Goal: Contribute content: Contribute content

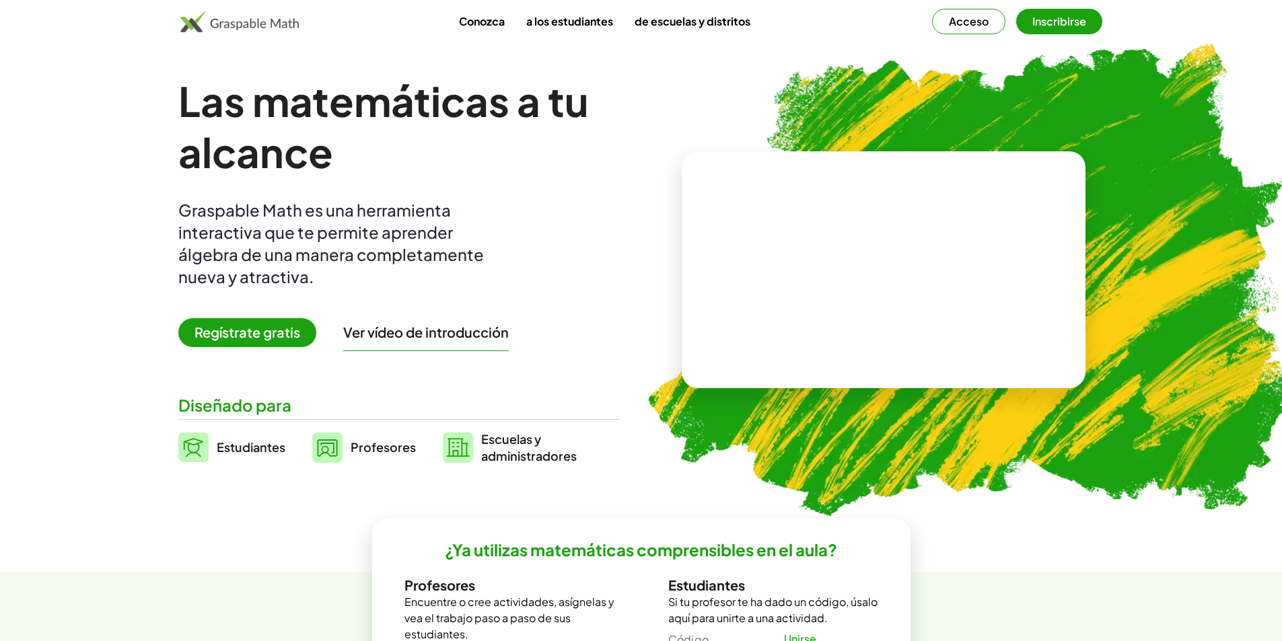
click at [245, 338] on font "Regístrate gratis" at bounding box center [247, 332] width 106 height 17
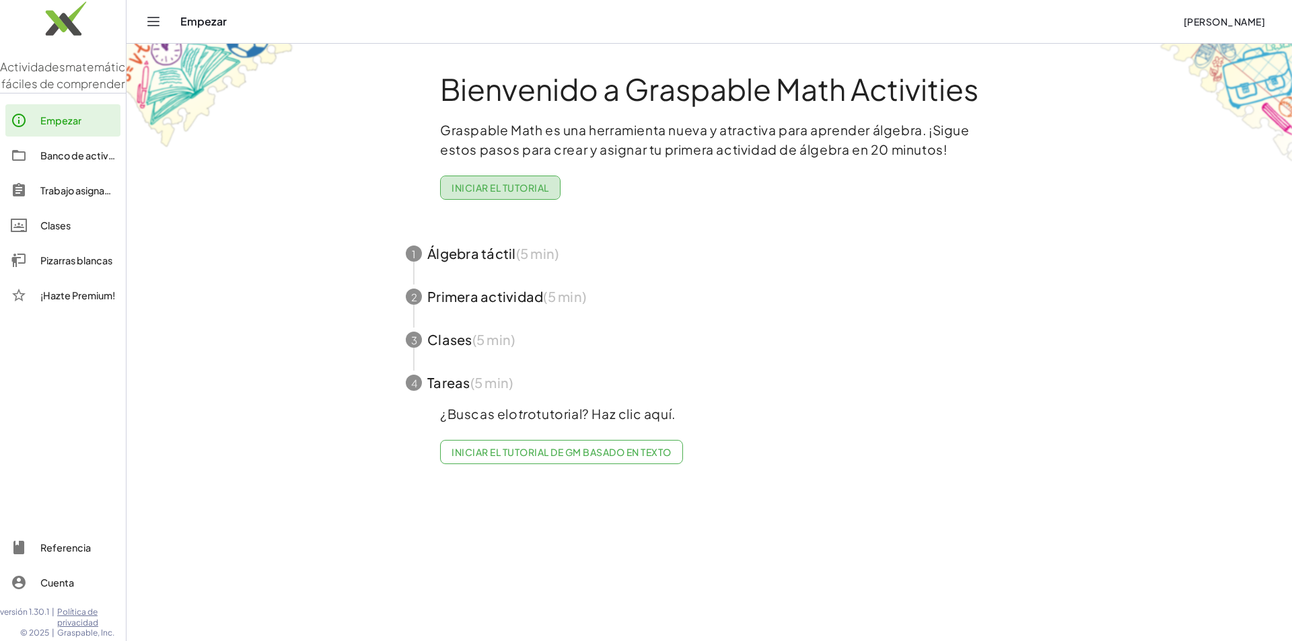
click at [527, 190] on font "Iniciar el tutorial" at bounding box center [499, 188] width 97 height 12
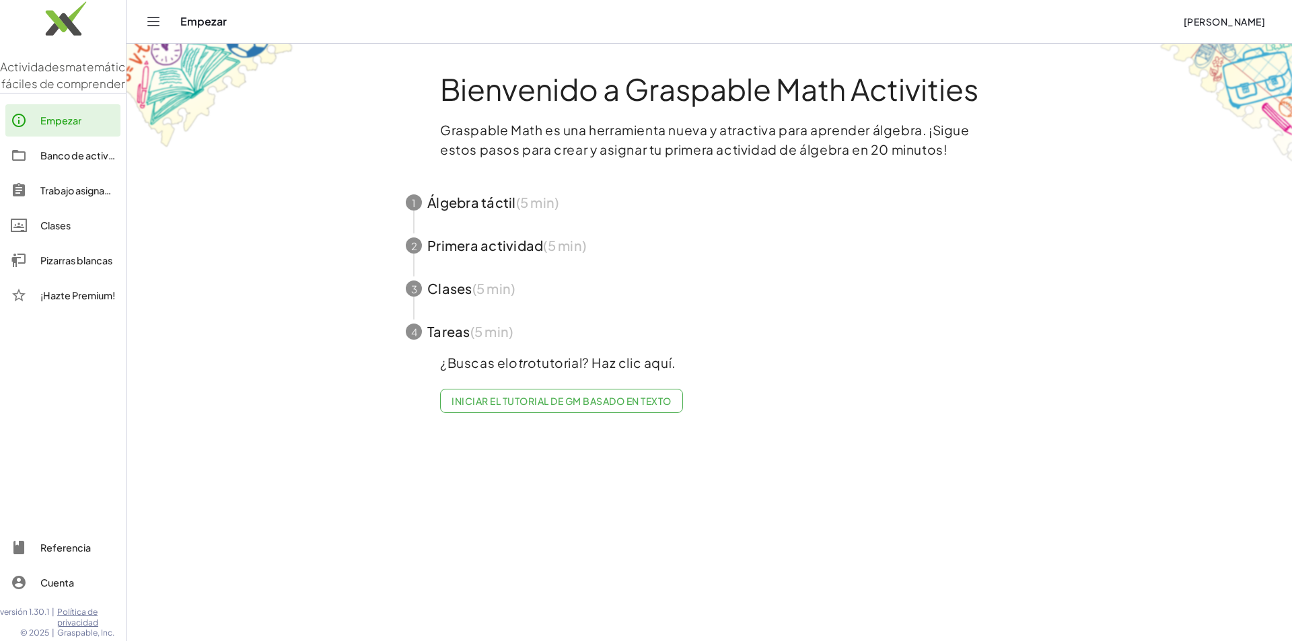
click at [626, 398] on font "Iniciar el tutorial de GM basado en texto" at bounding box center [560, 401] width 219 height 12
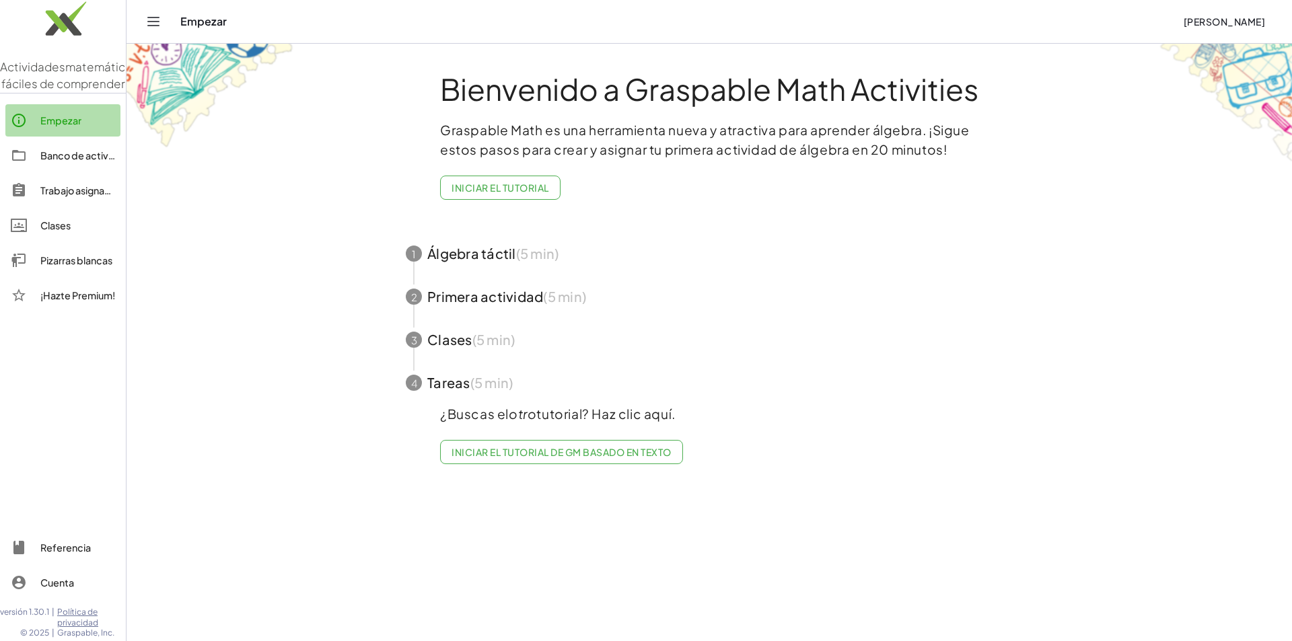
click at [81, 126] on font "Empezar" at bounding box center [60, 120] width 41 height 12
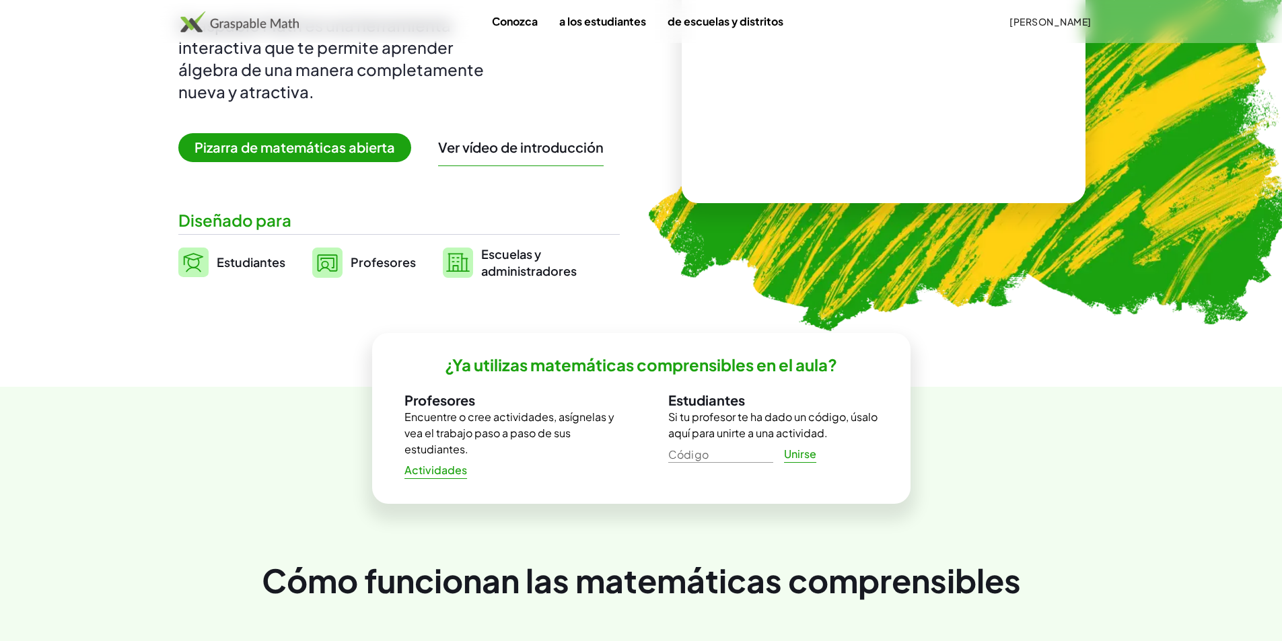
scroll to position [202, 0]
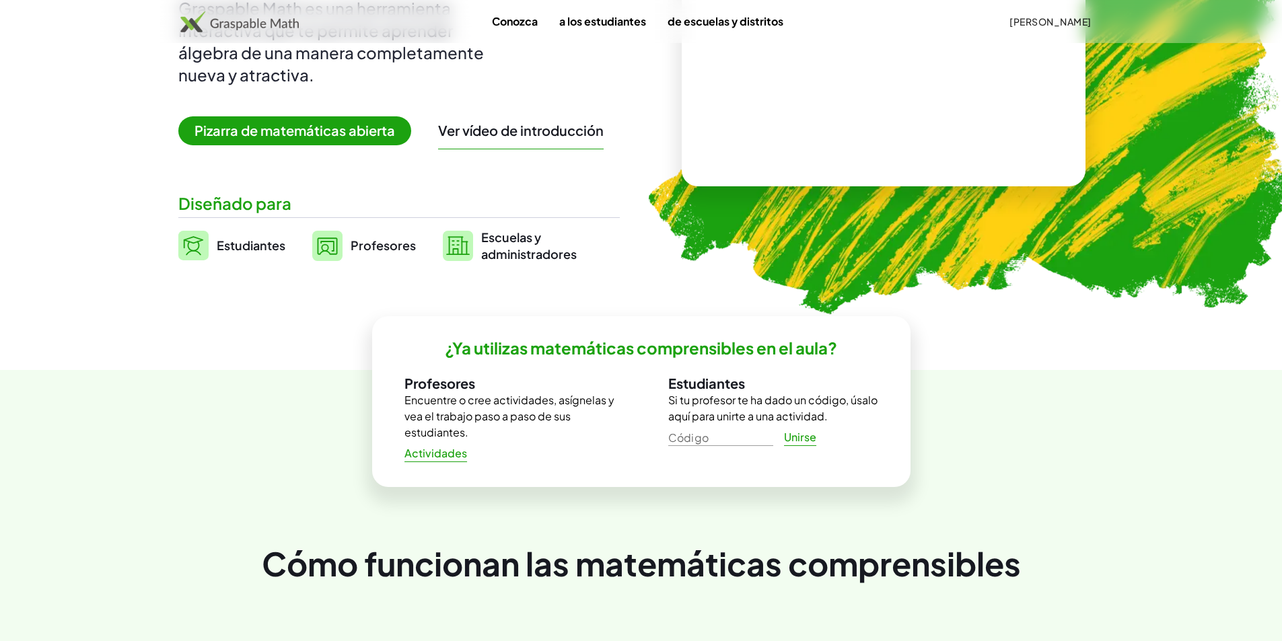
click at [344, 137] on font "Pizarra de matemáticas abierta" at bounding box center [294, 130] width 200 height 17
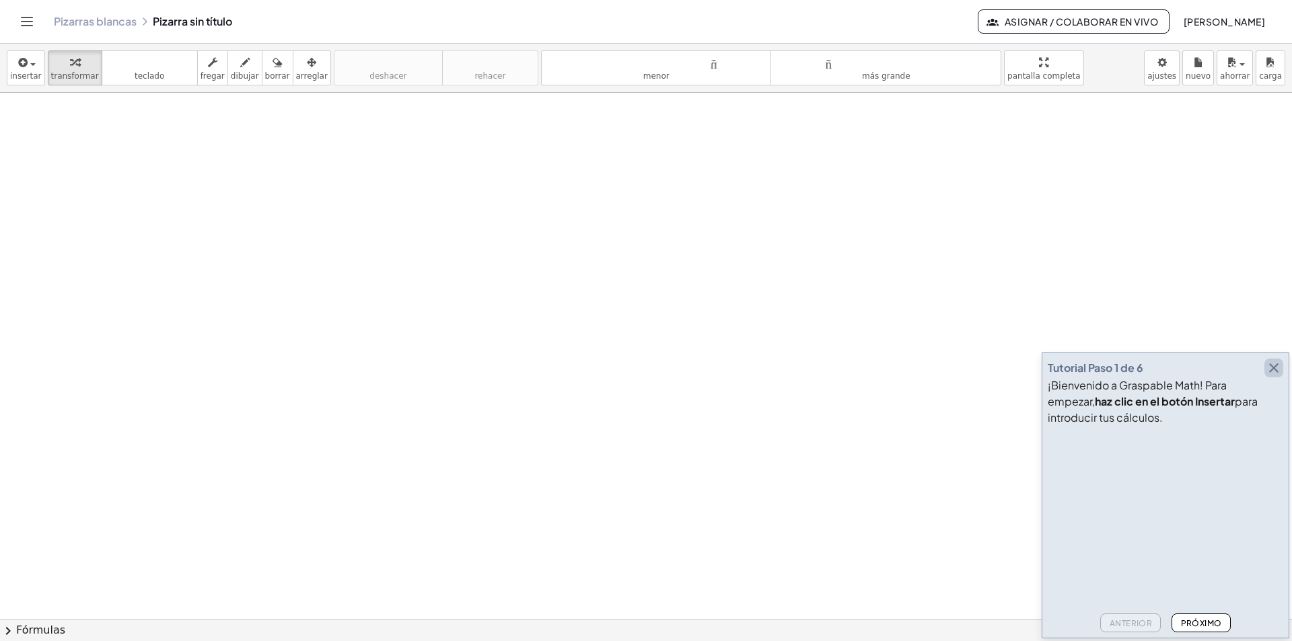
click at [1274, 365] on icon "button" at bounding box center [1274, 368] width 16 height 16
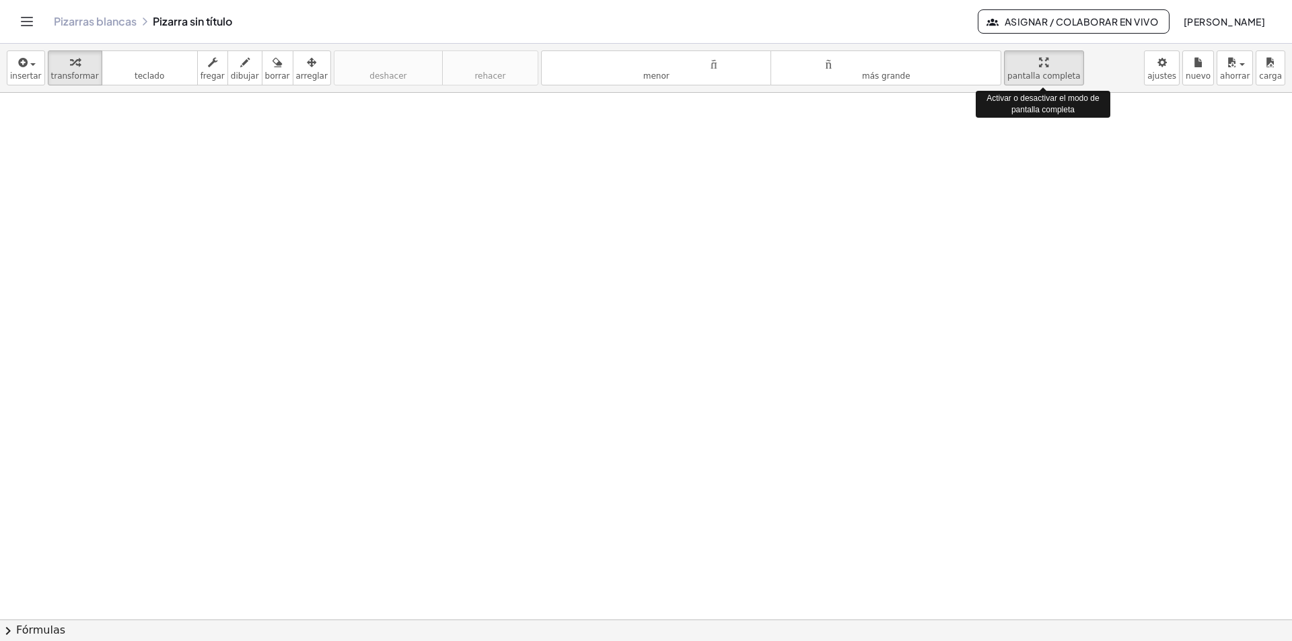
drag, startPoint x: 1024, startPoint y: 62, endPoint x: 1024, endPoint y: 120, distance: 58.5
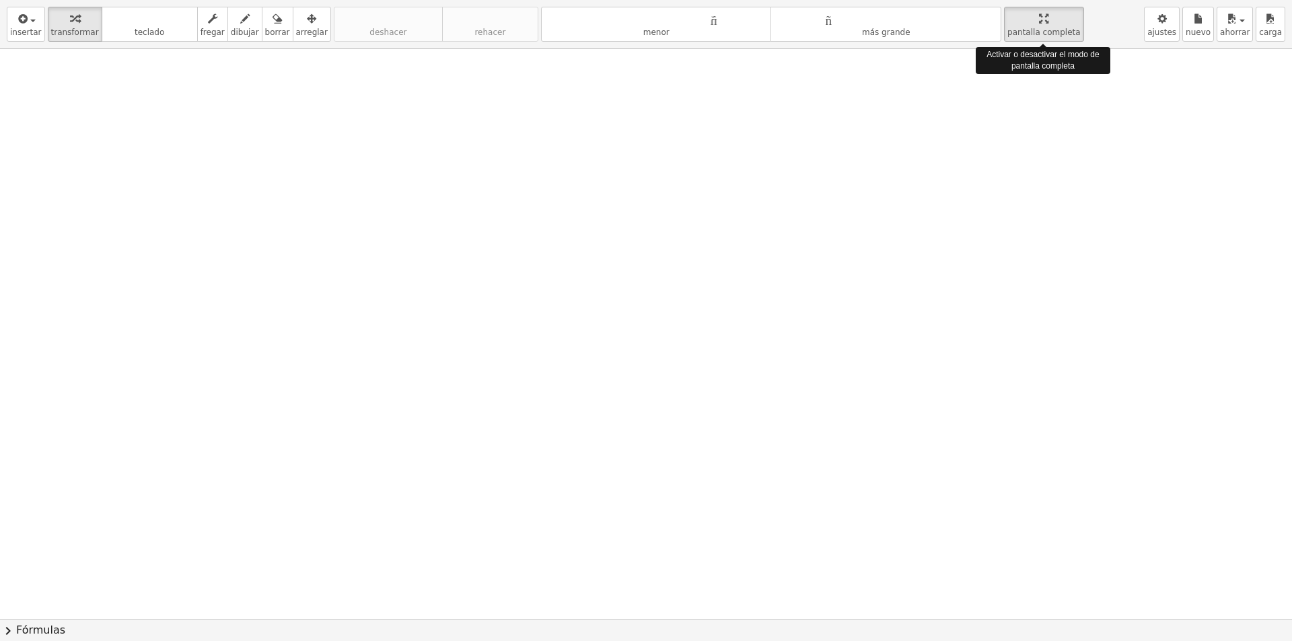
click at [1024, 120] on div "insertar Seleccione uno: Expresión matemática Función Texto Vídeo de YouTube Gr…" at bounding box center [646, 320] width 1292 height 641
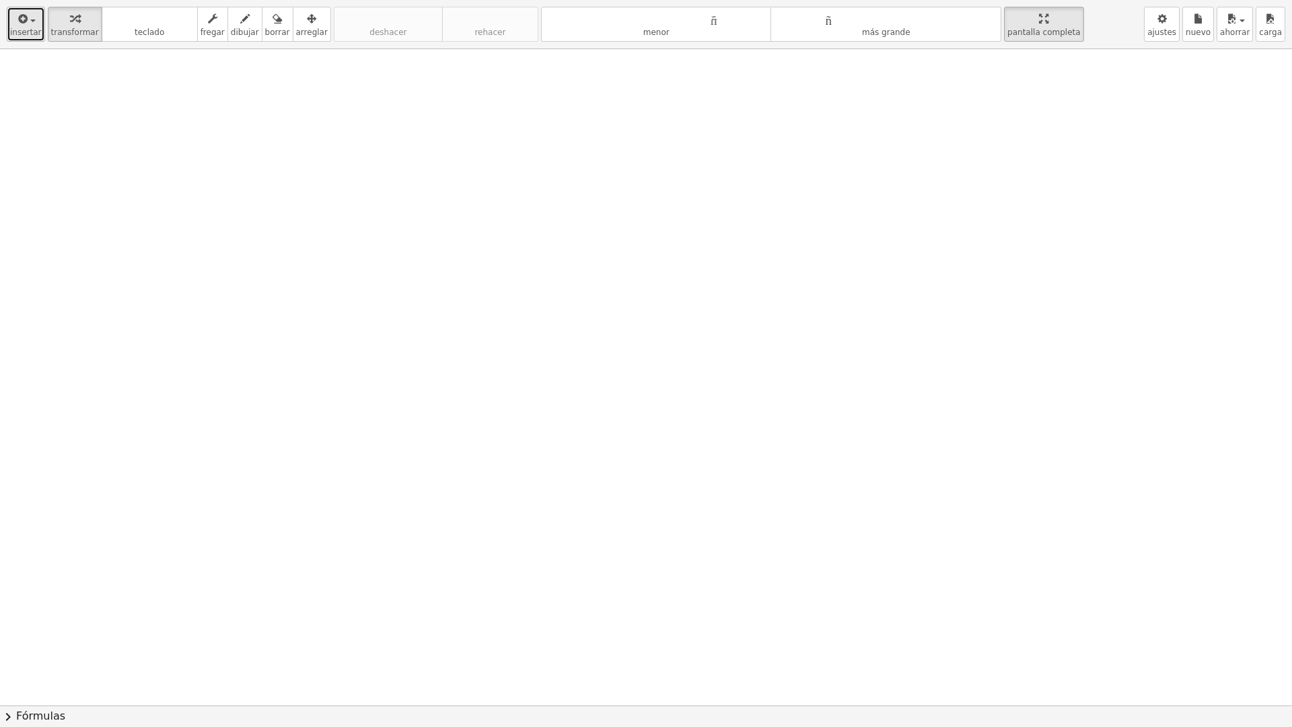
click at [22, 24] on icon "button" at bounding box center [22, 19] width 12 height 16
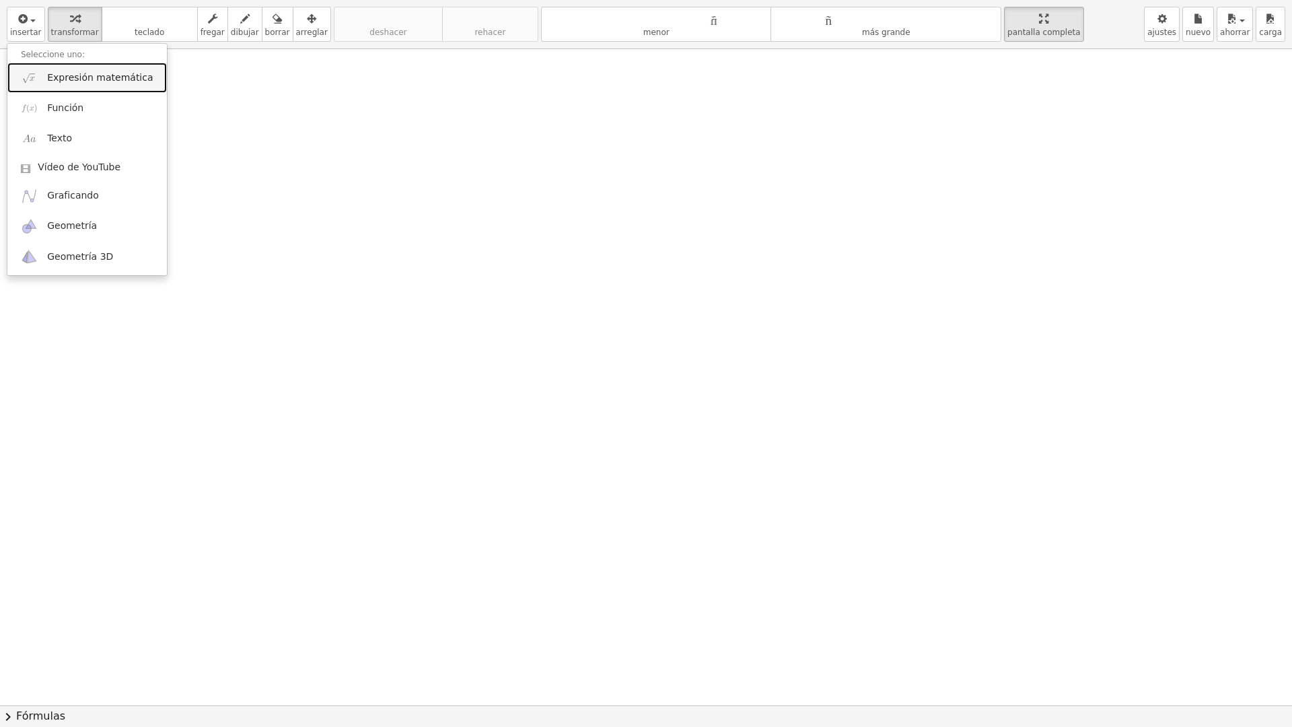
click at [112, 77] on font "Expresión matemática" at bounding box center [100, 77] width 106 height 11
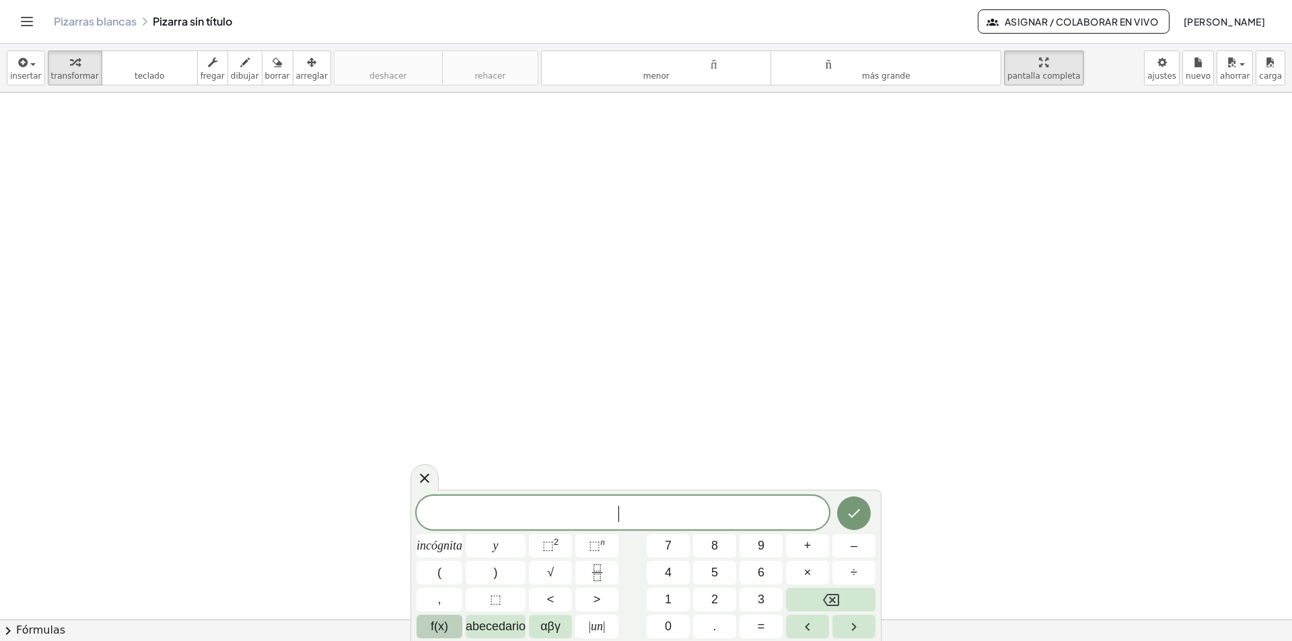
click at [436, 624] on font "f(x)" at bounding box center [439, 626] width 17 height 13
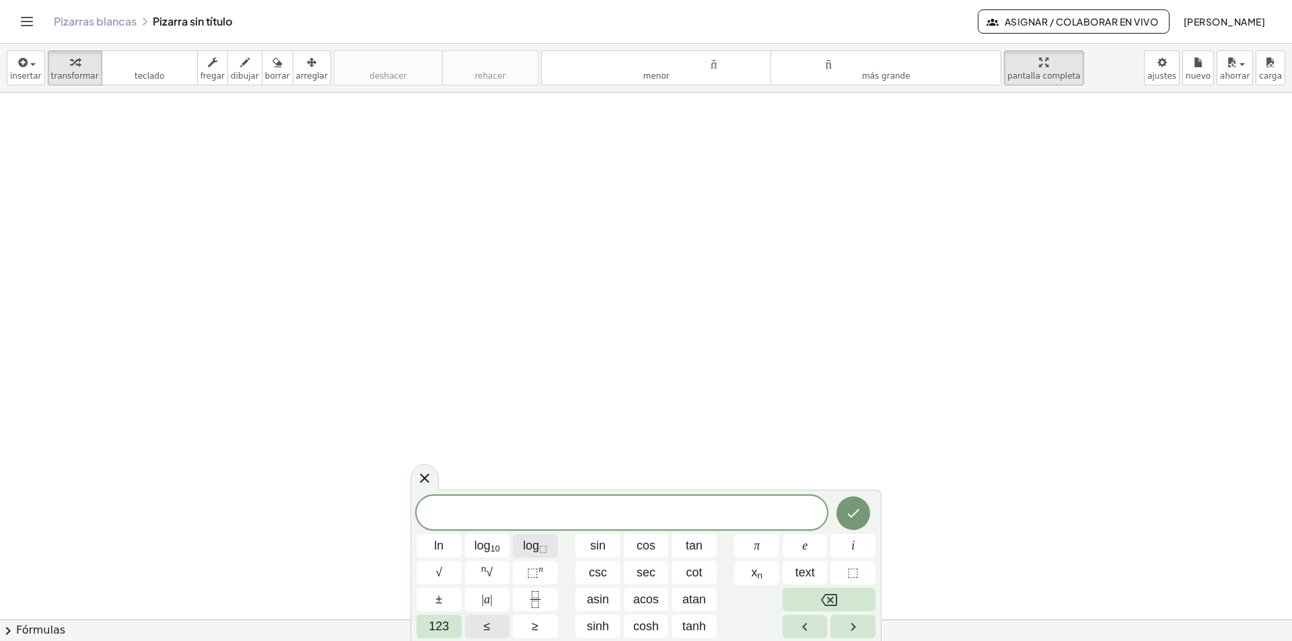
click at [540, 546] on sub "⬚" at bounding box center [543, 549] width 8 height 10
click at [441, 627] on span "123" at bounding box center [439, 627] width 20 height 18
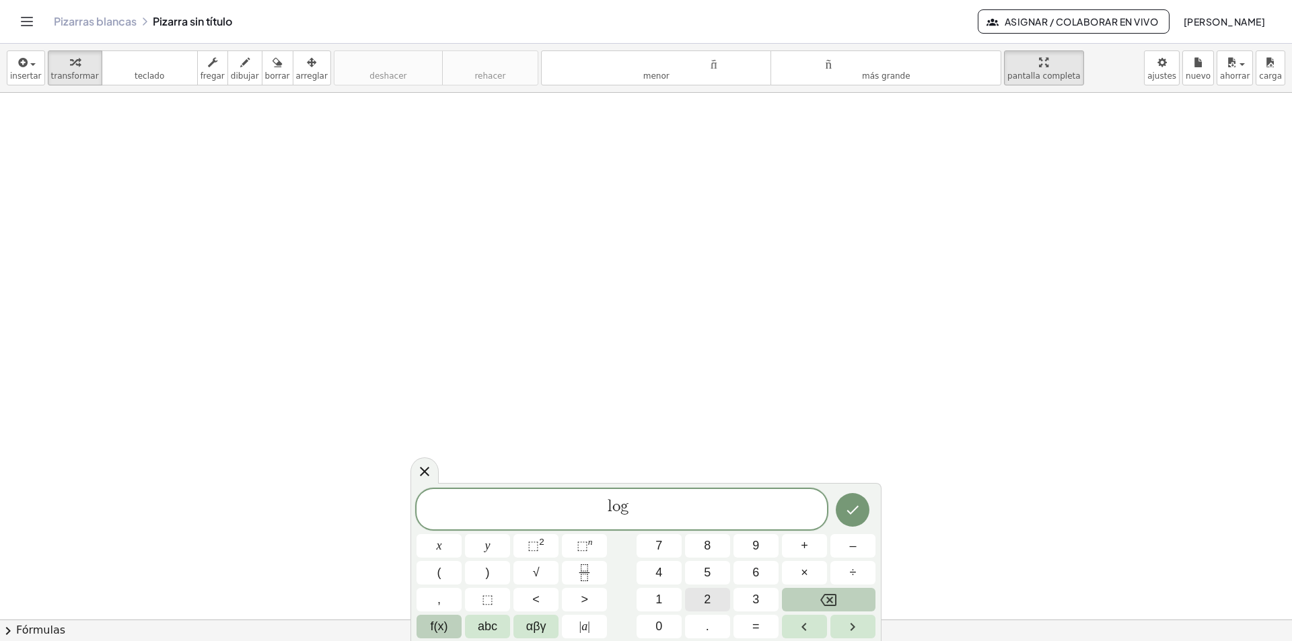
click at [711, 595] on button "2" at bounding box center [707, 600] width 45 height 24
click at [634, 504] on span "l o g 2 ​ ​" at bounding box center [621, 510] width 410 height 26
click at [630, 499] on span "l o g 2 ​ ​" at bounding box center [621, 510] width 410 height 26
click at [630, 499] on span "l o g ​ 2 ​" at bounding box center [621, 510] width 410 height 26
click at [624, 494] on div "l o ​ g 2 ​" at bounding box center [621, 509] width 410 height 40
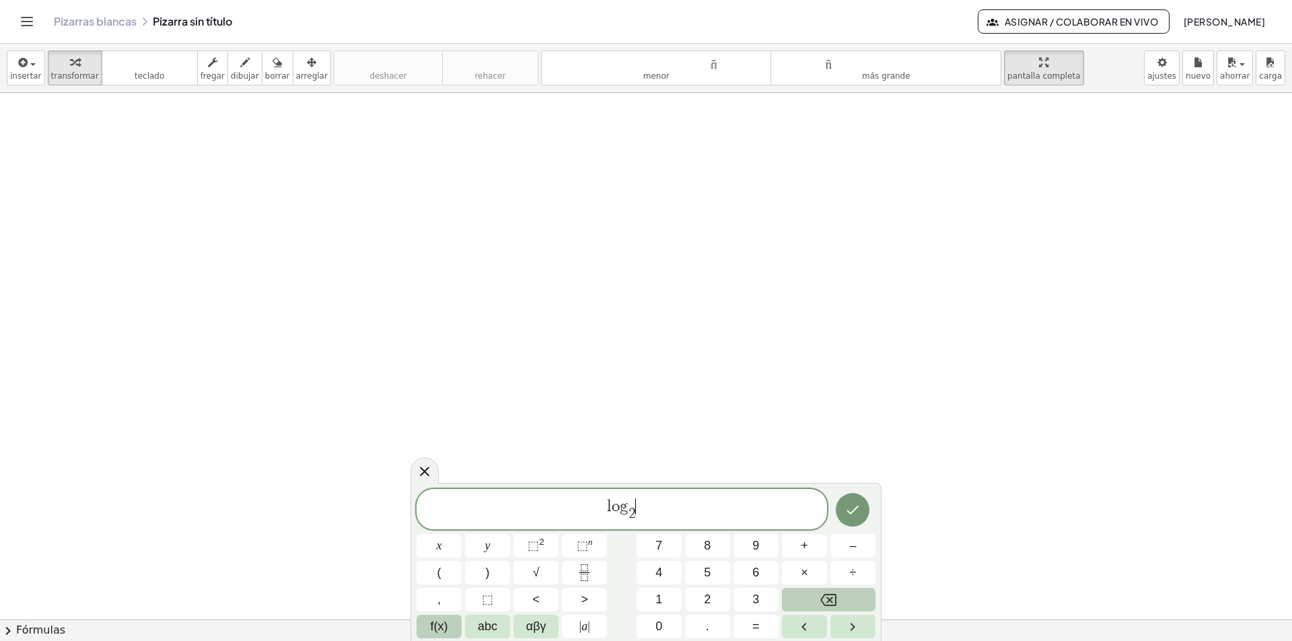
click at [639, 497] on span "l o g 2 ​ ​" at bounding box center [621, 510] width 410 height 26
click at [442, 573] on button "(" at bounding box center [438, 573] width 45 height 24
click at [700, 544] on button "8" at bounding box center [707, 546] width 45 height 24
click at [657, 502] on span "l o g 2 ​ ( 8 ) ​" at bounding box center [621, 509] width 410 height 28
click at [802, 573] on span "×" at bounding box center [804, 573] width 7 height 18
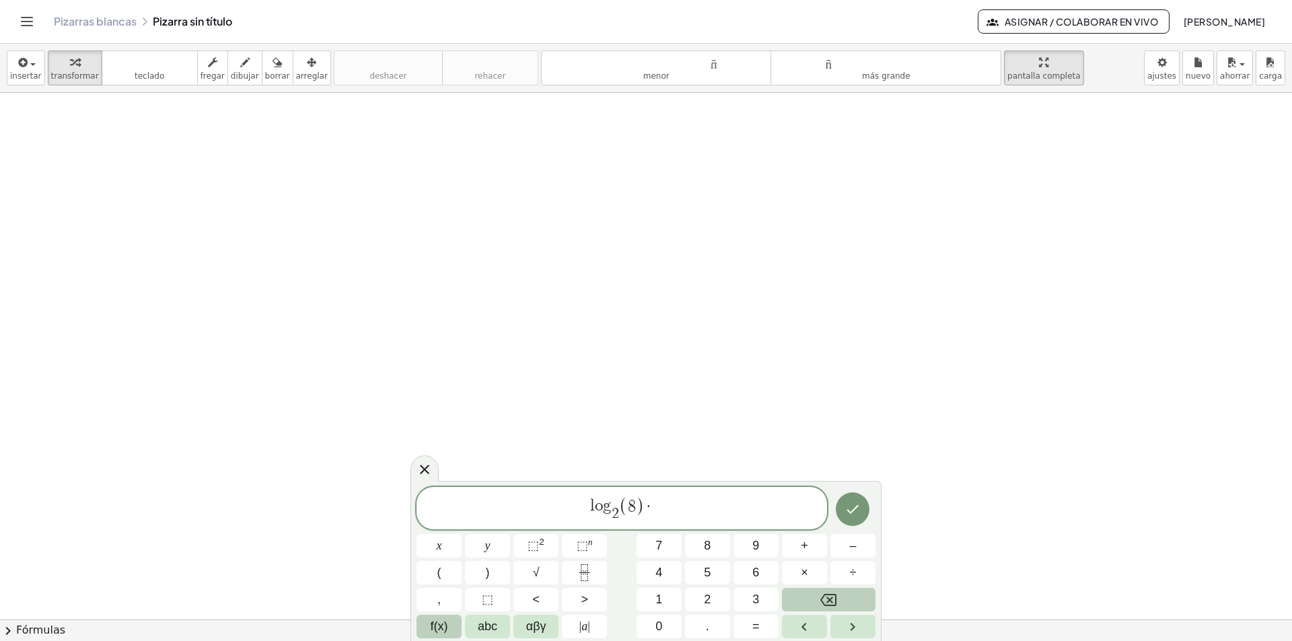
click at [826, 601] on icon "Backspace" at bounding box center [828, 600] width 16 height 16
click at [433, 544] on button "x" at bounding box center [438, 546] width 45 height 24
click at [441, 630] on span "f(x)" at bounding box center [439, 627] width 17 height 18
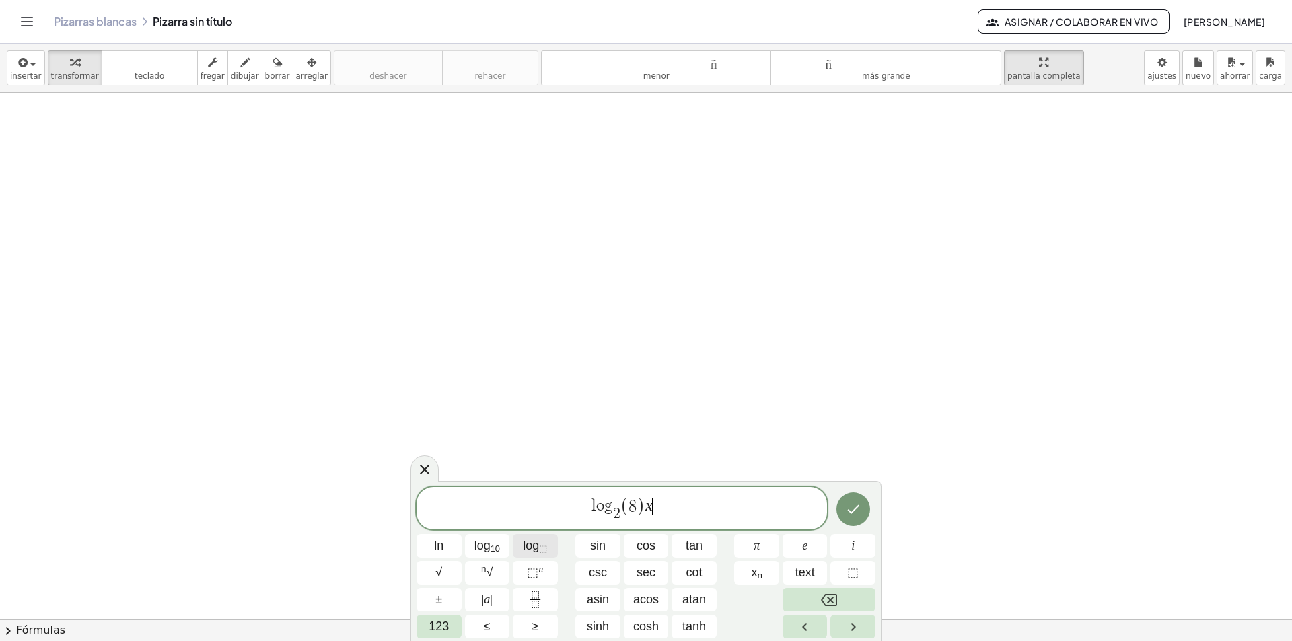
click at [538, 550] on span "log ⬚" at bounding box center [535, 546] width 24 height 18
click at [445, 620] on span "123" at bounding box center [439, 627] width 20 height 18
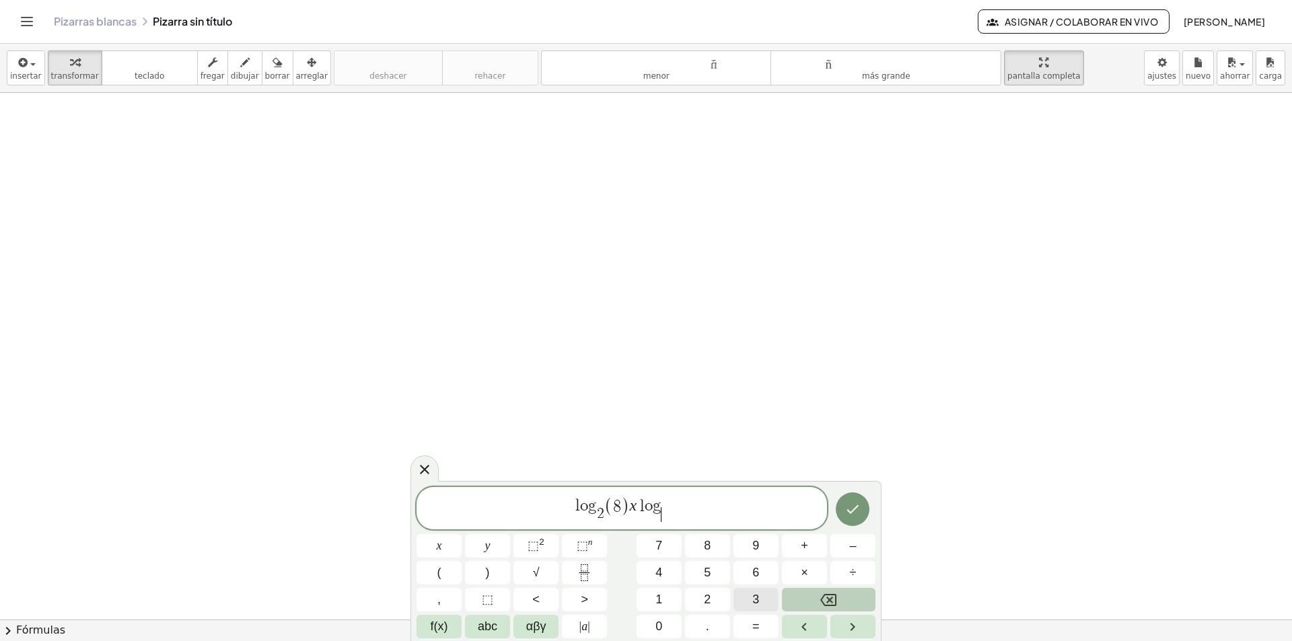
click at [745, 598] on button "3" at bounding box center [755, 600] width 45 height 24
click at [671, 502] on span "l o g 2 ​ ( 8 ) x l o g 3 ​ ​" at bounding box center [621, 509] width 410 height 28
click at [453, 573] on button "(" at bounding box center [438, 573] width 45 height 24
click at [704, 603] on span "2" at bounding box center [707, 600] width 7 height 18
click at [692, 512] on span "l o g 2 ​ ( 8 ) x l o g 3 ​ ( 2 ​ )" at bounding box center [621, 509] width 410 height 28
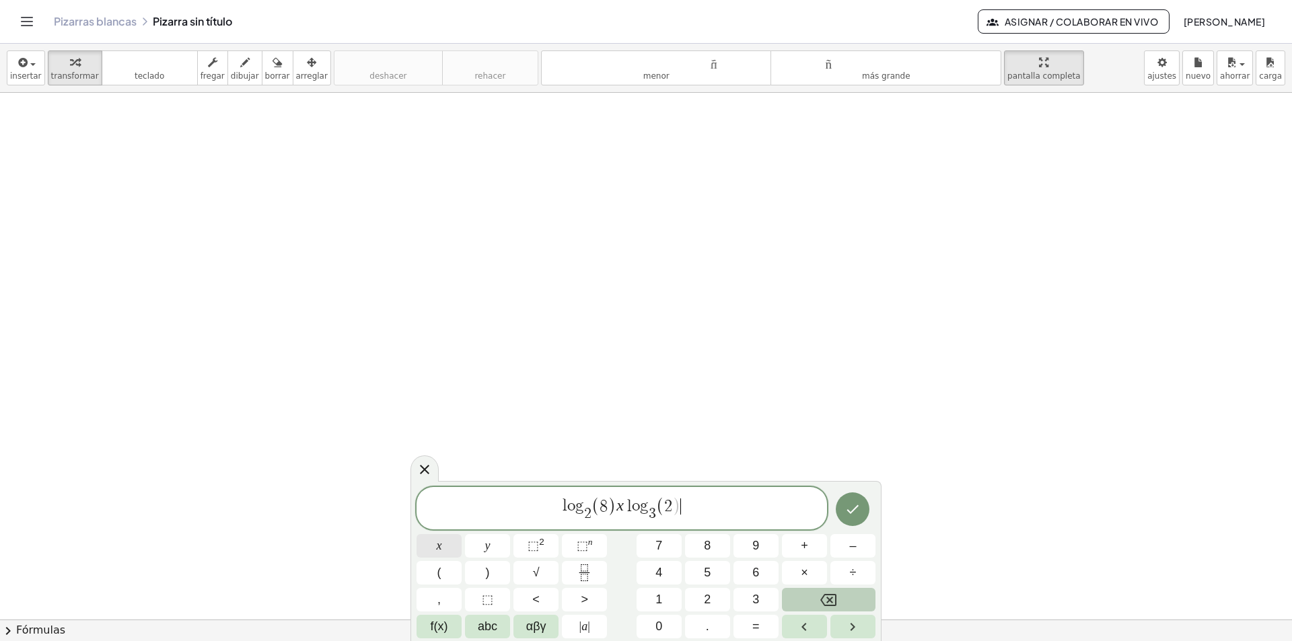
click at [440, 548] on span "x" at bounding box center [439, 546] width 5 height 18
click at [445, 629] on span "f(x)" at bounding box center [439, 627] width 17 height 18
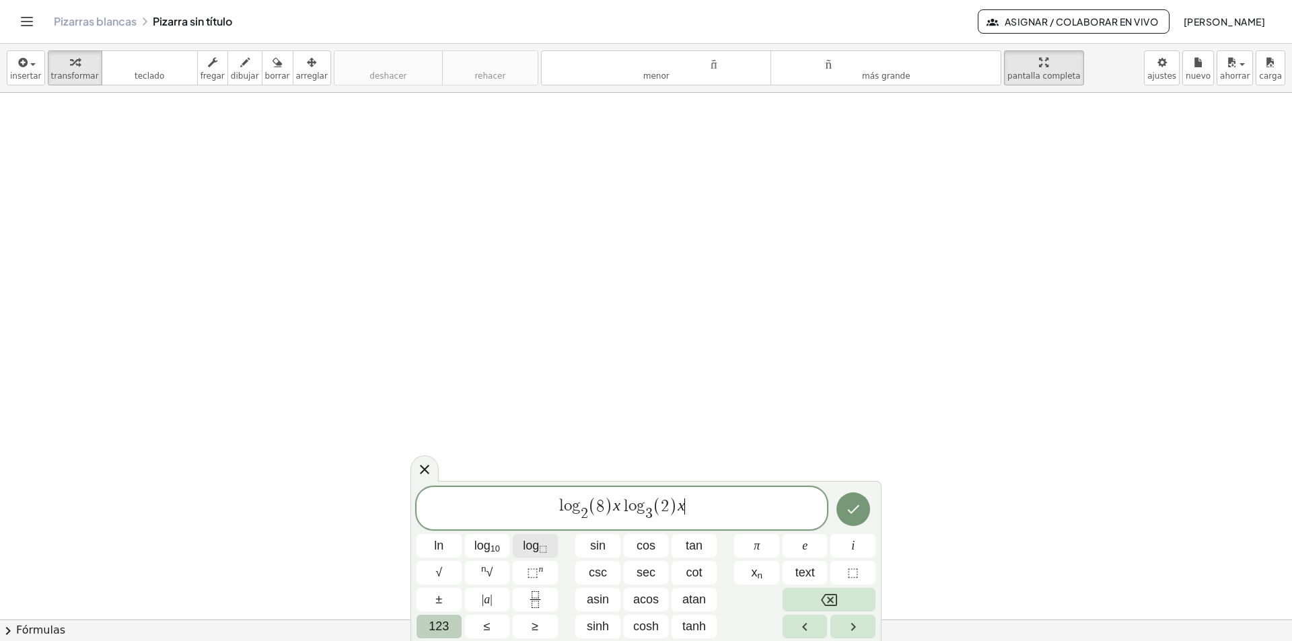
click at [539, 545] on span "log ⬚" at bounding box center [535, 546] width 24 height 18
click at [448, 628] on span "123" at bounding box center [439, 627] width 20 height 18
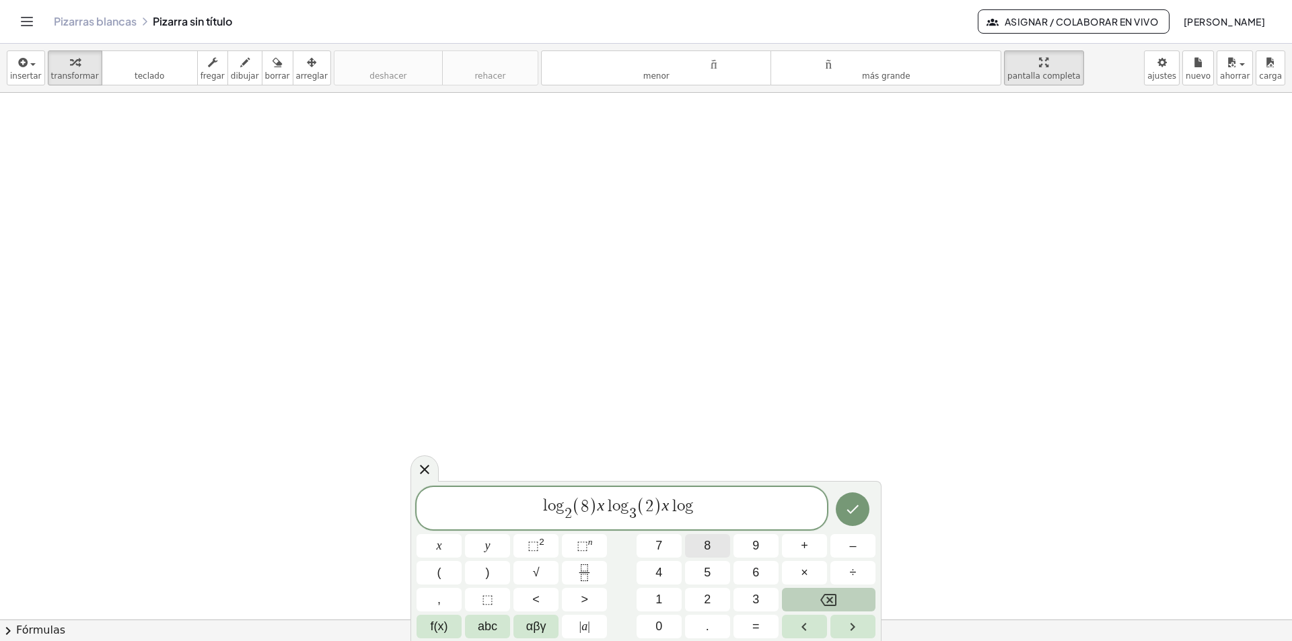
click at [710, 547] on span "8" at bounding box center [707, 546] width 7 height 18
click at [702, 497] on span "l o g 2 ​ ( 8 ) x l o g 3 ​ ( 2 ) x l o g 8 ​ ​" at bounding box center [621, 509] width 410 height 28
click at [437, 569] on span "(" at bounding box center [439, 573] width 4 height 18
click at [759, 590] on button "3" at bounding box center [755, 600] width 45 height 24
click at [715, 505] on span "l o g 2 ​ ( 8 ) x l o g 3 ​ ( 2 ) x l o g 8 ​ ( 3 ​ )" at bounding box center [621, 509] width 410 height 28
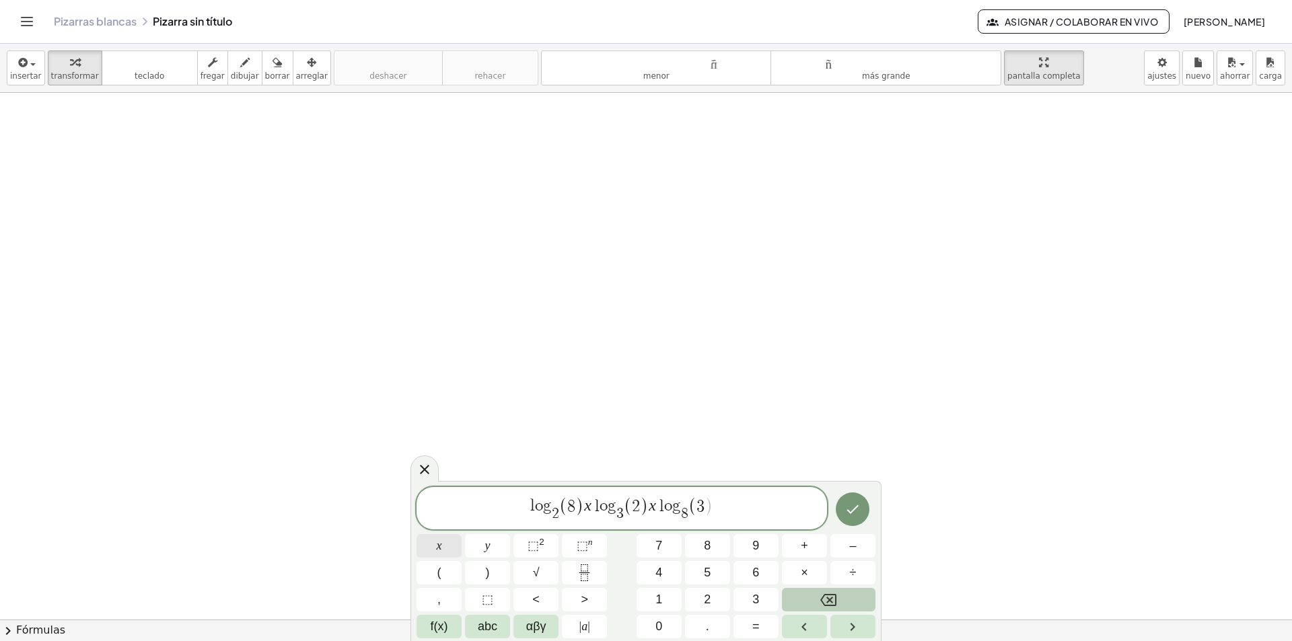
click at [434, 544] on button "x" at bounding box center [438, 546] width 45 height 24
click at [443, 626] on span "f(x)" at bounding box center [439, 627] width 17 height 18
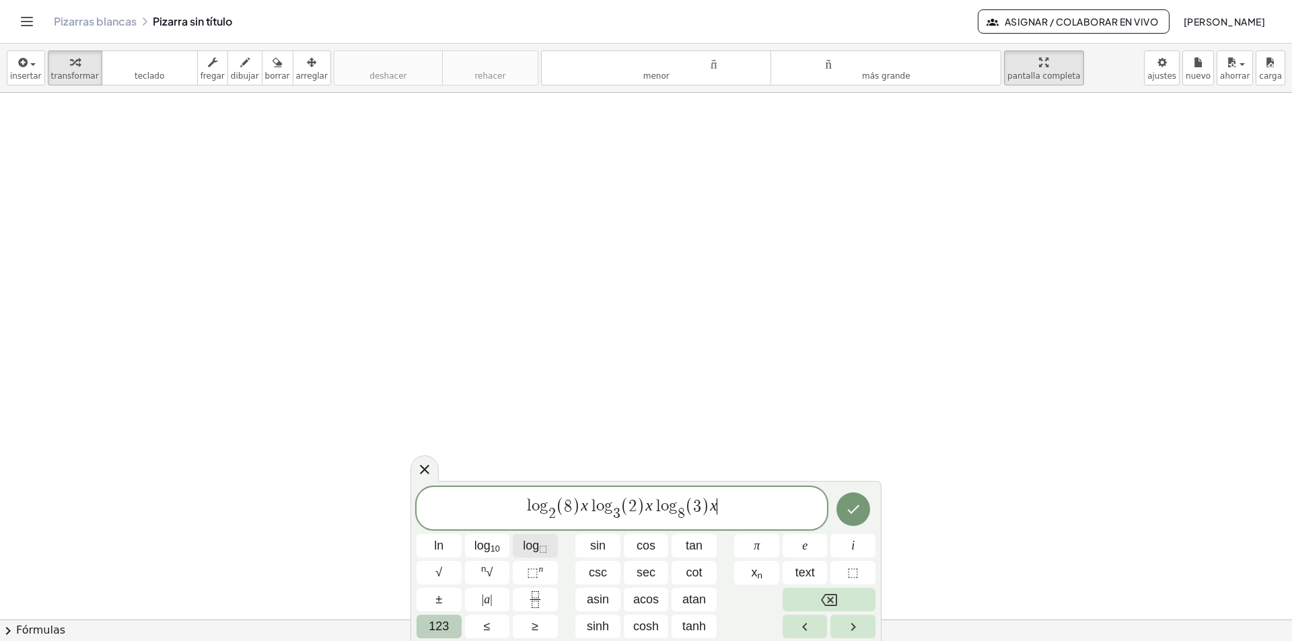
click at [532, 550] on span "log ⬚" at bounding box center [535, 546] width 24 height 18
click at [445, 629] on span "123" at bounding box center [439, 627] width 20 height 18
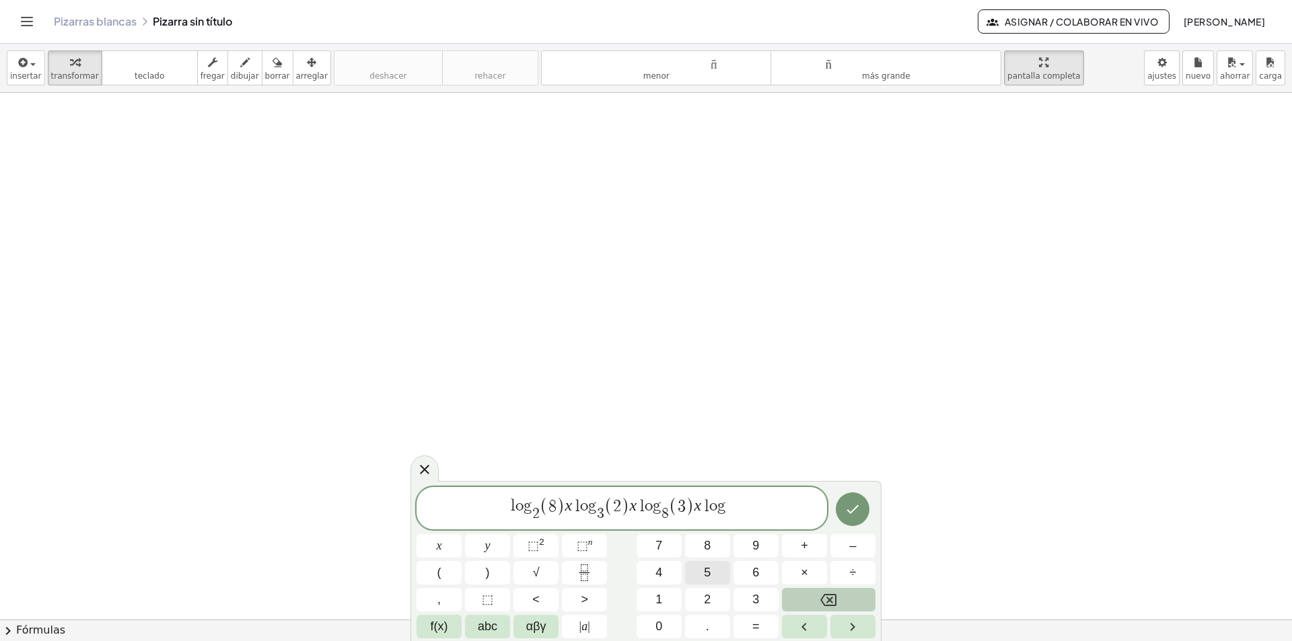
click at [711, 575] on button "5" at bounding box center [707, 573] width 45 height 24
click at [731, 499] on span "l o g 2 ​ ( 8 ) x l o g 3 ​ ( 2 ) x l o g 8 ​ ( 3 ) x l o g 5 ​ ​" at bounding box center [621, 509] width 410 height 28
click at [735, 498] on span "l o g 2 ​ ( 8 ) x l o g 3 ​ ( 2 ) x l o g 8 ​ ( 3 ) x l o g 5 ​ ​" at bounding box center [621, 509] width 410 height 28
click at [443, 577] on button "(" at bounding box center [438, 573] width 45 height 24
click at [700, 570] on button "5" at bounding box center [707, 573] width 45 height 24
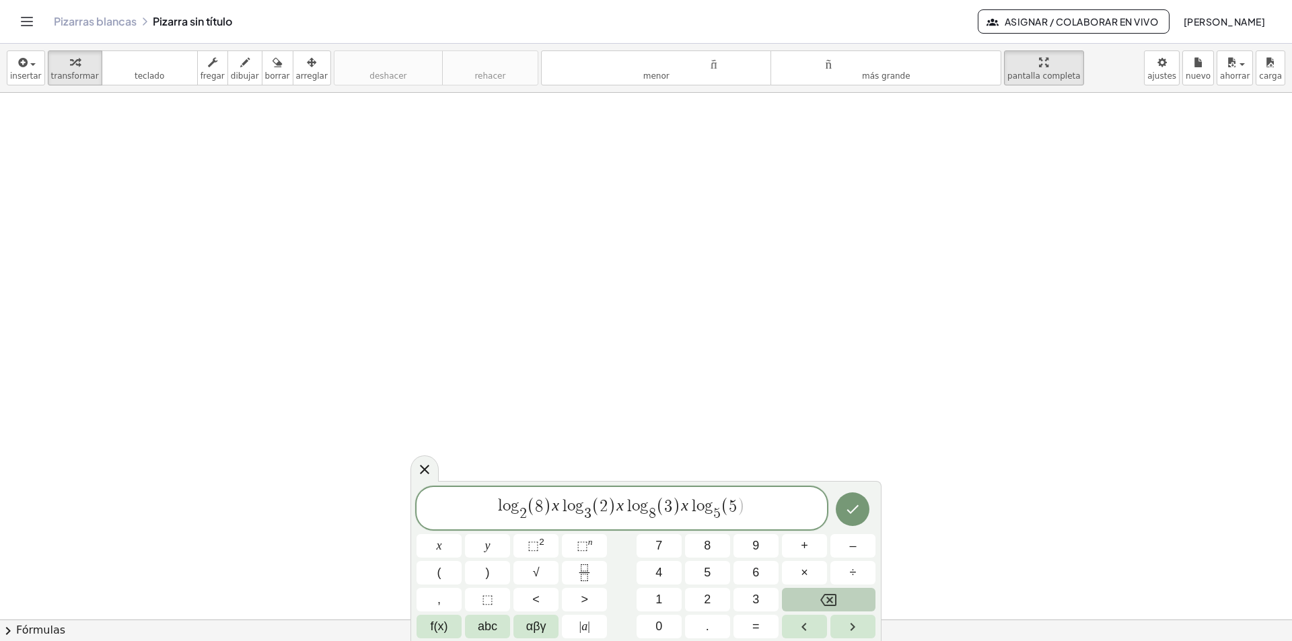
click at [754, 515] on span "l o g 2 ​ ( 8 ) x l o g 3 ​ ( 2 ) x l o g 8 ​ ( 3 ) x l o g 5 ​ ( 5 ​ )" at bounding box center [621, 509] width 410 height 28
click at [487, 509] on span "l o g 2 ​ ( 8 ) x l o g 3 ​ ( 2 ) x l o g 8 ​ ( 3 ) x l o g 5 ​ ( 5 ) ​" at bounding box center [621, 509] width 410 height 28
click at [852, 511] on icon "Done" at bounding box center [853, 509] width 12 height 9
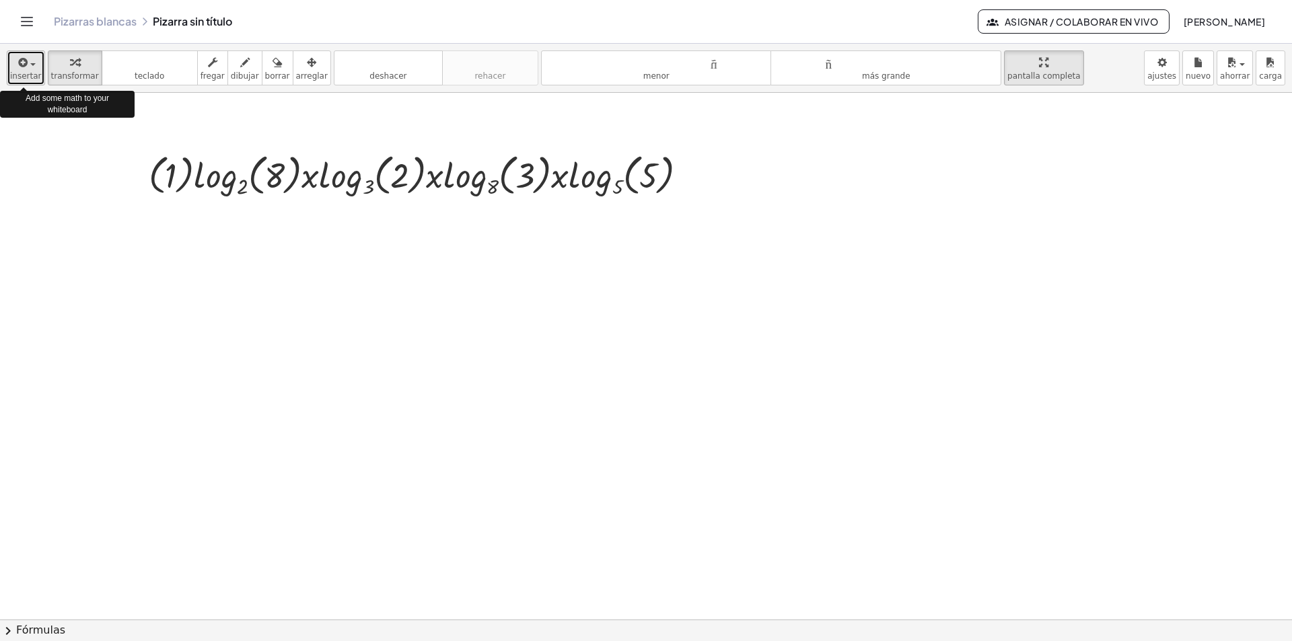
click at [25, 67] on icon "button" at bounding box center [22, 62] width 12 height 16
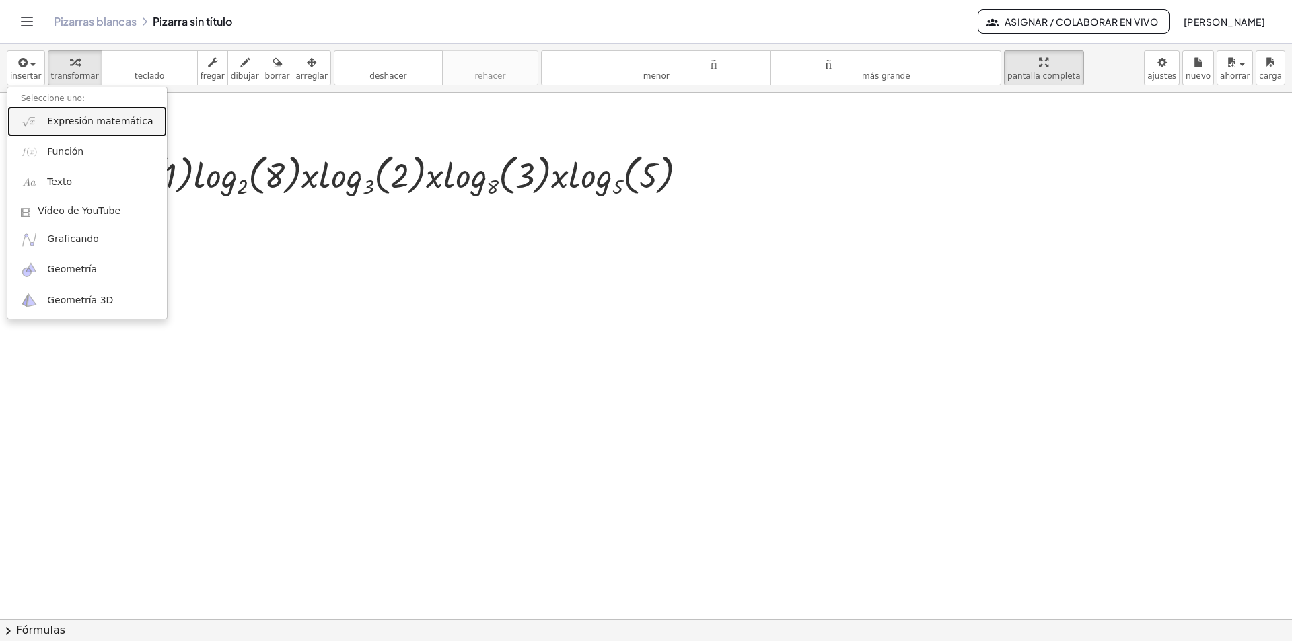
click at [73, 124] on font "Expresión matemática" at bounding box center [100, 121] width 106 height 11
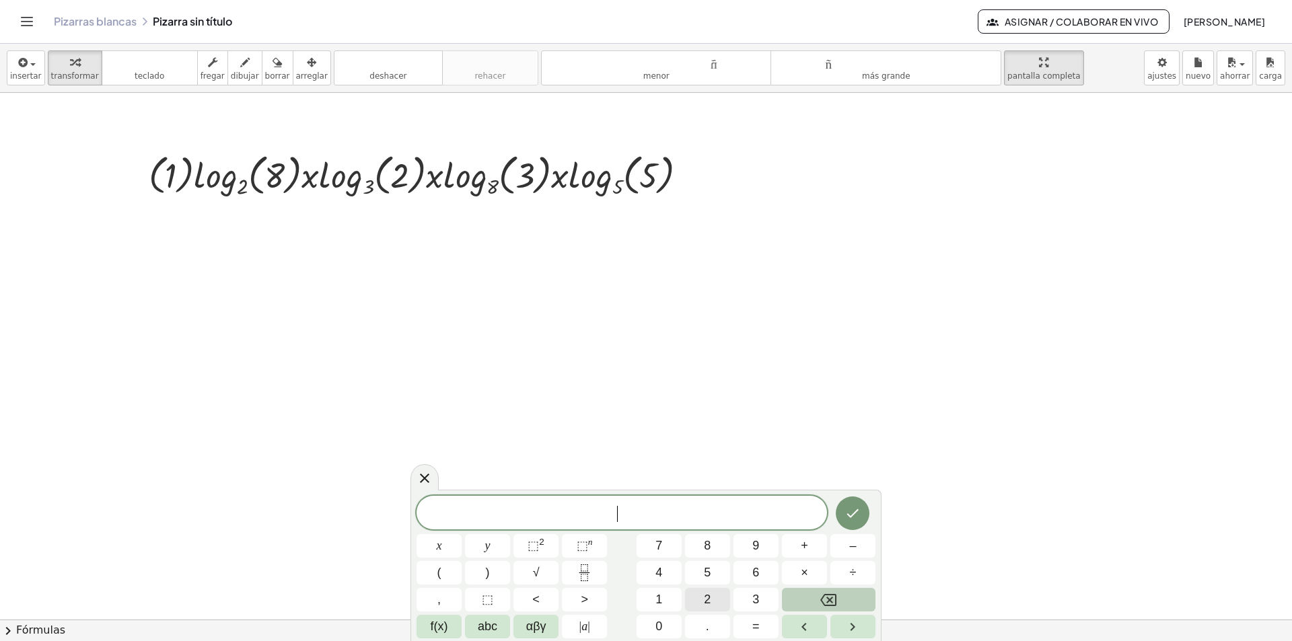
click at [710, 595] on span "2" at bounding box center [707, 600] width 7 height 18
click at [439, 631] on span "f(x)" at bounding box center [439, 627] width 17 height 18
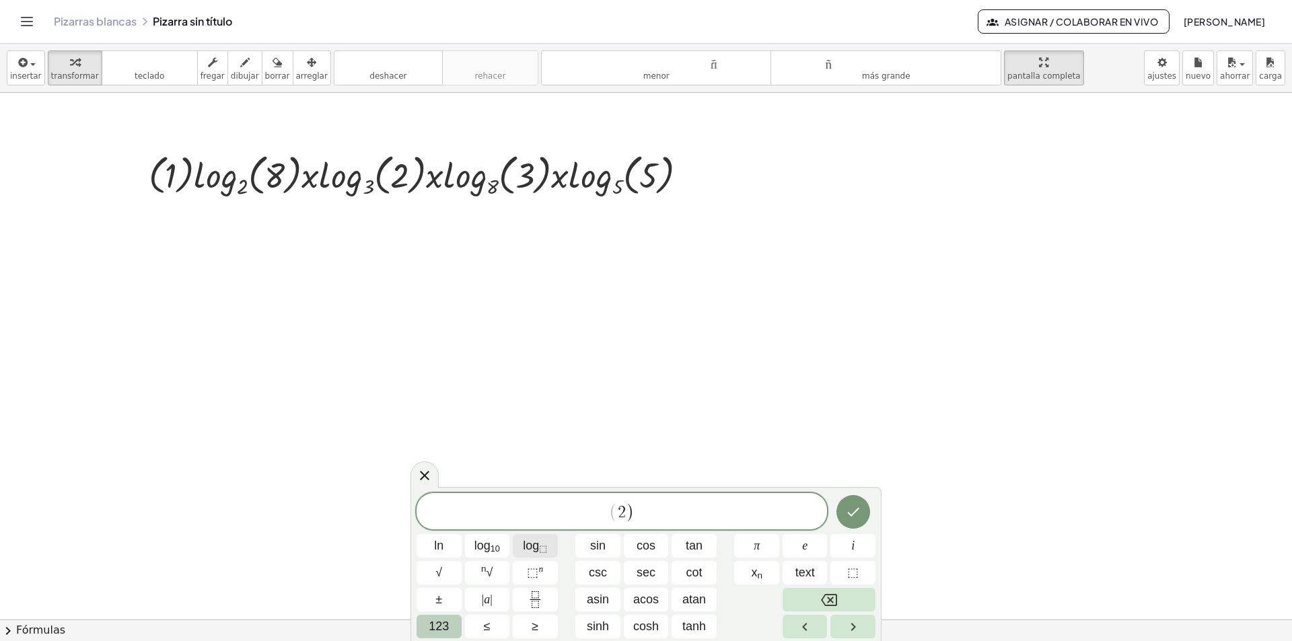
click at [538, 543] on span "log ⬚" at bounding box center [535, 546] width 24 height 18
click at [433, 632] on span "123" at bounding box center [439, 627] width 20 height 18
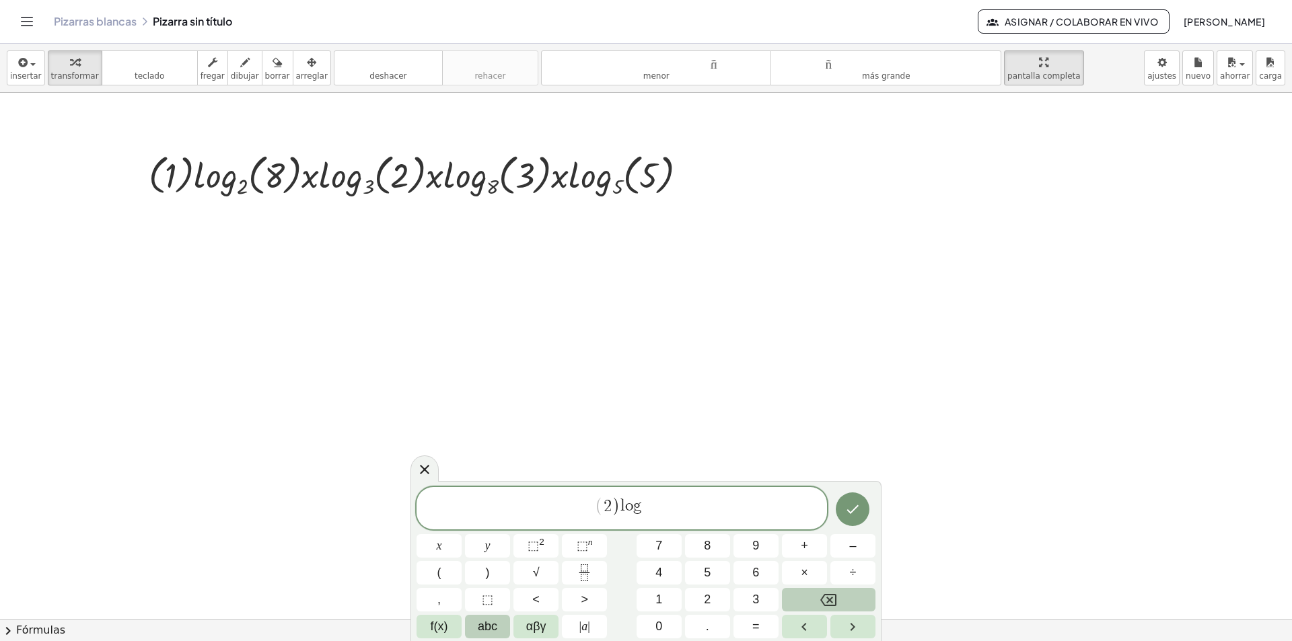
click at [495, 626] on span "abc" at bounding box center [488, 627] width 20 height 18
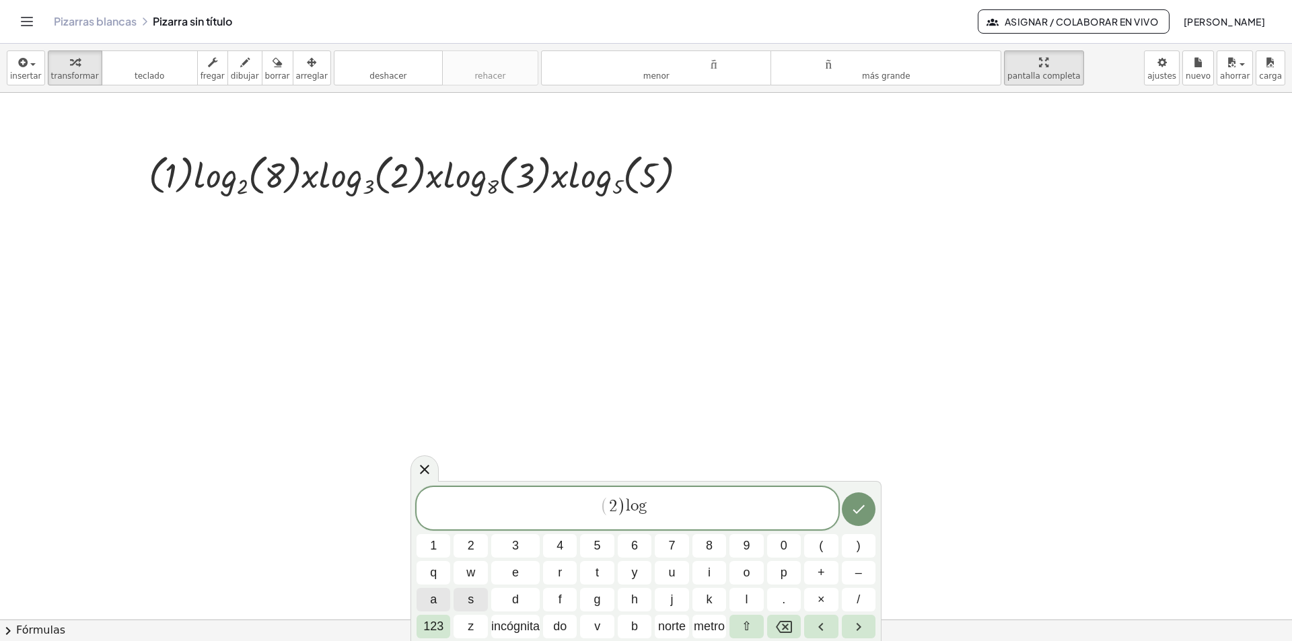
click at [438, 594] on button "a" at bounding box center [433, 600] width 34 height 24
click at [652, 503] on span "( 2 ) l o g a ​ ​" at bounding box center [627, 509] width 422 height 28
click at [648, 501] on span "( 2 ) l o g a ​ ​" at bounding box center [627, 509] width 422 height 28
click at [651, 501] on span "( 2 ) l o g ​ a ​" at bounding box center [627, 509] width 422 height 28
click at [653, 499] on span "( 2 ) l o g a ​ ​" at bounding box center [627, 509] width 422 height 28
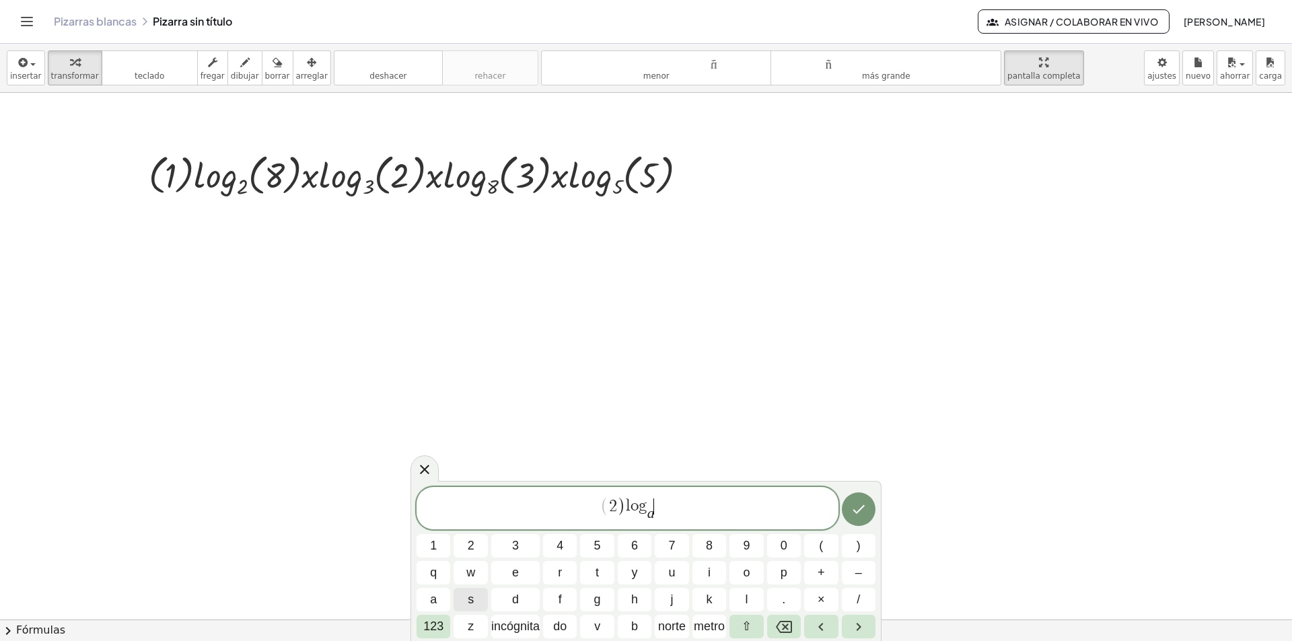
click at [656, 501] on span "( 2 ) l o g a ​ ​" at bounding box center [627, 509] width 422 height 28
click at [832, 543] on button "(" at bounding box center [821, 546] width 34 height 24
click at [634, 630] on font "b" at bounding box center [634, 626] width 7 height 13
click at [682, 515] on span "( 2 ) l o g a ​ ( b ) ​" at bounding box center [627, 509] width 422 height 28
click at [820, 599] on font "×" at bounding box center [820, 599] width 7 height 13
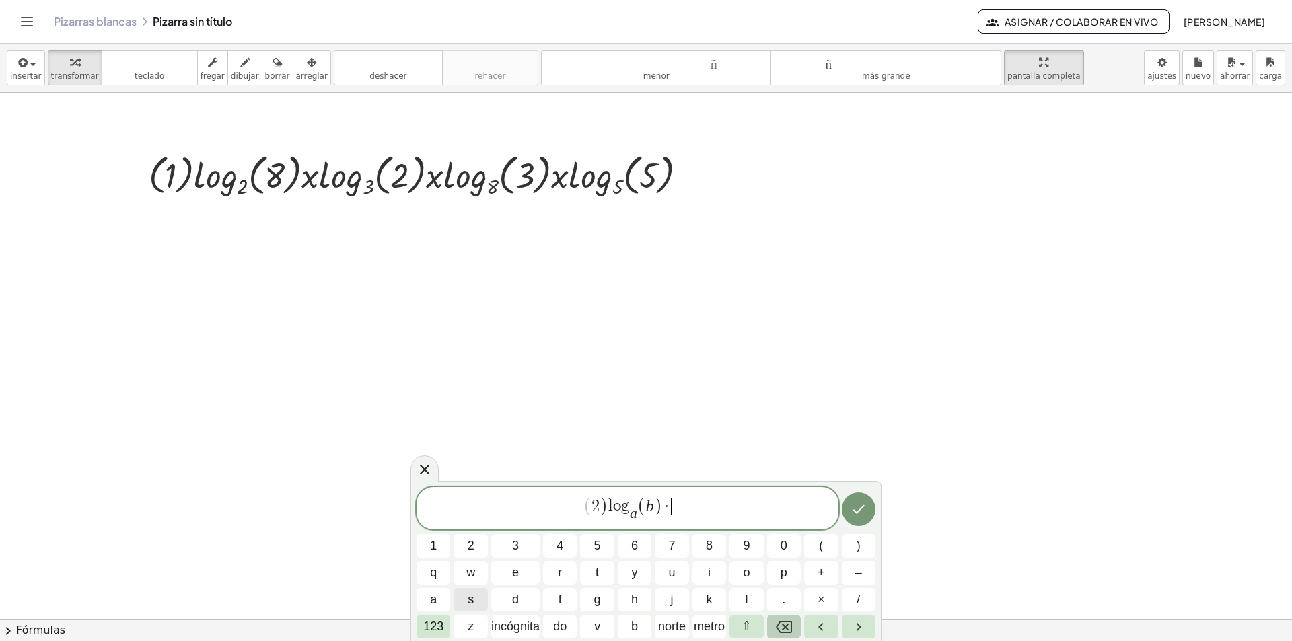
click at [783, 629] on icon "Retroceso" at bounding box center [784, 627] width 16 height 12
click at [430, 626] on font "123" at bounding box center [433, 626] width 20 height 13
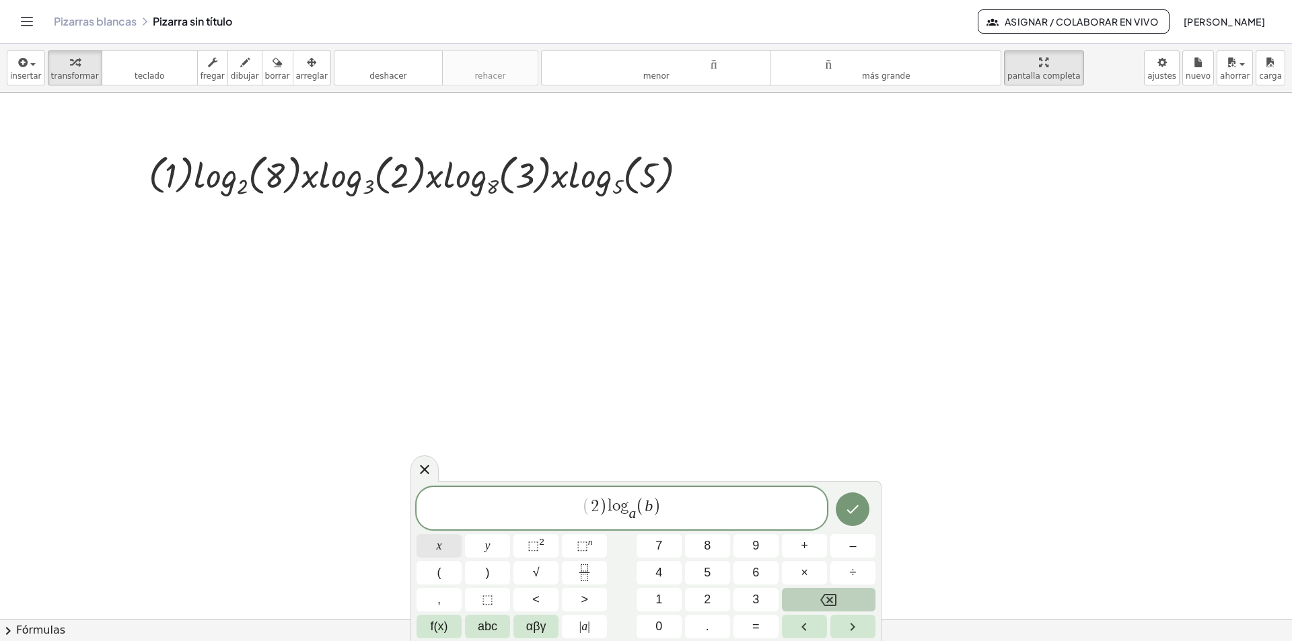
click at [437, 542] on span "x" at bounding box center [439, 546] width 5 height 18
click at [436, 630] on span "f(x)" at bounding box center [439, 627] width 17 height 18
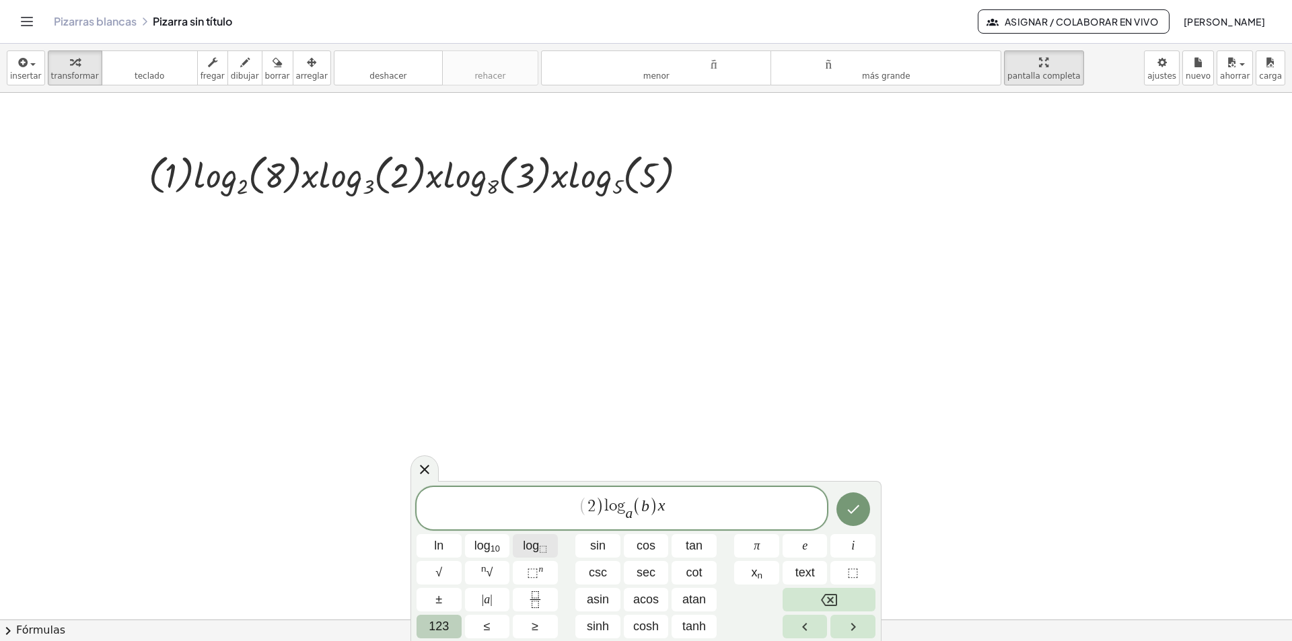
click at [536, 546] on span "log ⬚" at bounding box center [535, 546] width 24 height 18
click at [443, 624] on span "123" at bounding box center [439, 627] width 20 height 18
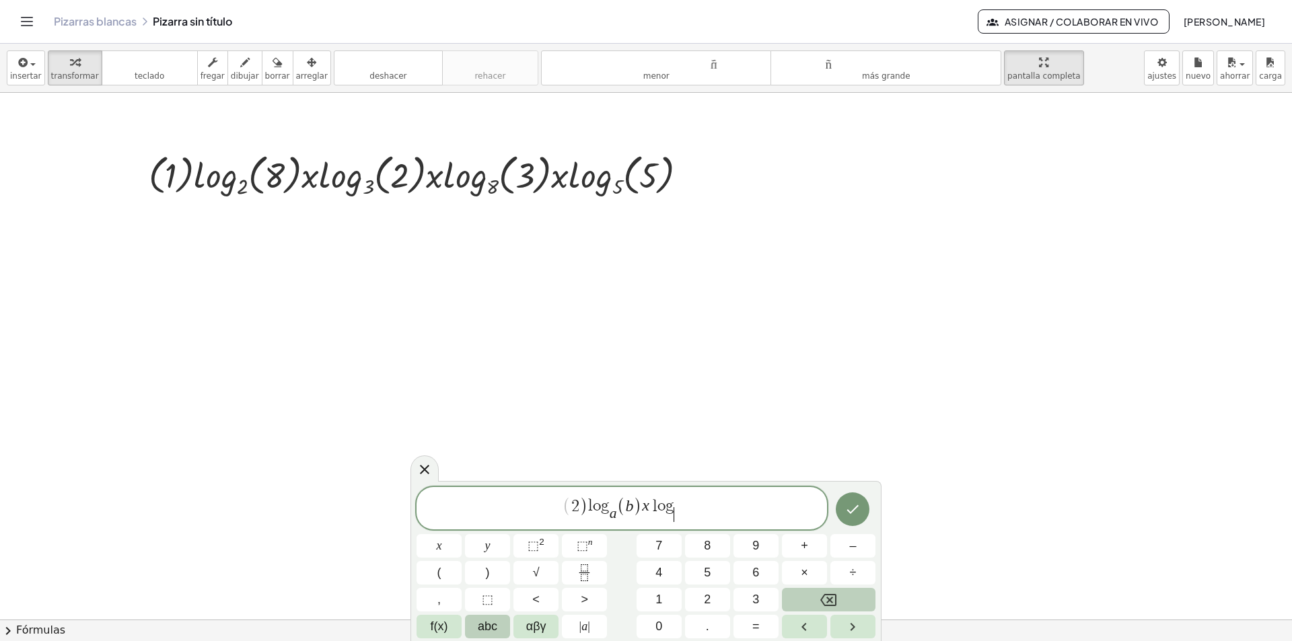
click at [481, 628] on span "abc" at bounding box center [488, 627] width 20 height 18
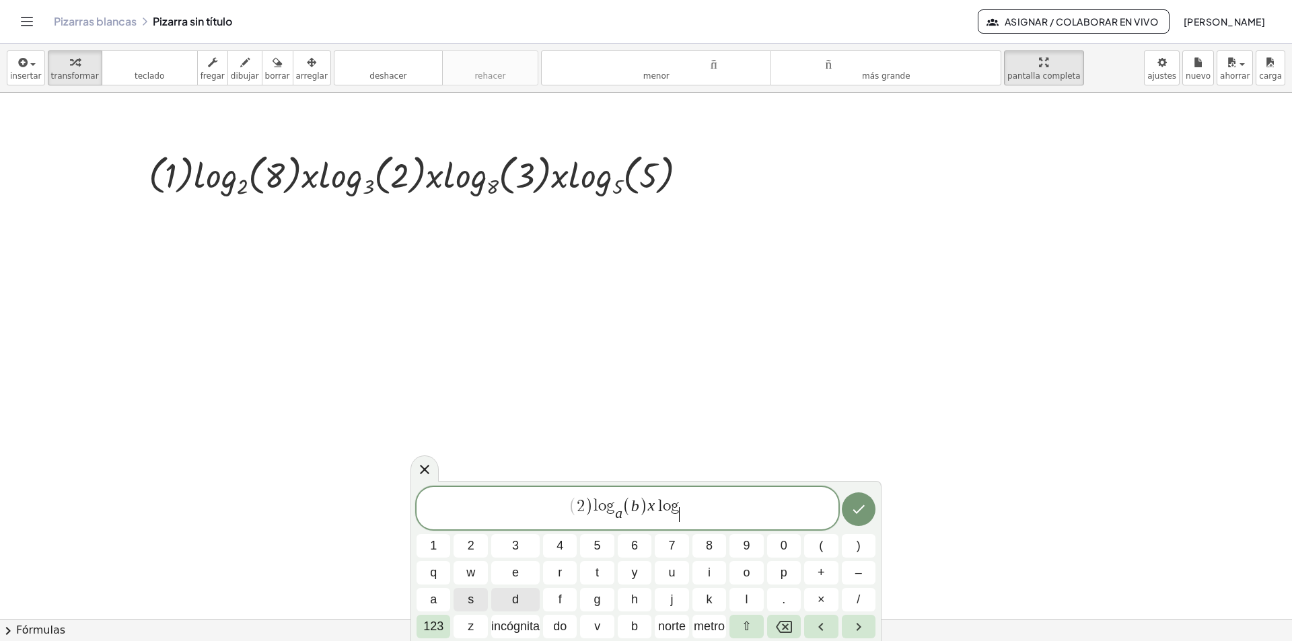
click at [517, 597] on span "d" at bounding box center [515, 600] width 7 height 18
click at [682, 501] on span "( 2 ) l o g a ​ ( b ) x l o g d ​ ​" at bounding box center [627, 509] width 422 height 28
click at [685, 502] on span "( 2 ) l o g a ​ ( b ) x l o g ​ d ​" at bounding box center [627, 509] width 422 height 28
click at [692, 503] on span "( 2 ) l o g a ​ ( b ) x l o g d ​ ​" at bounding box center [627, 509] width 422 height 28
click at [830, 546] on button "(" at bounding box center [821, 546] width 34 height 24
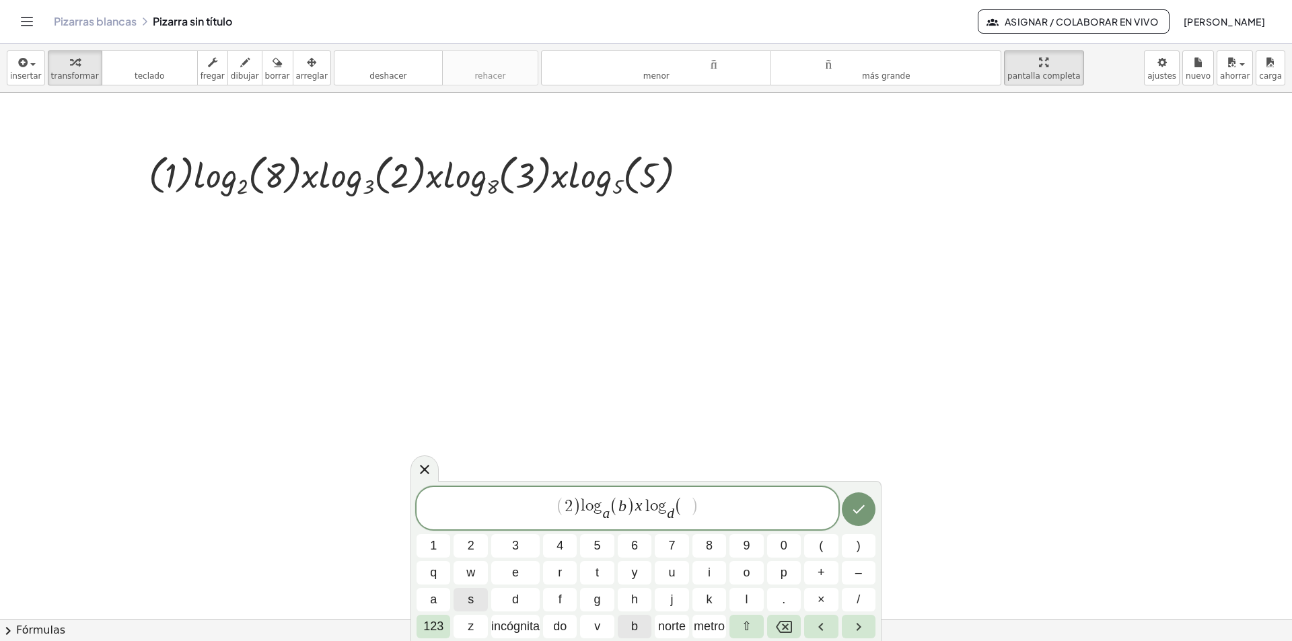
click at [630, 626] on button "b" at bounding box center [635, 627] width 34 height 24
click at [434, 626] on font "123" at bounding box center [433, 626] width 20 height 13
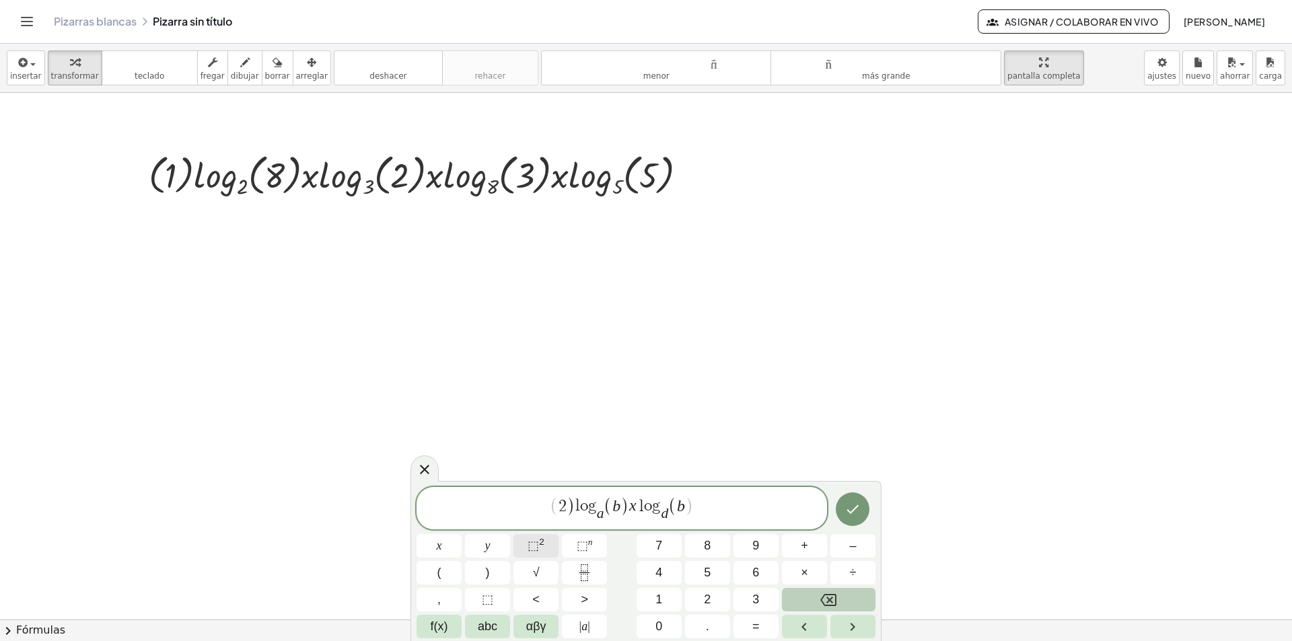
click at [537, 541] on span "⬚" at bounding box center [532, 545] width 11 height 13
click at [705, 511] on span "( 2 ) l o g a ​ ( b ) x l o g d ​ ( b 2 ) ​" at bounding box center [621, 507] width 410 height 34
click at [433, 548] on button "x" at bounding box center [438, 546] width 45 height 24
click at [706, 596] on span "2" at bounding box center [707, 600] width 7 height 18
click at [698, 512] on span "2" at bounding box center [701, 507] width 8 height 16
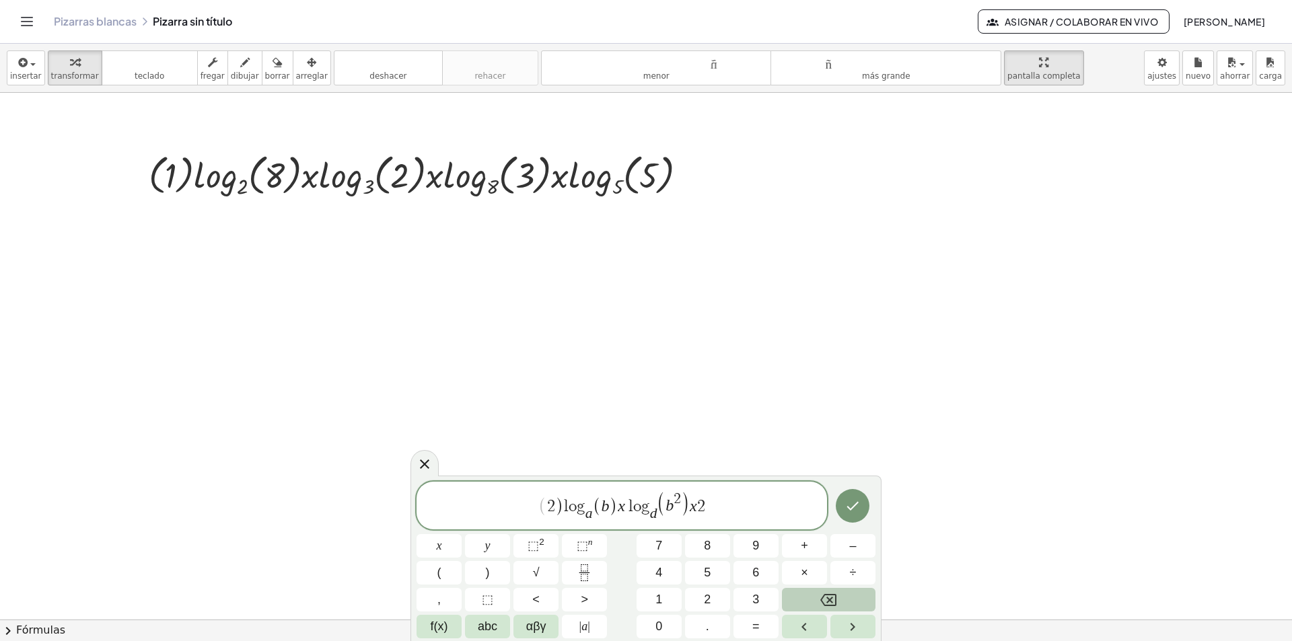
click at [707, 505] on span "( 2 ) l o g a ​ ( b ) x l o g d ​ ( b 2 ) x ​ 2" at bounding box center [621, 507] width 410 height 34
click at [444, 621] on span "f(x)" at bounding box center [439, 627] width 17 height 18
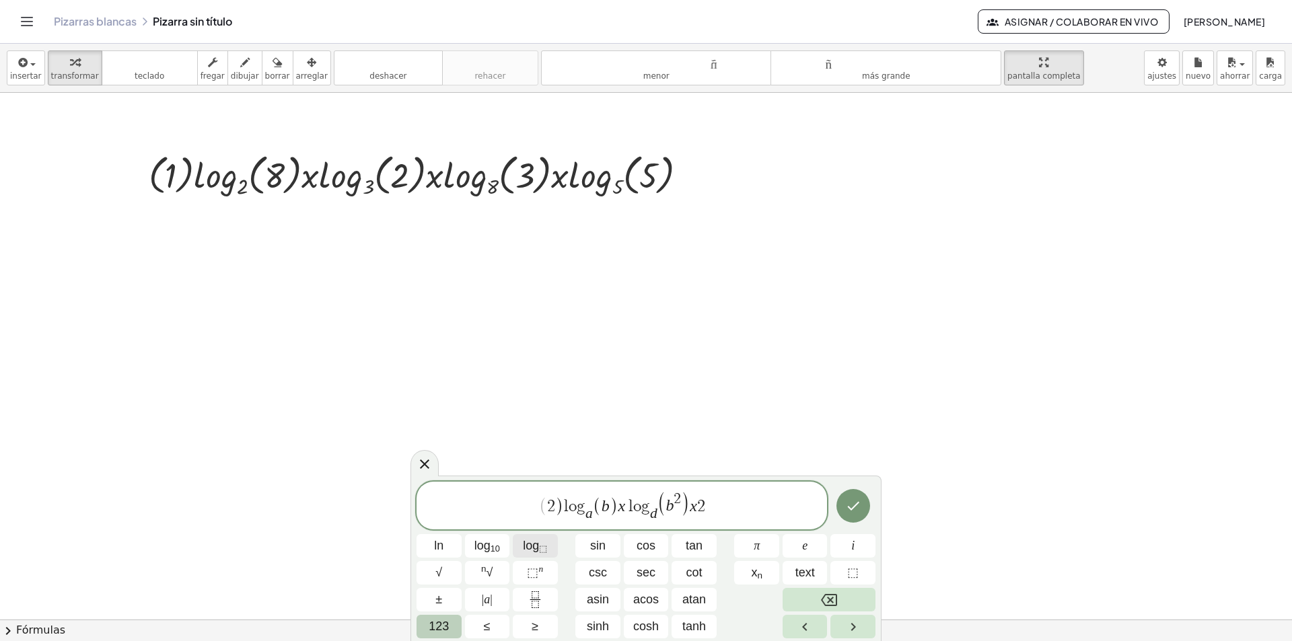
click at [532, 547] on span "log ⬚" at bounding box center [535, 546] width 24 height 18
click at [434, 631] on span "123" at bounding box center [439, 627] width 20 height 18
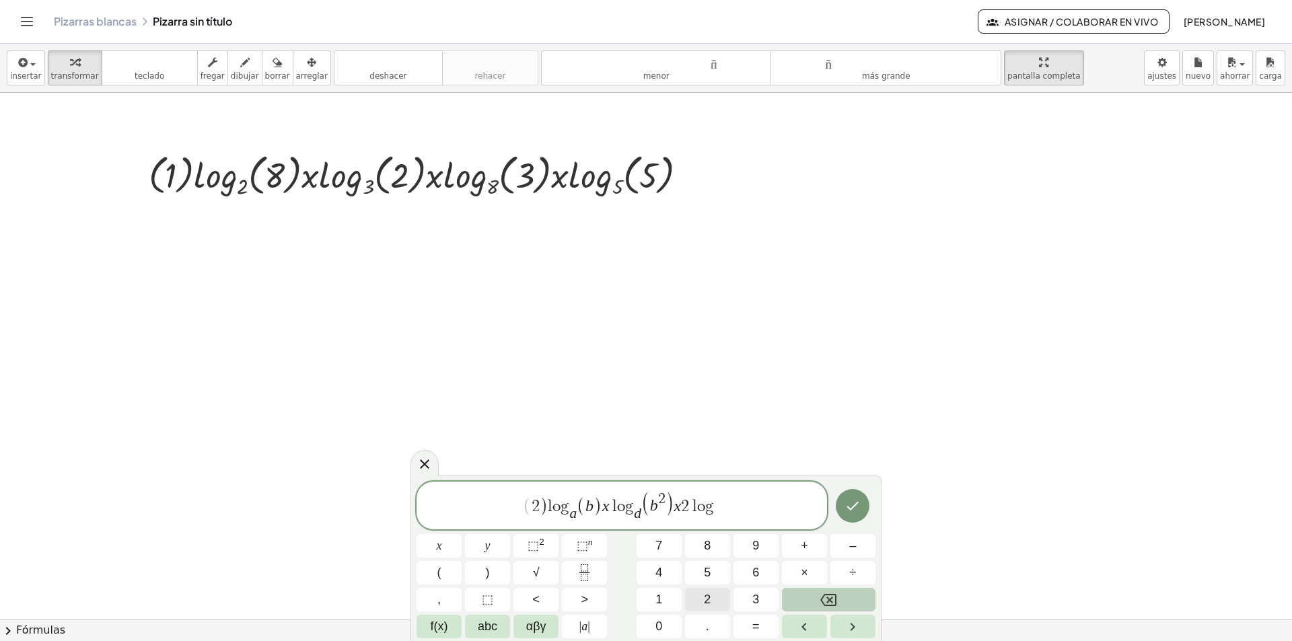
click at [712, 599] on button "2" at bounding box center [707, 600] width 45 height 24
click at [827, 598] on icon "Backspace" at bounding box center [828, 600] width 16 height 16
click at [485, 624] on span "abc" at bounding box center [488, 627] width 20 height 18
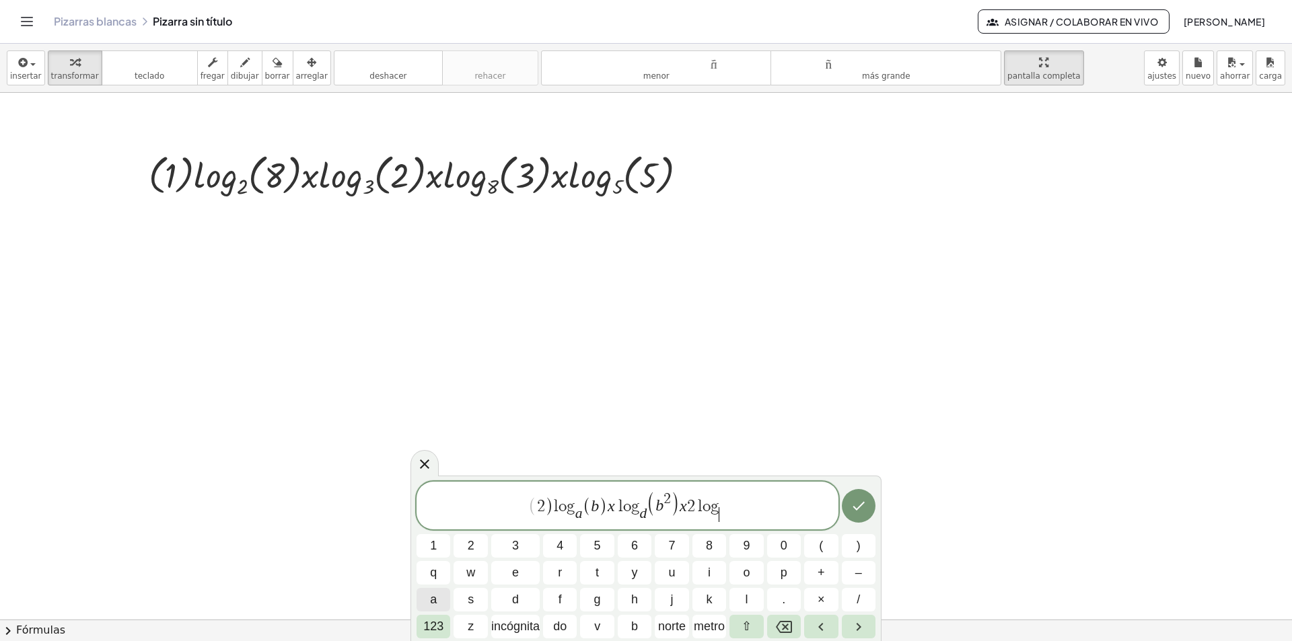
click at [438, 600] on button "a" at bounding box center [433, 600] width 34 height 24
click at [726, 500] on span "( 2 ) l o g a ​ ( b ) x l o g d ​ ( b 2 ) x 2 l o g a ​ ​" at bounding box center [627, 507] width 422 height 34
click at [734, 498] on span "( 2 ) l o g a ​ ( b ) x l o g d ​ ( b 2 ) x 2 l o g a ​ ​" at bounding box center [627, 507] width 422 height 34
click at [815, 544] on button "(" at bounding box center [821, 546] width 34 height 24
click at [435, 626] on font "123" at bounding box center [433, 626] width 20 height 13
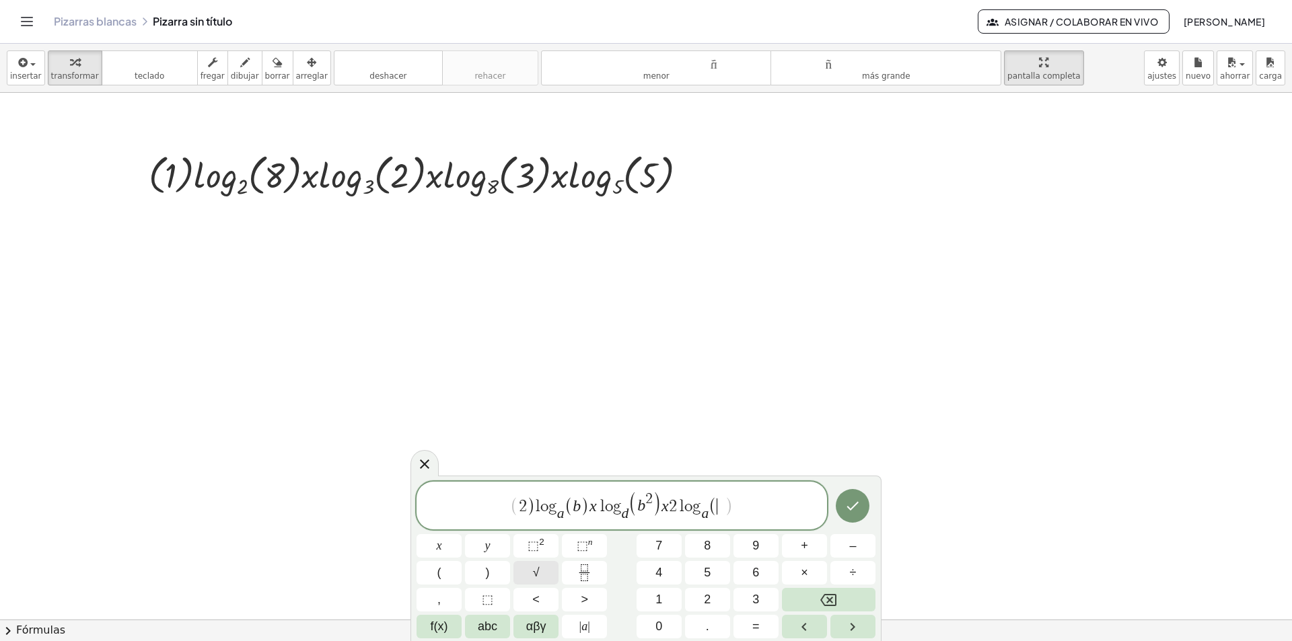
click at [544, 572] on button "√" at bounding box center [535, 573] width 45 height 24
click at [480, 624] on span "abc" at bounding box center [488, 627] width 20 height 18
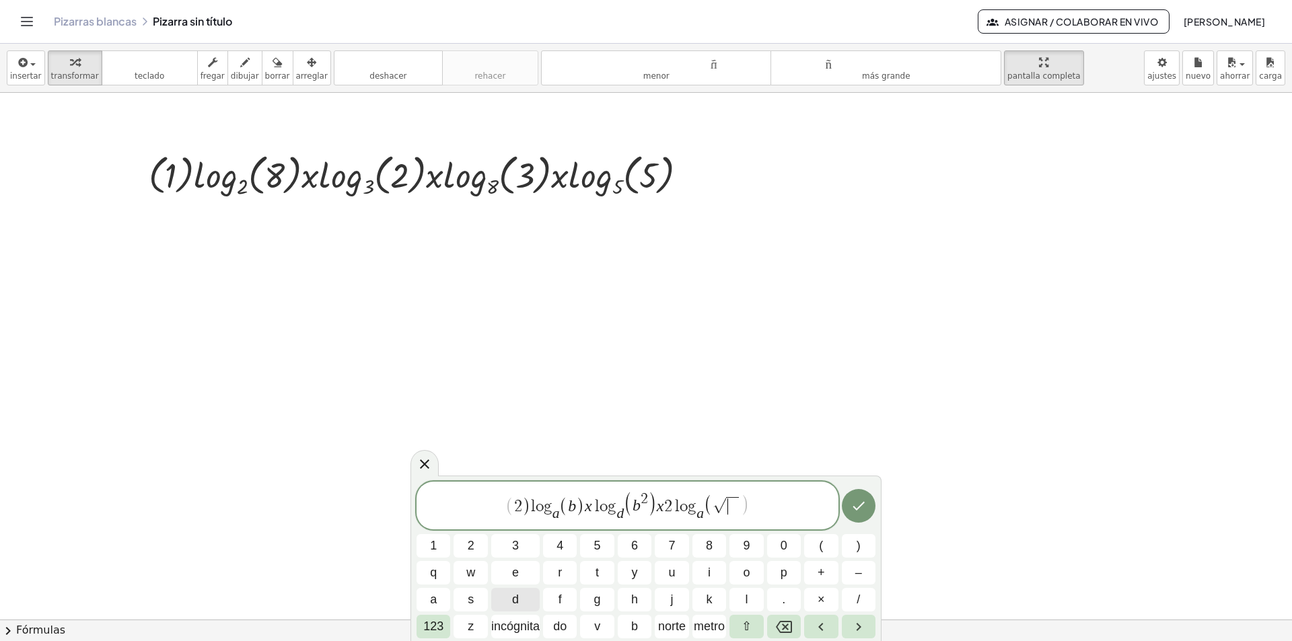
click at [519, 597] on button "d" at bounding box center [515, 600] width 48 height 24
click at [754, 507] on span "( 2 ) l o g a ​ ( b ) x l o g d ​ ( b 2 ) x 2 l o g a ​ ( √ d ​ )" at bounding box center [627, 507] width 422 height 34
click at [855, 508] on icon "Hecho" at bounding box center [858, 506] width 12 height 9
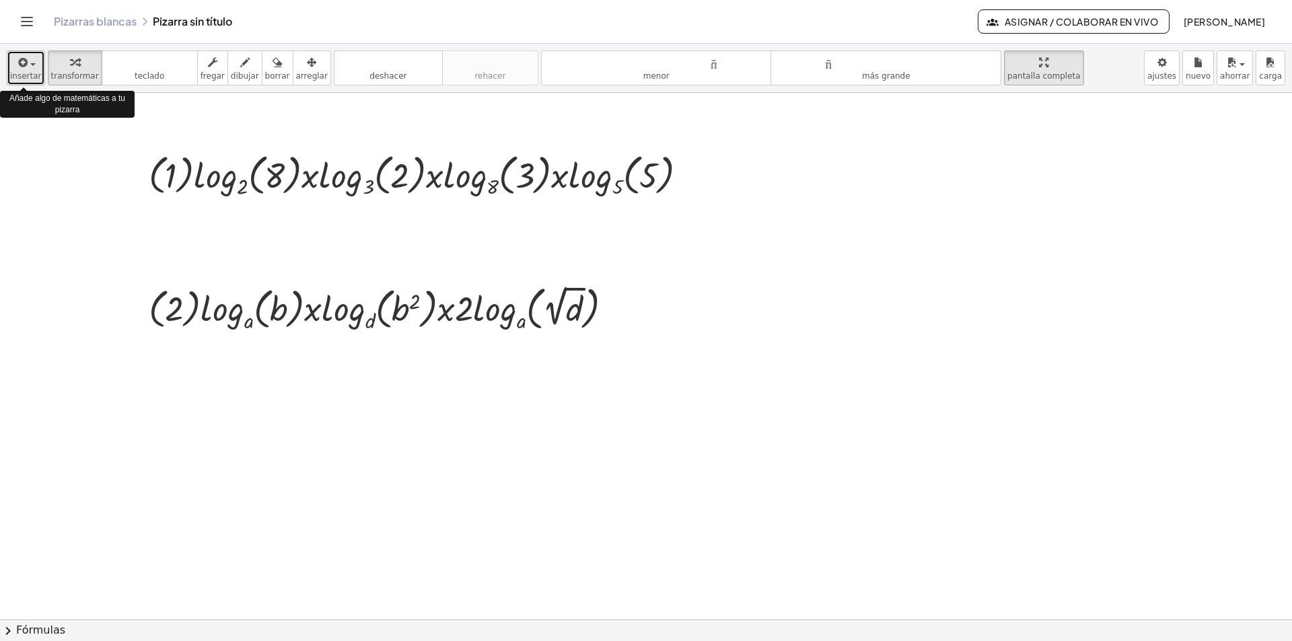
click at [21, 70] on icon "button" at bounding box center [22, 62] width 12 height 16
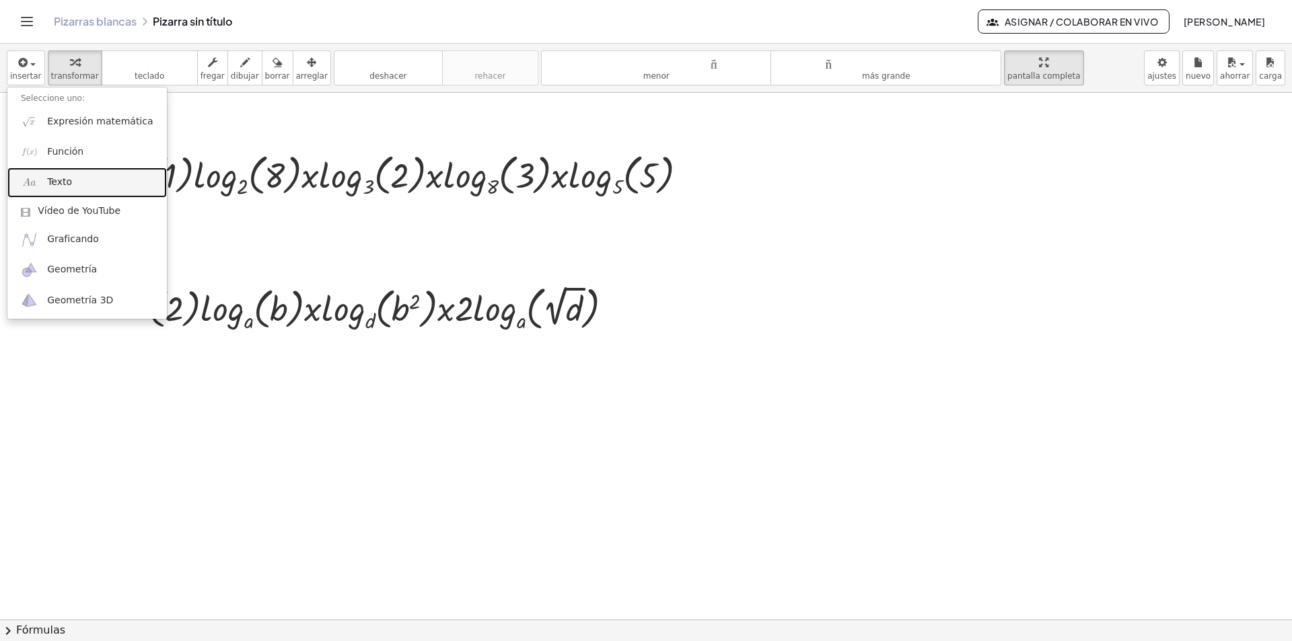
click at [83, 185] on link "Texto" at bounding box center [86, 183] width 159 height 30
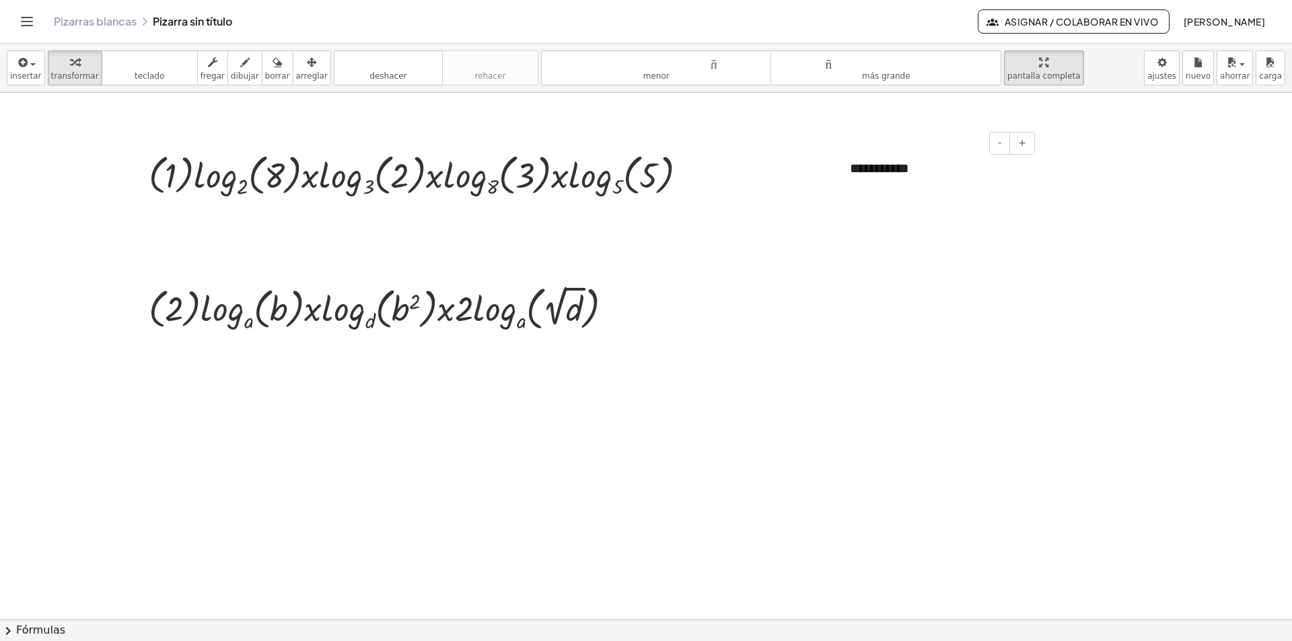
click at [875, 170] on font "**********" at bounding box center [879, 167] width 59 height 13
click at [851, 171] on font "**********" at bounding box center [877, 167] width 54 height 13
click at [853, 171] on font "**********" at bounding box center [877, 167] width 54 height 13
click at [1021, 144] on font "+" at bounding box center [1022, 142] width 8 height 11
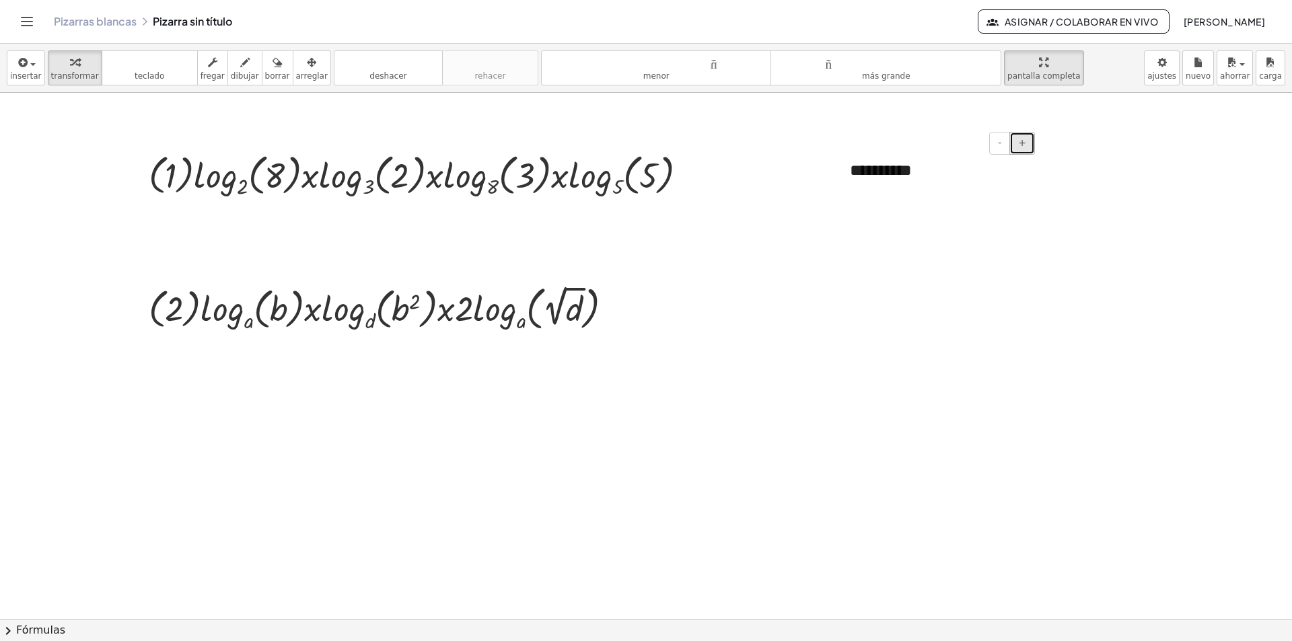
click at [1021, 144] on font "+" at bounding box center [1022, 142] width 8 height 11
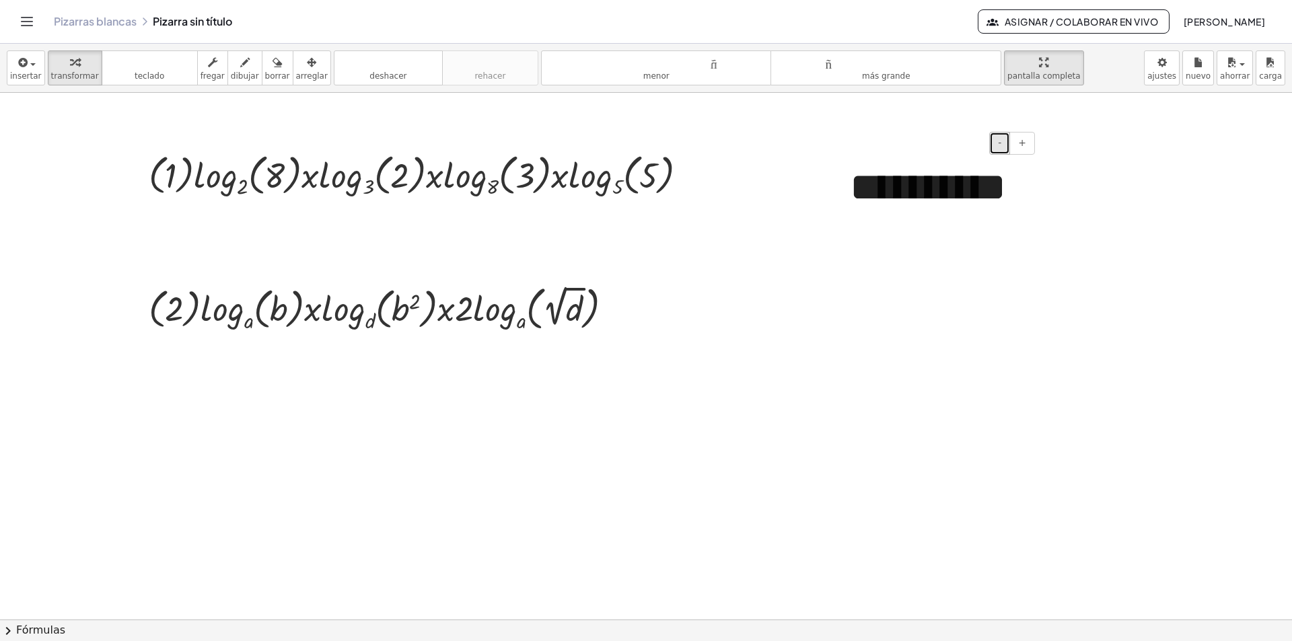
click at [1000, 143] on font "-" at bounding box center [999, 142] width 3 height 11
click at [23, 69] on icon "button" at bounding box center [22, 62] width 12 height 16
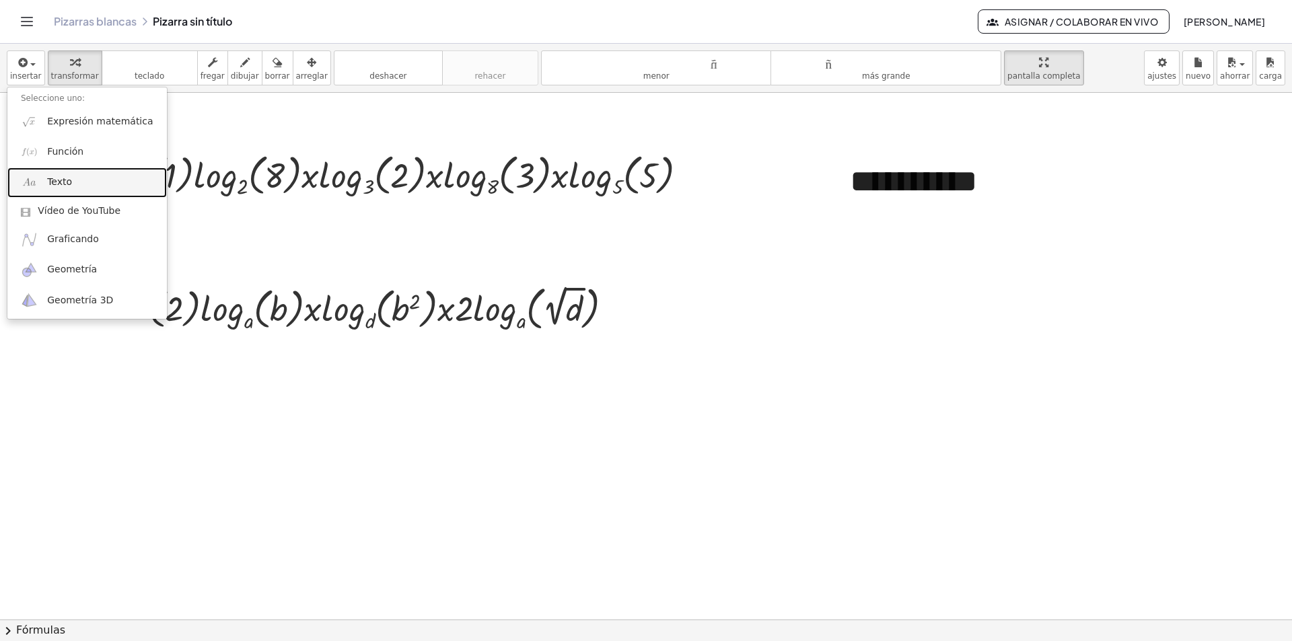
click at [72, 180] on link "Texto" at bounding box center [86, 183] width 159 height 30
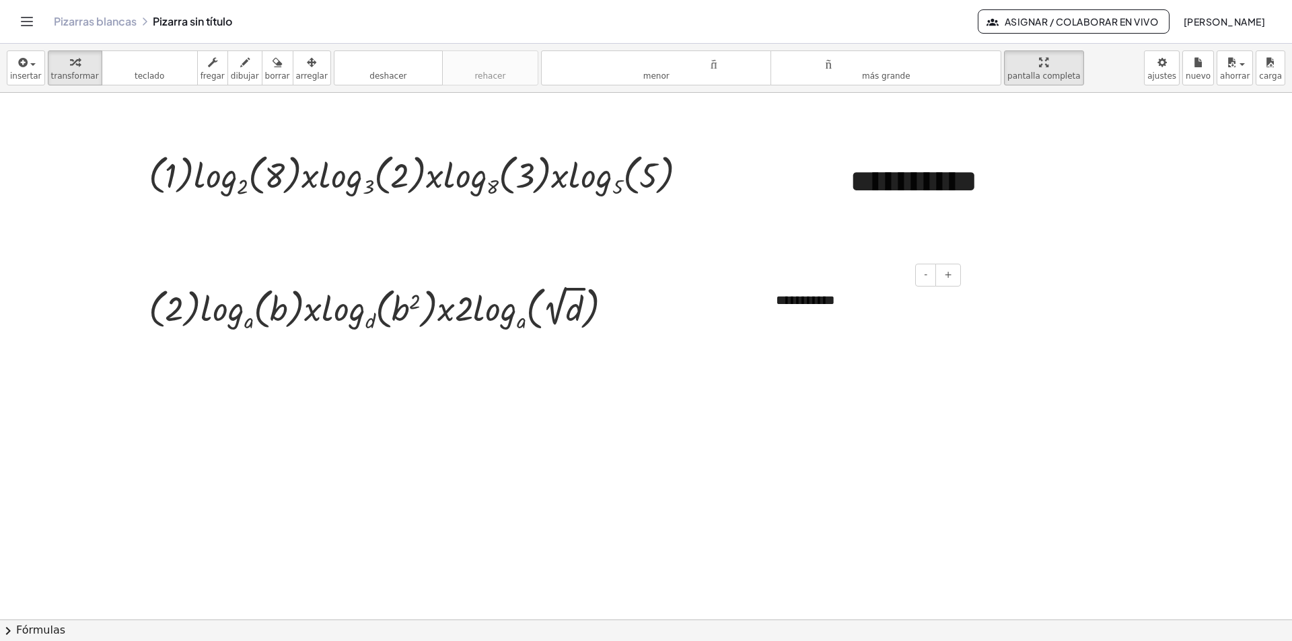
click at [793, 300] on font "**********" at bounding box center [805, 299] width 59 height 13
click at [951, 274] on font "+" at bounding box center [948, 274] width 8 height 11
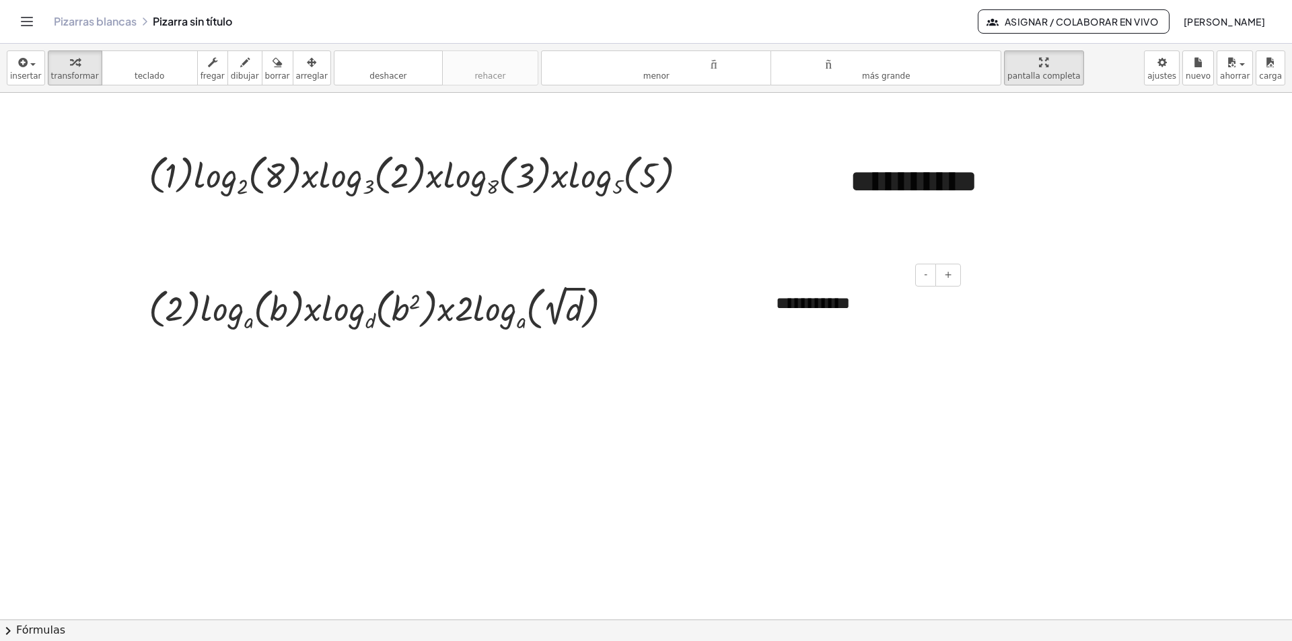
click at [879, 305] on div "**********" at bounding box center [863, 303] width 202 height 52
click at [30, 57] on div "button" at bounding box center [26, 62] width 32 height 16
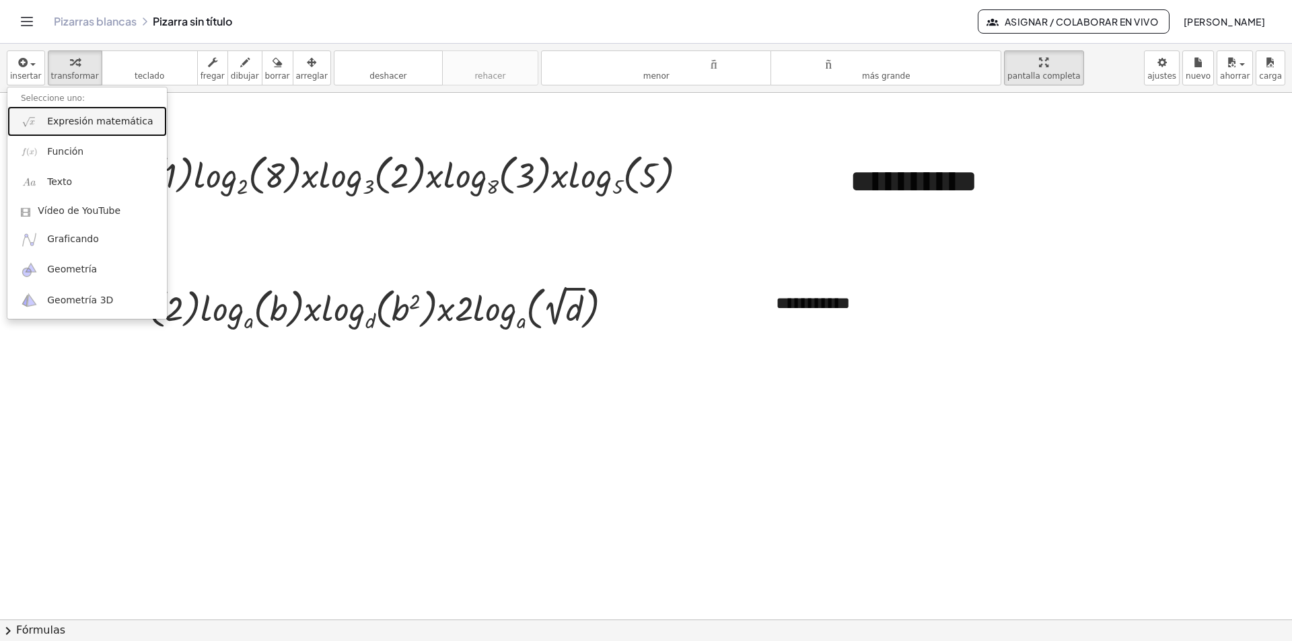
click at [93, 126] on font "Expresión matemática" at bounding box center [100, 121] width 106 height 11
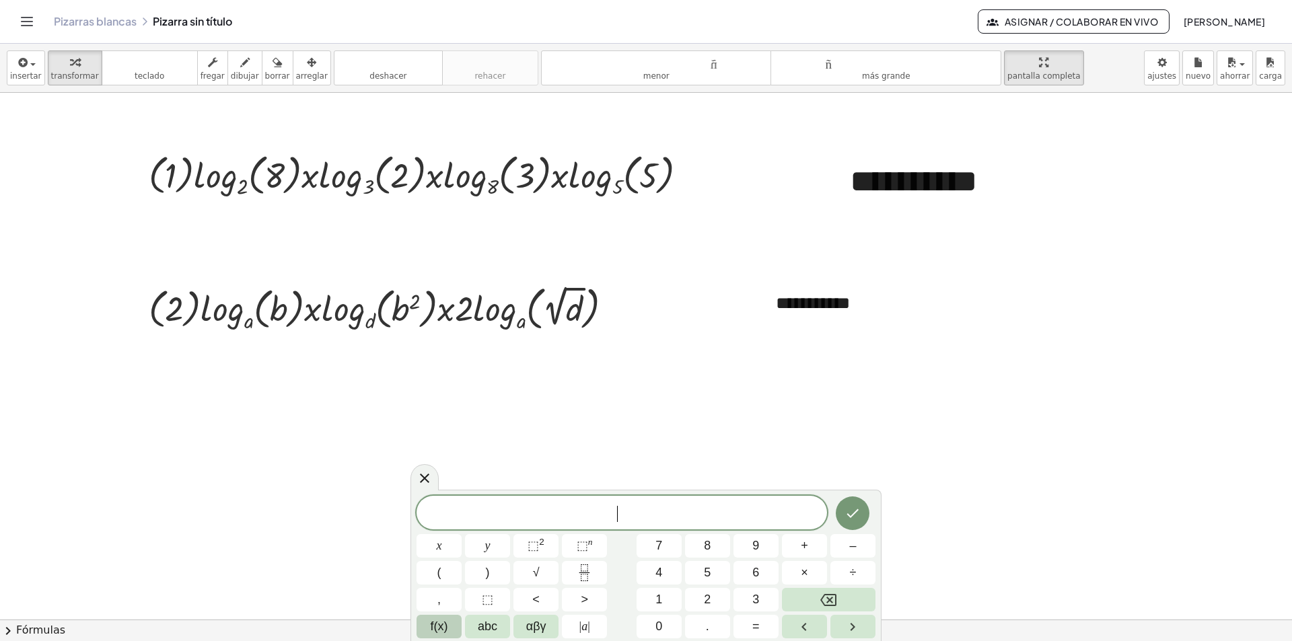
click at [439, 632] on span "f(x)" at bounding box center [439, 627] width 17 height 18
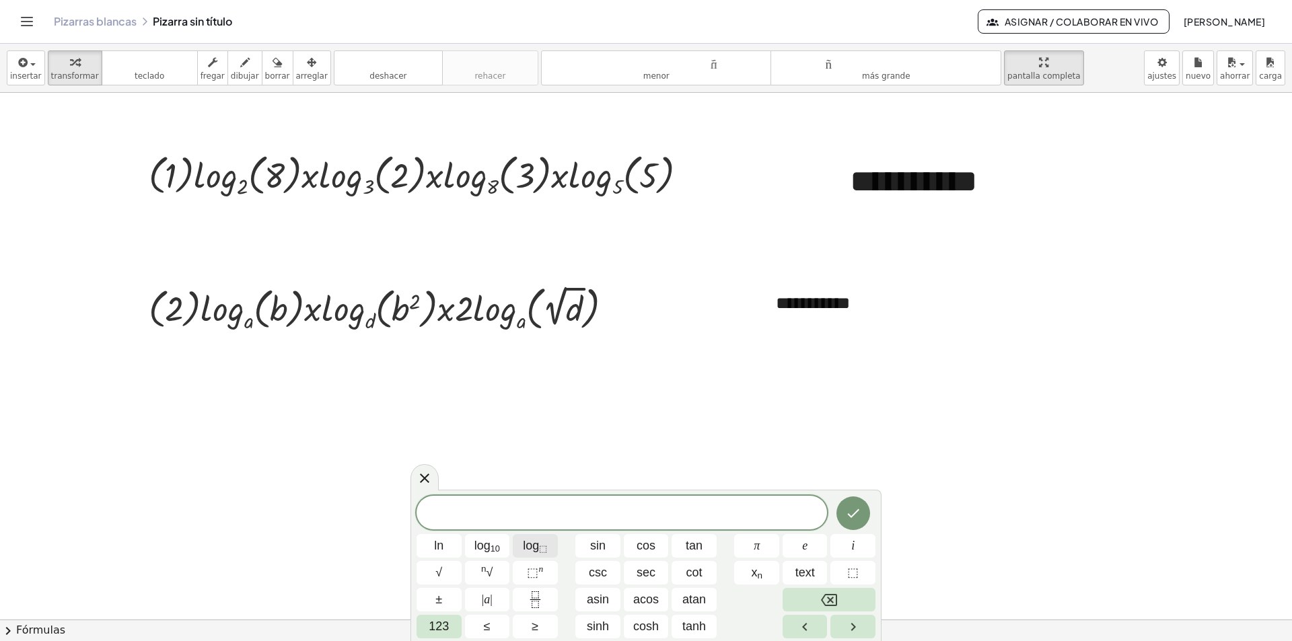
click at [540, 547] on sub "⬚" at bounding box center [543, 549] width 8 height 10
click at [440, 628] on span "123" at bounding box center [439, 627] width 20 height 18
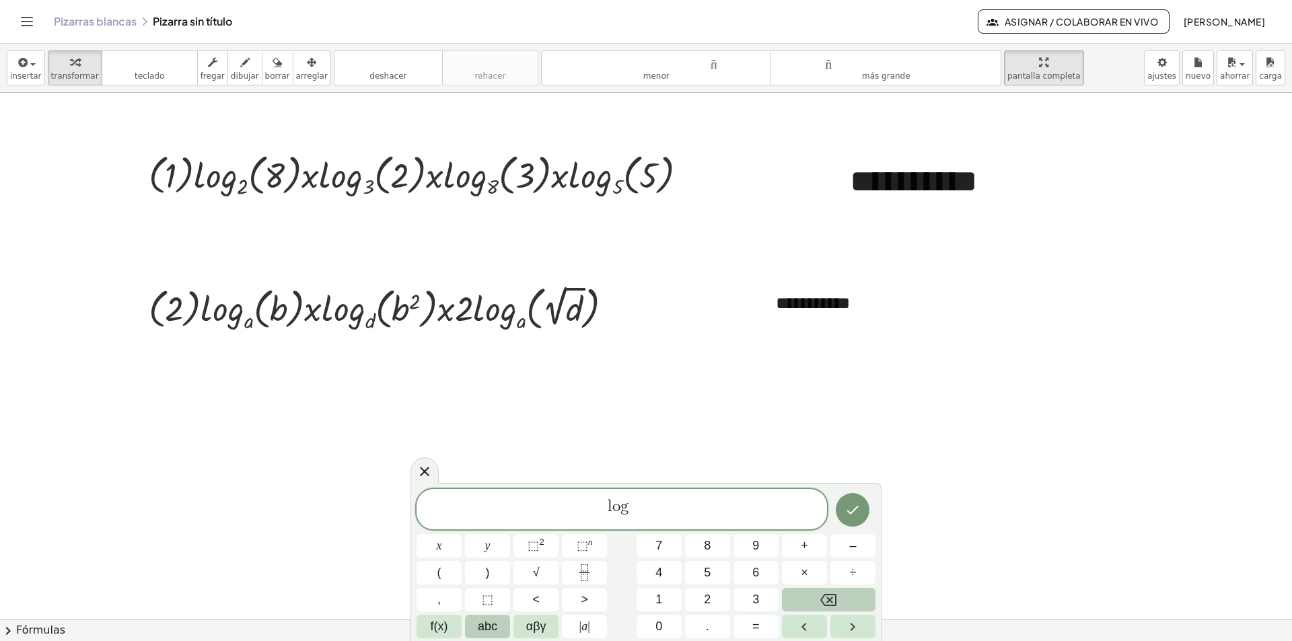
click at [480, 624] on span "abc" at bounding box center [488, 627] width 20 height 18
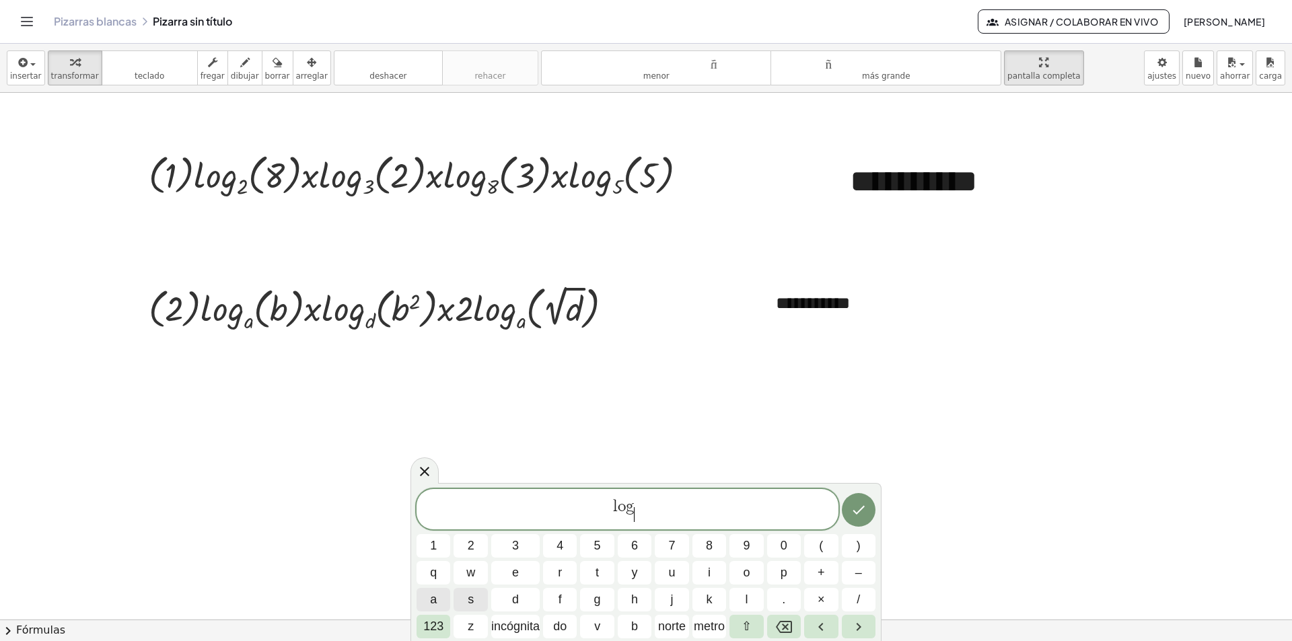
click at [435, 602] on span "a" at bounding box center [433, 600] width 7 height 18
click at [640, 505] on var "a" at bounding box center [637, 513] width 7 height 16
click at [643, 499] on span "l o g a ​ ​" at bounding box center [627, 510] width 422 height 26
click at [827, 545] on button "(" at bounding box center [821, 546] width 34 height 24
click at [633, 622] on font "b" at bounding box center [634, 626] width 7 height 13
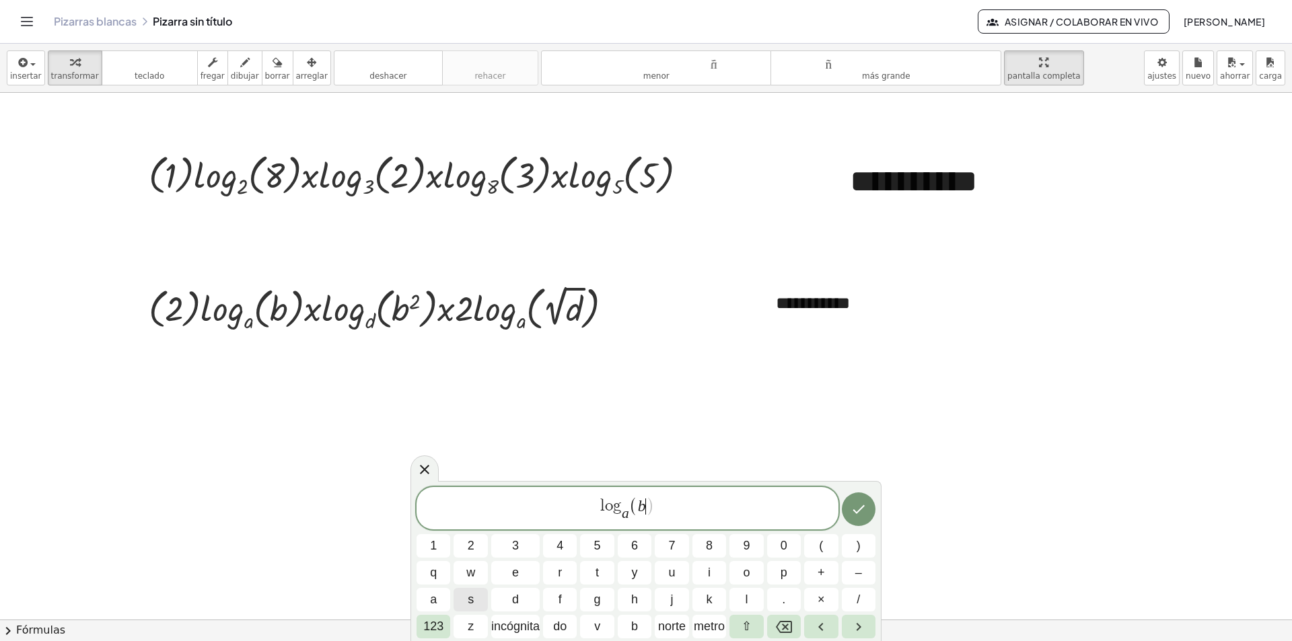
click at [659, 511] on span "l o g a ​ ( b ​ )" at bounding box center [627, 509] width 422 height 28
click at [439, 622] on font "123" at bounding box center [433, 626] width 20 height 13
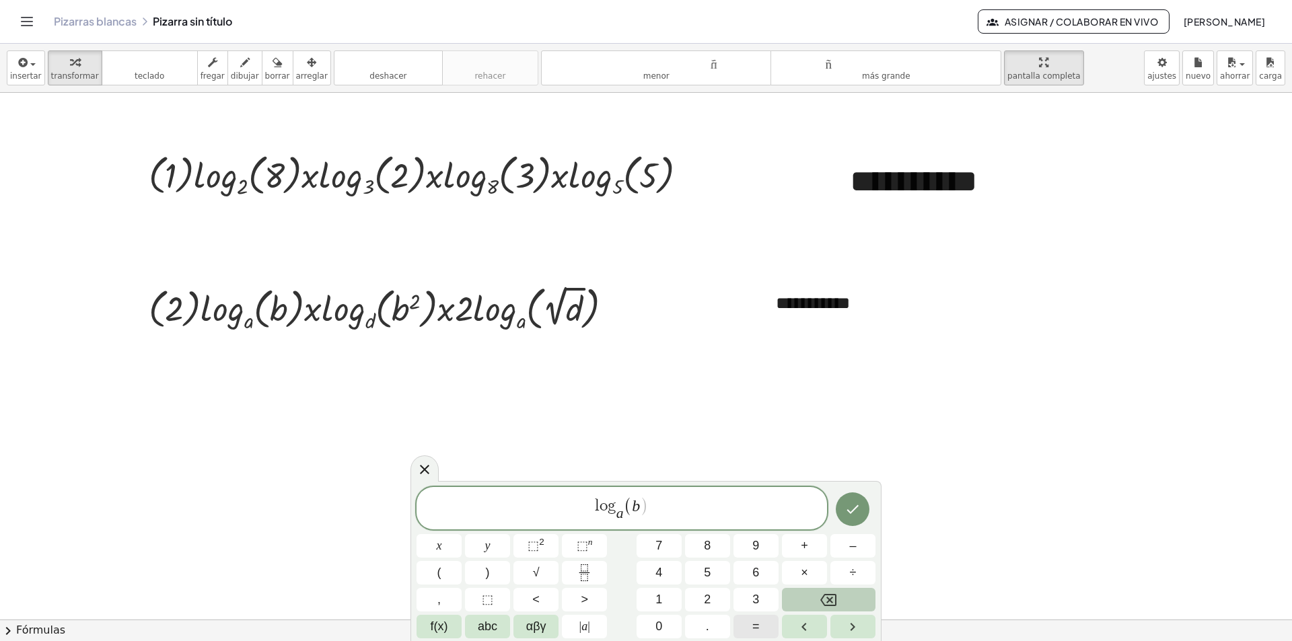
click at [757, 622] on span "=" at bounding box center [755, 627] width 7 height 18
click at [441, 622] on span "f(x)" at bounding box center [439, 627] width 17 height 18
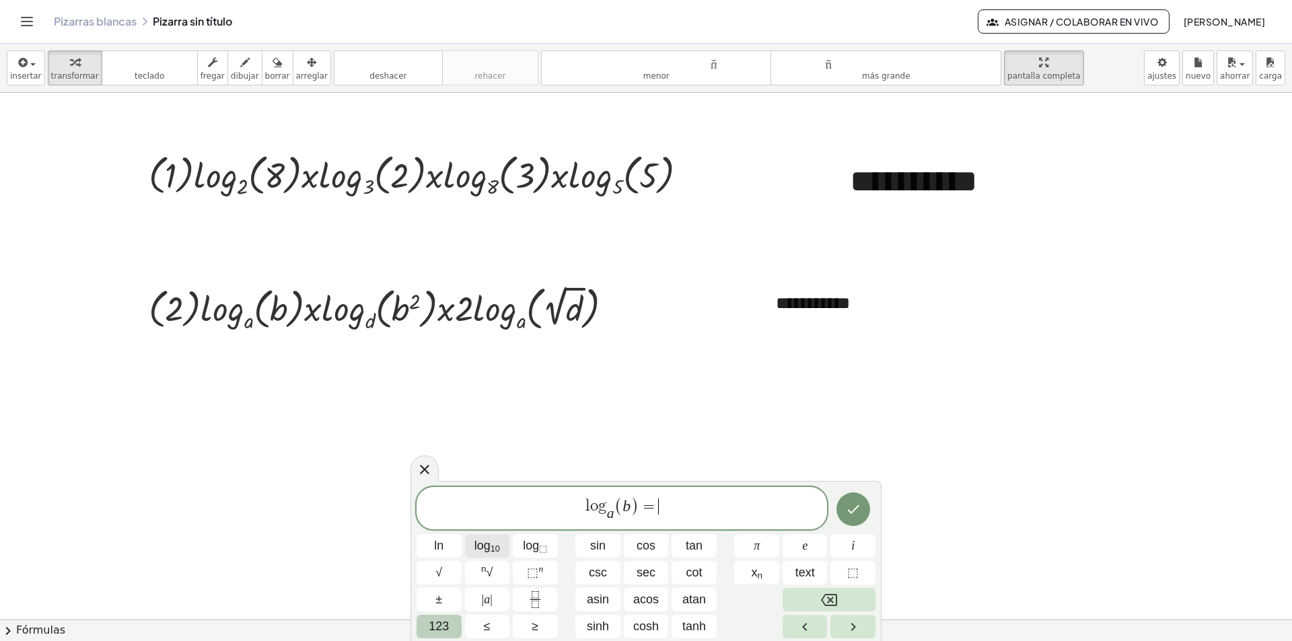
click at [492, 544] on sub "10" at bounding box center [494, 549] width 9 height 10
click at [833, 596] on icon "Backspace" at bounding box center [829, 600] width 16 height 16
click at [532, 597] on icon "Fraction" at bounding box center [535, 599] width 17 height 17
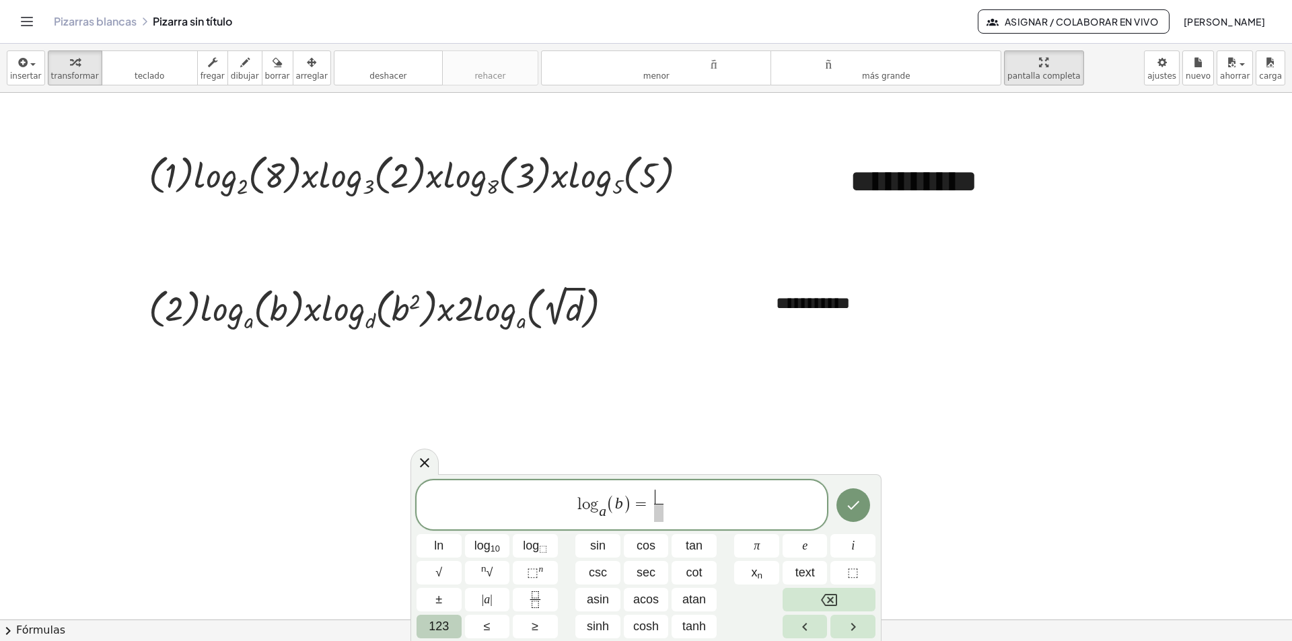
click at [439, 626] on span "123" at bounding box center [439, 627] width 20 height 18
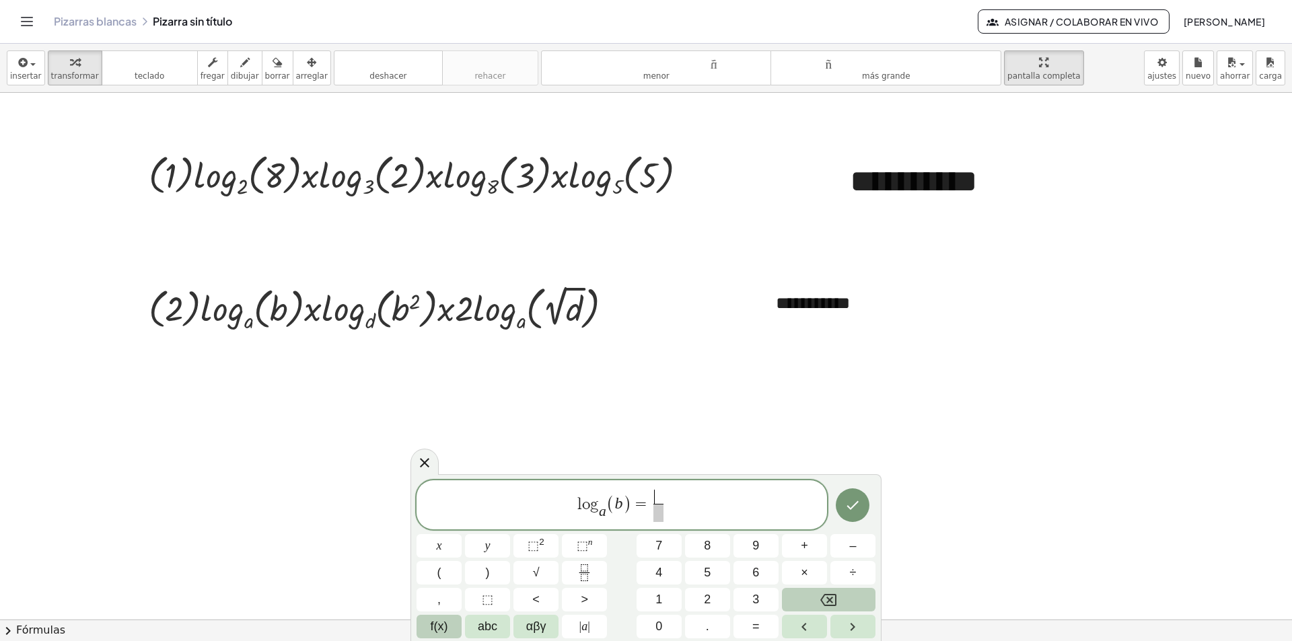
click at [438, 626] on span "f(x)" at bounding box center [439, 627] width 17 height 18
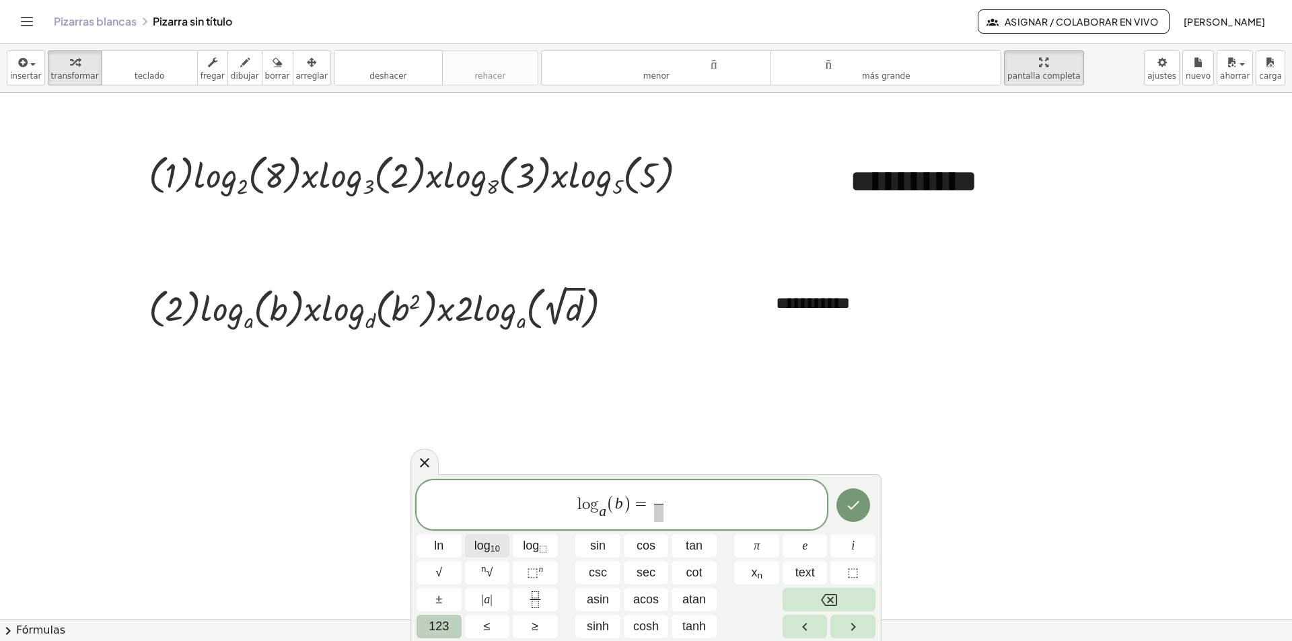
click at [495, 546] on sub "10" at bounding box center [494, 549] width 9 height 10
click at [433, 630] on span "123" at bounding box center [439, 627] width 20 height 18
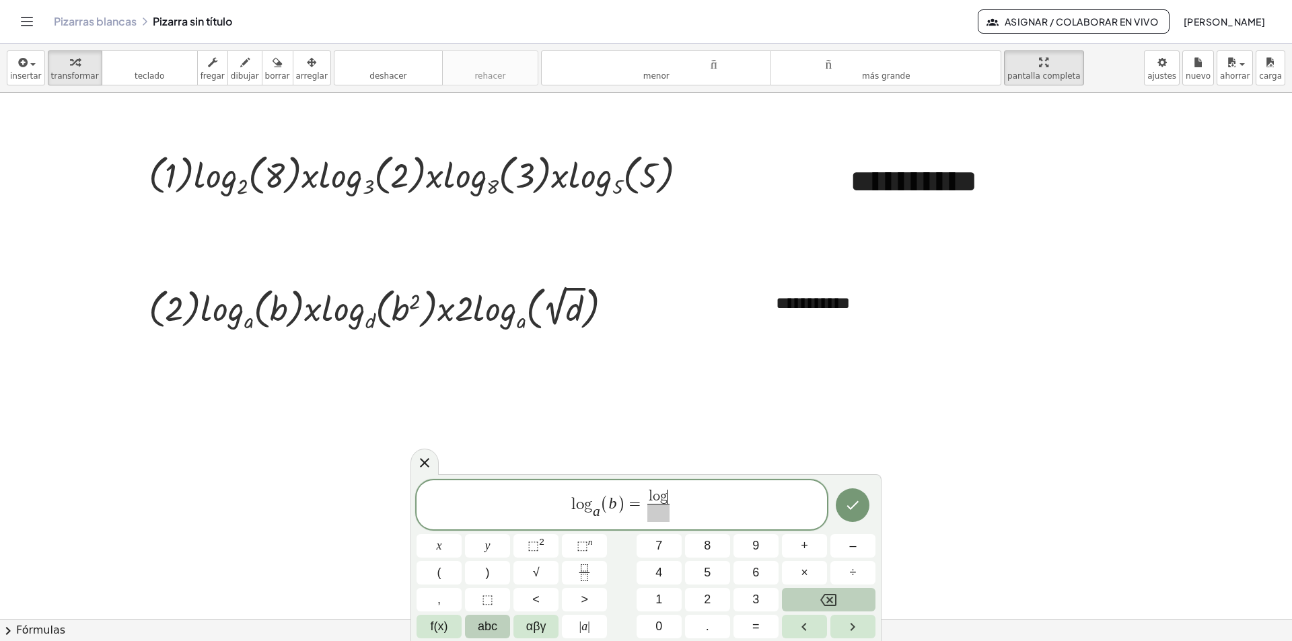
click at [480, 626] on span "abc" at bounding box center [488, 627] width 20 height 18
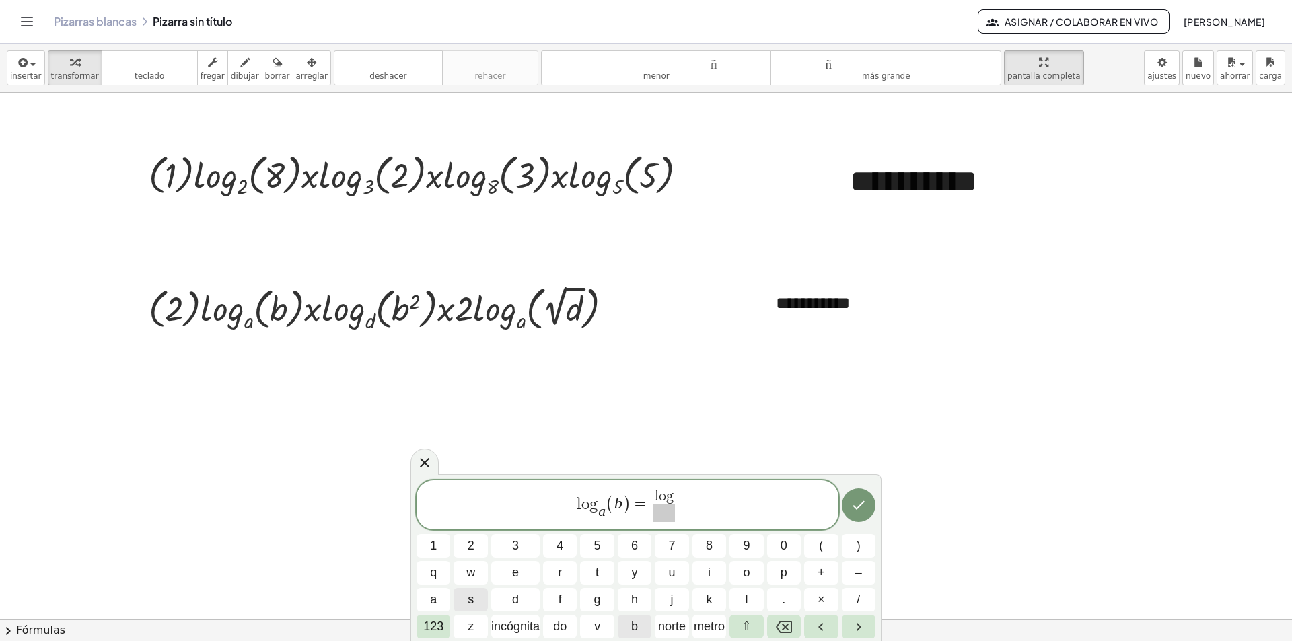
click at [631, 625] on font "b" at bounding box center [634, 626] width 7 height 13
click at [657, 513] on span "​" at bounding box center [664, 513] width 32 height 18
click at [431, 628] on font "123" at bounding box center [433, 626] width 20 height 13
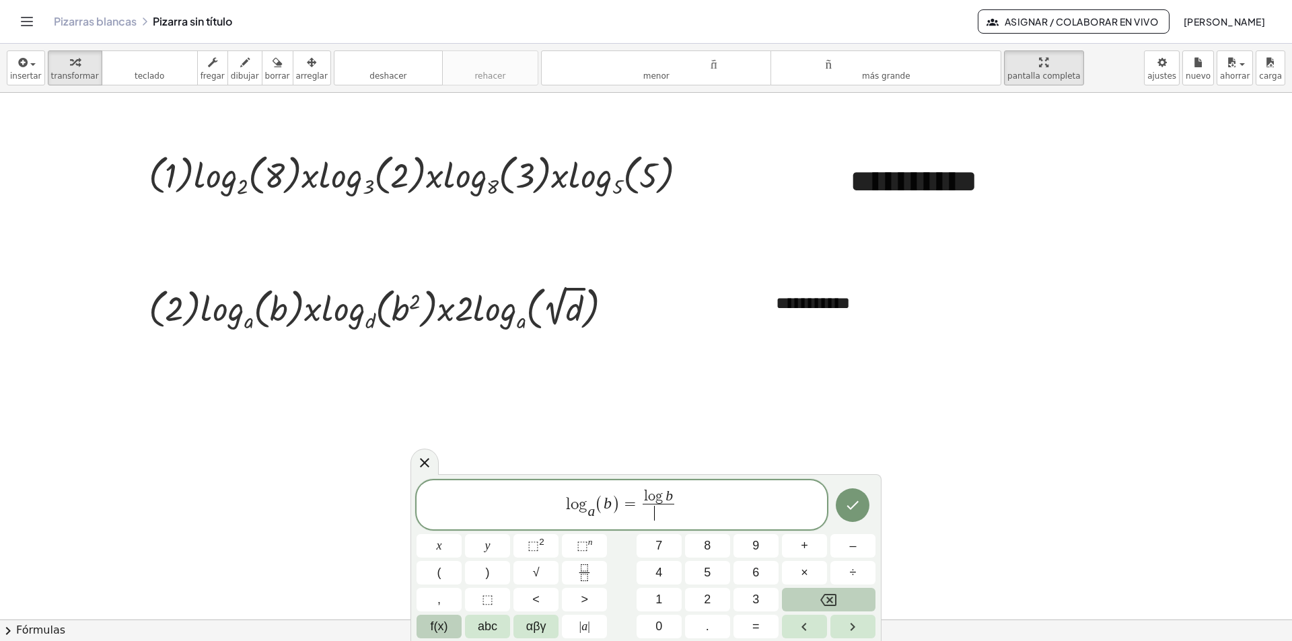
click at [439, 630] on span "f(x)" at bounding box center [439, 627] width 17 height 18
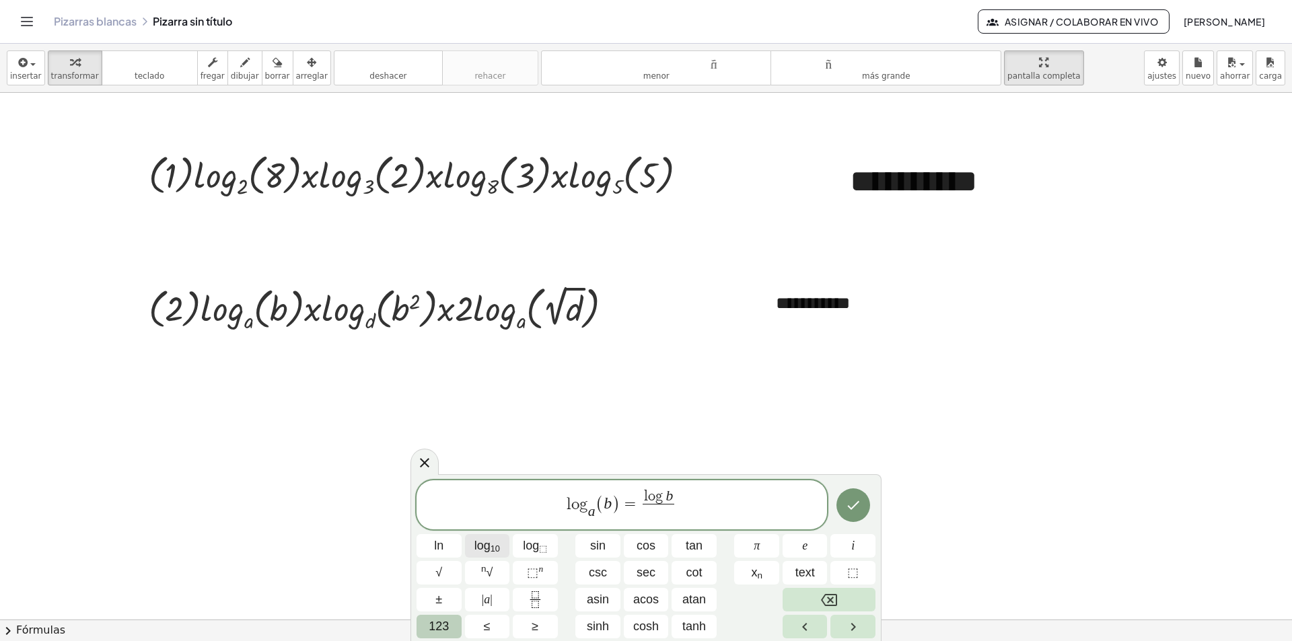
click at [490, 548] on span "log 10" at bounding box center [487, 546] width 26 height 18
click at [439, 626] on span "123" at bounding box center [439, 627] width 20 height 18
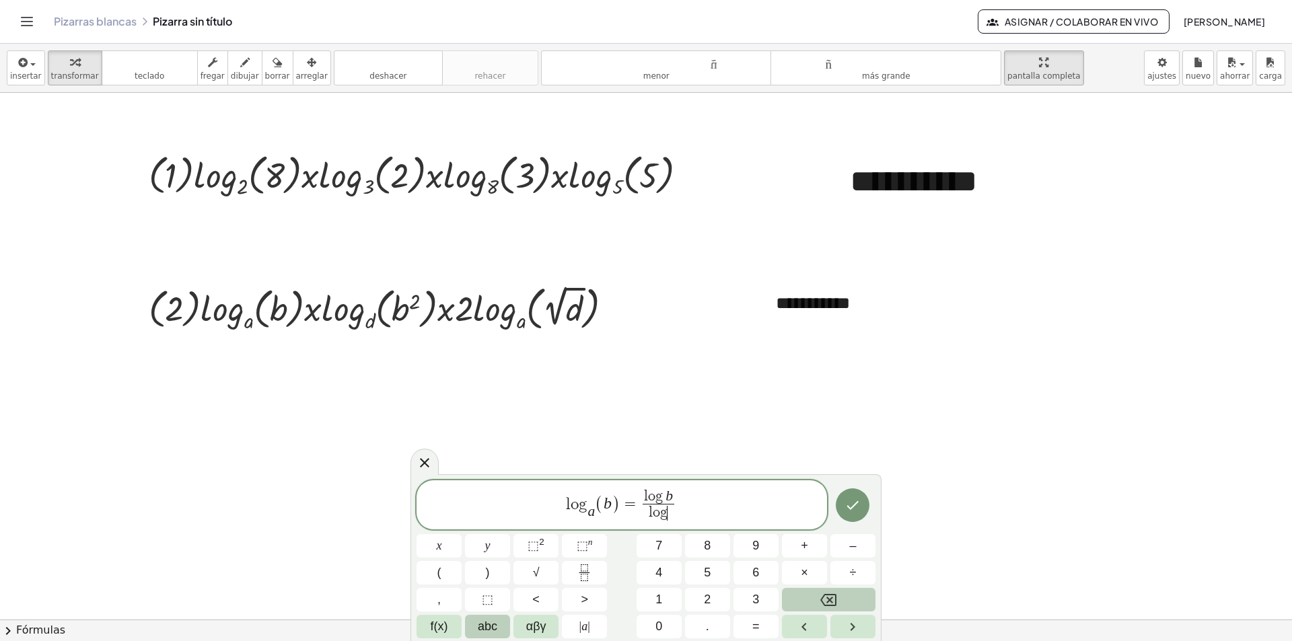
click at [487, 623] on span "abc" at bounding box center [488, 627] width 20 height 18
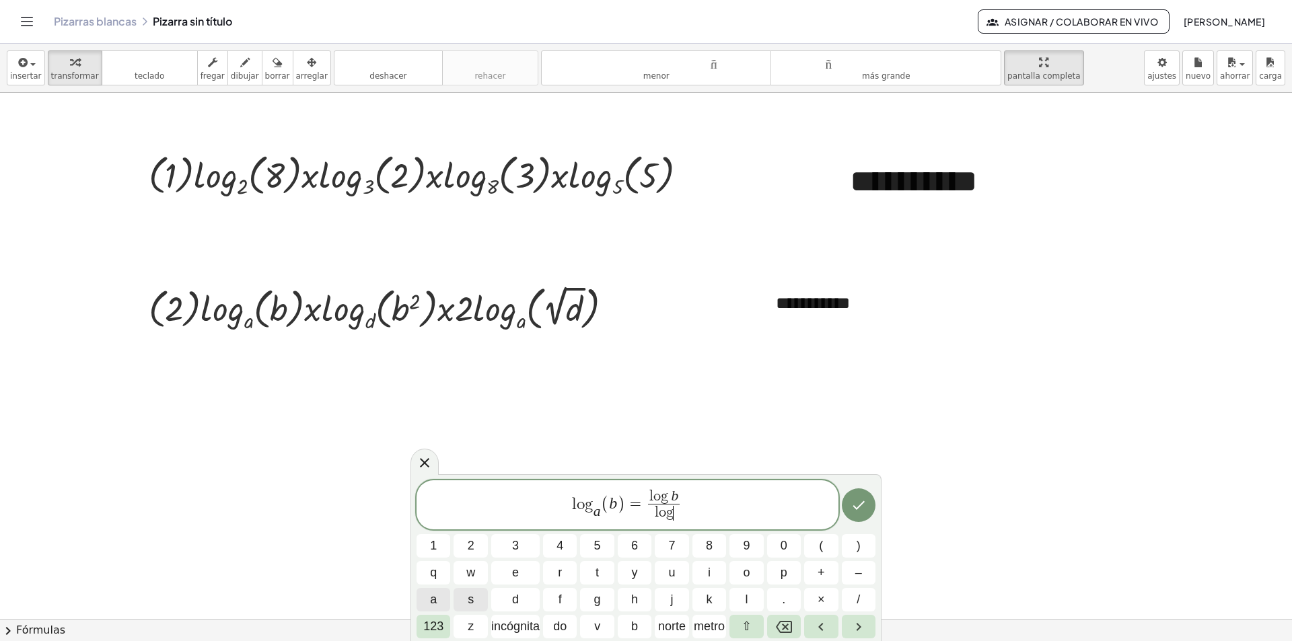
click at [441, 595] on button "a" at bounding box center [433, 600] width 34 height 24
click at [852, 505] on icon "Hecho" at bounding box center [858, 505] width 16 height 16
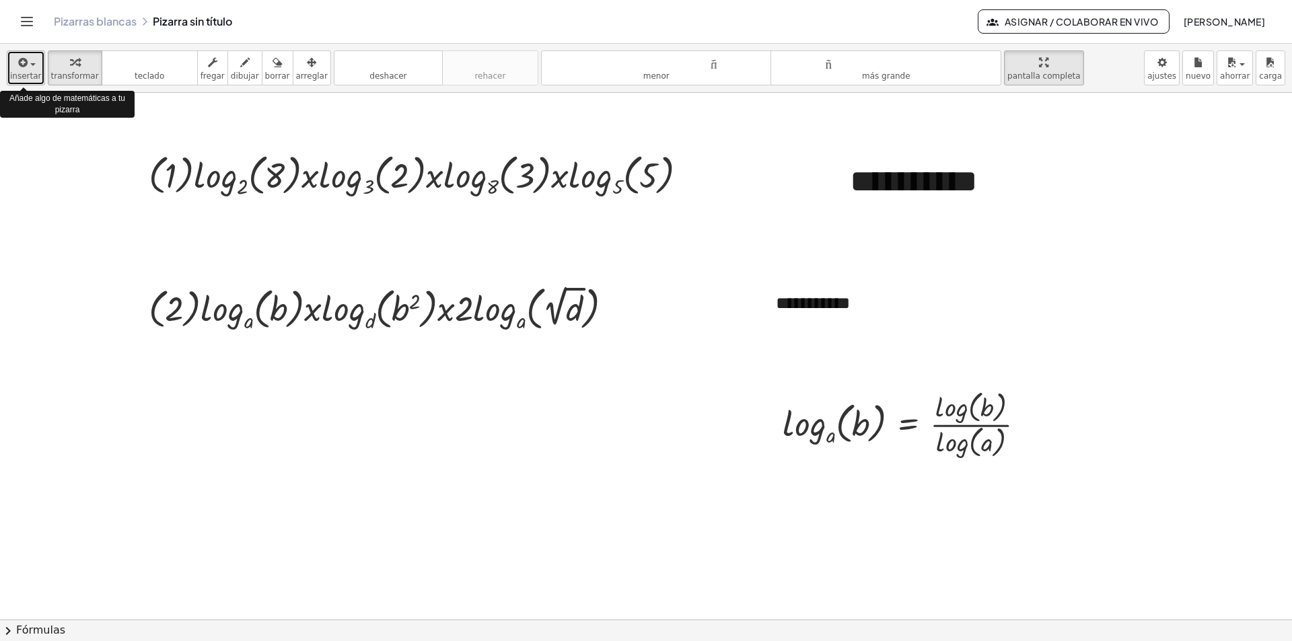
click at [24, 70] on icon "button" at bounding box center [22, 62] width 12 height 16
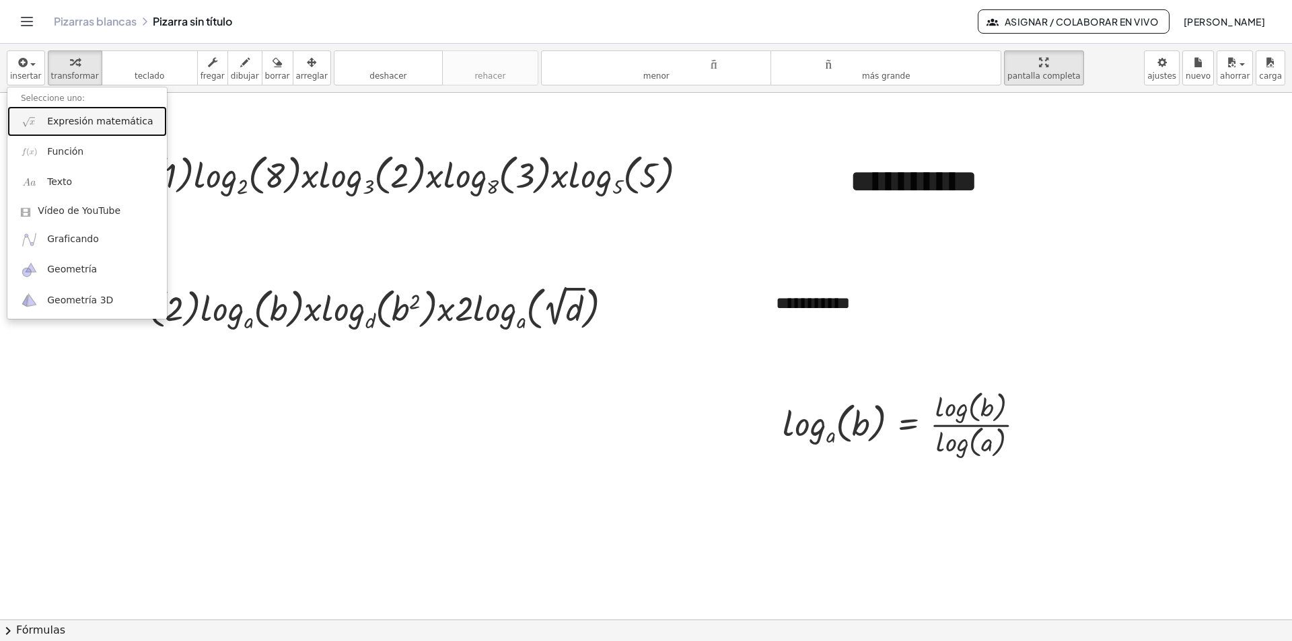
click at [100, 122] on font "Expresión matemática" at bounding box center [100, 121] width 106 height 11
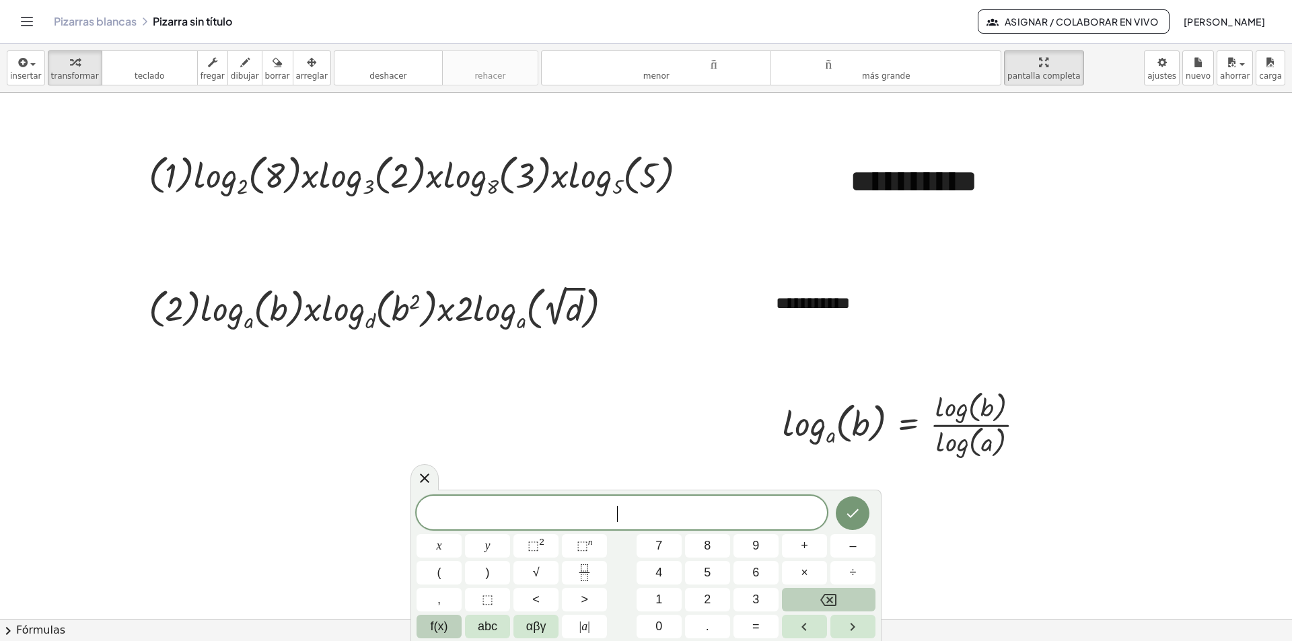
click at [439, 627] on span "f(x)" at bounding box center [439, 627] width 17 height 18
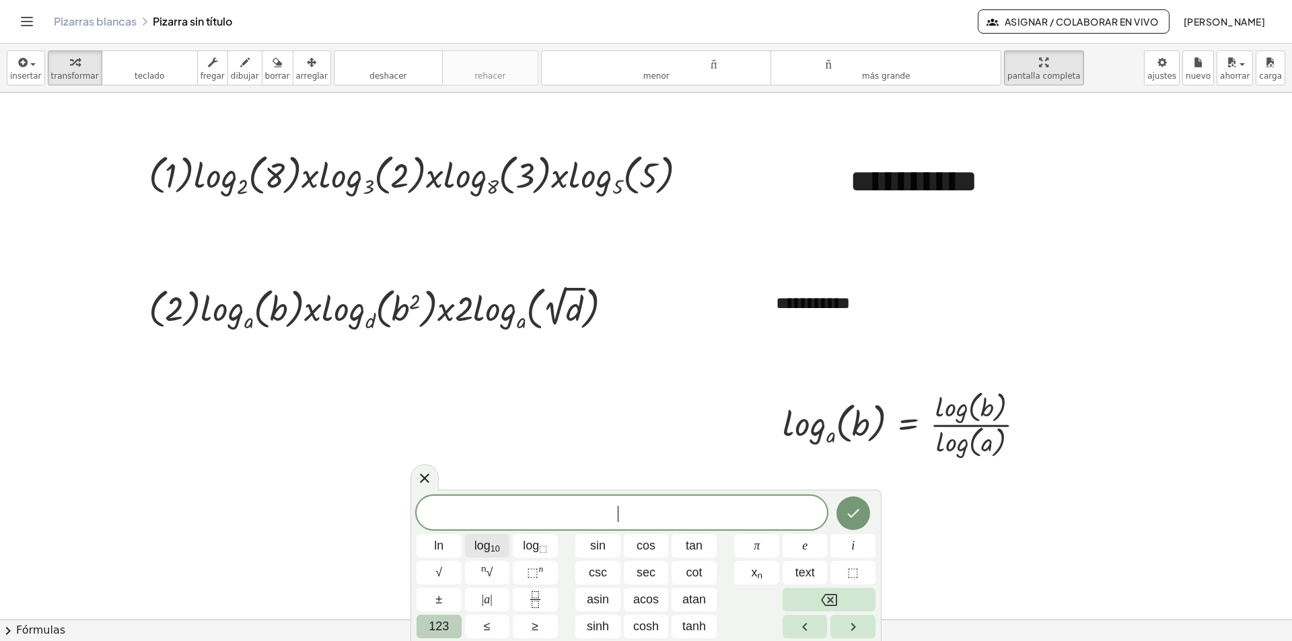
click at [498, 550] on sub "10" at bounding box center [494, 549] width 9 height 10
click at [445, 624] on span "123" at bounding box center [439, 627] width 20 height 18
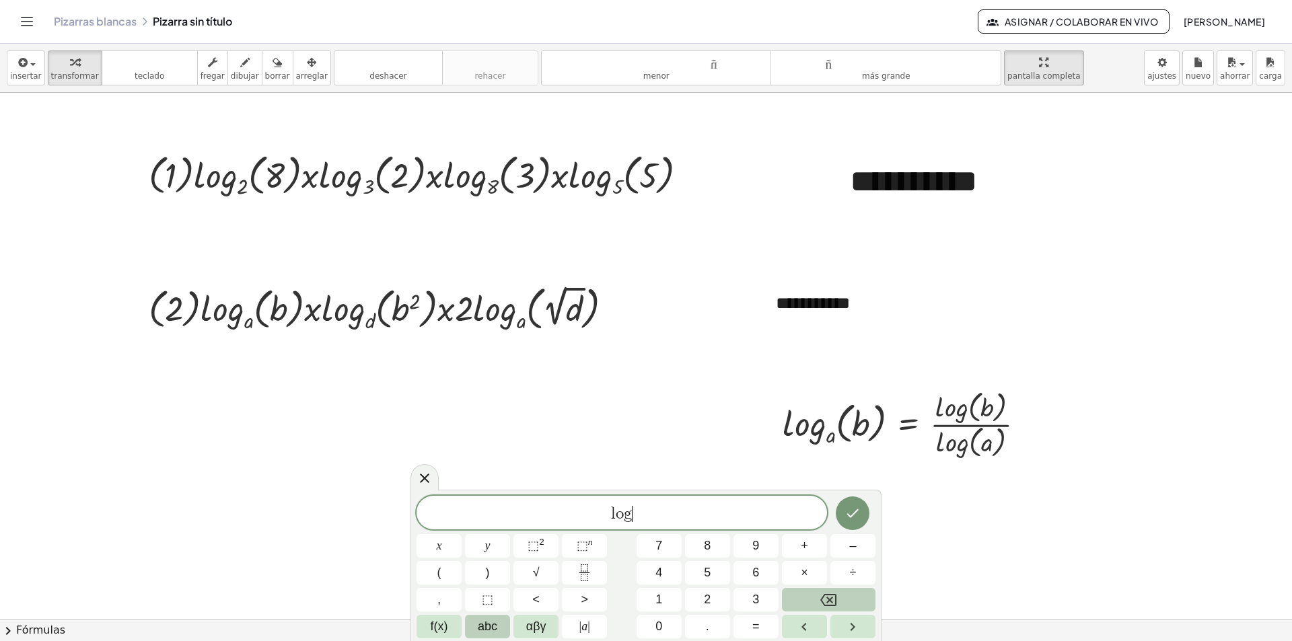
click at [492, 628] on span "abc" at bounding box center [488, 627] width 20 height 18
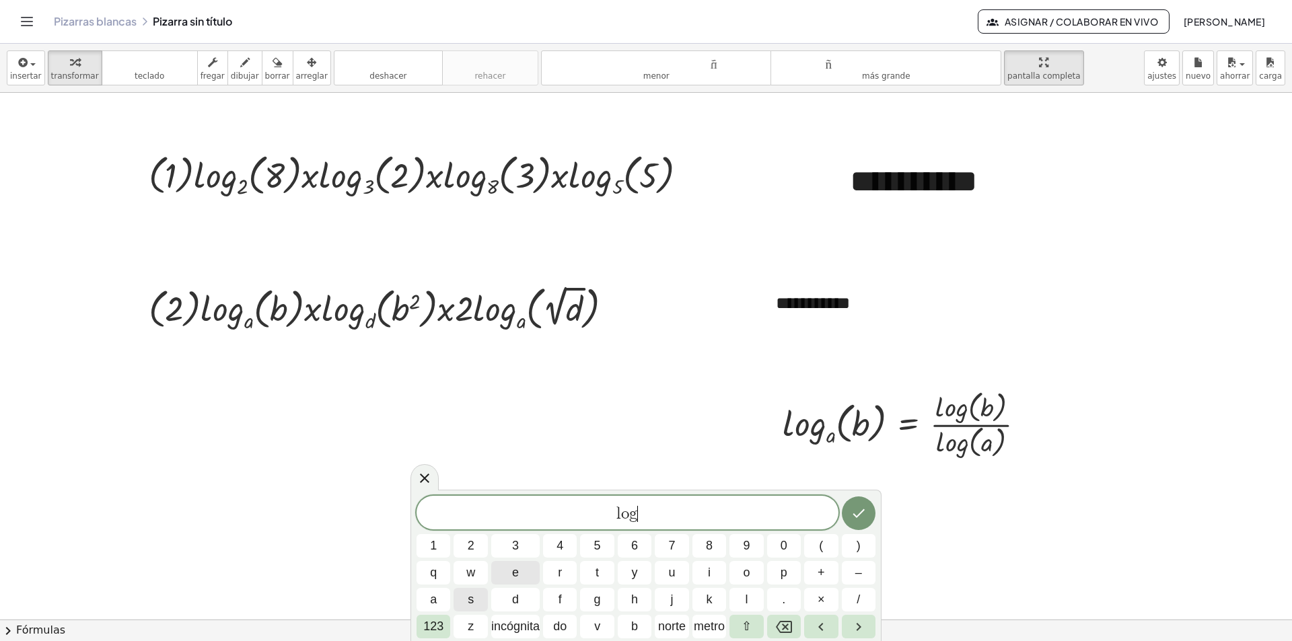
click at [516, 575] on span "e" at bounding box center [515, 573] width 7 height 18
click at [430, 624] on font "123" at bounding box center [433, 626] width 20 height 13
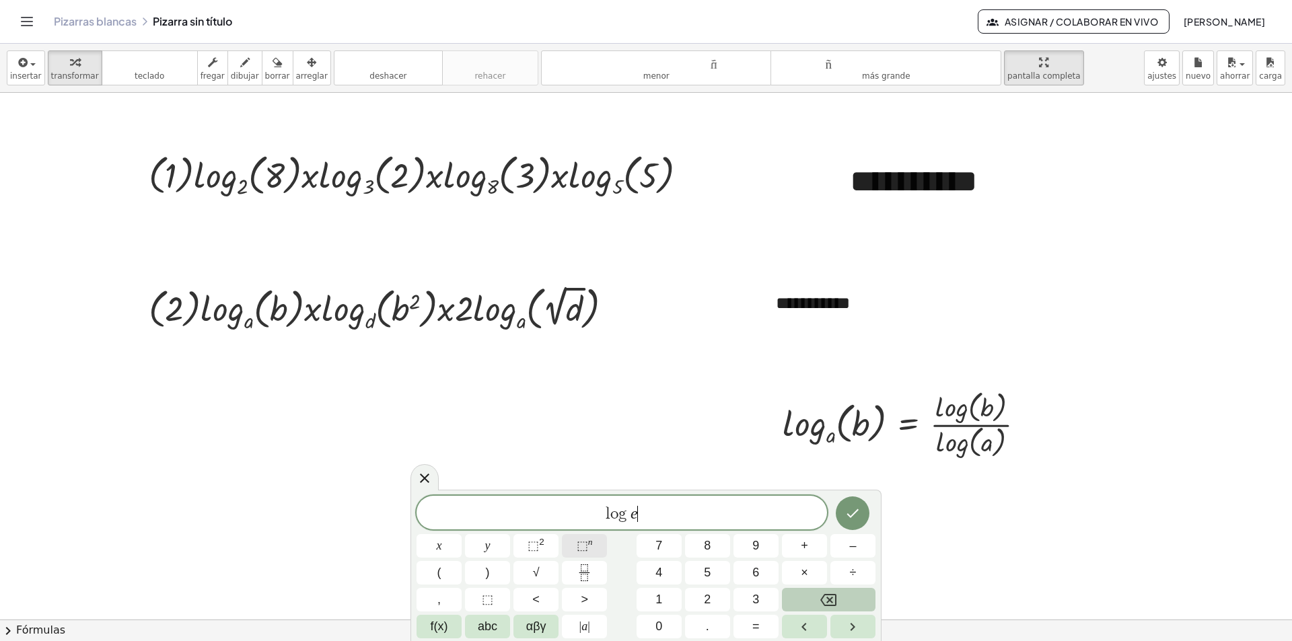
click at [584, 548] on span "⬚" at bounding box center [582, 545] width 11 height 13
click at [488, 626] on span "abc" at bounding box center [488, 627] width 20 height 18
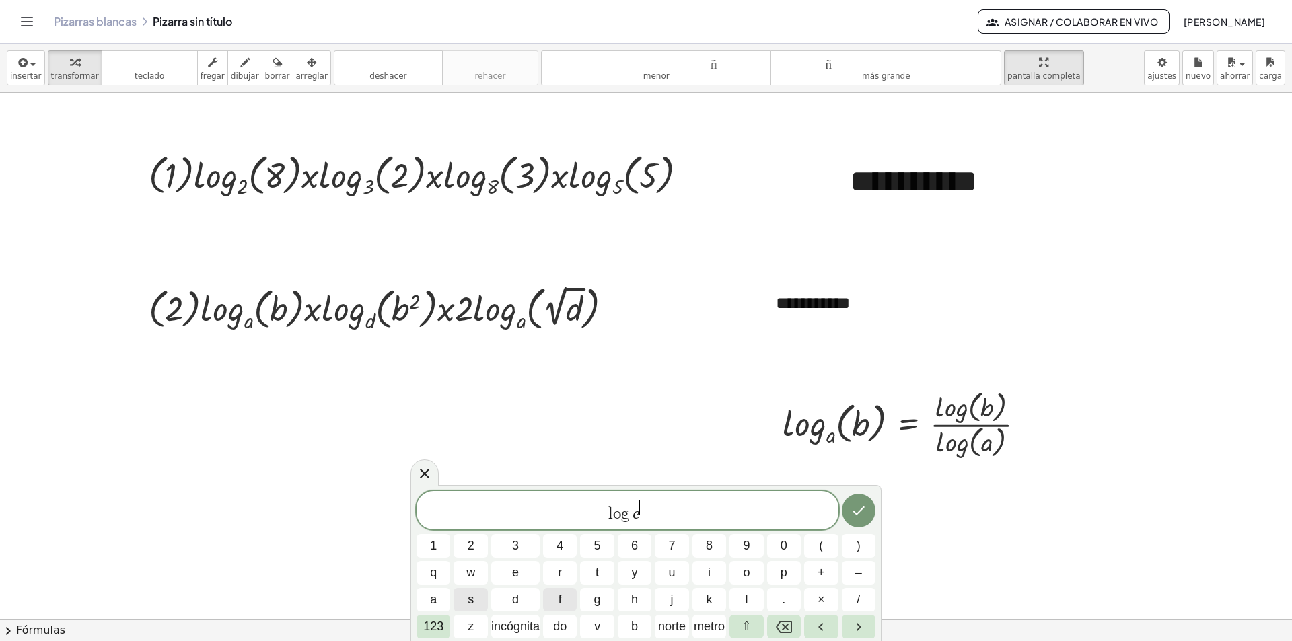
click at [563, 599] on button "f" at bounding box center [560, 600] width 34 height 24
click at [777, 626] on icon "Retroceso" at bounding box center [784, 627] width 16 height 12
click at [473, 602] on span "s" at bounding box center [471, 600] width 6 height 18
click at [650, 523] on span "[PERSON_NAME] ​" at bounding box center [627, 511] width 422 height 24
click at [435, 629] on font "123" at bounding box center [433, 626] width 20 height 13
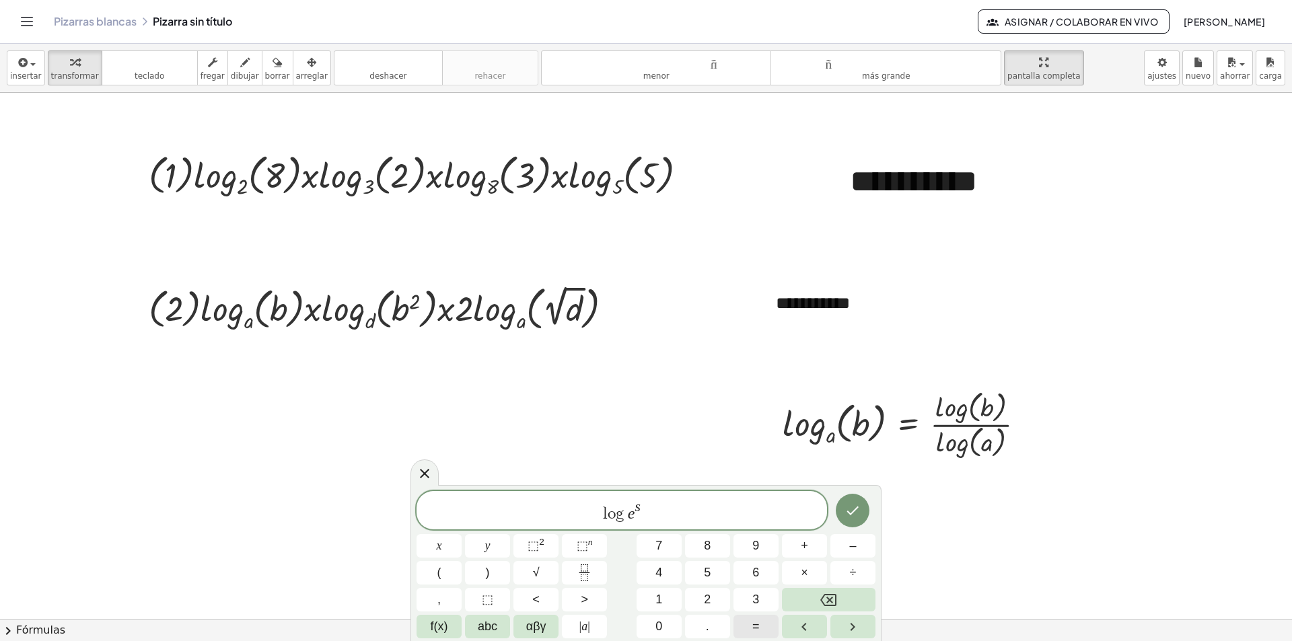
click at [759, 633] on span "=" at bounding box center [755, 627] width 7 height 18
click at [446, 620] on span "f(x)" at bounding box center [439, 627] width 17 height 18
click at [488, 626] on span "≤" at bounding box center [487, 627] width 7 height 18
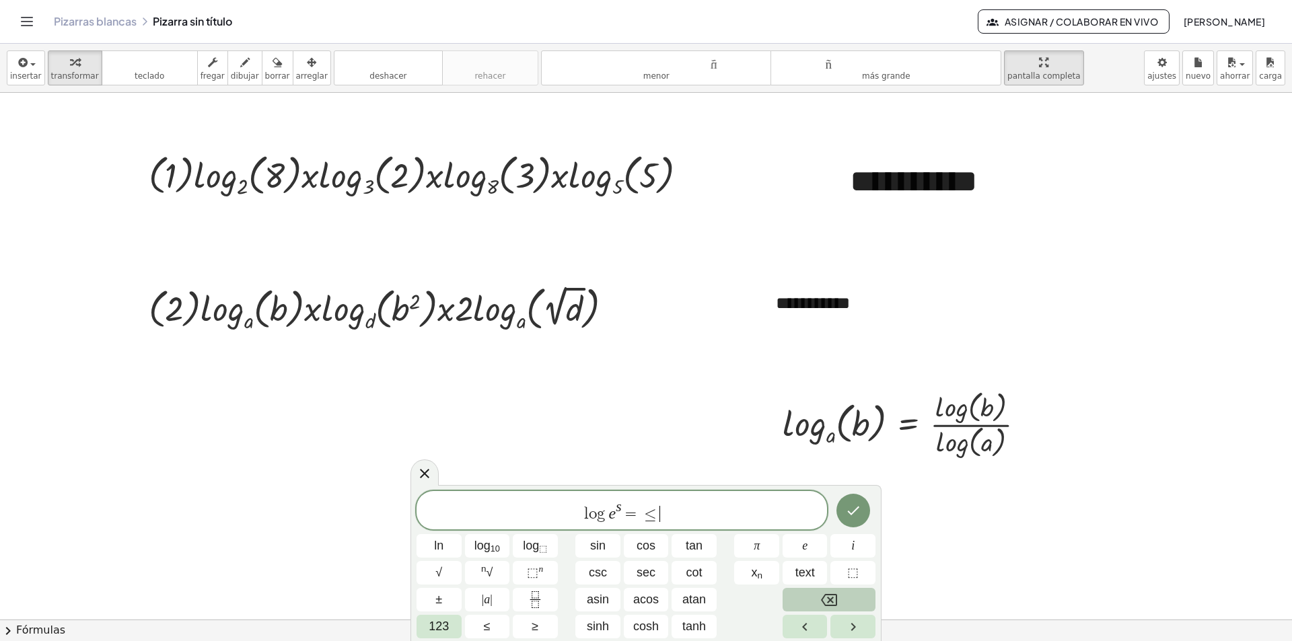
click at [826, 594] on icon "Backspace" at bounding box center [829, 600] width 16 height 12
click at [826, 597] on icon "Backspace" at bounding box center [829, 600] width 16 height 16
click at [437, 626] on span "123" at bounding box center [439, 627] width 20 height 18
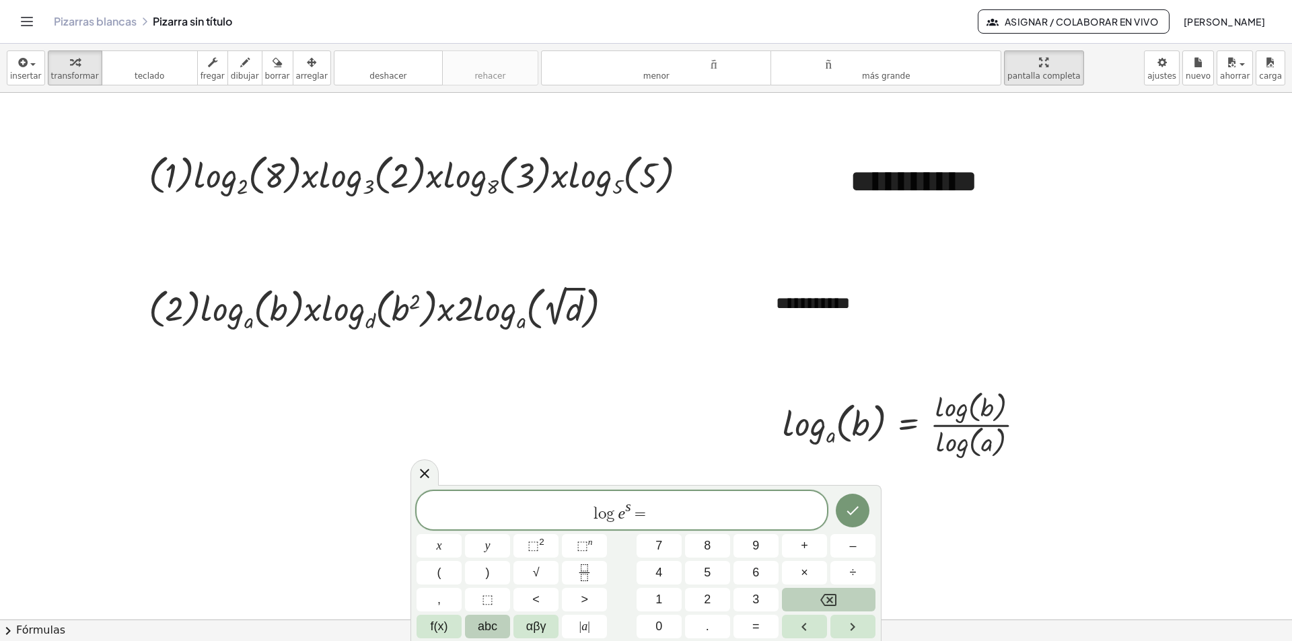
click at [492, 626] on span "abc" at bounding box center [488, 627] width 20 height 18
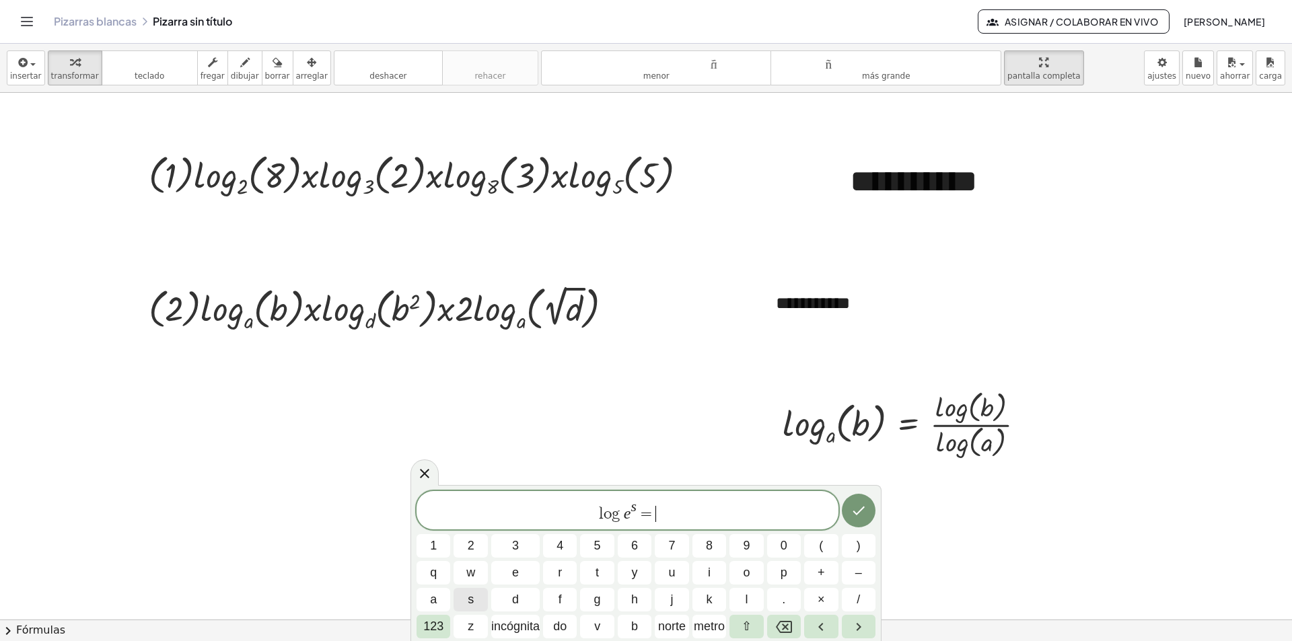
click at [477, 603] on button "s" at bounding box center [470, 600] width 34 height 24
click at [433, 628] on font "123" at bounding box center [433, 626] width 20 height 13
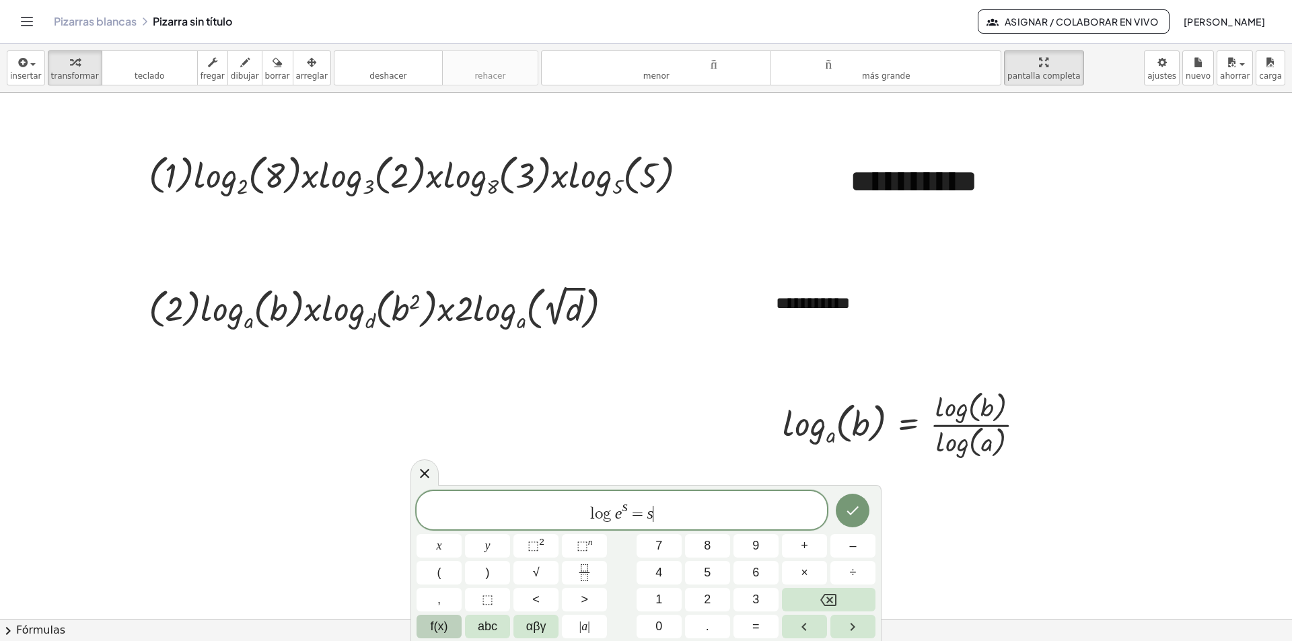
click at [442, 622] on span "f(x)" at bounding box center [439, 627] width 17 height 18
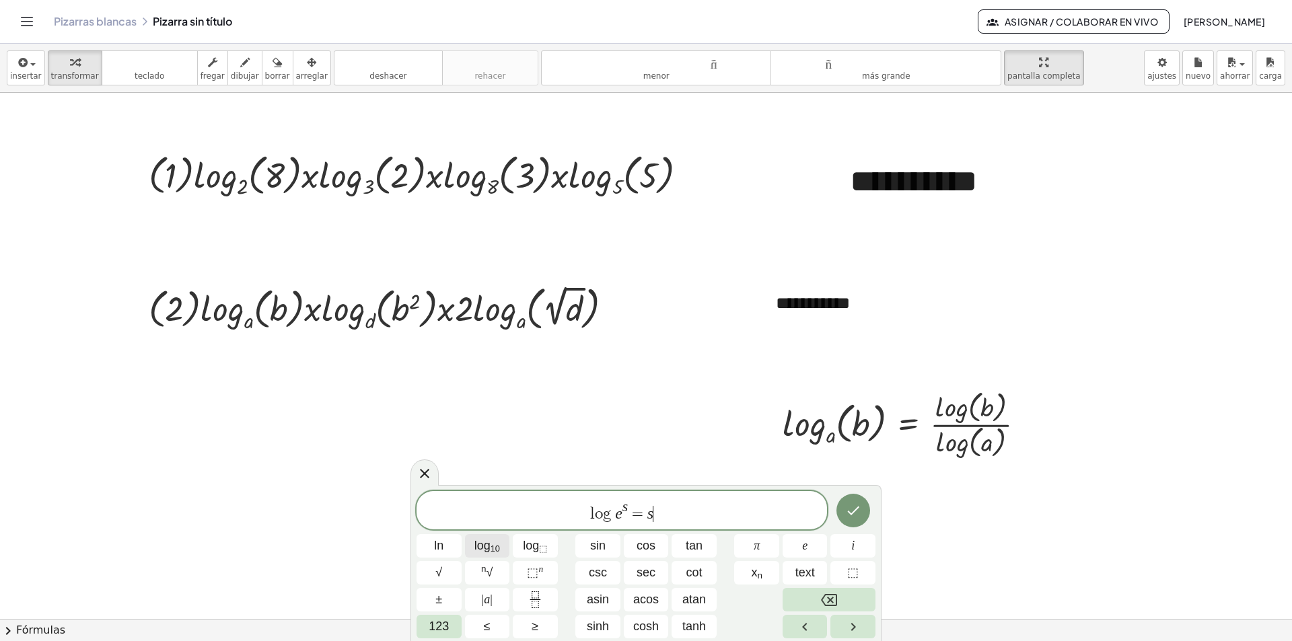
click at [493, 548] on sub "10" at bounding box center [494, 549] width 9 height 10
click at [439, 629] on span "123" at bounding box center [439, 627] width 20 height 18
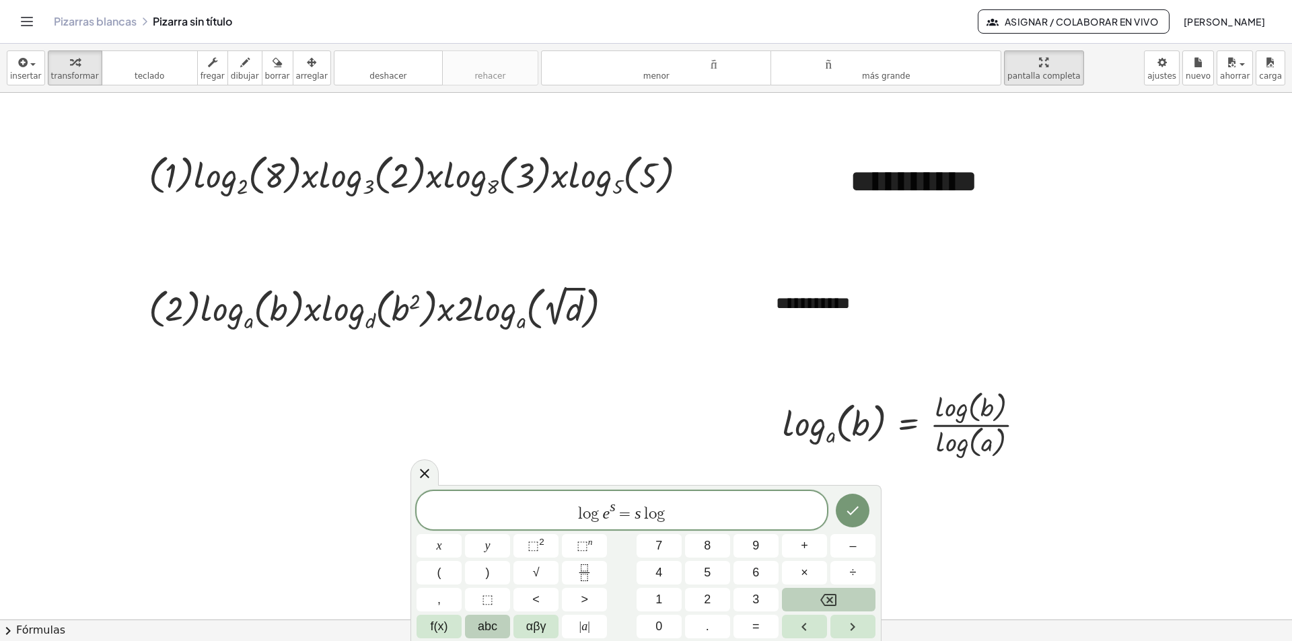
click at [490, 623] on span "abc" at bounding box center [488, 627] width 20 height 18
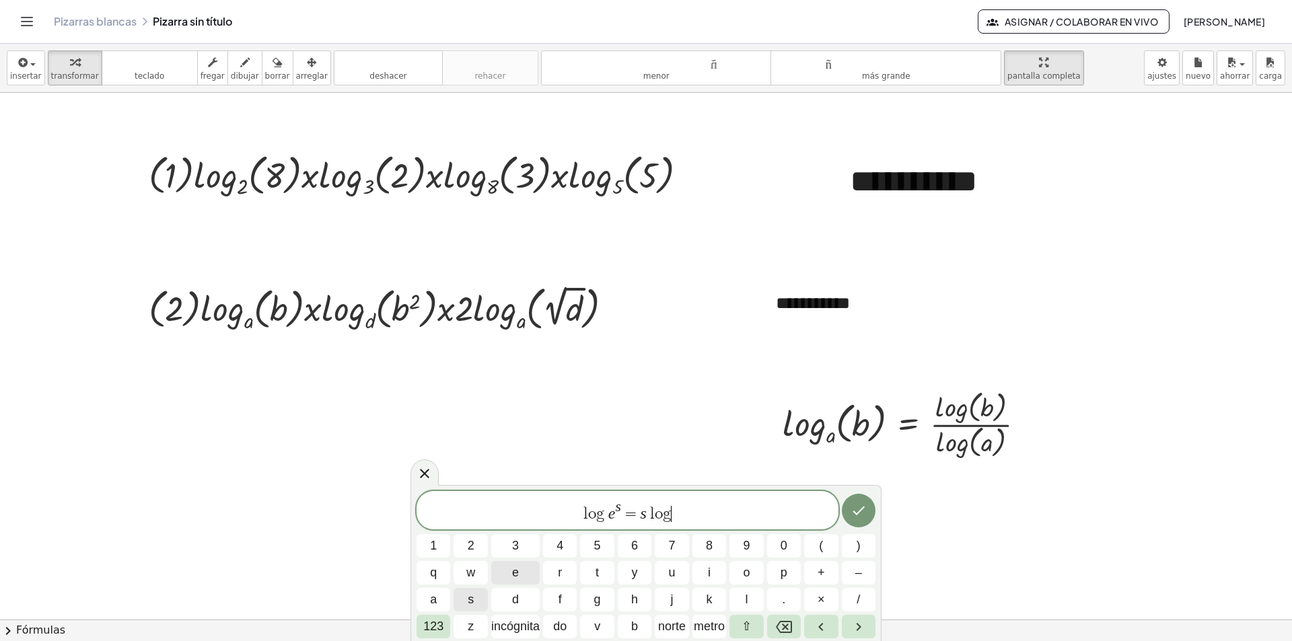
click at [515, 573] on span "e" at bounding box center [515, 573] width 7 height 18
click at [854, 511] on icon "Hecho" at bounding box center [858, 511] width 16 height 16
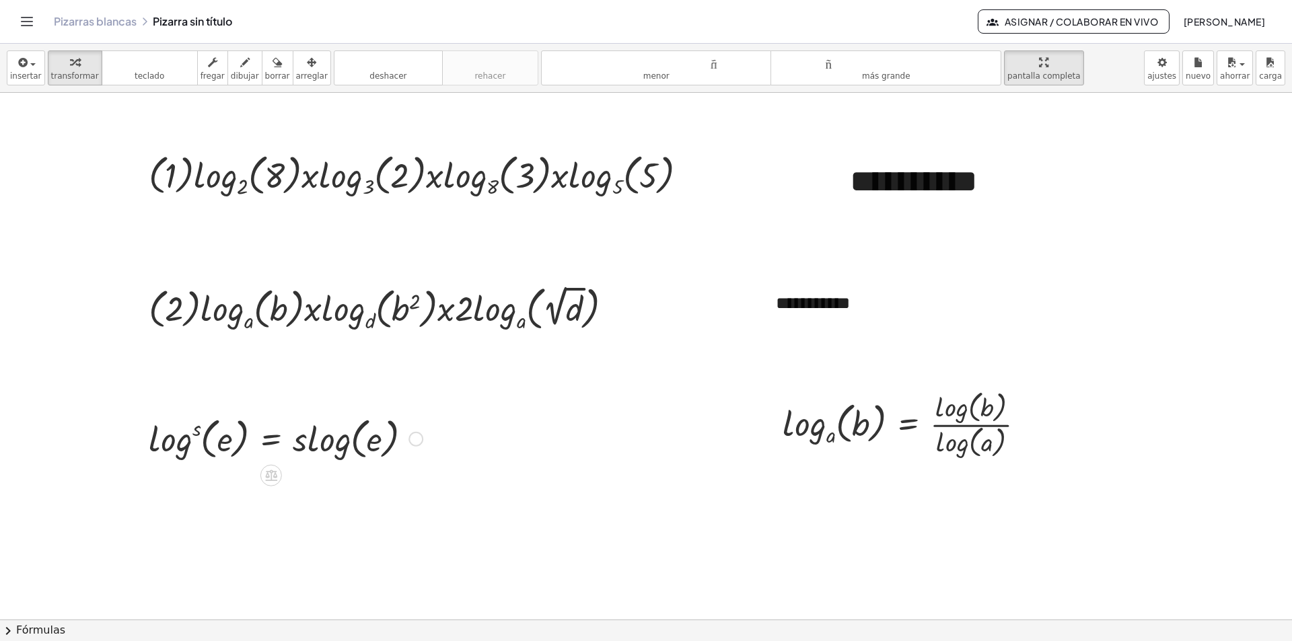
click at [291, 428] on div at bounding box center [285, 437] width 287 height 51
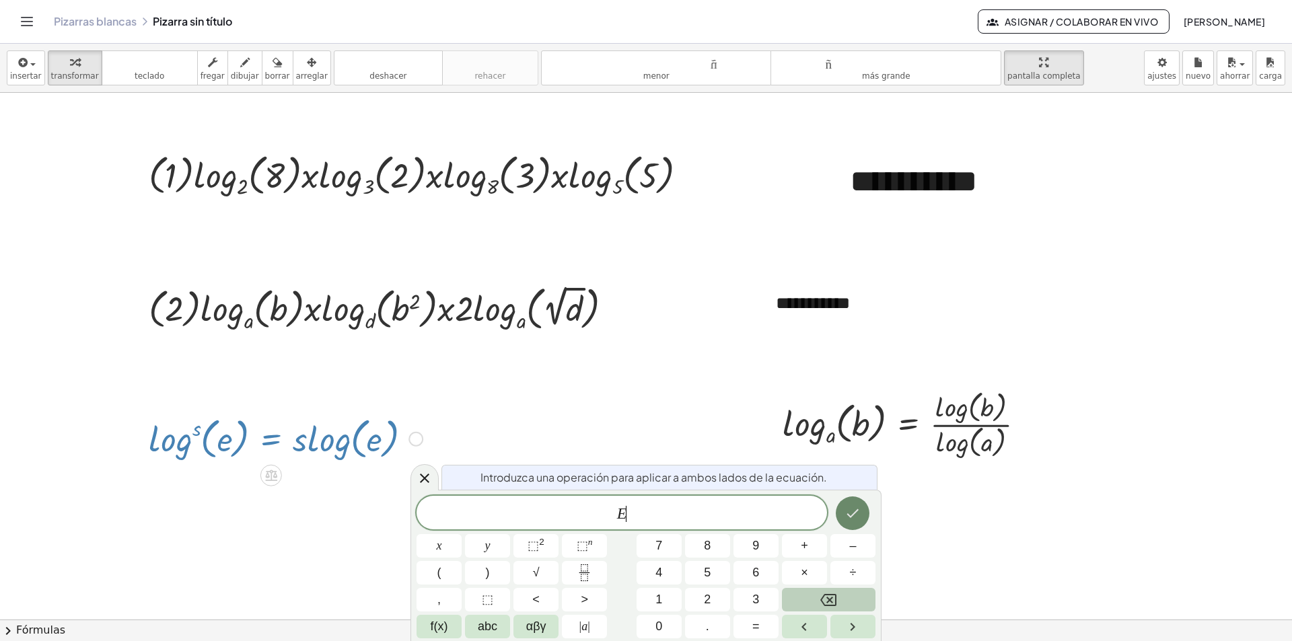
click at [852, 511] on icon "Hecho" at bounding box center [852, 513] width 16 height 16
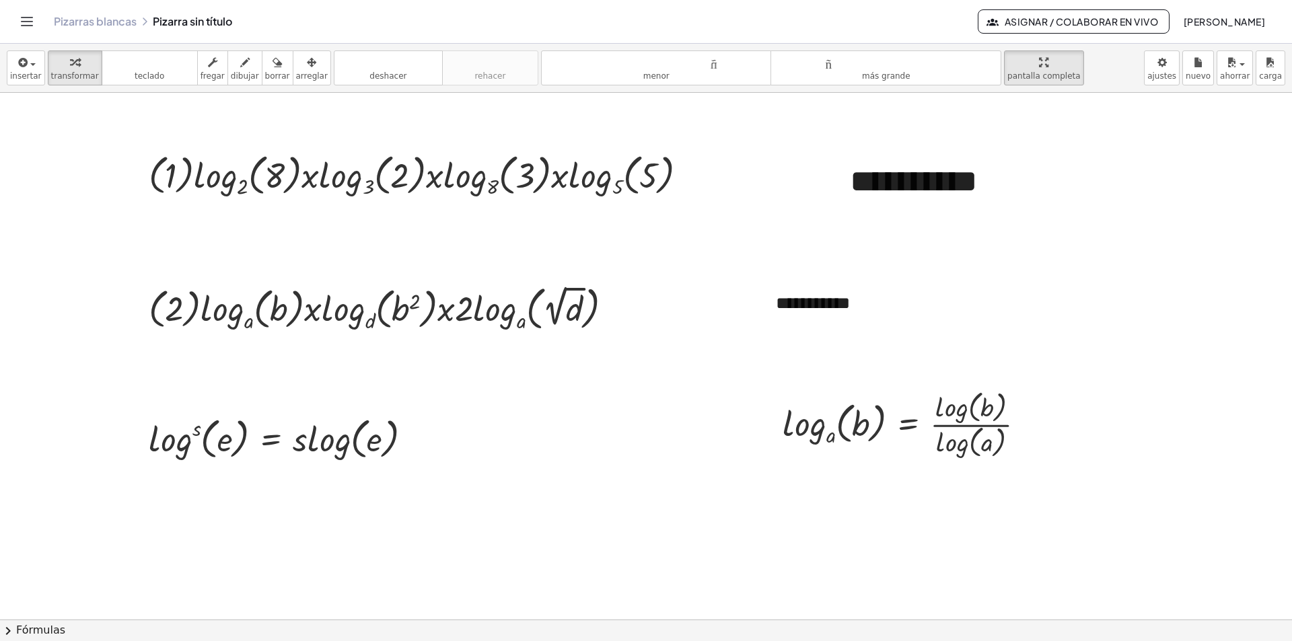
drag, startPoint x: 132, startPoint y: 406, endPoint x: 135, endPoint y: 489, distance: 83.5
click at [367, 69] on icon "deshacer" at bounding box center [388, 62] width 102 height 16
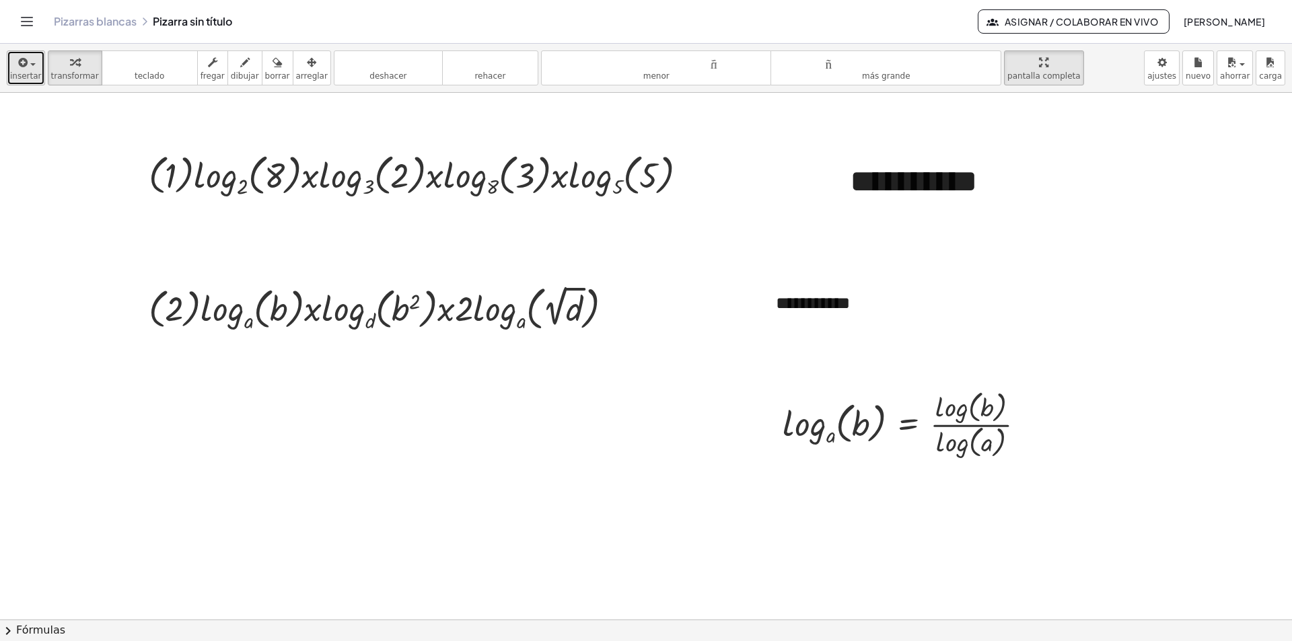
click at [28, 65] on span "button" at bounding box center [29, 63] width 3 height 9
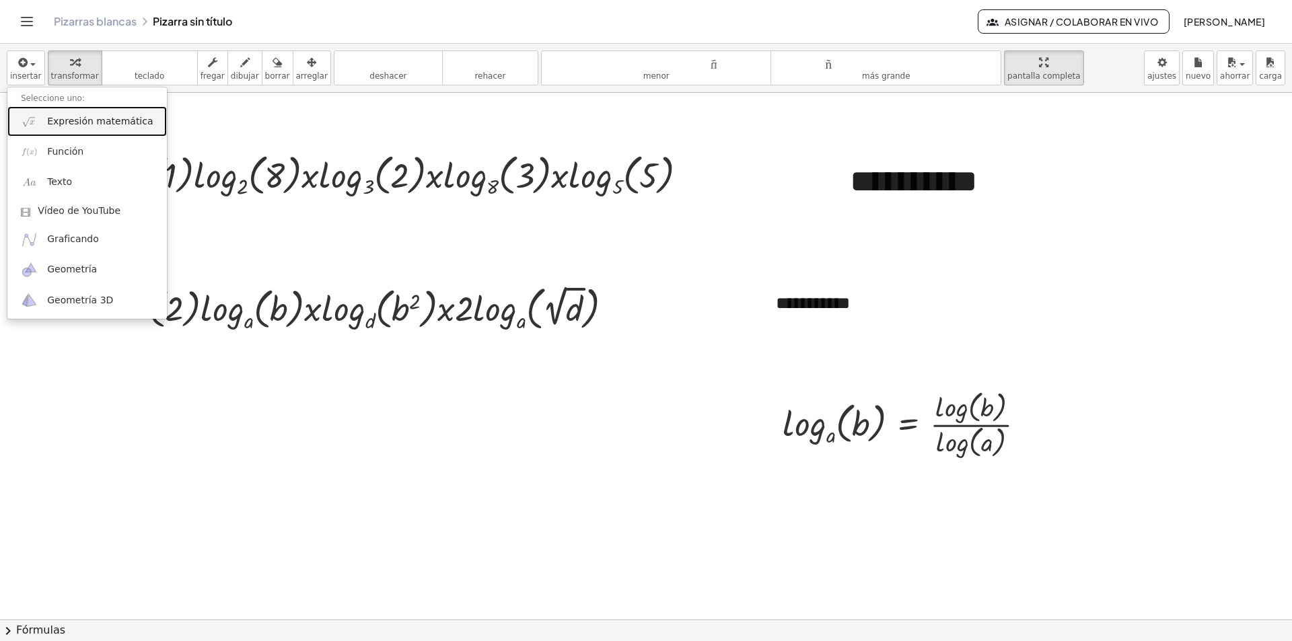
click at [84, 118] on font "Expresión matemática" at bounding box center [100, 121] width 106 height 11
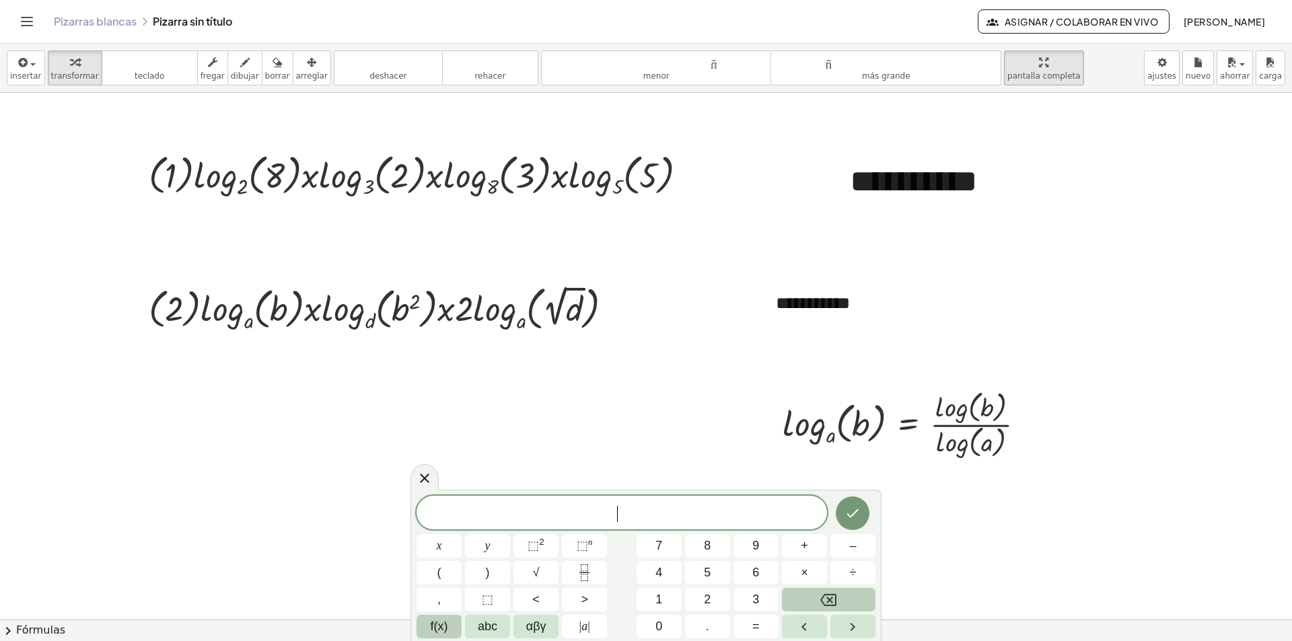
click at [446, 628] on span "f(x)" at bounding box center [439, 627] width 17 height 18
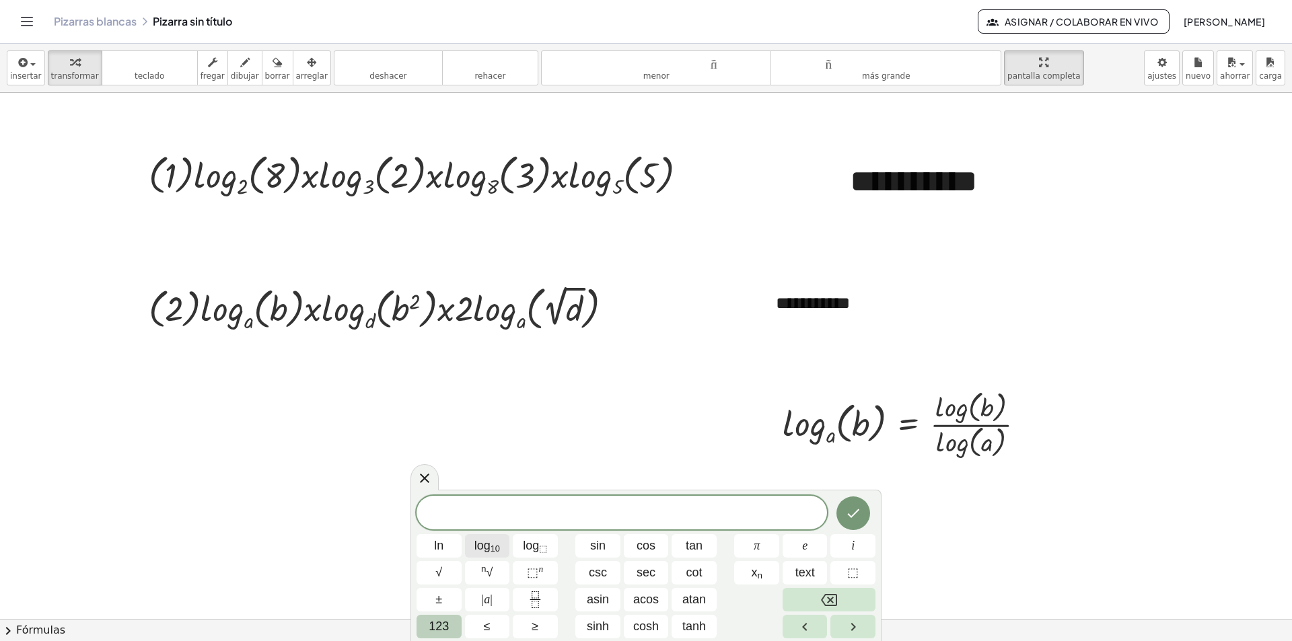
click at [489, 550] on span "log 10" at bounding box center [487, 546] width 26 height 18
click at [536, 574] on span "⬚" at bounding box center [532, 572] width 11 height 13
click at [836, 597] on icon "Backspace" at bounding box center [829, 600] width 16 height 12
click at [439, 627] on span "123" at bounding box center [439, 627] width 20 height 18
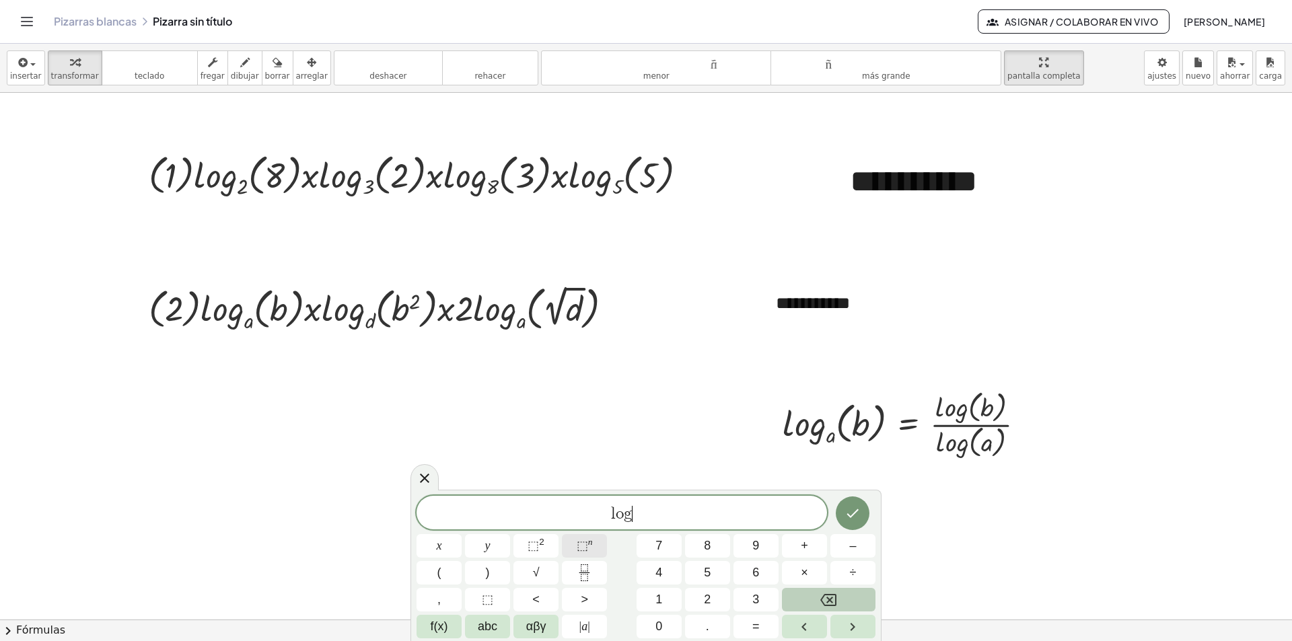
click at [589, 544] on sup "n" at bounding box center [590, 542] width 5 height 10
click at [833, 596] on icon "Backspace" at bounding box center [828, 600] width 16 height 16
click at [546, 549] on button "⬚ 2" at bounding box center [535, 546] width 45 height 24
click at [838, 603] on button "Backspace" at bounding box center [829, 600] width 94 height 24
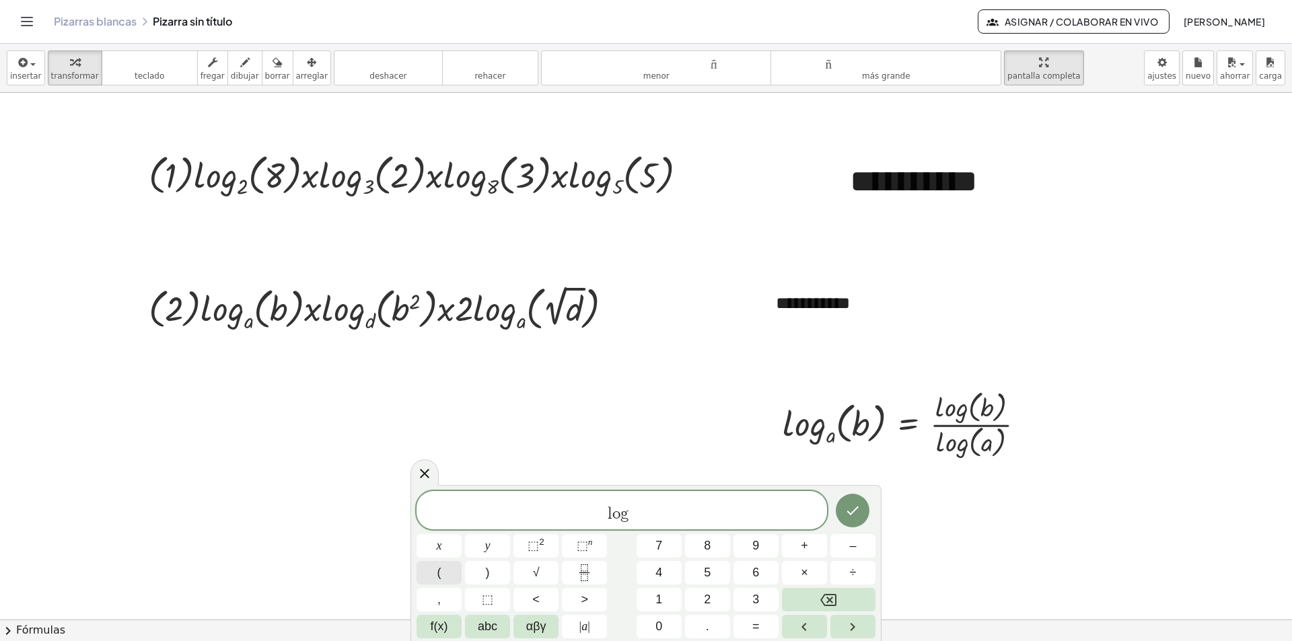
click at [445, 577] on button "(" at bounding box center [438, 573] width 45 height 24
click at [823, 597] on icon "Backspace" at bounding box center [828, 600] width 16 height 12
click at [435, 580] on button "(" at bounding box center [438, 573] width 45 height 24
click at [484, 625] on span "abc" at bounding box center [488, 627] width 20 height 18
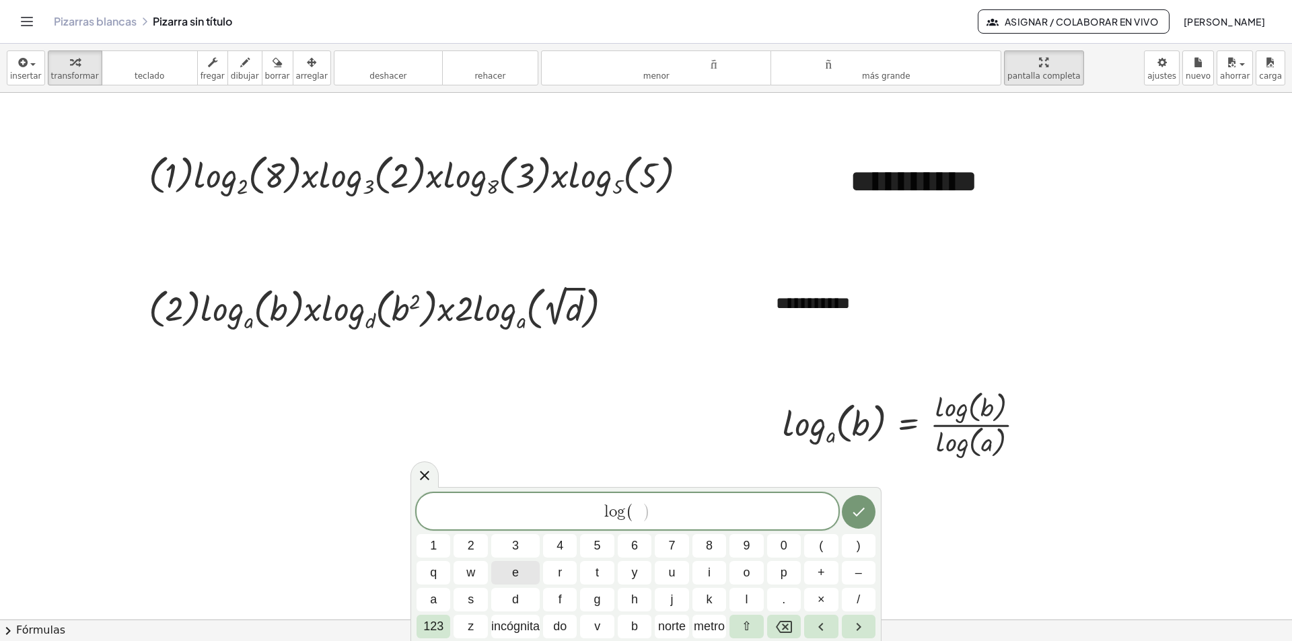
click at [513, 574] on span "e" at bounding box center [515, 573] width 7 height 18
click at [649, 511] on span ")" at bounding box center [646, 513] width 9 height 20
click at [441, 625] on font "123" at bounding box center [433, 626] width 20 height 13
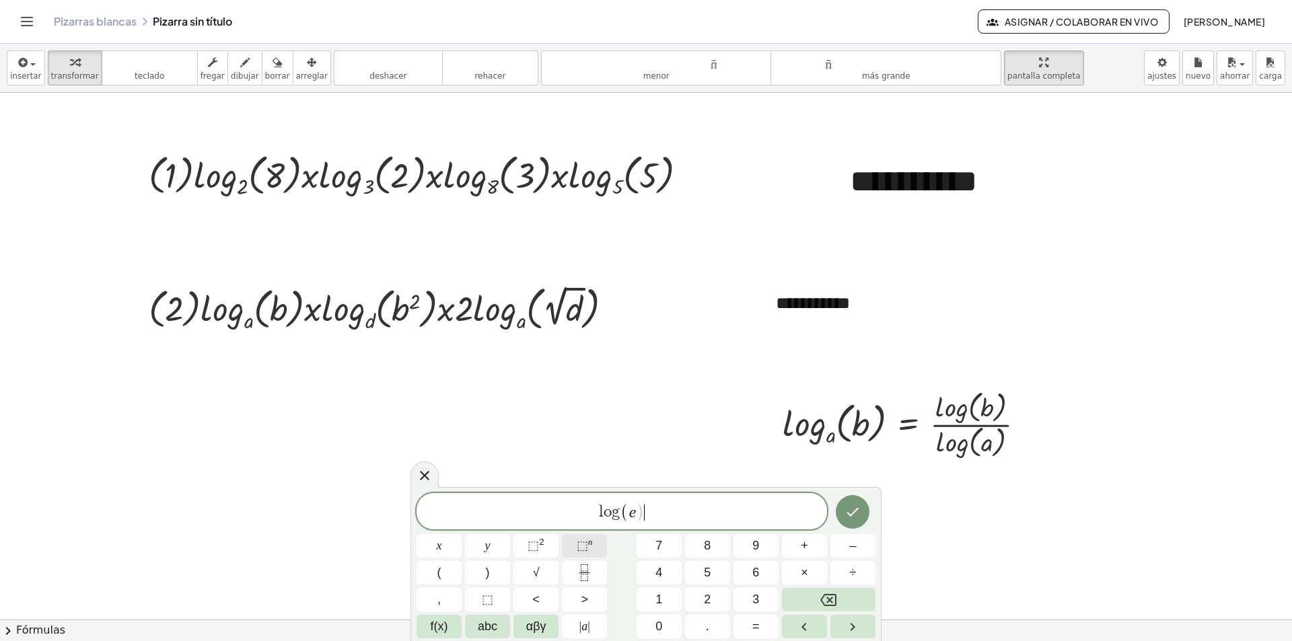
click at [580, 552] on span "⬚" at bounding box center [582, 545] width 11 height 13
click at [492, 630] on span "abc" at bounding box center [488, 627] width 20 height 18
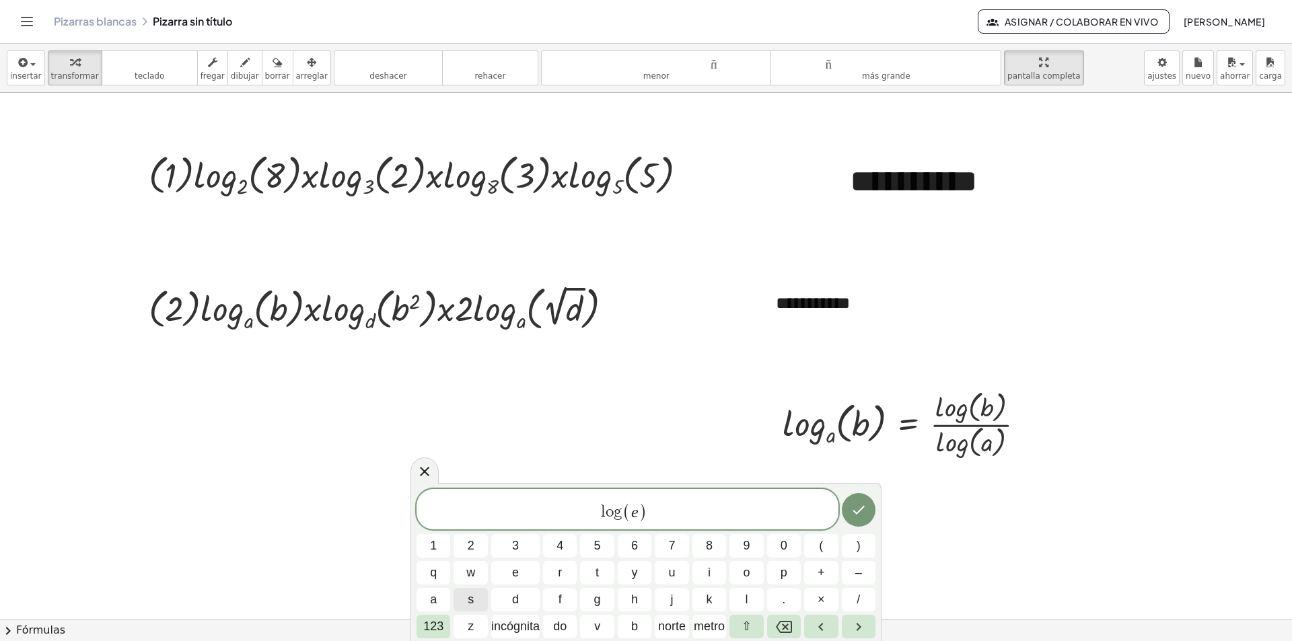
click at [472, 606] on span "s" at bounding box center [471, 600] width 6 height 18
click at [429, 629] on font "123" at bounding box center [433, 626] width 20 height 13
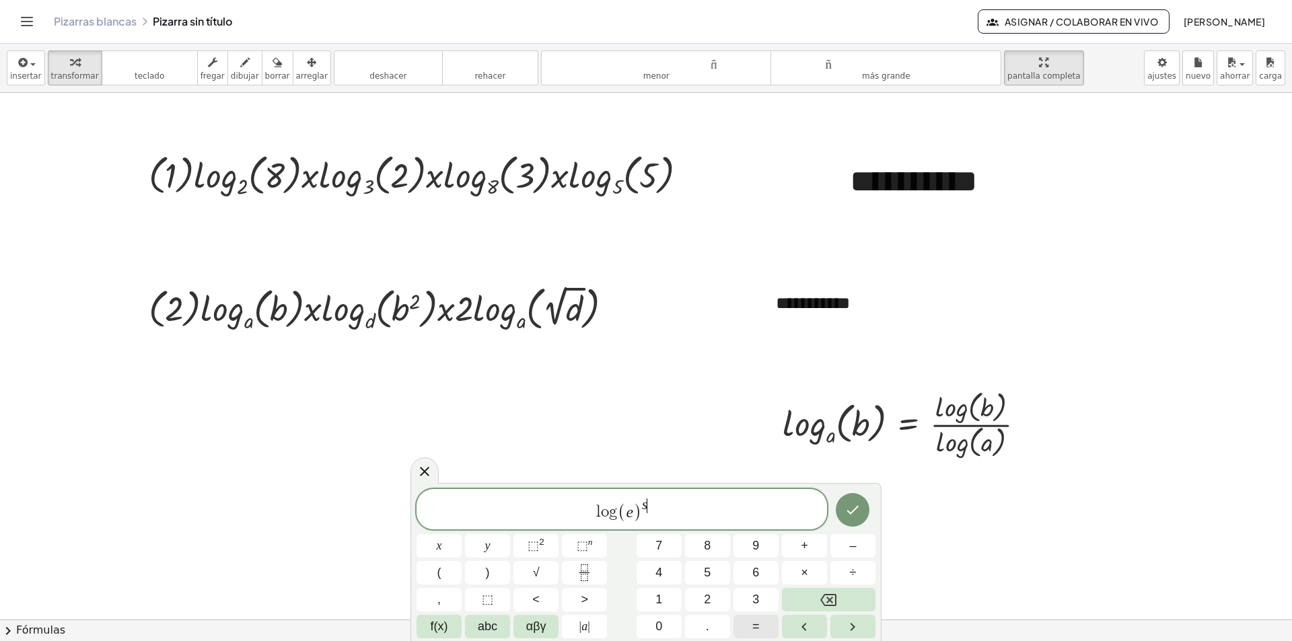
click at [760, 624] on button "=" at bounding box center [755, 627] width 45 height 24
click at [819, 597] on button "Backspace" at bounding box center [829, 600] width 94 height 24
click at [657, 518] on span "l o g ( e ) s ​" at bounding box center [621, 510] width 410 height 26
click at [764, 626] on button "=" at bounding box center [755, 627] width 45 height 24
click at [486, 622] on span "abc" at bounding box center [488, 627] width 20 height 18
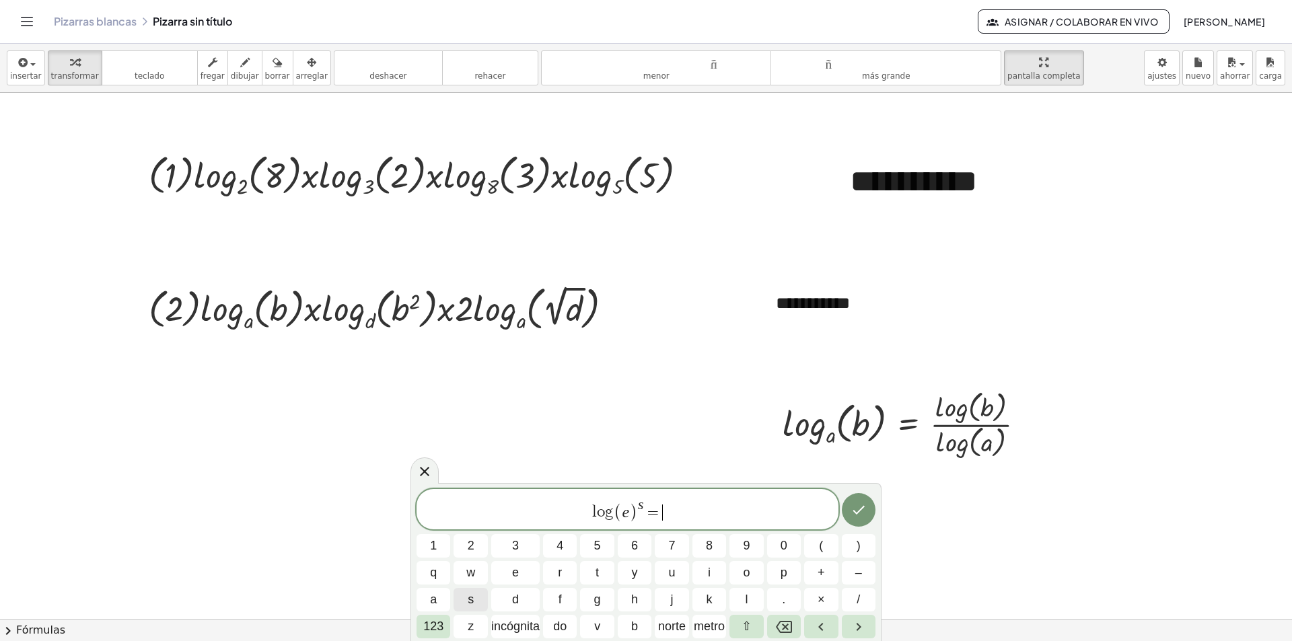
click at [471, 594] on span "s" at bounding box center [471, 600] width 6 height 18
click at [437, 632] on font "123" at bounding box center [433, 626] width 20 height 13
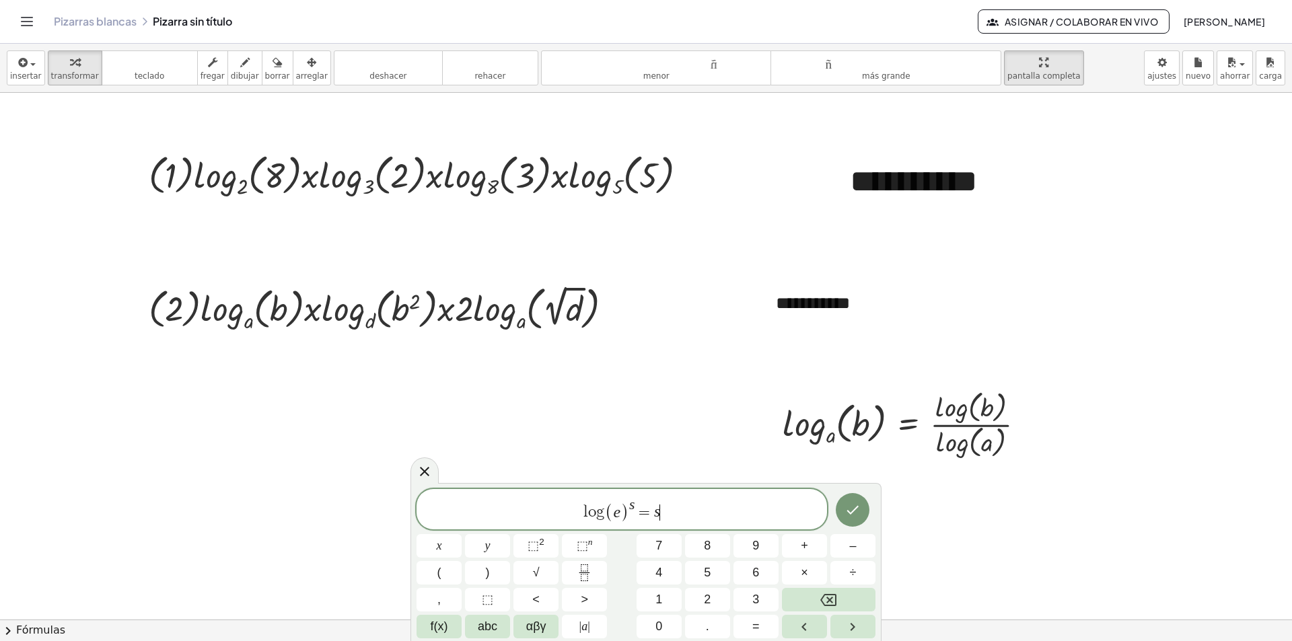
click at [437, 632] on span "f(x)" at bounding box center [439, 627] width 17 height 18
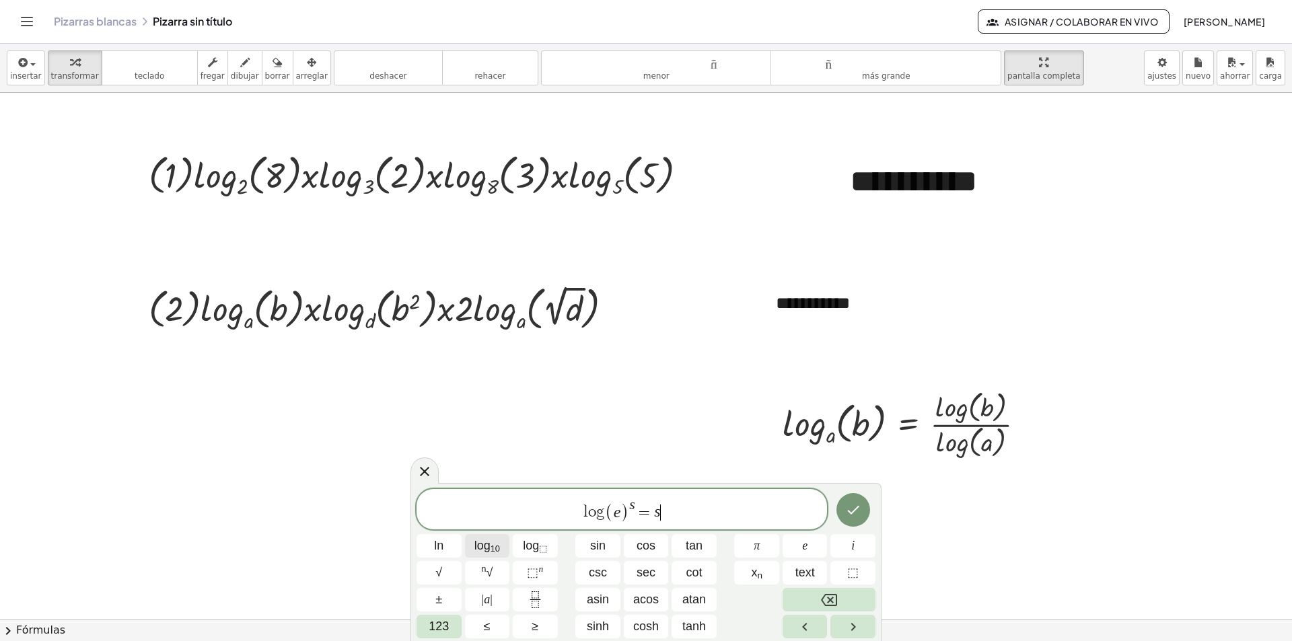
click at [496, 548] on sub "10" at bounding box center [494, 549] width 9 height 10
click at [439, 625] on span "123" at bounding box center [439, 627] width 20 height 18
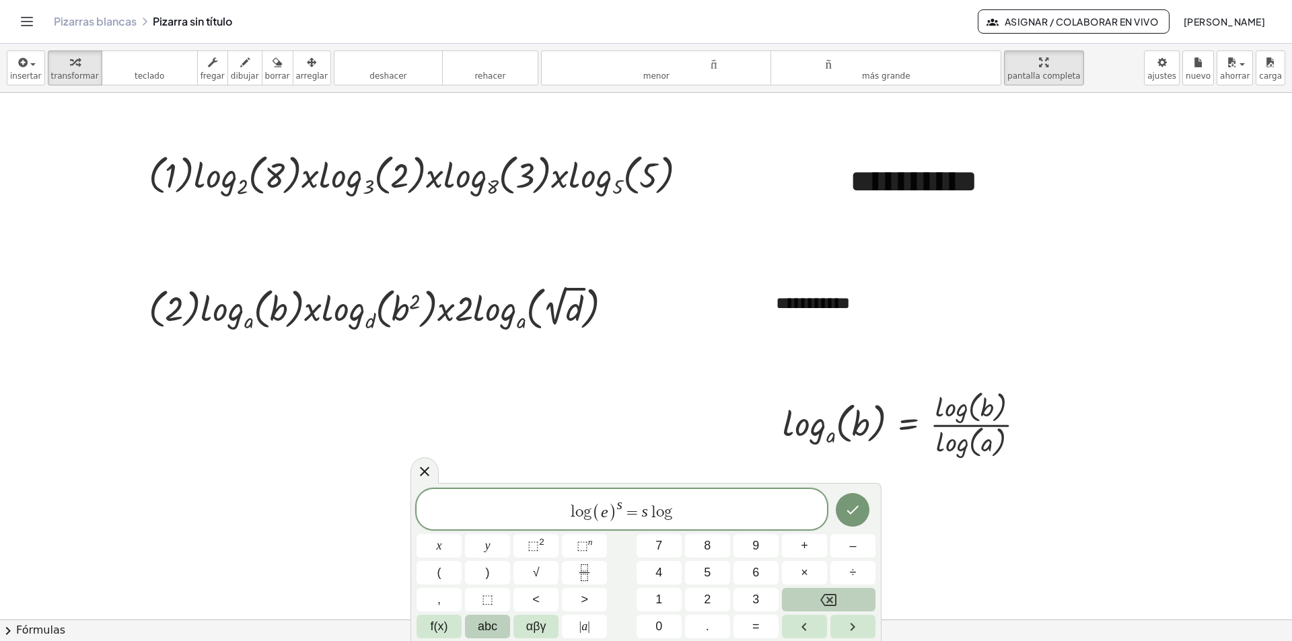
click at [494, 620] on span "abc" at bounding box center [488, 627] width 20 height 18
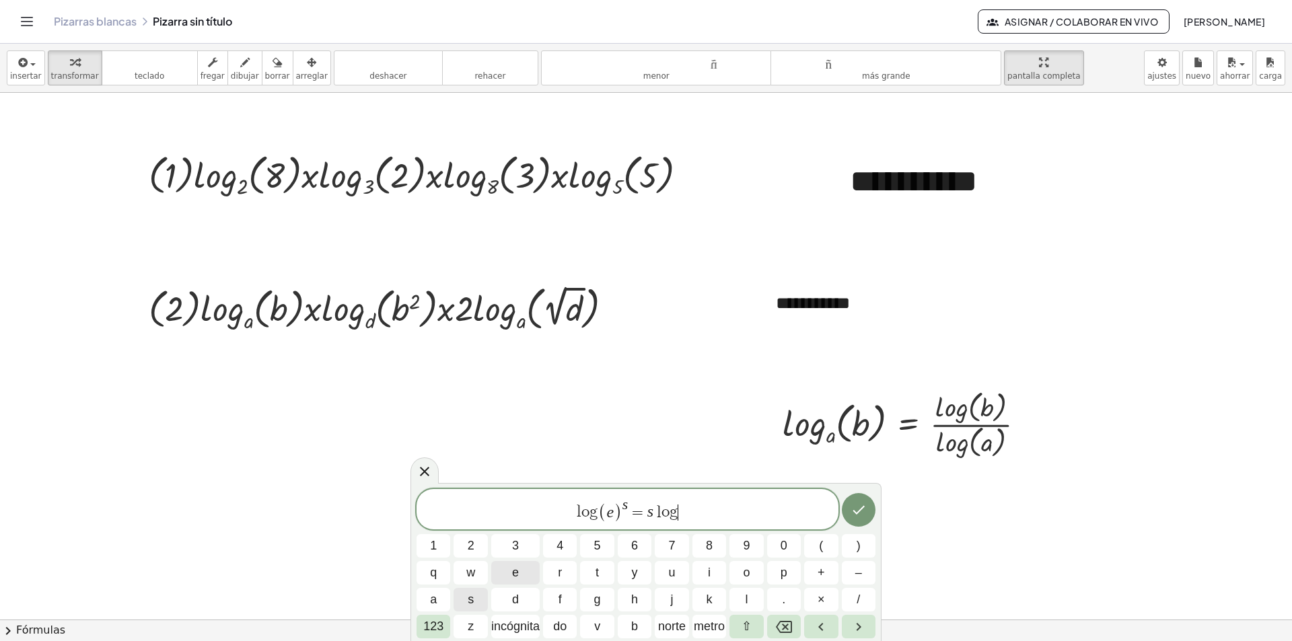
click at [517, 575] on span "e" at bounding box center [515, 573] width 7 height 18
click at [858, 512] on icon "Hecho" at bounding box center [858, 510] width 12 height 9
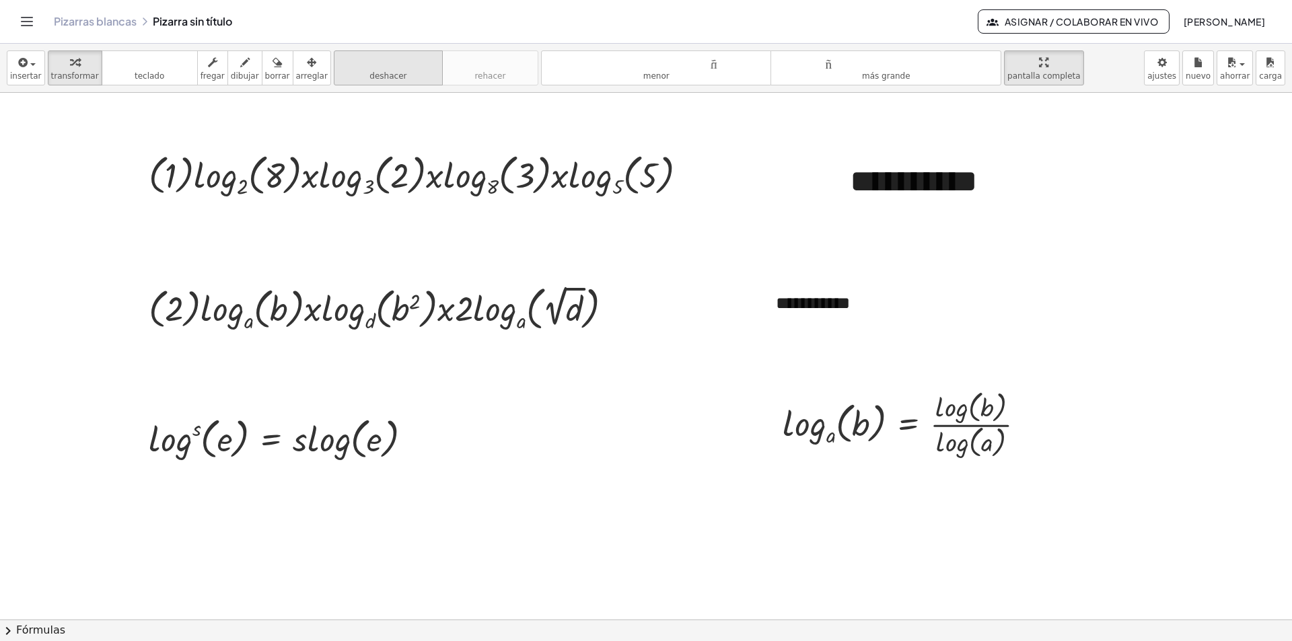
click at [369, 76] on font "deshacer" at bounding box center [387, 75] width 37 height 9
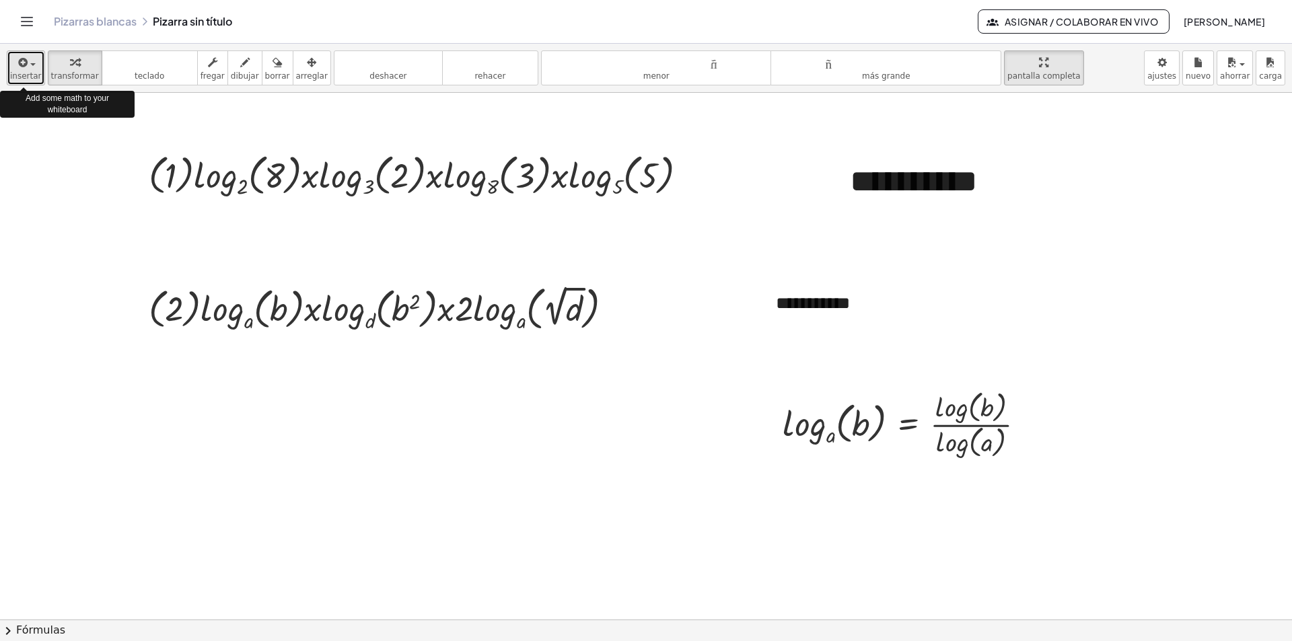
click at [16, 65] on icon "button" at bounding box center [22, 62] width 12 height 16
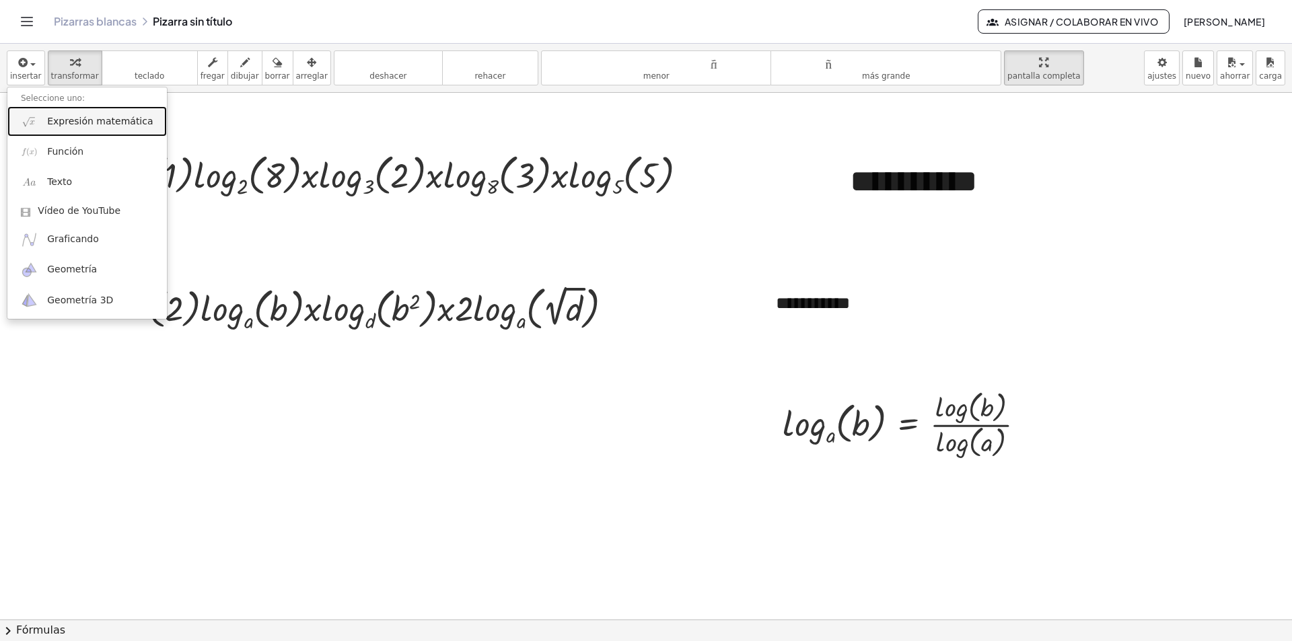
click at [106, 121] on font "Expresión matemática" at bounding box center [100, 121] width 106 height 11
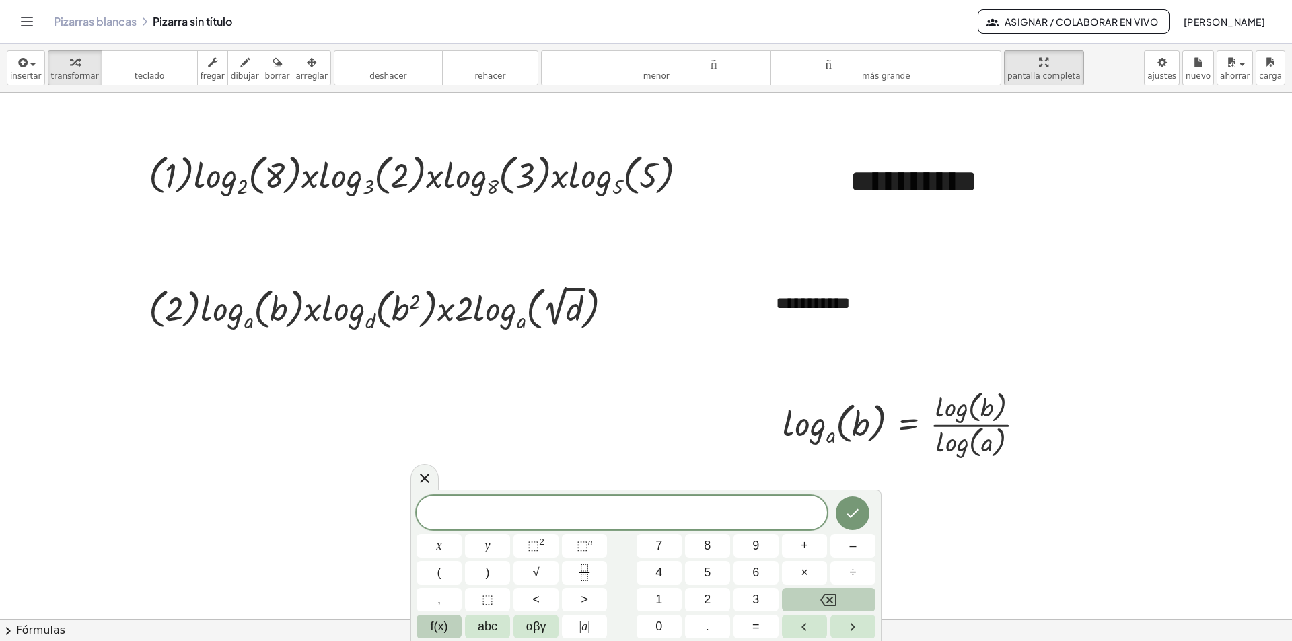
click at [443, 622] on span "f(x)" at bounding box center [439, 627] width 17 height 18
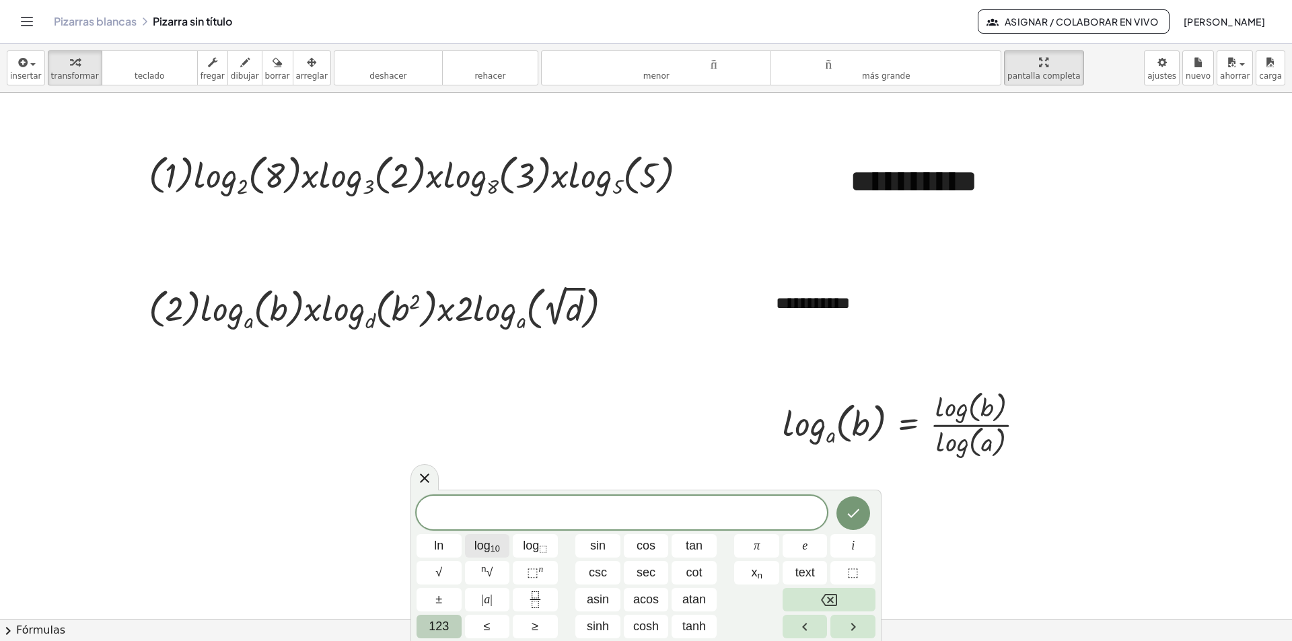
click at [499, 551] on sub "10" at bounding box center [494, 549] width 9 height 10
click at [444, 629] on span "123" at bounding box center [439, 627] width 20 height 18
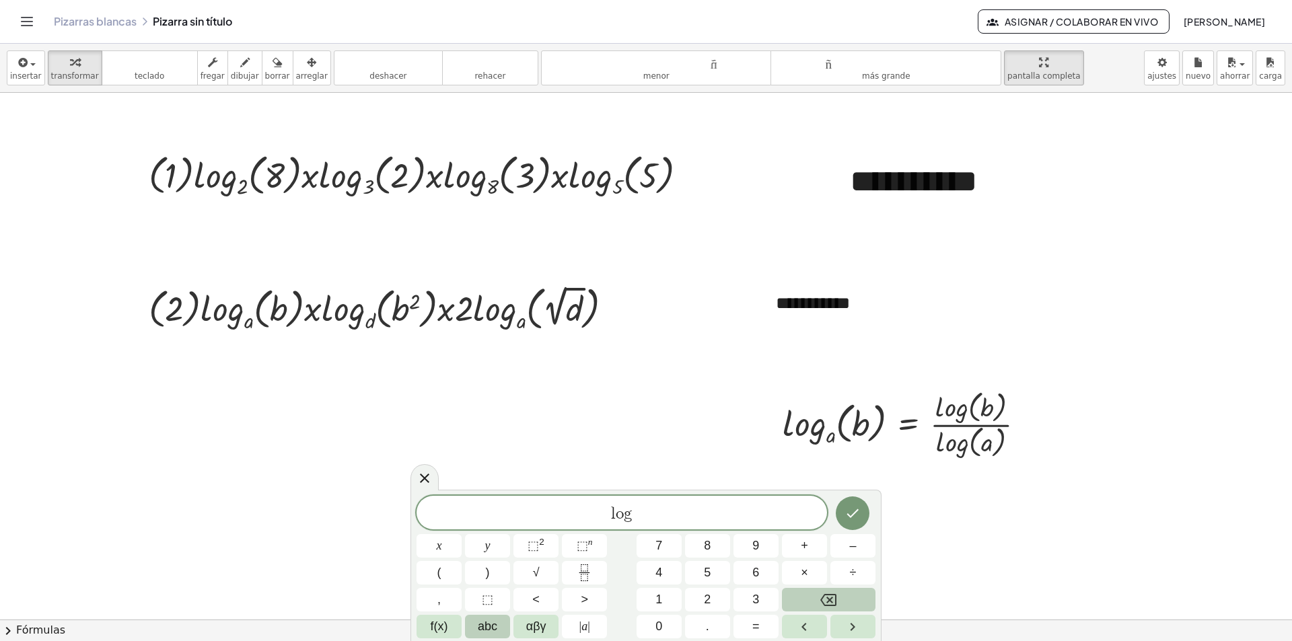
click at [474, 628] on button "abc" at bounding box center [487, 627] width 45 height 24
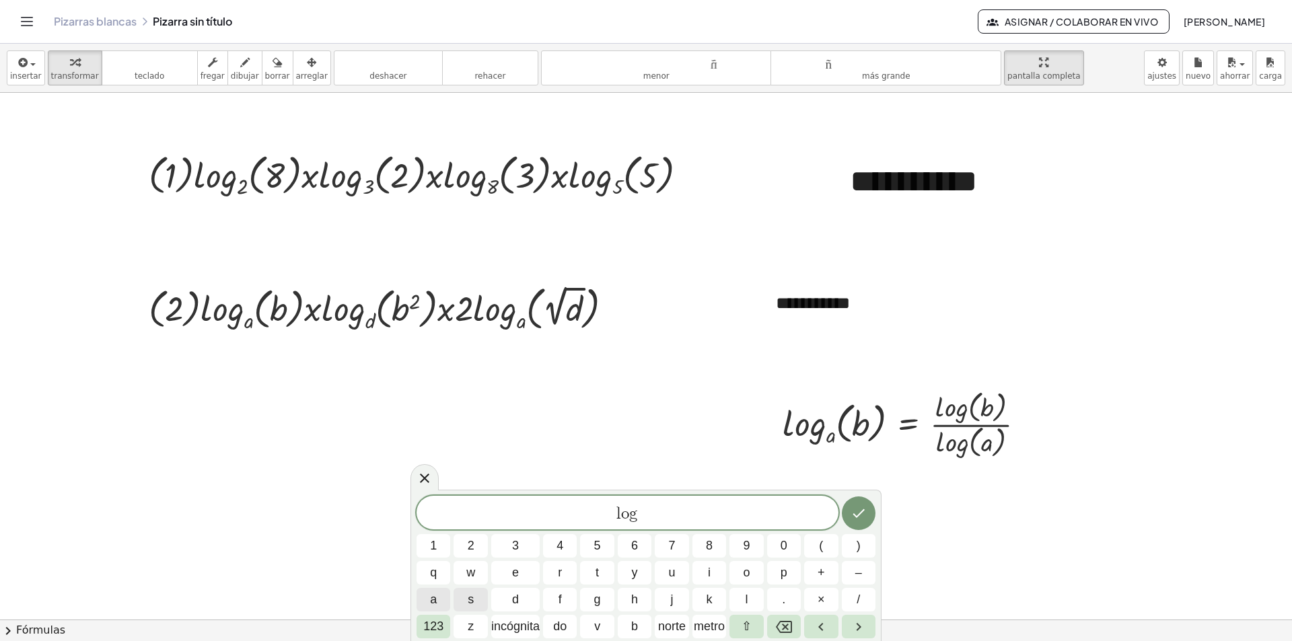
click at [438, 597] on button "a" at bounding box center [433, 600] width 34 height 24
click at [439, 624] on font "123" at bounding box center [433, 626] width 20 height 13
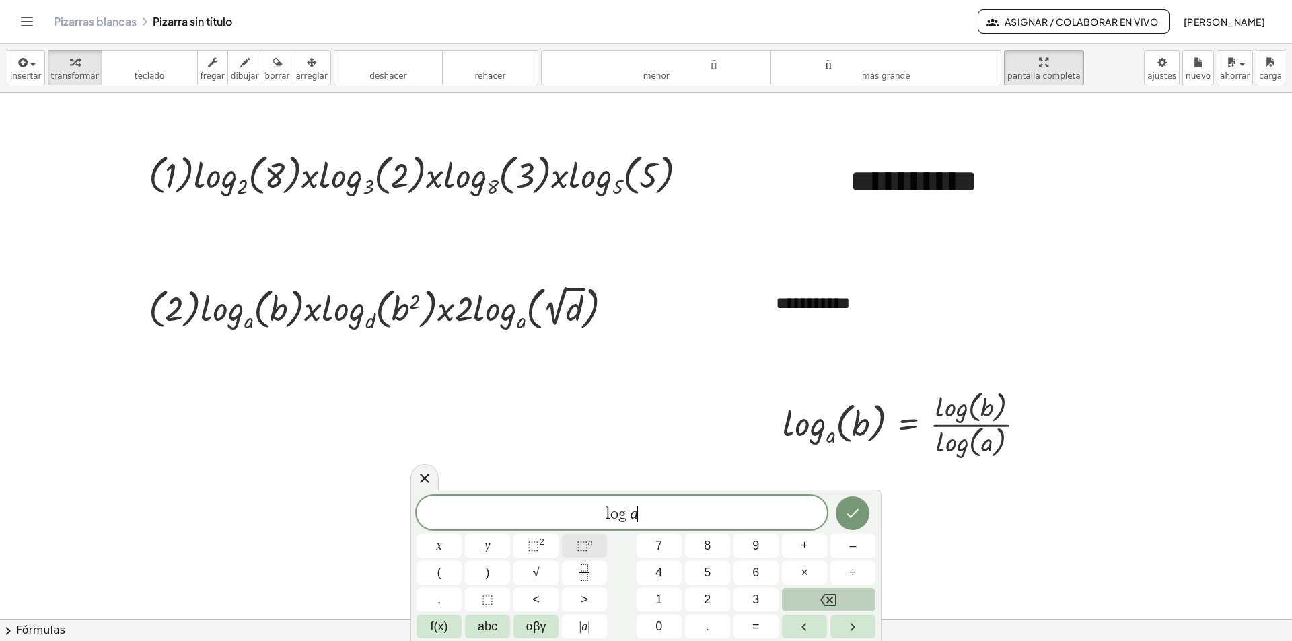
click at [591, 542] on sup "n" at bounding box center [590, 542] width 5 height 10
click at [453, 577] on button "(" at bounding box center [438, 573] width 45 height 24
click at [490, 634] on span "abc" at bounding box center [488, 627] width 20 height 18
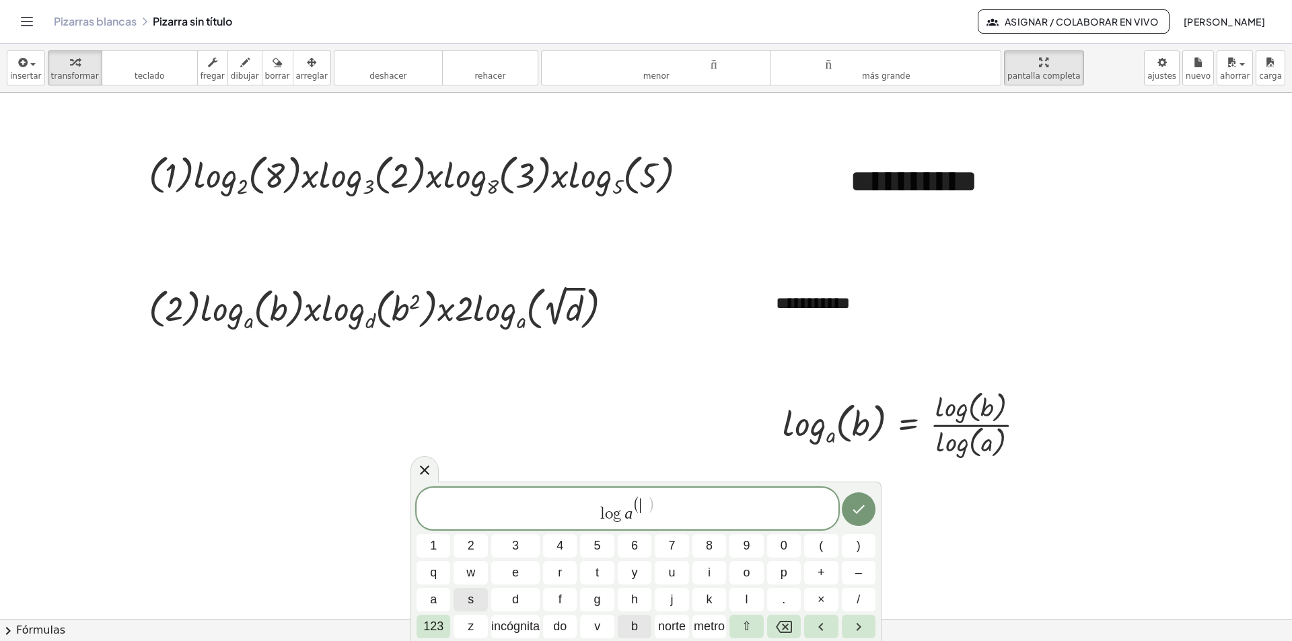
click at [633, 628] on font "b" at bounding box center [634, 626] width 7 height 13
click at [657, 515] on span "l o g a ( b ) ​" at bounding box center [627, 510] width 422 height 28
click at [427, 629] on font "123" at bounding box center [433, 626] width 20 height 13
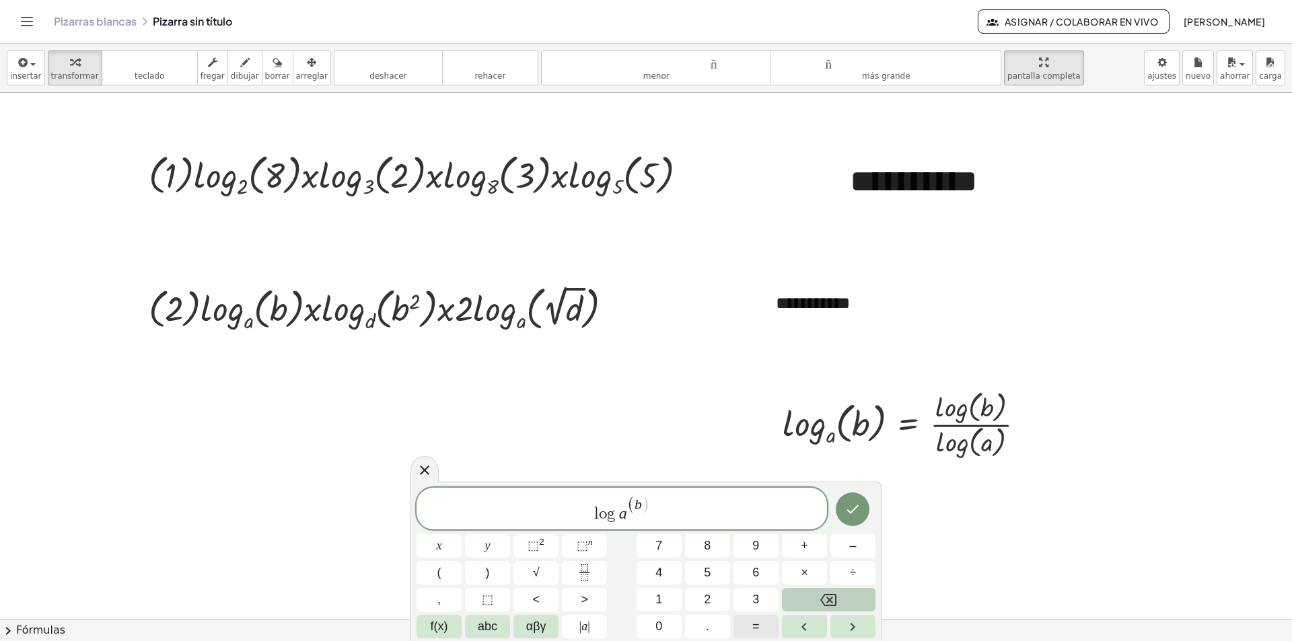
click at [748, 629] on button "=" at bounding box center [755, 627] width 45 height 24
click at [858, 509] on icon "Hecho" at bounding box center [852, 509] width 16 height 16
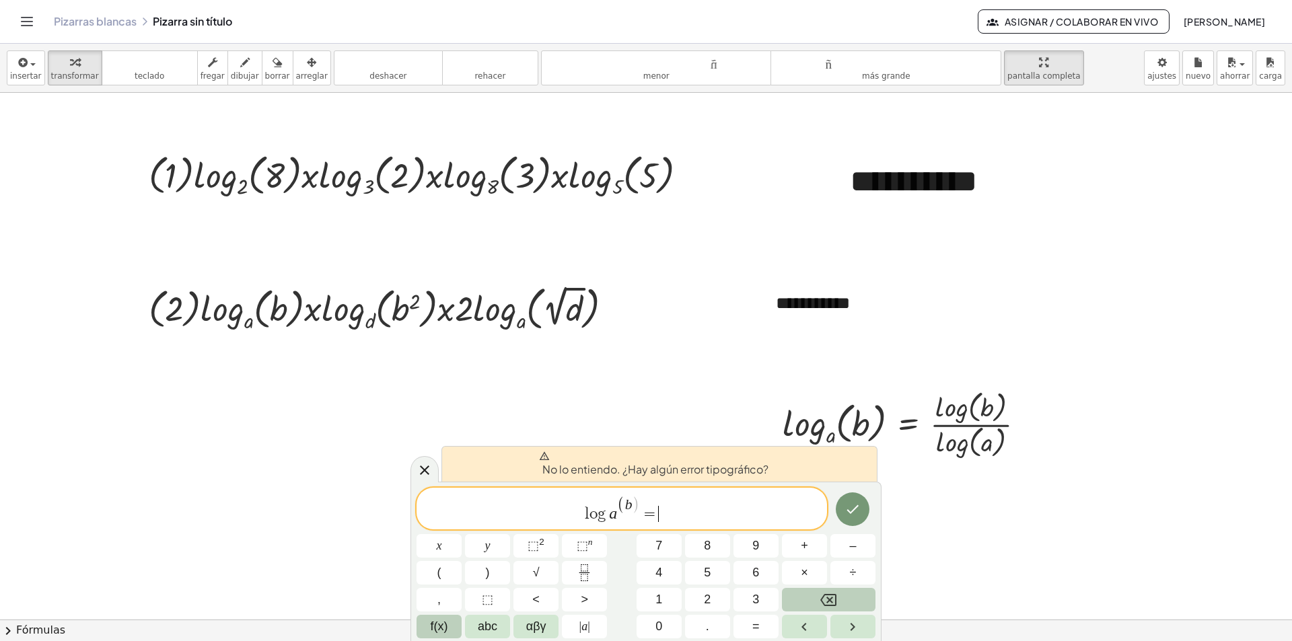
click at [445, 624] on span "f(x)" at bounding box center [439, 627] width 17 height 18
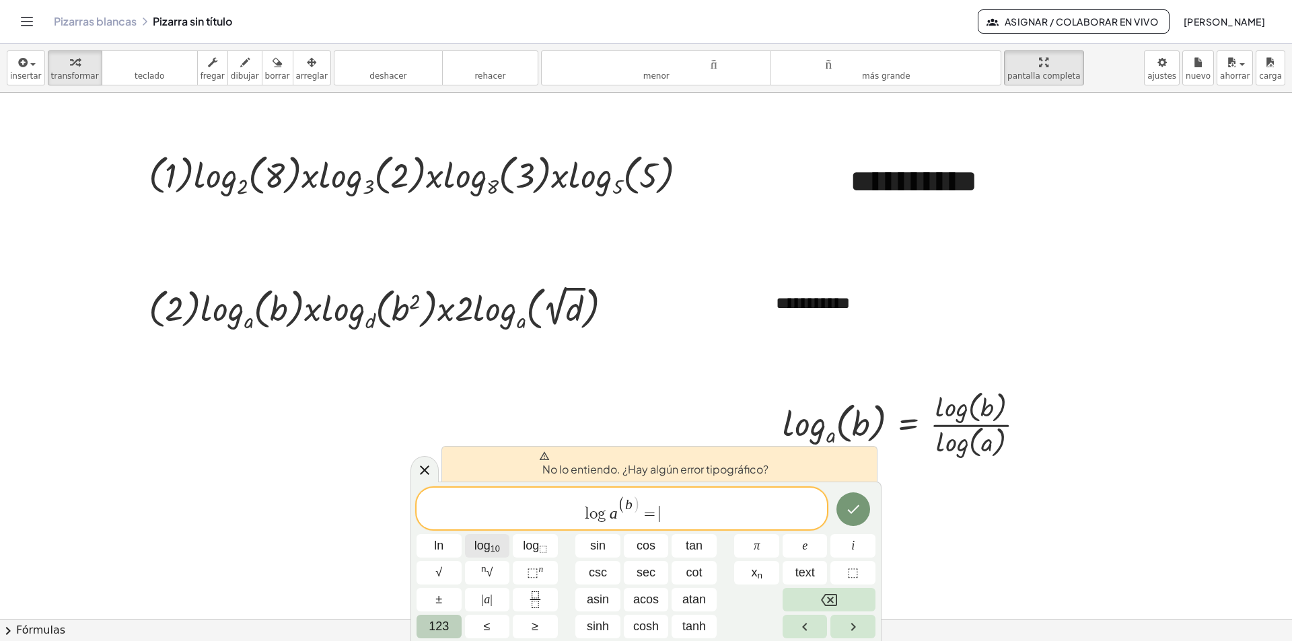
click at [494, 546] on sub "10" at bounding box center [494, 549] width 9 height 10
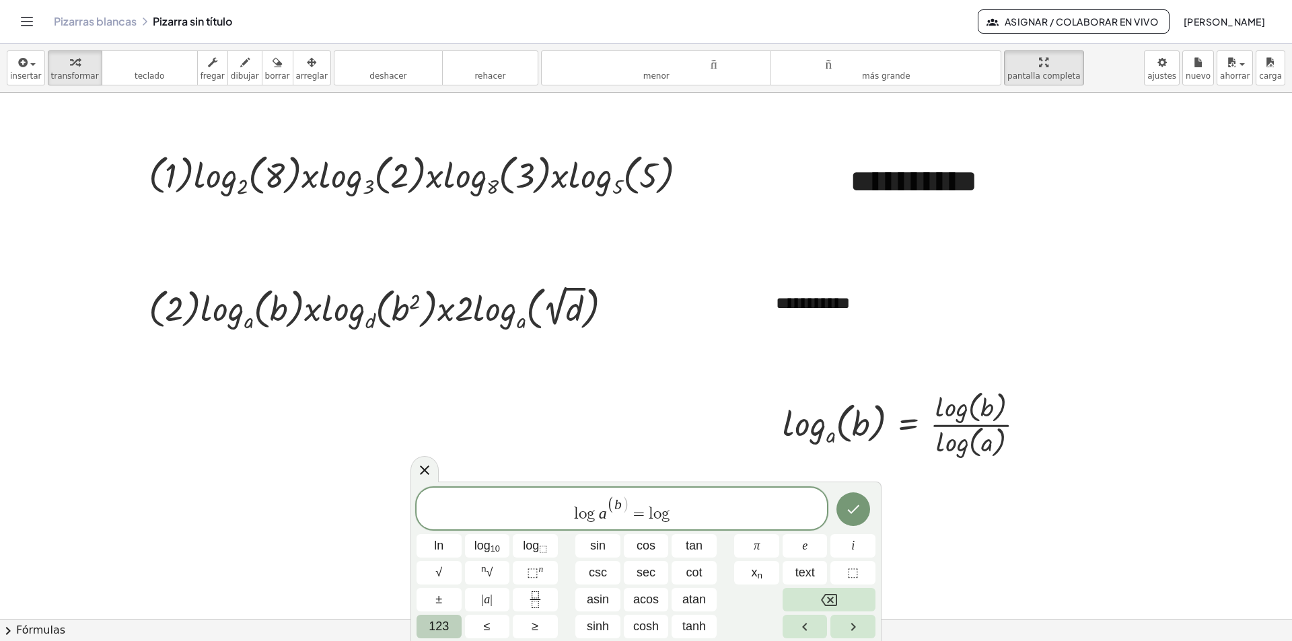
click at [445, 626] on span "123" at bounding box center [439, 627] width 20 height 18
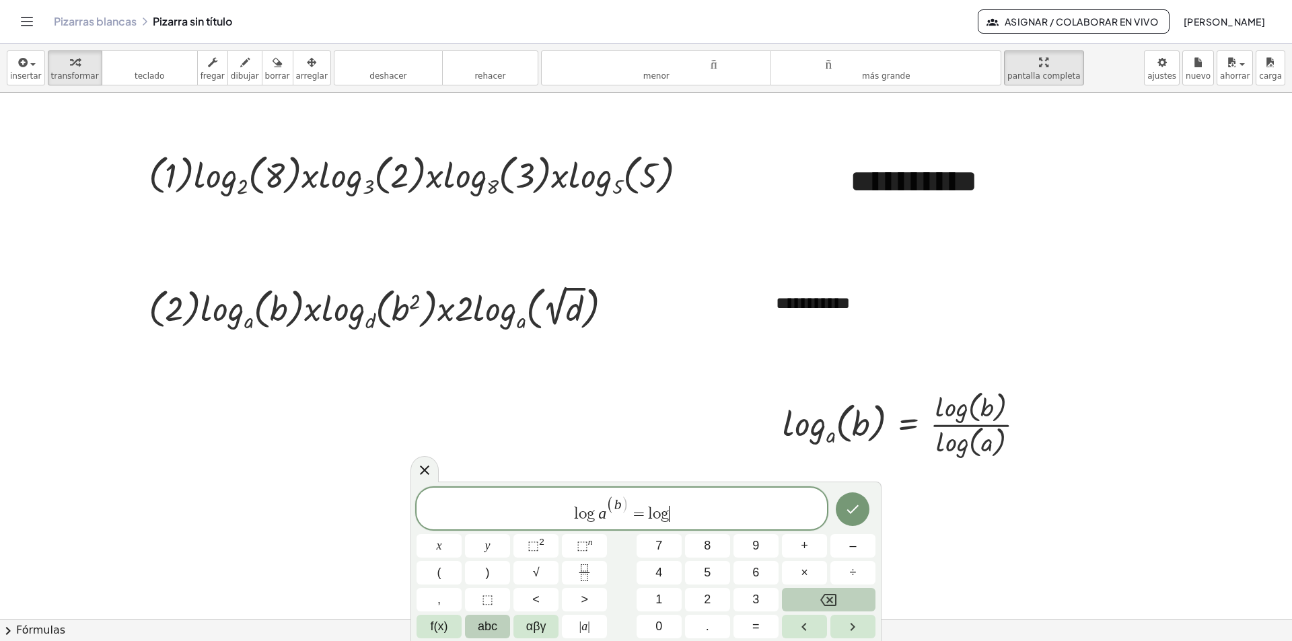
click at [484, 619] on span "abc" at bounding box center [488, 627] width 20 height 18
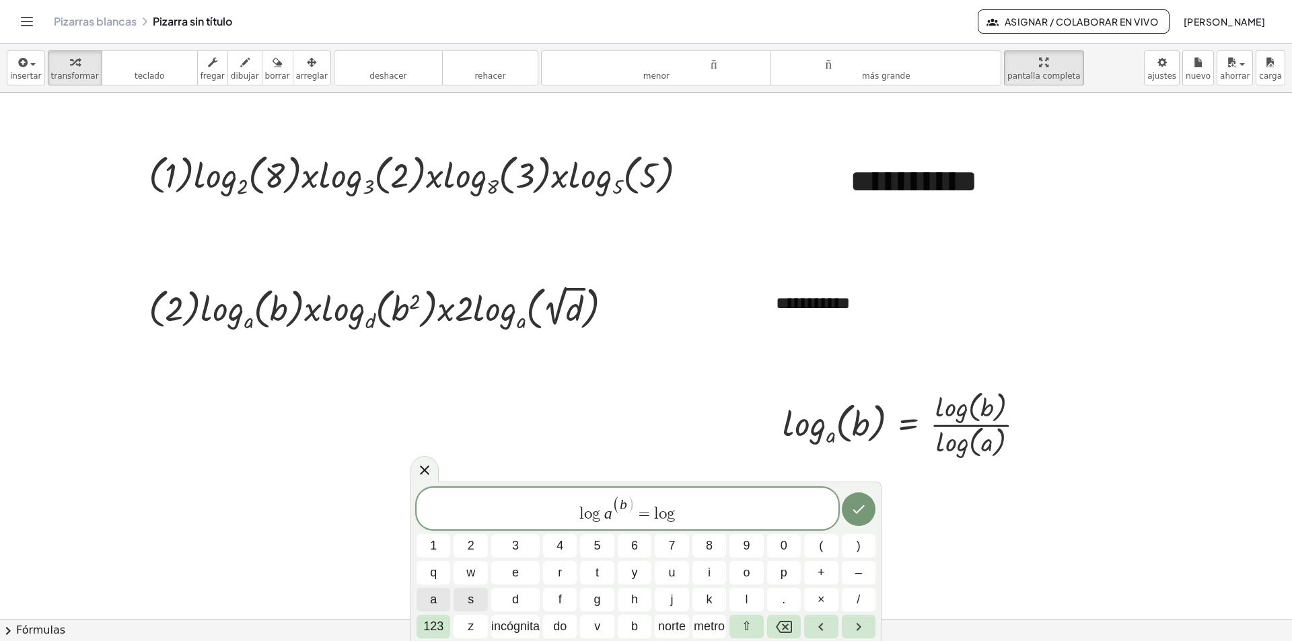
click at [433, 601] on span "a" at bounding box center [433, 600] width 7 height 18
click at [647, 515] on span "=" at bounding box center [639, 514] width 20 height 16
click at [629, 625] on button "b" at bounding box center [635, 627] width 34 height 24
click at [853, 513] on icon "Hecho" at bounding box center [858, 509] width 16 height 16
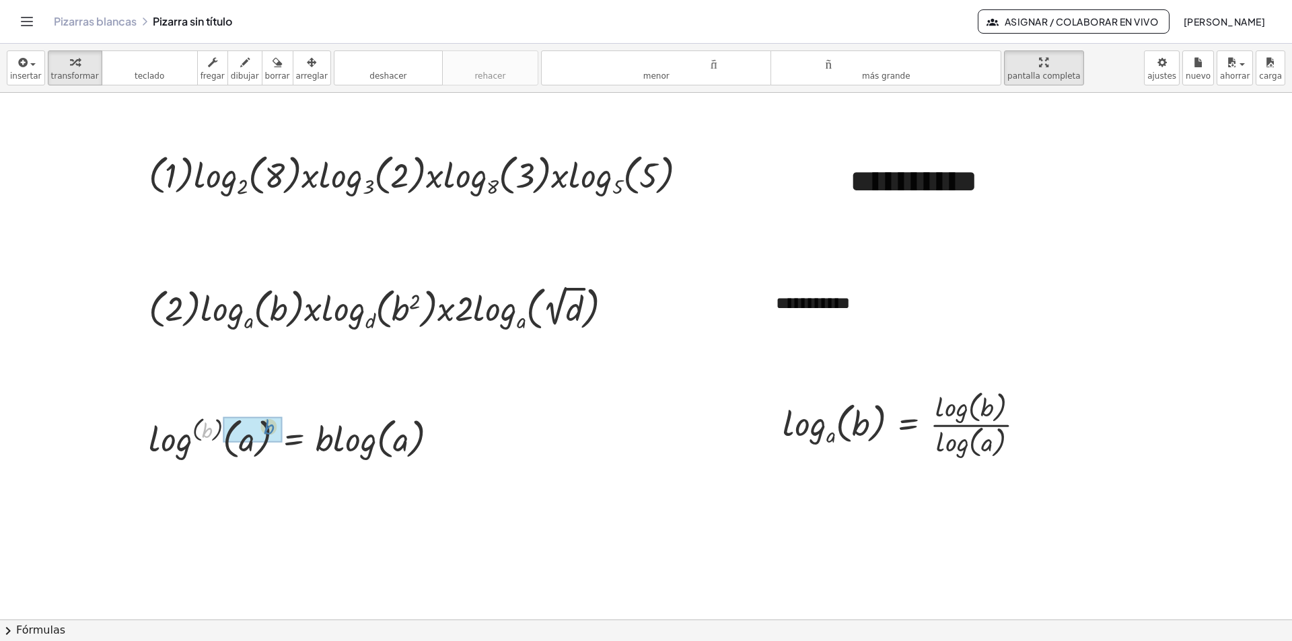
drag, startPoint x: 212, startPoint y: 430, endPoint x: 273, endPoint y: 426, distance: 61.4
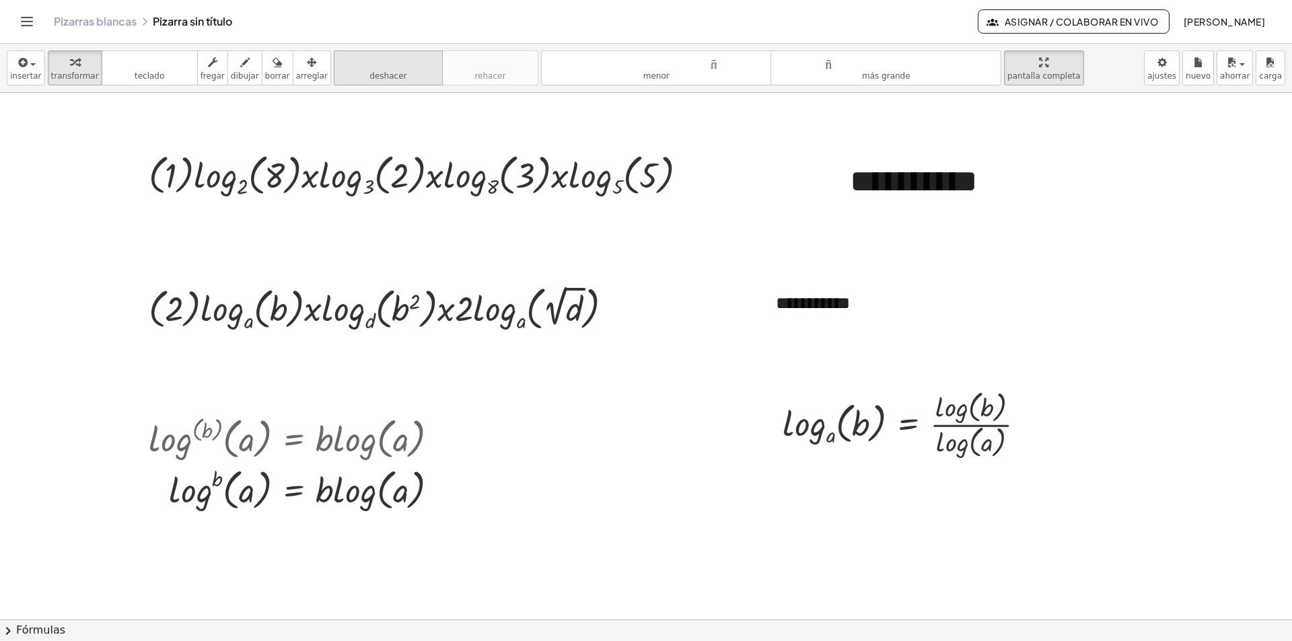
click at [369, 72] on font "deshacer" at bounding box center [387, 75] width 37 height 9
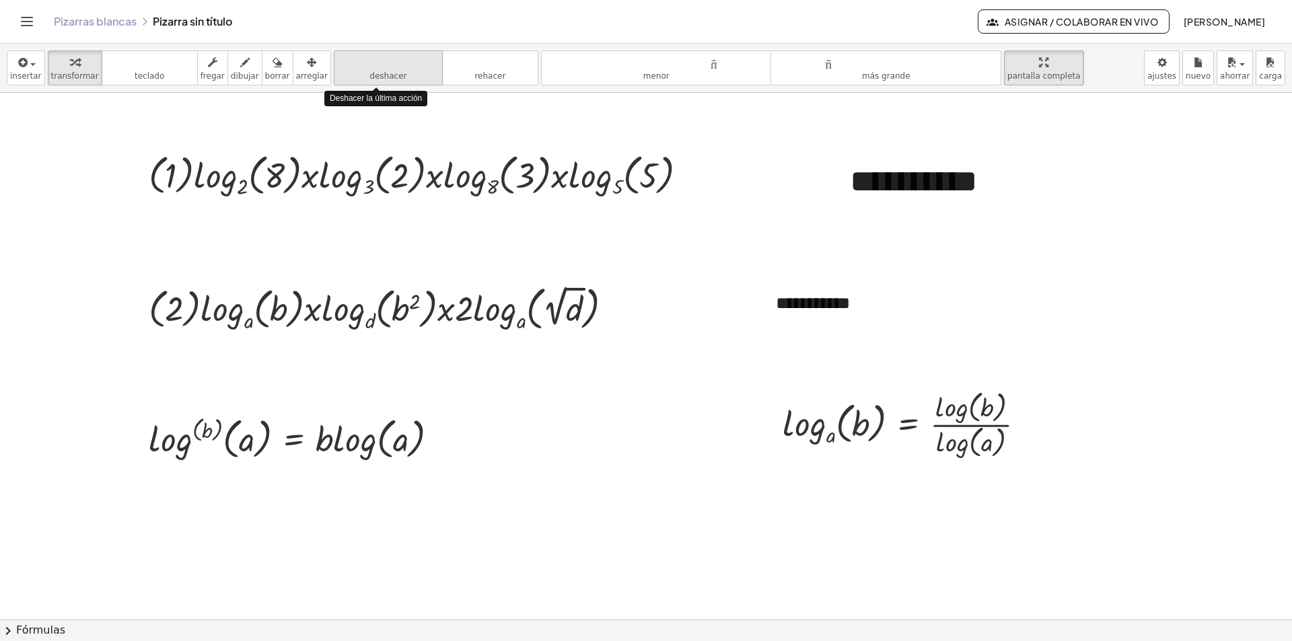
click at [369, 77] on font "deshacer" at bounding box center [387, 75] width 37 height 9
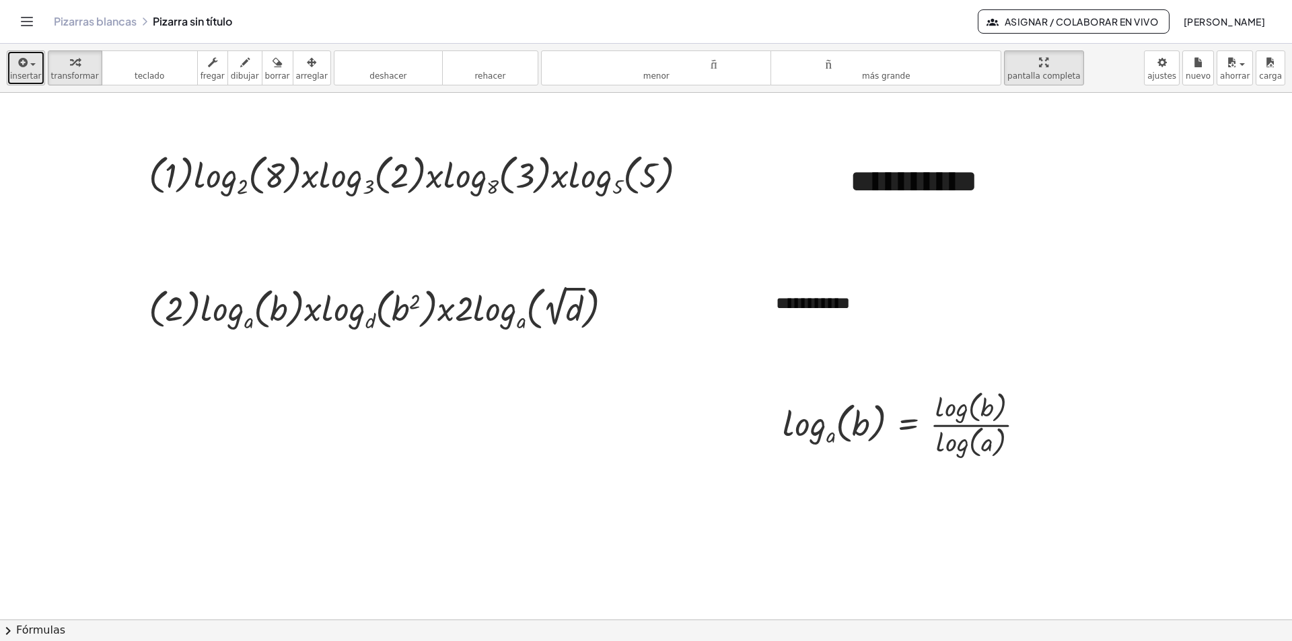
click at [23, 66] on icon "button" at bounding box center [22, 62] width 12 height 16
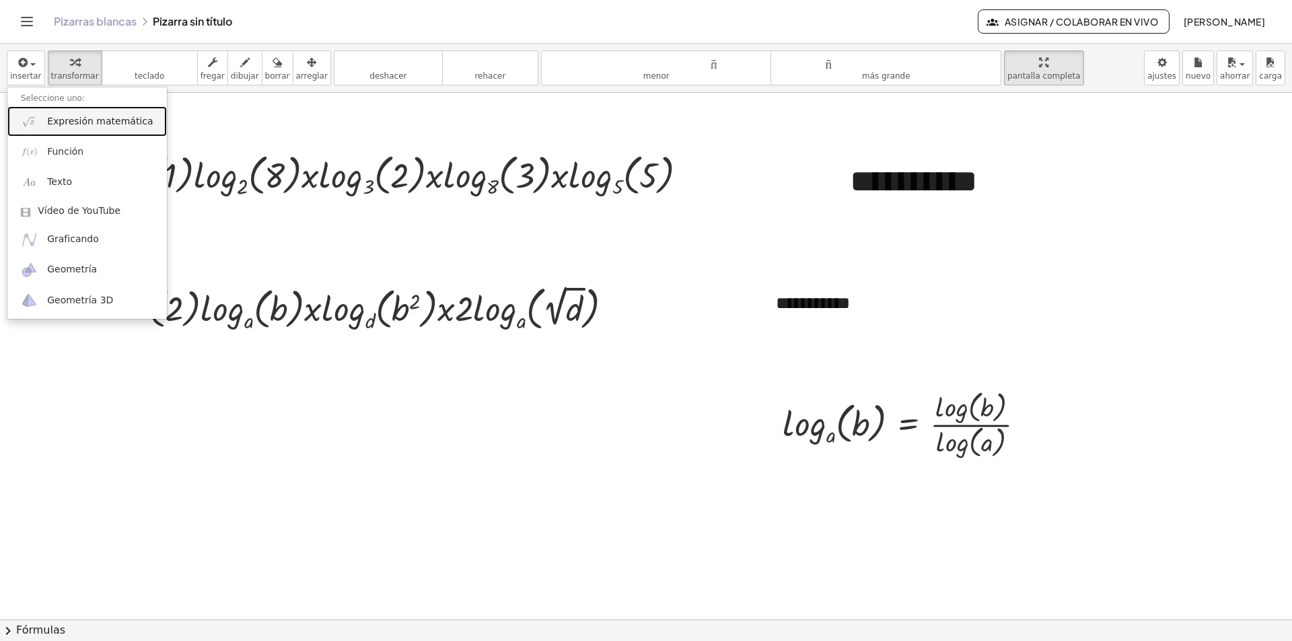
click at [91, 122] on font "Expresión matemática" at bounding box center [100, 121] width 106 height 11
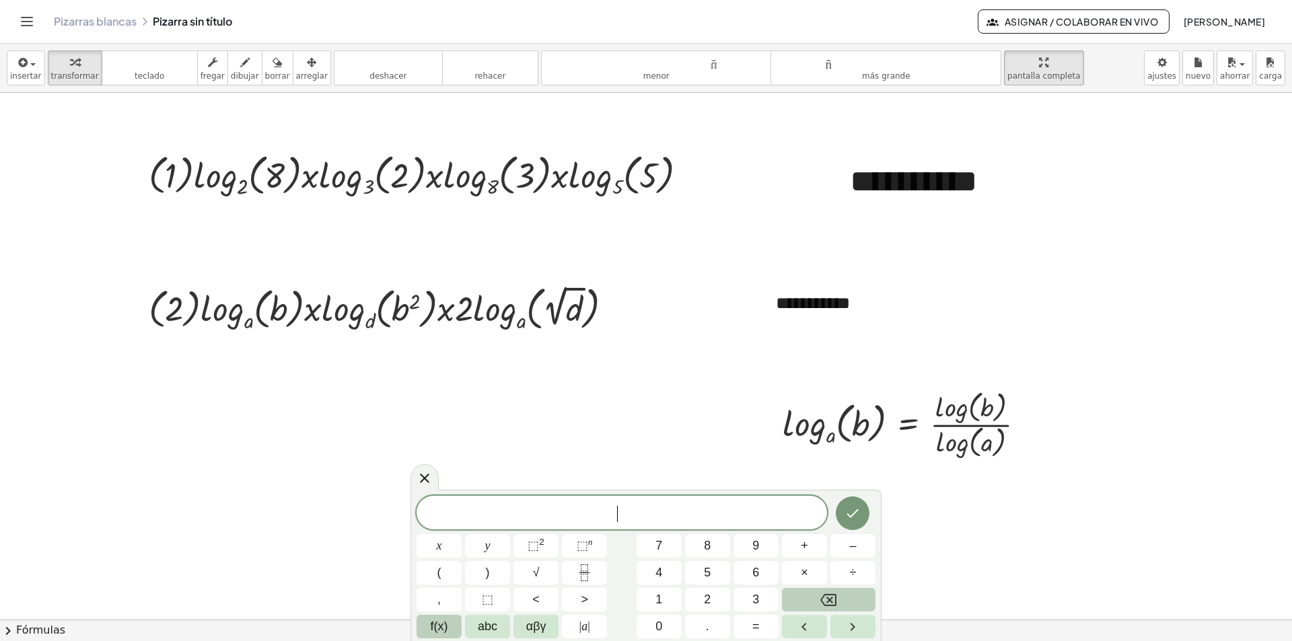
click at [443, 623] on span "f(x)" at bounding box center [439, 627] width 17 height 18
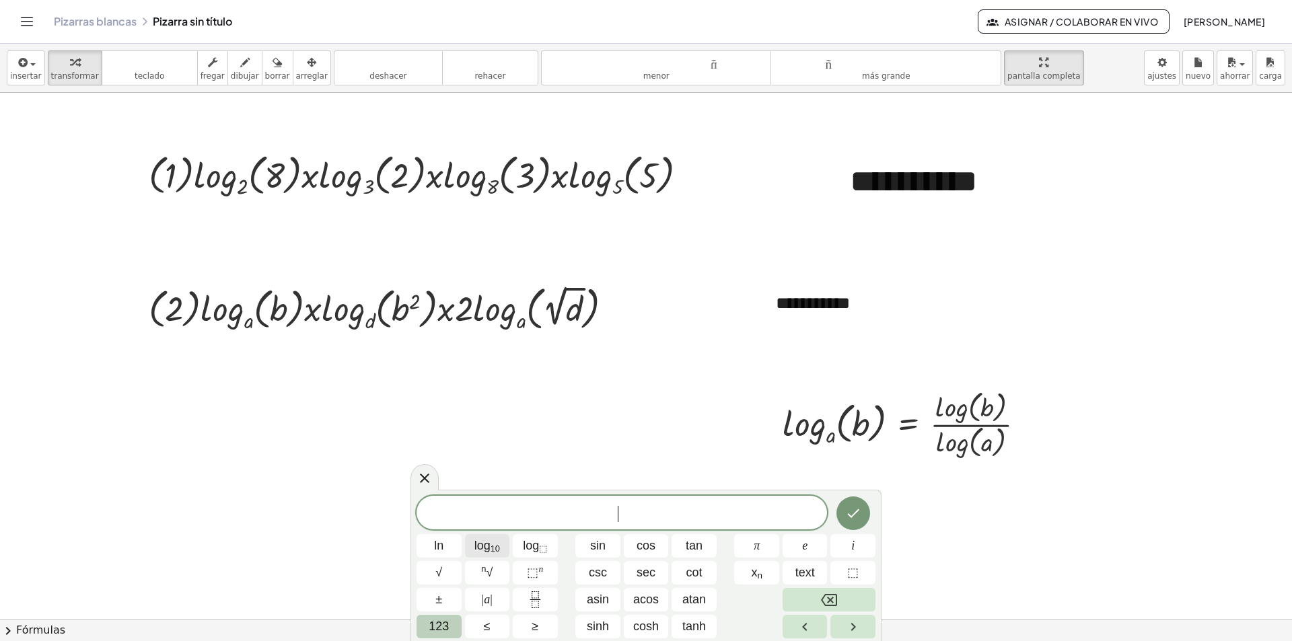
click at [490, 549] on span "log 10" at bounding box center [487, 546] width 26 height 18
click at [444, 631] on span "123" at bounding box center [439, 627] width 20 height 18
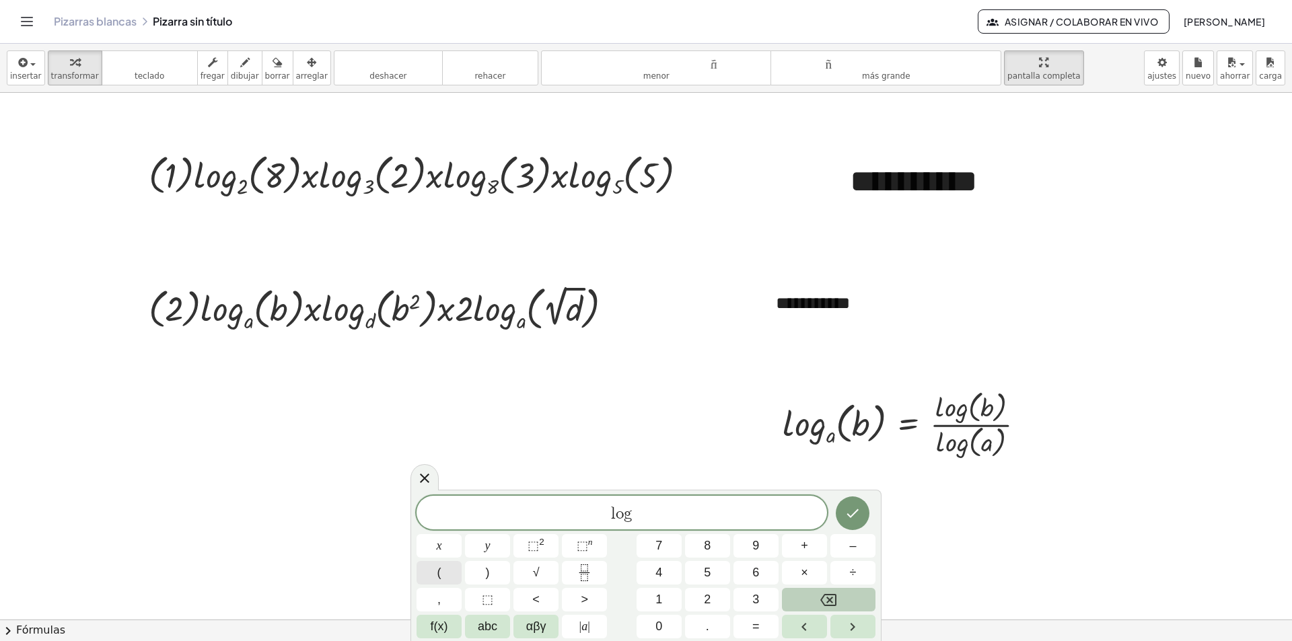
click at [445, 573] on button "(" at bounding box center [438, 573] width 45 height 24
click at [588, 544] on sup "n" at bounding box center [590, 542] width 5 height 10
click at [830, 597] on icon "Backspace" at bounding box center [828, 600] width 16 height 16
click at [492, 630] on span "abc" at bounding box center [488, 627] width 20 height 18
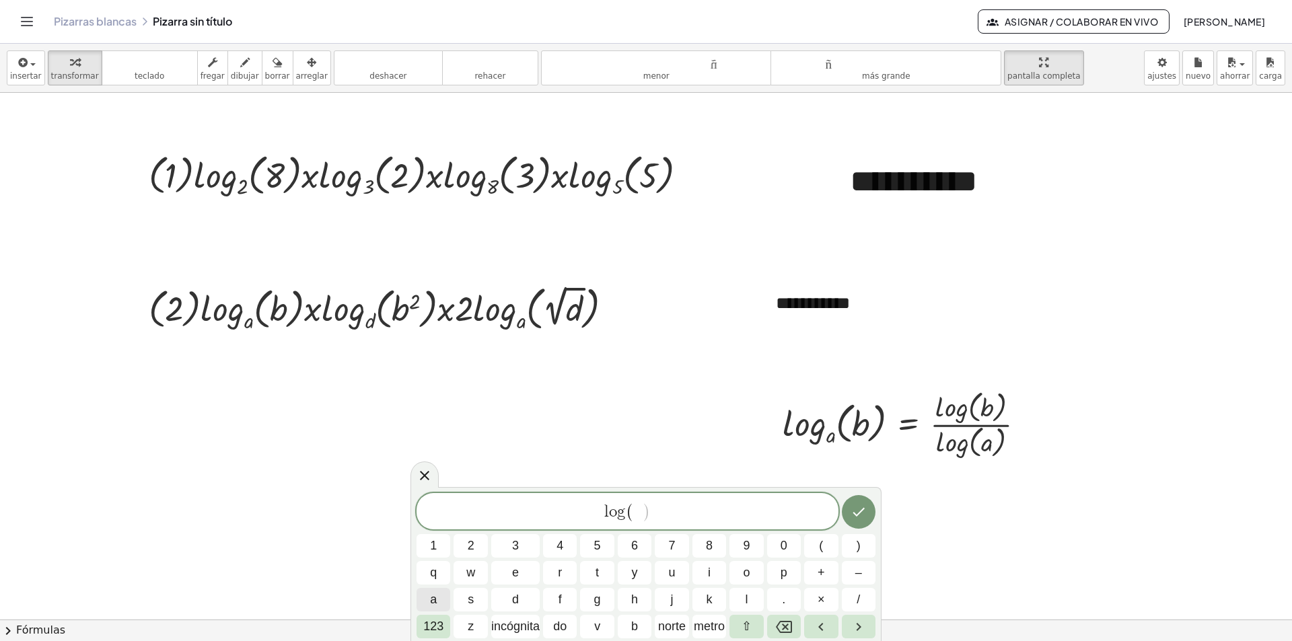
click at [432, 594] on span "a" at bounding box center [433, 600] width 7 height 18
click at [431, 629] on font "123" at bounding box center [433, 626] width 20 height 13
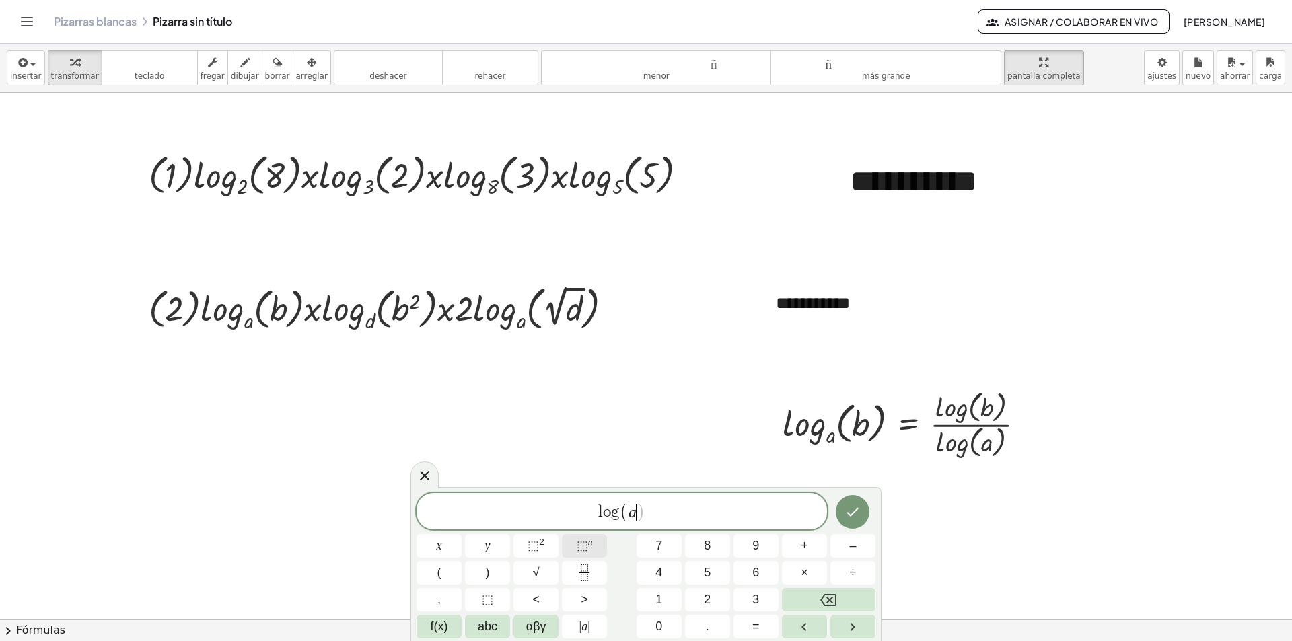
click at [591, 544] on sup "n" at bounding box center [590, 542] width 5 height 10
click at [489, 625] on span "abc" at bounding box center [488, 627] width 20 height 18
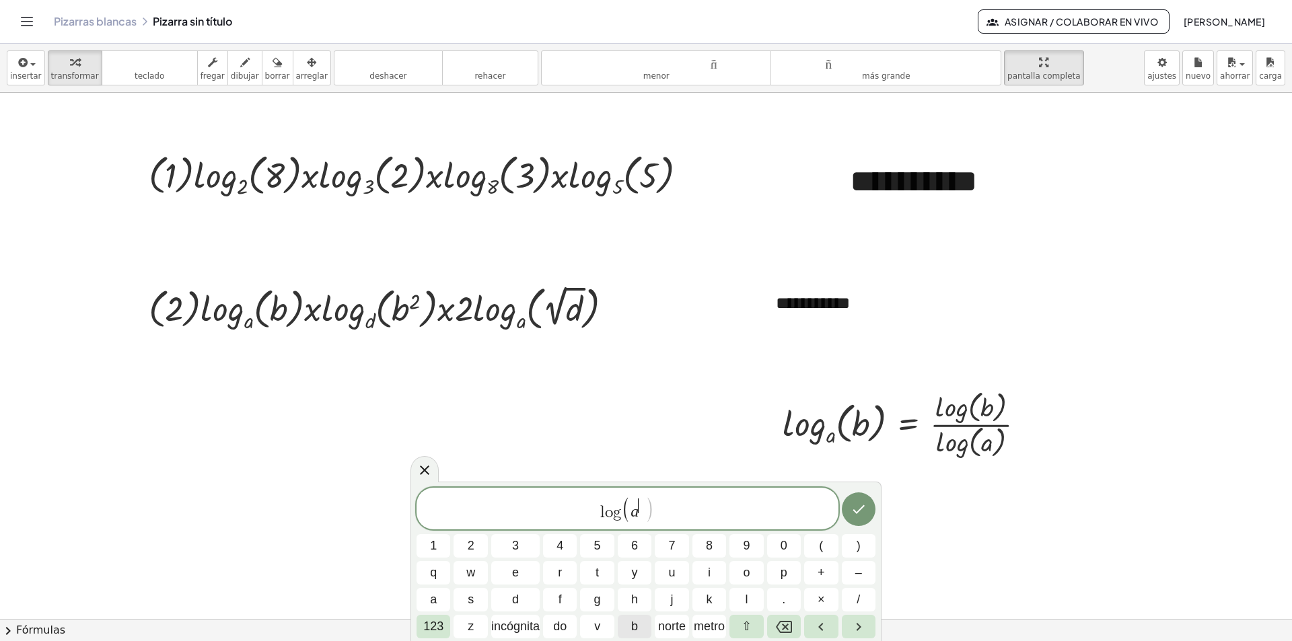
click at [630, 625] on button "b" at bounding box center [635, 627] width 34 height 24
click at [662, 514] on span "l o g ( a b ​ )" at bounding box center [627, 510] width 422 height 28
click at [432, 624] on font "123" at bounding box center [433, 626] width 20 height 13
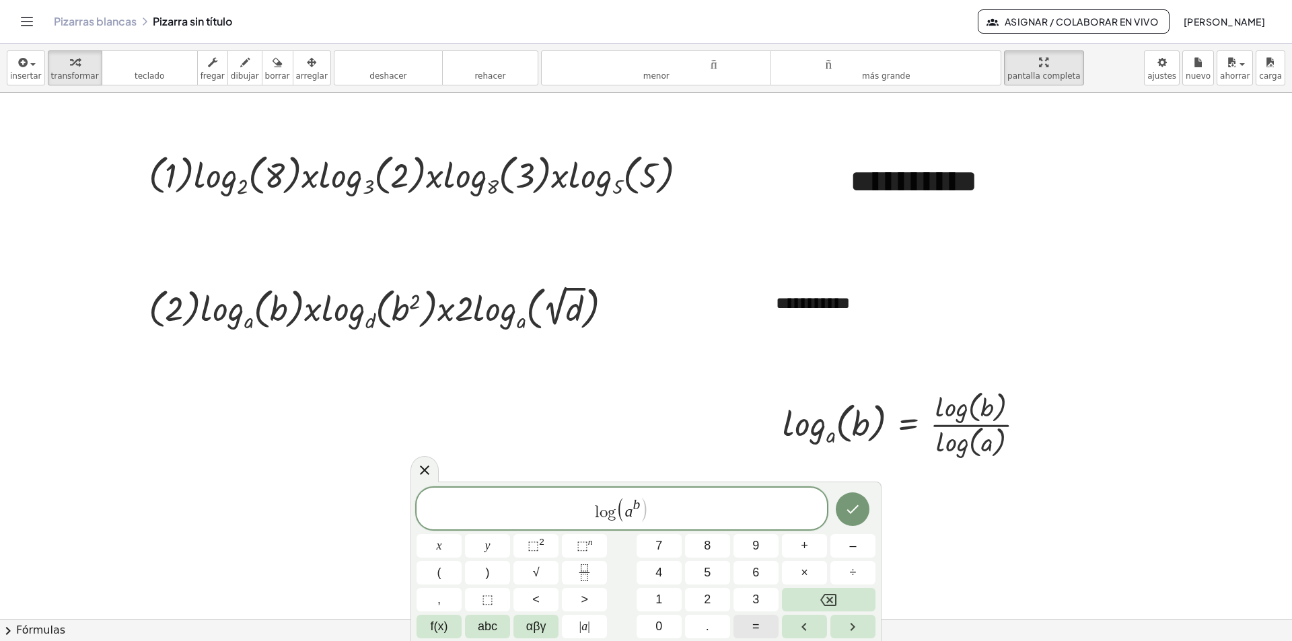
click at [751, 624] on button "=" at bounding box center [755, 627] width 45 height 24
click at [485, 628] on span "abc" at bounding box center [488, 627] width 20 height 18
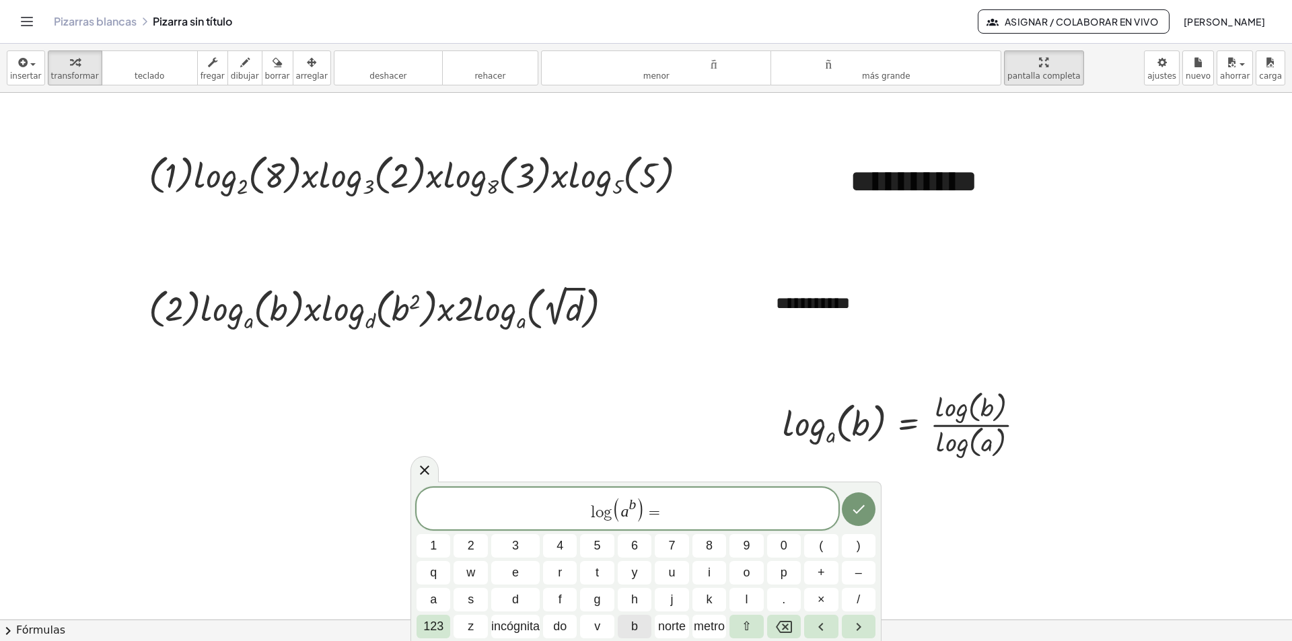
click at [638, 622] on font "b" at bounding box center [634, 626] width 7 height 13
click at [430, 626] on font "123" at bounding box center [433, 626] width 20 height 13
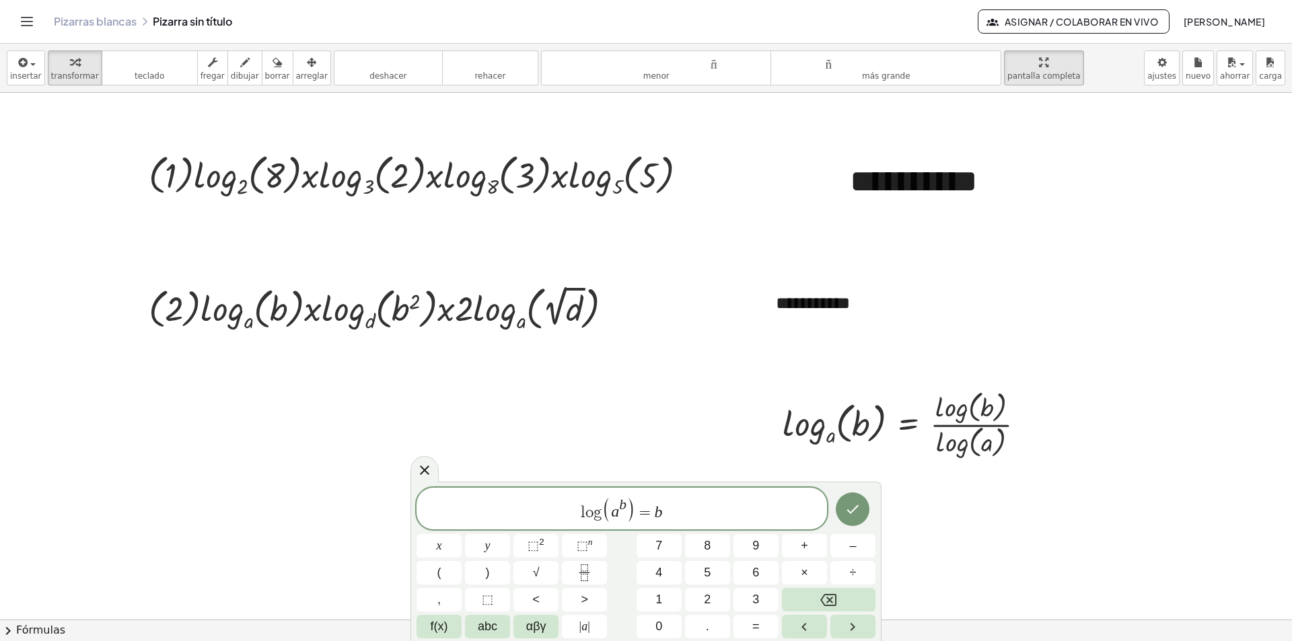
click at [431, 626] on span "f(x)" at bounding box center [439, 627] width 17 height 18
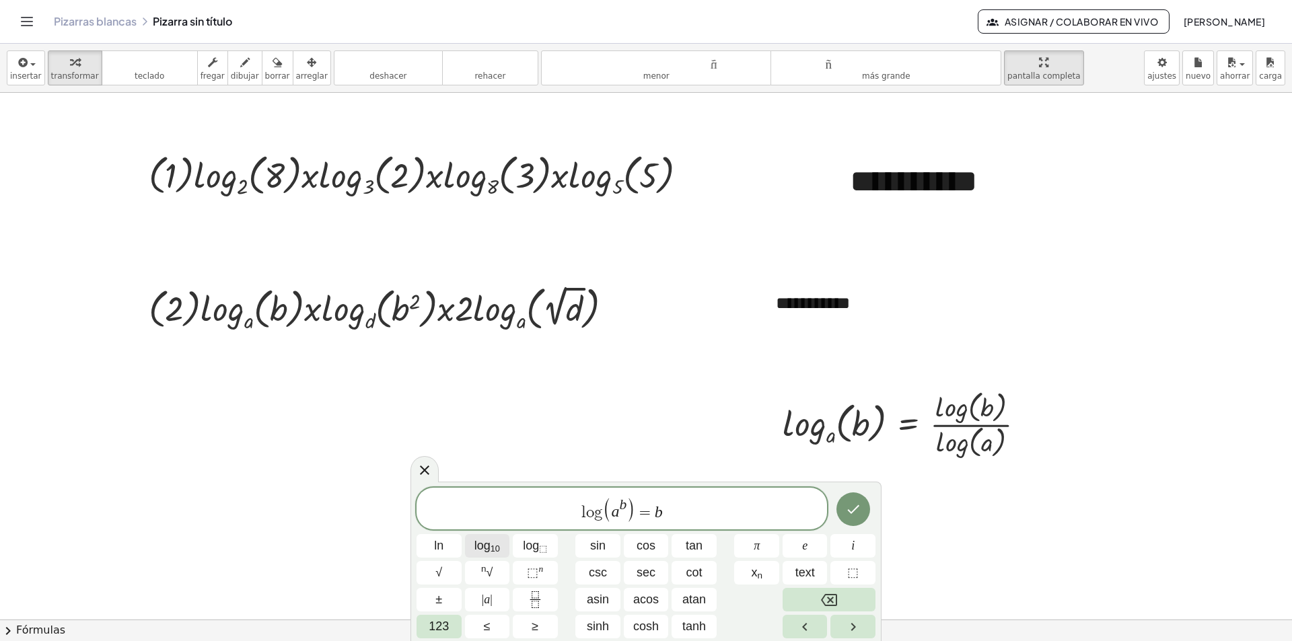
click at [495, 547] on sub "10" at bounding box center [494, 549] width 9 height 10
click at [438, 626] on span "123" at bounding box center [439, 627] width 20 height 18
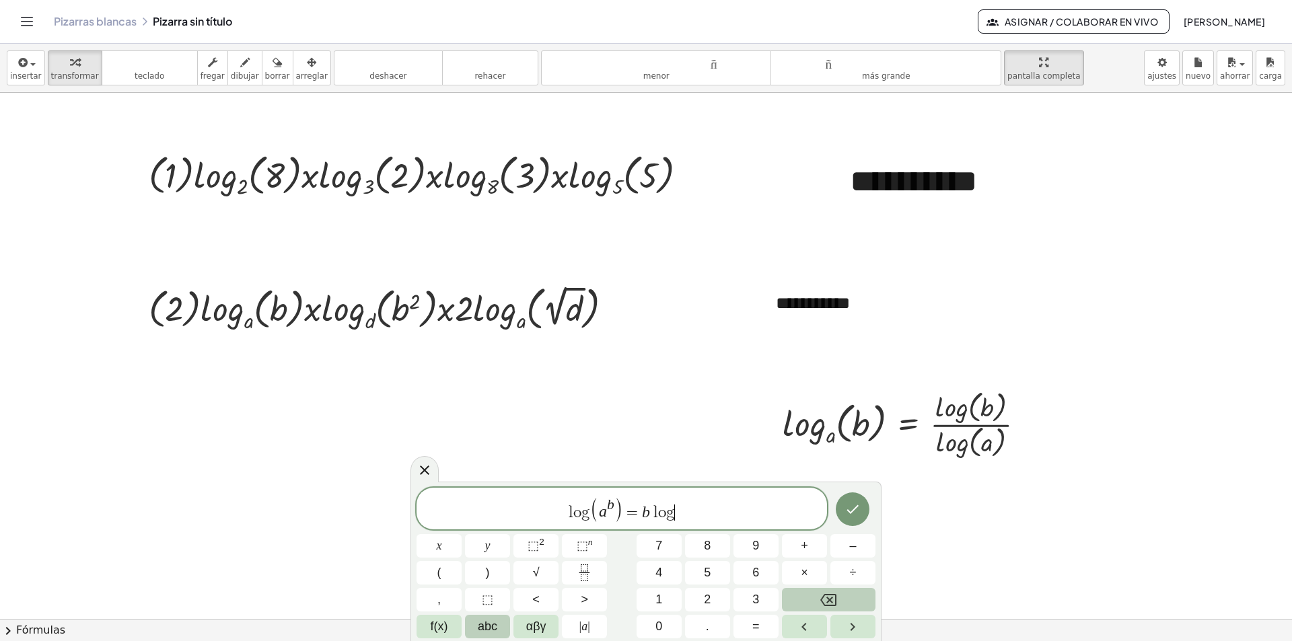
click at [490, 628] on span "abc" at bounding box center [488, 627] width 20 height 18
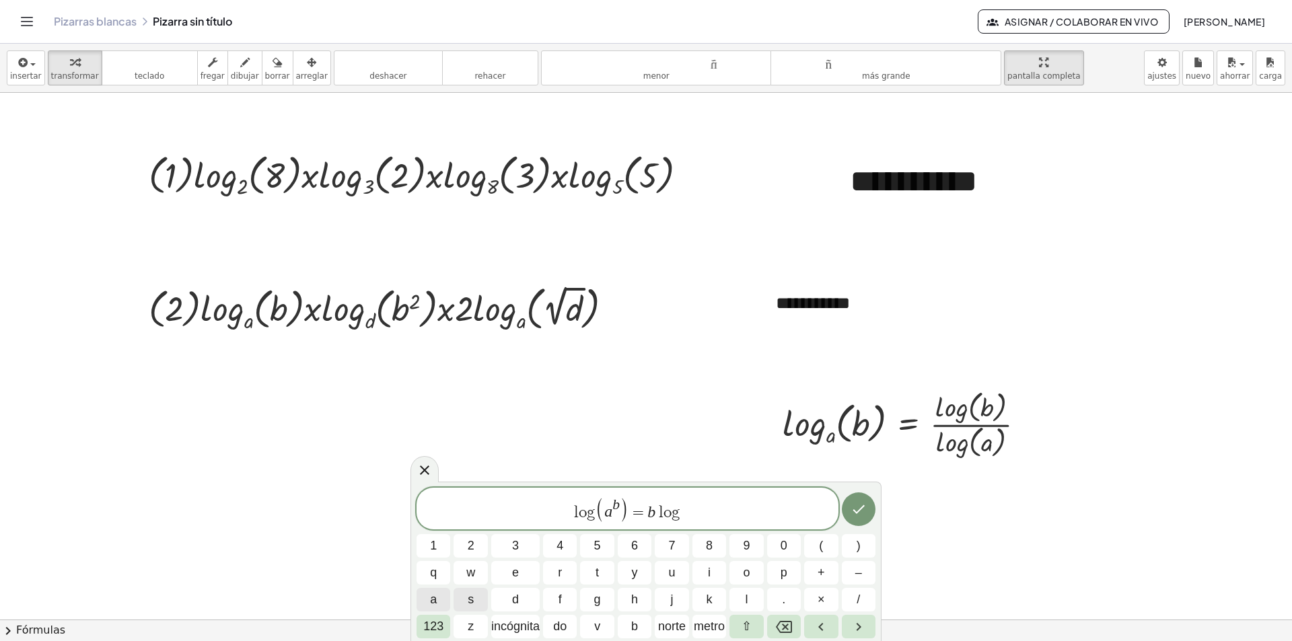
click at [431, 604] on span "a" at bounding box center [433, 600] width 7 height 18
click at [852, 514] on icon "Hecho" at bounding box center [858, 509] width 16 height 16
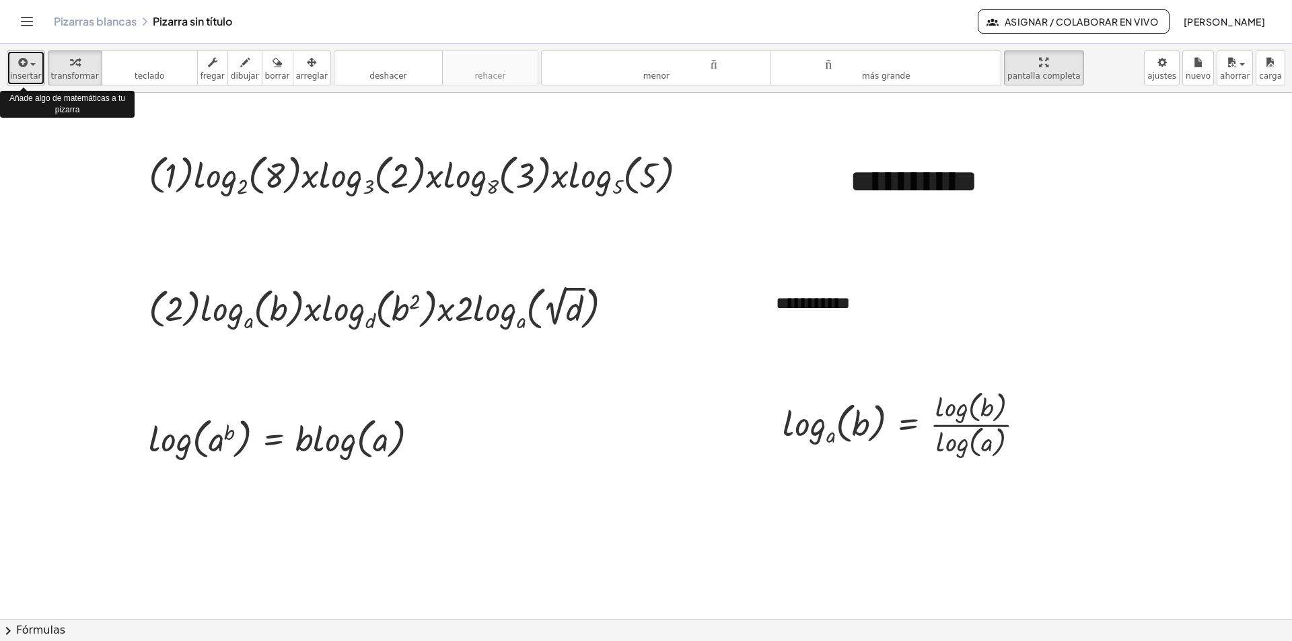
click at [30, 63] on span "button" at bounding box center [32, 64] width 5 height 3
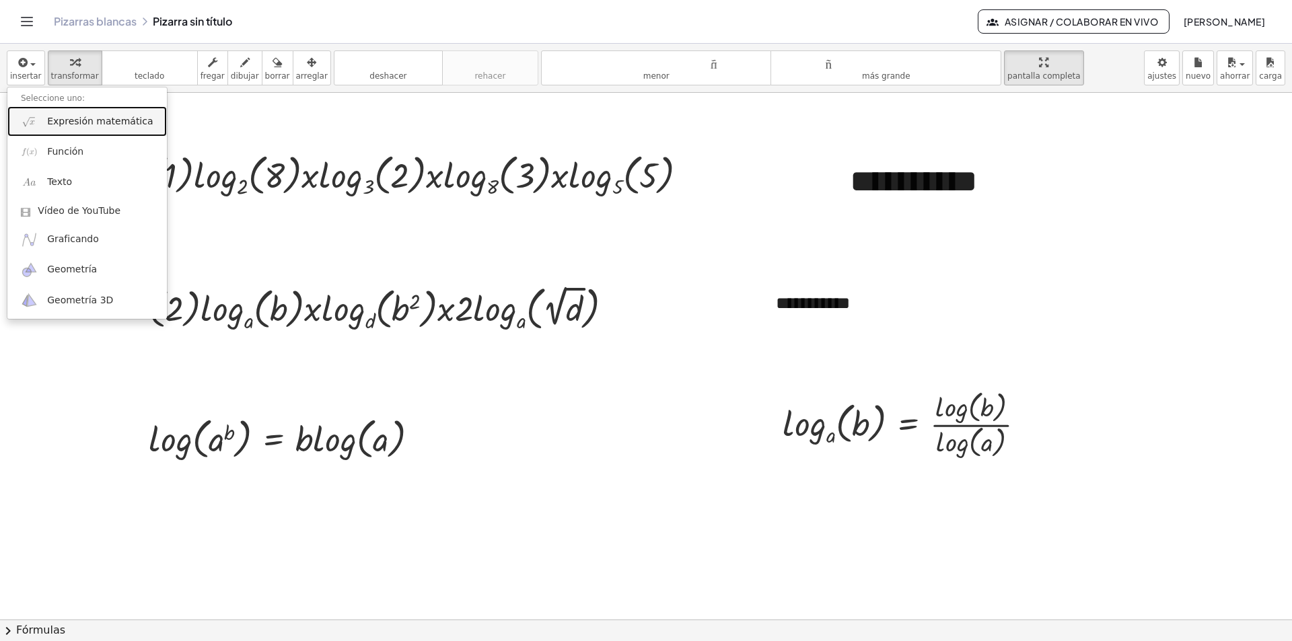
click at [81, 119] on font "Expresión matemática" at bounding box center [100, 121] width 106 height 11
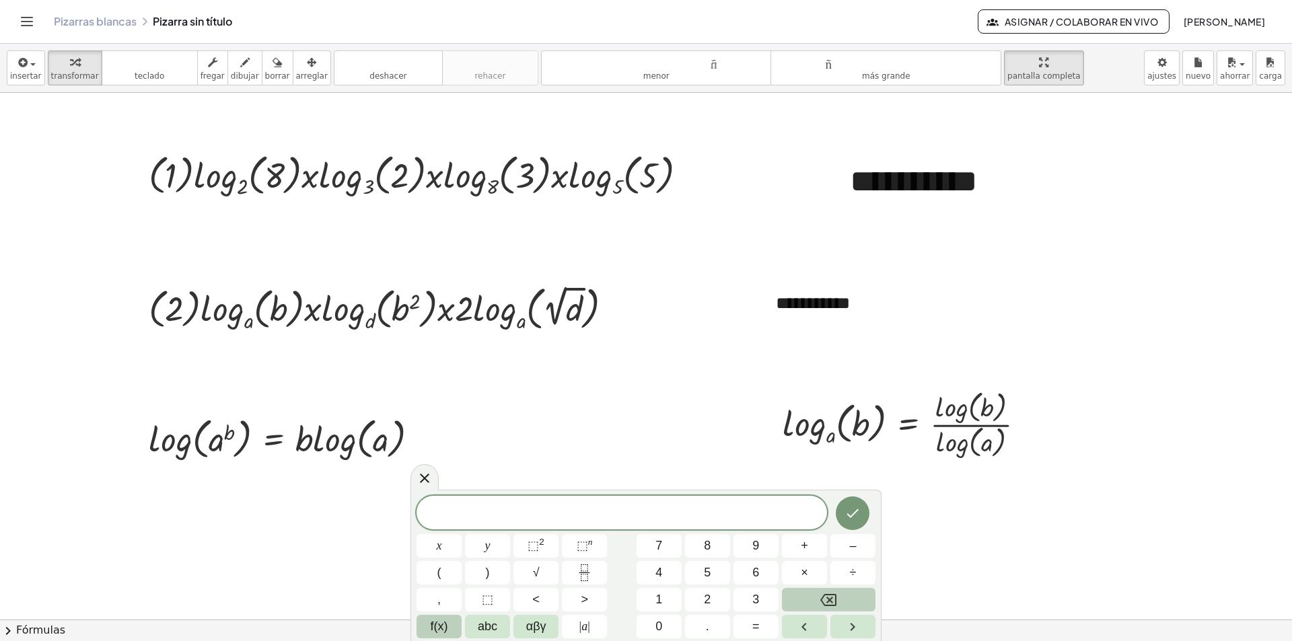
click at [435, 624] on span "f(x)" at bounding box center [439, 627] width 17 height 18
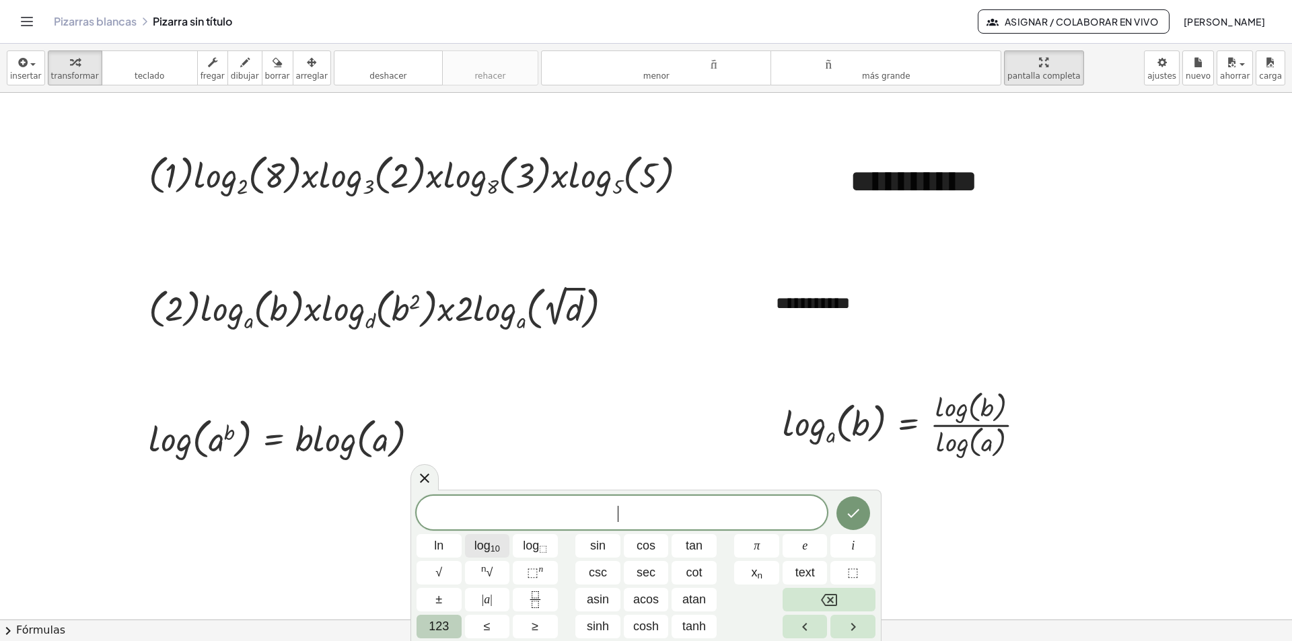
click at [486, 548] on span "log 10" at bounding box center [487, 546] width 26 height 18
click at [435, 573] on span "√" at bounding box center [438, 573] width 7 height 18
click at [446, 624] on span "123" at bounding box center [439, 627] width 20 height 18
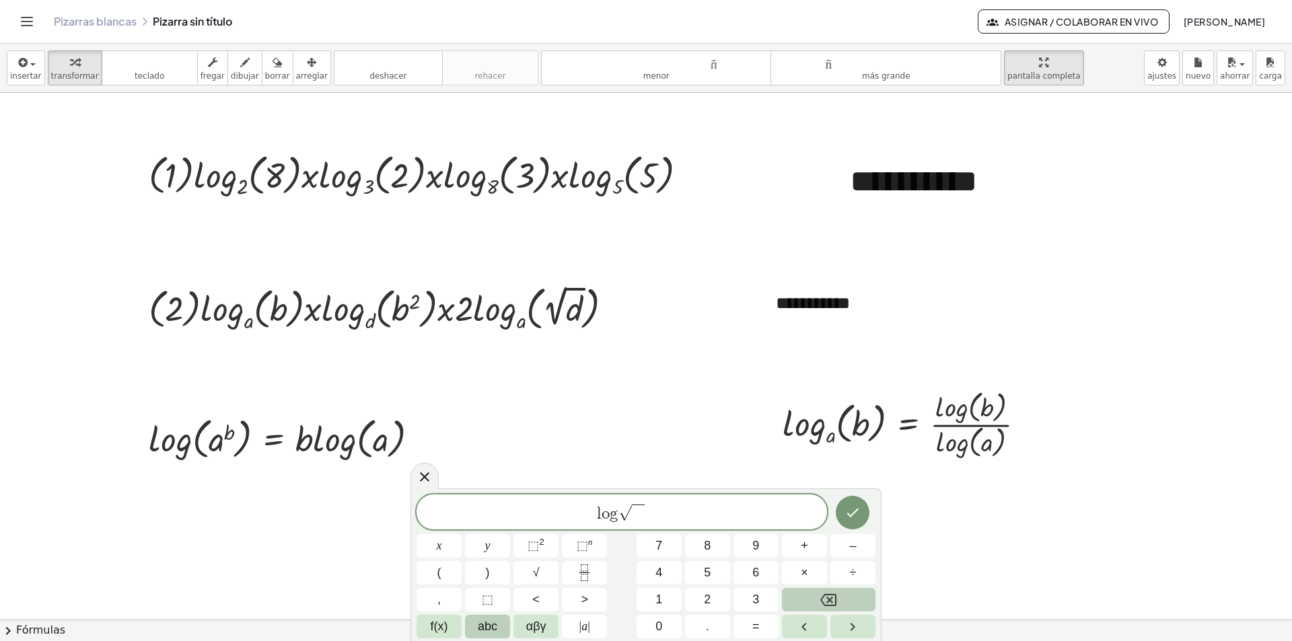
click at [498, 620] on button "abc" at bounding box center [487, 627] width 45 height 24
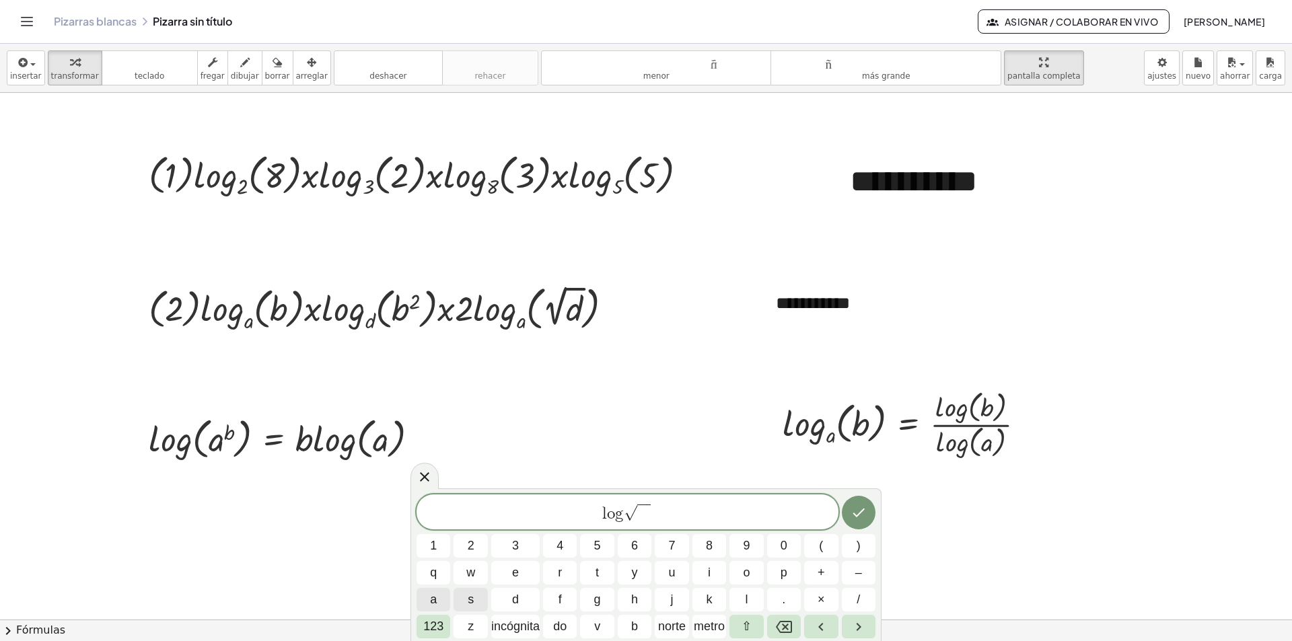
click at [439, 602] on button "a" at bounding box center [433, 600] width 34 height 24
click at [437, 628] on font "123" at bounding box center [433, 626] width 20 height 13
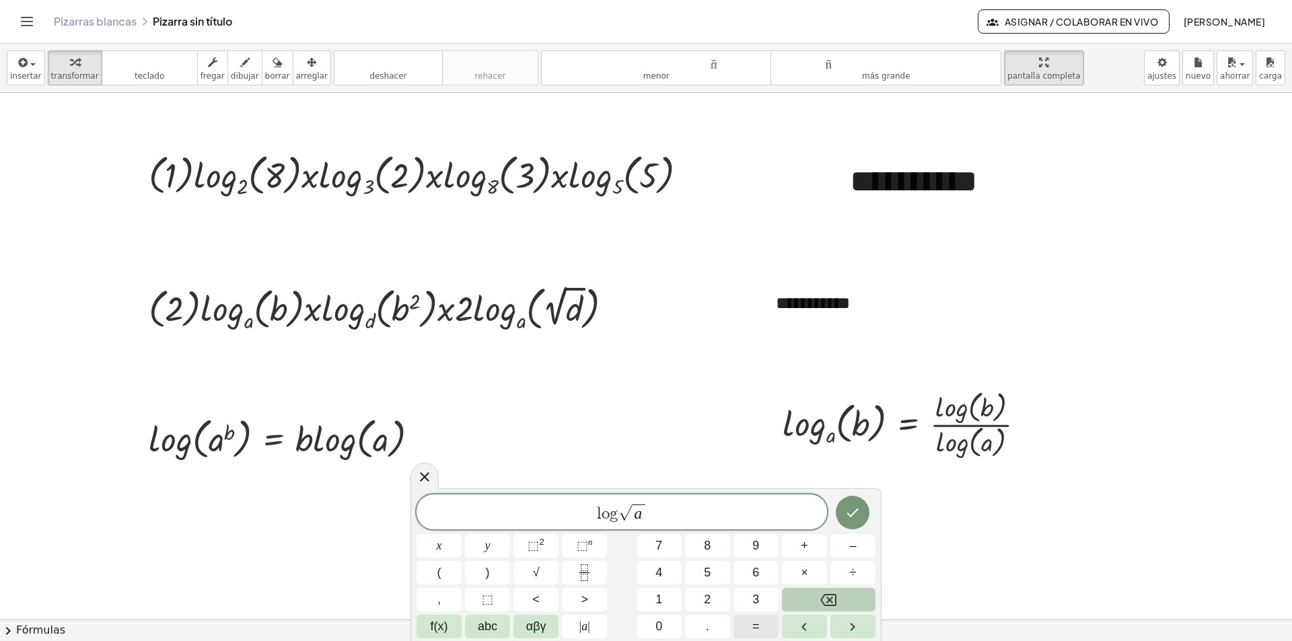
click at [760, 622] on button "=" at bounding box center [755, 627] width 45 height 24
click at [824, 597] on icon "Backspace" at bounding box center [828, 600] width 16 height 16
click at [654, 511] on span "l o g √ a ​" at bounding box center [621, 513] width 410 height 21
click at [752, 622] on button "=" at bounding box center [755, 627] width 45 height 24
click at [444, 624] on span "f(x)" at bounding box center [439, 627] width 17 height 18
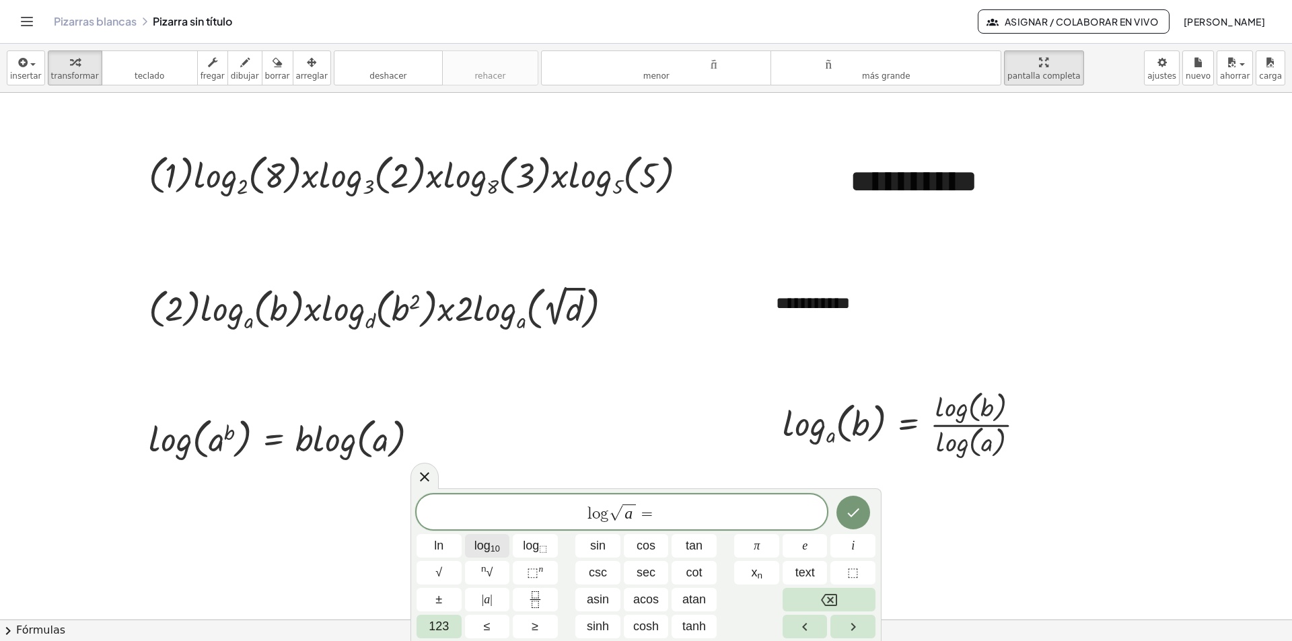
click at [490, 544] on span "log 10" at bounding box center [487, 546] width 26 height 18
click at [830, 599] on icon "Backspace" at bounding box center [829, 600] width 16 height 12
click at [532, 602] on icon "Fraction" at bounding box center [535, 604] width 7 height 7
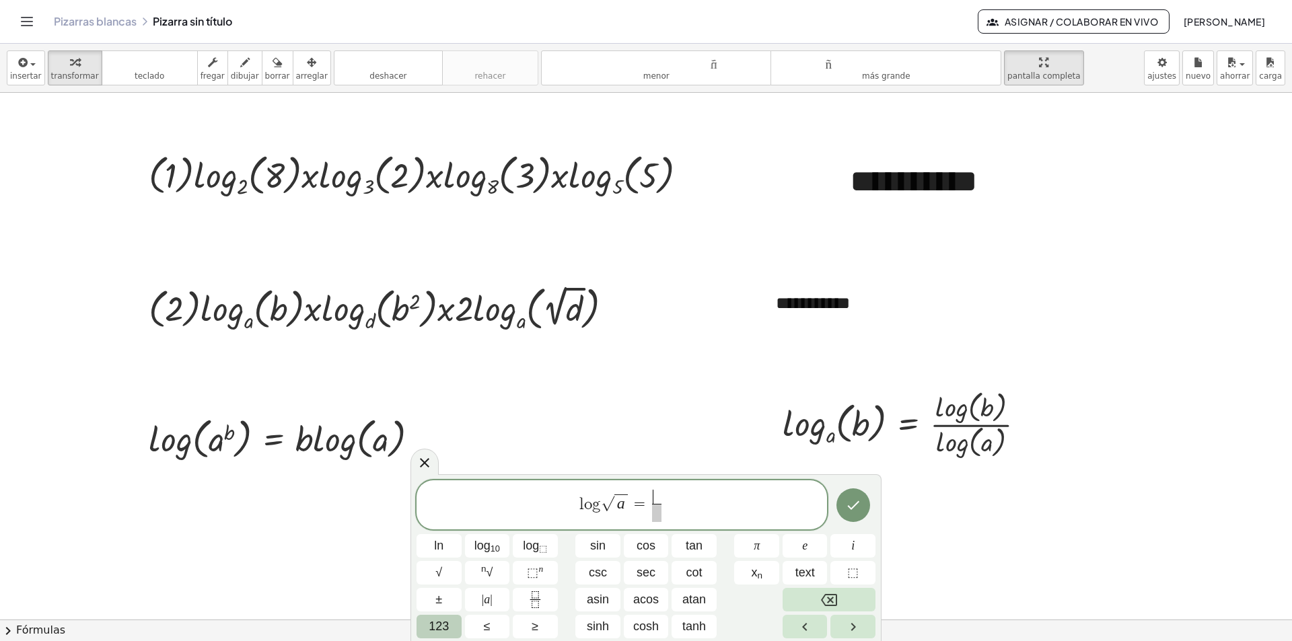
click at [441, 624] on span "123" at bounding box center [439, 627] width 20 height 18
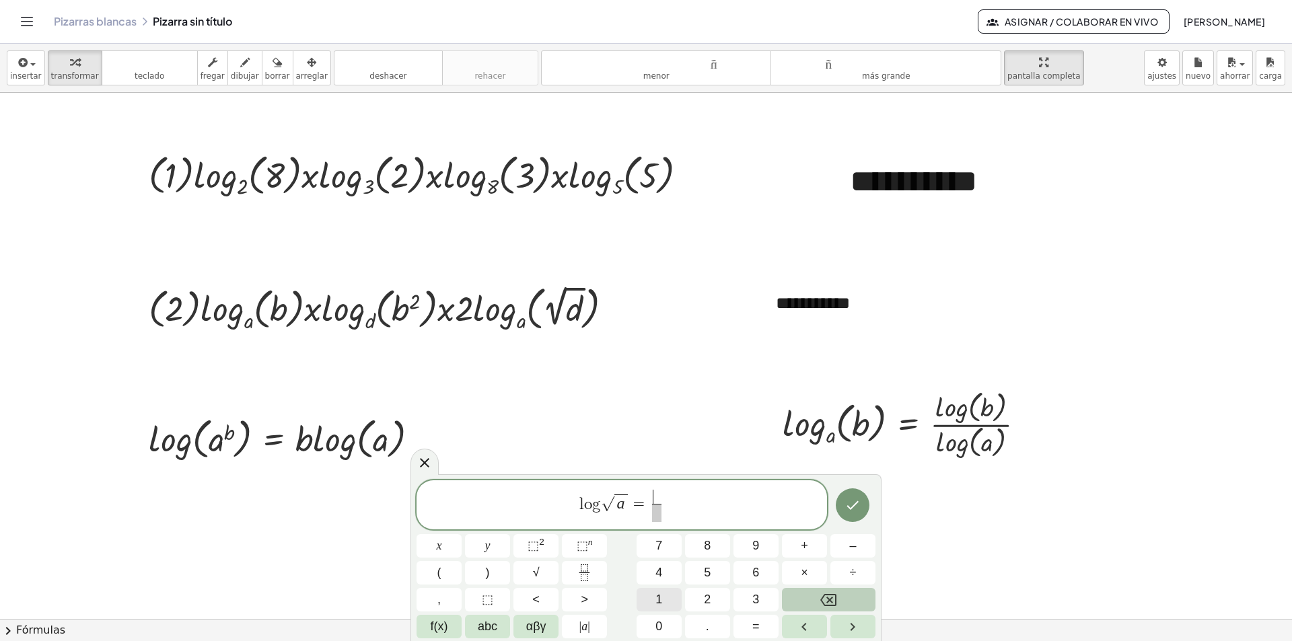
click at [657, 595] on span "1" at bounding box center [658, 600] width 7 height 18
click at [658, 511] on span "​" at bounding box center [656, 513] width 10 height 18
click at [702, 594] on button "2" at bounding box center [707, 600] width 45 height 24
click at [669, 501] on span "l o g √ a = 1 2 ​ ​" at bounding box center [621, 506] width 410 height 36
click at [451, 626] on button "f(x)" at bounding box center [438, 627] width 45 height 24
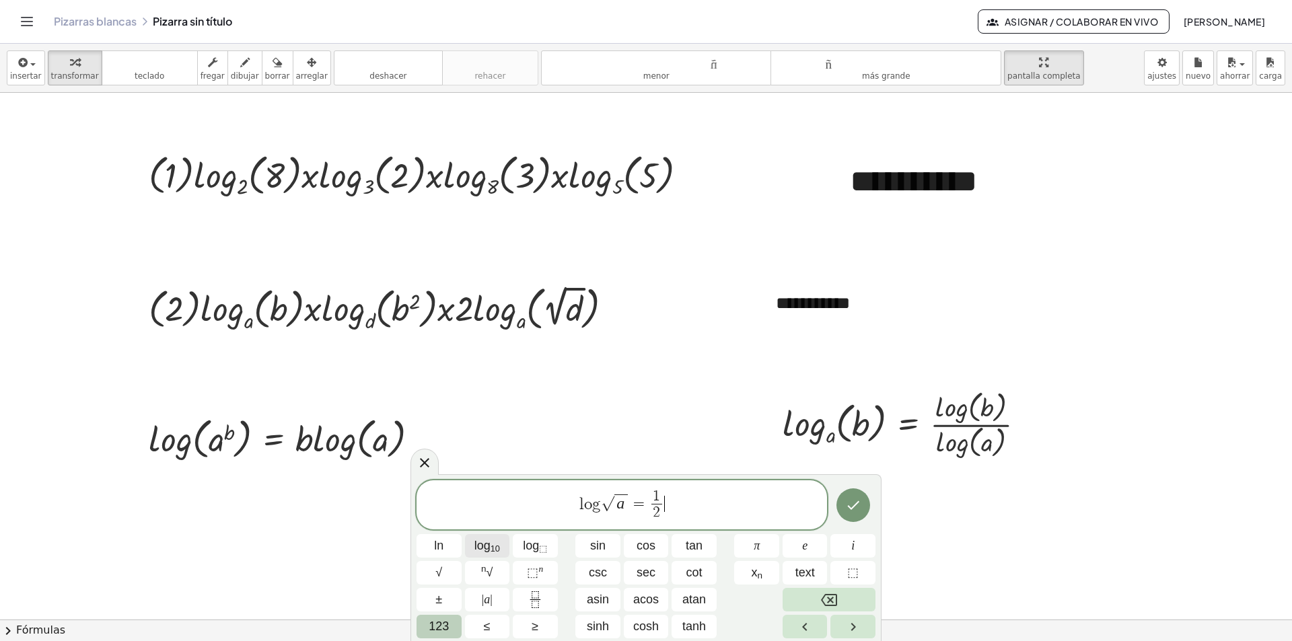
click at [490, 542] on span "log 10" at bounding box center [487, 546] width 26 height 18
click at [441, 630] on span "123" at bounding box center [439, 627] width 20 height 18
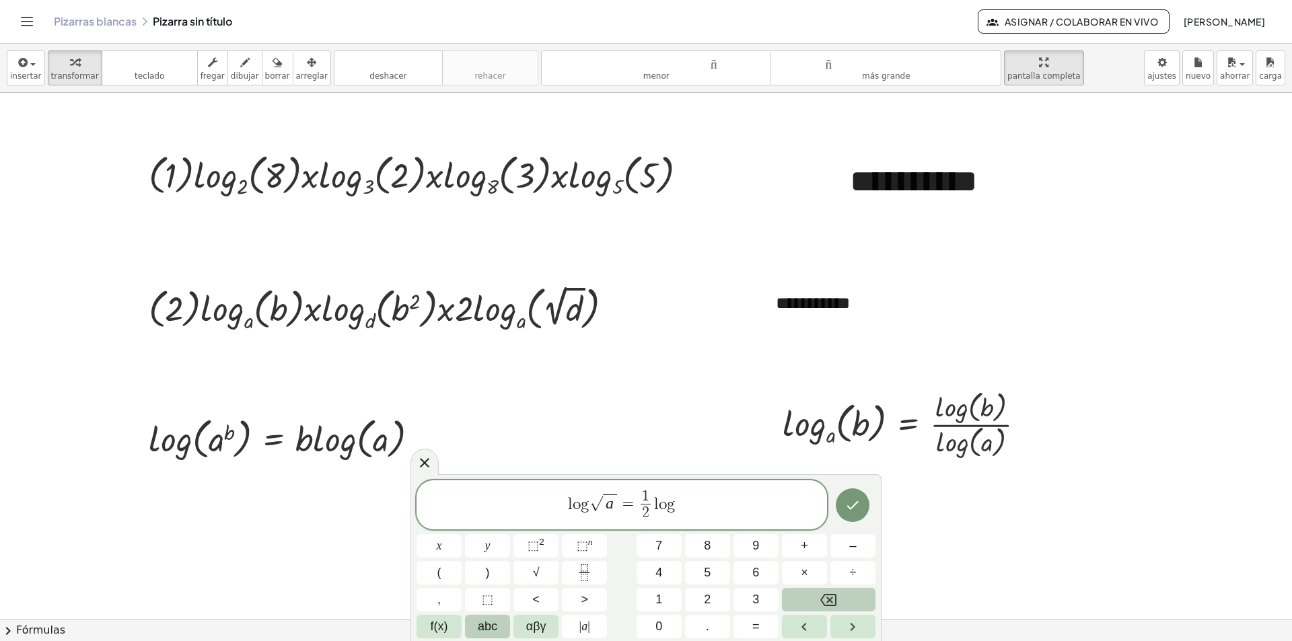
click at [484, 630] on span "abc" at bounding box center [488, 627] width 20 height 18
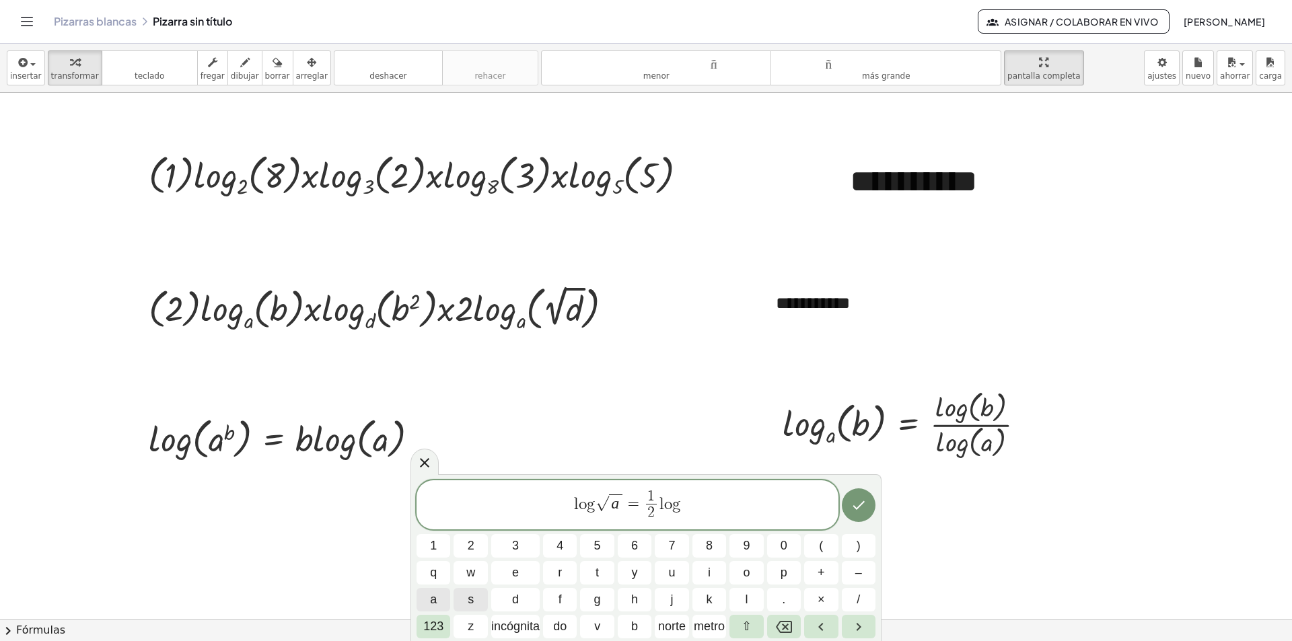
click at [433, 591] on span "a" at bounding box center [433, 600] width 7 height 18
click at [861, 506] on icon "Hecho" at bounding box center [858, 505] width 12 height 9
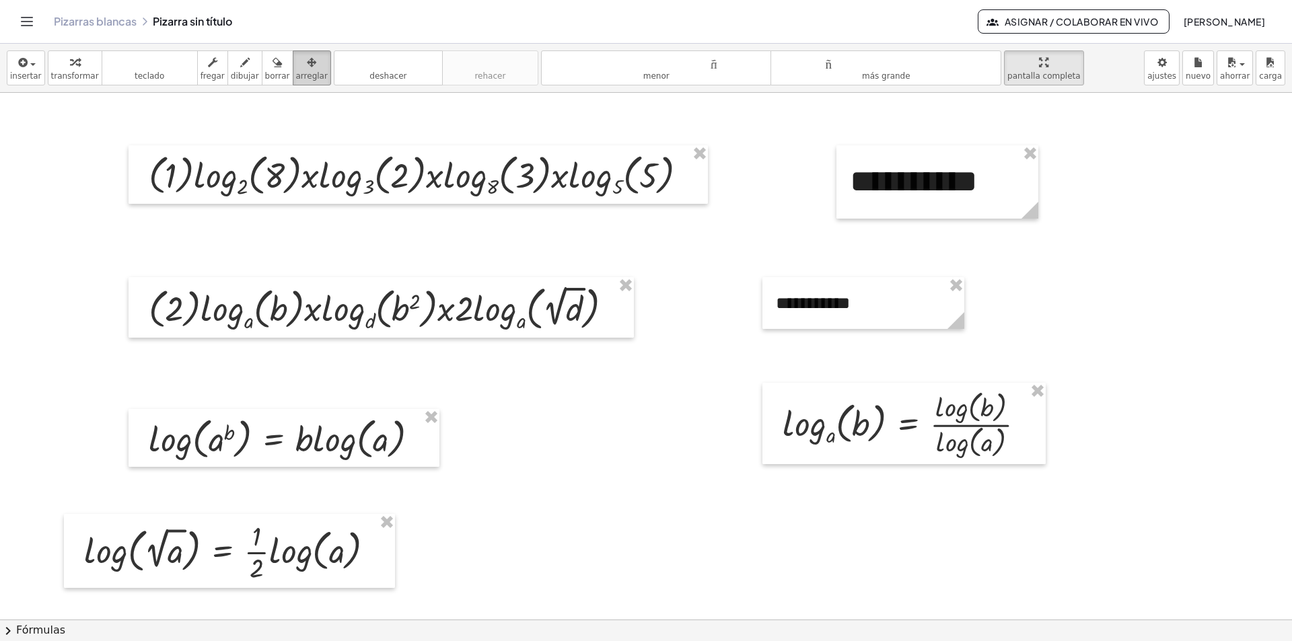
click at [307, 60] on icon "button" at bounding box center [311, 62] width 9 height 16
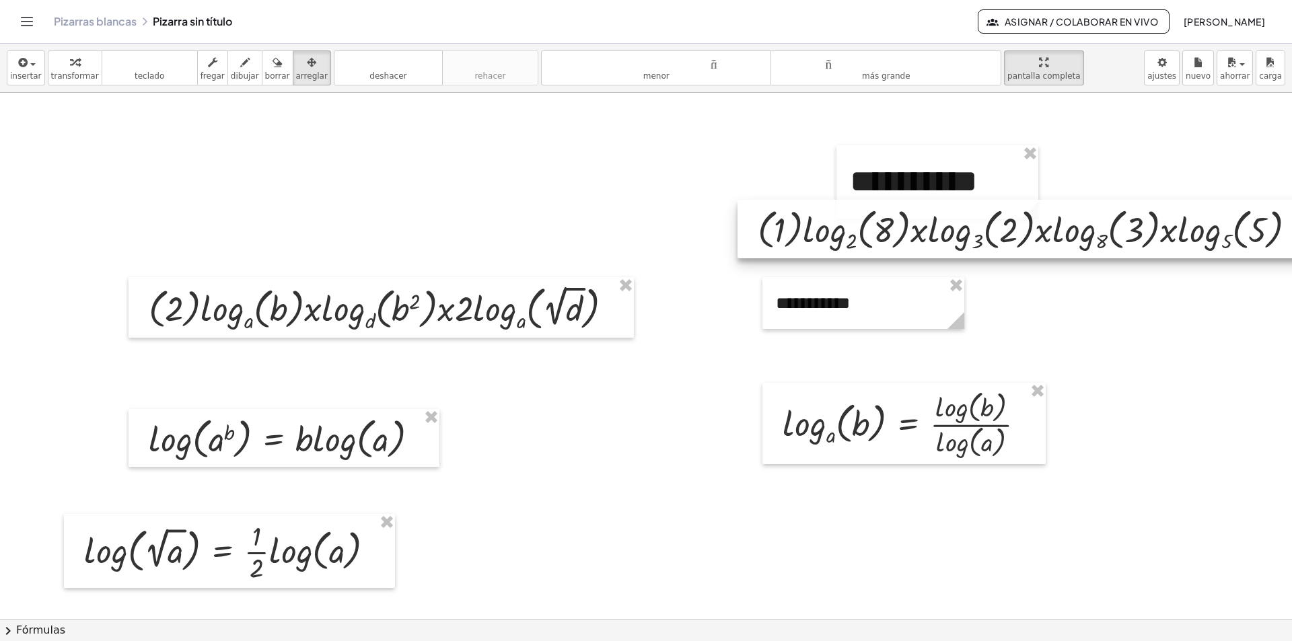
drag, startPoint x: 515, startPoint y: 181, endPoint x: 1125, endPoint y: 235, distance: 612.0
click at [1125, 235] on div at bounding box center [1026, 229] width 579 height 59
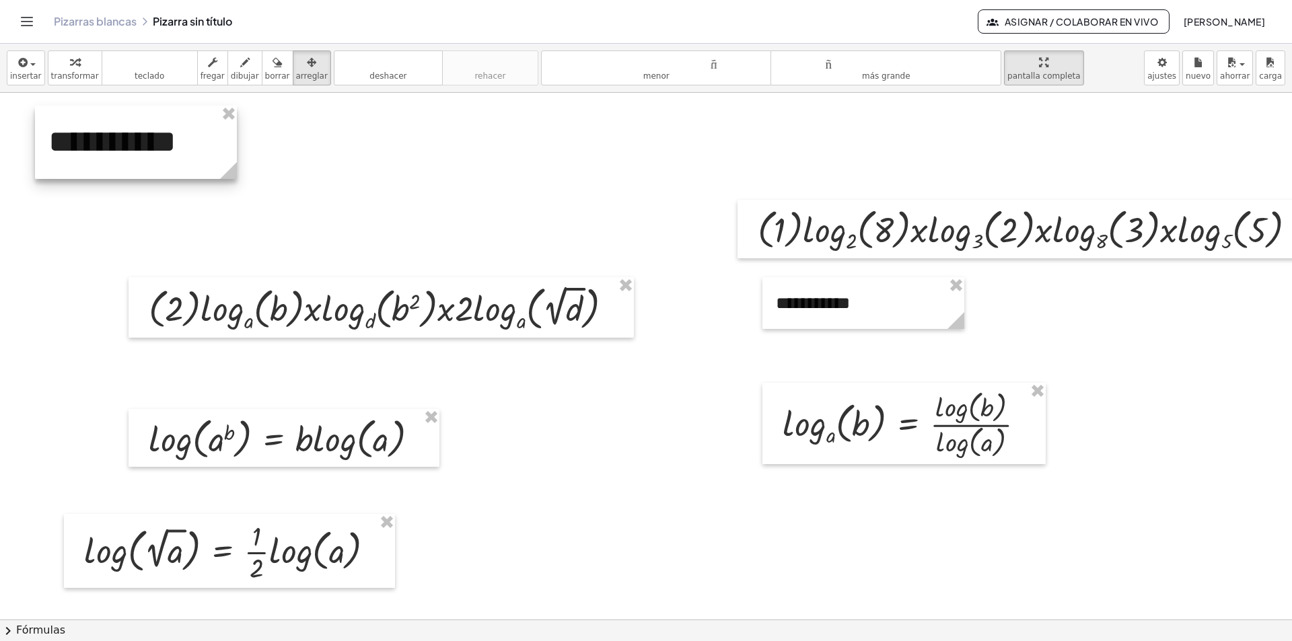
drag, startPoint x: 1022, startPoint y: 176, endPoint x: 221, endPoint y: 136, distance: 802.3
click at [221, 136] on div at bounding box center [136, 142] width 202 height 73
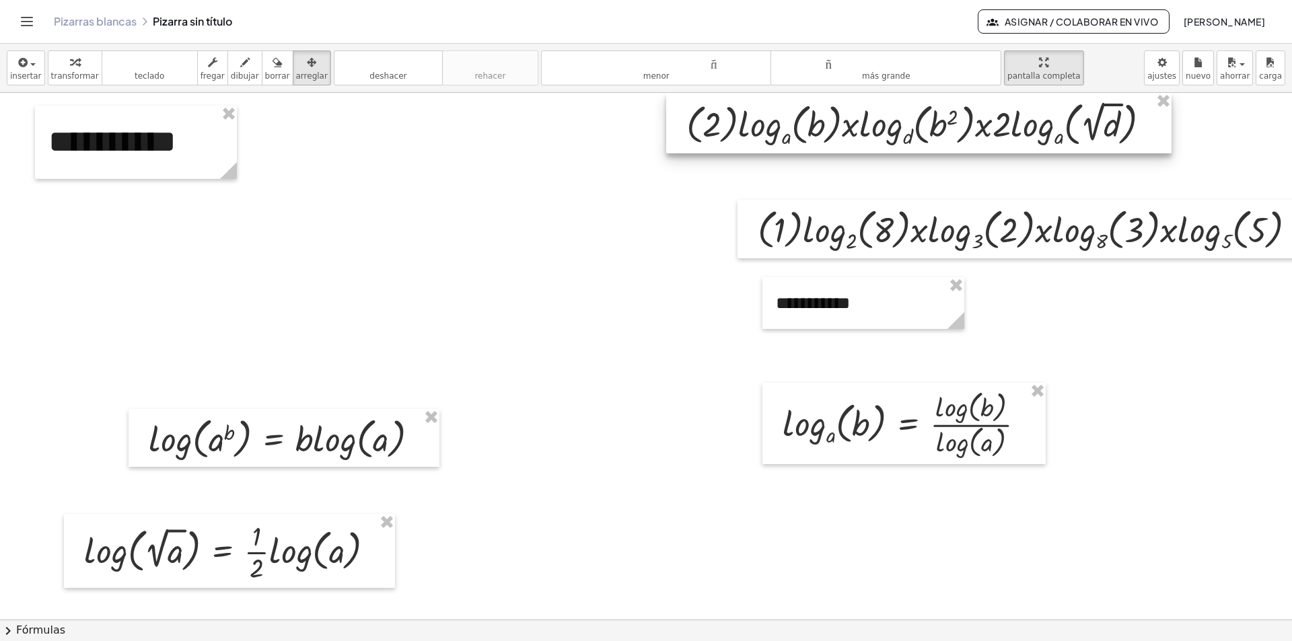
drag, startPoint x: 417, startPoint y: 332, endPoint x: 955, endPoint y: 147, distance: 568.3
click at [955, 147] on div at bounding box center [918, 123] width 505 height 61
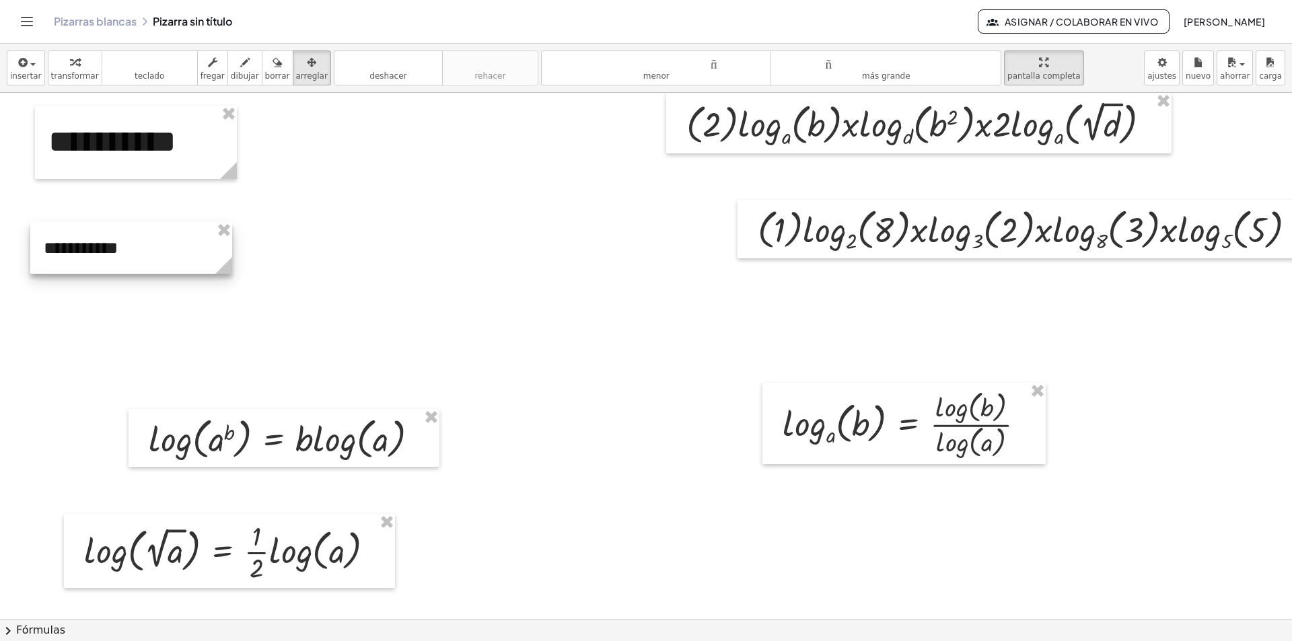
drag, startPoint x: 848, startPoint y: 314, endPoint x: 116, endPoint y: 259, distance: 734.1
click at [116, 259] on div at bounding box center [131, 248] width 202 height 52
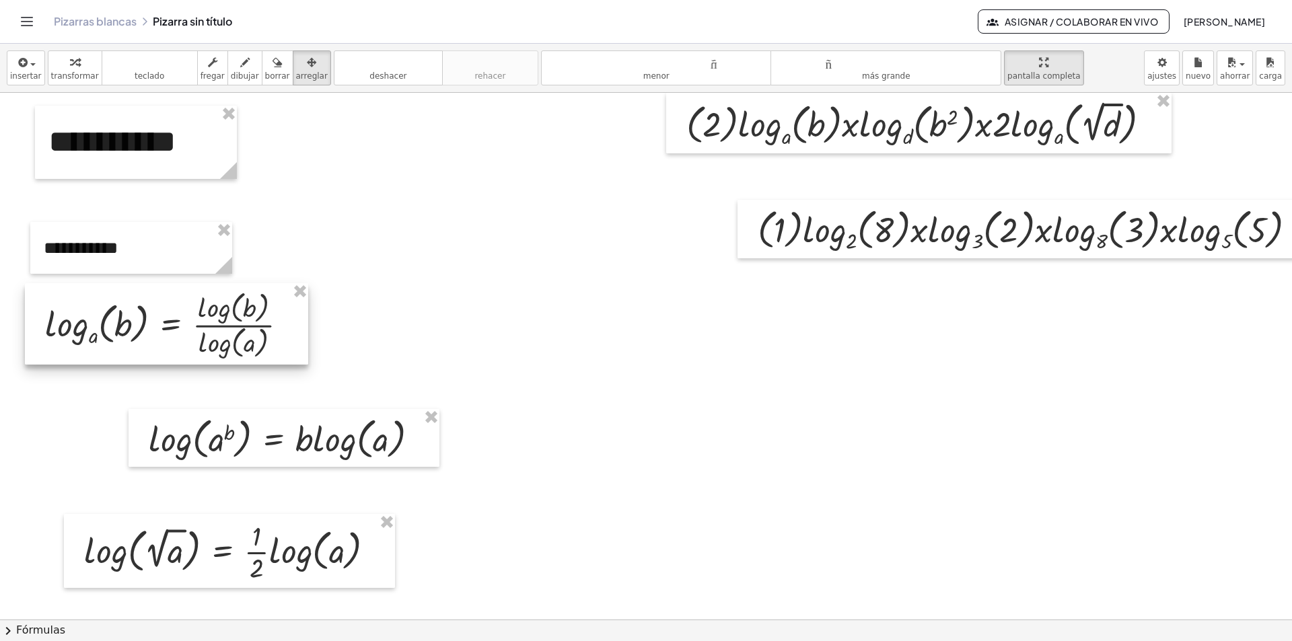
drag, startPoint x: 814, startPoint y: 414, endPoint x: 121, endPoint y: 331, distance: 698.0
click at [121, 331] on div at bounding box center [166, 323] width 283 height 81
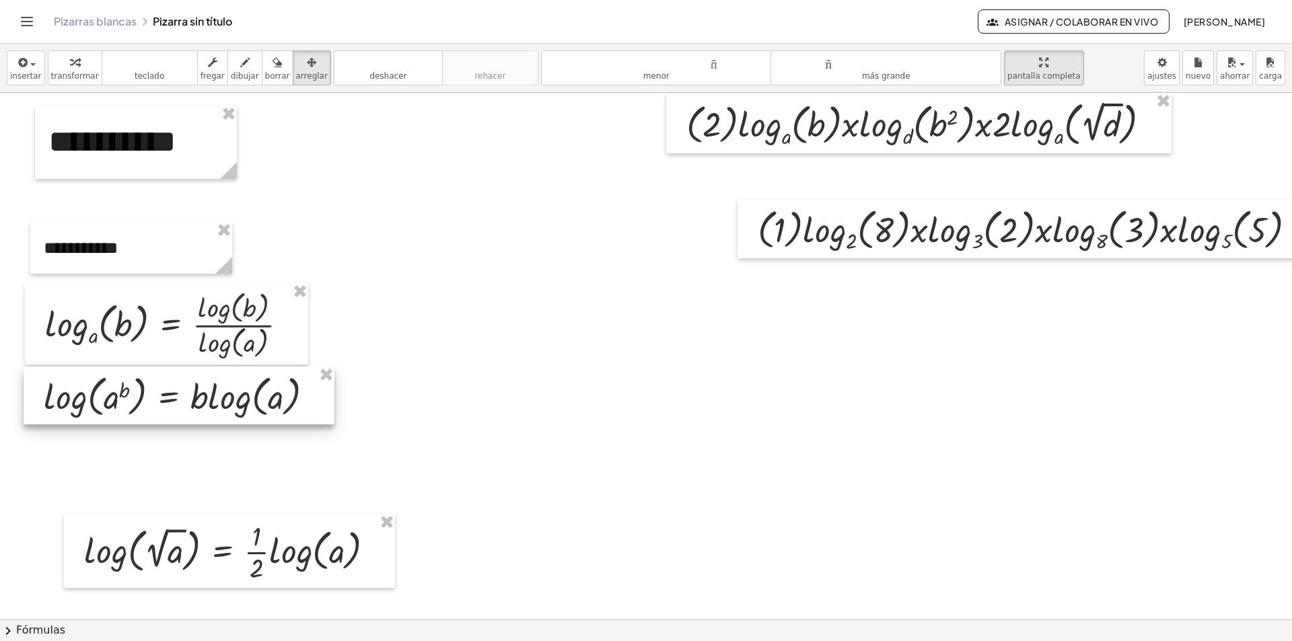
drag, startPoint x: 273, startPoint y: 433, endPoint x: 168, endPoint y: 391, distance: 113.2
click at [168, 391] on div at bounding box center [179, 396] width 311 height 58
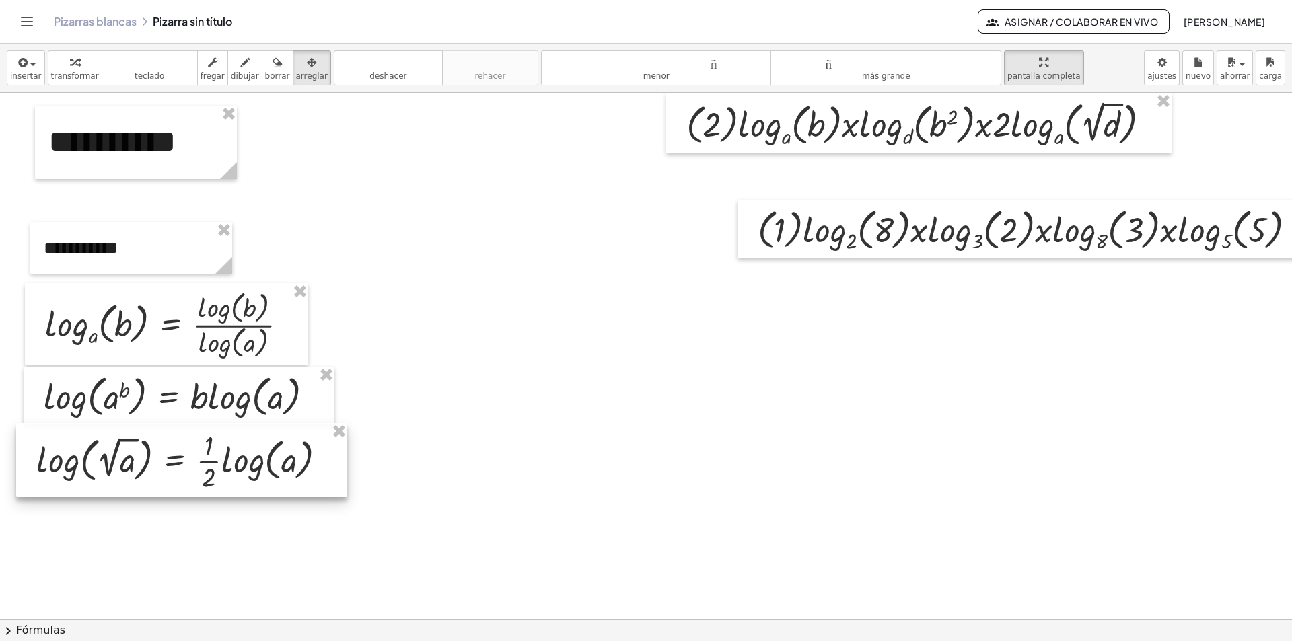
drag, startPoint x: 228, startPoint y: 525, endPoint x: 180, endPoint y: 434, distance: 102.6
click at [180, 434] on div at bounding box center [181, 460] width 331 height 74
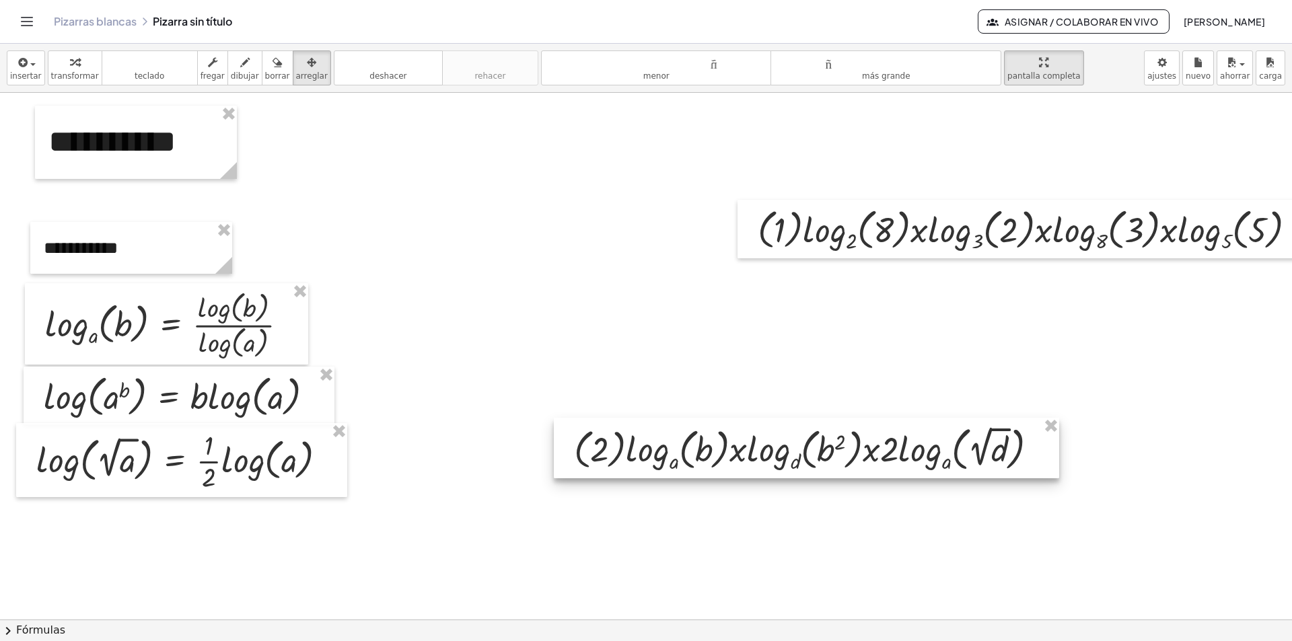
drag, startPoint x: 834, startPoint y: 122, endPoint x: 747, endPoint y: 428, distance: 318.2
click at [747, 428] on div at bounding box center [806, 448] width 505 height 61
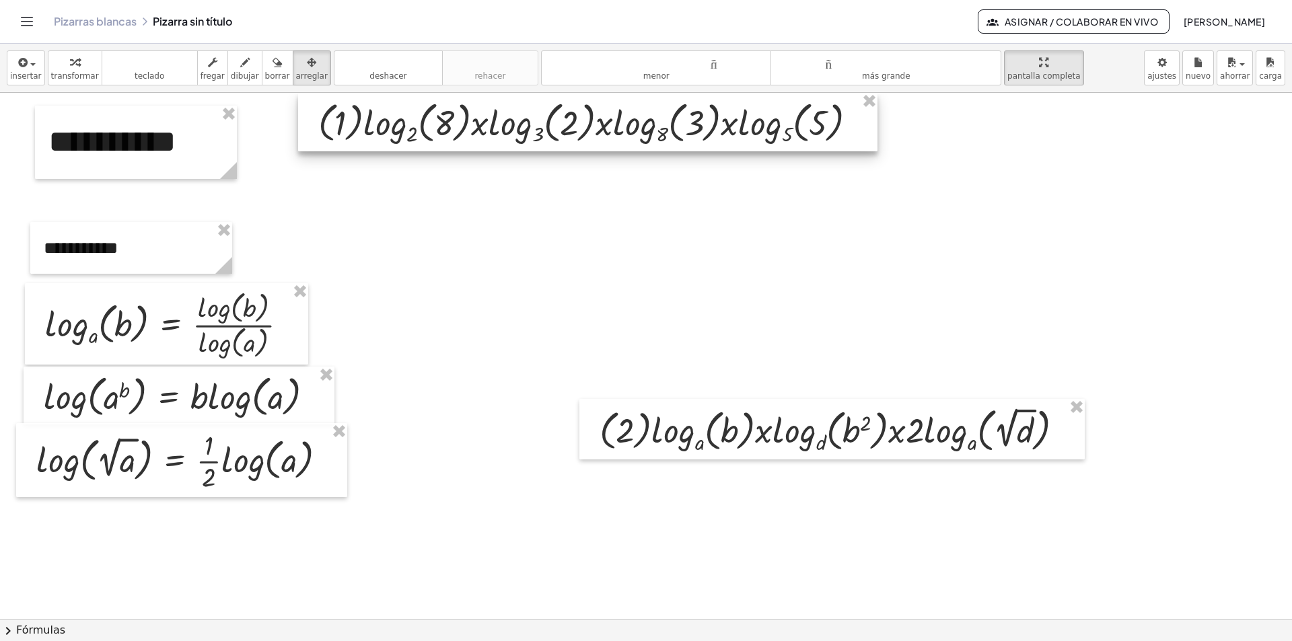
drag, startPoint x: 1017, startPoint y: 217, endPoint x: 577, endPoint y: 108, distance: 452.8
click at [577, 108] on div at bounding box center [587, 122] width 579 height 59
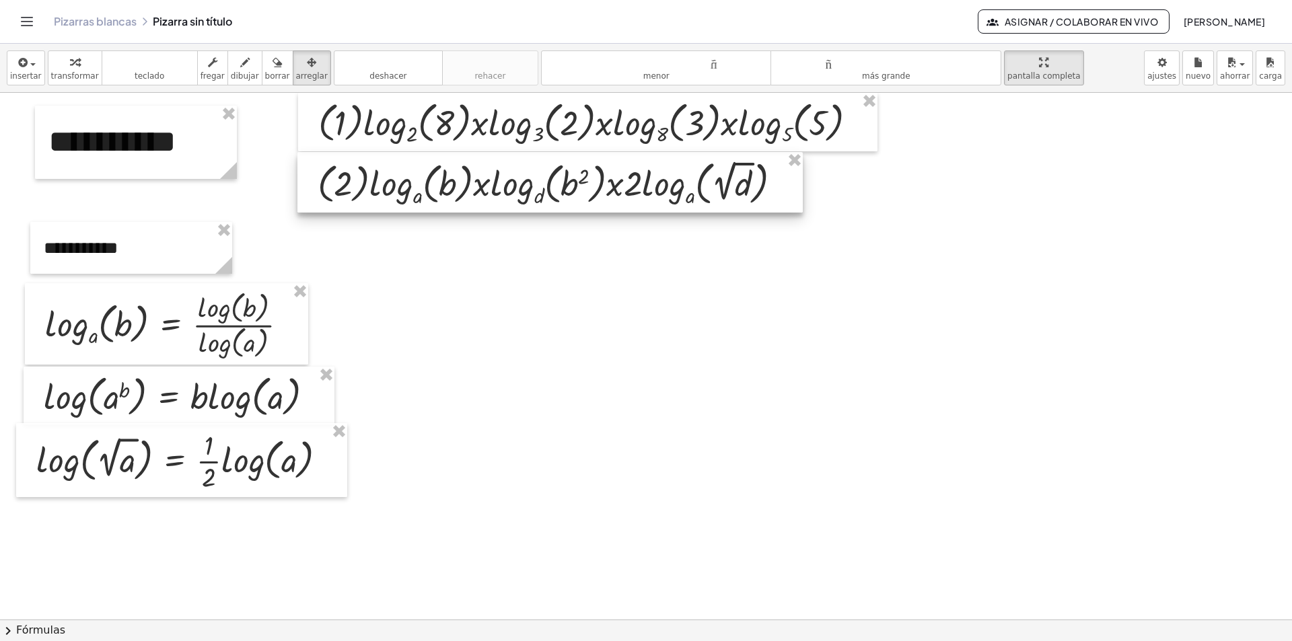
drag, startPoint x: 809, startPoint y: 398, endPoint x: 606, endPoint y: 186, distance: 293.1
click at [606, 186] on div at bounding box center [549, 182] width 505 height 61
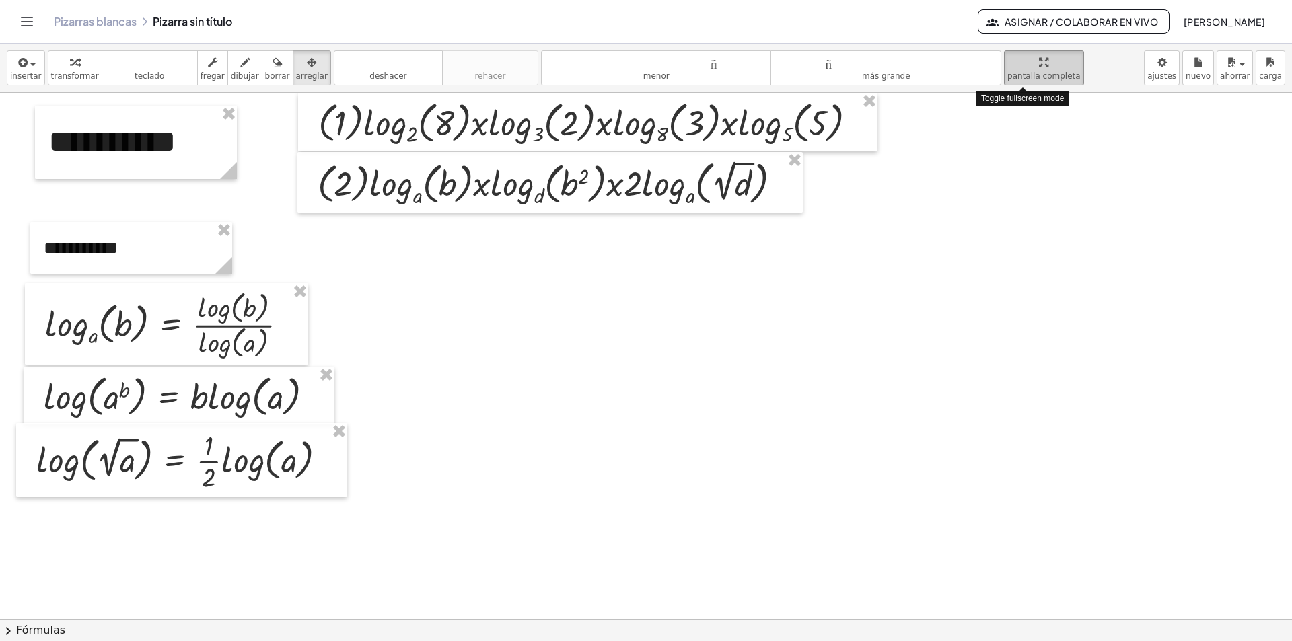
click at [1039, 65] on icon "button" at bounding box center [1043, 62] width 9 height 16
drag, startPoint x: 1021, startPoint y: 65, endPoint x: 1021, endPoint y: 123, distance: 58.5
click at [1021, 123] on div "**********" at bounding box center [646, 342] width 1292 height 597
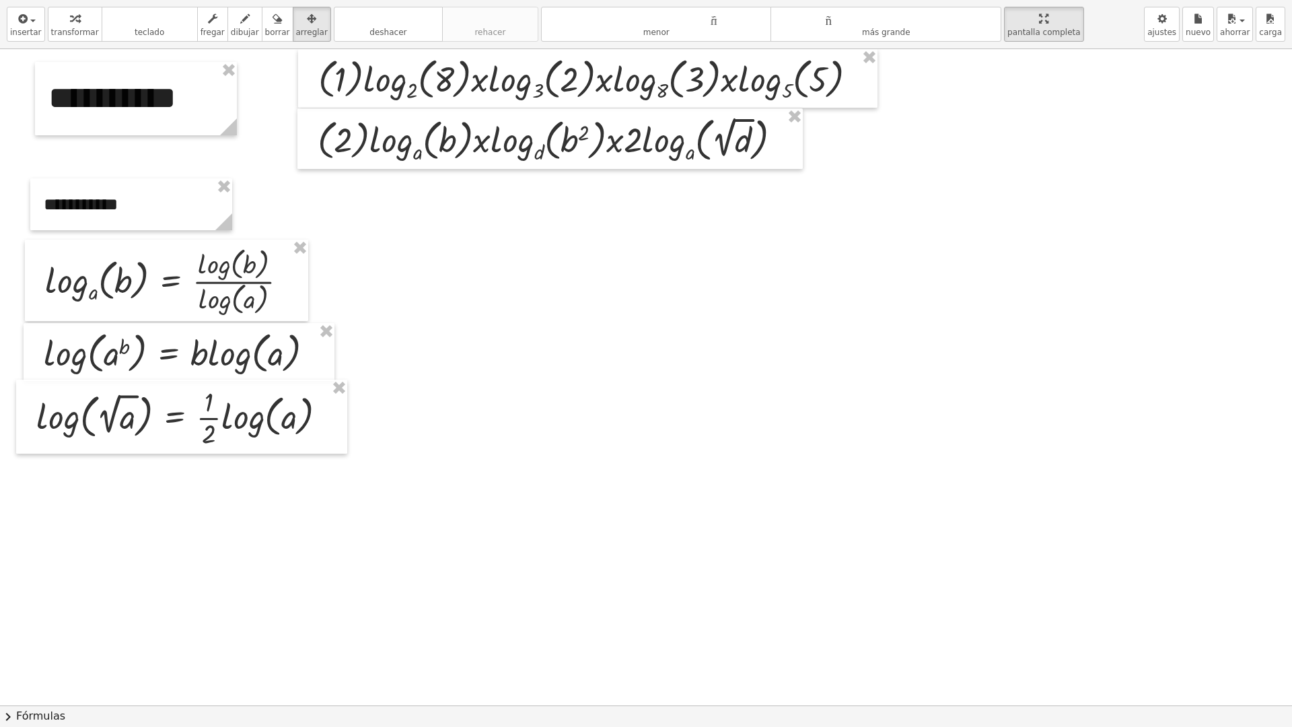
click at [712, 268] on div at bounding box center [660, 705] width 1321 height 1312
click at [240, 25] on icon "button" at bounding box center [244, 19] width 9 height 16
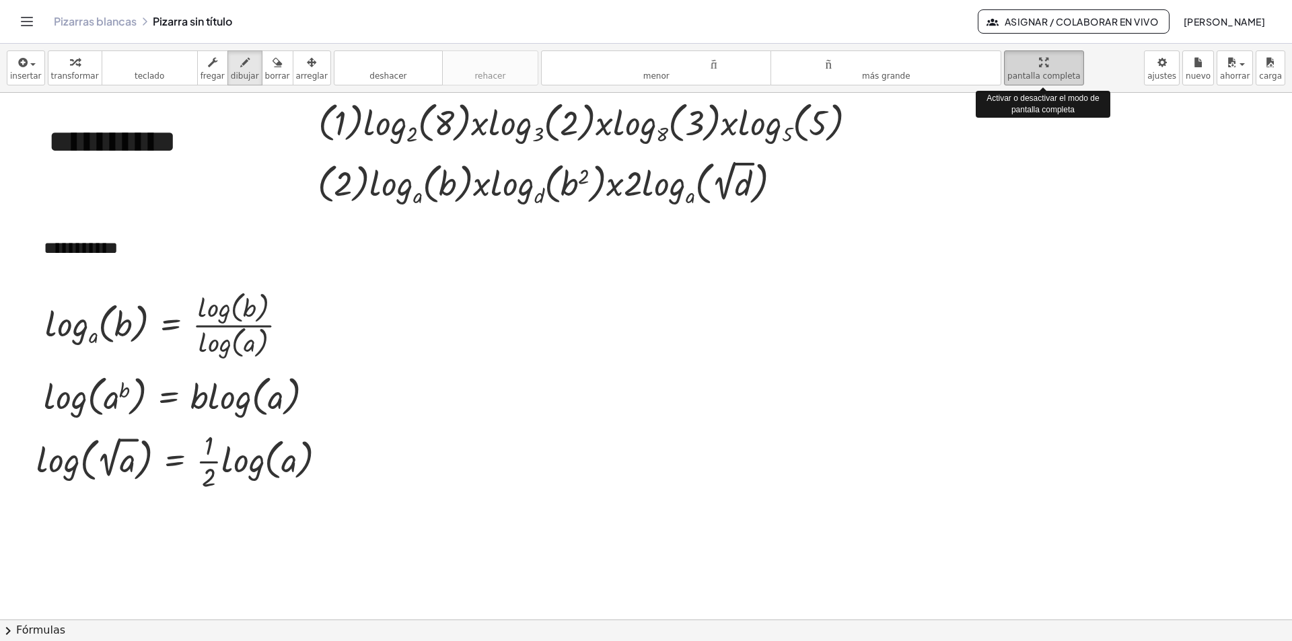
click at [1039, 64] on icon "button" at bounding box center [1043, 62] width 9 height 16
drag, startPoint x: 1023, startPoint y: 61, endPoint x: 1023, endPoint y: 120, distance: 58.5
click at [1023, 120] on div "**********" at bounding box center [646, 342] width 1292 height 597
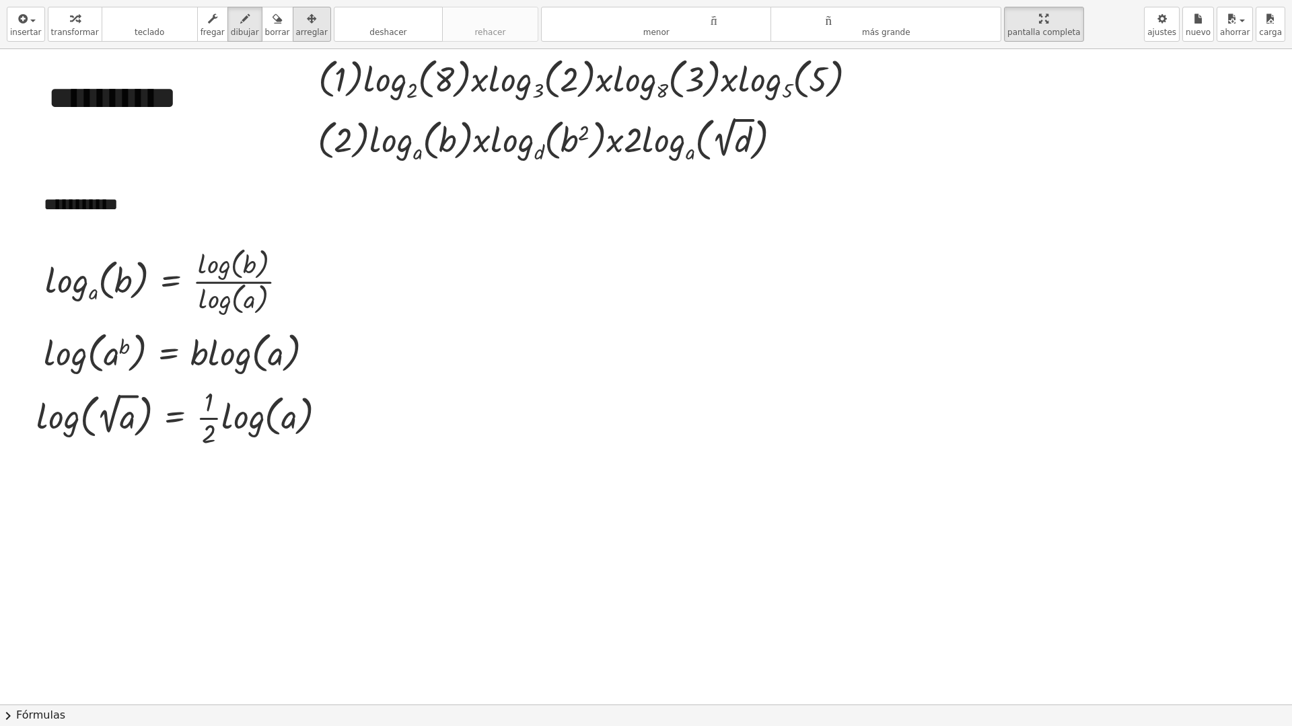
click at [299, 20] on div "button" at bounding box center [312, 18] width 32 height 16
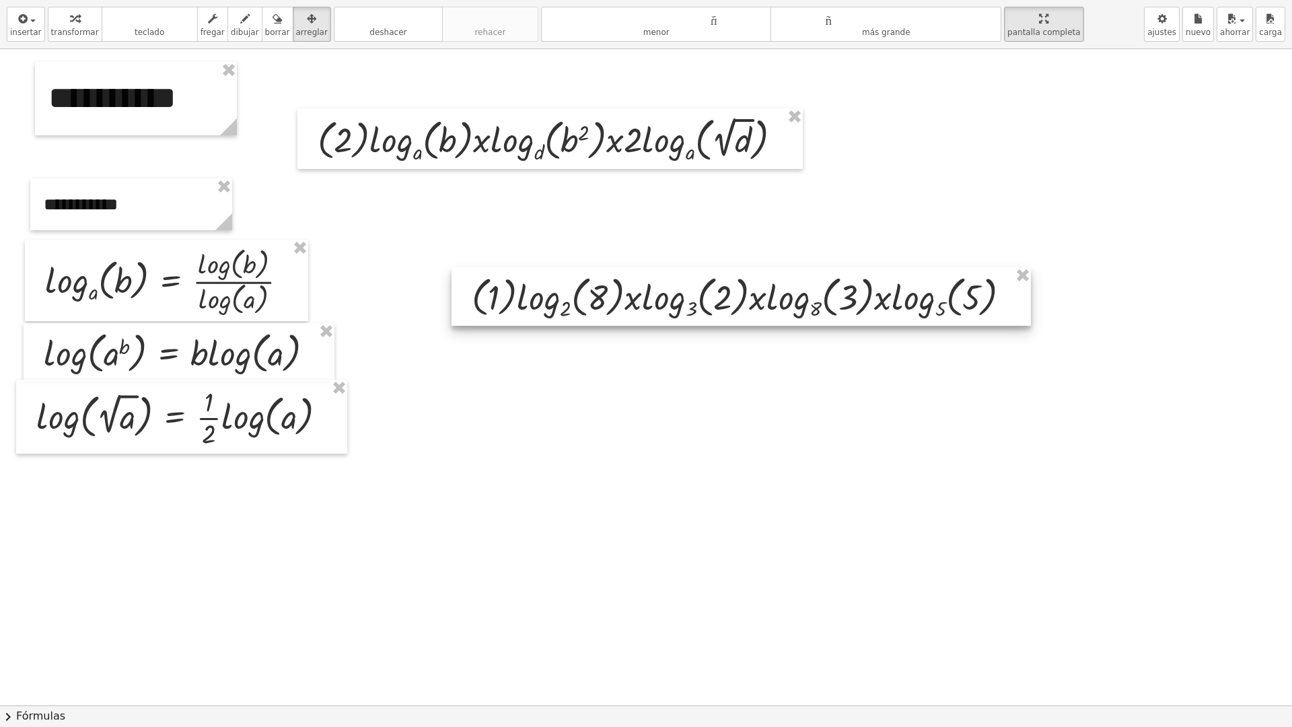
drag, startPoint x: 453, startPoint y: 81, endPoint x: 603, endPoint y: 296, distance: 262.0
click at [603, 296] on div at bounding box center [740, 296] width 579 height 59
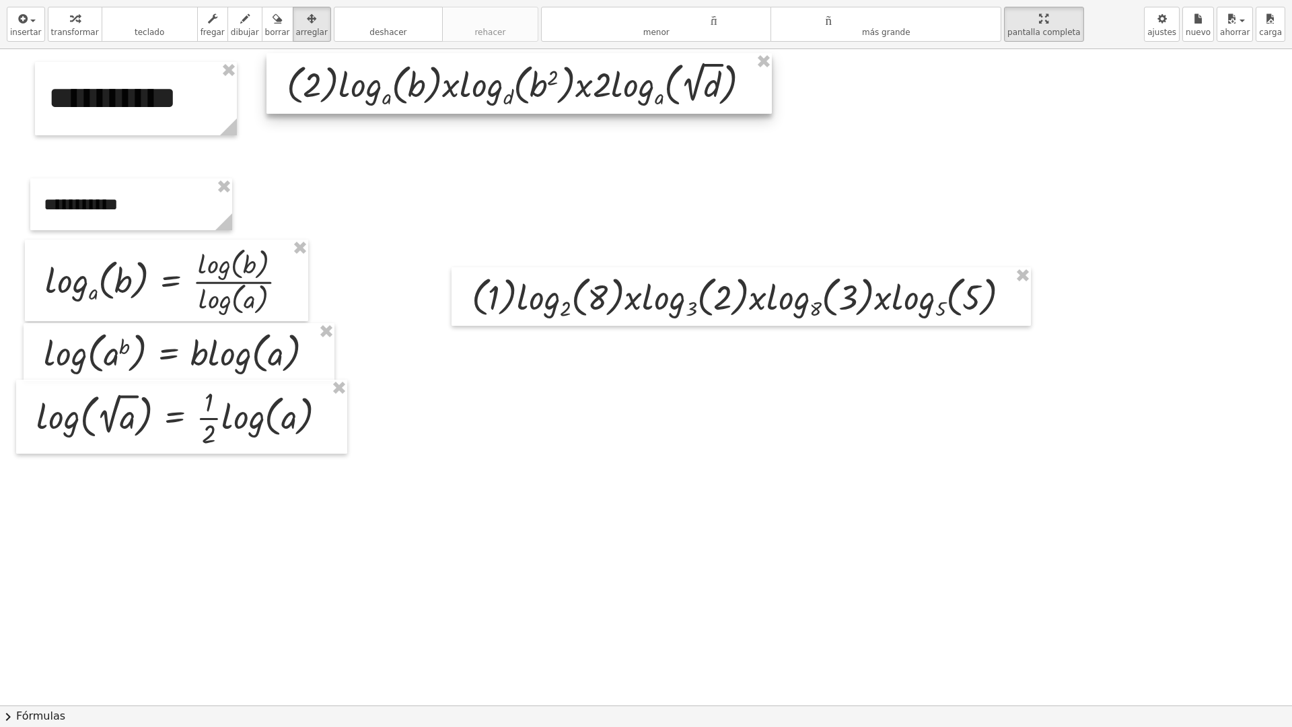
drag, startPoint x: 583, startPoint y: 161, endPoint x: 552, endPoint y: 106, distance: 63.3
click at [552, 106] on div at bounding box center [518, 83] width 505 height 61
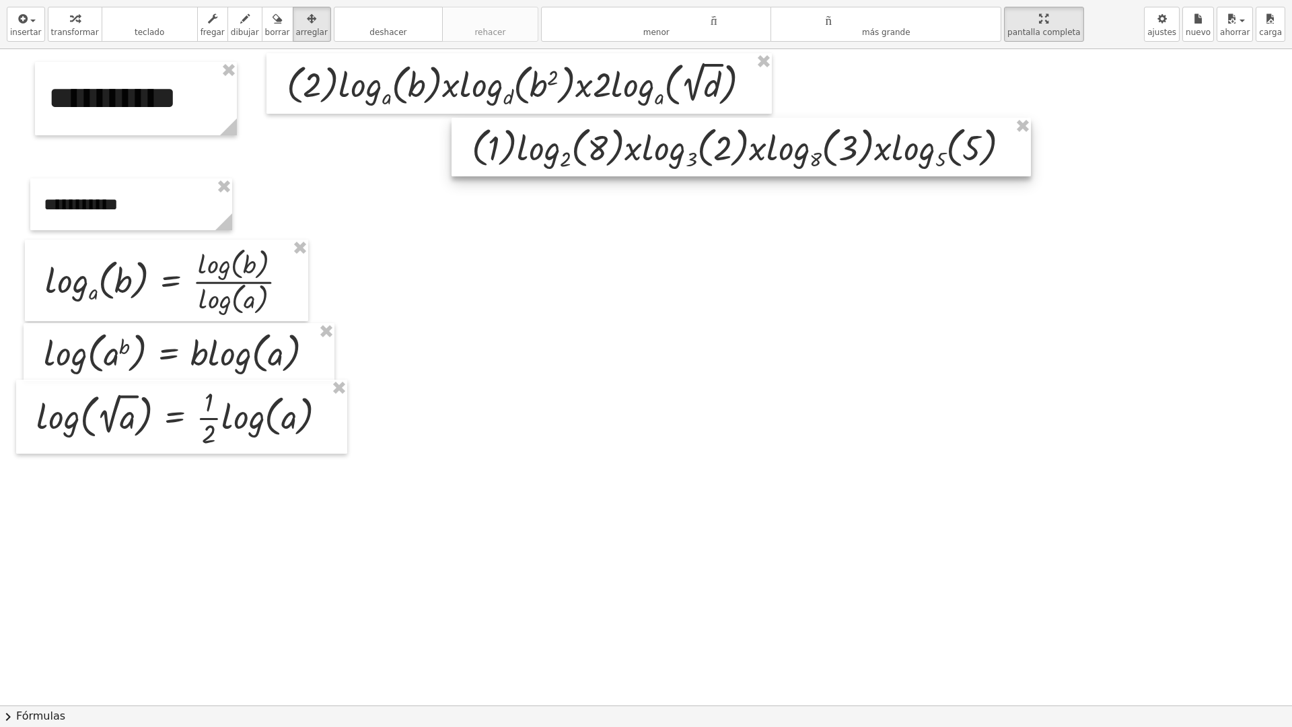
drag, startPoint x: 715, startPoint y: 311, endPoint x: 715, endPoint y: 161, distance: 149.4
click at [715, 161] on div at bounding box center [740, 147] width 579 height 59
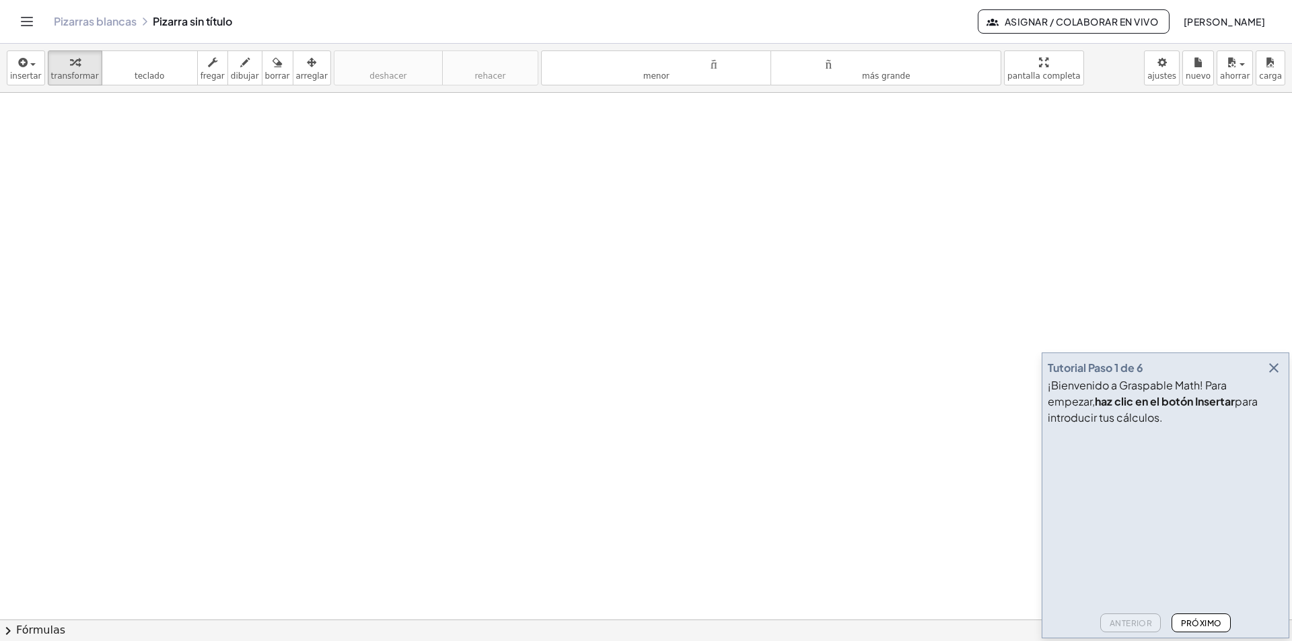
click at [1274, 364] on icon "button" at bounding box center [1274, 368] width 16 height 16
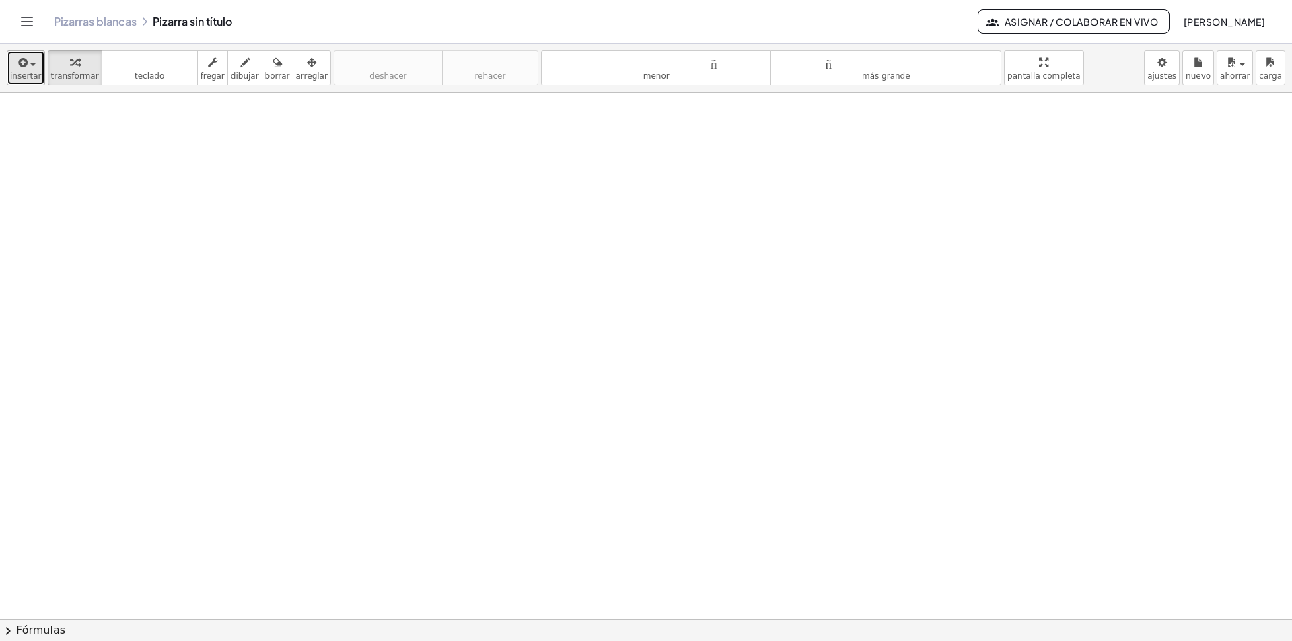
click at [22, 58] on icon "button" at bounding box center [22, 62] width 12 height 16
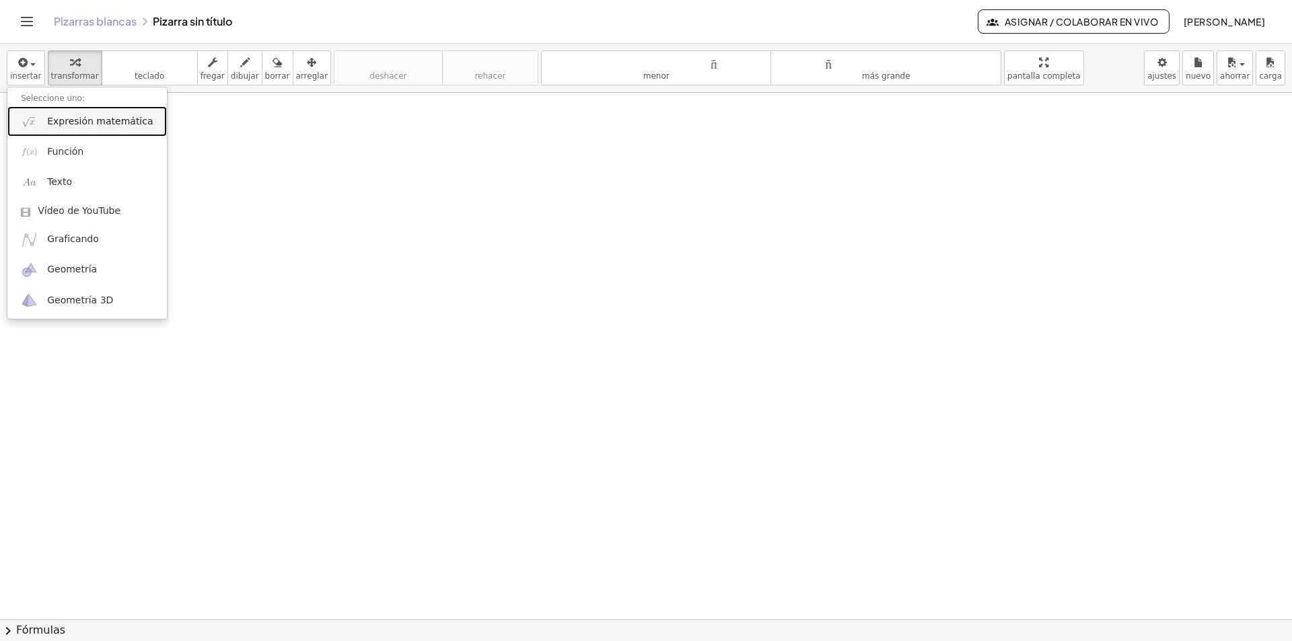
click at [83, 126] on font "Expresión matemática" at bounding box center [100, 121] width 106 height 11
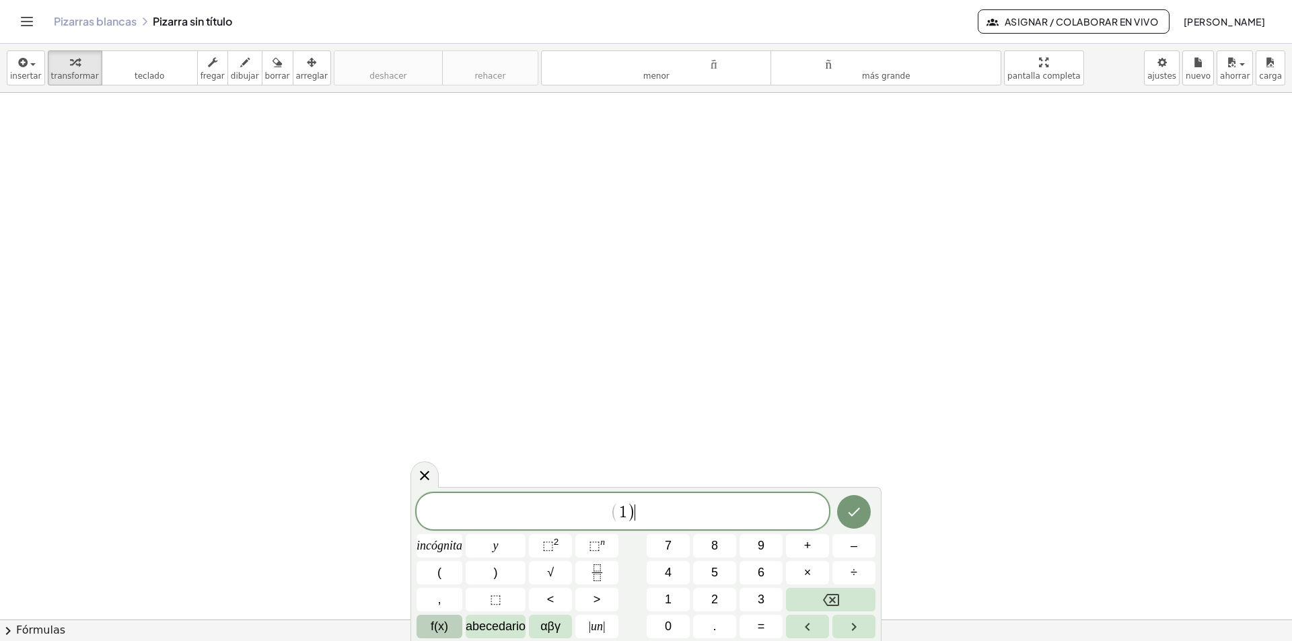
click at [441, 630] on font "f(x)" at bounding box center [439, 626] width 17 height 13
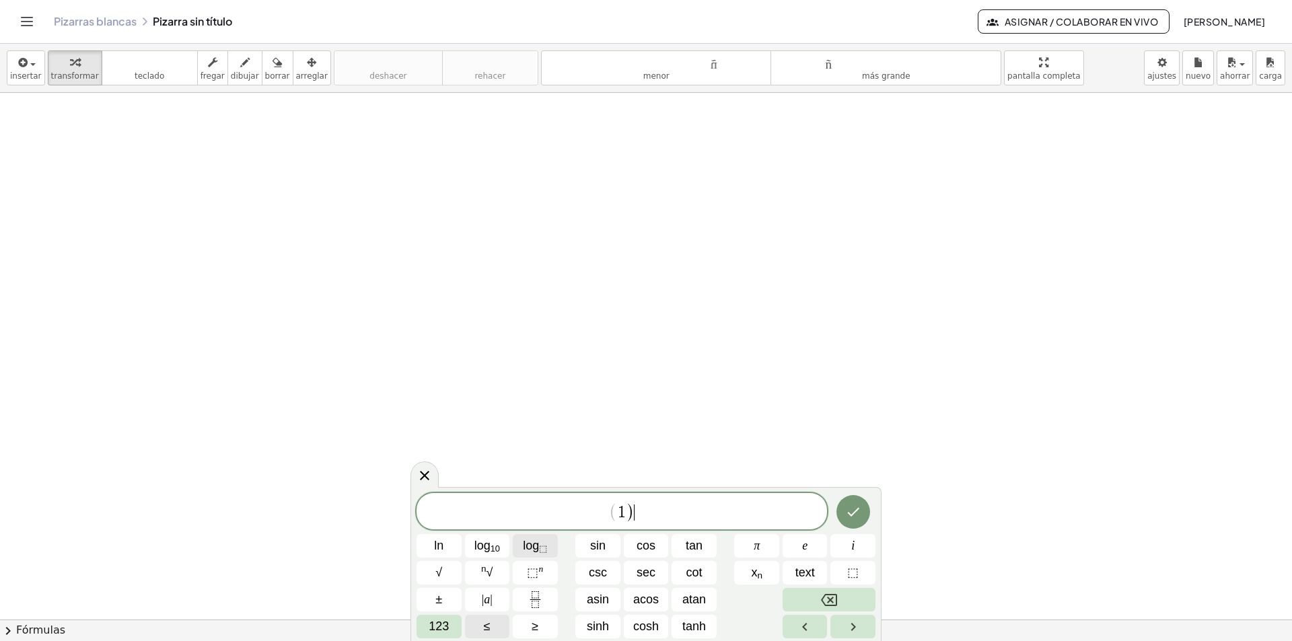
click at [532, 541] on span "log ⬚" at bounding box center [535, 546] width 24 height 18
click at [439, 627] on span "123" at bounding box center [439, 627] width 20 height 18
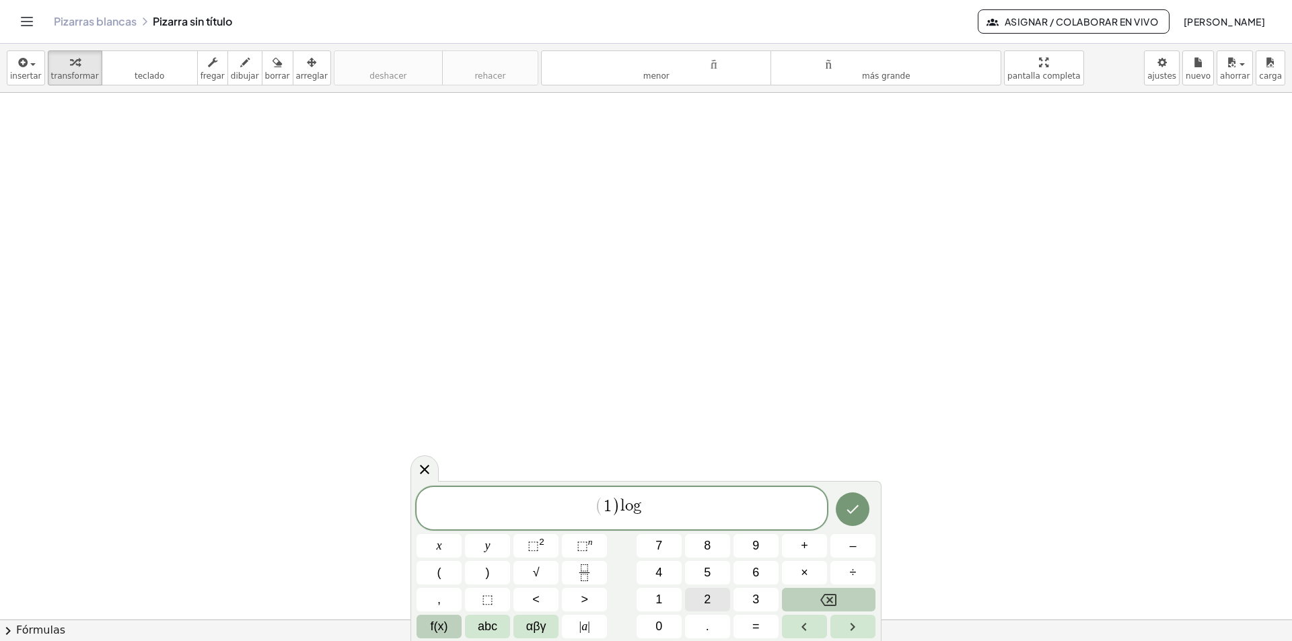
click at [707, 601] on span "2" at bounding box center [707, 600] width 7 height 18
click at [652, 500] on span "( 1 ) l o g 2 ​ ​" at bounding box center [621, 509] width 410 height 28
click at [436, 577] on button "(" at bounding box center [438, 573] width 45 height 24
click at [703, 546] on button "8" at bounding box center [707, 546] width 45 height 24
click at [668, 508] on span "( 1 ) l o g 2 ​ ( 8 ) ​" at bounding box center [621, 509] width 410 height 28
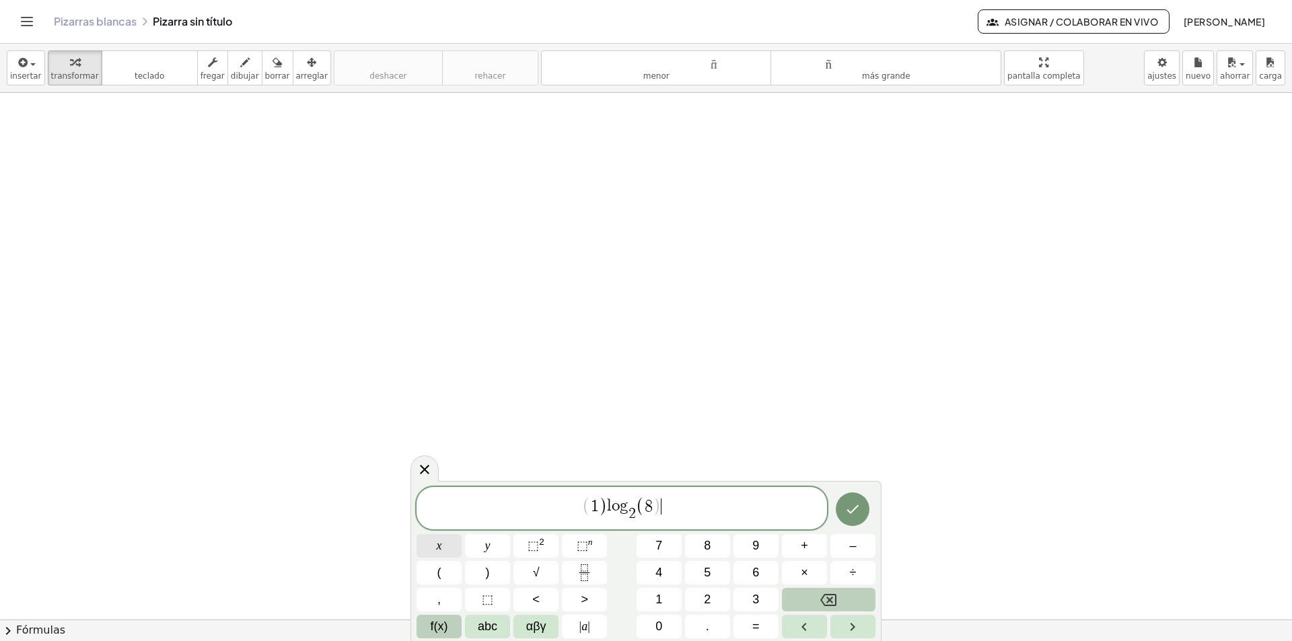
click at [431, 548] on button "x" at bounding box center [438, 546] width 45 height 24
click at [443, 624] on span "f(x)" at bounding box center [439, 627] width 17 height 18
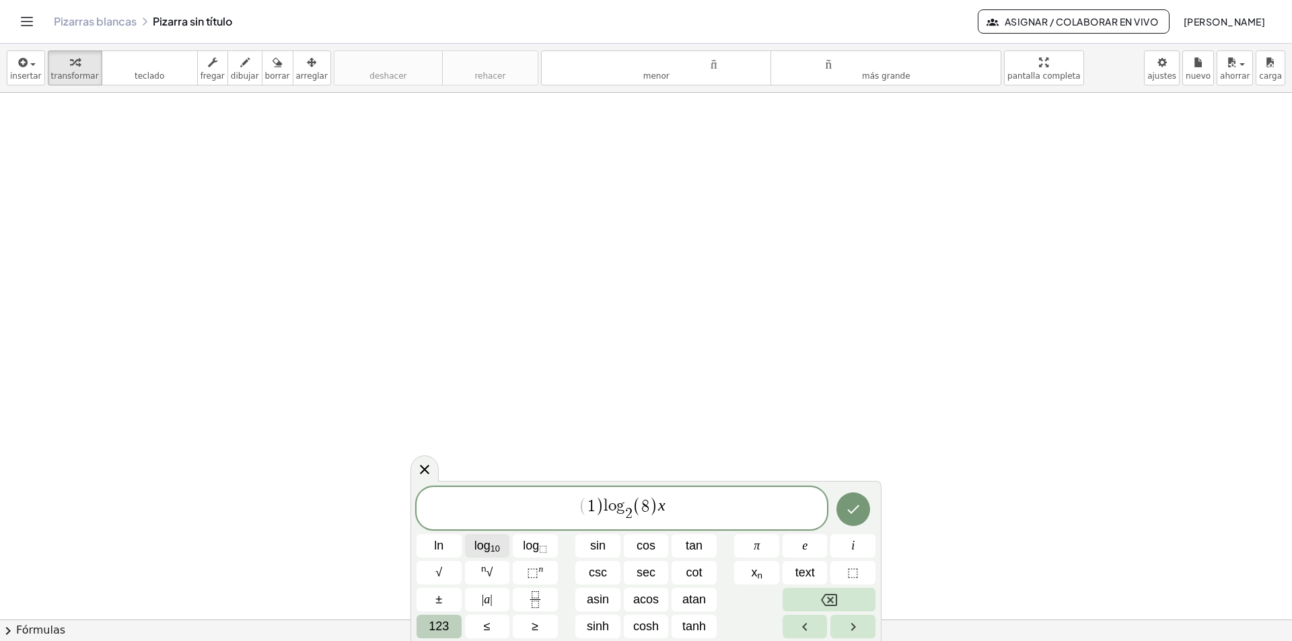
click at [483, 548] on span "log 10" at bounding box center [487, 546] width 26 height 18
click at [826, 597] on icon "Backspace" at bounding box center [829, 600] width 16 height 16
click at [536, 548] on span "log ⬚" at bounding box center [535, 546] width 24 height 18
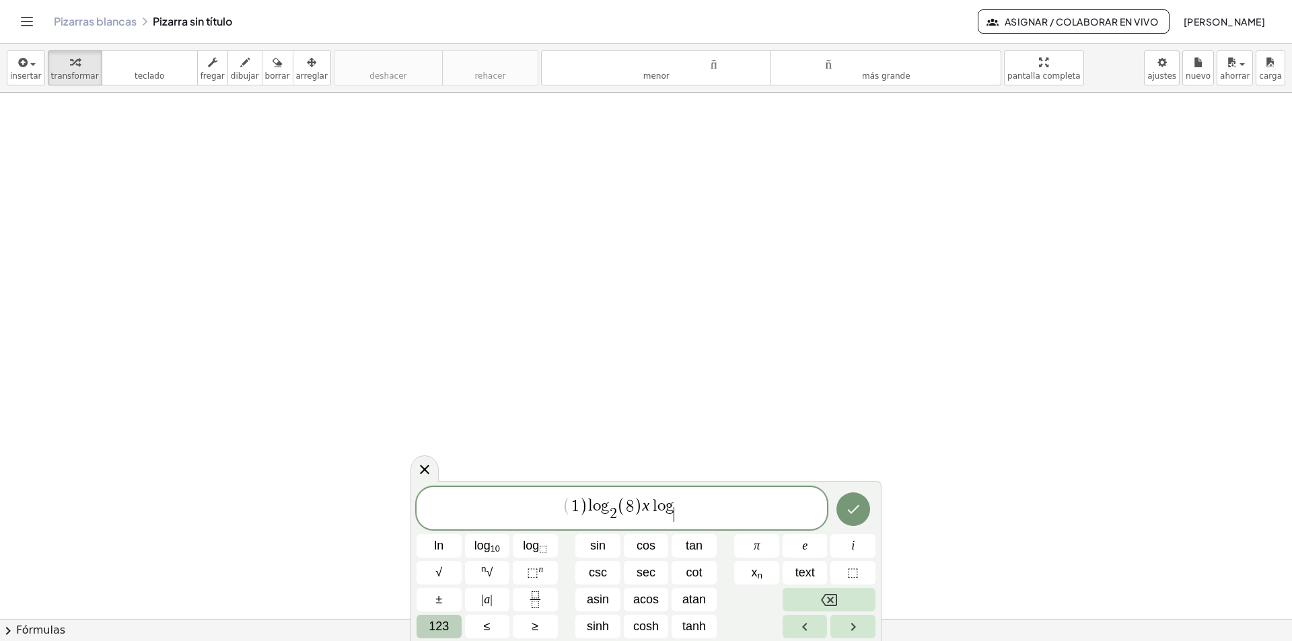
click at [442, 626] on span "123" at bounding box center [439, 627] width 20 height 18
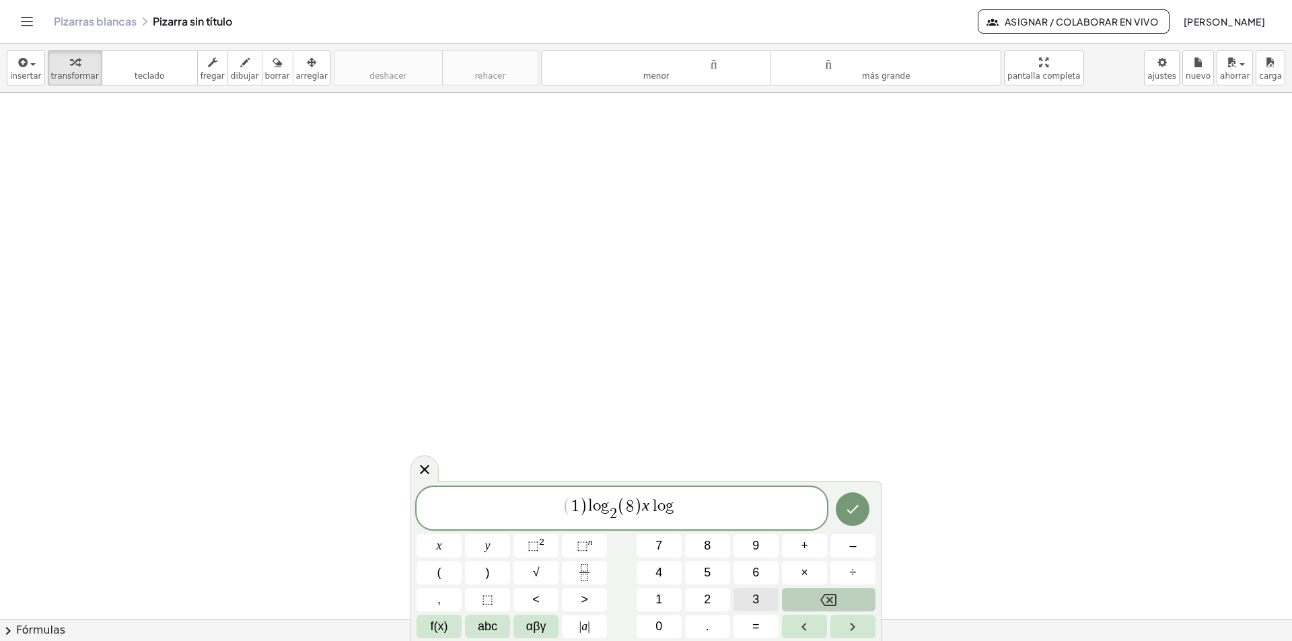
click at [754, 599] on span "3" at bounding box center [755, 600] width 7 height 18
click at [680, 499] on span "( 1 ) l o g 2 ​ ( 8 ) x l o g 3 ​ ​" at bounding box center [621, 509] width 410 height 28
click at [671, 495] on span "( 1 ) l o g 2 ​ ( 8 ) x l o g ​ 3 ​" at bounding box center [621, 509] width 410 height 28
click at [688, 503] on span "( 1 ) l o g 2 ​ ( 8 ) x l o g ​ 3 ​" at bounding box center [621, 509] width 410 height 28
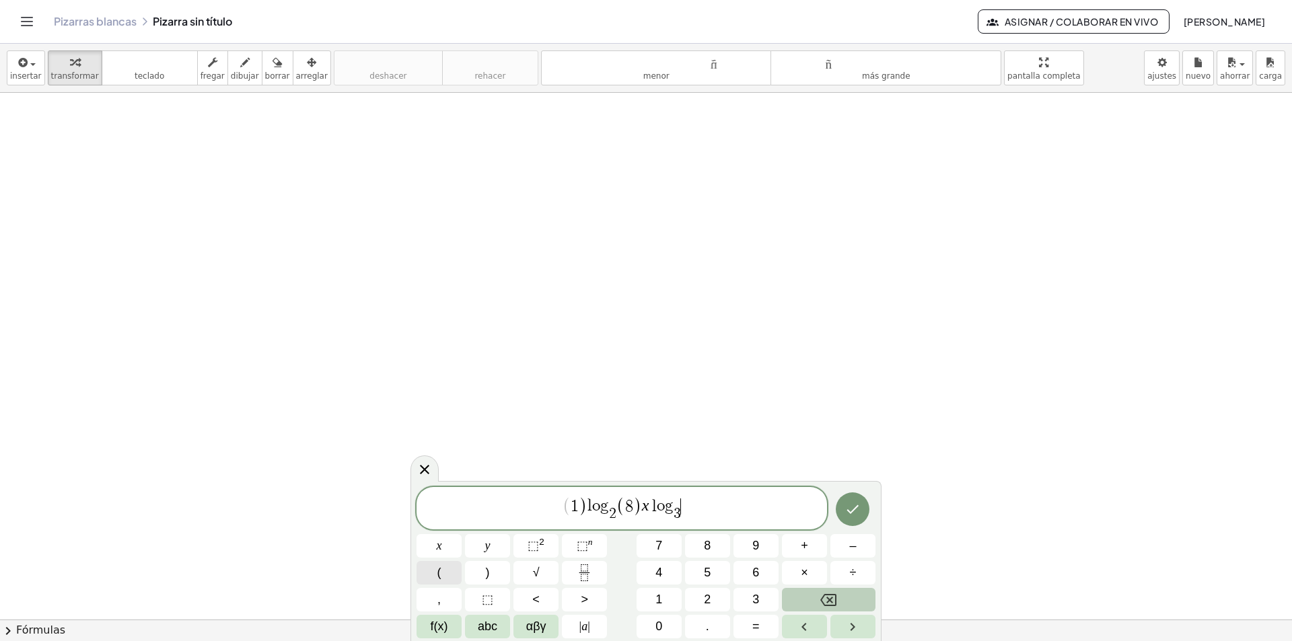
click at [445, 571] on button "(" at bounding box center [438, 573] width 45 height 24
click at [708, 595] on span "2" at bounding box center [707, 600] width 7 height 18
click at [695, 509] on span "( 1 ) l o g 2 ​ ( 8 ) x l o g 3 ​ ( 2 ) ​" at bounding box center [621, 509] width 410 height 28
click at [443, 543] on button "x" at bounding box center [438, 546] width 45 height 24
click at [440, 632] on span "f(x)" at bounding box center [439, 627] width 17 height 18
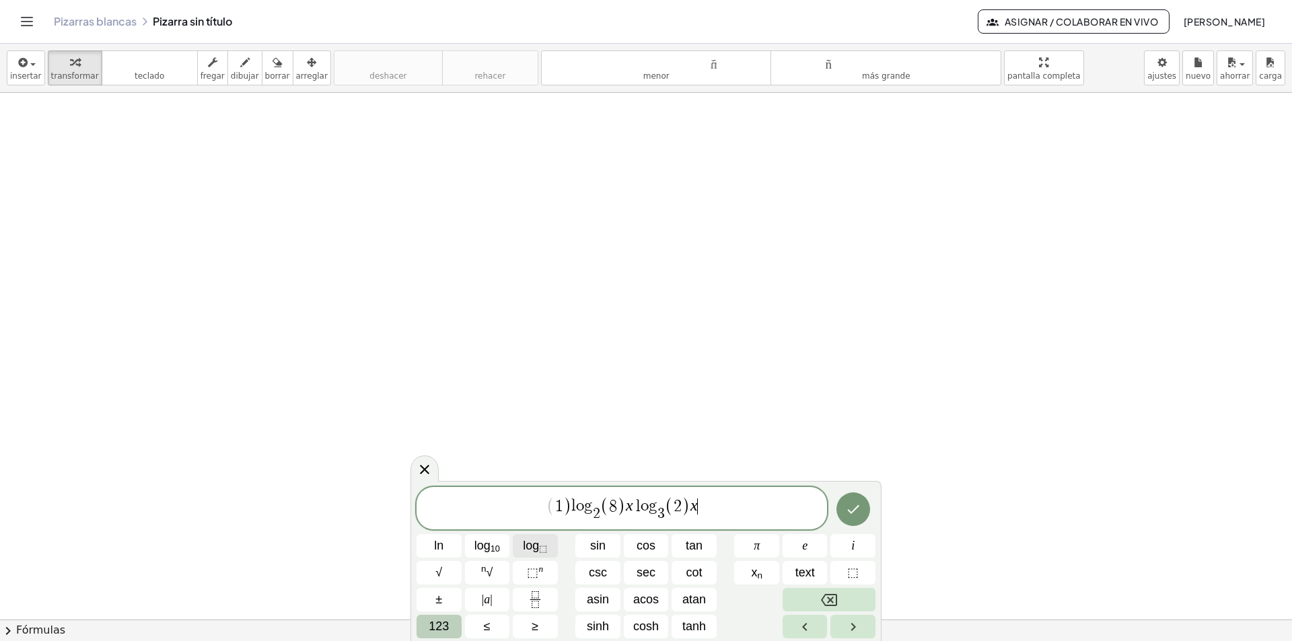
click at [552, 544] on button "log ⬚" at bounding box center [535, 546] width 45 height 24
click at [443, 624] on span "123" at bounding box center [439, 627] width 20 height 18
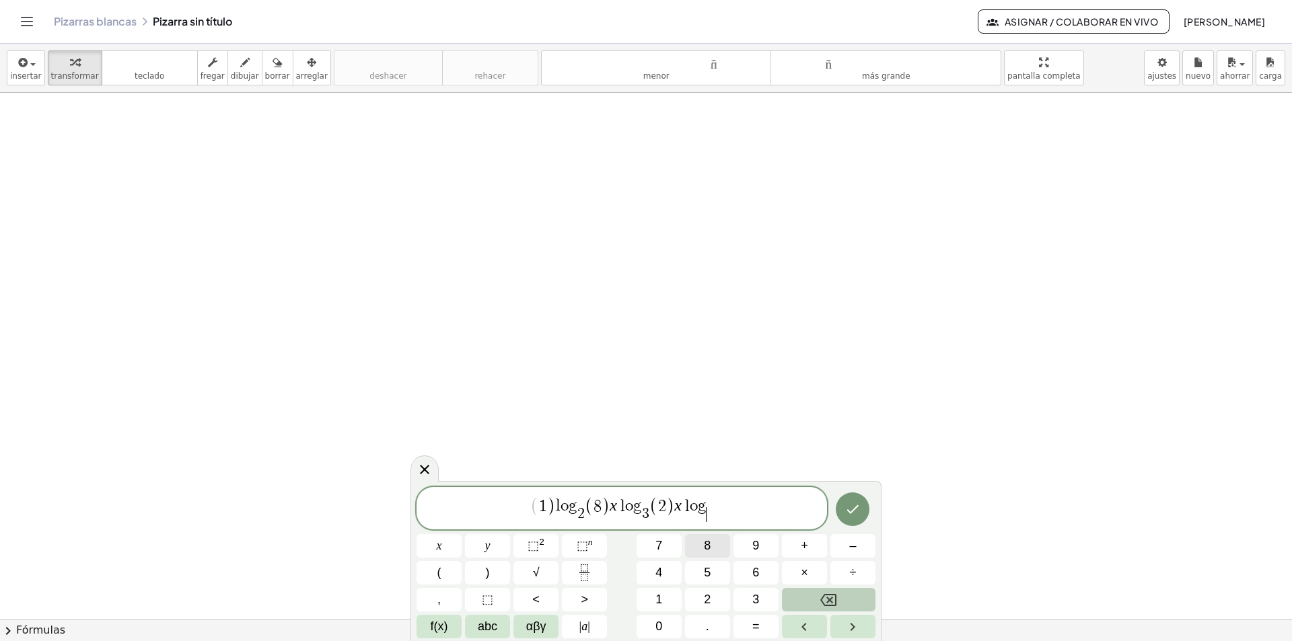
click at [705, 546] on span "8" at bounding box center [707, 546] width 7 height 18
click at [714, 497] on span "( 1 ) l o g 2 ​ ( 8 ) x l o g 3 ​ ( 2 ) x l o g 8 ​ ​" at bounding box center [621, 509] width 410 height 28
click at [445, 576] on button "(" at bounding box center [438, 573] width 45 height 24
click at [754, 598] on span "3" at bounding box center [755, 600] width 7 height 18
click at [728, 509] on span "( 1 ) l o g 2 ​ ( 8 ) x l o g 3 ​ ( 2 ) x l o g 8 ​ ( 3 ) ​" at bounding box center [621, 509] width 410 height 28
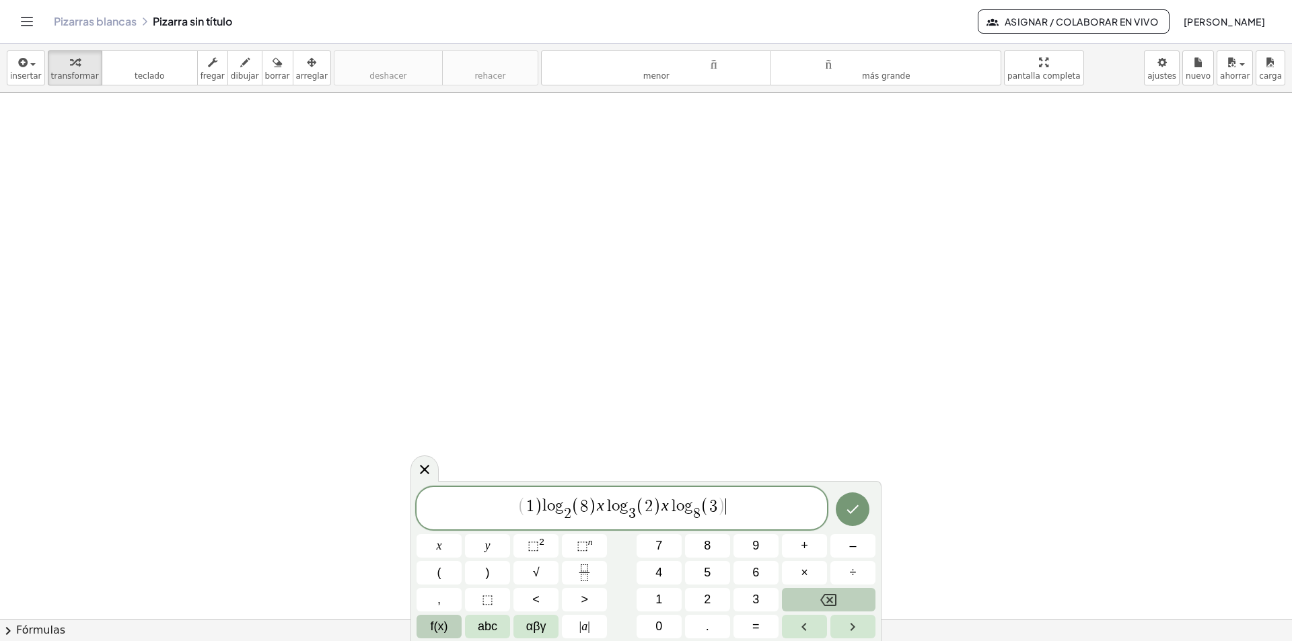
click at [438, 626] on span "f(x)" at bounding box center [439, 627] width 17 height 18
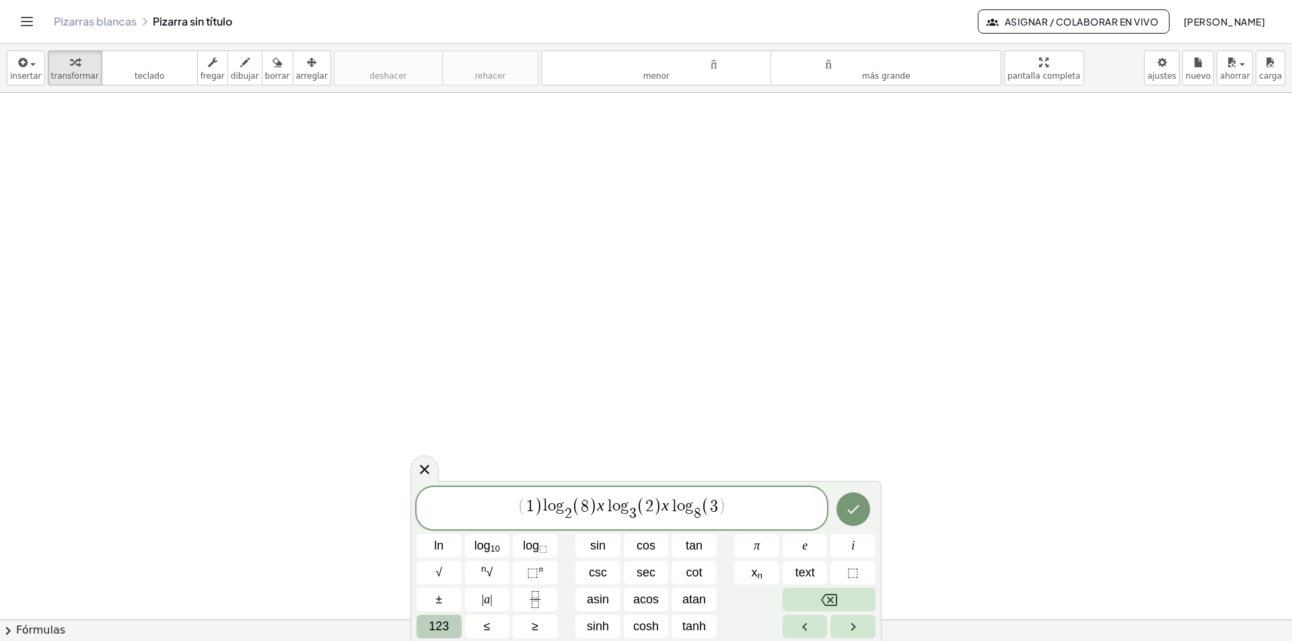
click at [438, 622] on span "123" at bounding box center [439, 627] width 20 height 18
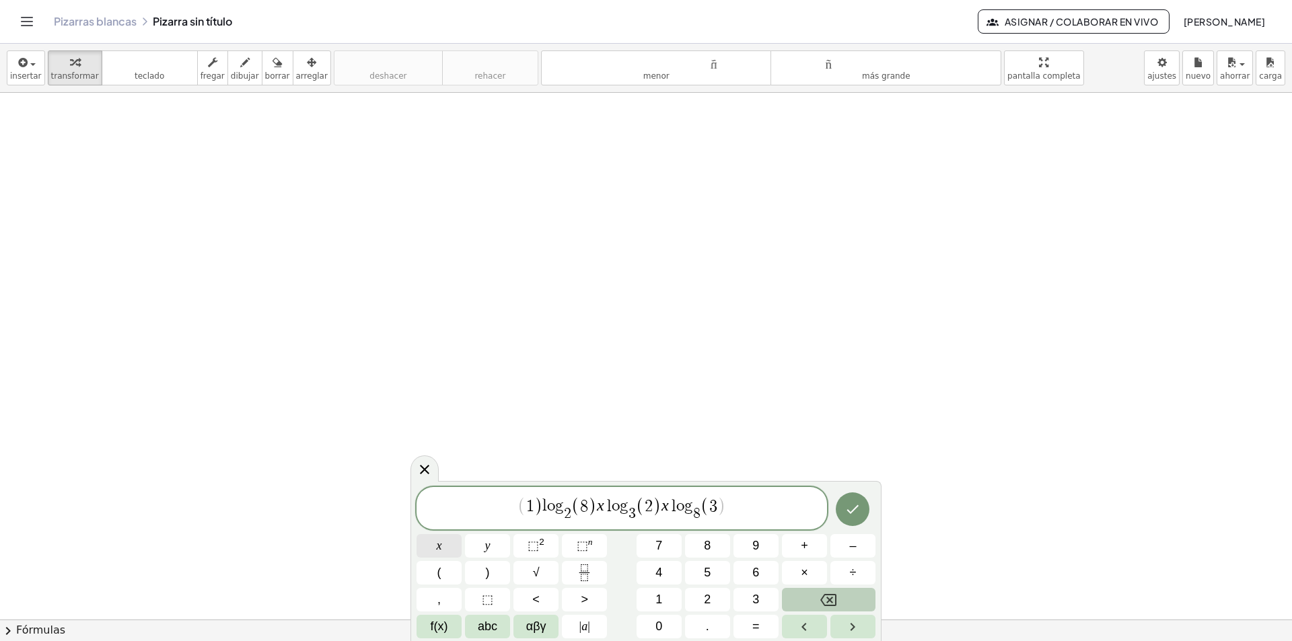
click at [431, 548] on button "x" at bounding box center [438, 546] width 45 height 24
click at [444, 624] on span "f(x)" at bounding box center [439, 627] width 17 height 18
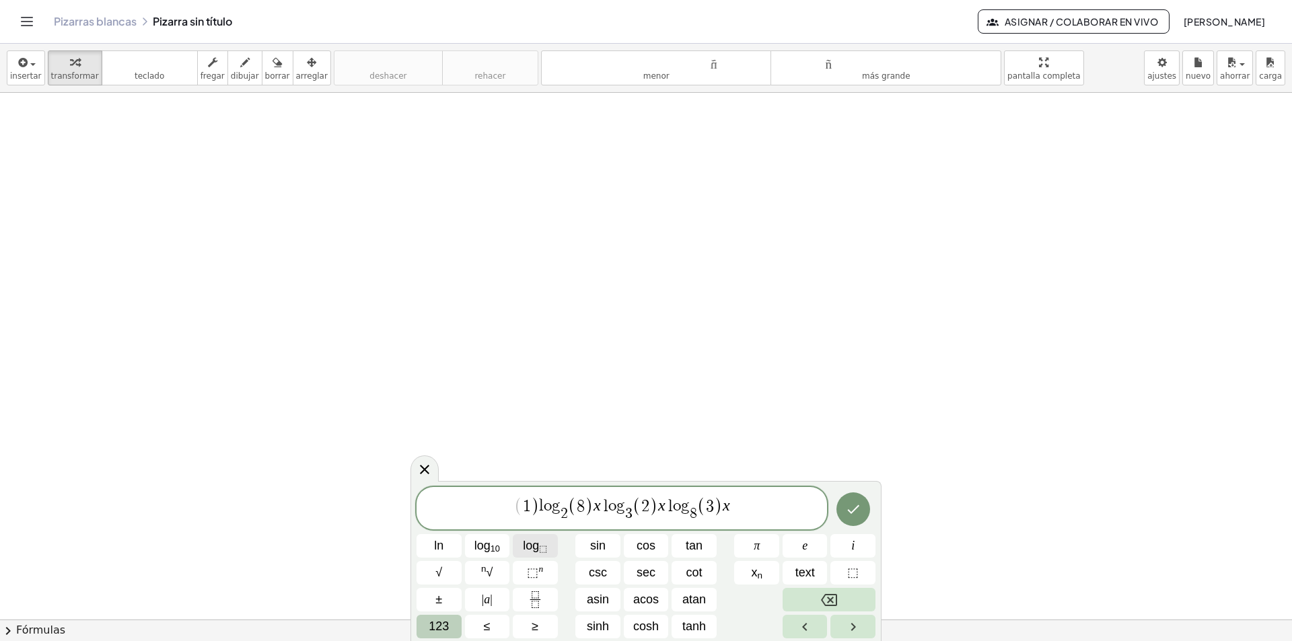
click at [525, 547] on span "log ⬚" at bounding box center [535, 546] width 24 height 18
click at [437, 628] on span "123" at bounding box center [439, 627] width 20 height 18
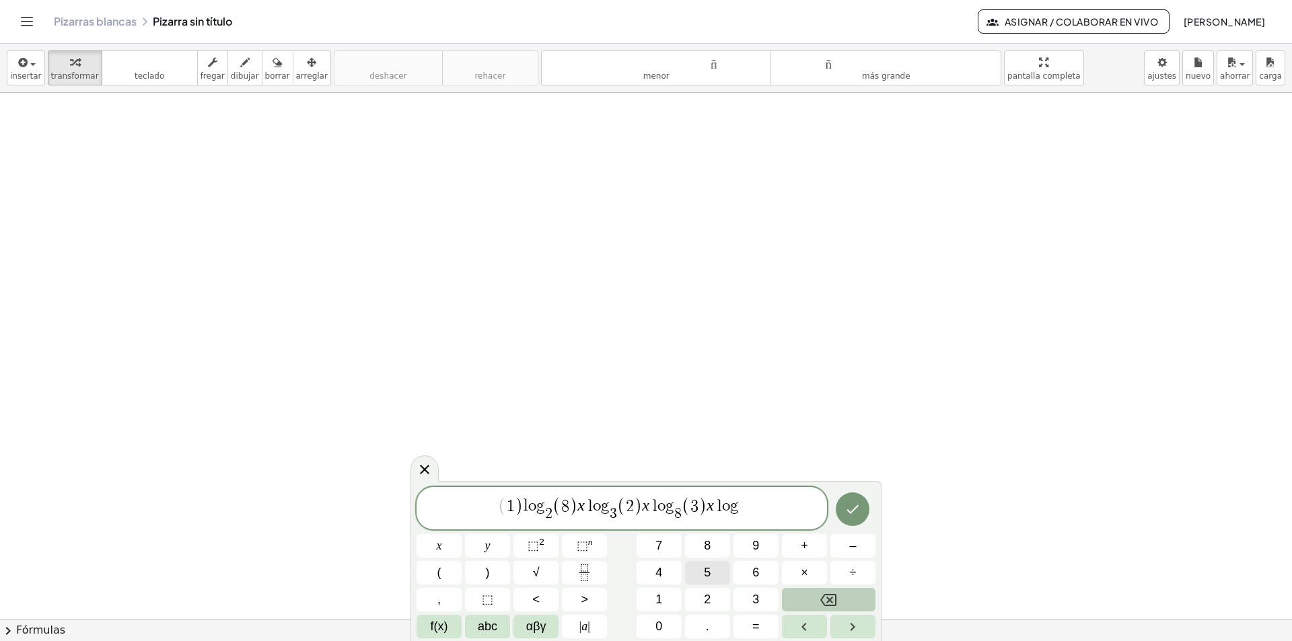
click at [709, 571] on span "5" at bounding box center [707, 573] width 7 height 18
click at [745, 496] on span "( 1 ) l o g 2 ​ ( 8 ) x l o g 3 ​ ( 2 ) x l o g 8 ​ ( 3 ) x l o g 5 ​ ​" at bounding box center [621, 509] width 410 height 28
click at [743, 501] on span "( 1 ) l o g 2 ​ ( 8 ) x l o g 3 ​ ( 2 ) x l o g 8 ​ ( 3 ) x l o g 5 ​ ​" at bounding box center [621, 509] width 410 height 28
click at [737, 499] on span "( 1 ) l o g 2 ​ ( 8 ) x l o g 3 ​ ( 2 ) x l o g 8 ​ ( 3 ) x l o g ​ 5 ​" at bounding box center [621, 509] width 410 height 28
click at [750, 500] on span "( 1 ) l o g 2 ​ ( 8 ) x l o g 3 ​ ( 2 ) x l o g 8 ​ ( 3 ) x l o g ​ 5 ​" at bounding box center [621, 509] width 410 height 28
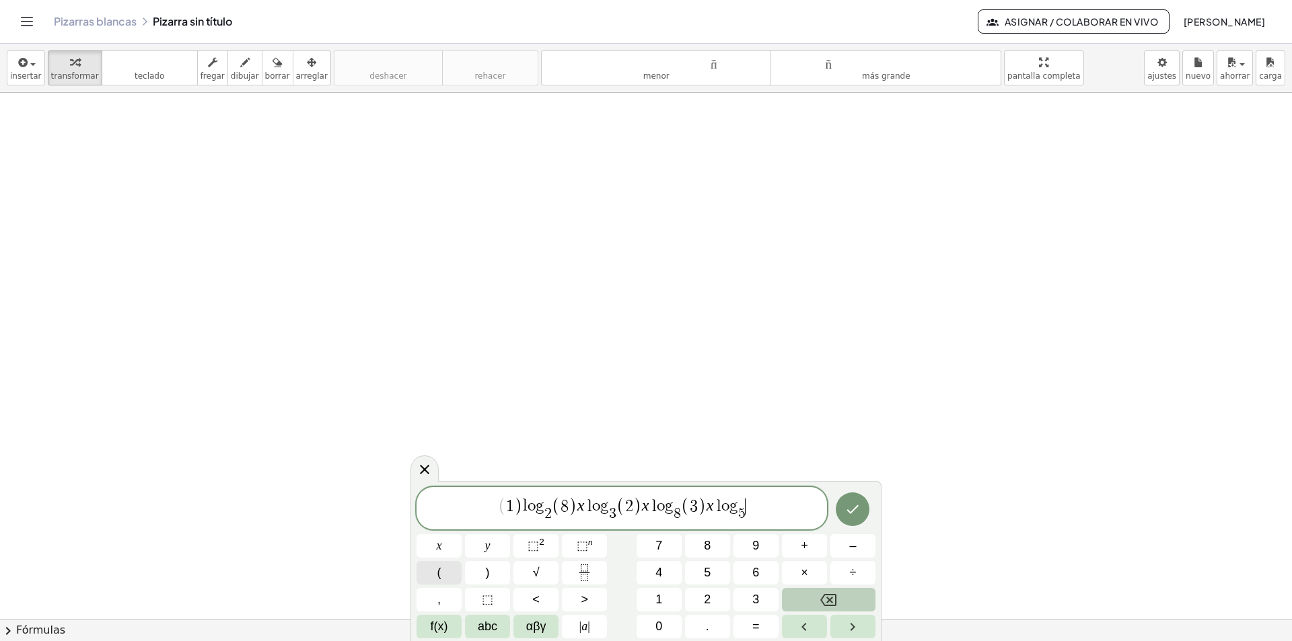
click at [453, 573] on button "(" at bounding box center [438, 573] width 45 height 24
click at [711, 569] on button "5" at bounding box center [707, 573] width 45 height 24
click at [764, 513] on span "( 1 ) l o g 2 ​ ( 8 ) x l o g 3 ​ ( 2 ) x l o g 8 ​ ( 3 ) x l o g 5 ​ ( 5 ​ )" at bounding box center [621, 509] width 410 height 28
click at [754, 628] on span "=" at bounding box center [755, 627] width 7 height 18
click at [852, 507] on icon "Done" at bounding box center [852, 509] width 16 height 16
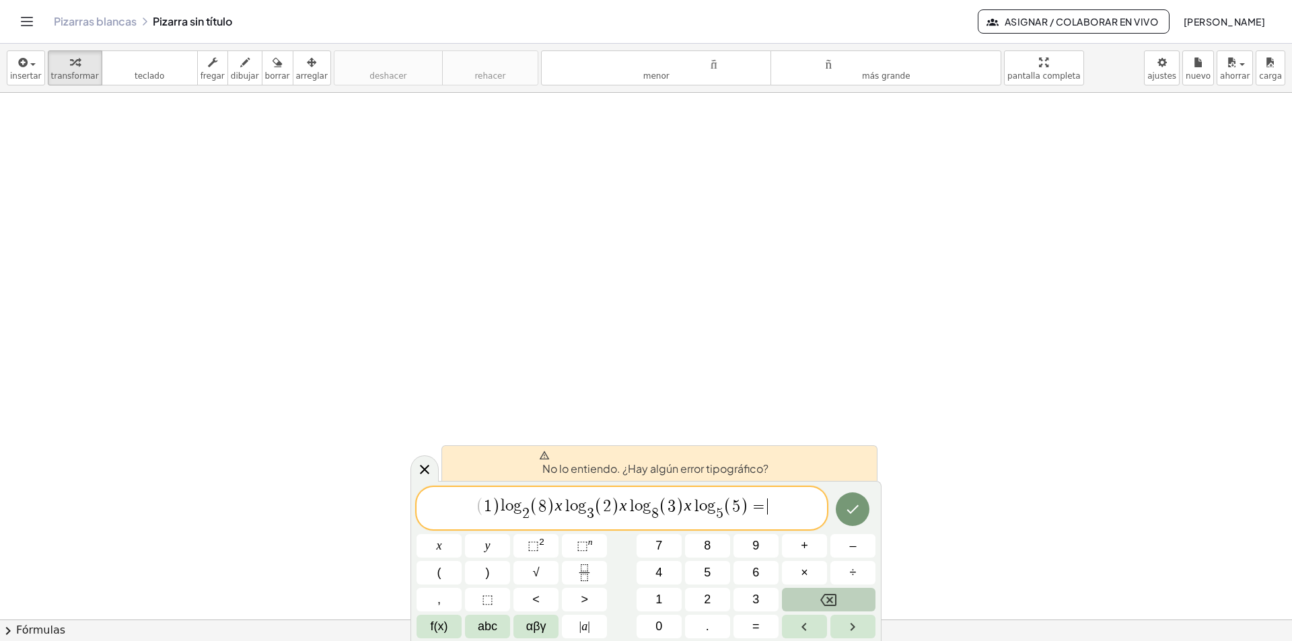
click at [781, 505] on span "( 1 ) l o g 2 ​ ( 8 ) x l o g 3 ​ ( 2 ) x l o g 8 ​ ( 3 ) x l o g 5 ​ ( 5 ) = ​" at bounding box center [621, 509] width 410 height 28
click at [834, 597] on icon "Backspace" at bounding box center [828, 600] width 16 height 16
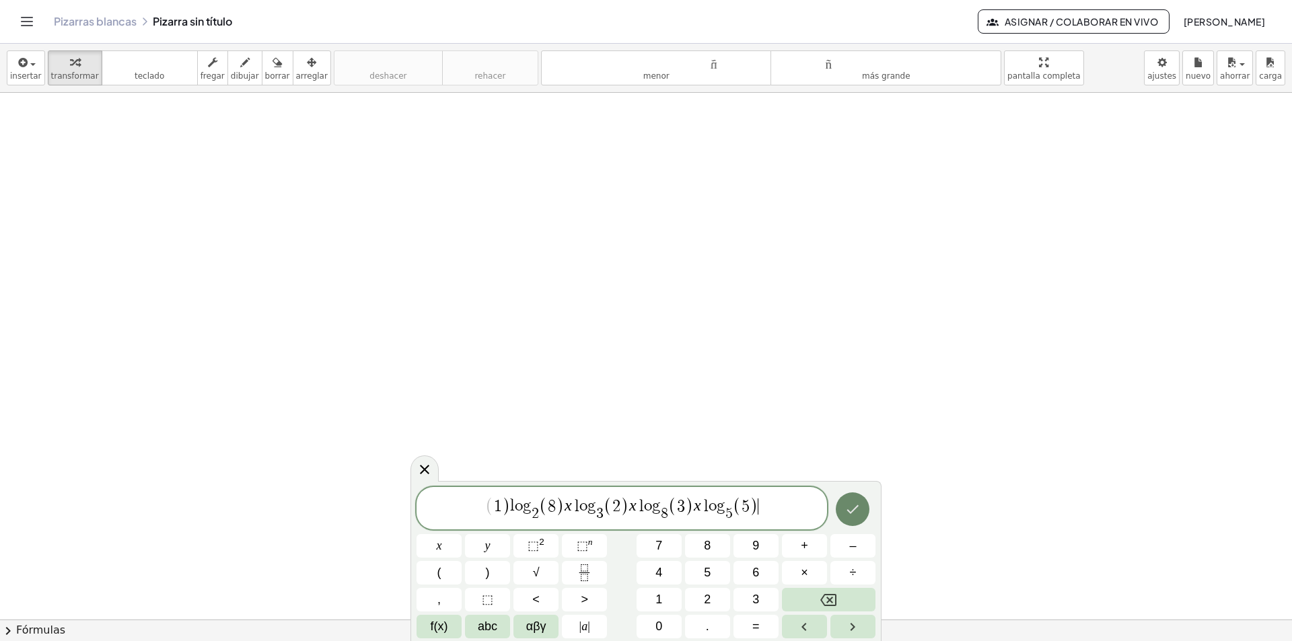
click at [844, 512] on icon "Hecho" at bounding box center [852, 509] width 16 height 16
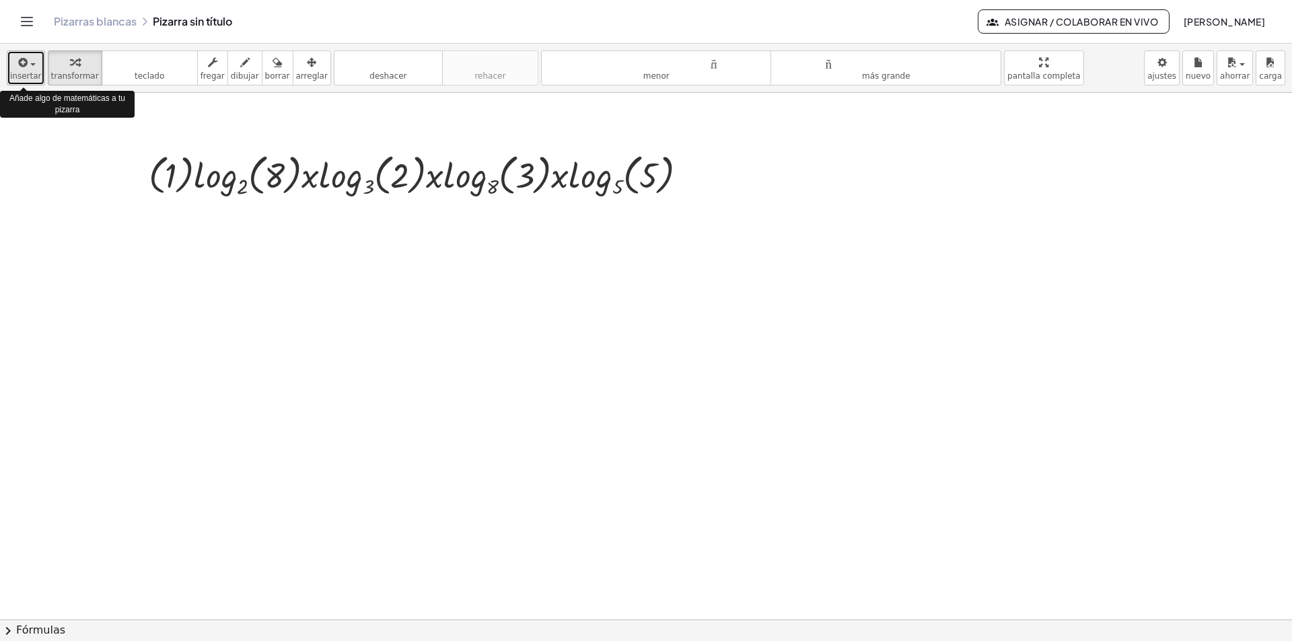
click at [30, 62] on div "button" at bounding box center [26, 62] width 32 height 16
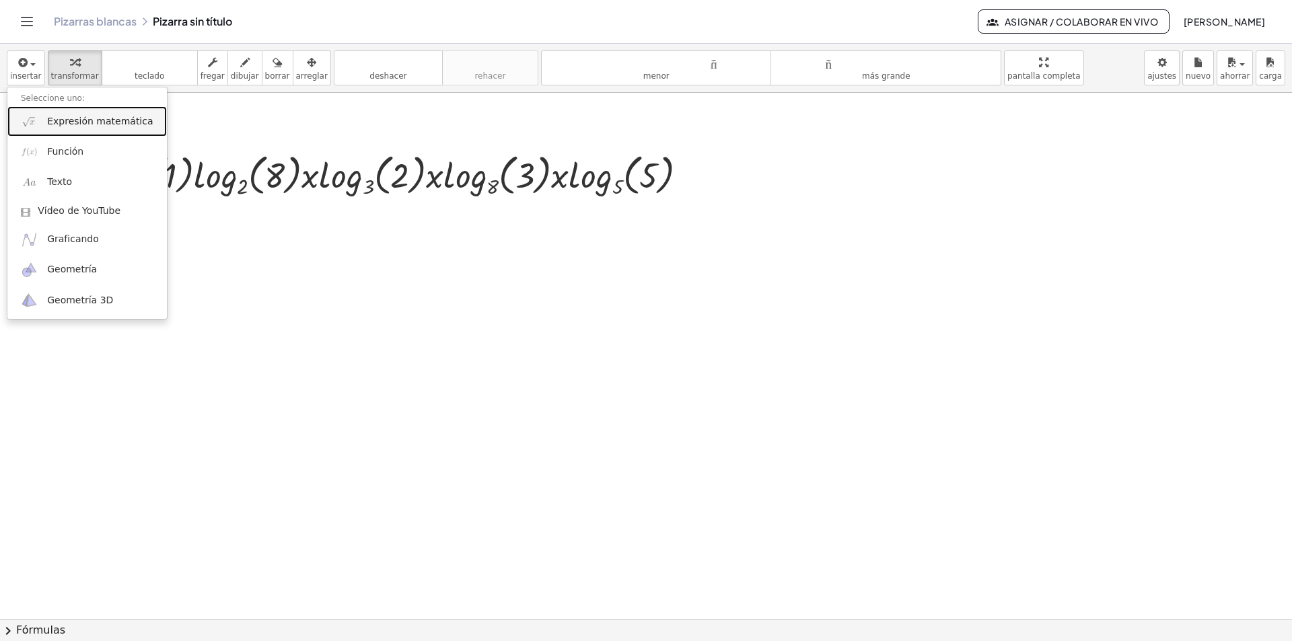
click at [79, 118] on font "Expresión matemática" at bounding box center [100, 121] width 106 height 11
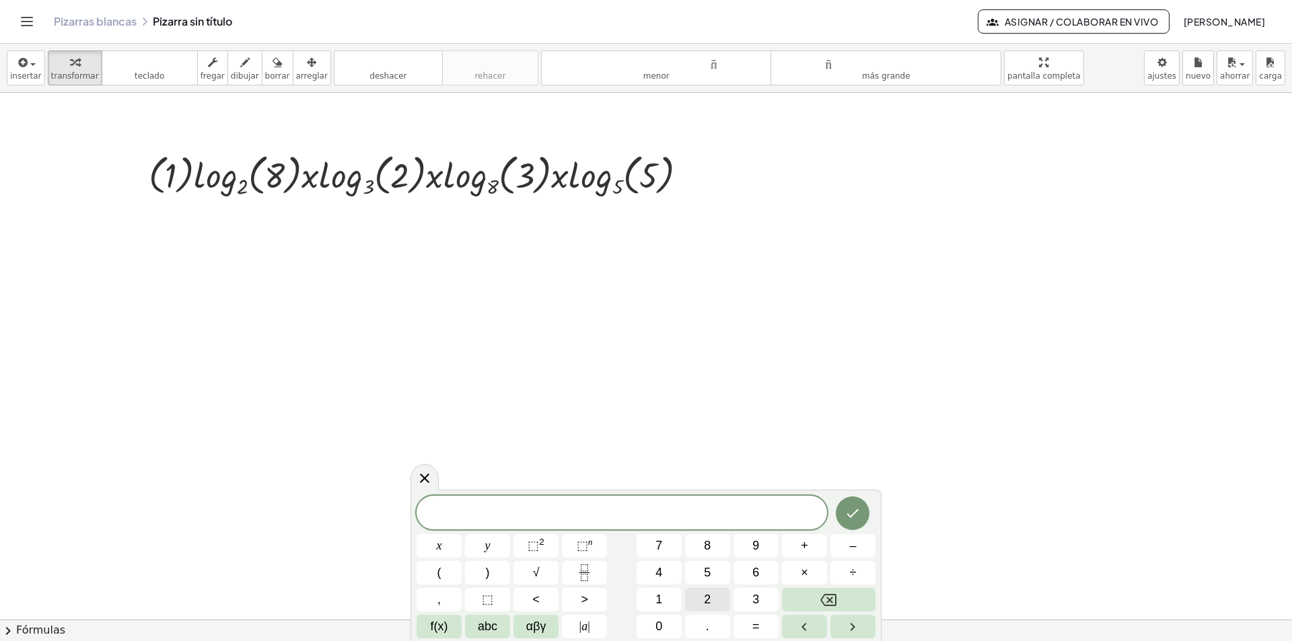
click at [712, 595] on button "2" at bounding box center [707, 600] width 45 height 24
click at [439, 624] on span "f(x)" at bounding box center [439, 627] width 17 height 18
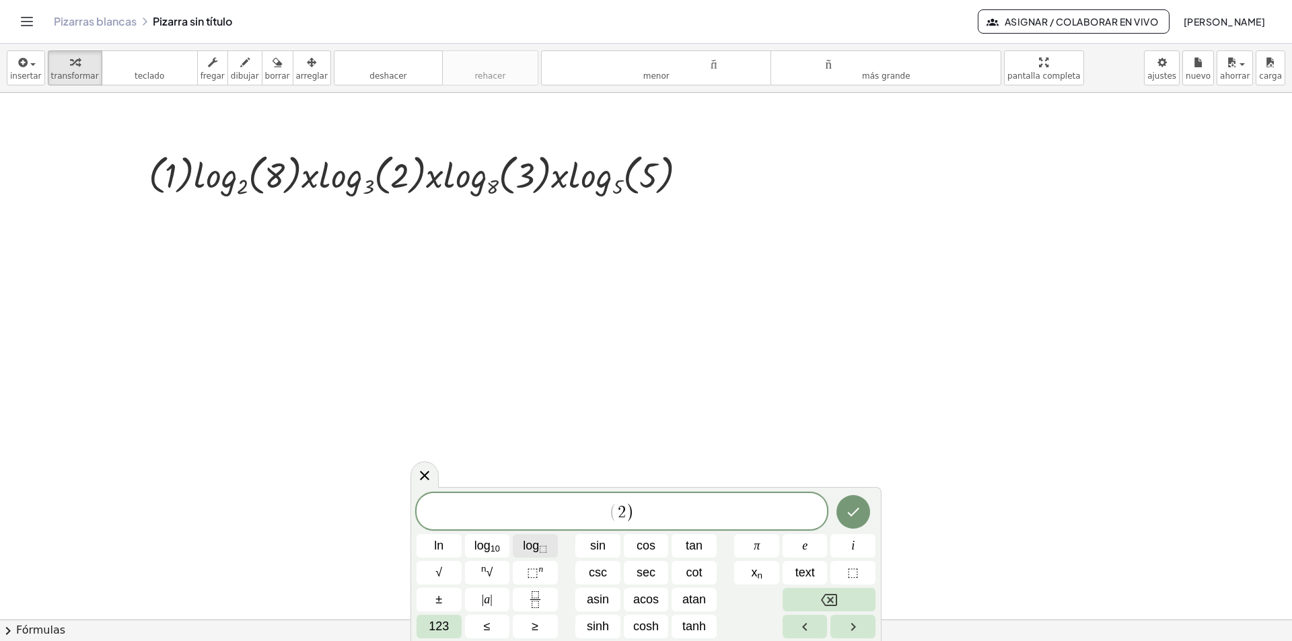
click at [547, 547] on button "log ⬚" at bounding box center [535, 546] width 45 height 24
click at [454, 626] on button "123" at bounding box center [438, 627] width 45 height 24
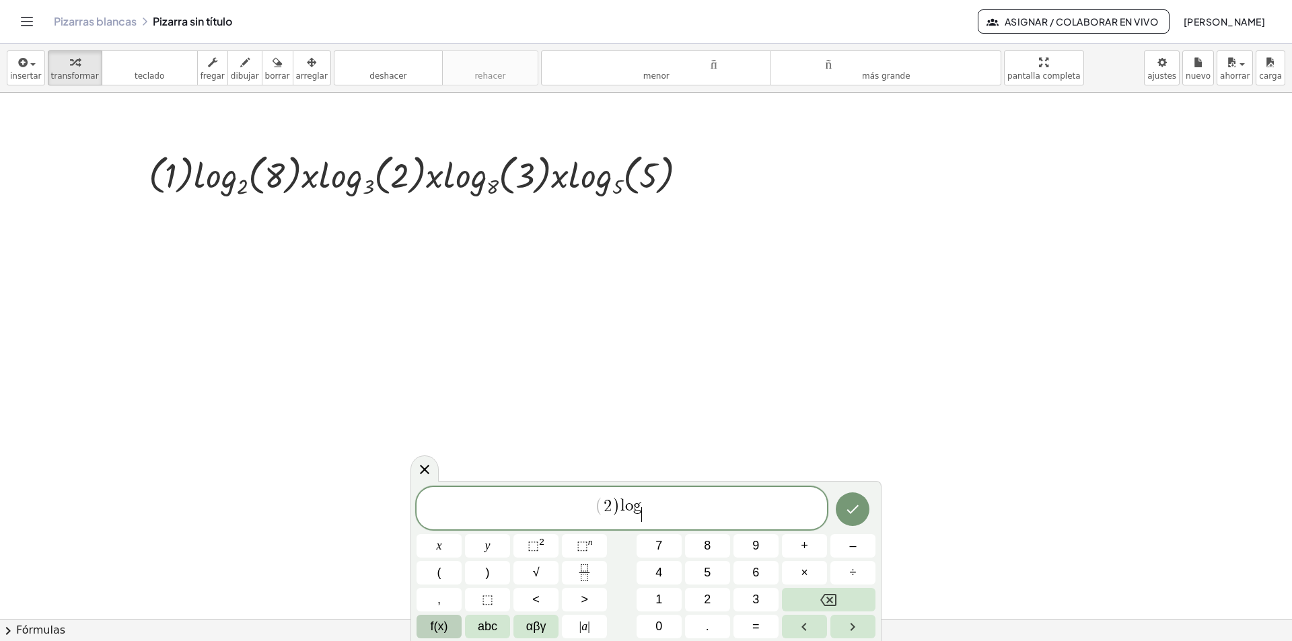
click at [439, 625] on span "f(x)" at bounding box center [439, 627] width 17 height 18
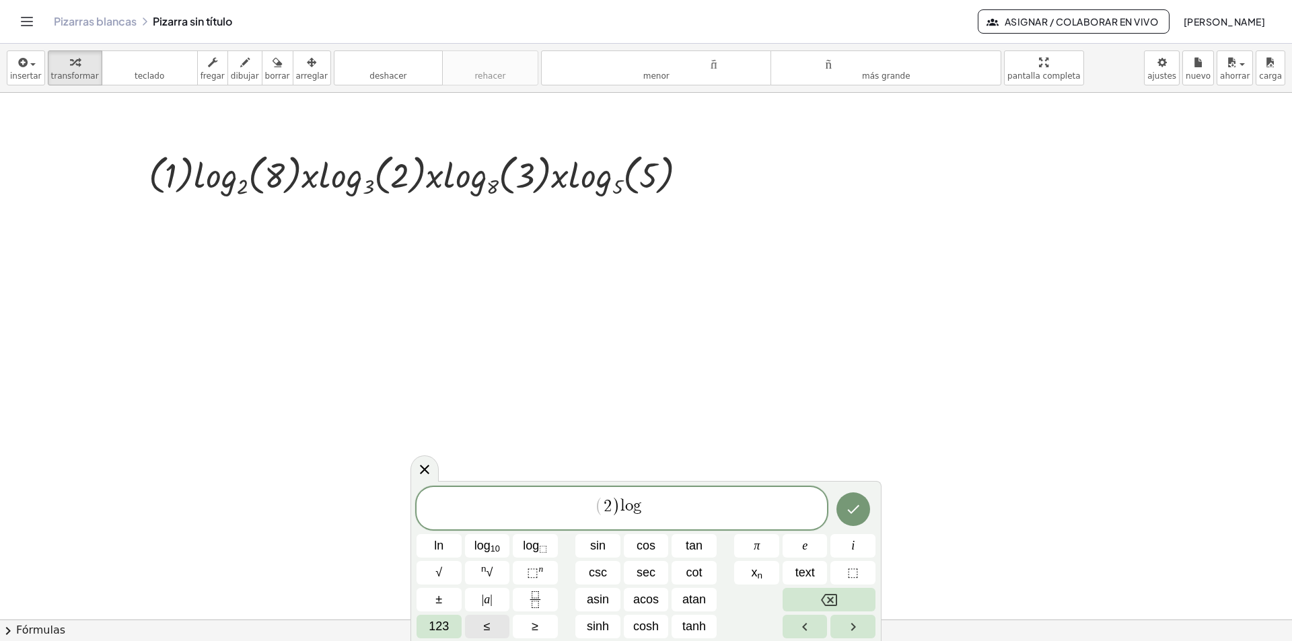
click at [439, 625] on span "123" at bounding box center [439, 627] width 20 height 18
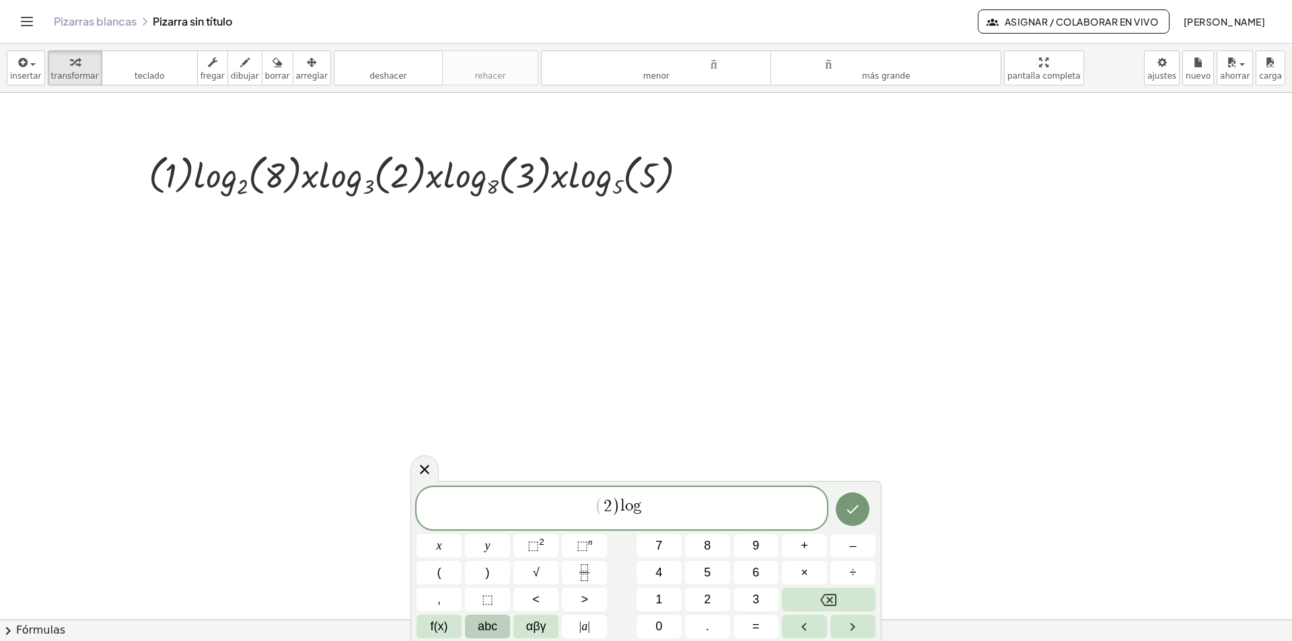
click at [507, 626] on button "abc" at bounding box center [487, 627] width 45 height 24
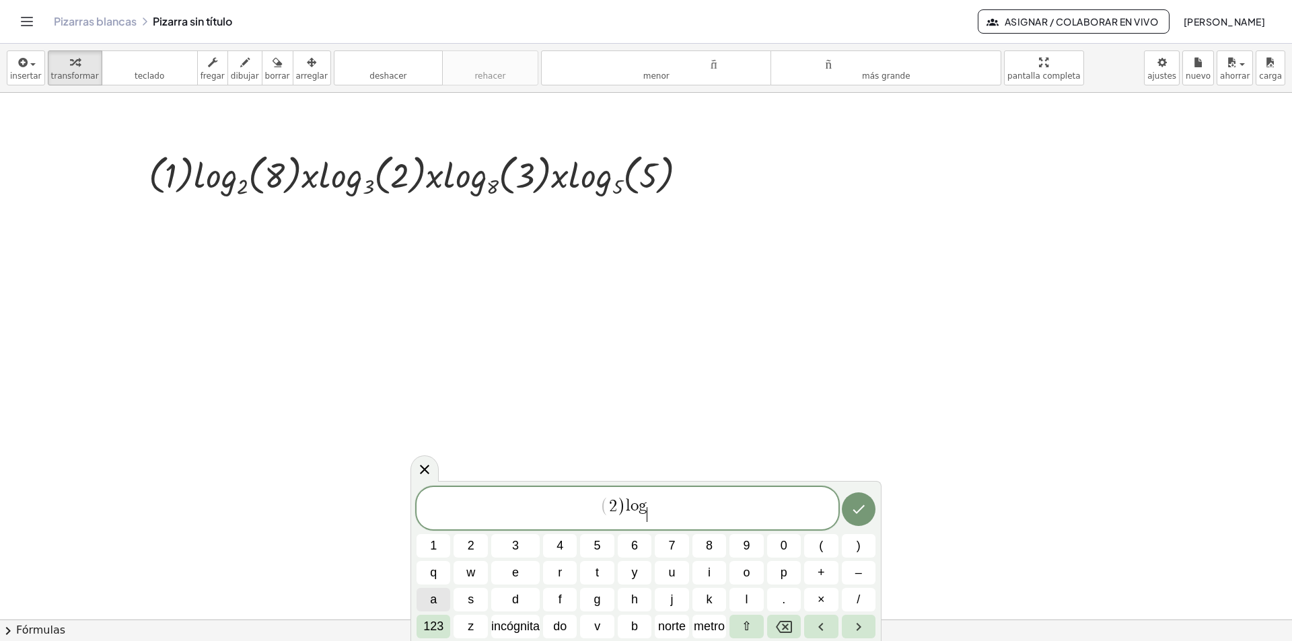
click at [437, 603] on button "a" at bounding box center [433, 600] width 34 height 24
click at [439, 623] on font "123" at bounding box center [433, 626] width 20 height 13
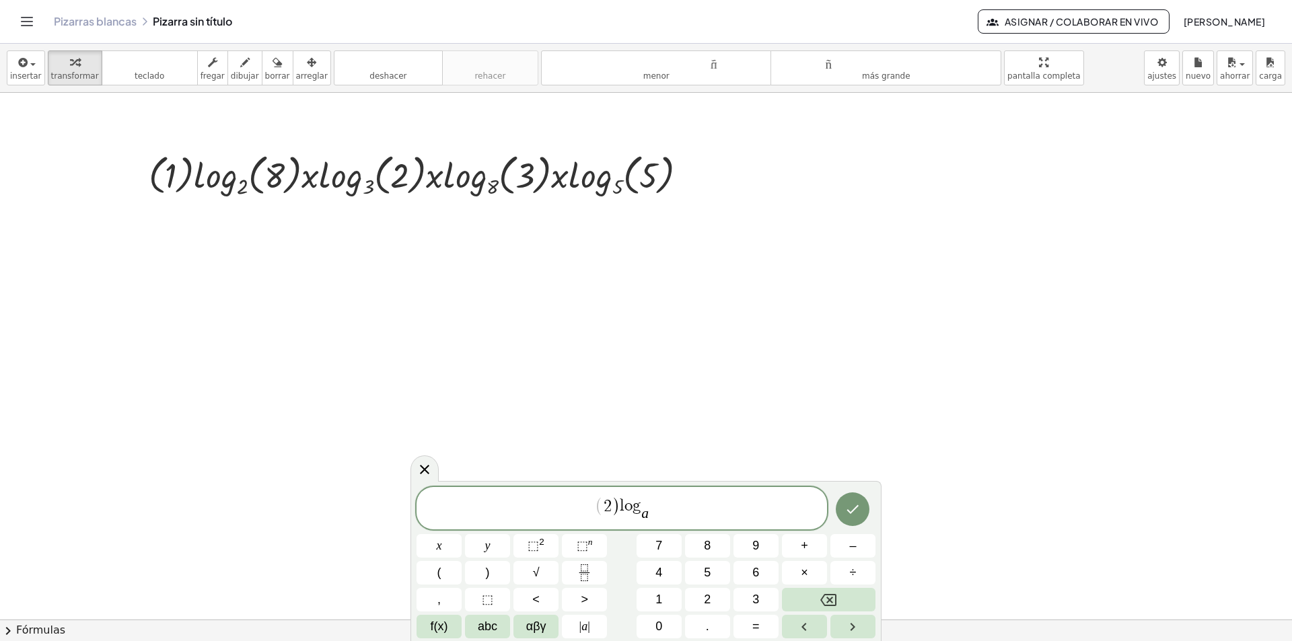
click at [645, 505] on var "a" at bounding box center [644, 513] width 7 height 16
click at [651, 502] on span "( 2 ) l o g a ​ ​" at bounding box center [621, 509] width 410 height 28
click at [452, 573] on button "(" at bounding box center [438, 573] width 45 height 24
click at [486, 624] on span "abc" at bounding box center [488, 627] width 20 height 18
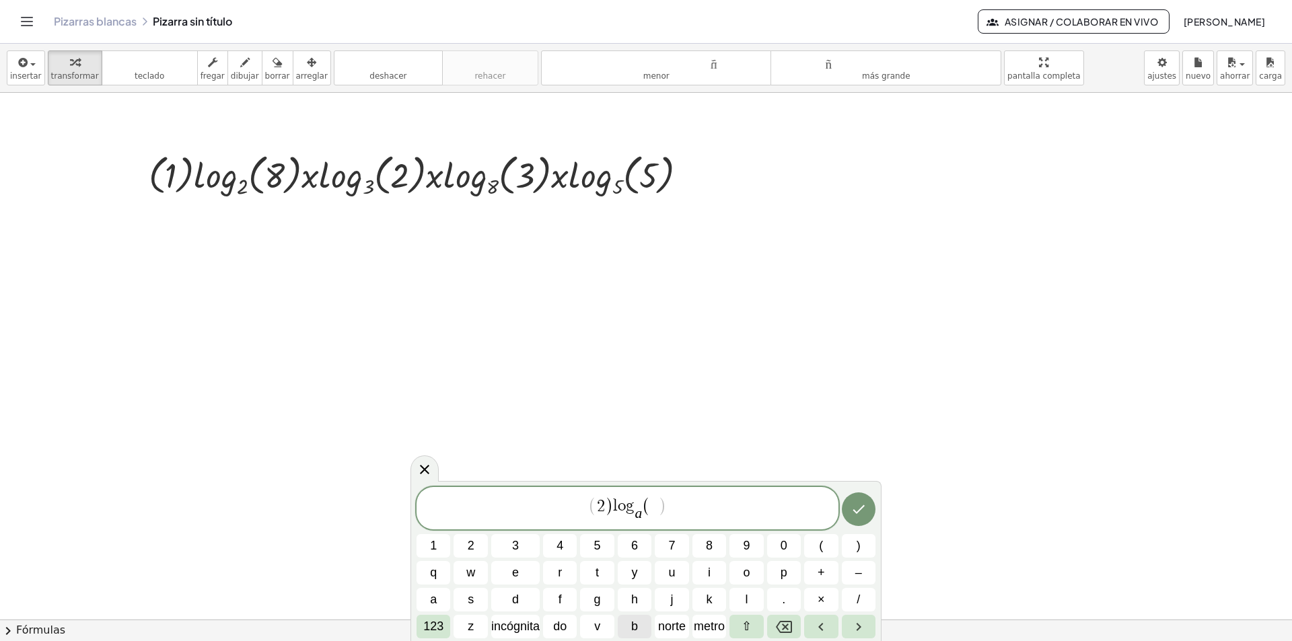
click at [637, 623] on font "b" at bounding box center [634, 626] width 7 height 13
click at [670, 509] on span "( 2 ) l o g a ​ ( b ) ​" at bounding box center [627, 509] width 422 height 28
click at [433, 625] on font "123" at bounding box center [433, 626] width 20 height 13
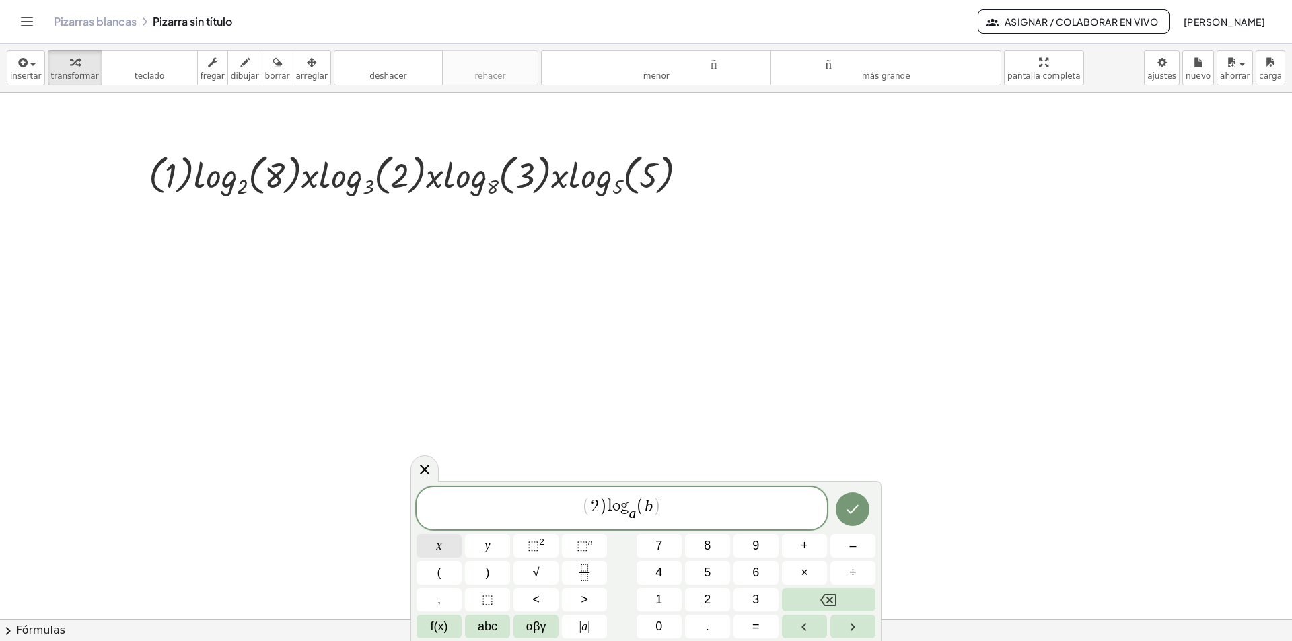
click at [437, 552] on span "x" at bounding box center [439, 546] width 5 height 18
click at [437, 630] on span "f(x)" at bounding box center [439, 627] width 17 height 18
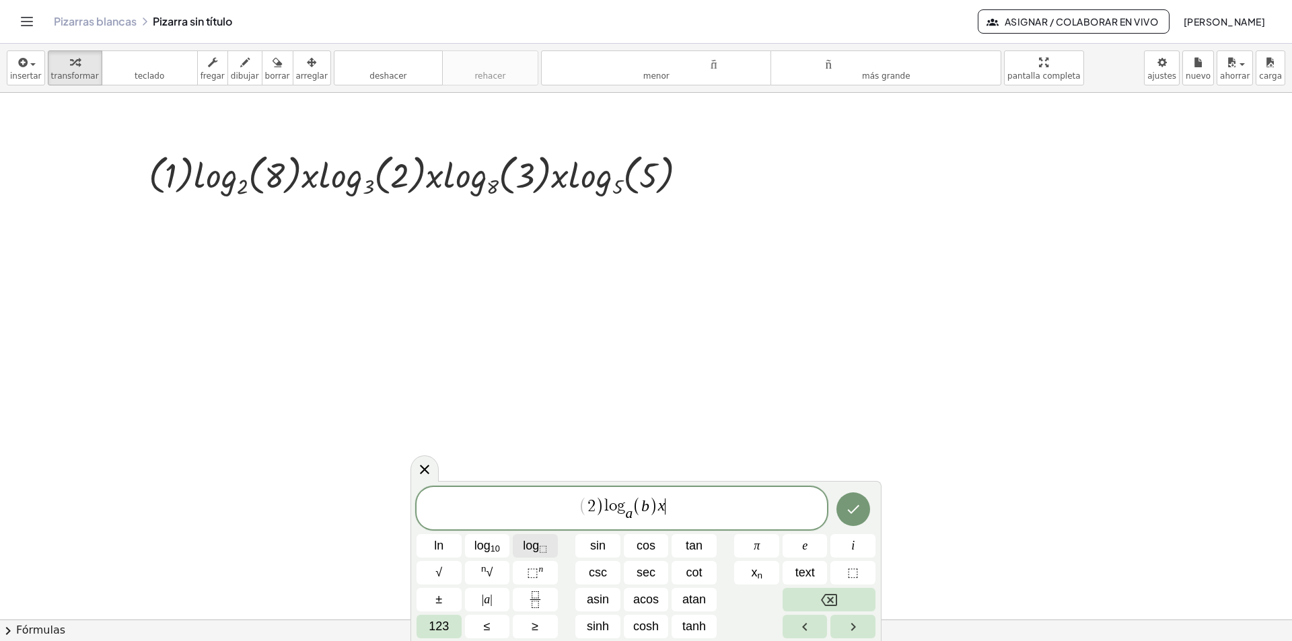
click at [536, 540] on span "log ⬚" at bounding box center [535, 546] width 24 height 18
click at [448, 631] on span "123" at bounding box center [439, 627] width 20 height 18
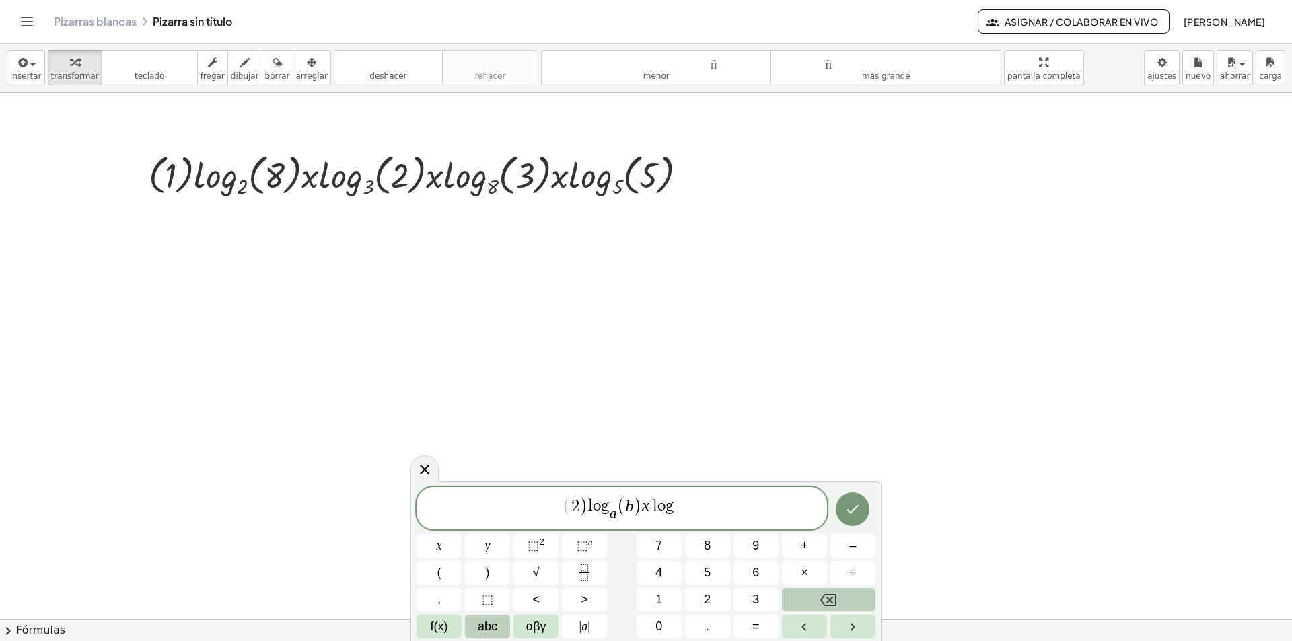
click at [480, 624] on span "abc" at bounding box center [488, 627] width 20 height 18
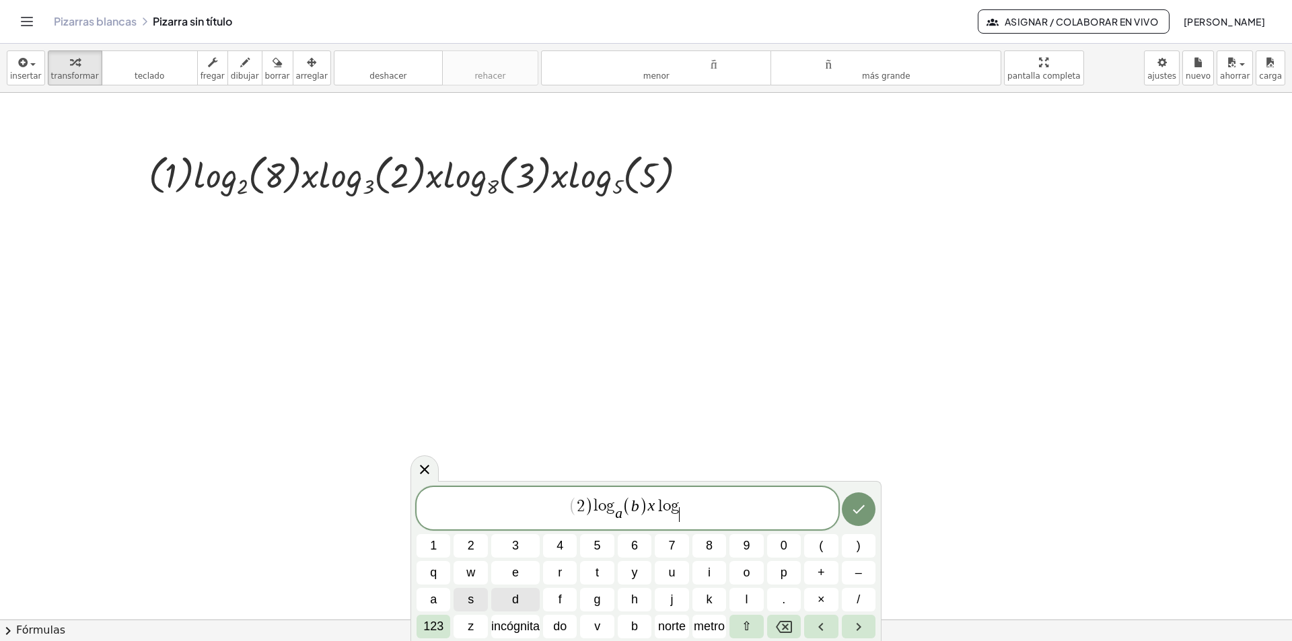
click at [525, 601] on button "d" at bounding box center [515, 600] width 48 height 24
click at [689, 502] on span "( 2 ) l o g a ​ ( b ) x l o g d ​ ​" at bounding box center [627, 509] width 422 height 28
click at [440, 601] on button "a" at bounding box center [433, 600] width 34 height 24
click at [783, 626] on icon "Retroceso" at bounding box center [784, 627] width 16 height 16
click at [823, 539] on span "(" at bounding box center [821, 546] width 4 height 18
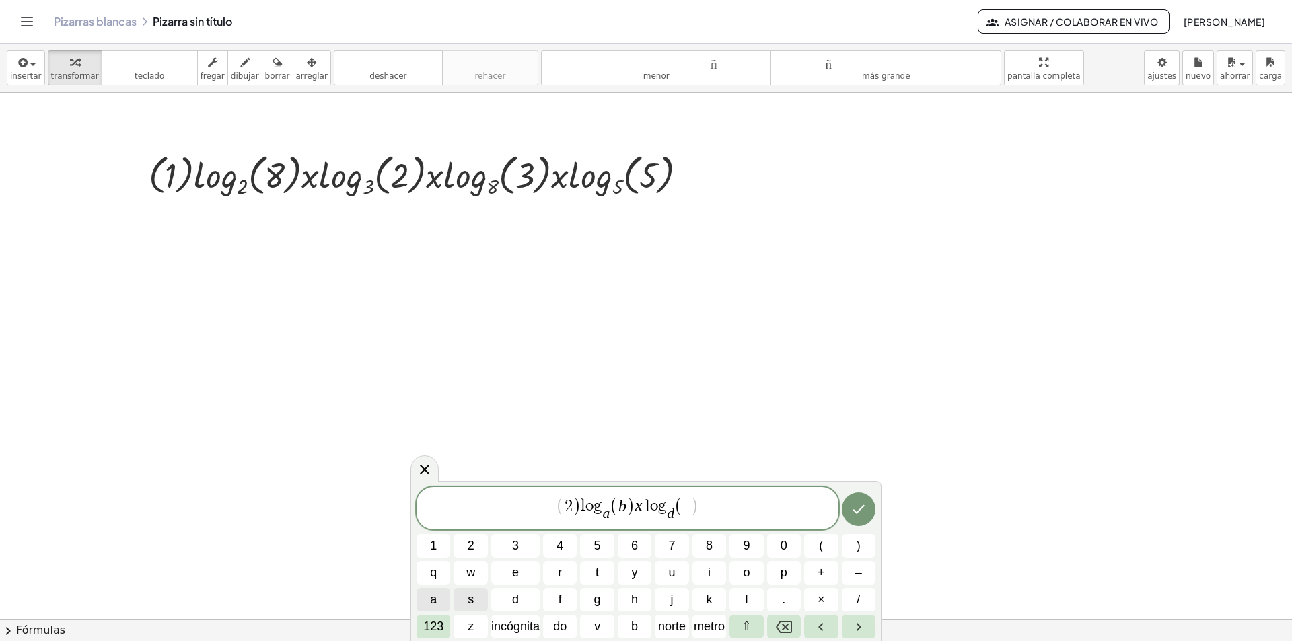
click at [436, 596] on span "a" at bounding box center [433, 600] width 7 height 18
click at [433, 627] on font "123" at bounding box center [433, 626] width 20 height 13
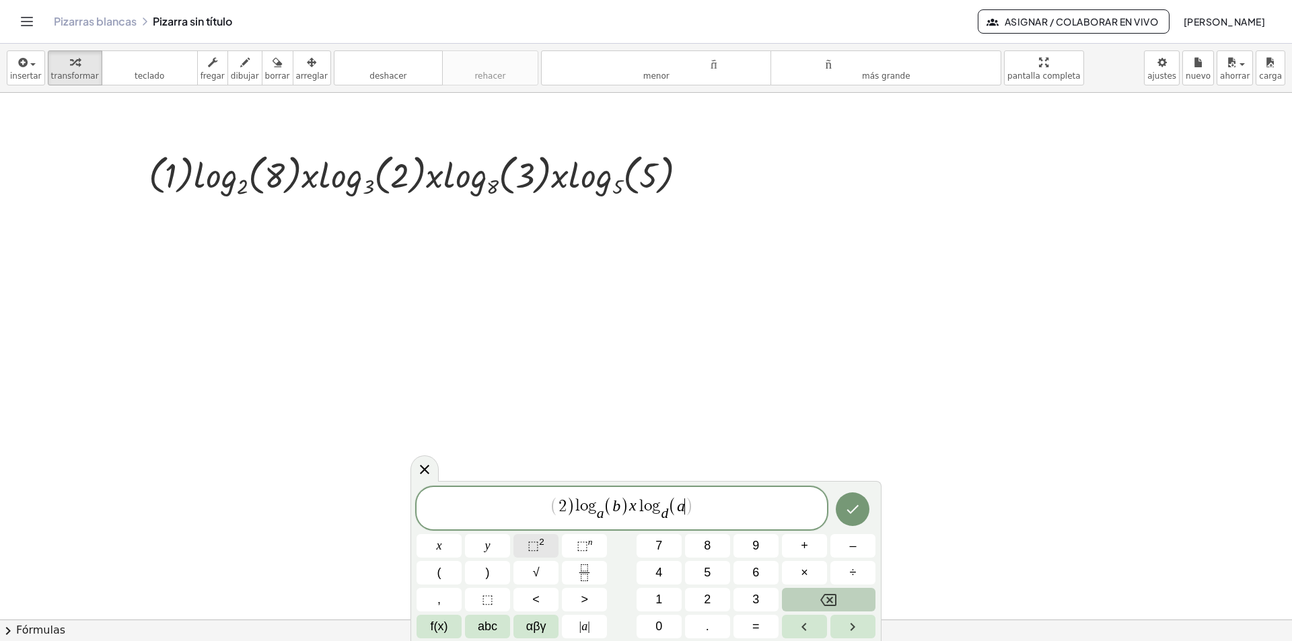
click at [547, 545] on button "⬚ 2" at bounding box center [535, 546] width 45 height 24
click at [702, 513] on span "( 2 ) l o g a ​ ( b ) x l o g d ​ ( a 2 ) ​" at bounding box center [621, 507] width 410 height 34
click at [441, 628] on span "f(x)" at bounding box center [439, 627] width 17 height 18
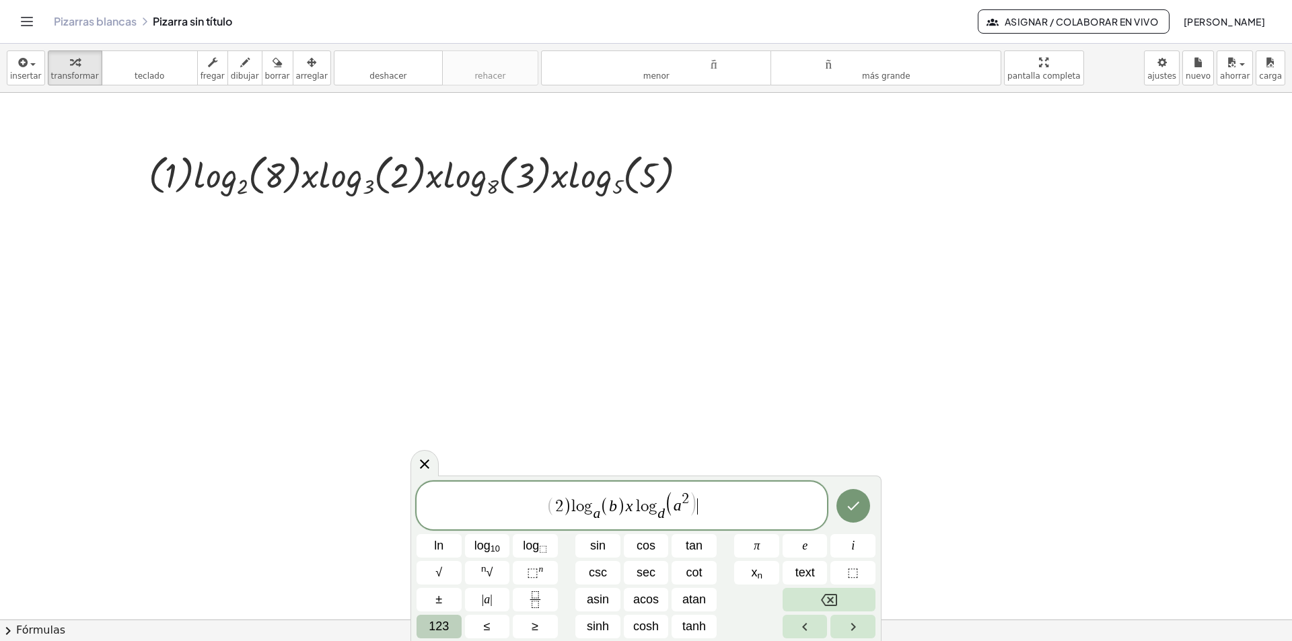
click at [437, 632] on span "123" at bounding box center [439, 627] width 20 height 18
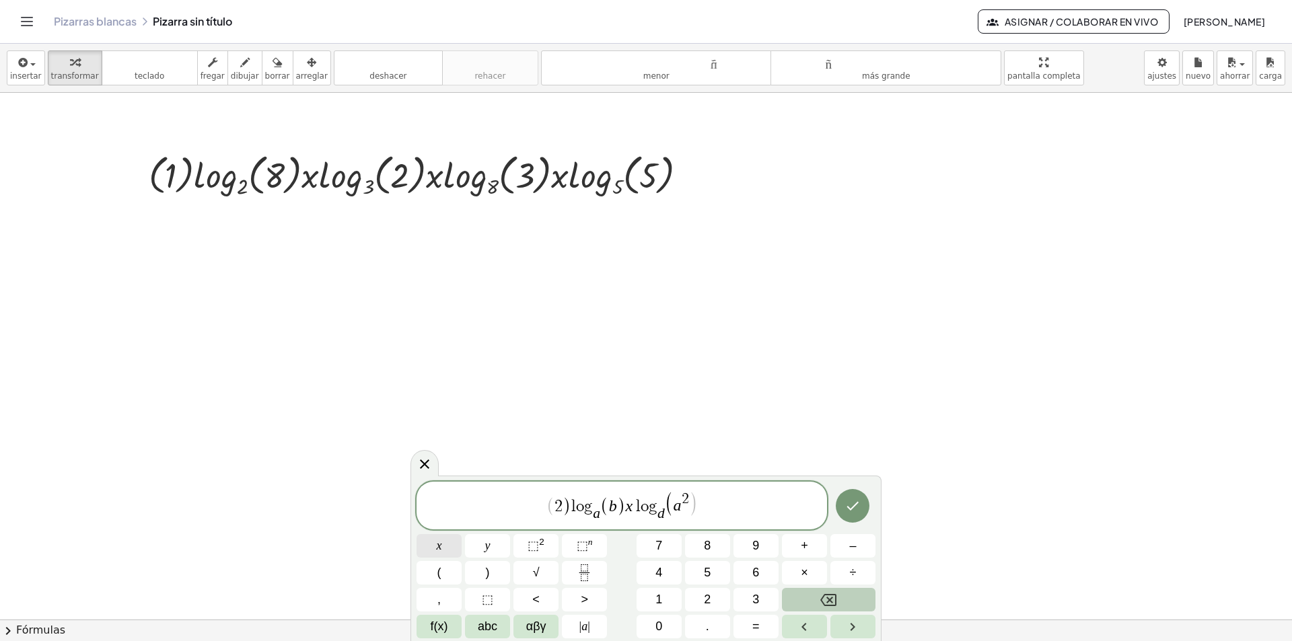
click at [437, 548] on span "x" at bounding box center [439, 546] width 5 height 18
click at [753, 595] on span "3" at bounding box center [755, 600] width 7 height 18
click at [445, 623] on span "f(x)" at bounding box center [439, 627] width 17 height 18
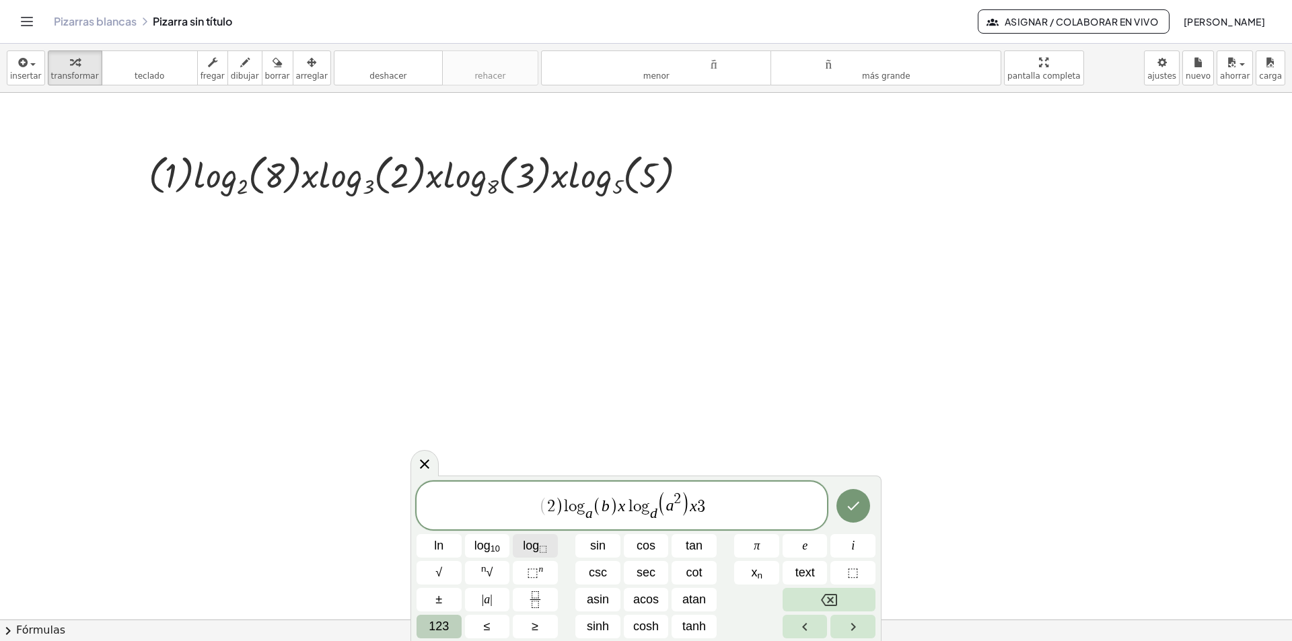
click at [534, 551] on span "log ⬚" at bounding box center [535, 546] width 24 height 18
click at [441, 629] on span "123" at bounding box center [439, 627] width 20 height 18
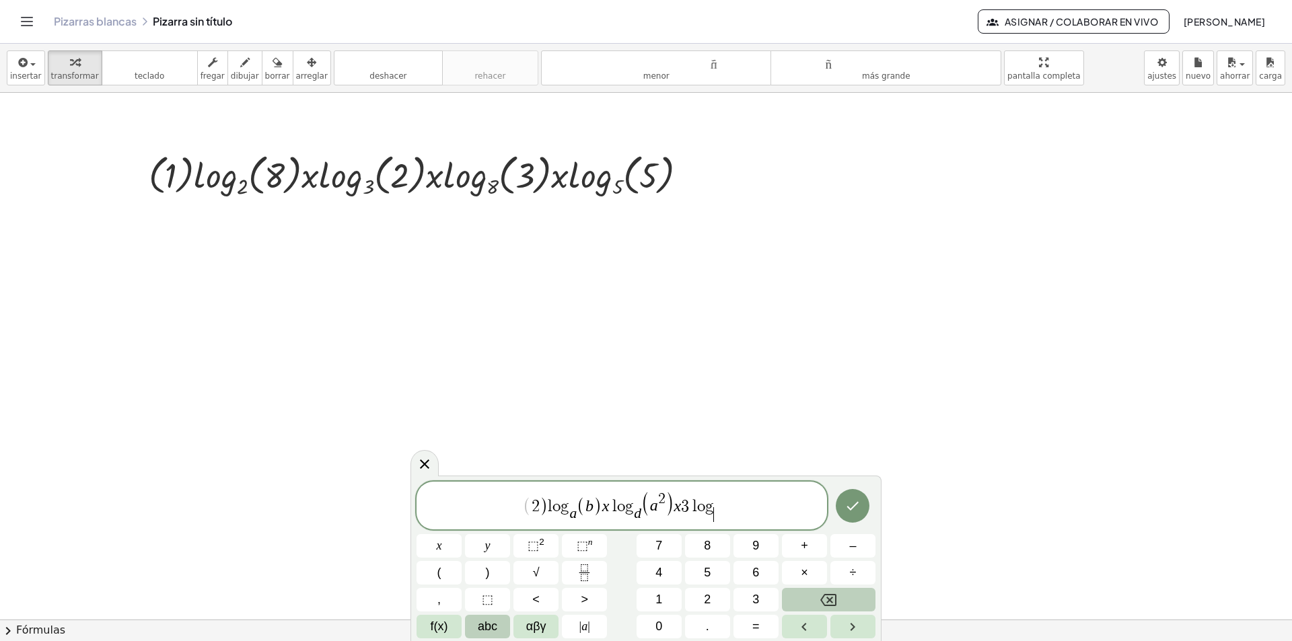
click at [493, 628] on span "abc" at bounding box center [488, 627] width 20 height 18
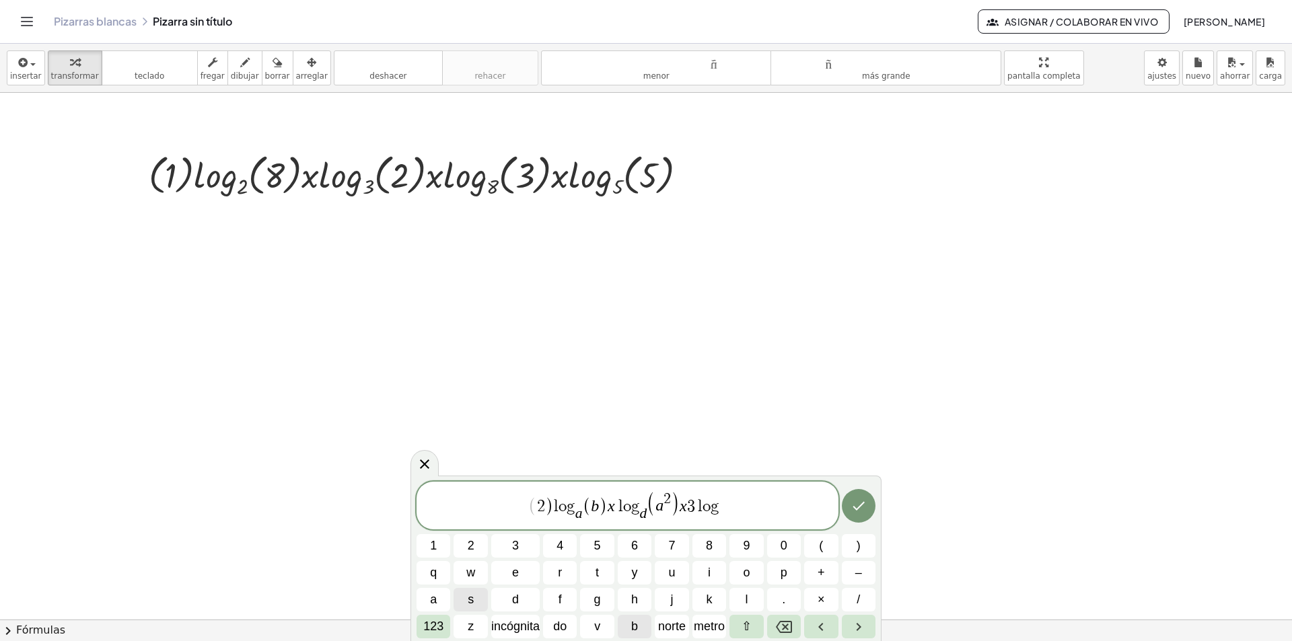
click at [643, 626] on button "b" at bounding box center [635, 627] width 34 height 24
click at [728, 499] on span "( 2 ) l o g a ​ ( b ) x l o g d ​ ( a 2 ) x 3 l o g b ​ ​" at bounding box center [627, 507] width 422 height 34
click at [822, 546] on span "(" at bounding box center [821, 546] width 4 height 18
click at [425, 623] on font "123" at bounding box center [433, 626] width 20 height 13
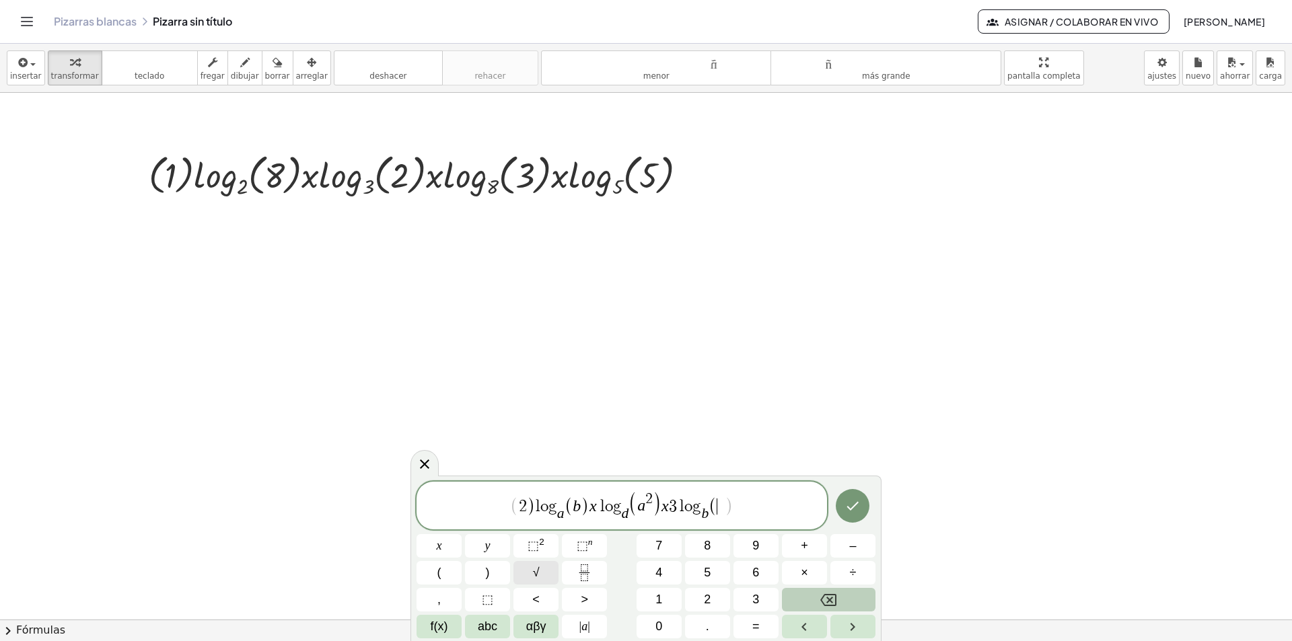
click at [540, 575] on button "√" at bounding box center [535, 573] width 45 height 24
click at [484, 625] on span "abc" at bounding box center [488, 627] width 20 height 18
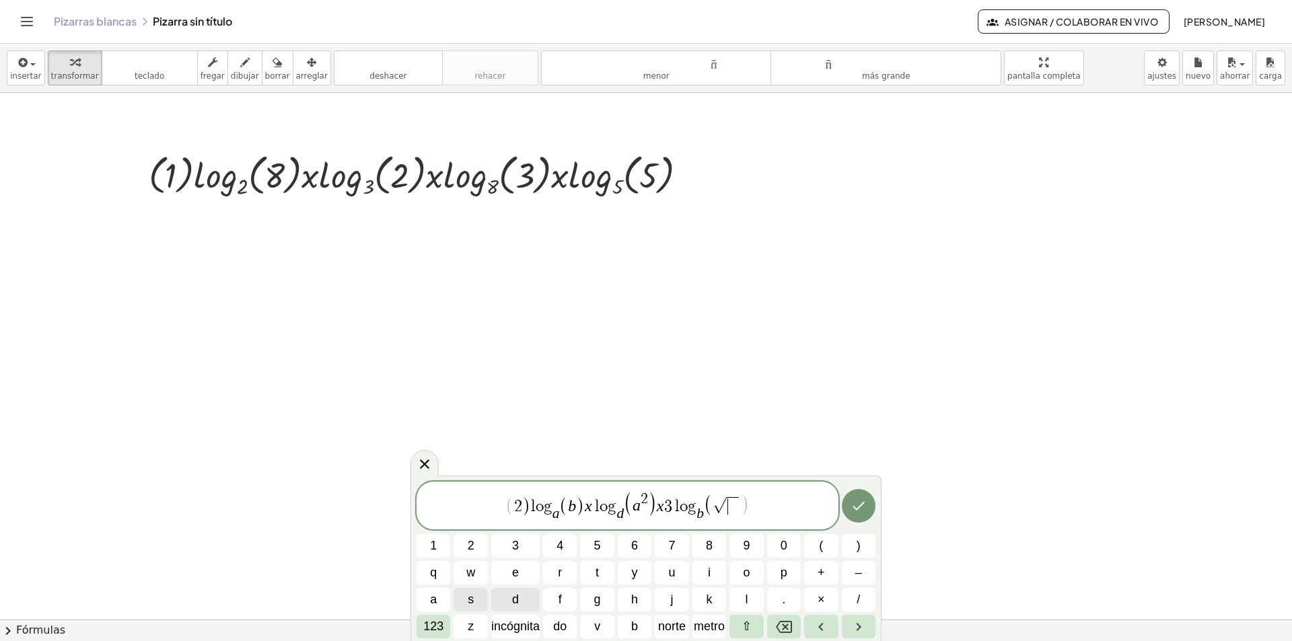
click at [513, 595] on span "d" at bounding box center [515, 600] width 7 height 18
click at [758, 505] on span "( 2 ) l o g a ​ ( b ) x l o g d ​ ( a 2 ) x 3 l o g b ​ ( √ d ) ​" at bounding box center [627, 507] width 422 height 34
click at [860, 505] on icon "Hecho" at bounding box center [858, 506] width 16 height 16
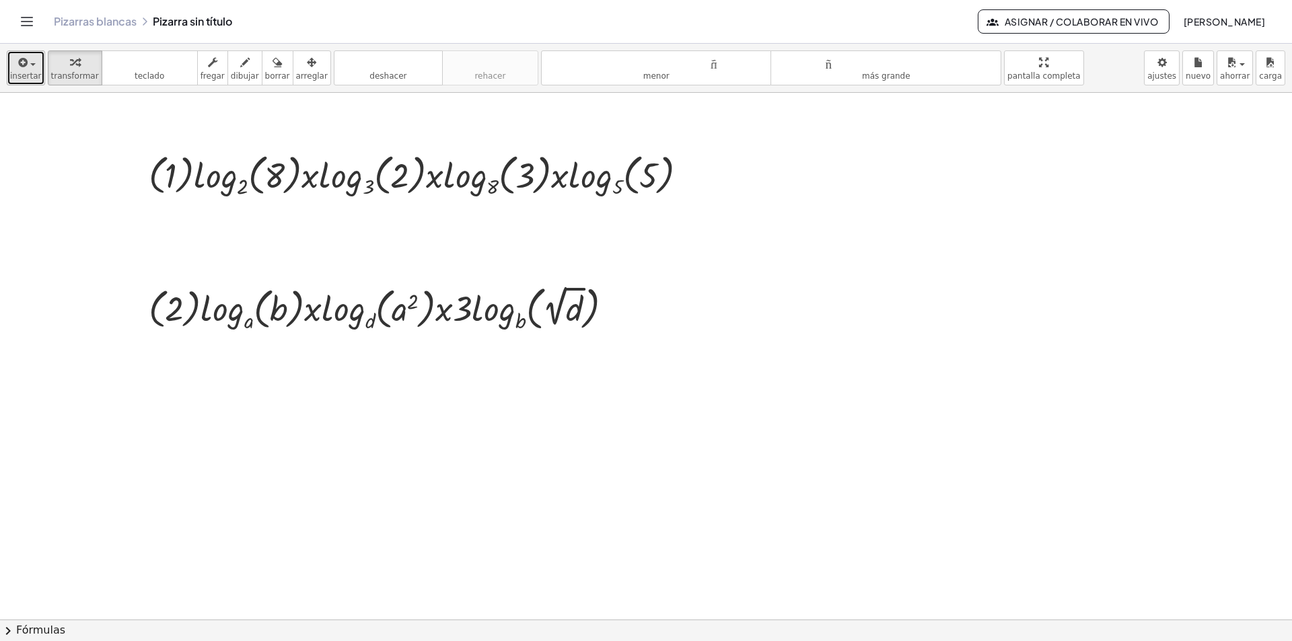
click at [16, 63] on icon "button" at bounding box center [22, 62] width 12 height 16
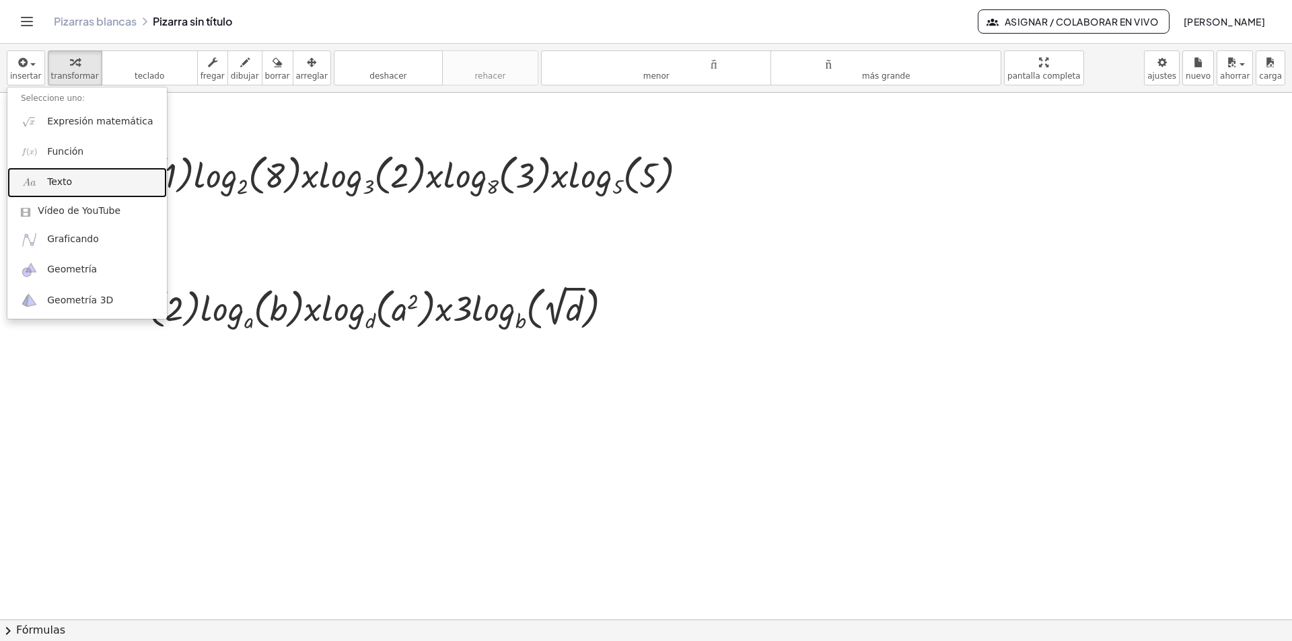
click at [69, 185] on font "Texto" at bounding box center [59, 181] width 25 height 11
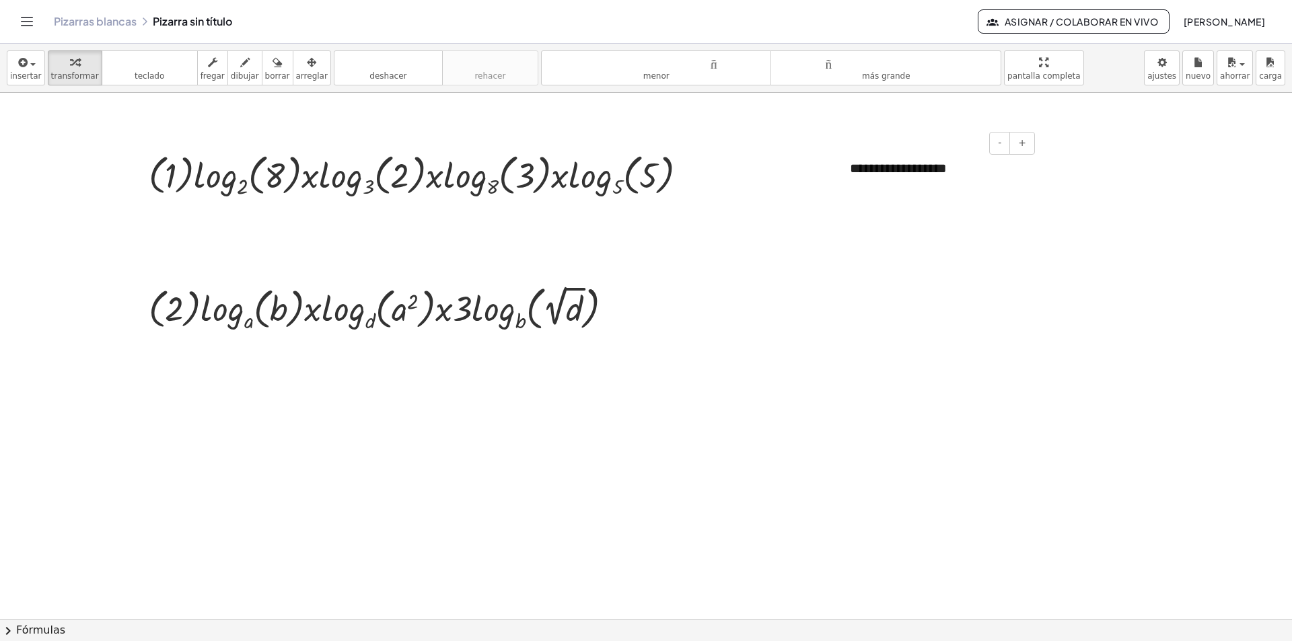
click at [986, 165] on div "**********" at bounding box center [937, 168] width 202 height 46
click at [863, 169] on font "**********" at bounding box center [879, 167] width 59 height 13
click at [1031, 142] on button "+" at bounding box center [1022, 143] width 26 height 23
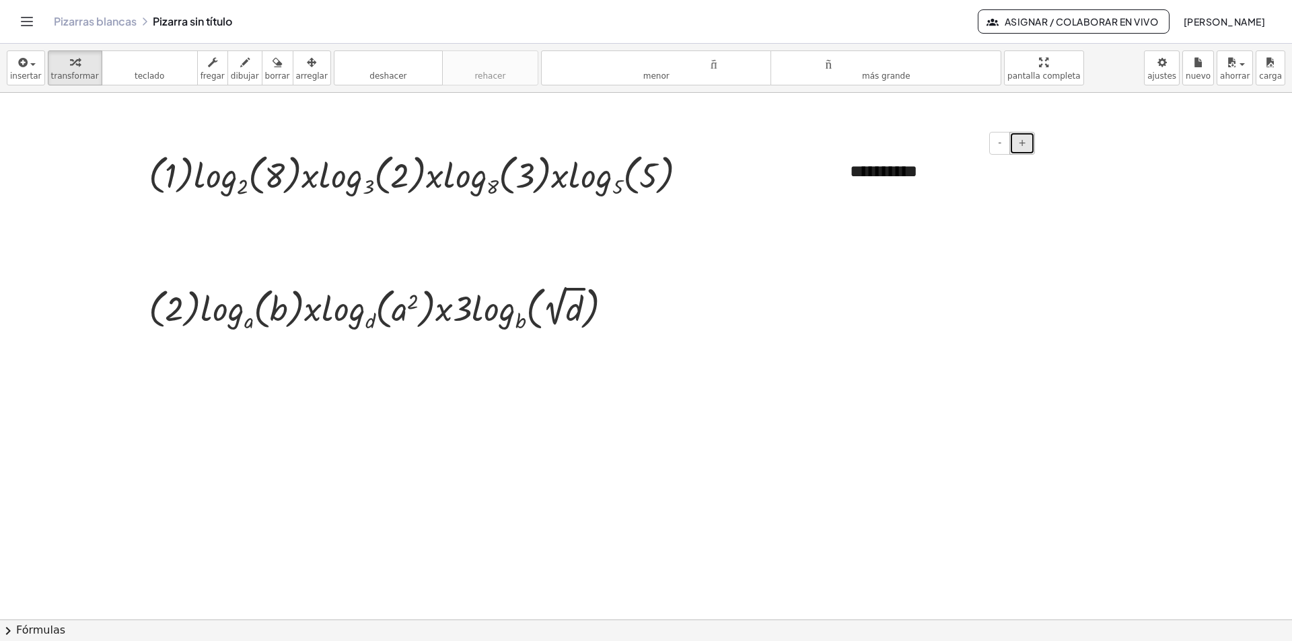
click at [1031, 142] on button "+" at bounding box center [1022, 143] width 26 height 23
click at [34, 65] on div "button" at bounding box center [26, 62] width 32 height 16
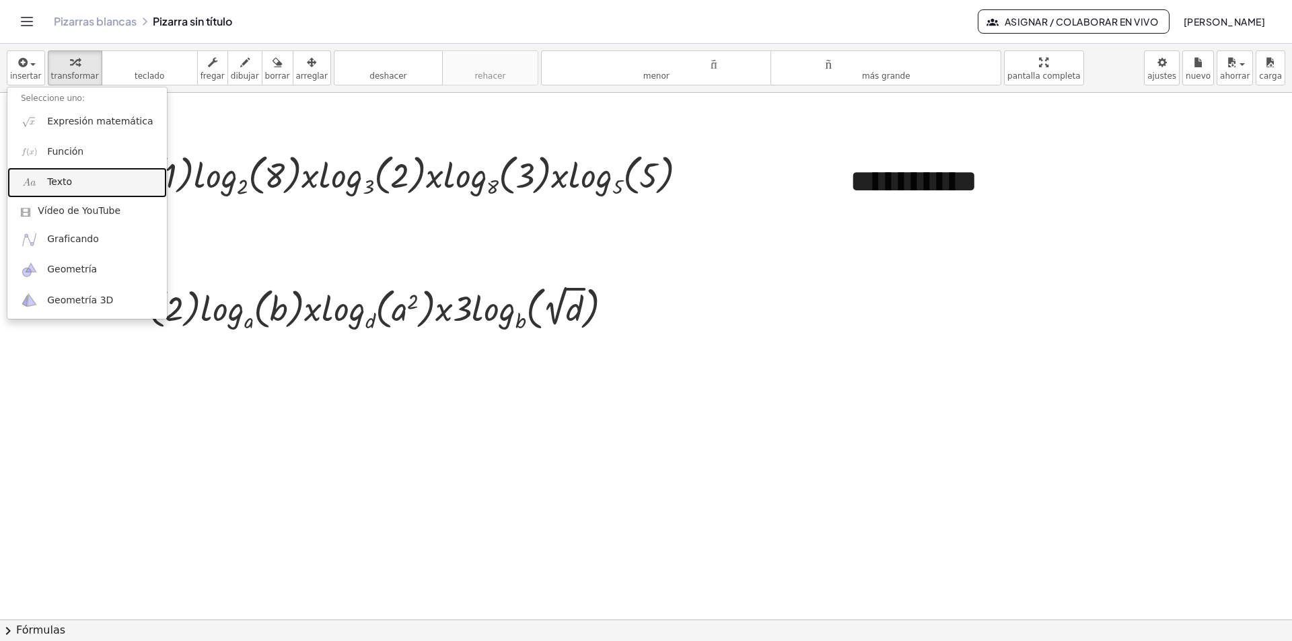
click at [66, 184] on font "Texto" at bounding box center [59, 181] width 25 height 11
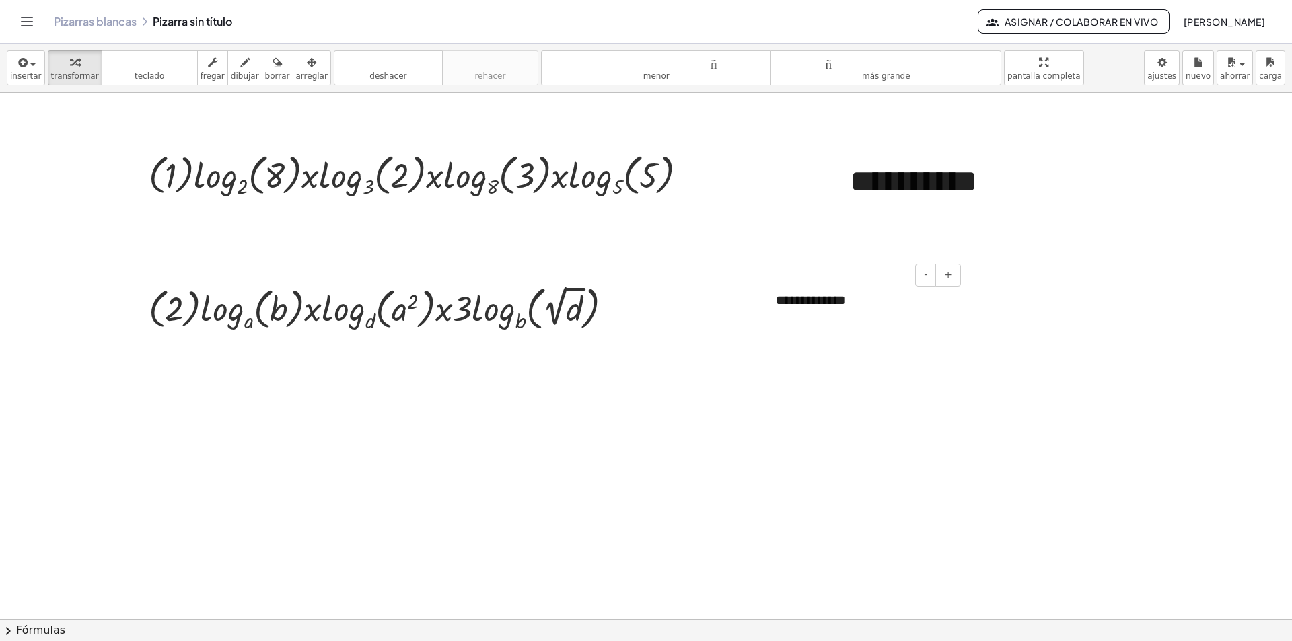
click at [798, 301] on font "**********" at bounding box center [811, 299] width 70 height 13
click at [946, 278] on font "+" at bounding box center [948, 274] width 8 height 11
click at [954, 270] on button "+" at bounding box center [948, 275] width 26 height 23
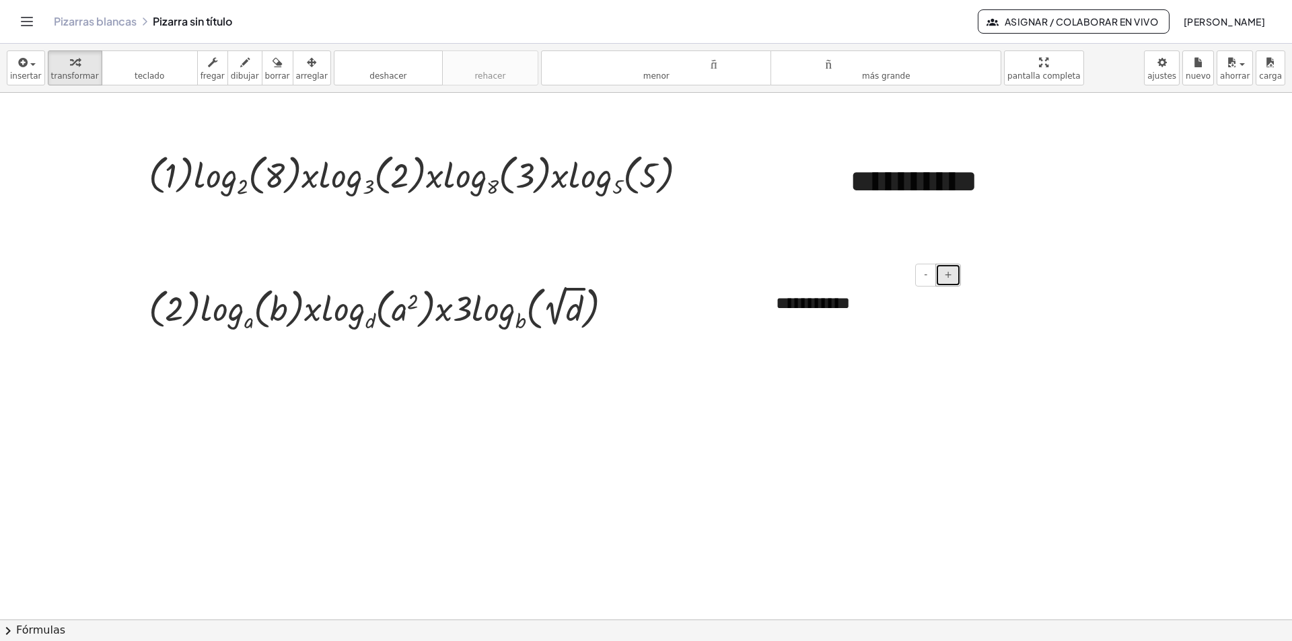
click at [954, 270] on button "+" at bounding box center [948, 275] width 26 height 23
click at [14, 77] on font "insertar" at bounding box center [26, 75] width 32 height 9
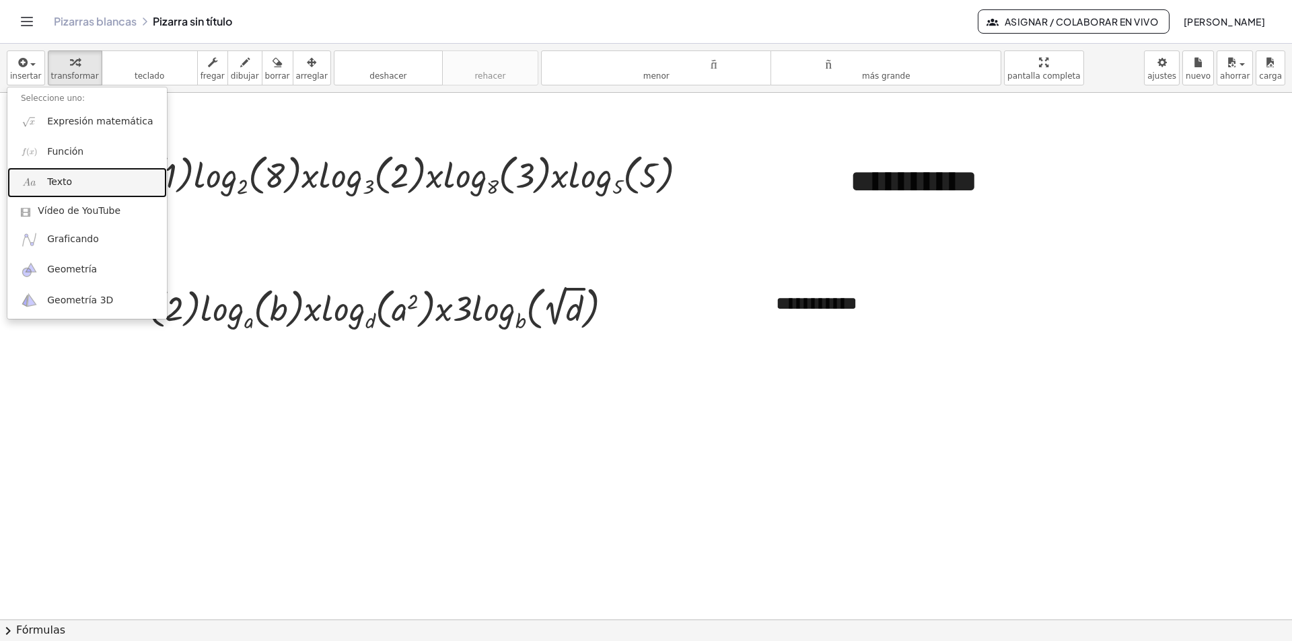
click at [67, 186] on font "Texto" at bounding box center [59, 181] width 25 height 11
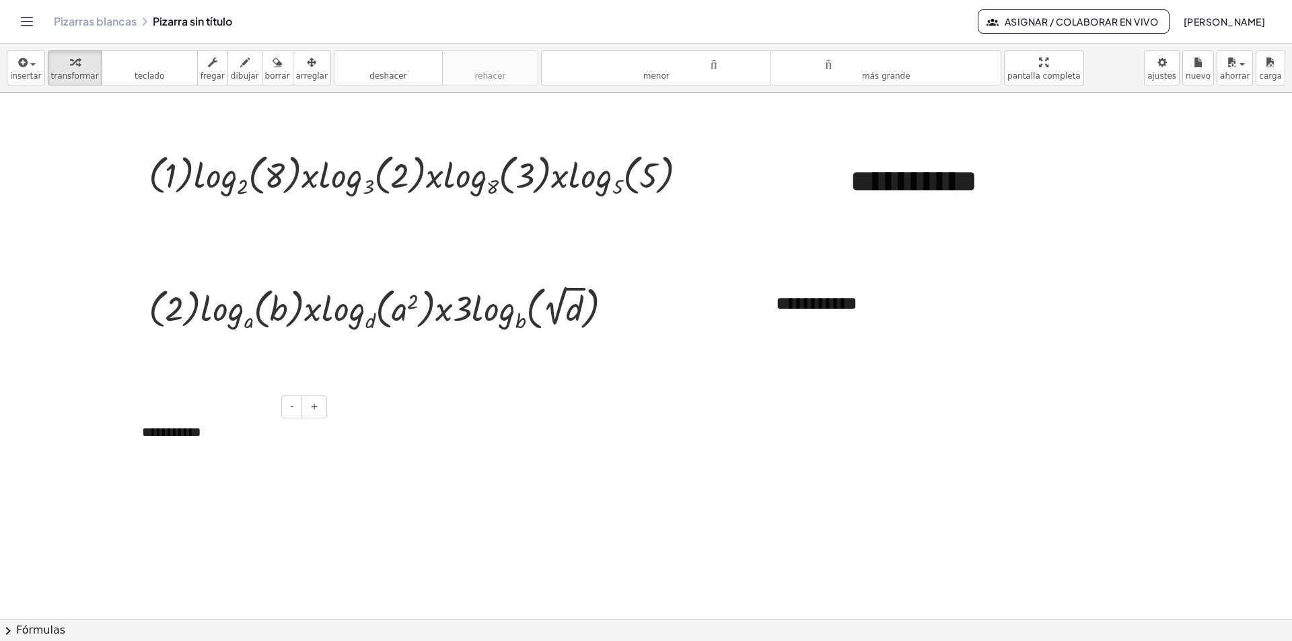
click at [155, 431] on font "**********" at bounding box center [171, 431] width 59 height 13
click at [320, 410] on button "+" at bounding box center [314, 407] width 26 height 23
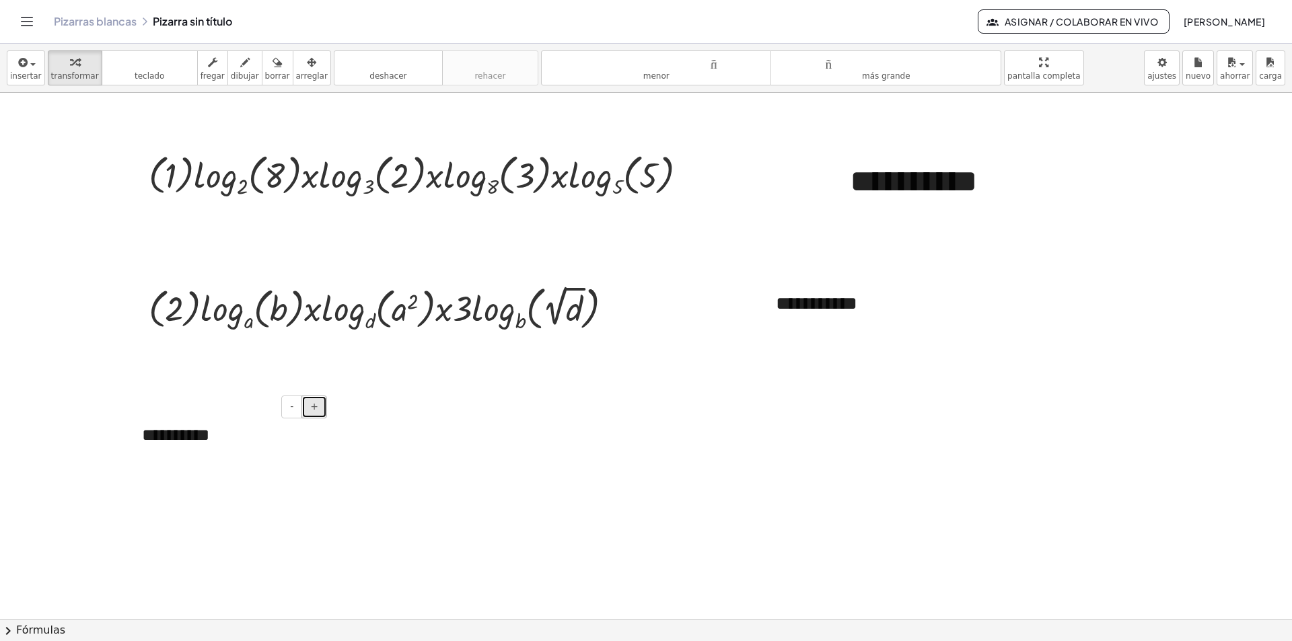
click at [320, 410] on button "+" at bounding box center [314, 407] width 26 height 23
click at [28, 65] on span "button" at bounding box center [29, 63] width 3 height 9
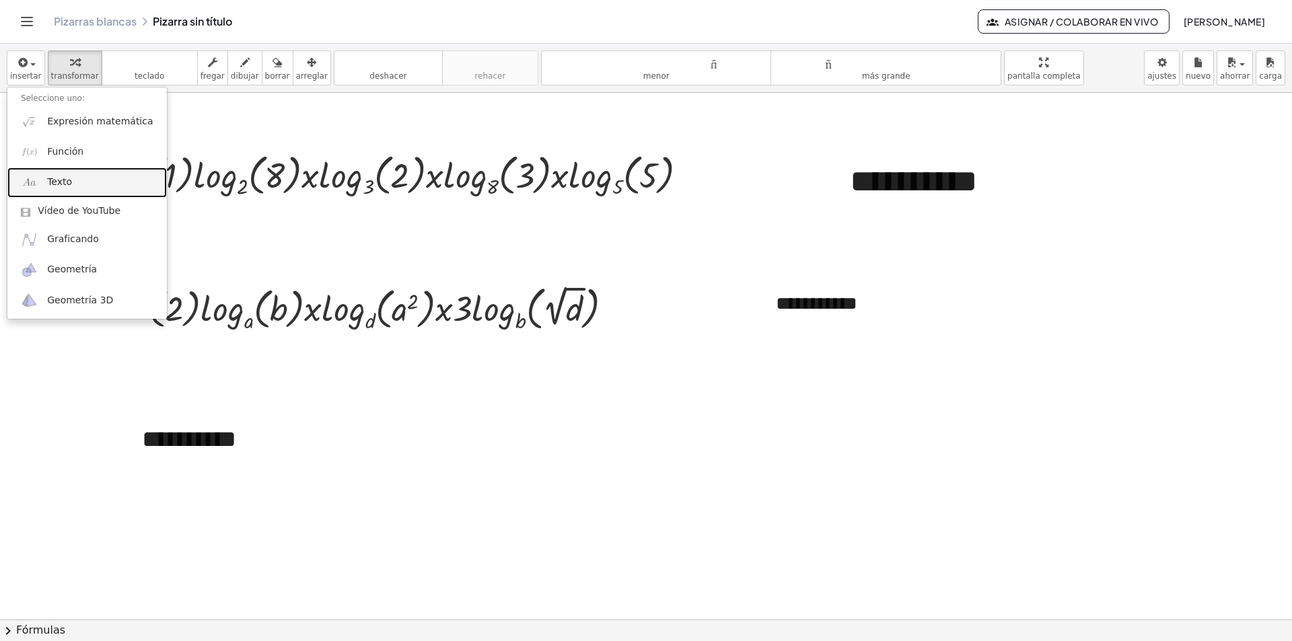
click at [71, 186] on link "Texto" at bounding box center [86, 183] width 159 height 30
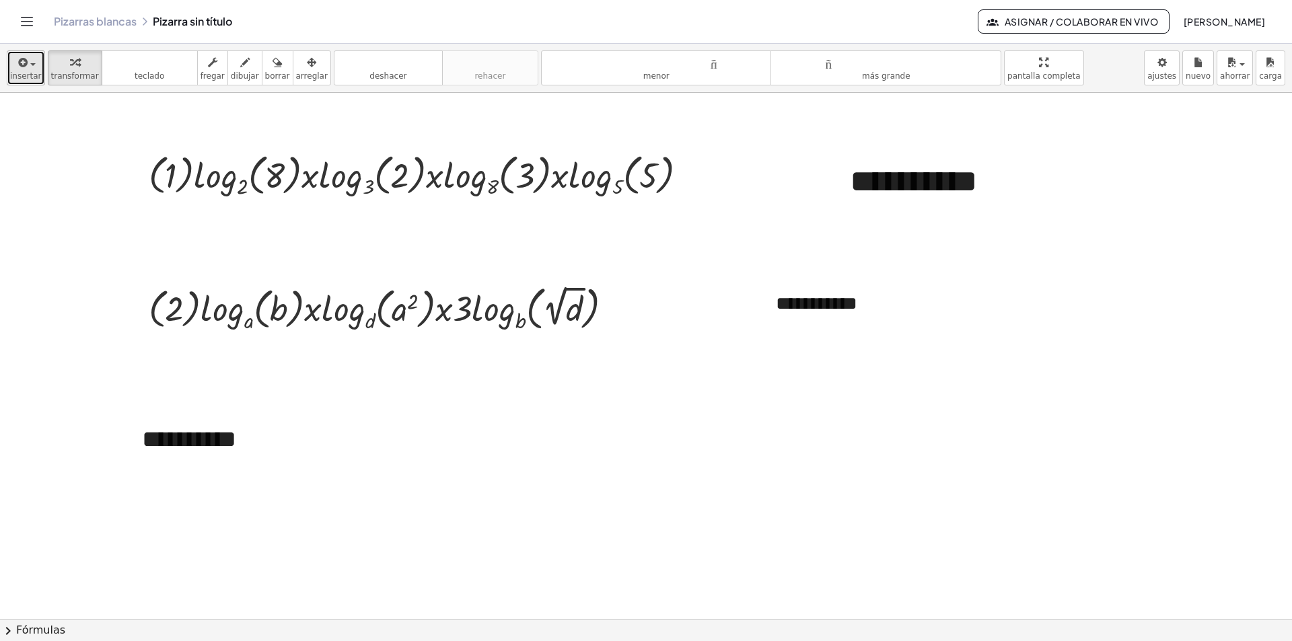
click at [28, 68] on div "button" at bounding box center [26, 62] width 32 height 16
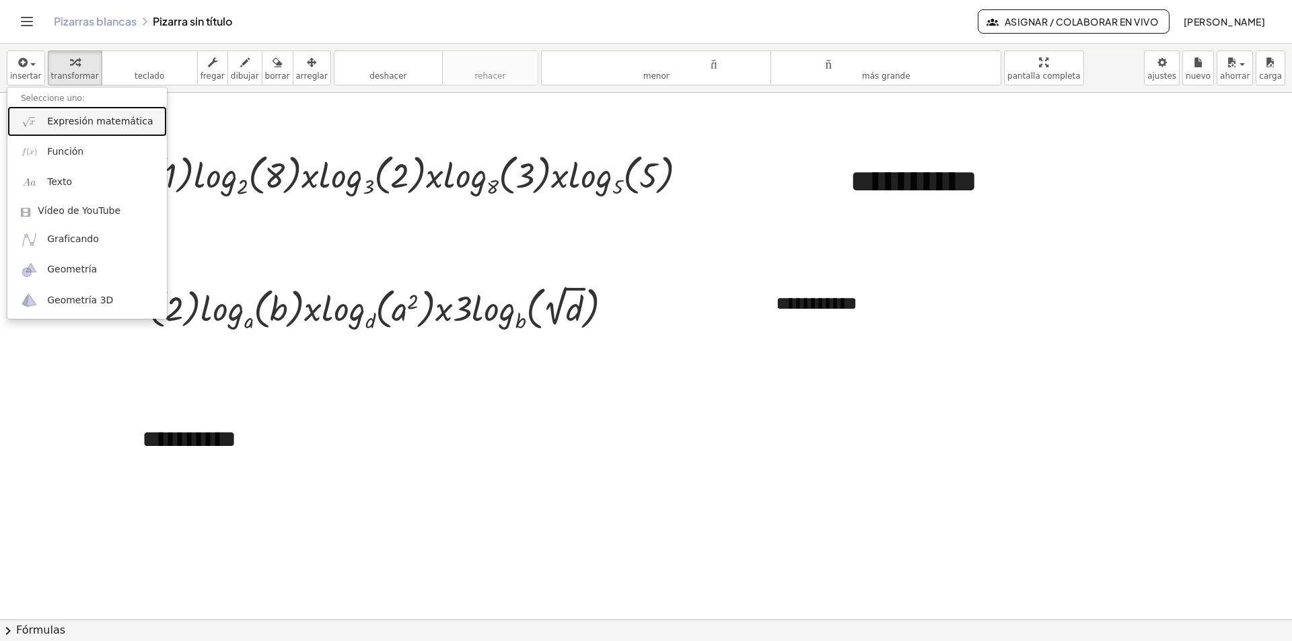
click at [62, 120] on font "Expresión matemática" at bounding box center [100, 121] width 106 height 11
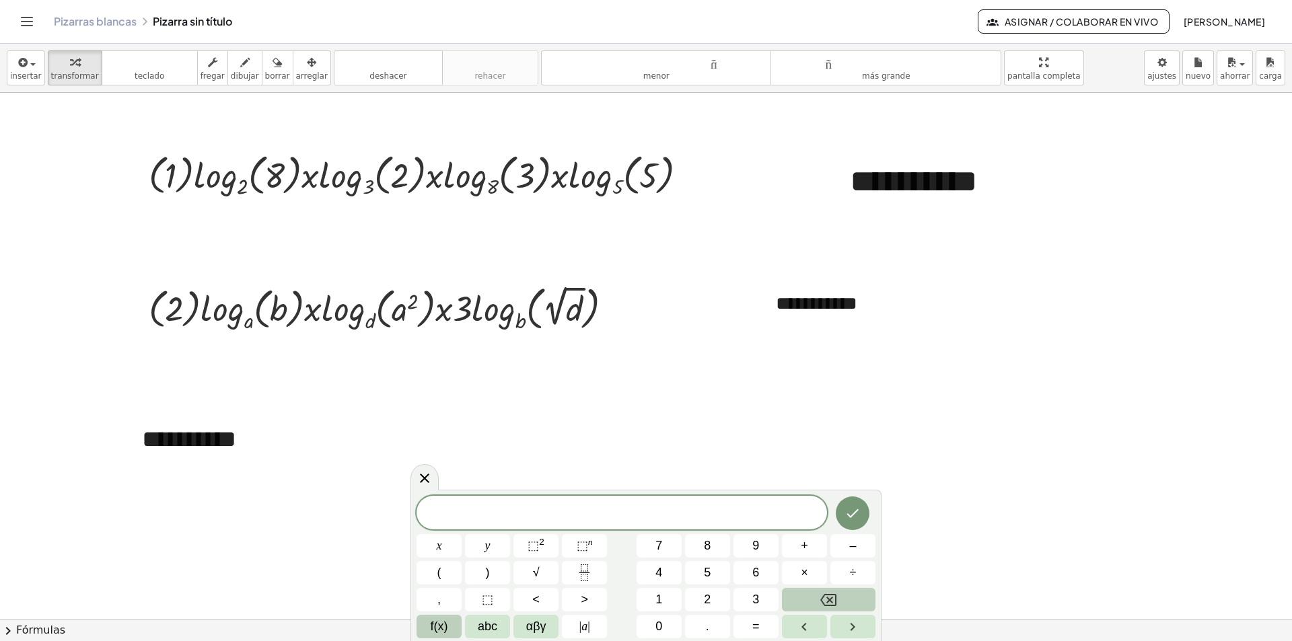
click at [445, 626] on span "f(x)" at bounding box center [439, 627] width 17 height 18
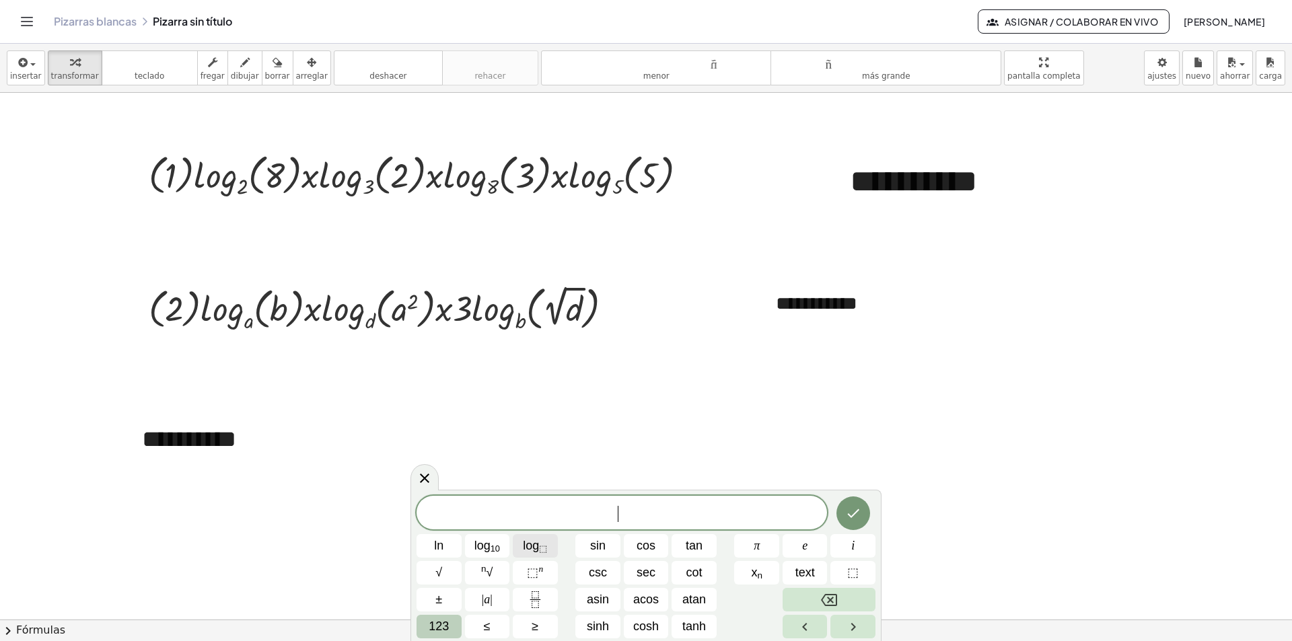
click at [535, 547] on span "log ⬚" at bounding box center [535, 546] width 24 height 18
click at [441, 628] on span "123" at bounding box center [439, 627] width 20 height 18
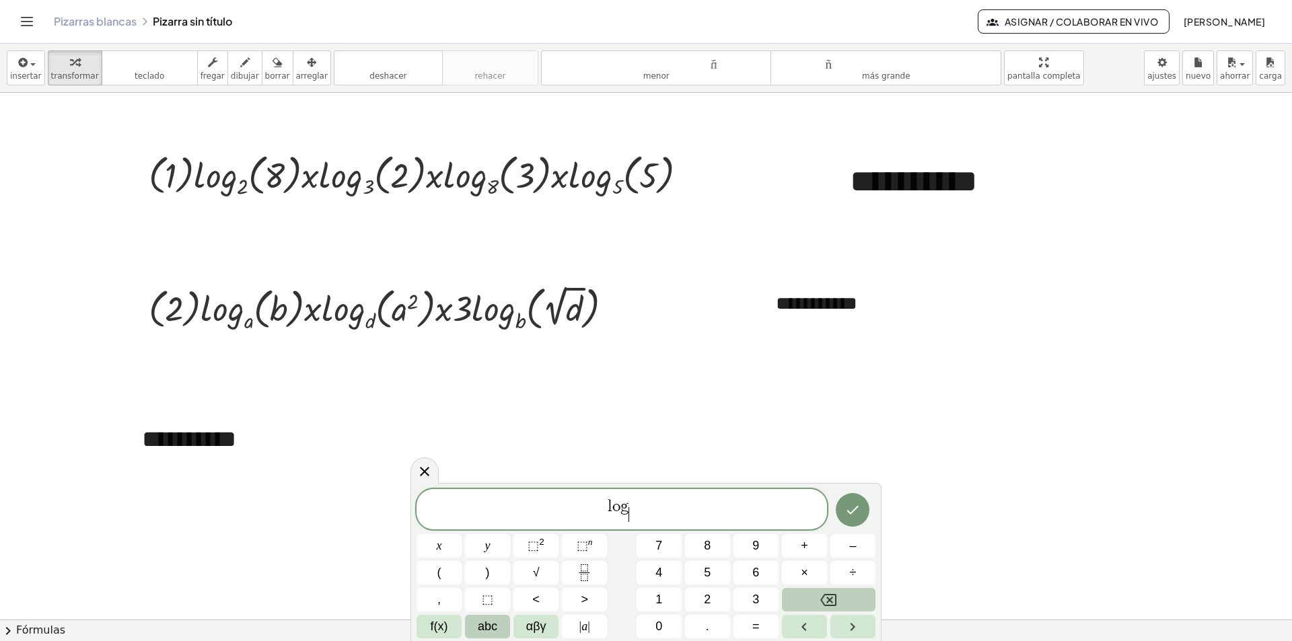
click at [484, 630] on span "abc" at bounding box center [488, 627] width 20 height 18
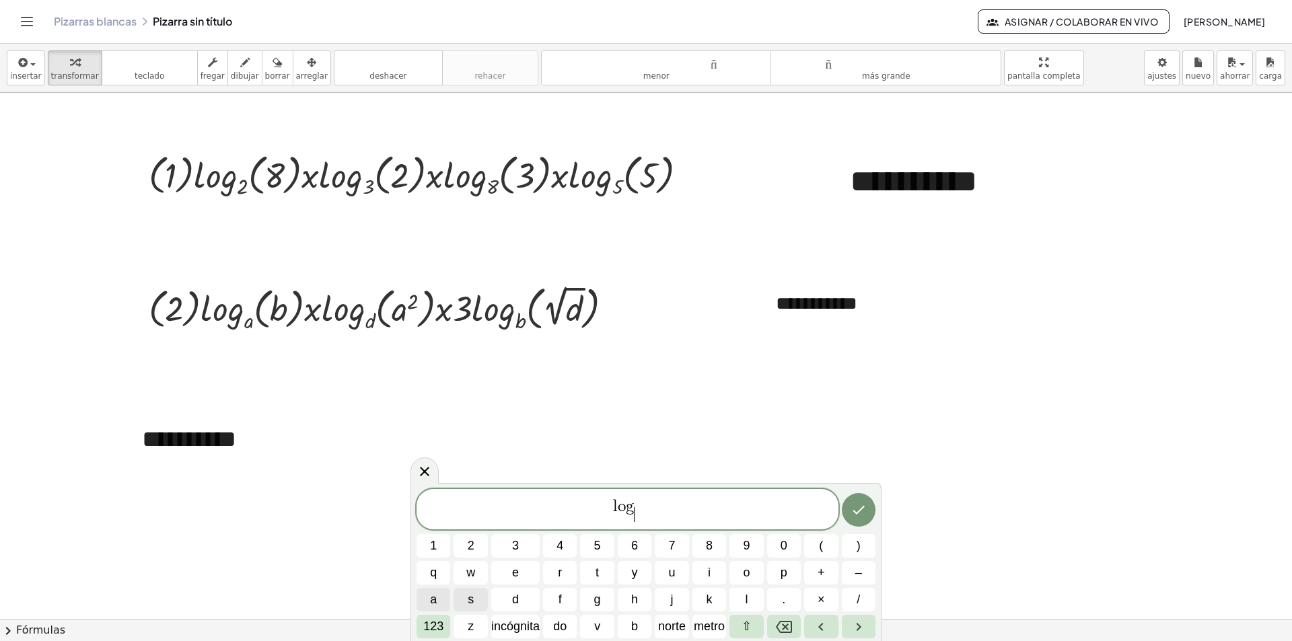
click at [435, 598] on span "a" at bounding box center [433, 600] width 7 height 18
click at [645, 506] on span "l o g a ​ ​" at bounding box center [627, 510] width 422 height 26
click at [818, 546] on button "(" at bounding box center [821, 546] width 34 height 24
click at [622, 625] on button "b" at bounding box center [635, 627] width 34 height 24
click at [671, 515] on span "l o g a ​ ( b ) ​" at bounding box center [627, 509] width 422 height 28
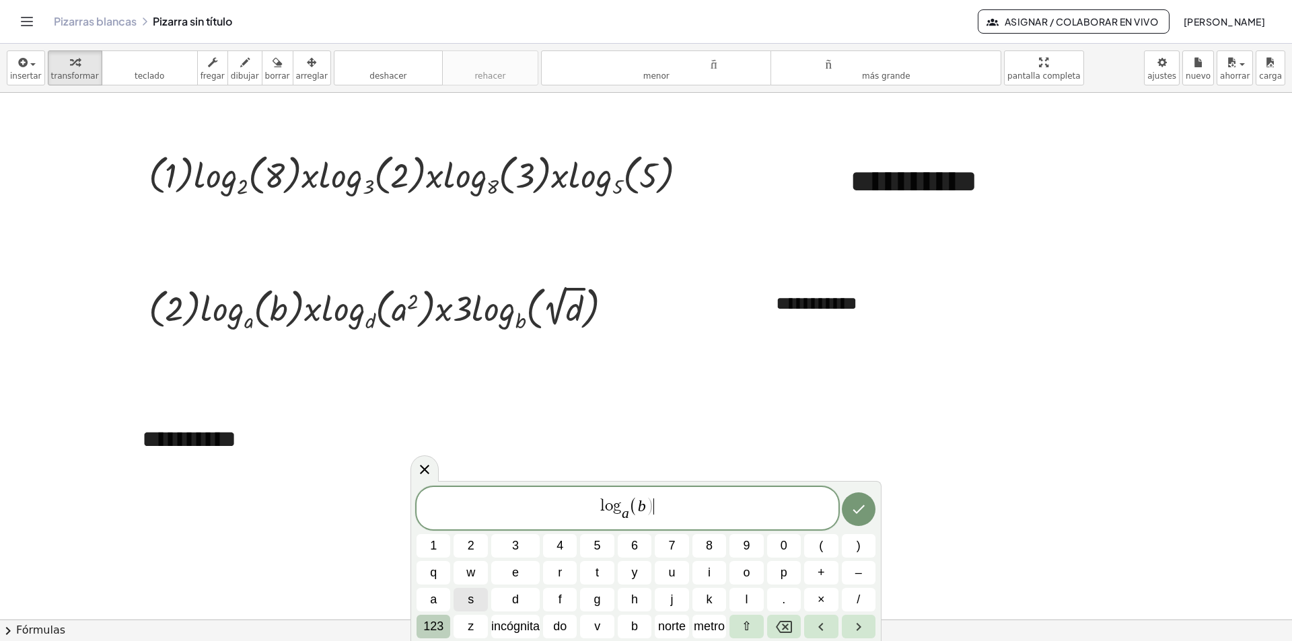
click at [423, 623] on button "123" at bounding box center [433, 627] width 34 height 24
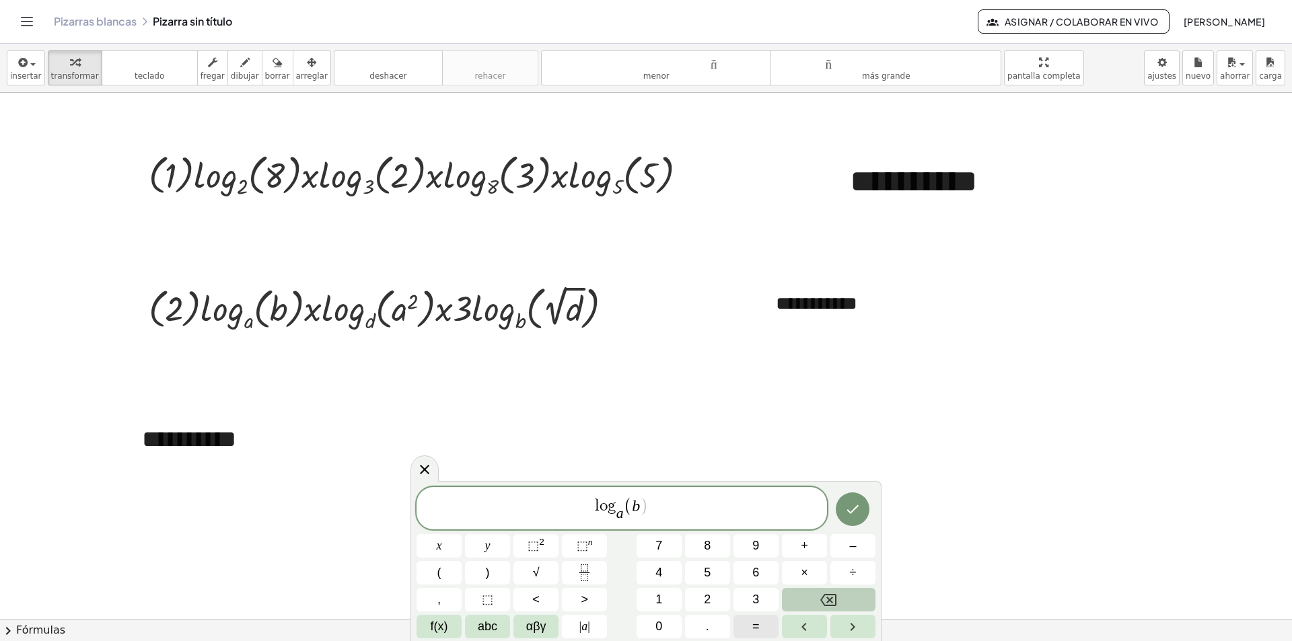
click at [752, 622] on span "=" at bounding box center [755, 627] width 7 height 18
click at [448, 624] on button "f(x)" at bounding box center [438, 627] width 45 height 24
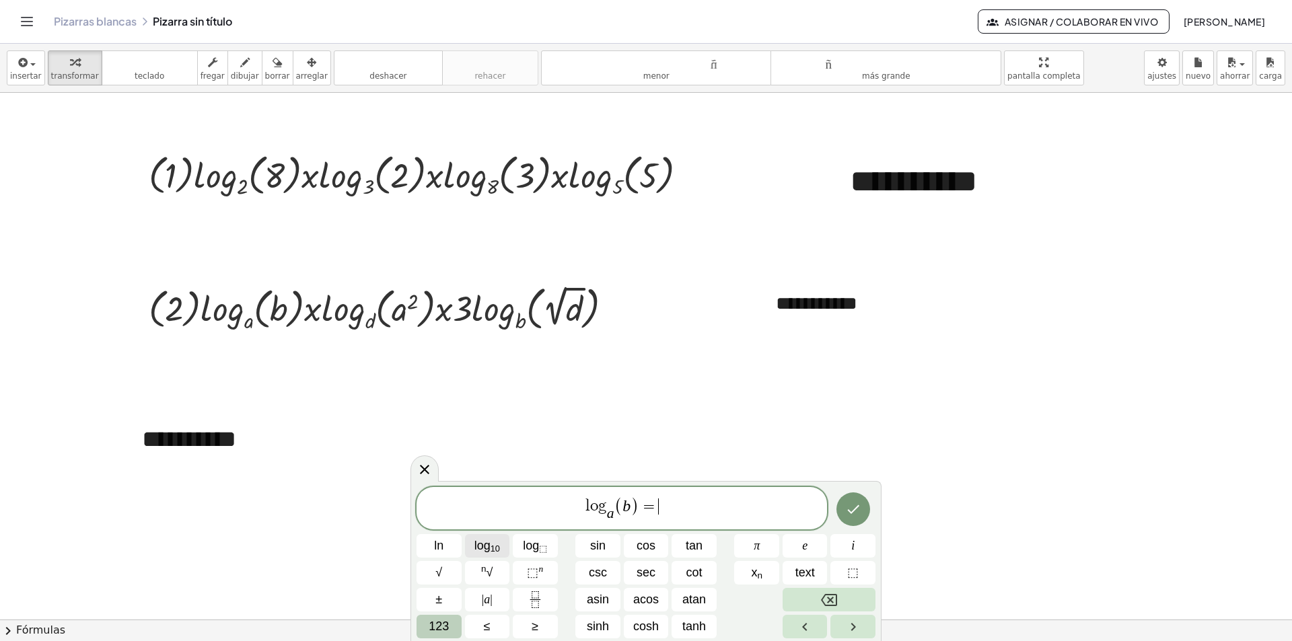
click at [486, 545] on span "log 10" at bounding box center [487, 546] width 26 height 18
click at [830, 601] on icon "Backspace" at bounding box center [829, 600] width 16 height 16
click at [531, 595] on icon "Fraction" at bounding box center [535, 599] width 17 height 17
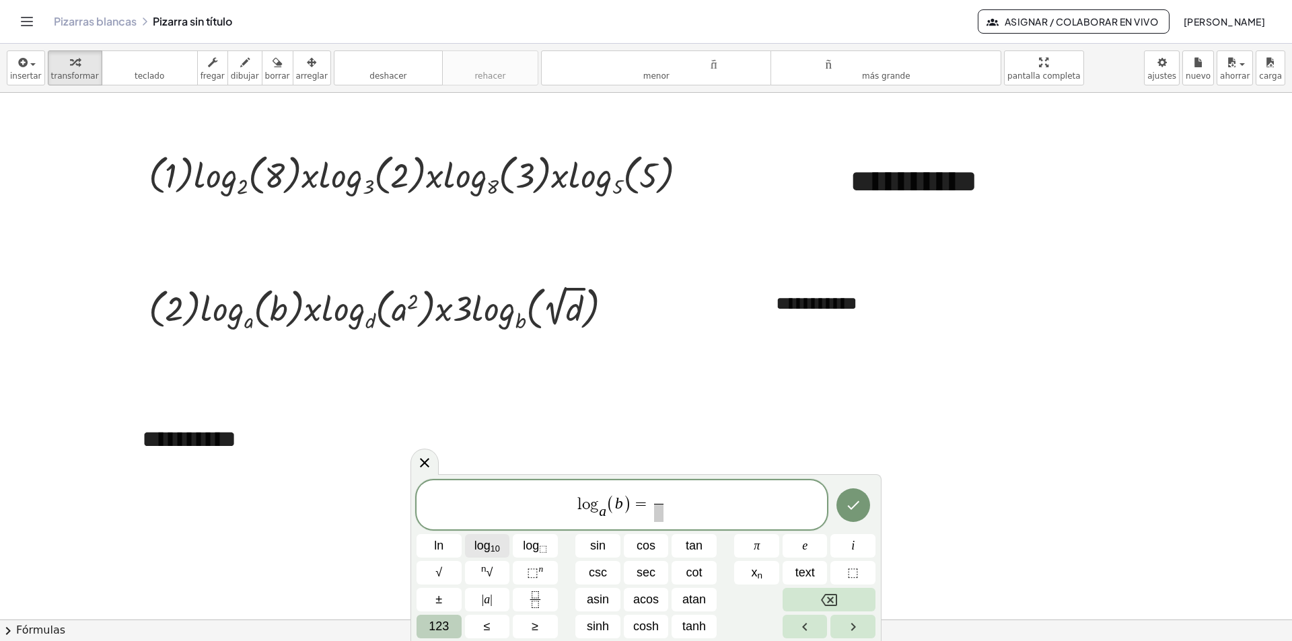
click at [486, 548] on span "log 10" at bounding box center [487, 546] width 26 height 18
click at [443, 628] on span "123" at bounding box center [439, 627] width 20 height 18
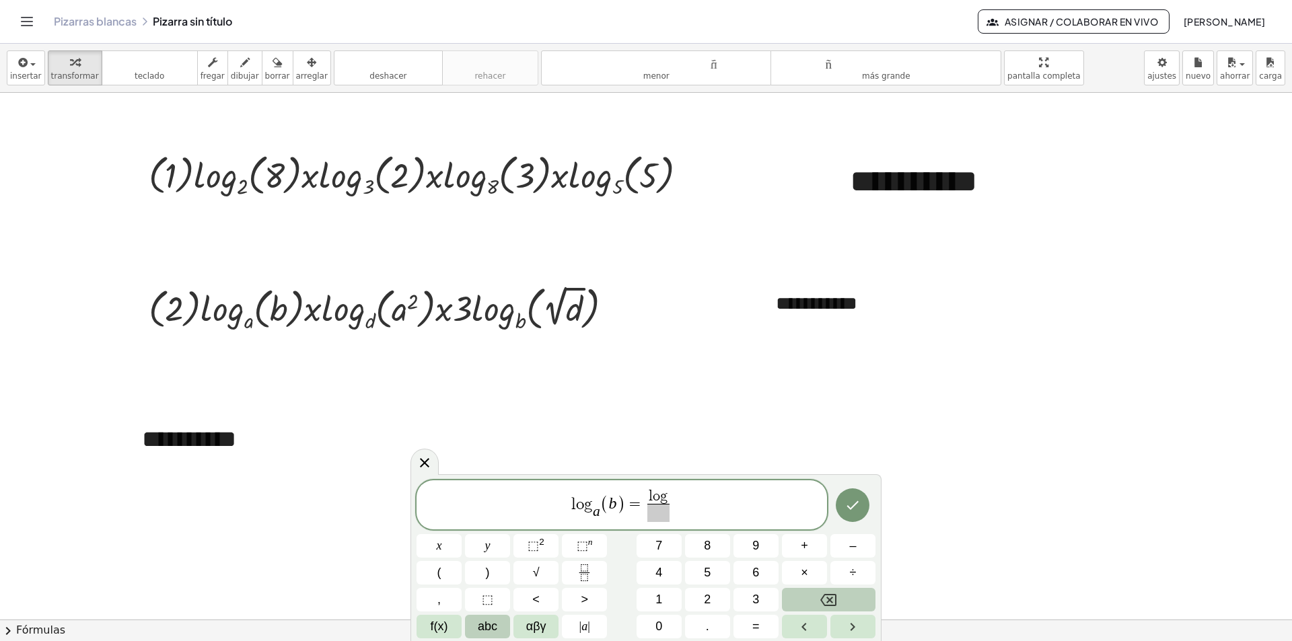
click at [472, 622] on button "abc" at bounding box center [487, 627] width 45 height 24
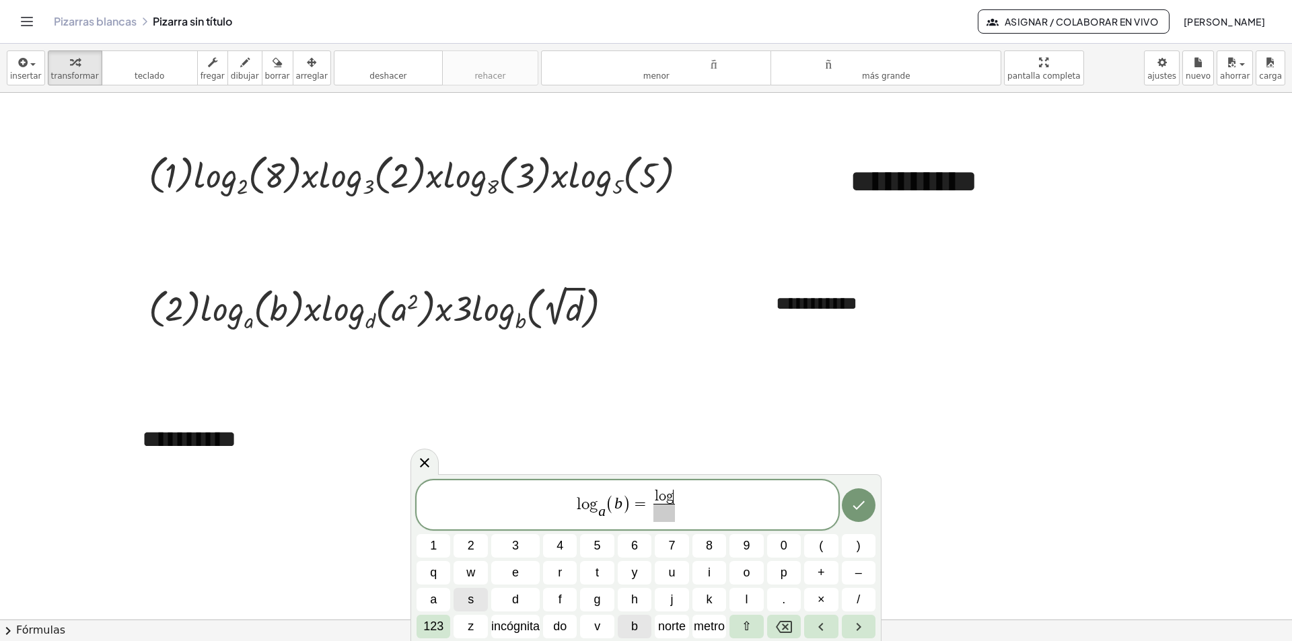
click at [636, 626] on font "b" at bounding box center [634, 626] width 7 height 13
click at [653, 515] on span at bounding box center [664, 513] width 32 height 18
click at [436, 619] on span "123" at bounding box center [433, 627] width 20 height 18
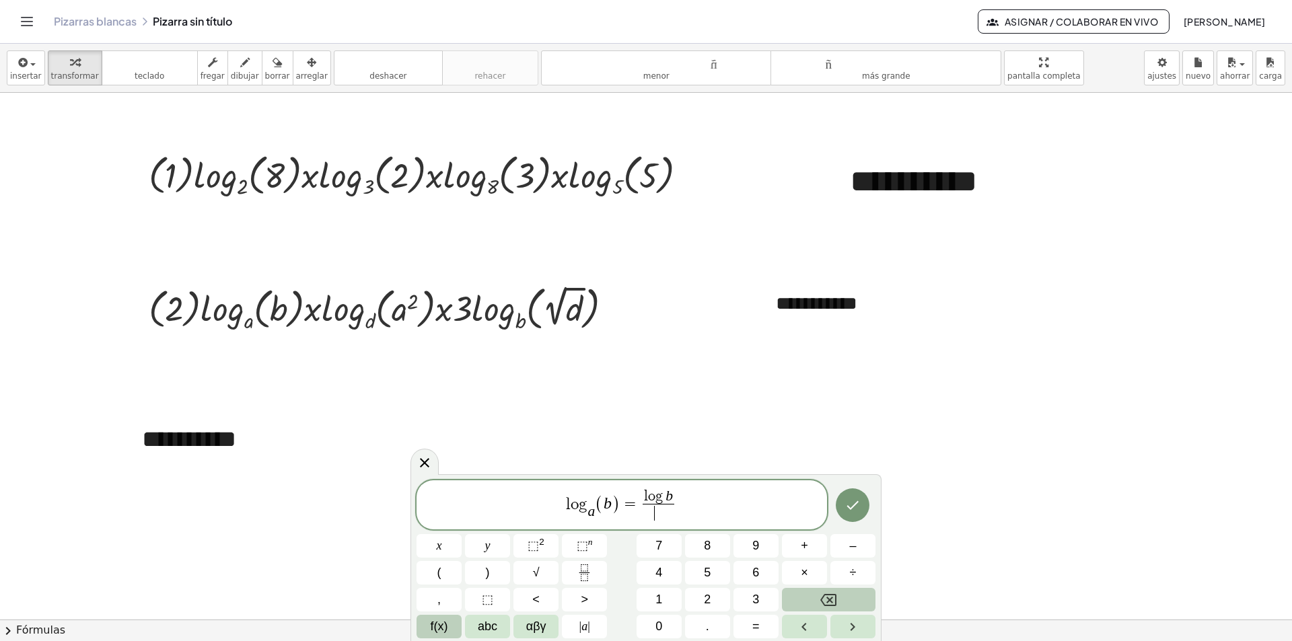
click at [425, 630] on button "f(x)" at bounding box center [438, 627] width 45 height 24
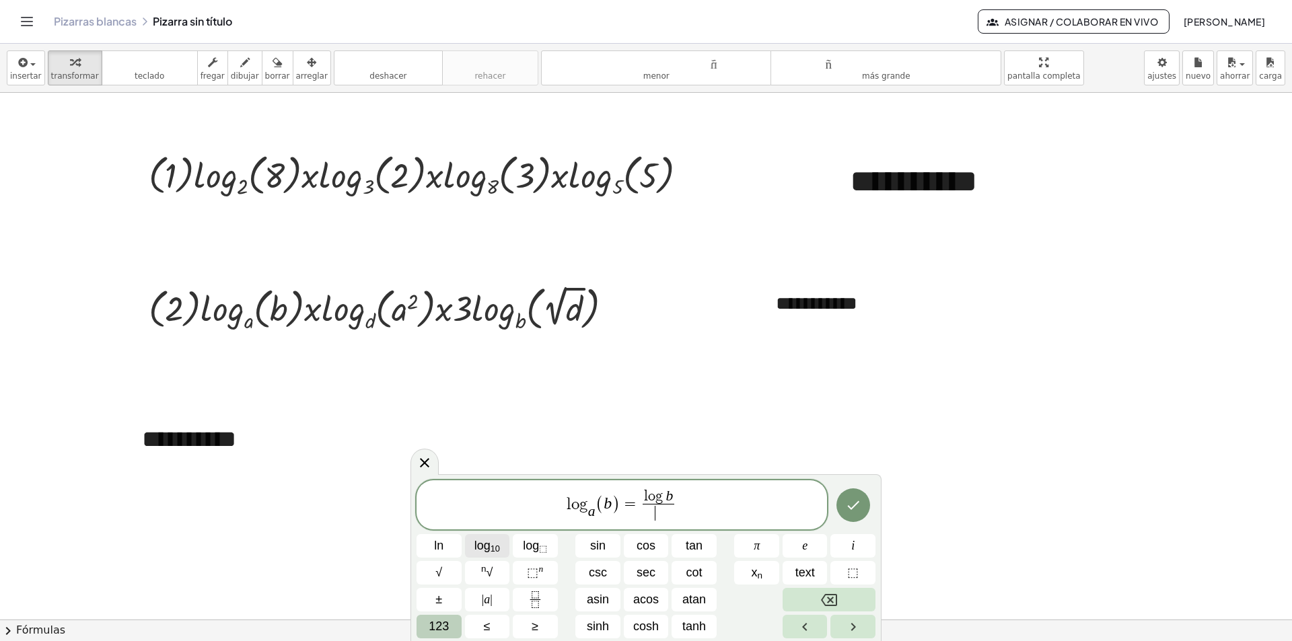
click at [487, 547] on span "log 10" at bounding box center [487, 546] width 26 height 18
click at [442, 626] on span "123" at bounding box center [439, 627] width 20 height 18
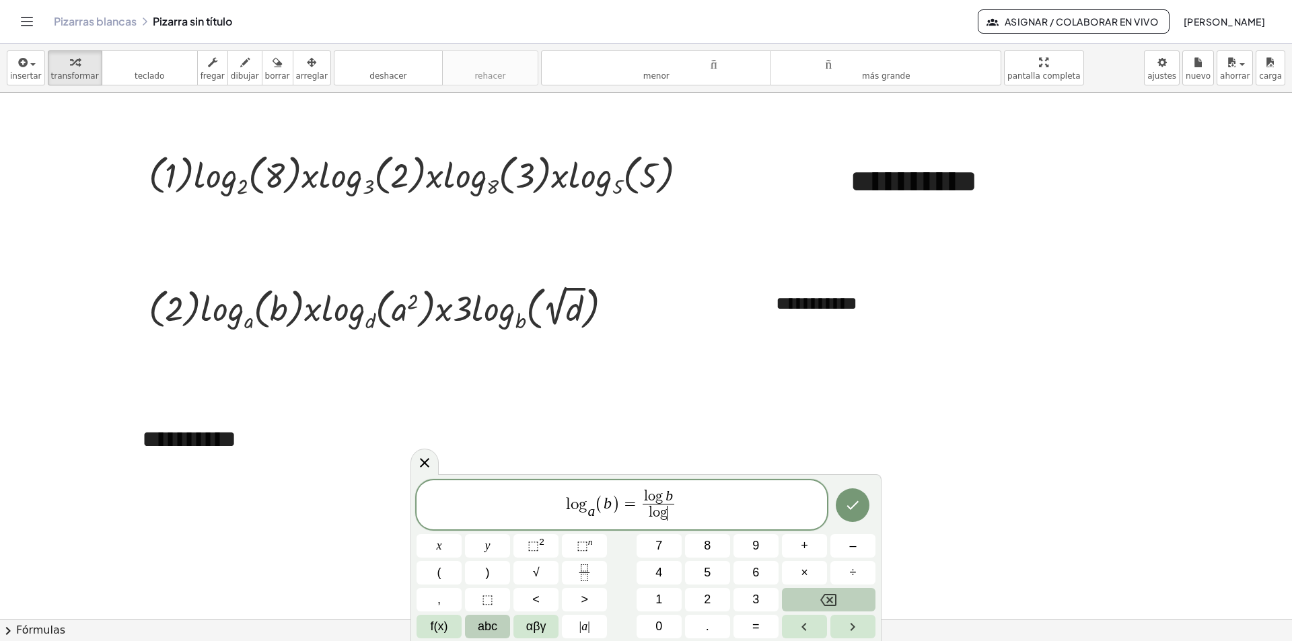
click at [483, 626] on span "abc" at bounding box center [488, 627] width 20 height 18
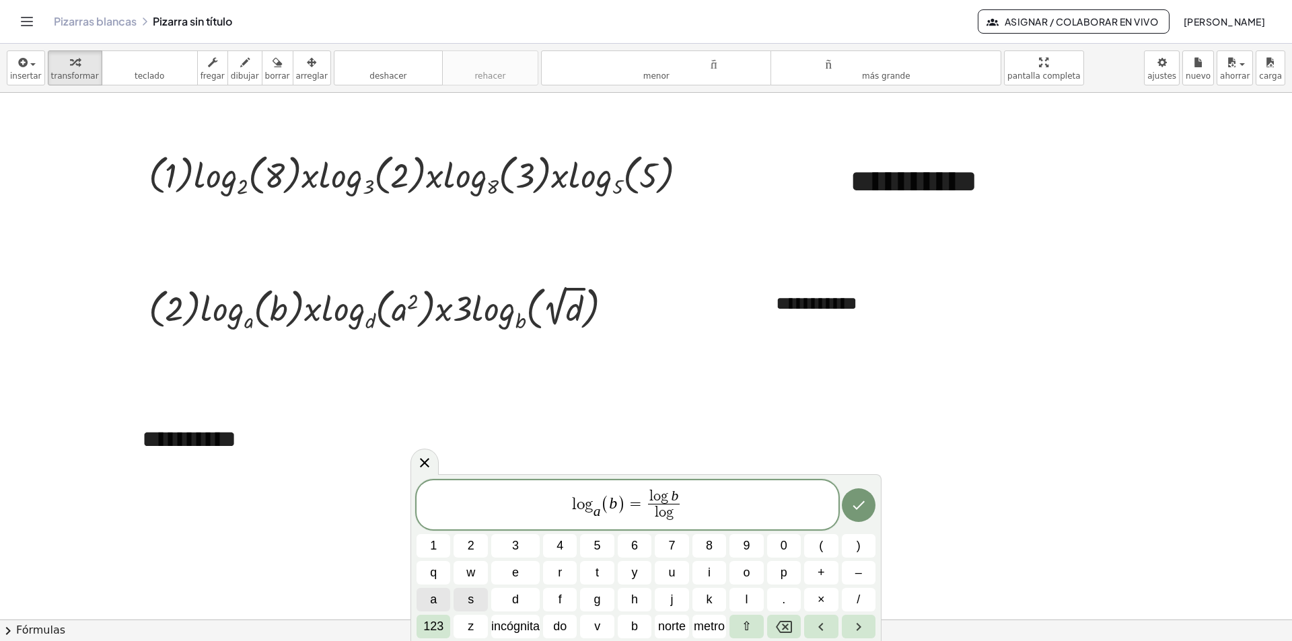
click at [436, 594] on span "a" at bounding box center [433, 600] width 7 height 18
click at [854, 511] on icon "Hecho" at bounding box center [858, 505] width 16 height 16
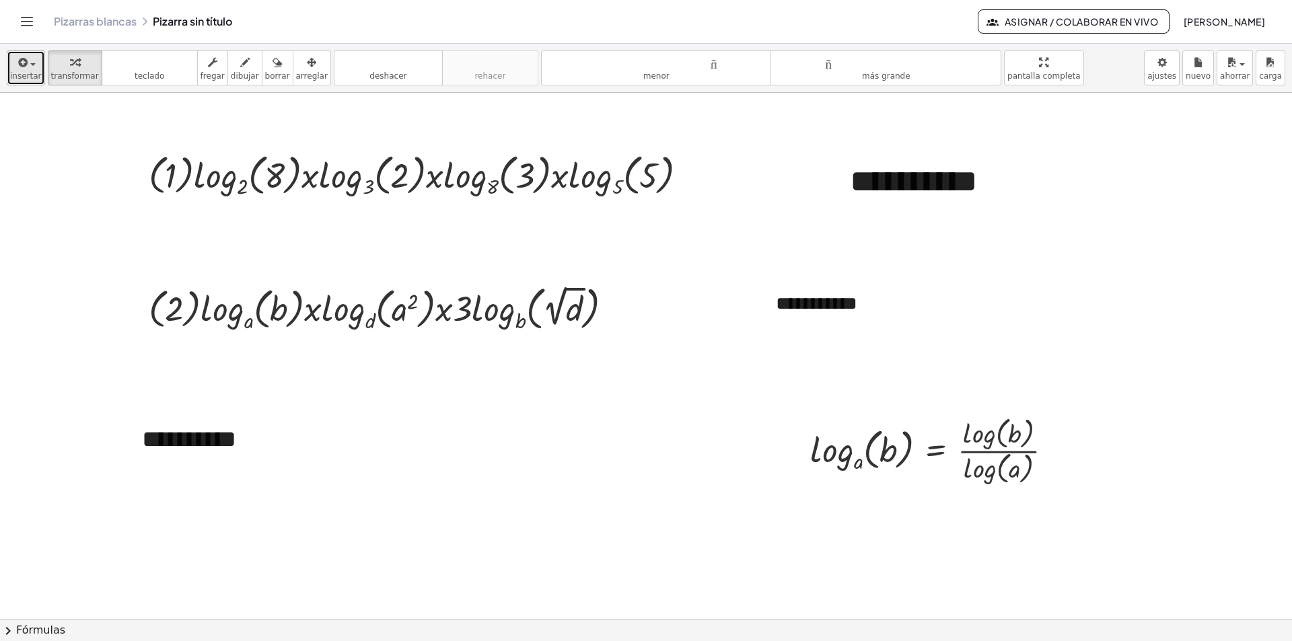
click at [20, 71] on font "insertar" at bounding box center [26, 75] width 32 height 9
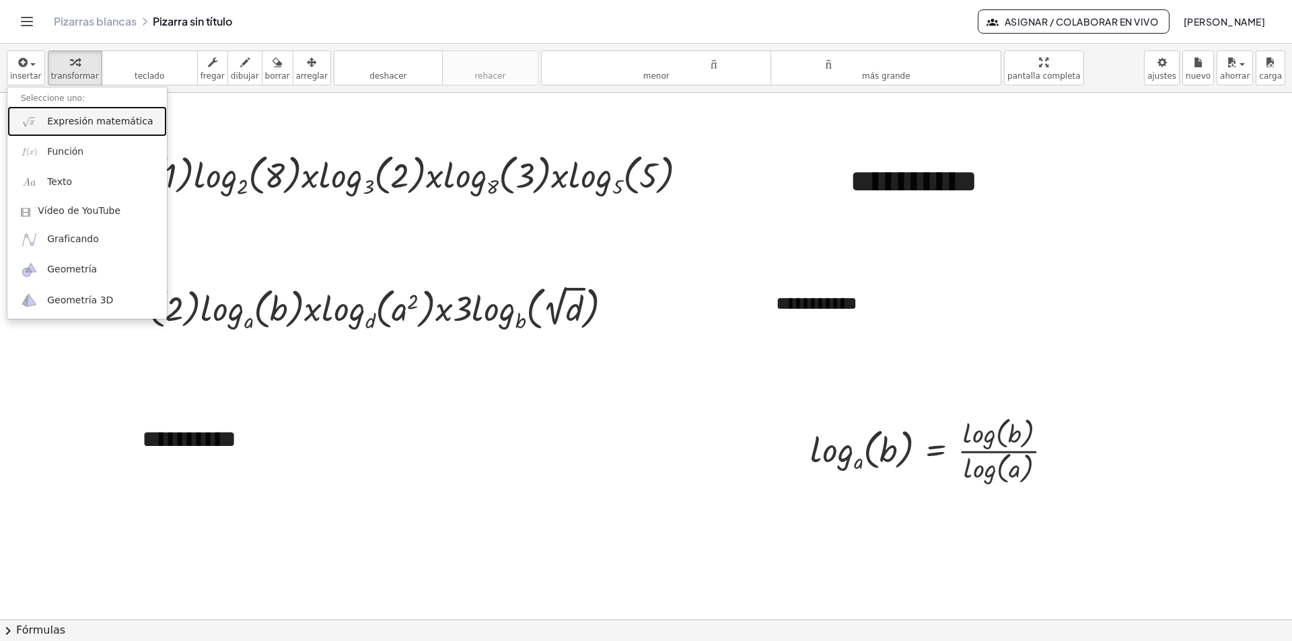
click at [88, 122] on font "Expresión matemática" at bounding box center [100, 121] width 106 height 11
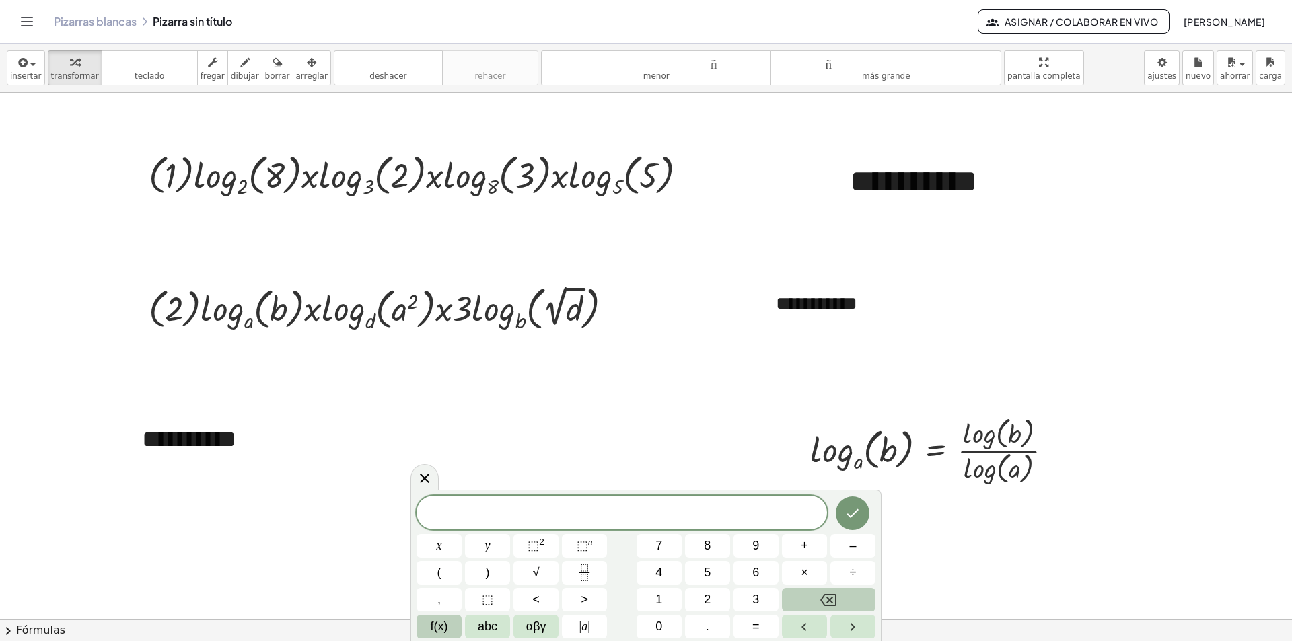
click at [439, 629] on span "f(x)" at bounding box center [439, 627] width 17 height 18
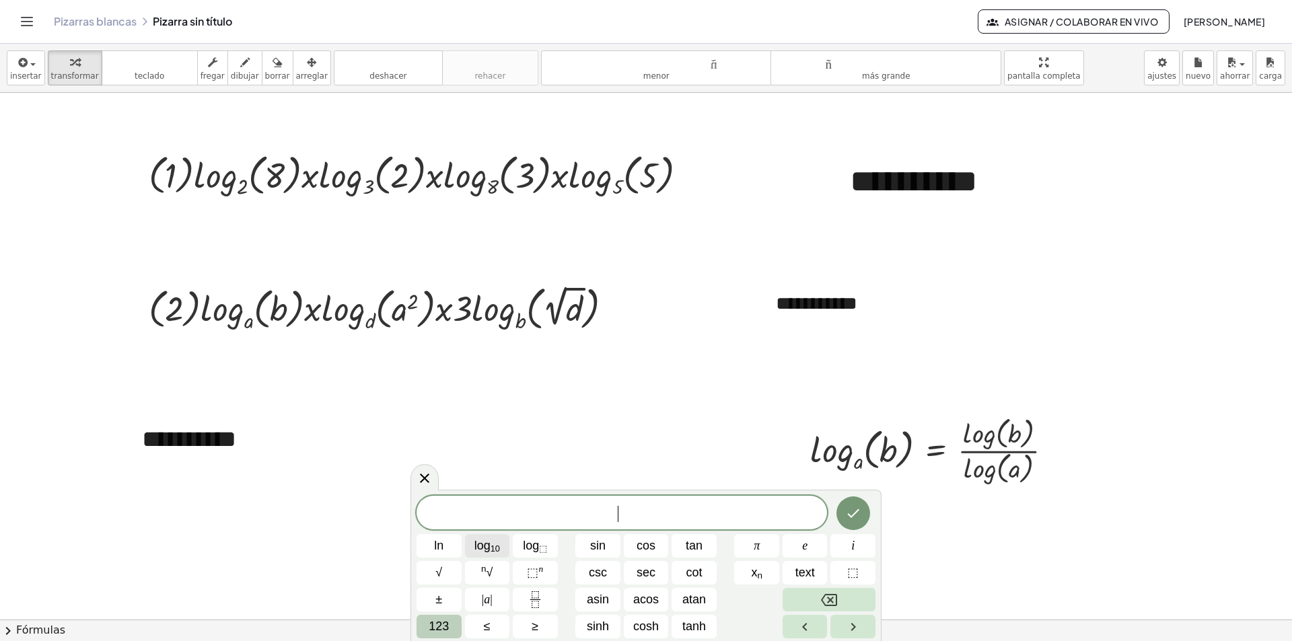
click at [482, 550] on span "log 10" at bounding box center [487, 546] width 26 height 18
click at [434, 632] on span "123" at bounding box center [439, 627] width 20 height 18
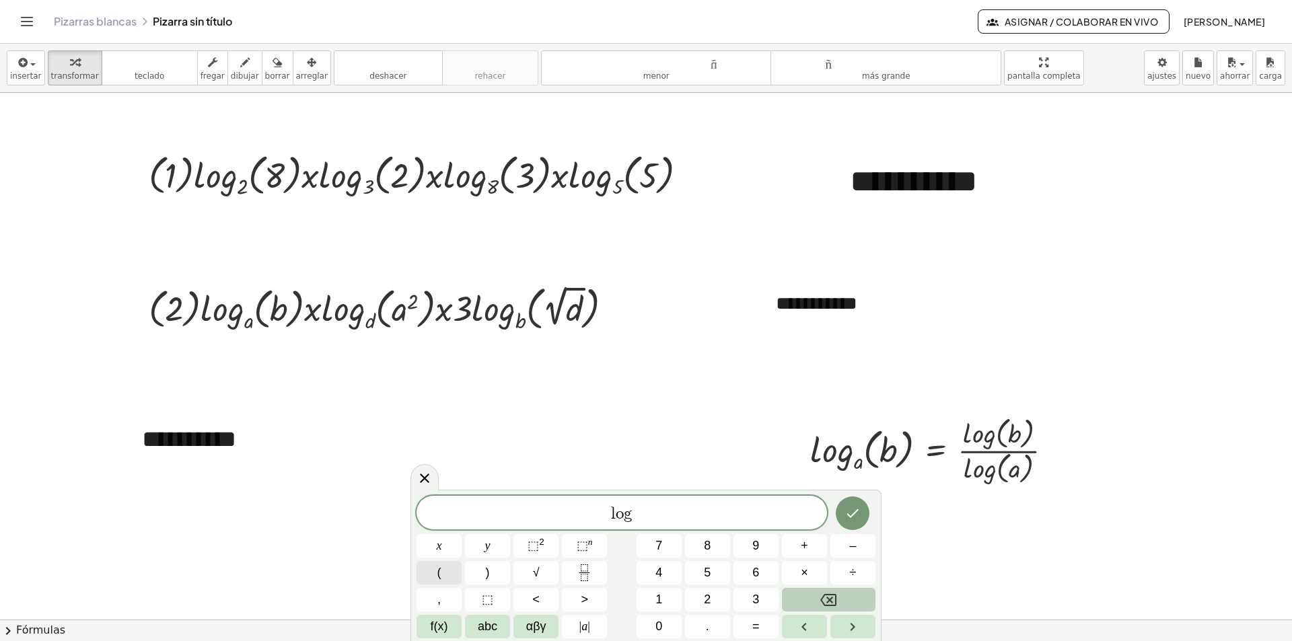
click at [455, 570] on button "(" at bounding box center [438, 573] width 45 height 24
click at [583, 548] on span "⬚" at bounding box center [582, 545] width 11 height 13
click at [826, 599] on icon "Backspace" at bounding box center [828, 600] width 16 height 16
click at [489, 625] on span "abc" at bounding box center [488, 627] width 20 height 18
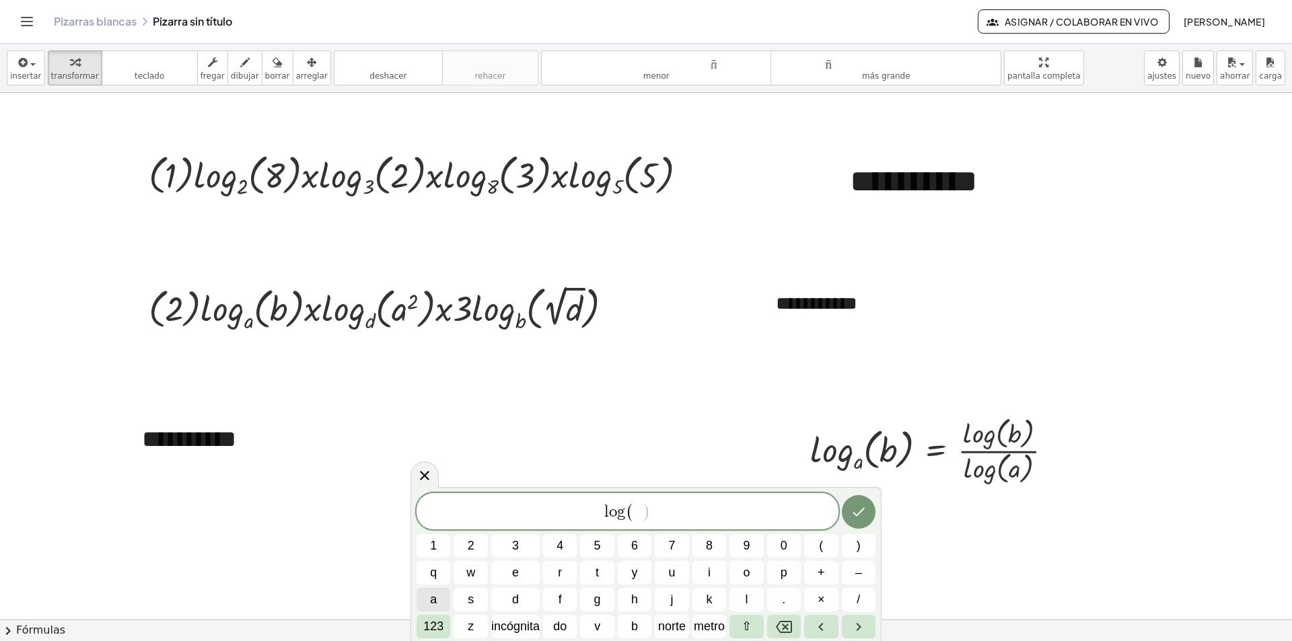
click at [435, 601] on span "a" at bounding box center [433, 600] width 7 height 18
click at [429, 631] on font "123" at bounding box center [433, 626] width 20 height 13
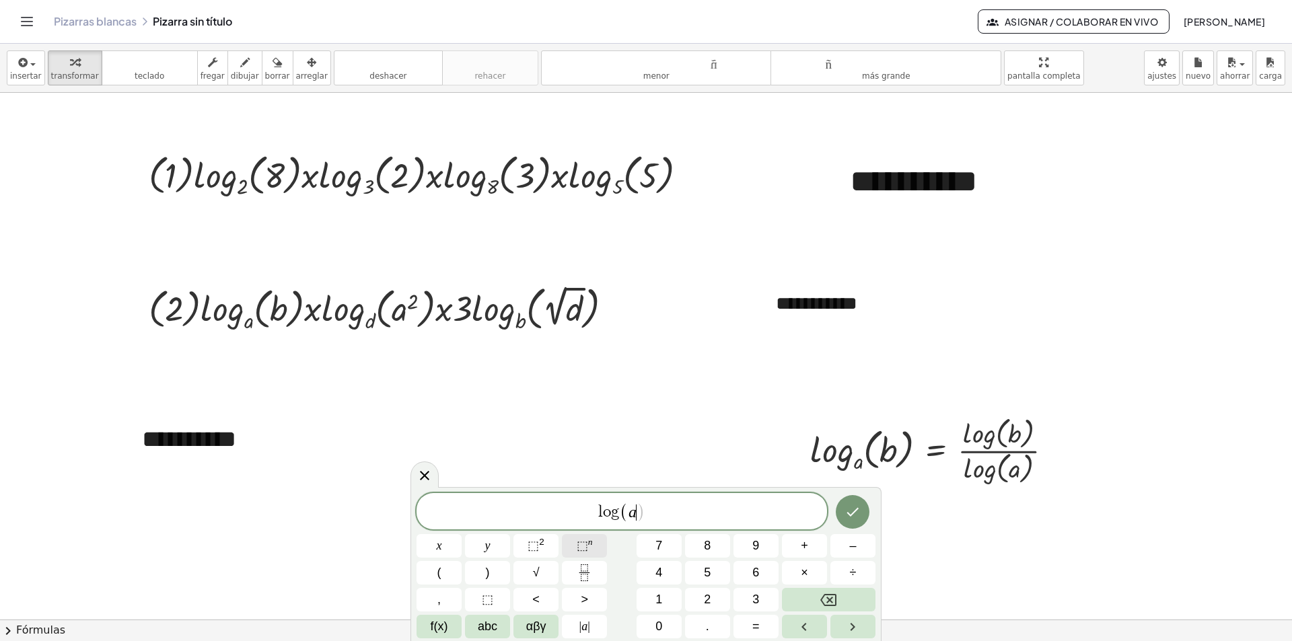
click at [581, 541] on span "⬚" at bounding box center [582, 545] width 11 height 13
click at [482, 623] on span "abc" at bounding box center [488, 627] width 20 height 18
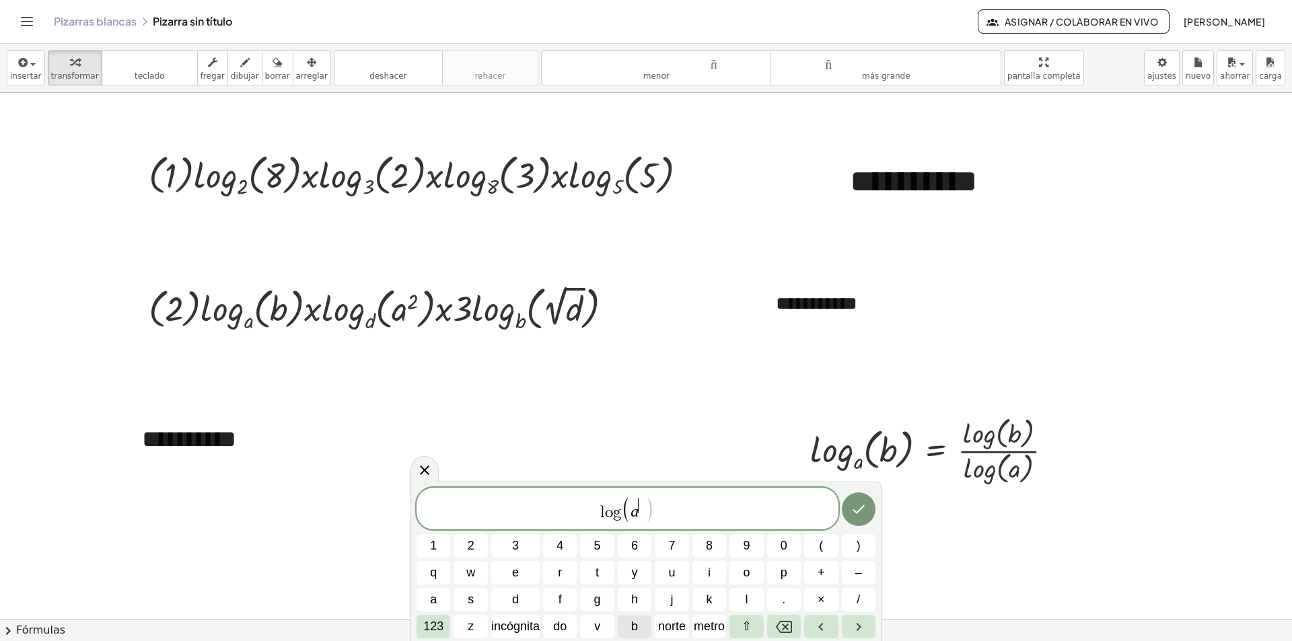
click at [632, 626] on font "b" at bounding box center [634, 626] width 7 height 13
click at [653, 515] on span "l o g ( a b ) ​" at bounding box center [627, 510] width 422 height 28
click at [430, 627] on font "123" at bounding box center [433, 626] width 20 height 13
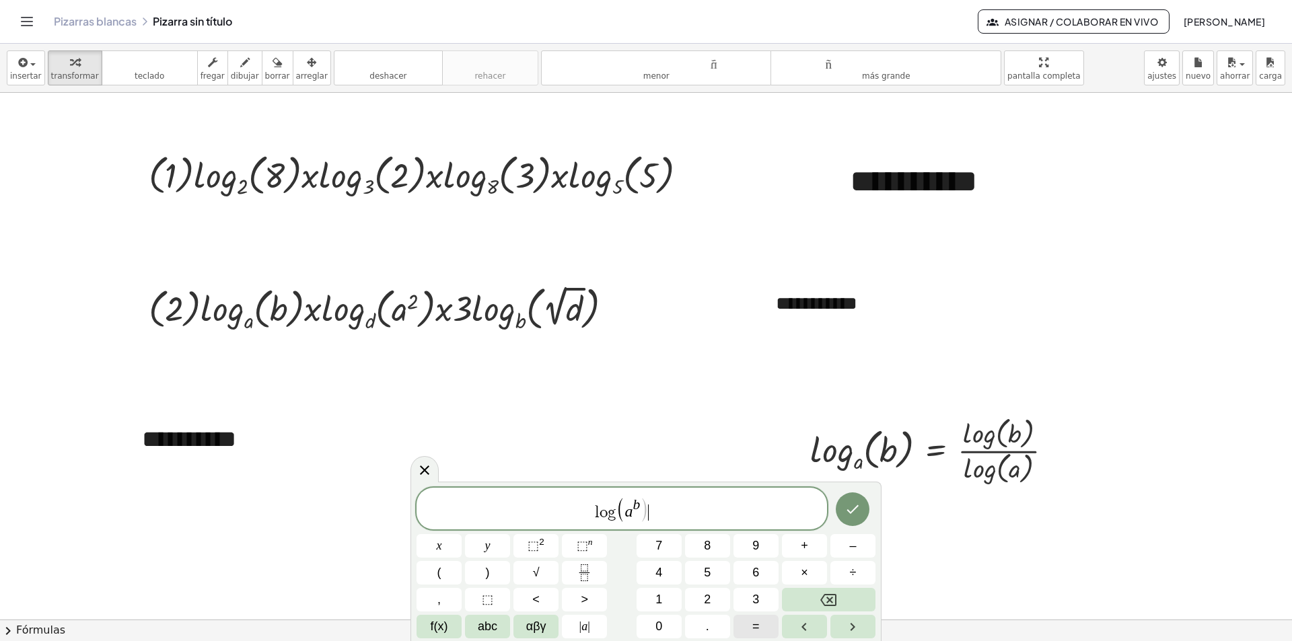
click at [754, 626] on span "=" at bounding box center [755, 627] width 7 height 18
click at [487, 624] on span "abc" at bounding box center [488, 627] width 20 height 18
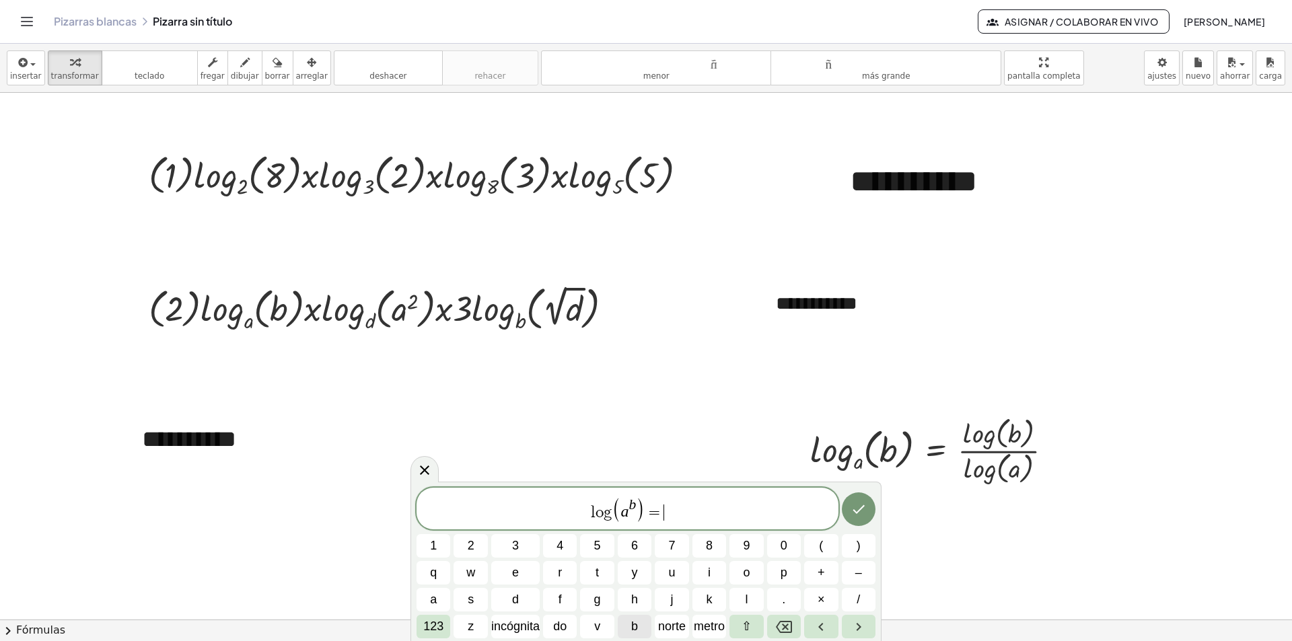
click at [637, 626] on font "b" at bounding box center [634, 626] width 7 height 13
click at [441, 625] on font "123" at bounding box center [433, 626] width 20 height 13
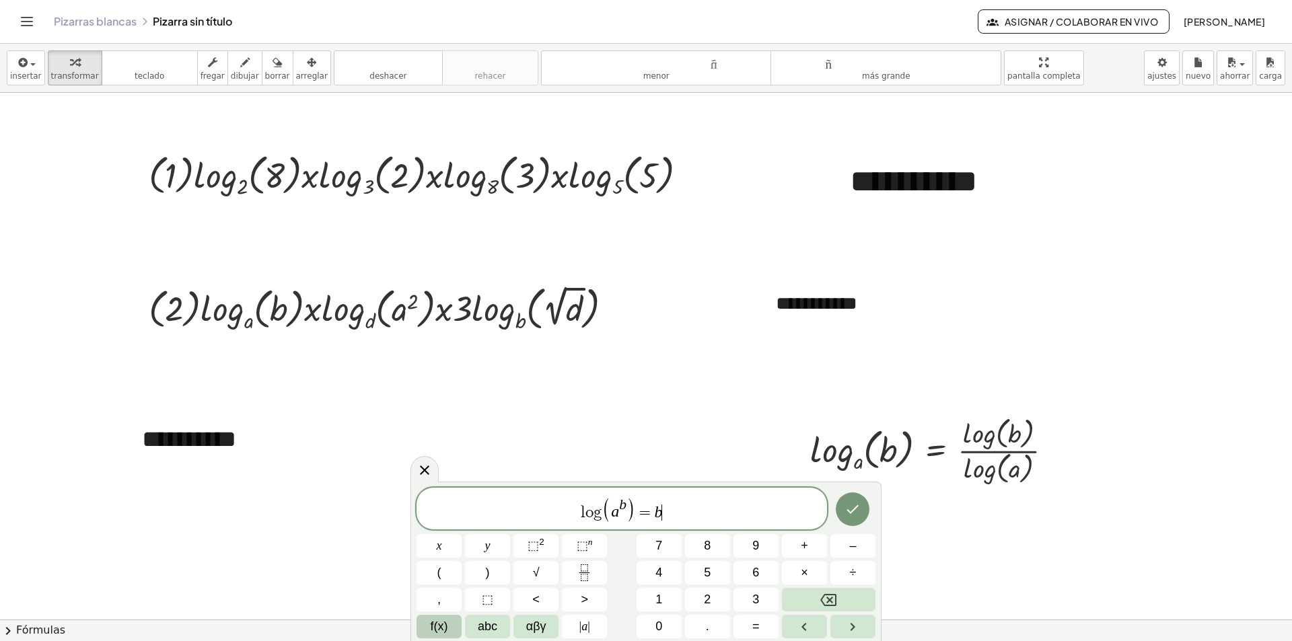
click at [440, 620] on span "f(x)" at bounding box center [439, 627] width 17 height 18
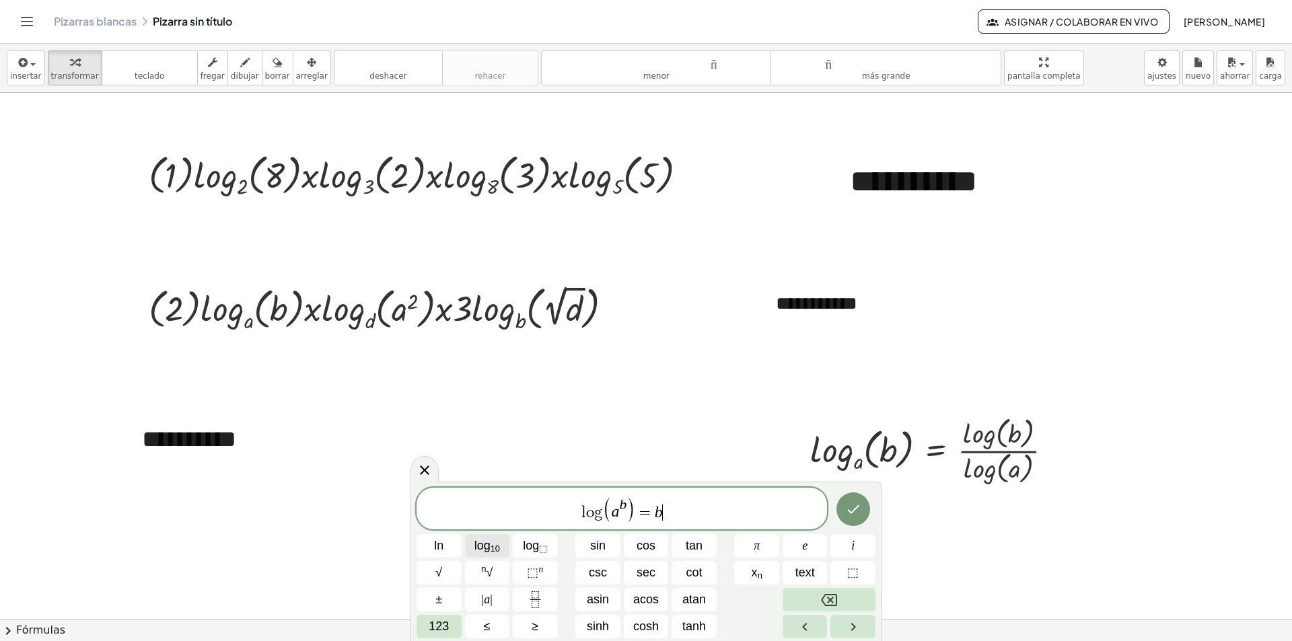
click at [499, 548] on sub "10" at bounding box center [494, 549] width 9 height 10
click at [450, 630] on button "123" at bounding box center [438, 627] width 45 height 24
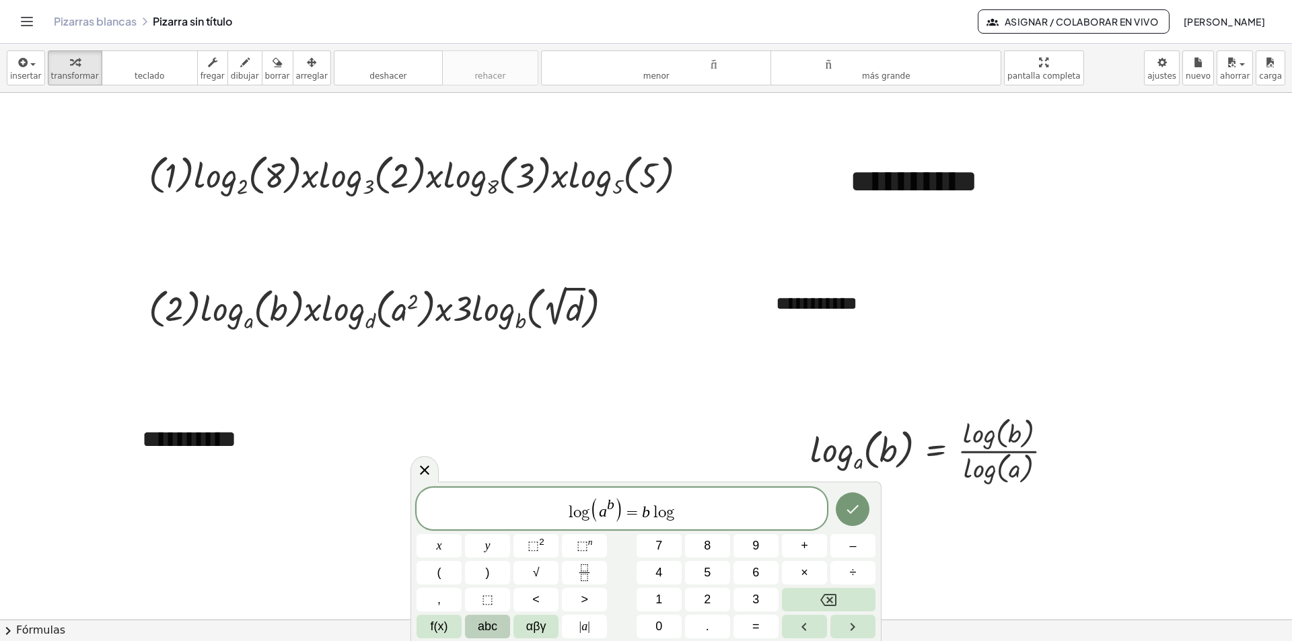
click at [480, 630] on span "abc" at bounding box center [488, 627] width 20 height 18
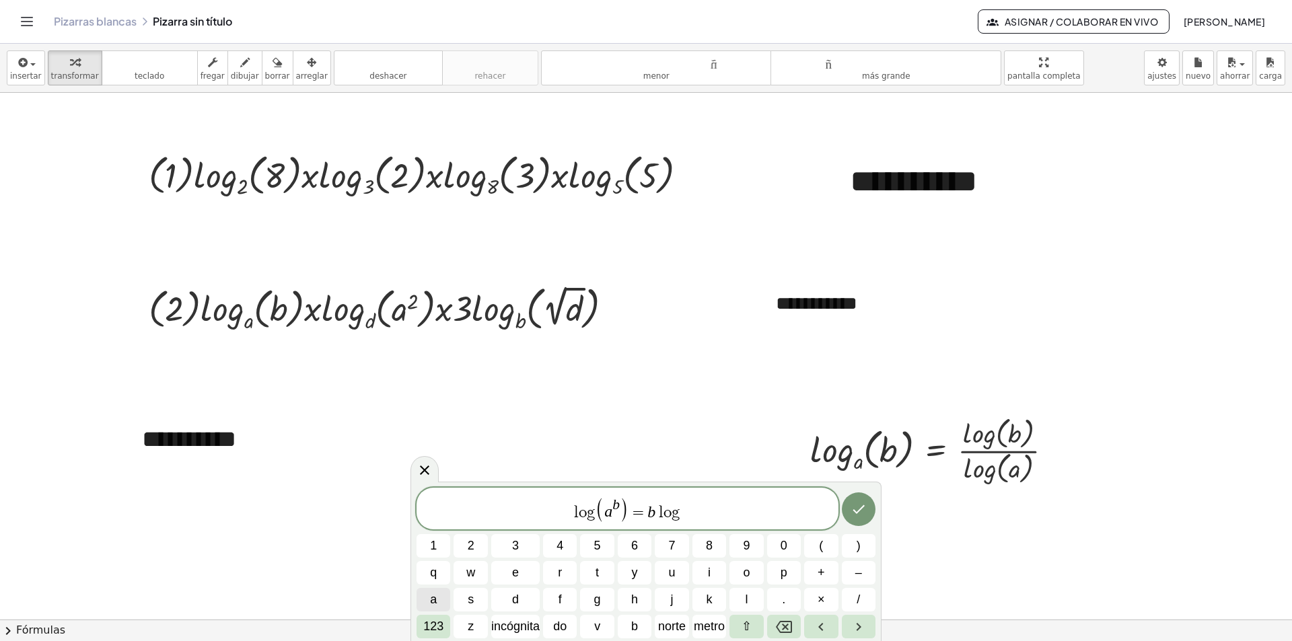
click at [440, 601] on button "a" at bounding box center [433, 600] width 34 height 24
click at [858, 507] on icon "Hecho" at bounding box center [858, 509] width 16 height 16
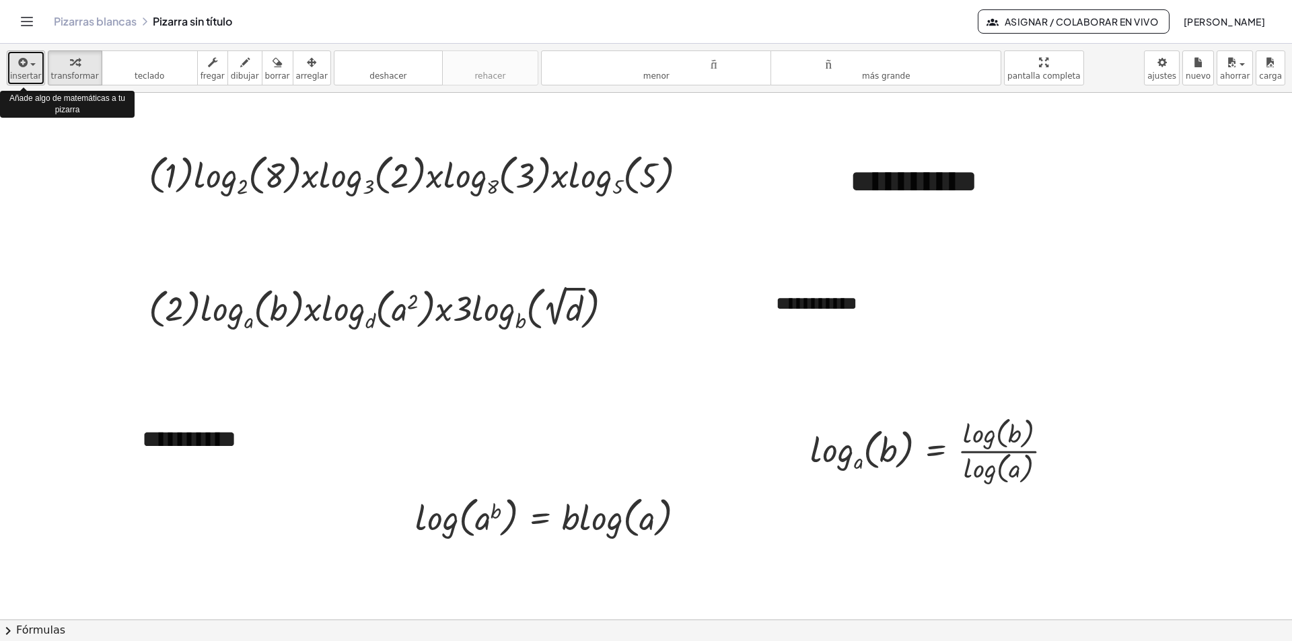
click at [26, 68] on icon "button" at bounding box center [22, 62] width 12 height 16
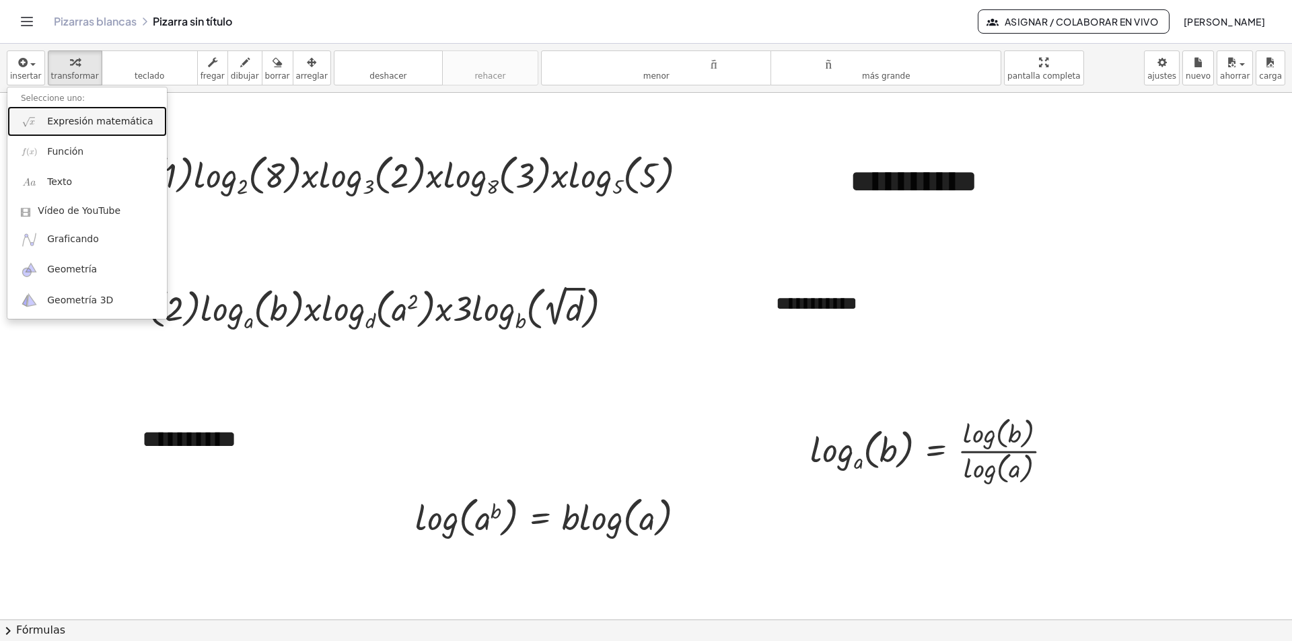
click at [105, 120] on font "Expresión matemática" at bounding box center [100, 121] width 106 height 11
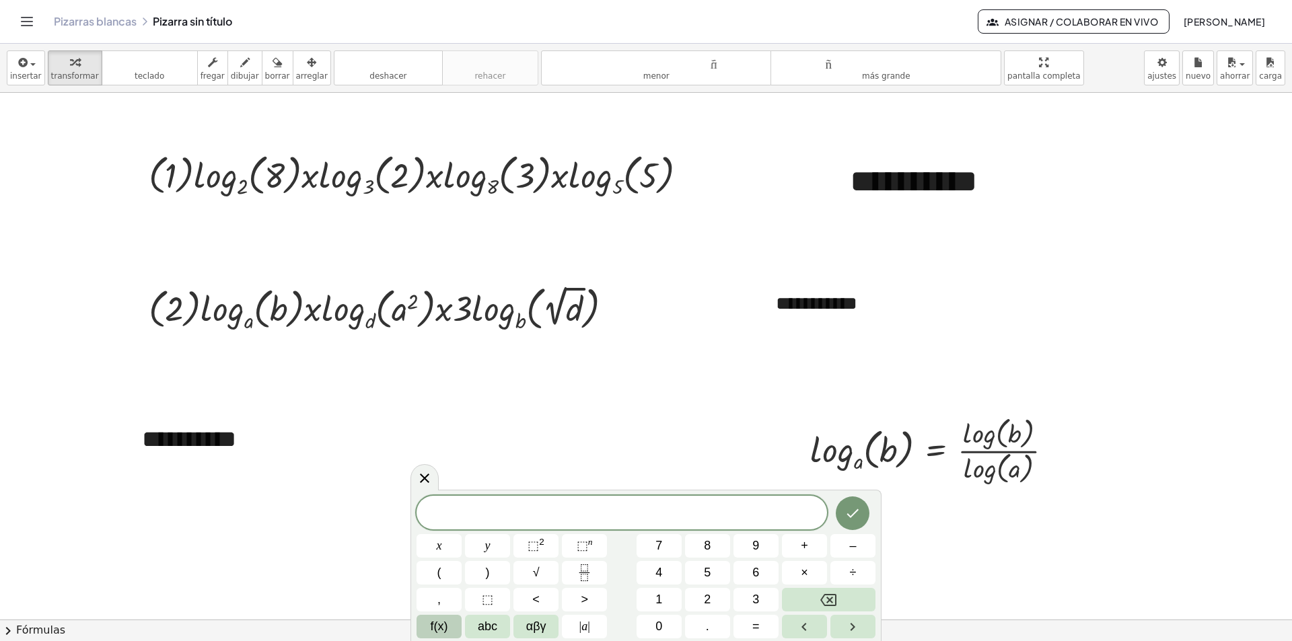
click at [445, 623] on span "f(x)" at bounding box center [439, 627] width 17 height 18
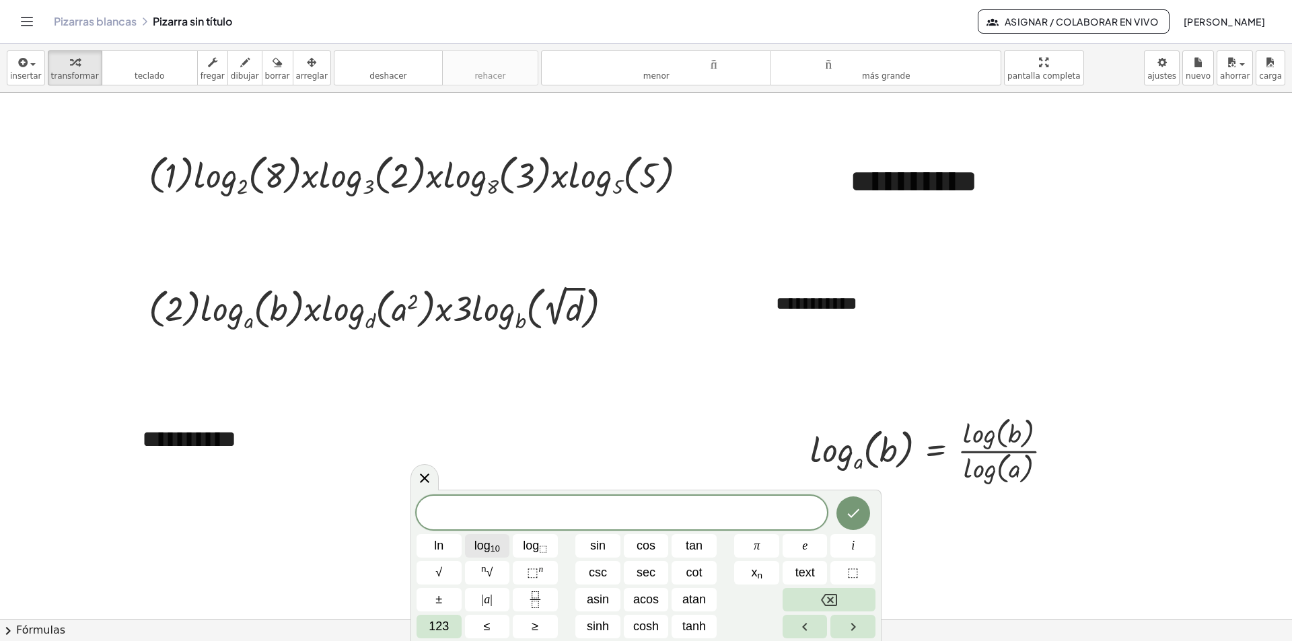
click at [487, 548] on span "log 10" at bounding box center [487, 546] width 26 height 18
click at [437, 575] on span "√" at bounding box center [438, 573] width 7 height 18
click at [437, 626] on span "123" at bounding box center [439, 627] width 20 height 18
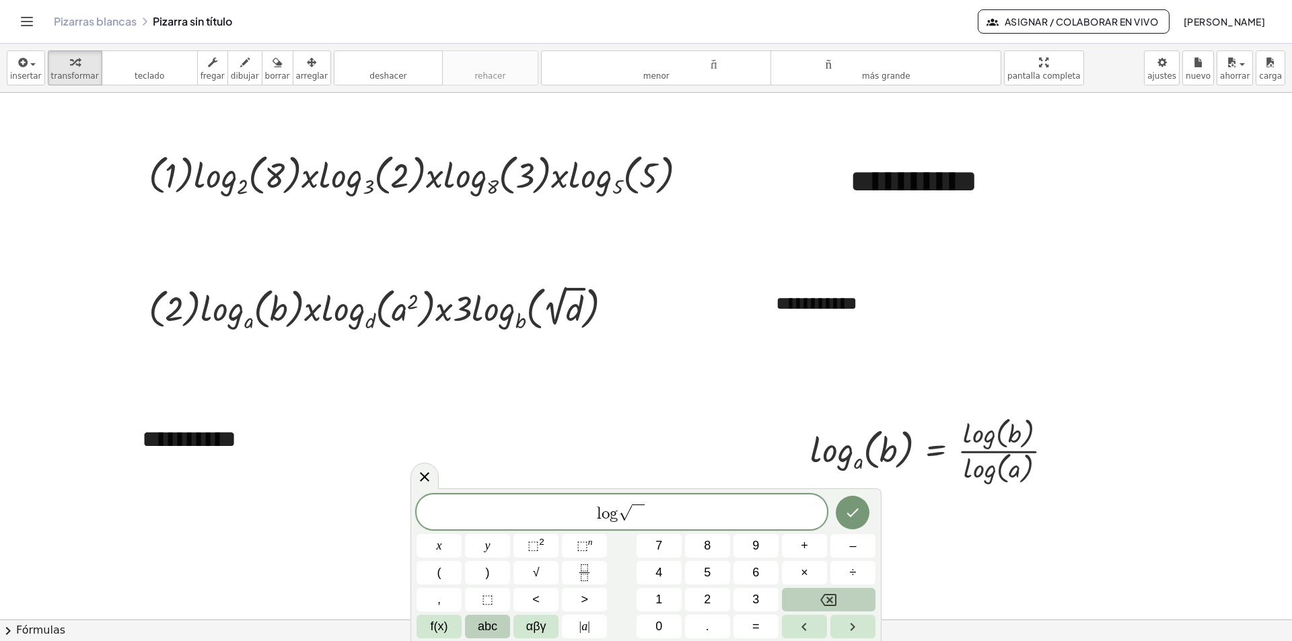
click at [488, 629] on span "abc" at bounding box center [488, 627] width 20 height 18
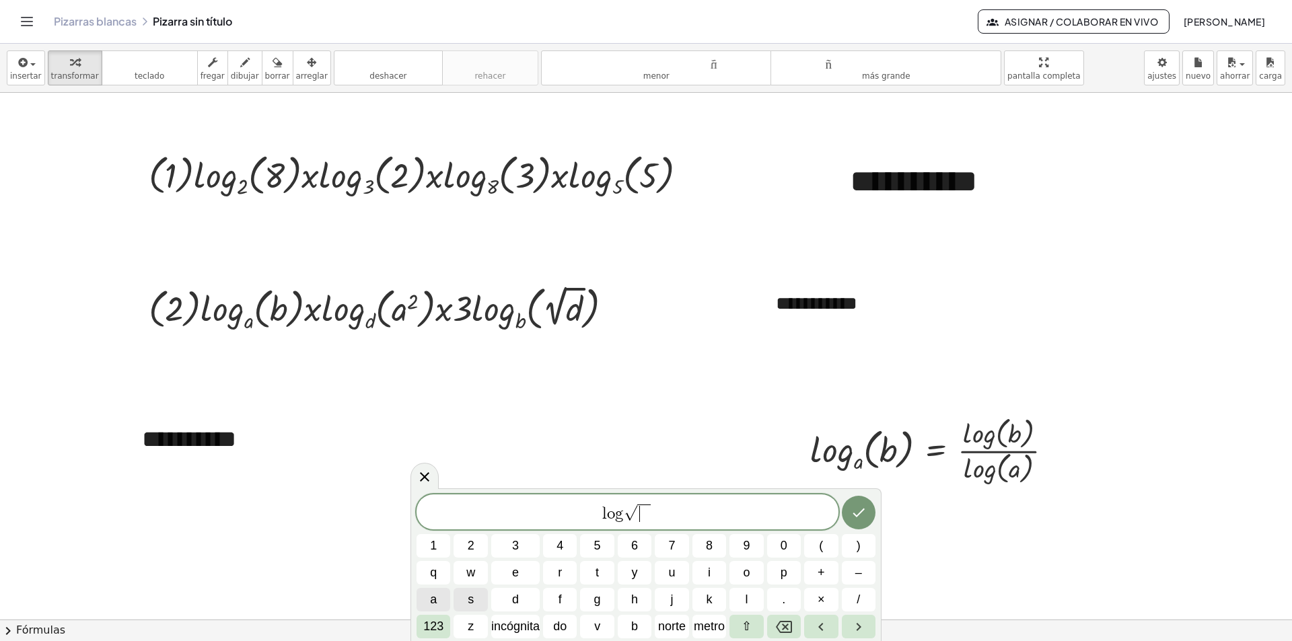
click at [435, 598] on span "a" at bounding box center [433, 600] width 7 height 18
click at [661, 515] on span "l o g √ a ​" at bounding box center [627, 513] width 422 height 21
click at [420, 630] on button "123" at bounding box center [433, 627] width 34 height 24
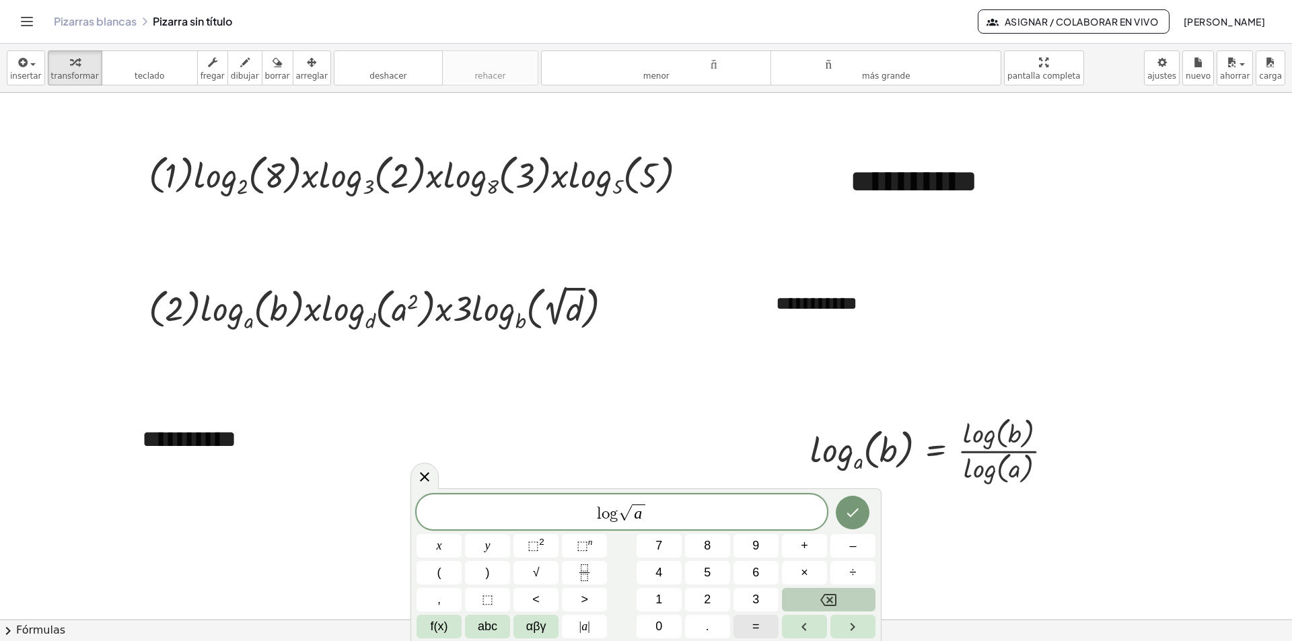
click at [754, 626] on span "=" at bounding box center [755, 627] width 7 height 18
click at [580, 569] on icon "Fraction" at bounding box center [584, 572] width 17 height 17
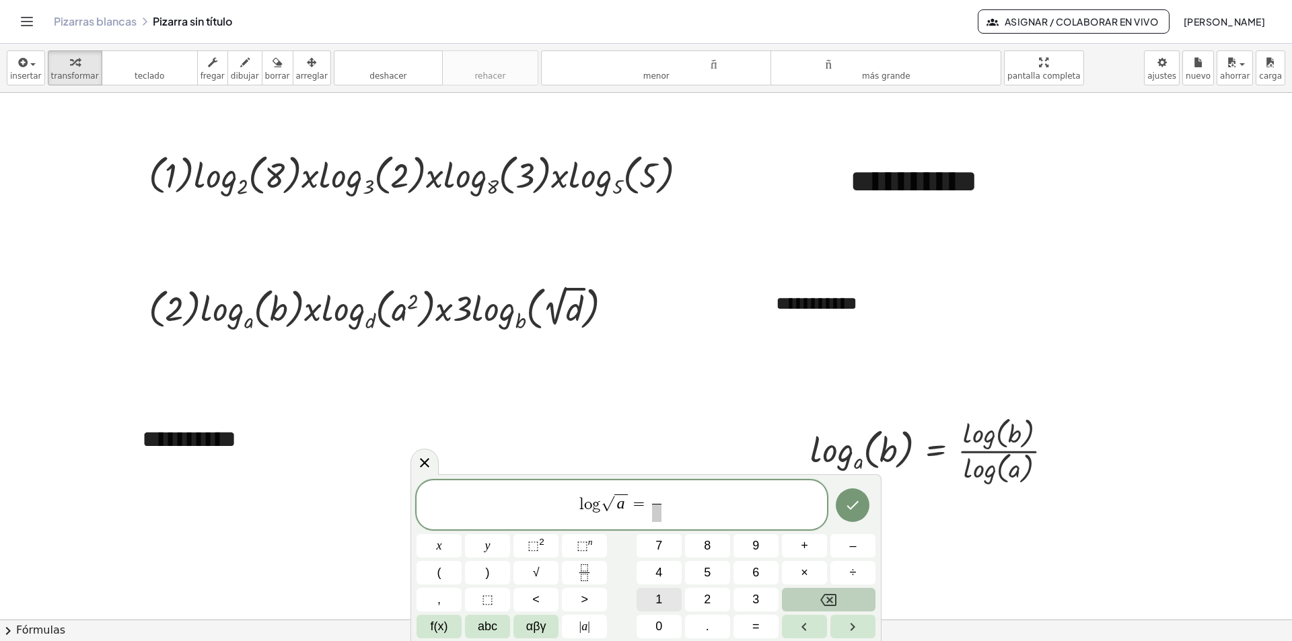
click at [663, 598] on button "1" at bounding box center [658, 600] width 45 height 24
click at [654, 511] on span "​" at bounding box center [656, 513] width 10 height 18
click at [717, 599] on button "2" at bounding box center [707, 600] width 45 height 24
click at [669, 509] on span "l o g √ a = 1 2 ​ ​" at bounding box center [621, 506] width 410 height 36
click at [440, 626] on span "f(x)" at bounding box center [439, 627] width 17 height 18
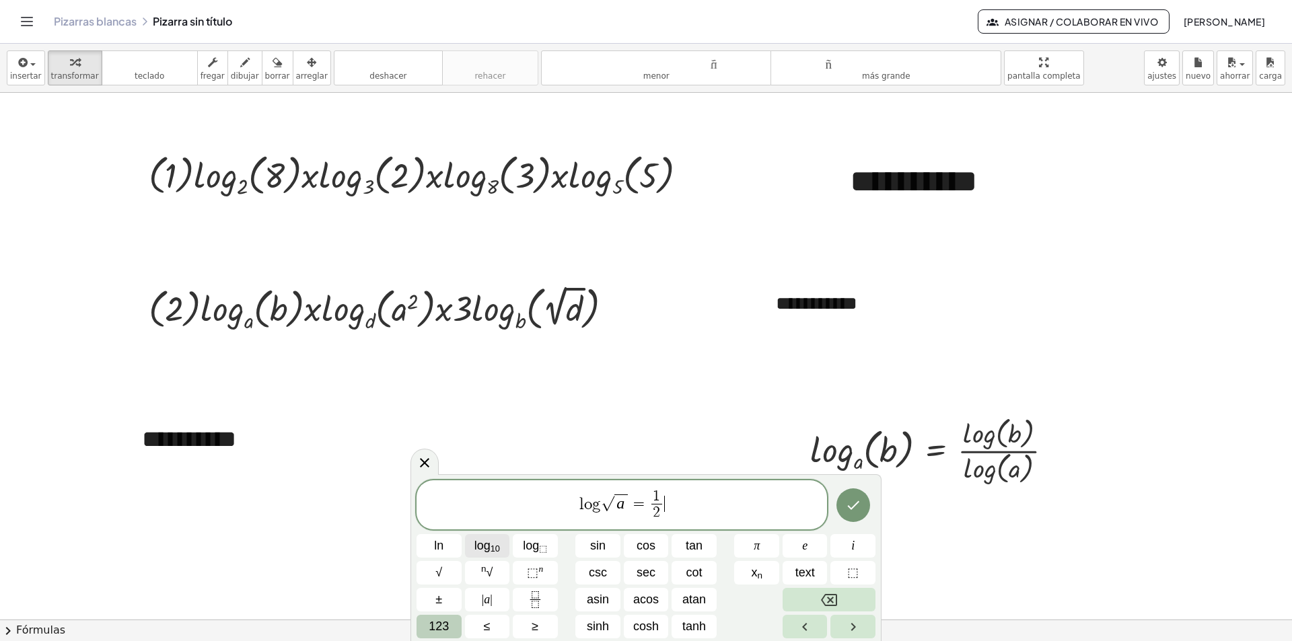
click at [476, 552] on span "log 10" at bounding box center [487, 546] width 26 height 18
click at [439, 624] on span "123" at bounding box center [439, 627] width 20 height 18
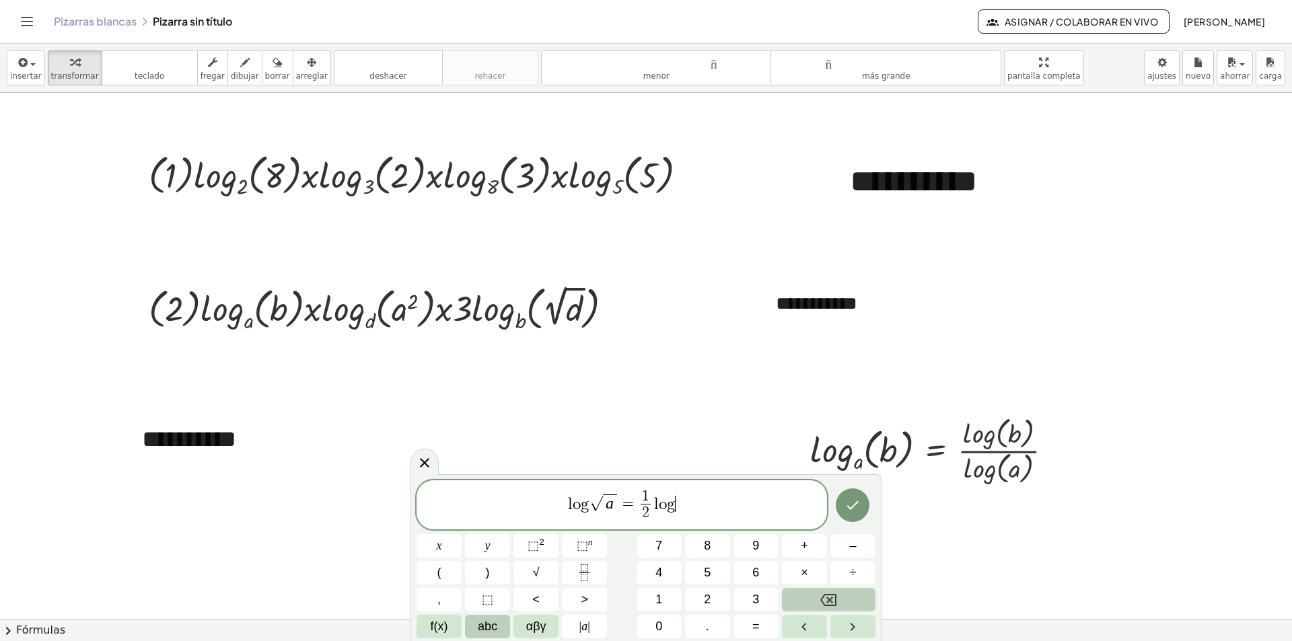
click at [487, 626] on span "abc" at bounding box center [488, 627] width 20 height 18
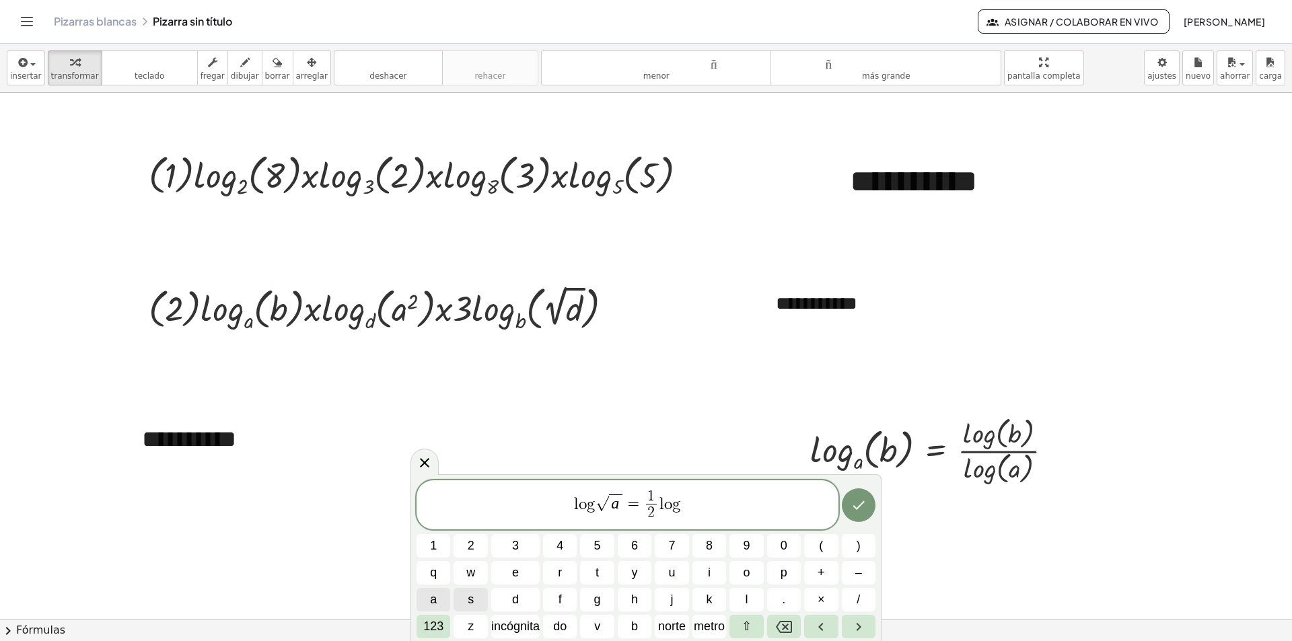
click at [433, 599] on span "a" at bounding box center [433, 600] width 7 height 18
click at [858, 508] on icon "Hecho" at bounding box center [858, 505] width 12 height 9
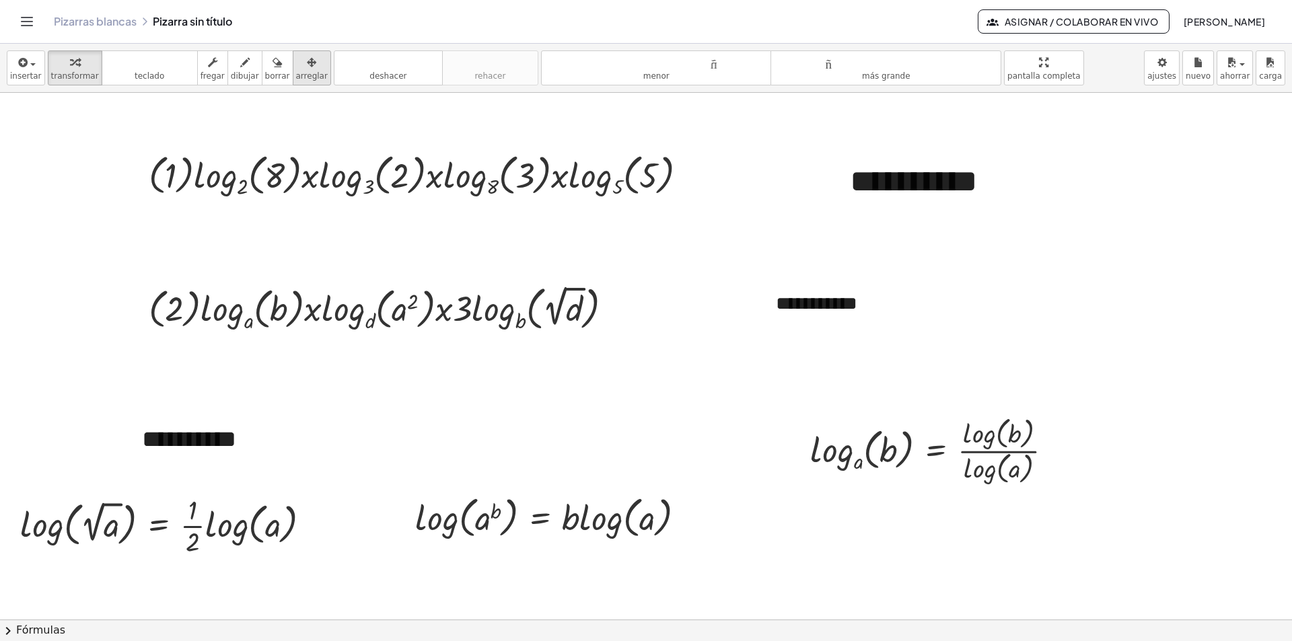
click at [296, 63] on div "button" at bounding box center [312, 62] width 32 height 16
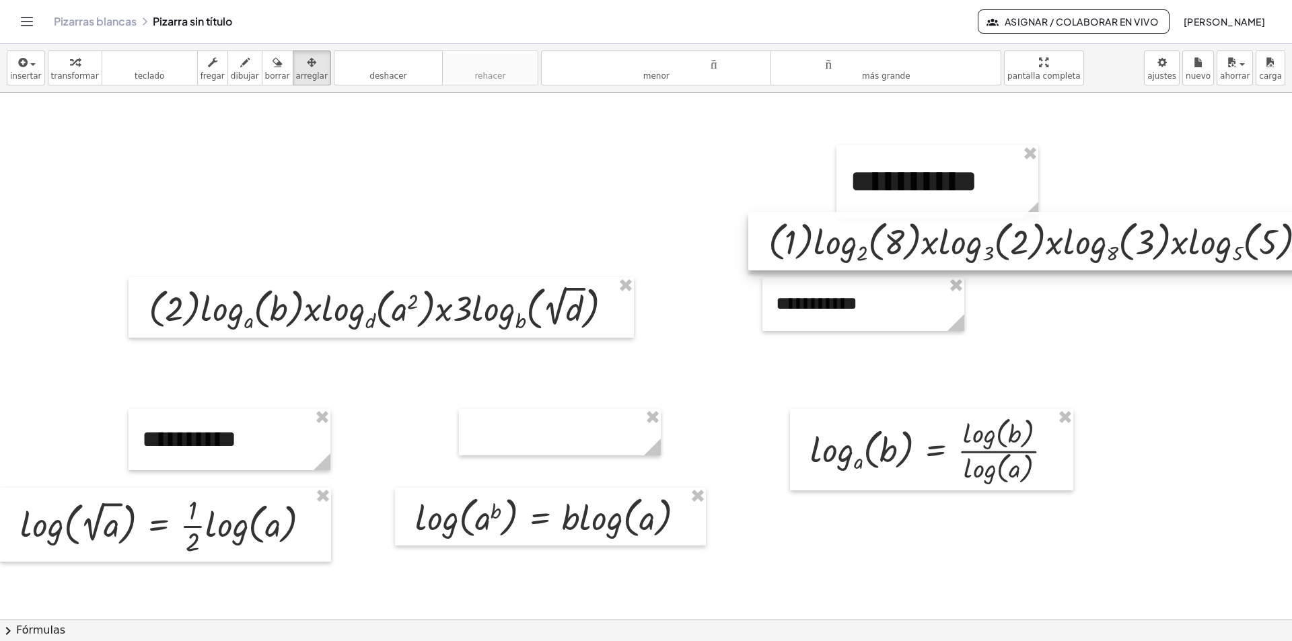
drag, startPoint x: 380, startPoint y: 184, endPoint x: 1000, endPoint y: 251, distance: 623.9
click at [1000, 251] on div at bounding box center [1037, 241] width 579 height 59
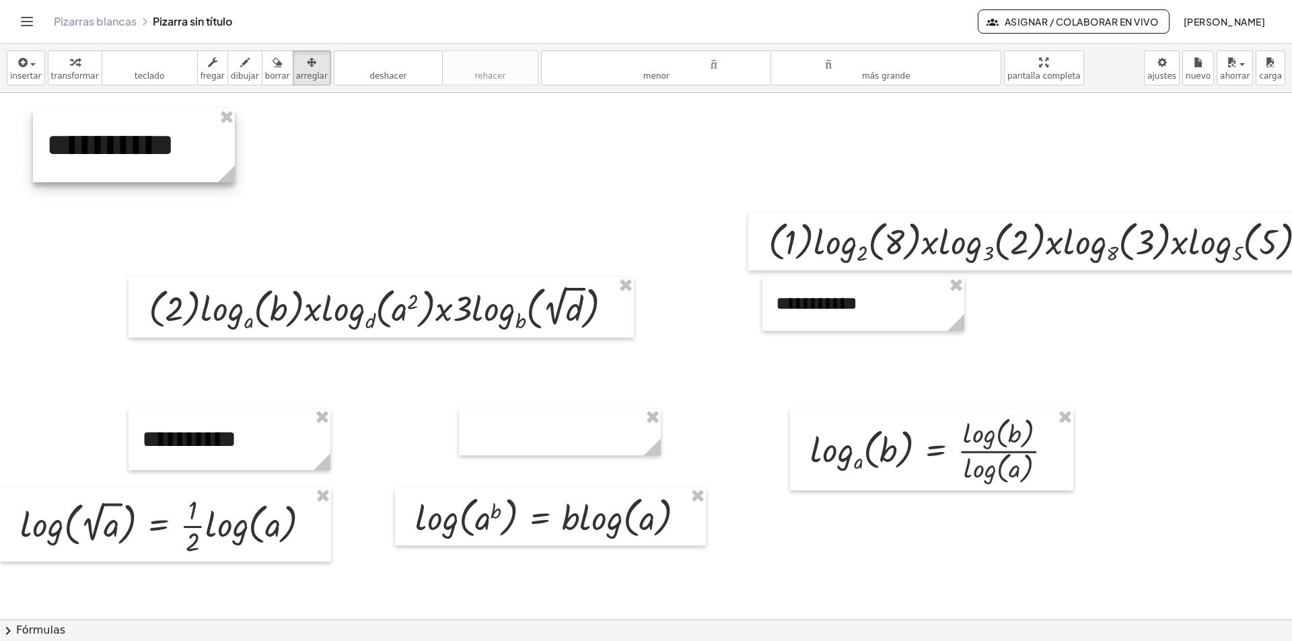
drag, startPoint x: 933, startPoint y: 192, endPoint x: 130, endPoint y: 156, distance: 804.1
click at [130, 156] on div at bounding box center [134, 145] width 202 height 73
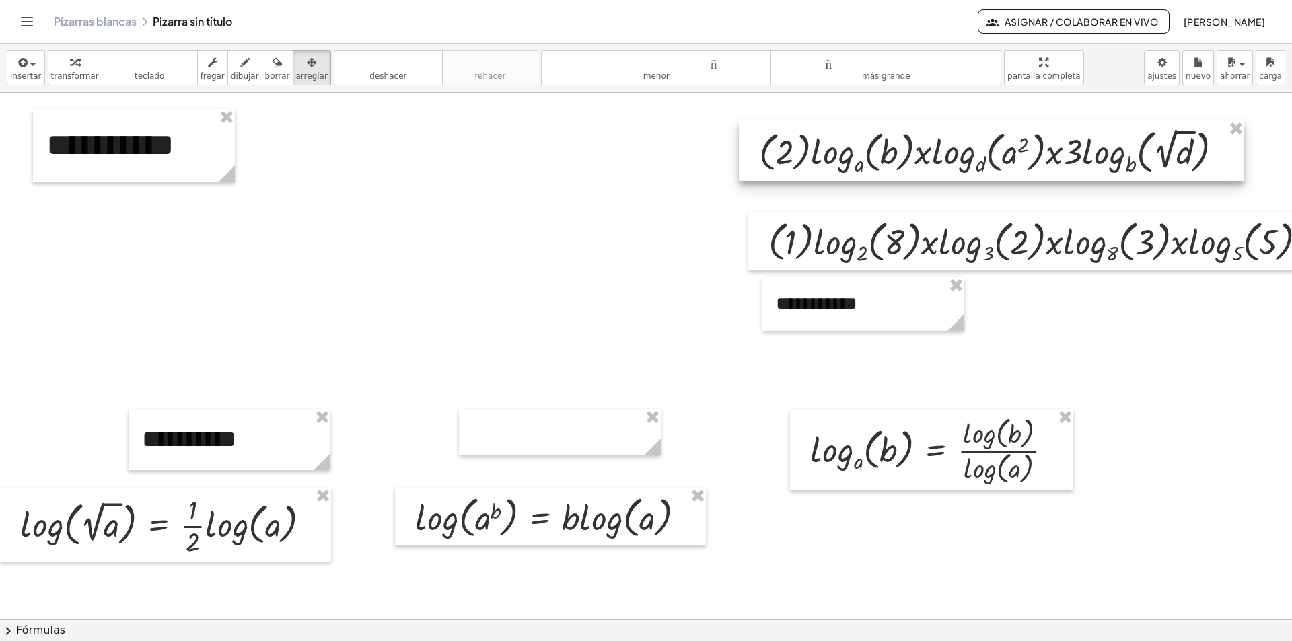
drag, startPoint x: 359, startPoint y: 329, endPoint x: 969, endPoint y: 172, distance: 630.0
click at [969, 172] on div at bounding box center [991, 150] width 505 height 61
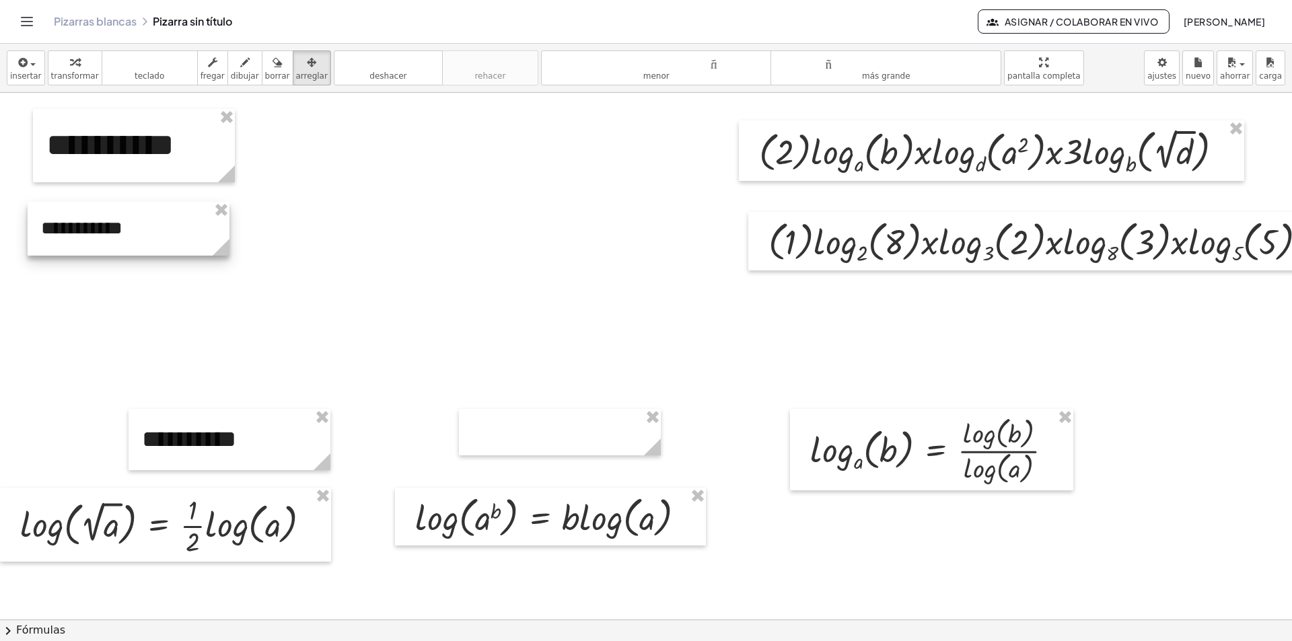
drag, startPoint x: 877, startPoint y: 316, endPoint x: 142, endPoint y: 240, distance: 738.5
click at [142, 240] on div at bounding box center [129, 229] width 202 height 54
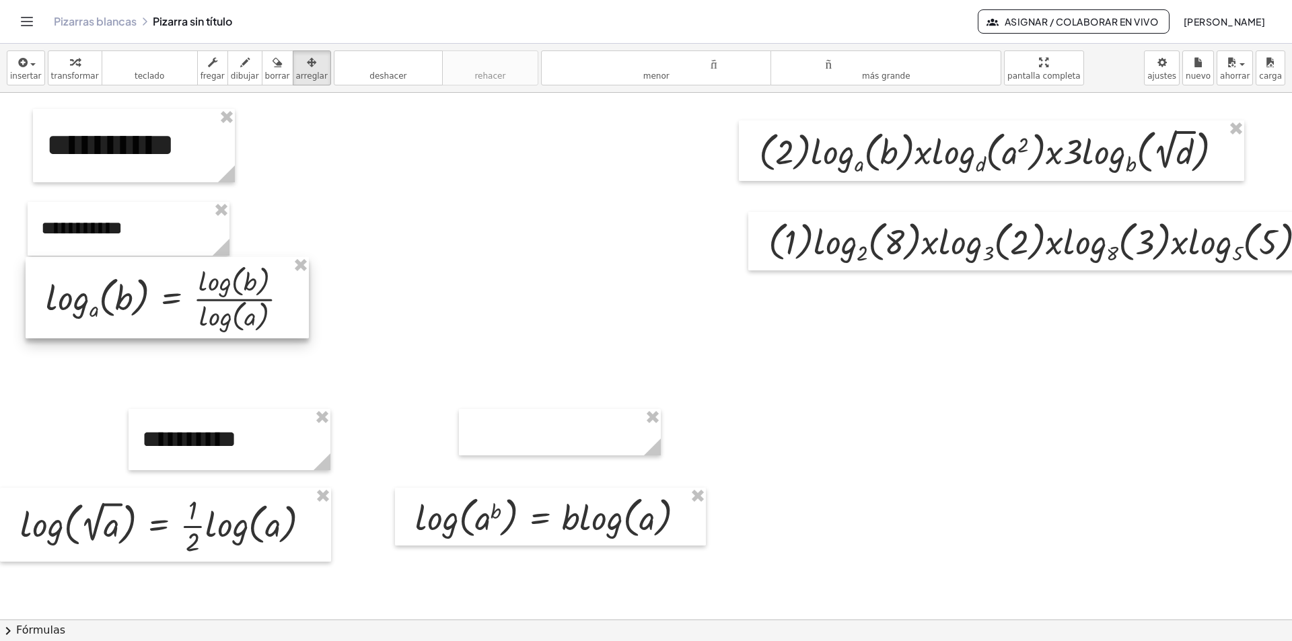
drag, startPoint x: 963, startPoint y: 458, endPoint x: 199, endPoint y: 306, distance: 778.6
click at [199, 306] on div at bounding box center [167, 297] width 283 height 81
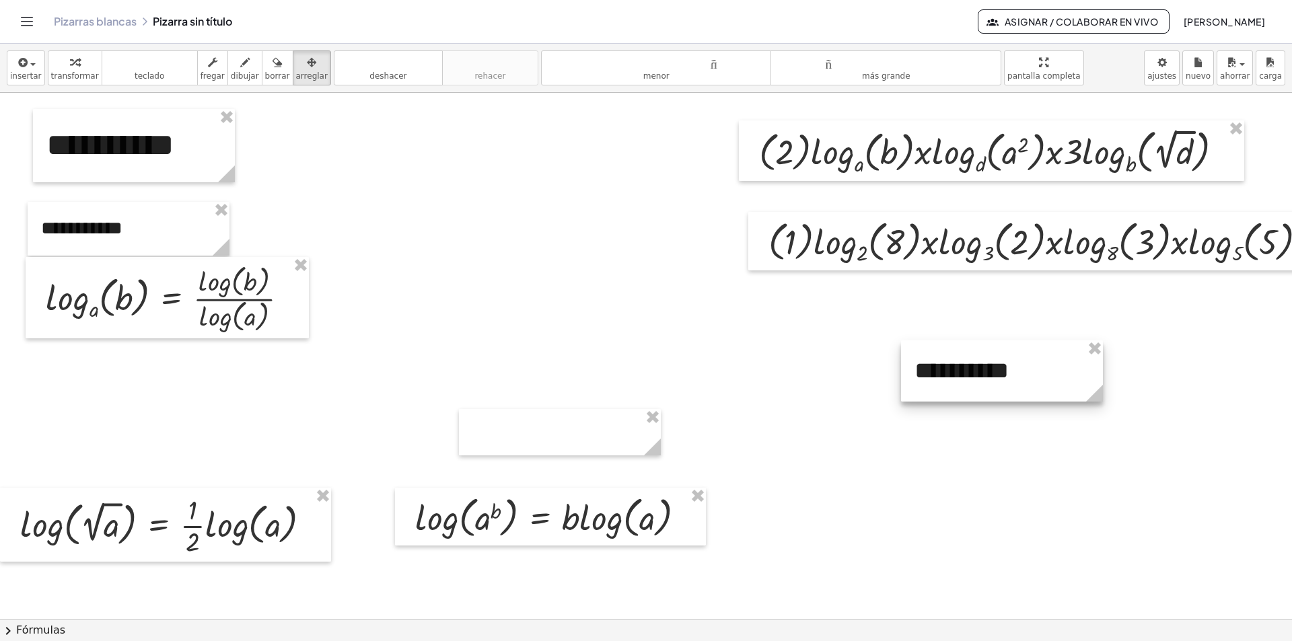
drag, startPoint x: 268, startPoint y: 454, endPoint x: 1041, endPoint y: 386, distance: 775.4
click at [1041, 386] on div at bounding box center [1002, 370] width 202 height 61
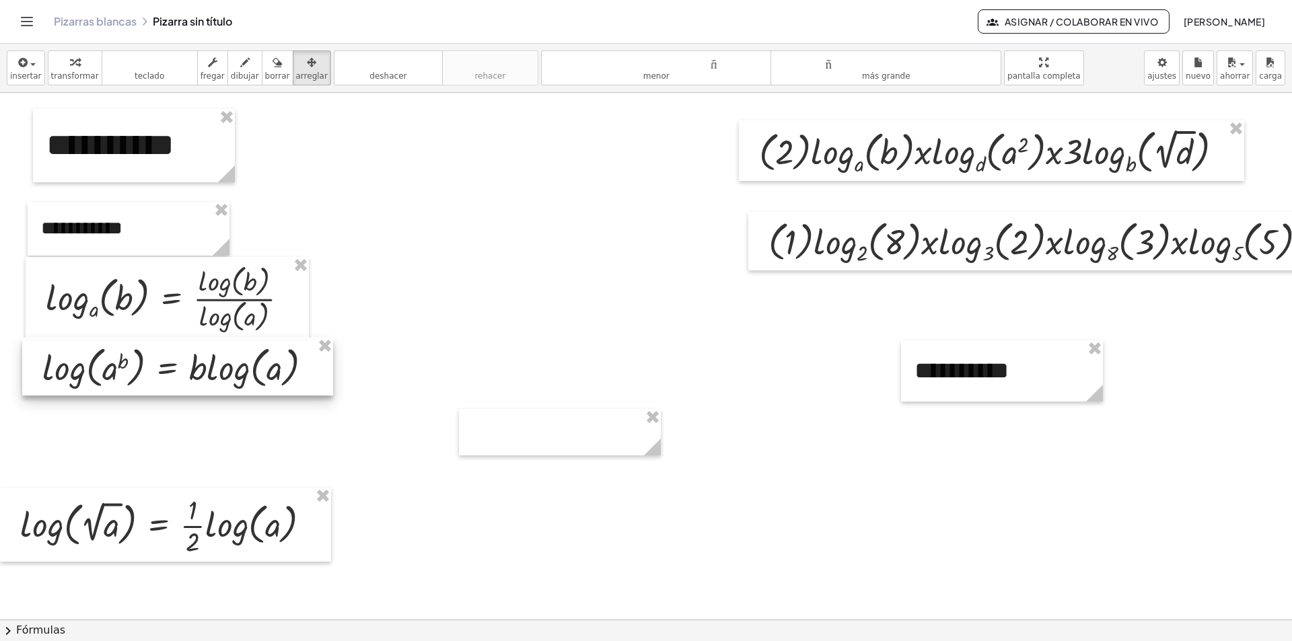
drag, startPoint x: 601, startPoint y: 534, endPoint x: 228, endPoint y: 384, distance: 401.8
click at [228, 384] on div at bounding box center [177, 367] width 311 height 58
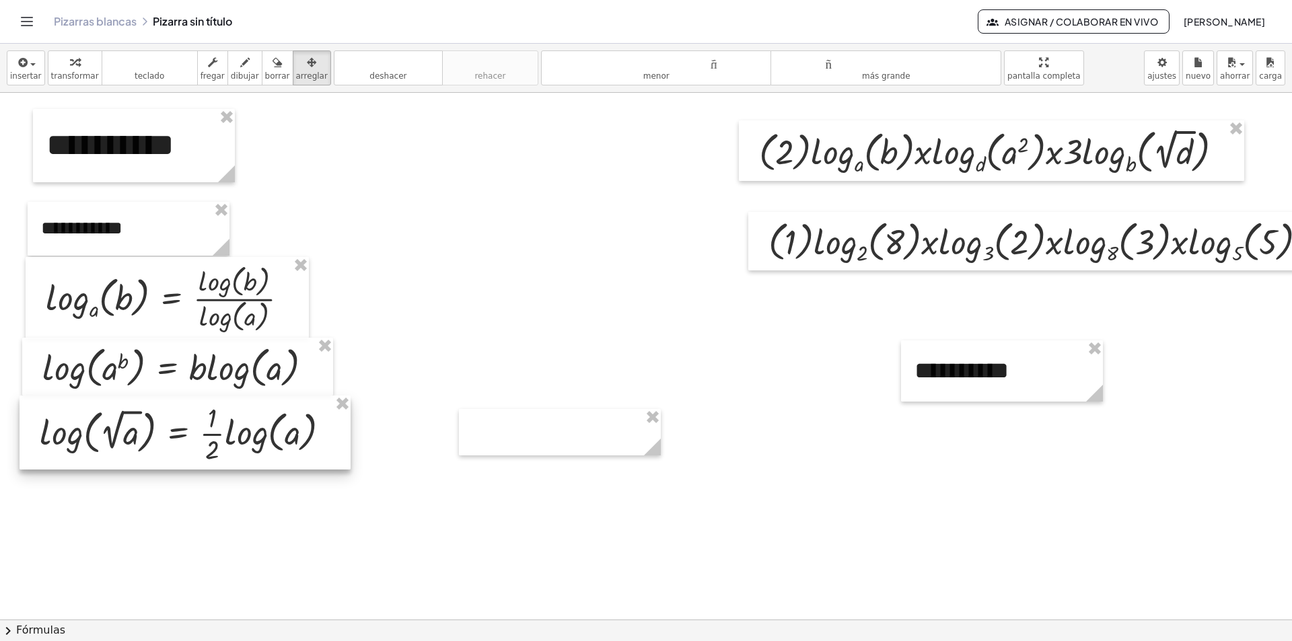
drag, startPoint x: 208, startPoint y: 529, endPoint x: 227, endPoint y: 437, distance: 94.2
click at [227, 437] on div at bounding box center [185, 433] width 331 height 74
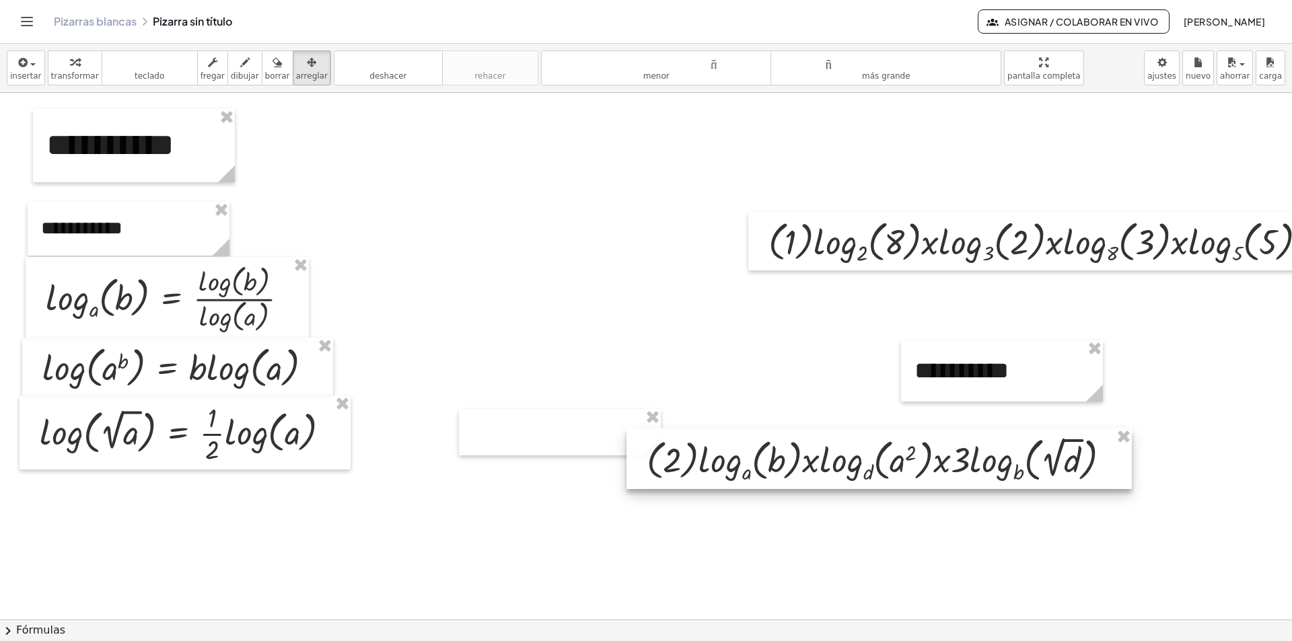
drag, startPoint x: 865, startPoint y: 174, endPoint x: 757, endPoint y: 483, distance: 327.3
click at [757, 483] on div at bounding box center [878, 459] width 505 height 61
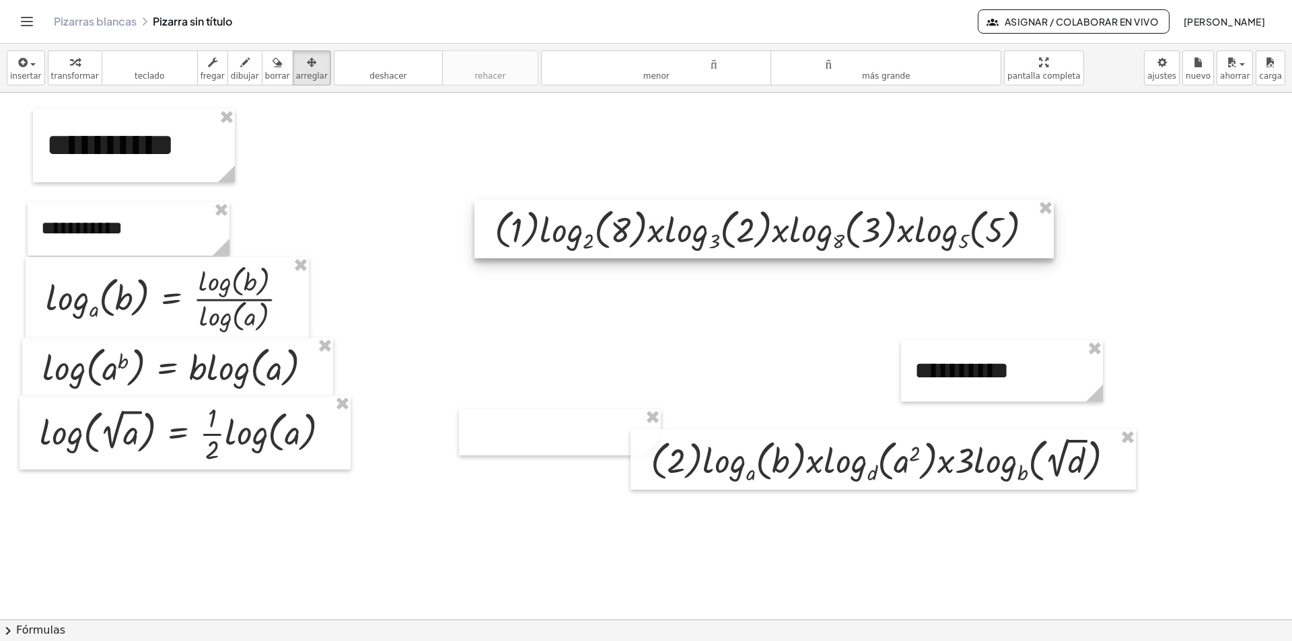
drag, startPoint x: 883, startPoint y: 254, endPoint x: 678, endPoint y: 244, distance: 205.4
click at [678, 244] on div at bounding box center [763, 229] width 579 height 59
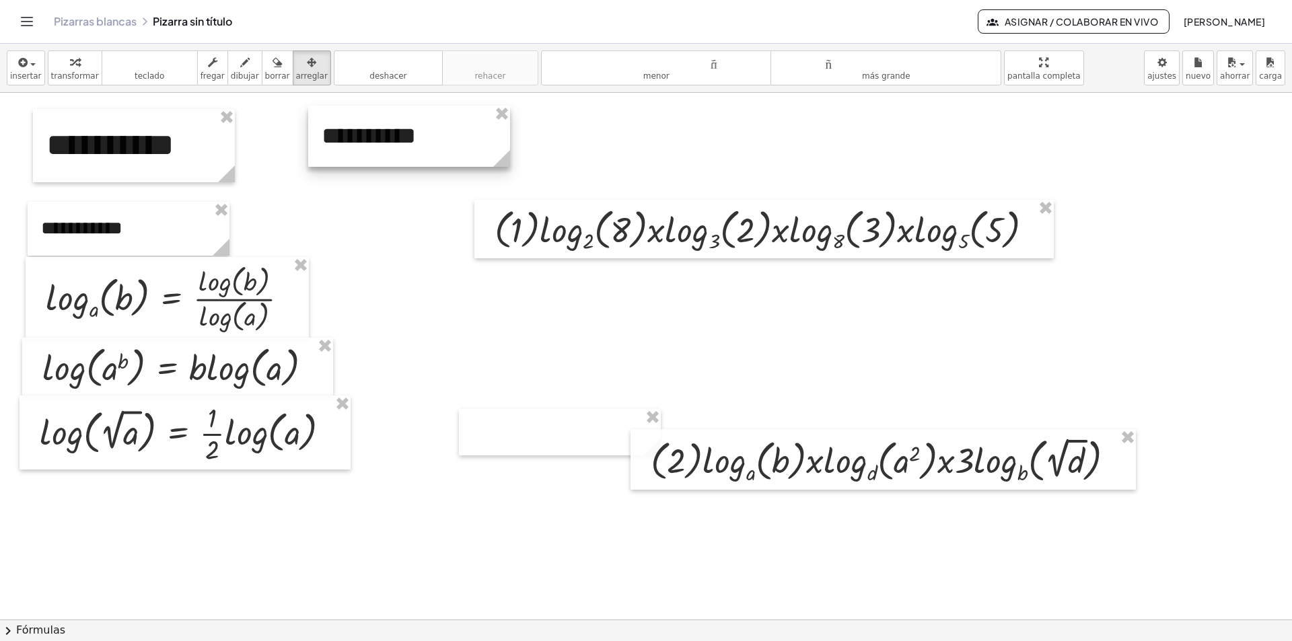
drag, startPoint x: 980, startPoint y: 375, endPoint x: 386, endPoint y: 132, distance: 641.2
click at [386, 132] on div at bounding box center [409, 136] width 202 height 61
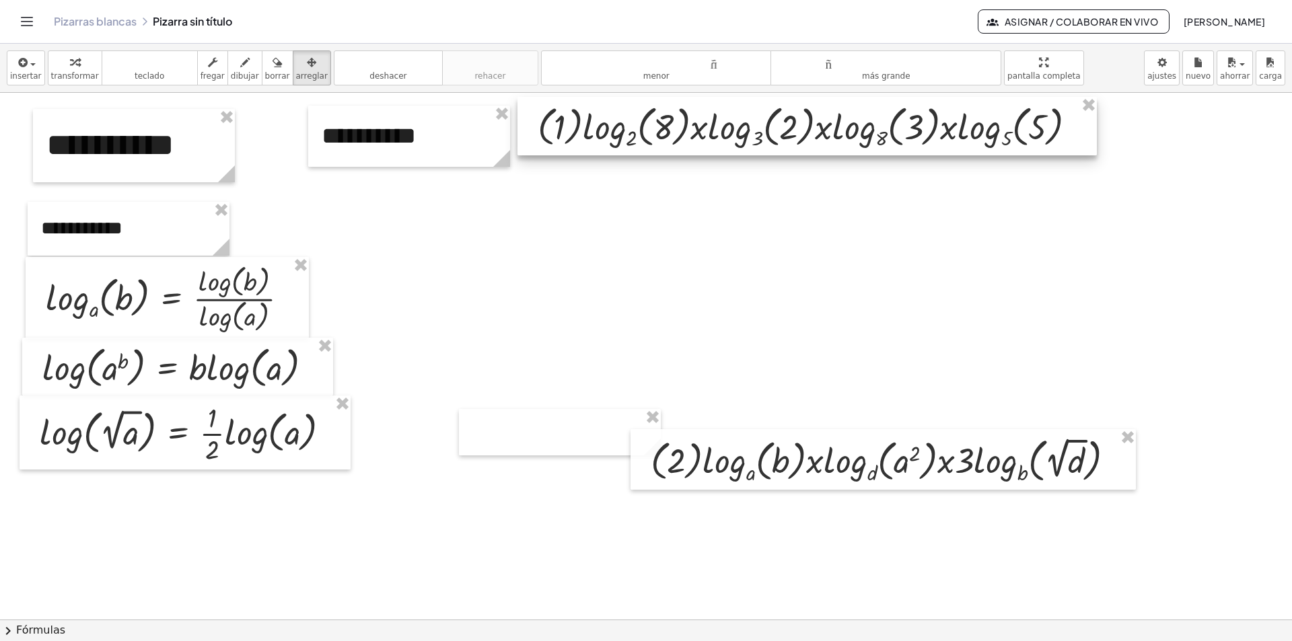
drag, startPoint x: 638, startPoint y: 250, endPoint x: 681, endPoint y: 147, distance: 111.6
click at [681, 147] on div at bounding box center [806, 126] width 579 height 59
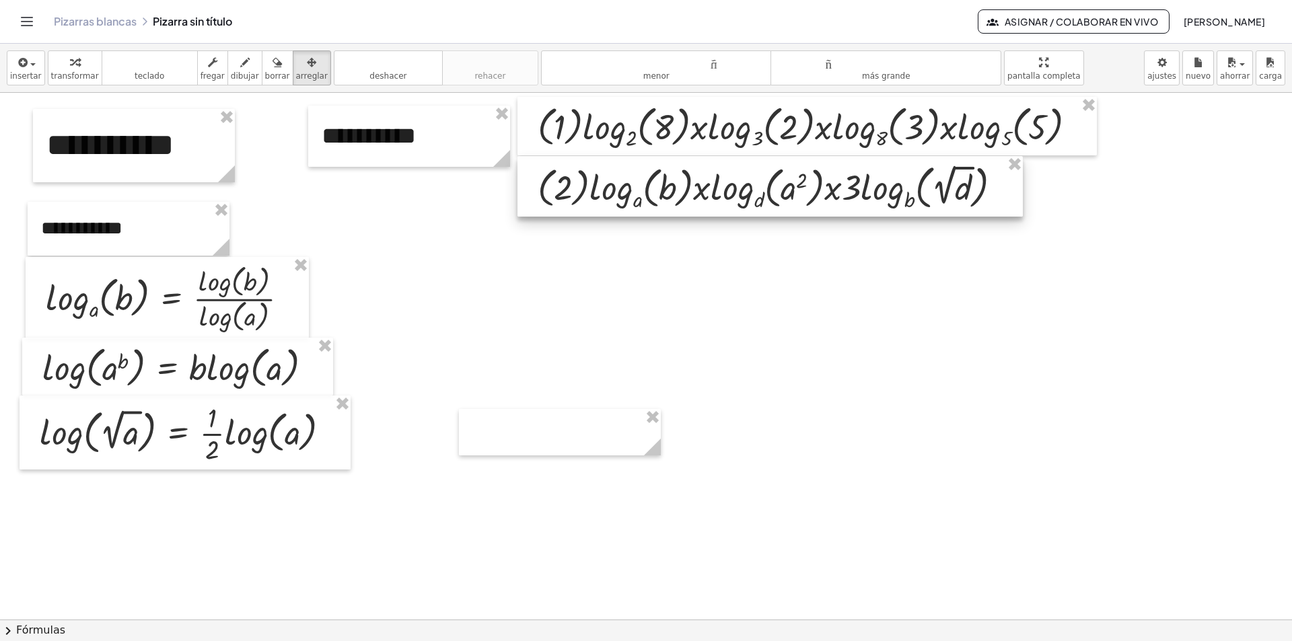
drag, startPoint x: 819, startPoint y: 466, endPoint x: 706, endPoint y: 193, distance: 295.6
click at [706, 193] on div at bounding box center [769, 186] width 505 height 61
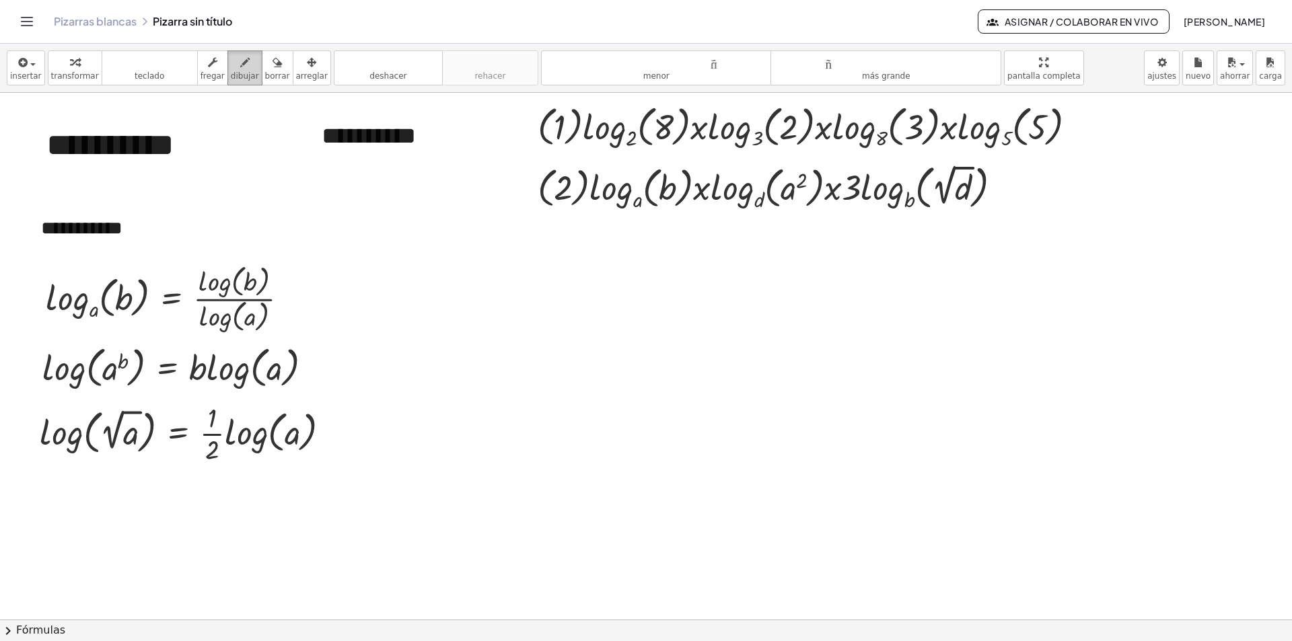
click at [234, 74] on font "dibujar" at bounding box center [245, 75] width 28 height 9
drag, startPoint x: 1024, startPoint y: 64, endPoint x: 1024, endPoint y: 122, distance: 58.5
click at [1024, 122] on div "**********" at bounding box center [646, 342] width 1292 height 597
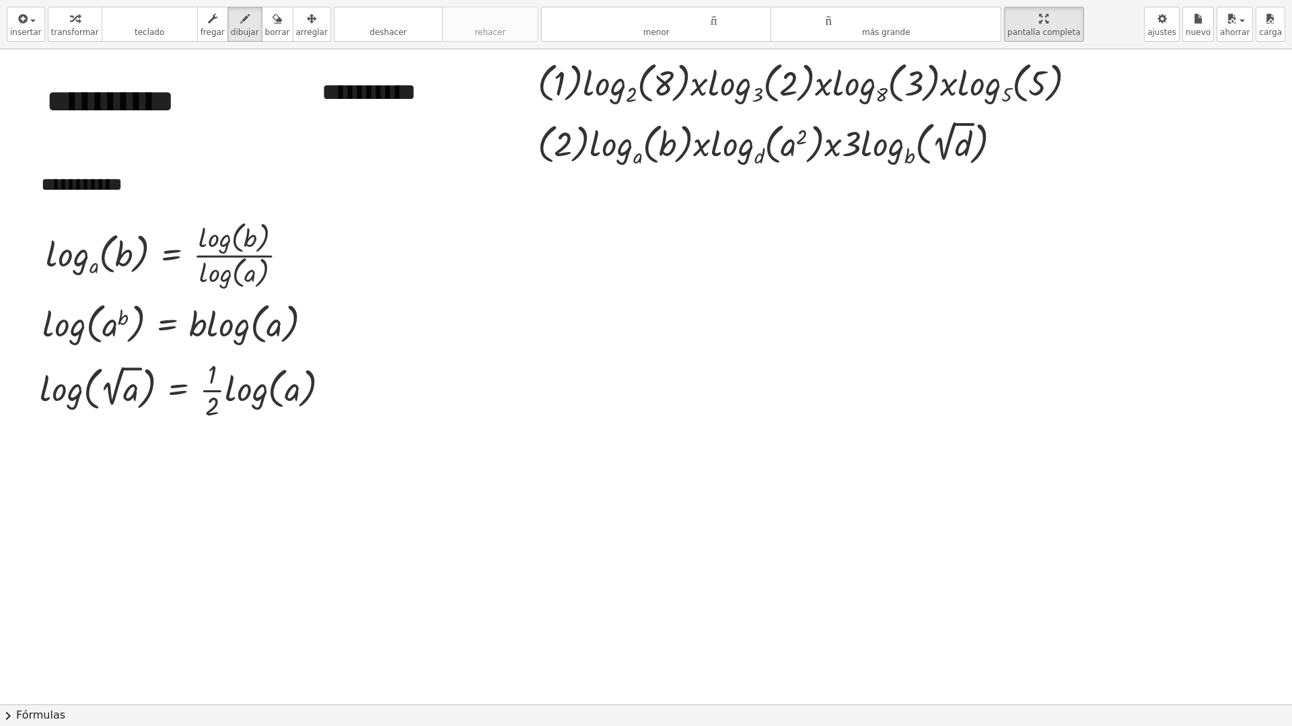
drag, startPoint x: 289, startPoint y: 22, endPoint x: 495, endPoint y: 56, distance: 208.7
click at [307, 22] on icon "button" at bounding box center [311, 19] width 9 height 16
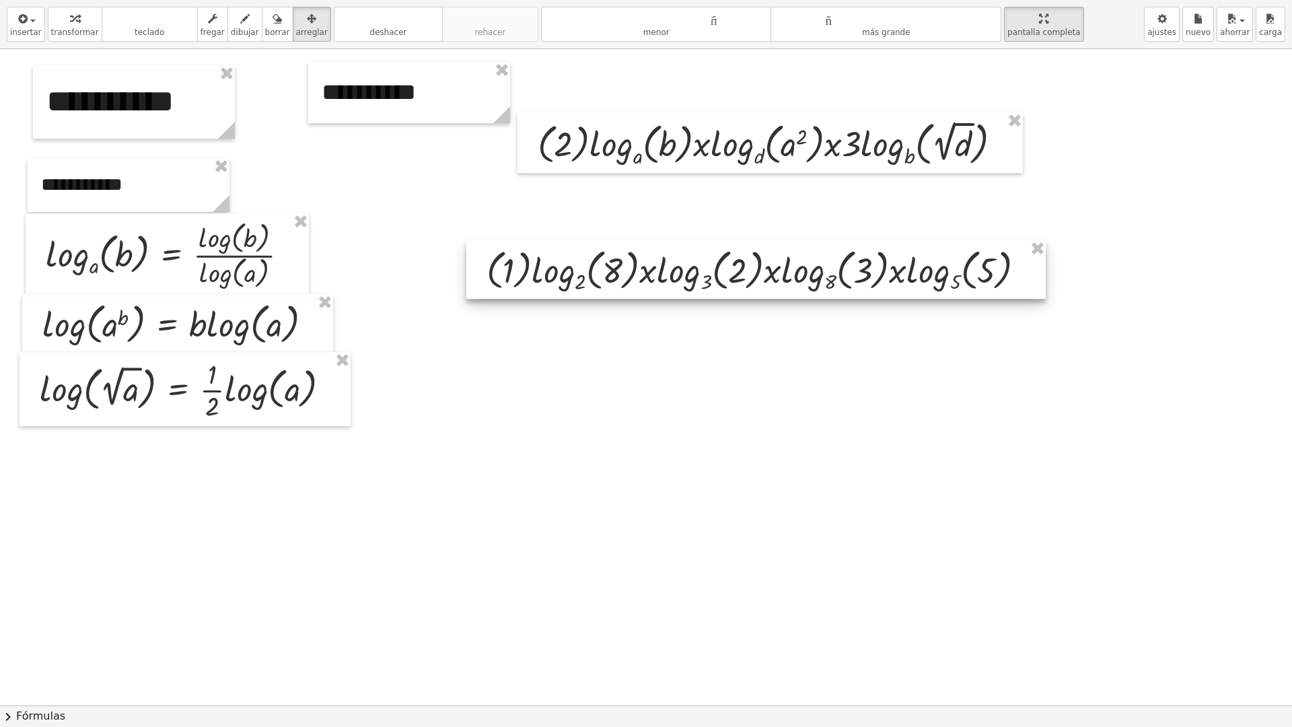
drag, startPoint x: 719, startPoint y: 106, endPoint x: 752, endPoint y: 271, distance: 168.1
click at [752, 271] on div at bounding box center [755, 269] width 579 height 59
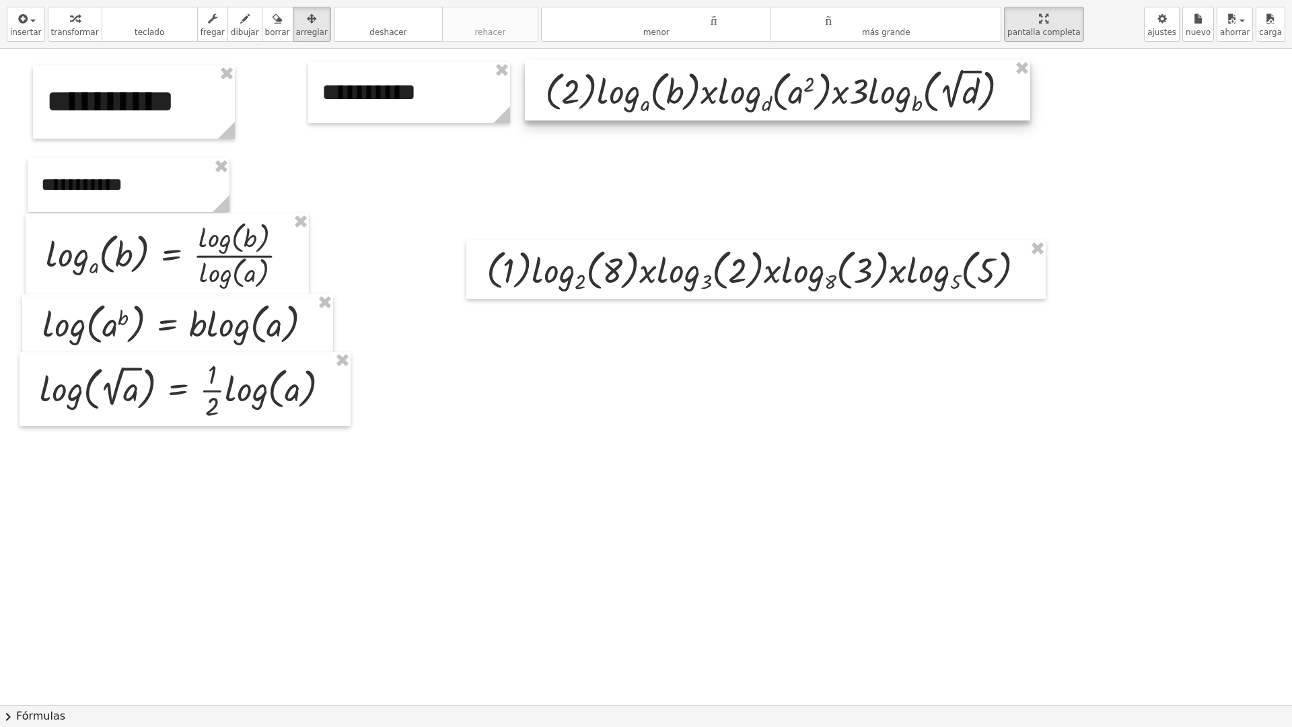
drag, startPoint x: 749, startPoint y: 142, endPoint x: 756, endPoint y: 89, distance: 53.0
click at [756, 89] on div at bounding box center [777, 90] width 505 height 61
click at [240, 24] on icon "button" at bounding box center [244, 19] width 9 height 16
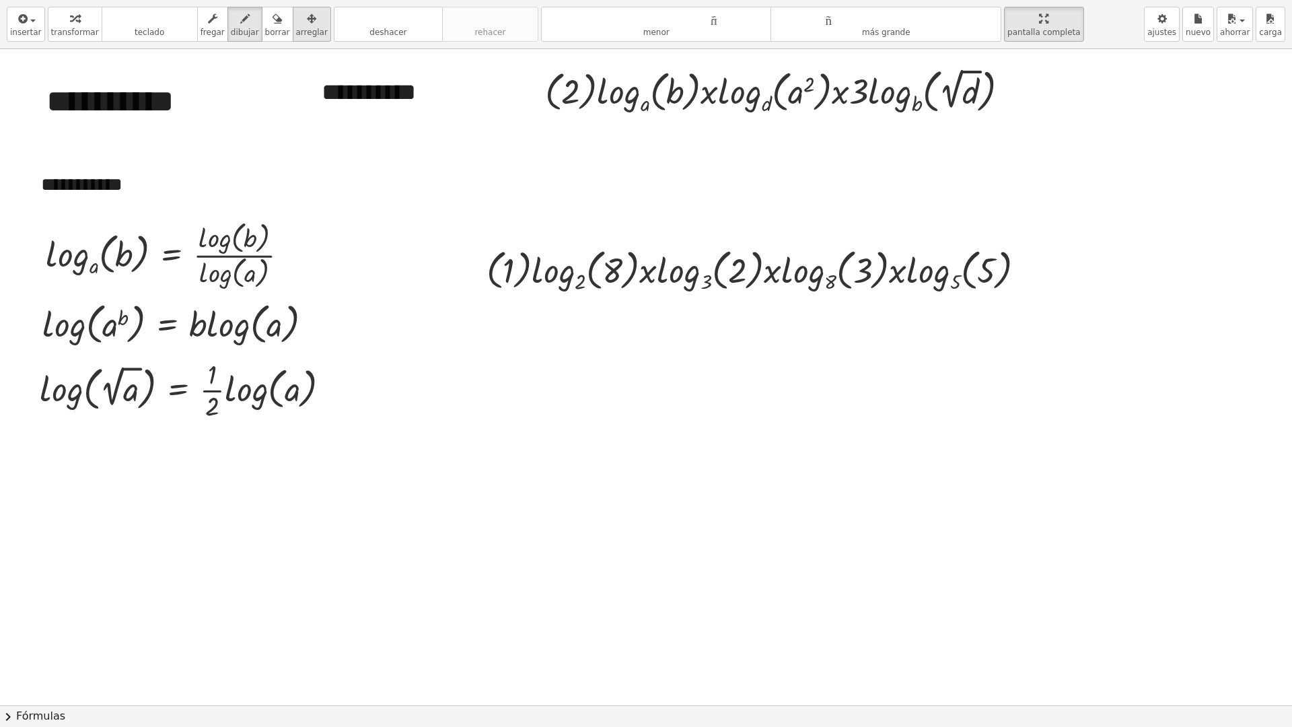
click at [296, 31] on font "arreglar" at bounding box center [312, 32] width 32 height 9
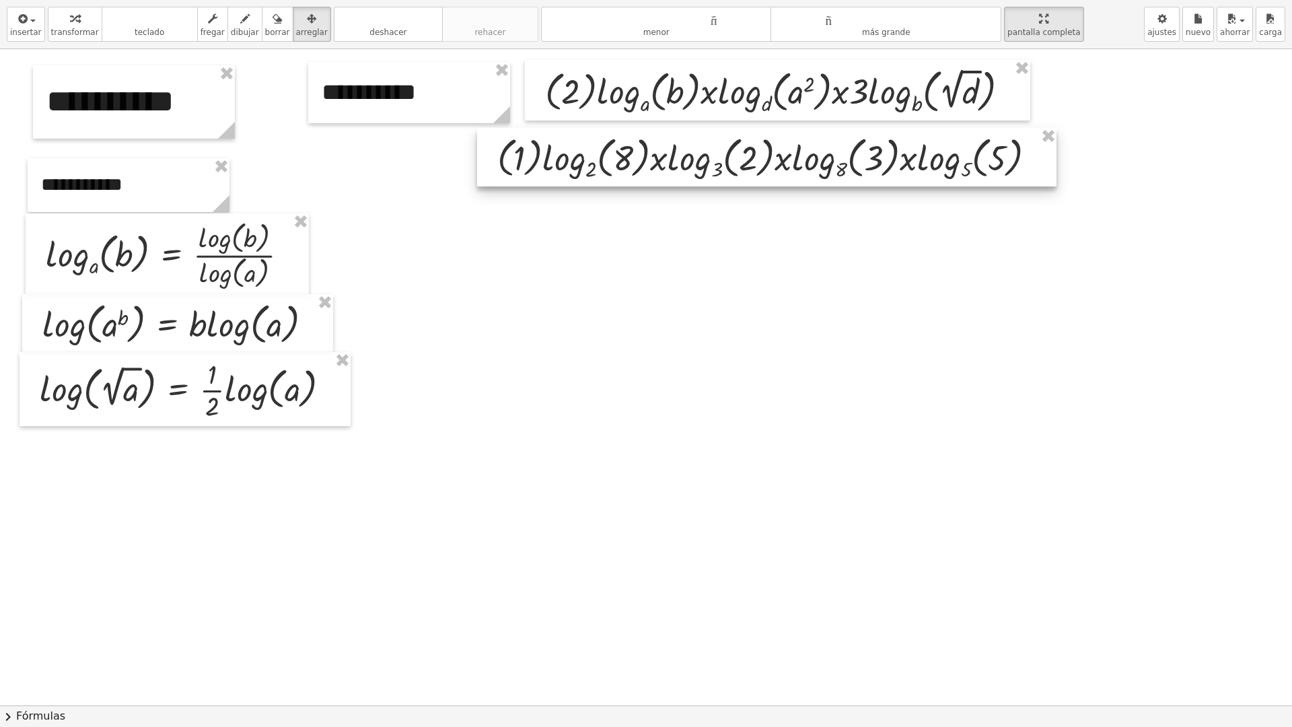
drag, startPoint x: 692, startPoint y: 258, endPoint x: 712, endPoint y: 165, distance: 95.0
click at [712, 165] on div at bounding box center [766, 157] width 579 height 59
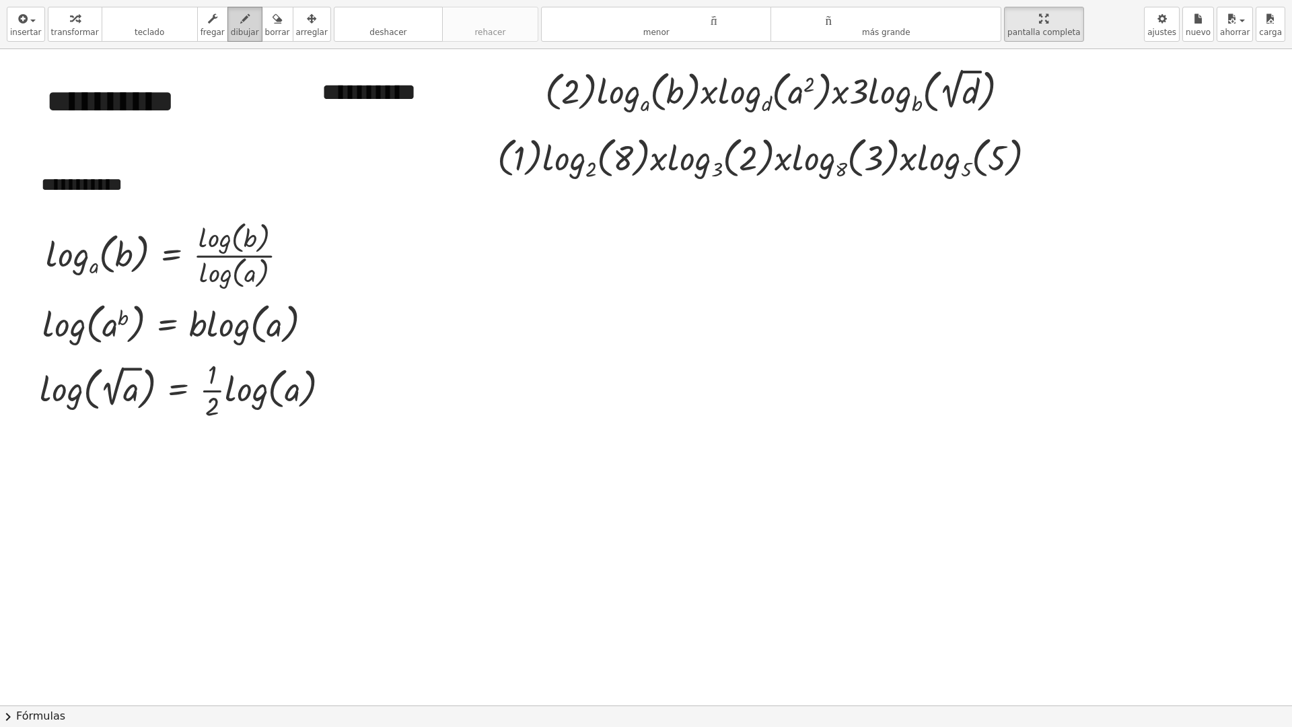
click at [240, 24] on div "button" at bounding box center [245, 18] width 28 height 16
drag, startPoint x: 443, startPoint y: 172, endPoint x: 313, endPoint y: 224, distance: 140.4
click at [313, 224] on div at bounding box center [665, 705] width 1331 height 1312
drag, startPoint x: 311, startPoint y: 213, endPoint x: 332, endPoint y: 223, distance: 23.2
click at [318, 231] on div at bounding box center [665, 705] width 1331 height 1312
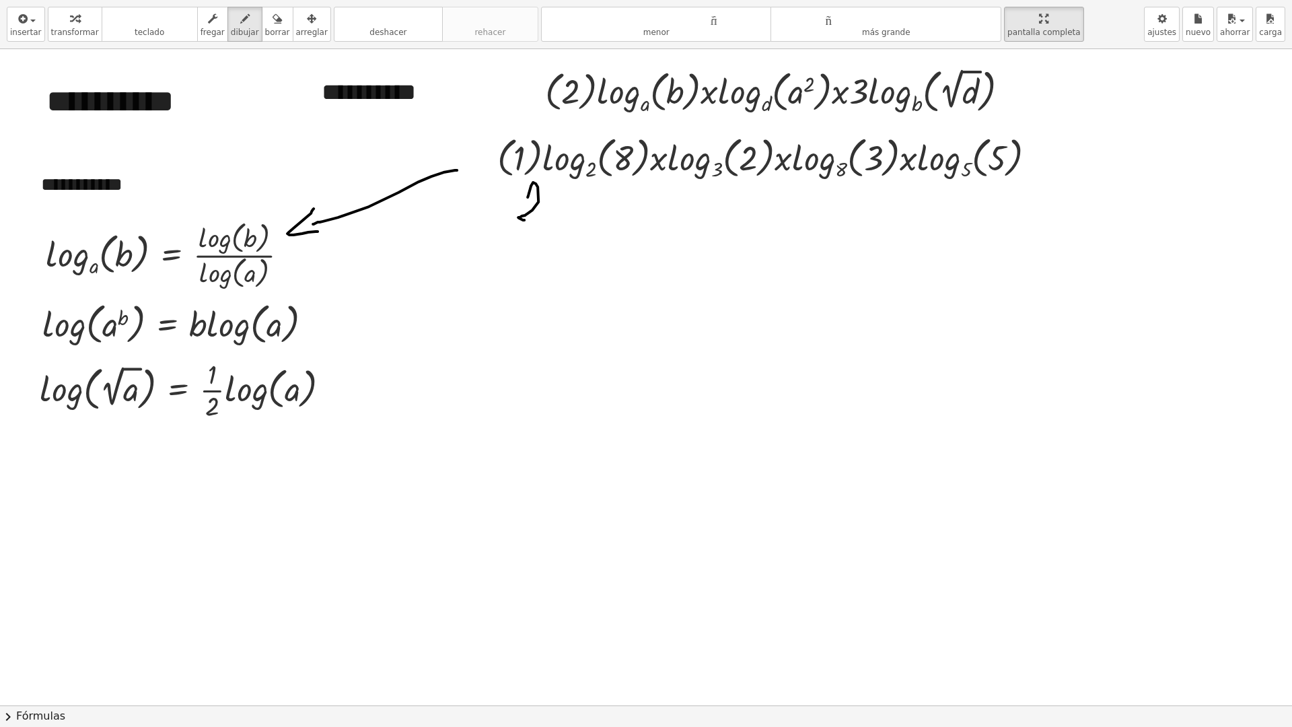
drag, startPoint x: 518, startPoint y: 217, endPoint x: 547, endPoint y: 207, distance: 30.9
click at [542, 213] on div at bounding box center [665, 705] width 1331 height 1312
drag, startPoint x: 550, startPoint y: 205, endPoint x: 558, endPoint y: 212, distance: 10.5
click at [553, 208] on div at bounding box center [665, 705] width 1331 height 1312
drag, startPoint x: 575, startPoint y: 205, endPoint x: 593, endPoint y: 213, distance: 19.6
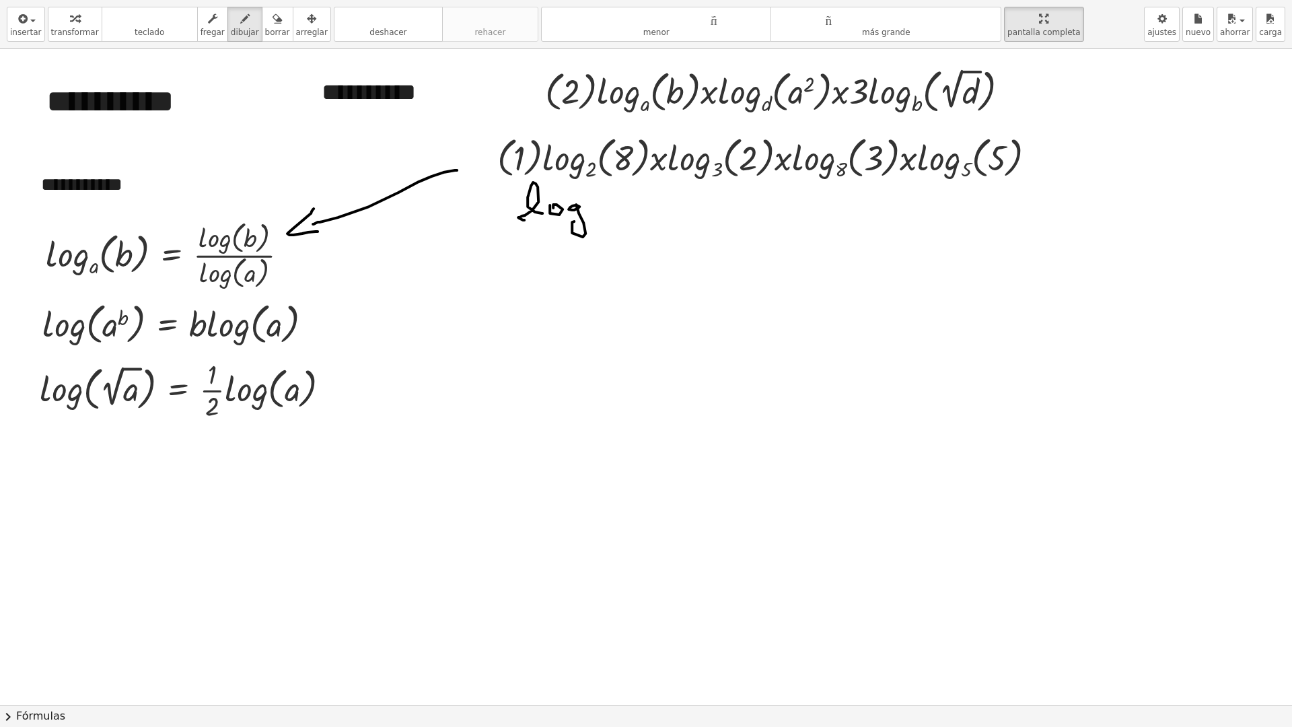
click at [578, 220] on div at bounding box center [665, 705] width 1331 height 1312
click at [599, 196] on div at bounding box center [665, 705] width 1331 height 1312
drag, startPoint x: 509, startPoint y: 237, endPoint x: 614, endPoint y: 229, distance: 105.9
click at [626, 225] on div at bounding box center [665, 705] width 1331 height 1312
drag, startPoint x: 527, startPoint y: 246, endPoint x: 530, endPoint y: 272, distance: 26.5
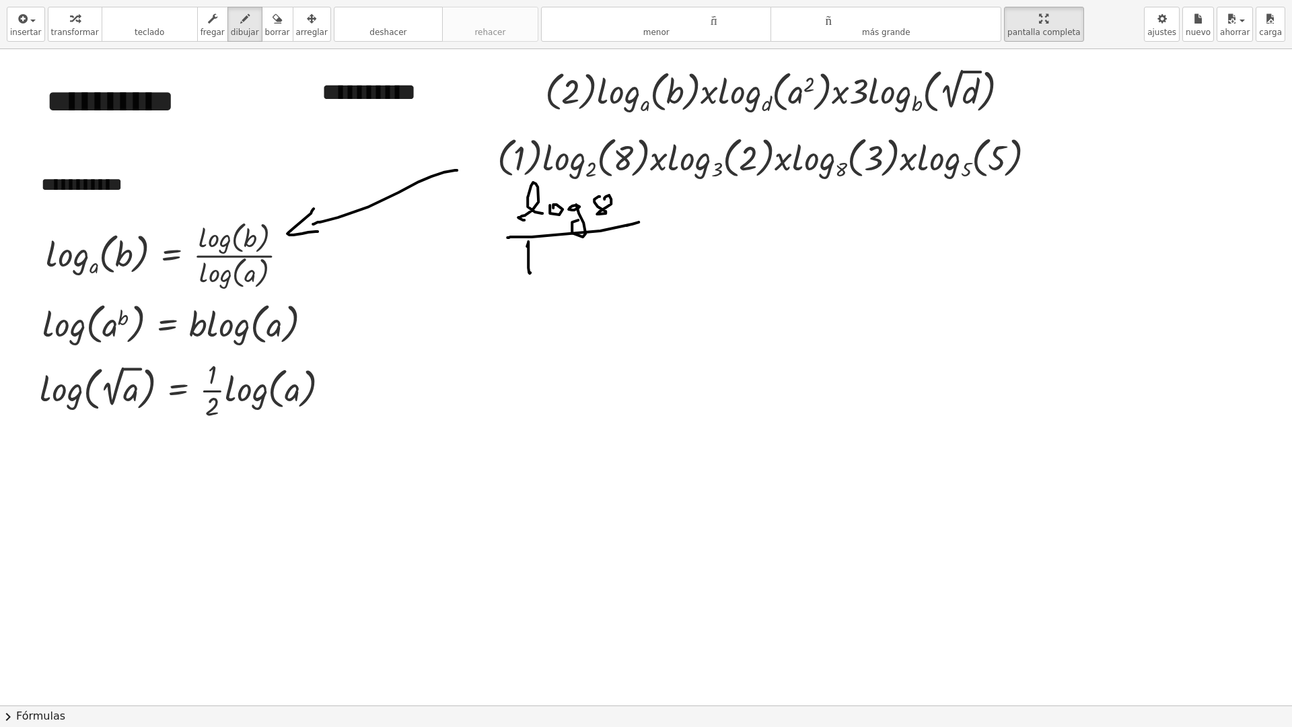
click at [530, 272] on div at bounding box center [665, 705] width 1331 height 1312
click at [545, 257] on div at bounding box center [665, 705] width 1331 height 1312
drag, startPoint x: 566, startPoint y: 252, endPoint x: 598, endPoint y: 256, distance: 32.0
click at [571, 268] on div at bounding box center [665, 705] width 1331 height 1312
drag, startPoint x: 601, startPoint y: 248, endPoint x: 620, endPoint y: 200, distance: 52.2
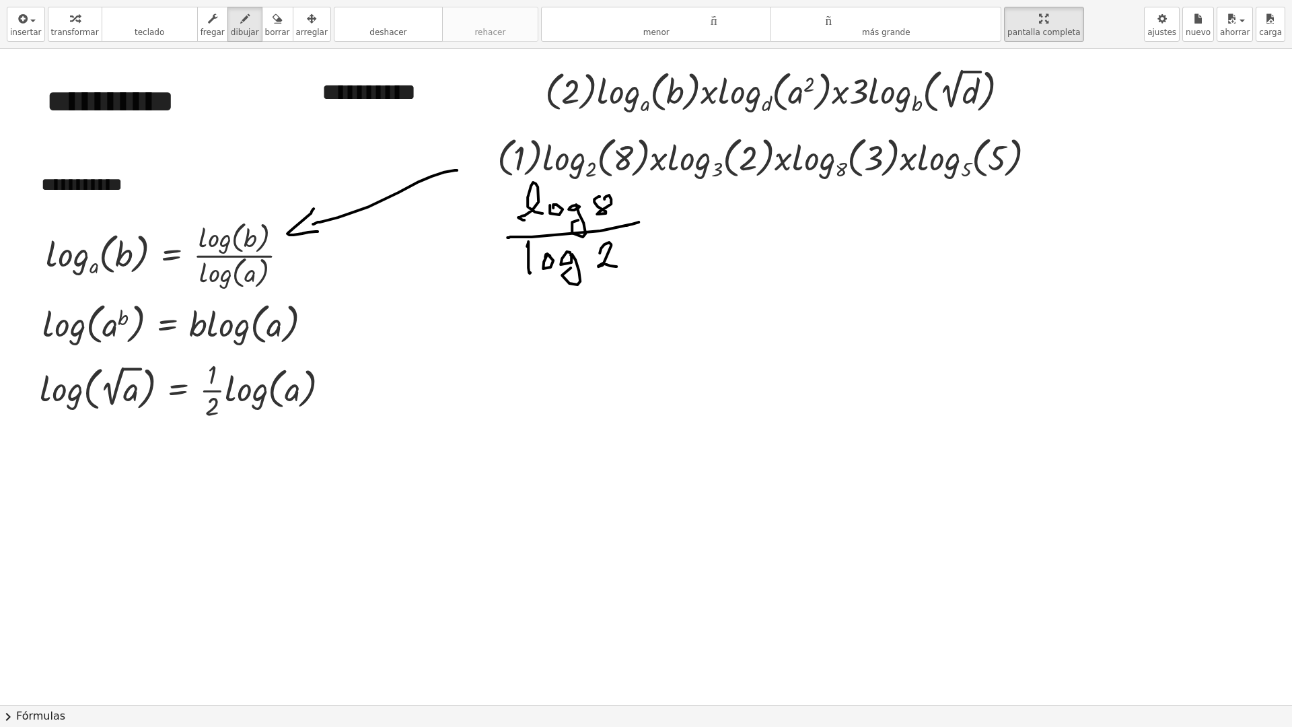
click at [617, 266] on div at bounding box center [665, 705] width 1331 height 1312
click at [661, 223] on div at bounding box center [665, 705] width 1331 height 1312
drag, startPoint x: 653, startPoint y: 226, endPoint x: 664, endPoint y: 219, distance: 13.1
click at [656, 220] on div at bounding box center [665, 705] width 1331 height 1312
drag, startPoint x: 682, startPoint y: 223, endPoint x: 703, endPoint y: 218, distance: 22.0
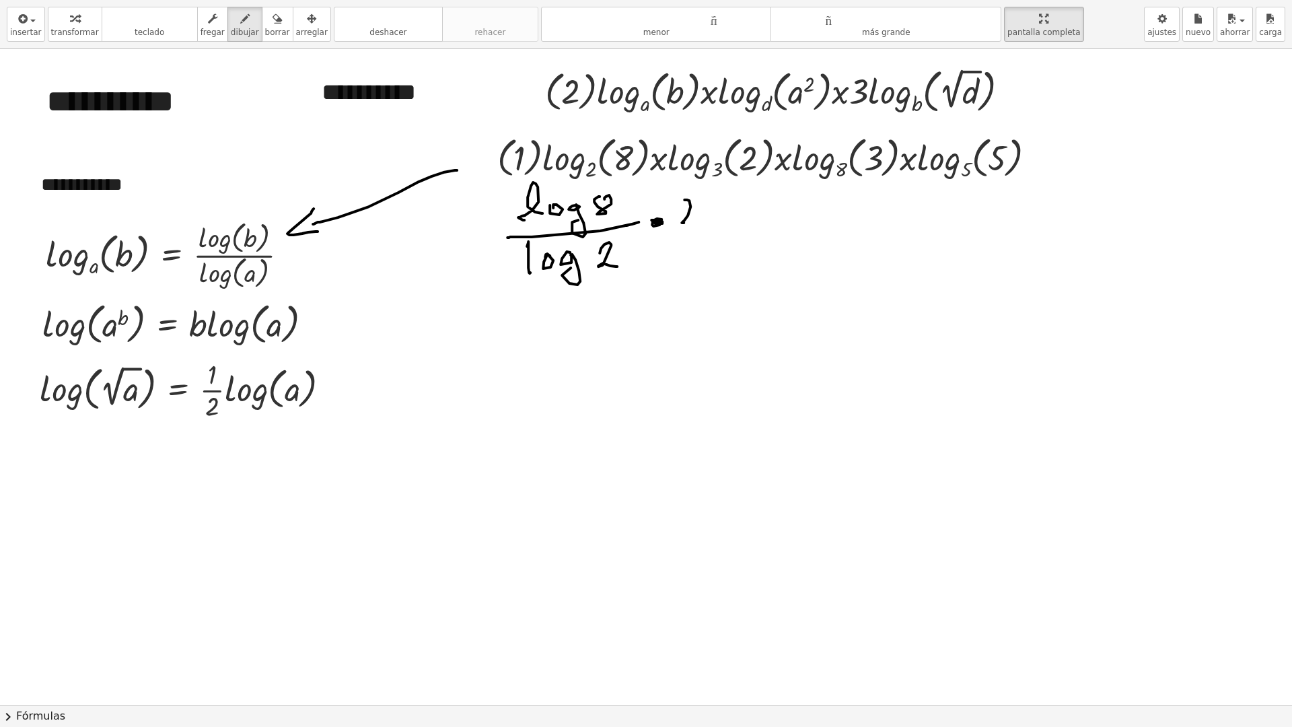
click at [695, 223] on div at bounding box center [665, 705] width 1331 height 1312
drag, startPoint x: 704, startPoint y: 213, endPoint x: 730, endPoint y: 213, distance: 25.6
click at [711, 211] on div at bounding box center [665, 705] width 1331 height 1312
drag, startPoint x: 725, startPoint y: 216, endPoint x: 737, endPoint y: 223, distance: 13.9
click at [725, 226] on div at bounding box center [665, 705] width 1331 height 1312
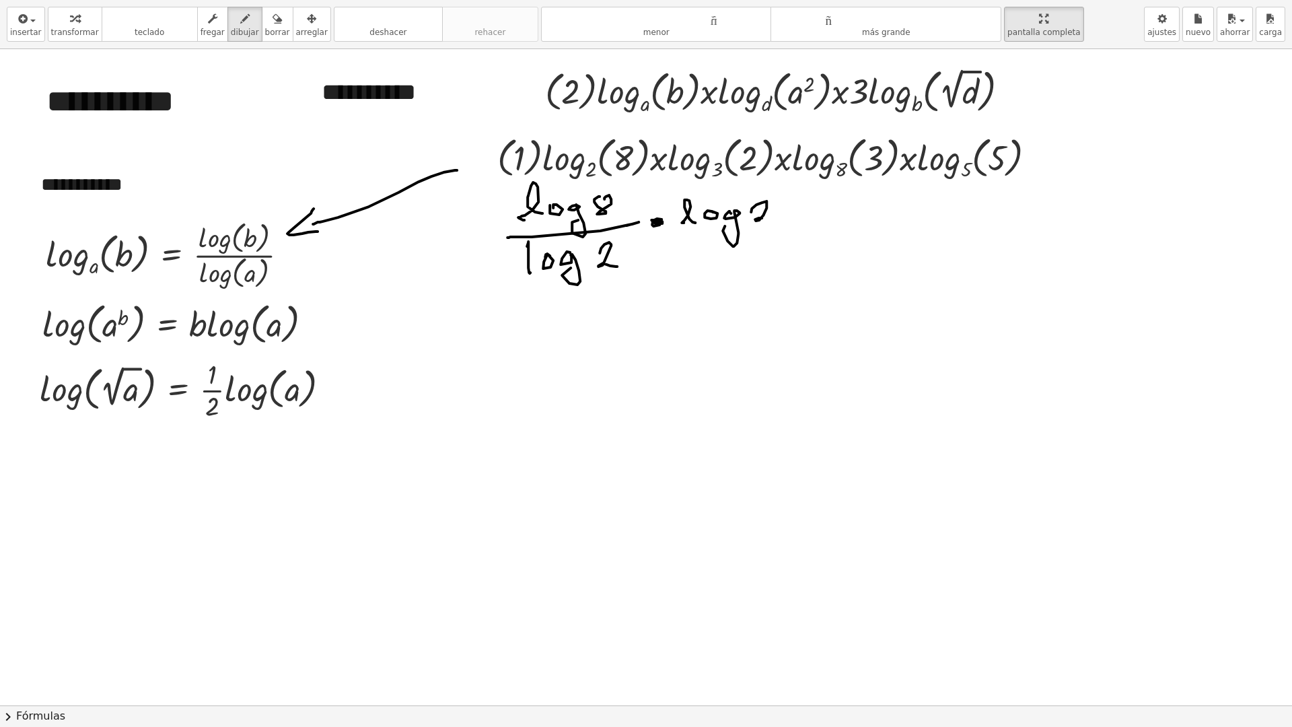
drag, startPoint x: 762, startPoint y: 203, endPoint x: 774, endPoint y: 221, distance: 22.4
click at [772, 221] on div at bounding box center [665, 705] width 1331 height 1312
drag, startPoint x: 699, startPoint y: 235, endPoint x: 745, endPoint y: 235, distance: 46.4
click at [780, 227] on div at bounding box center [665, 705] width 1331 height 1312
drag, startPoint x: 690, startPoint y: 240, endPoint x: 704, endPoint y: 260, distance: 25.6
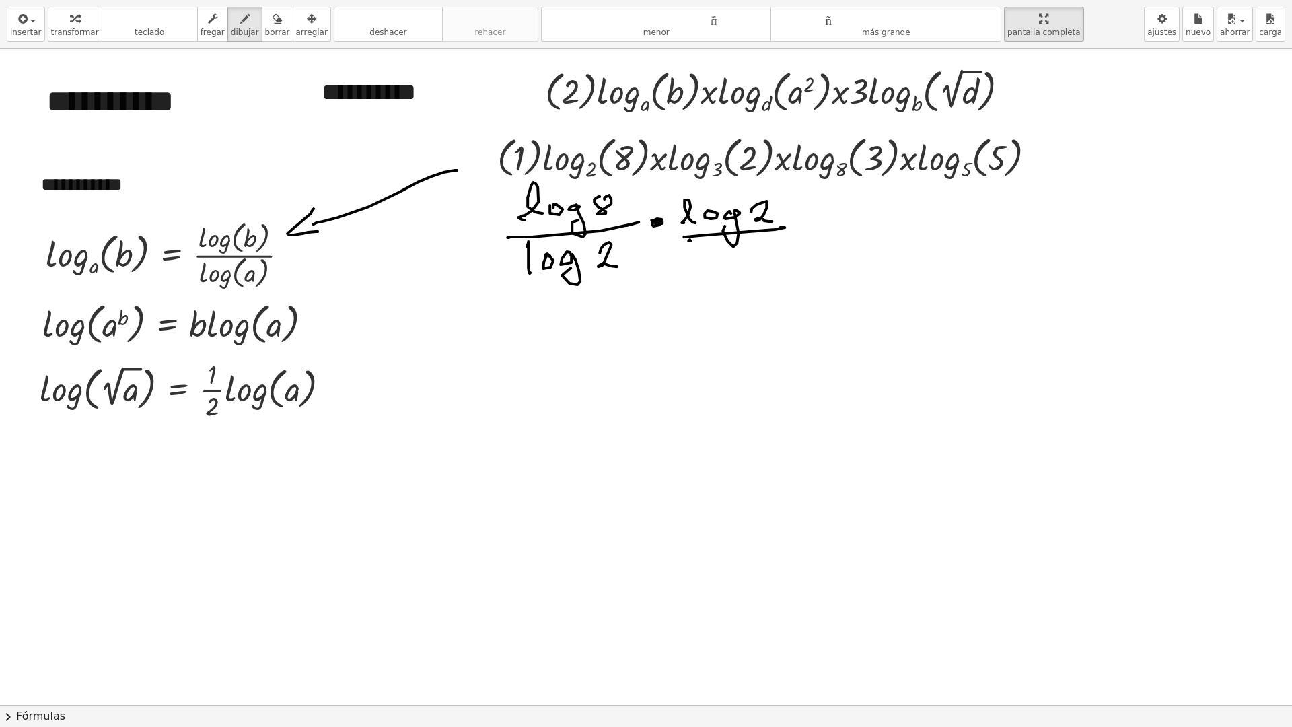
click at [694, 268] on div at bounding box center [665, 705] width 1331 height 1312
click at [708, 253] on div at bounding box center [665, 705] width 1331 height 1312
drag, startPoint x: 729, startPoint y: 253, endPoint x: 741, endPoint y: 264, distance: 16.7
click at [727, 270] on div at bounding box center [665, 705] width 1331 height 1312
drag, startPoint x: 774, startPoint y: 241, endPoint x: 764, endPoint y: 254, distance: 16.3
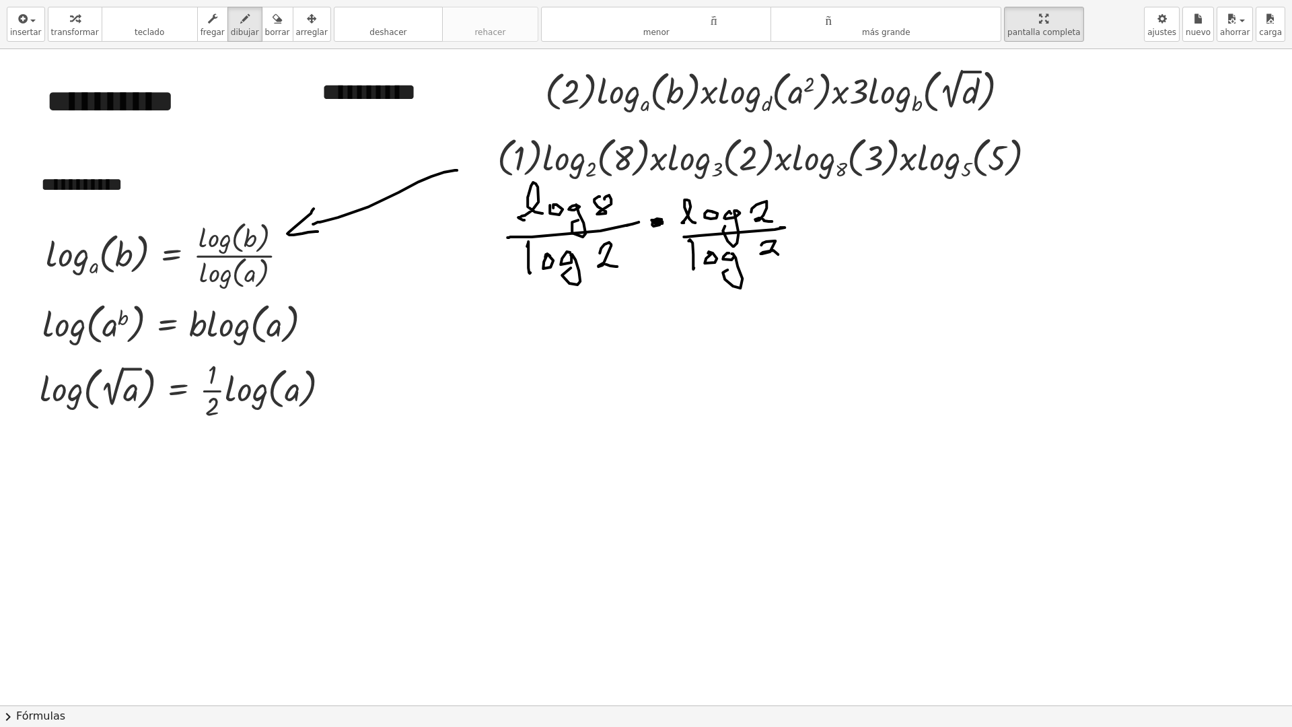
click at [751, 264] on div at bounding box center [665, 705] width 1331 height 1312
drag, startPoint x: 809, startPoint y: 221, endPoint x: 766, endPoint y: 207, distance: 44.9
click at [807, 220] on div at bounding box center [665, 705] width 1331 height 1312
drag, startPoint x: 835, startPoint y: 224, endPoint x: 843, endPoint y: 194, distance: 31.3
click at [840, 213] on div at bounding box center [665, 705] width 1331 height 1312
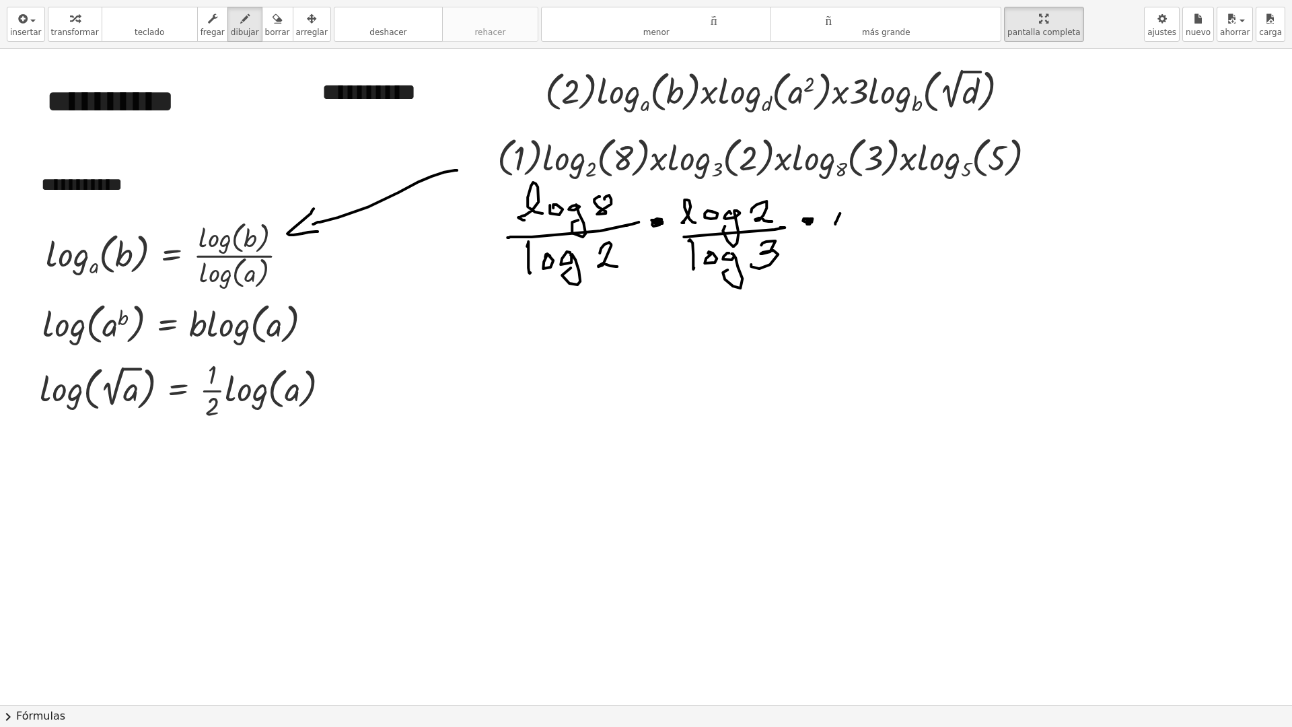
drag, startPoint x: 843, startPoint y: 194, endPoint x: 843, endPoint y: 219, distance: 25.6
click at [842, 219] on div at bounding box center [665, 705] width 1331 height 1312
drag, startPoint x: 850, startPoint y: 213, endPoint x: 863, endPoint y: 214, distance: 12.9
click at [851, 210] on div at bounding box center [665, 705] width 1331 height 1312
drag, startPoint x: 871, startPoint y: 211, endPoint x: 866, endPoint y: 223, distance: 13.0
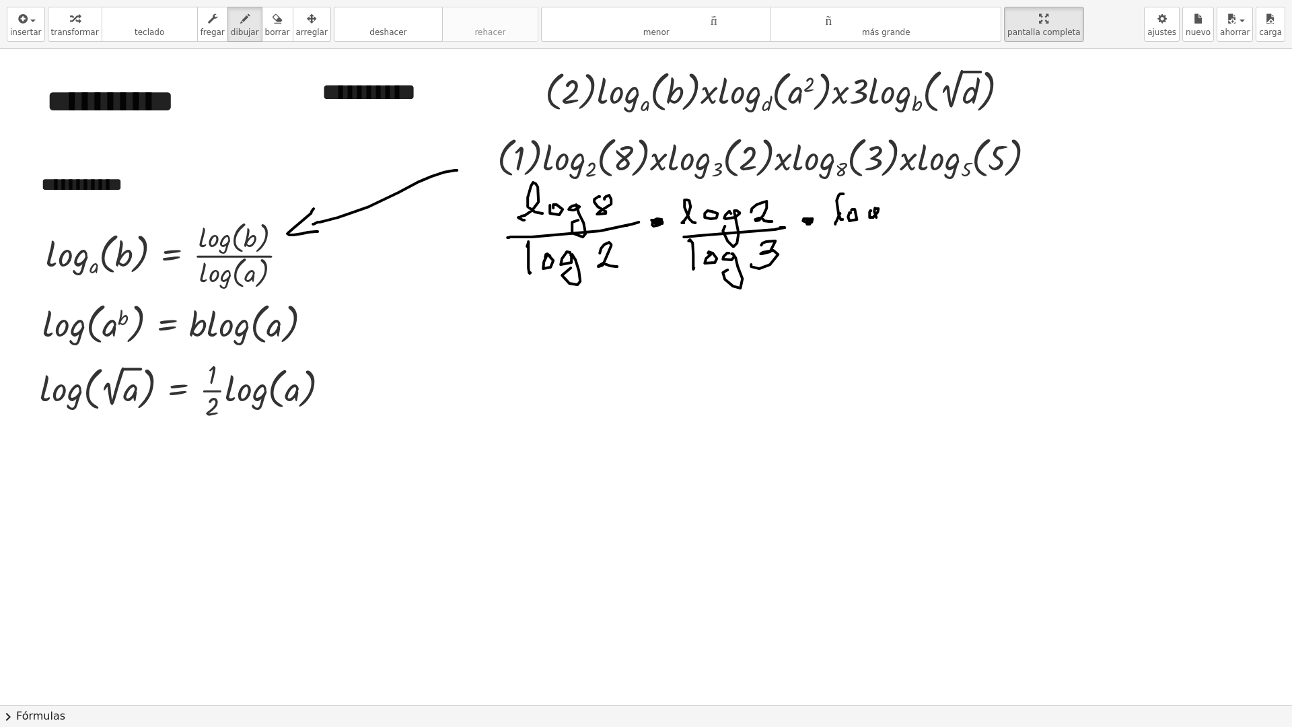
click at [866, 224] on div at bounding box center [665, 705] width 1331 height 1312
drag, startPoint x: 896, startPoint y: 203, endPoint x: 838, endPoint y: 215, distance: 59.1
click at [894, 223] on div at bounding box center [665, 705] width 1331 height 1312
drag, startPoint x: 843, startPoint y: 193, endPoint x: 838, endPoint y: 210, distance: 17.7
click at [832, 211] on div at bounding box center [665, 705] width 1331 height 1312
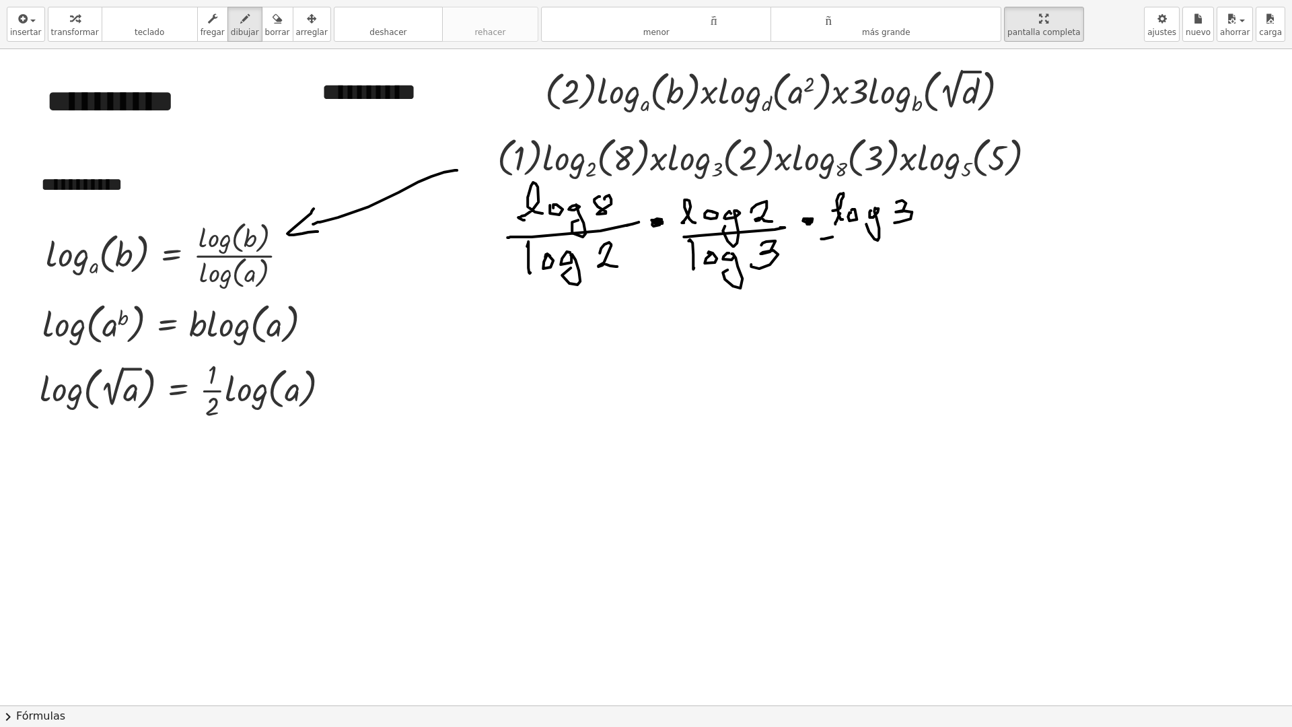
drag, startPoint x: 821, startPoint y: 239, endPoint x: 912, endPoint y: 231, distance: 91.2
click at [922, 229] on div at bounding box center [665, 705] width 1331 height 1312
drag, startPoint x: 829, startPoint y: 269, endPoint x: 850, endPoint y: 262, distance: 22.8
click at [844, 266] on div at bounding box center [665, 705] width 1331 height 1312
click at [857, 260] on div at bounding box center [665, 705] width 1331 height 1312
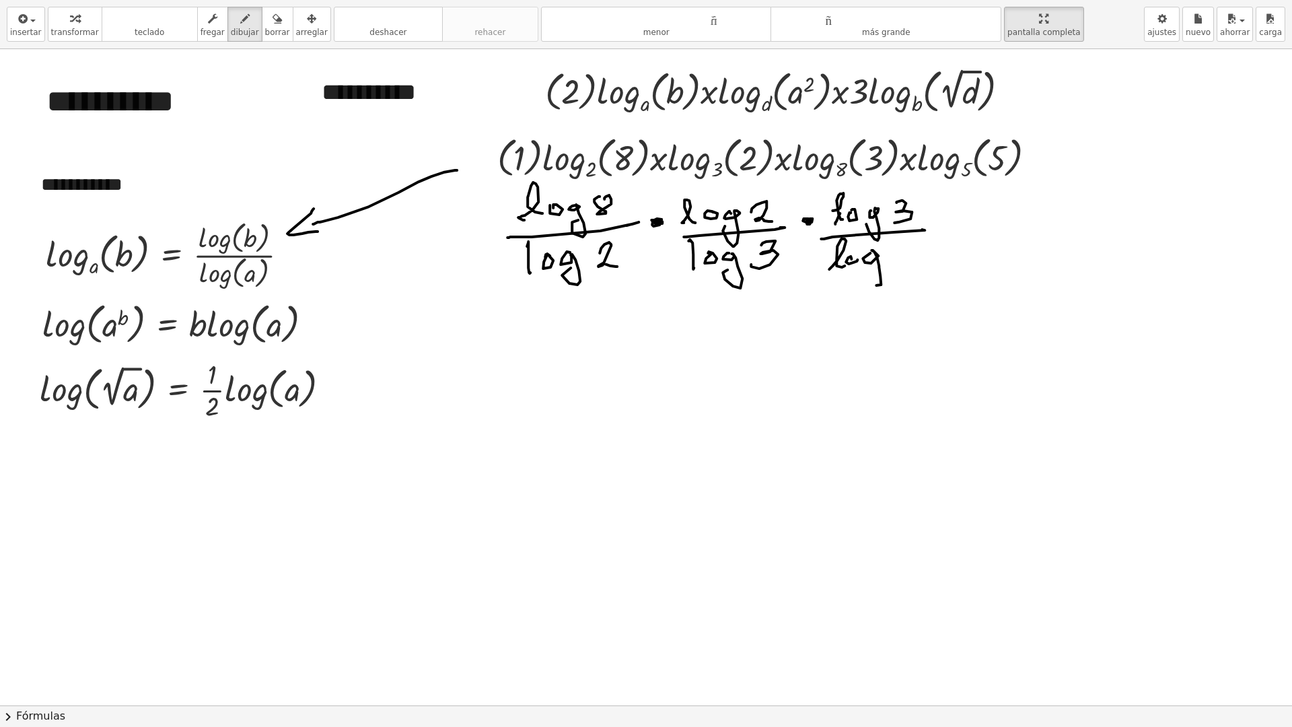
drag, startPoint x: 863, startPoint y: 258, endPoint x: 875, endPoint y: 264, distance: 14.1
click at [873, 264] on div at bounding box center [665, 705] width 1331 height 1312
click at [901, 250] on div at bounding box center [665, 705] width 1331 height 1312
click at [945, 223] on div at bounding box center [665, 705] width 1331 height 1312
drag, startPoint x: 970, startPoint y: 223, endPoint x: 989, endPoint y: 221, distance: 19.0
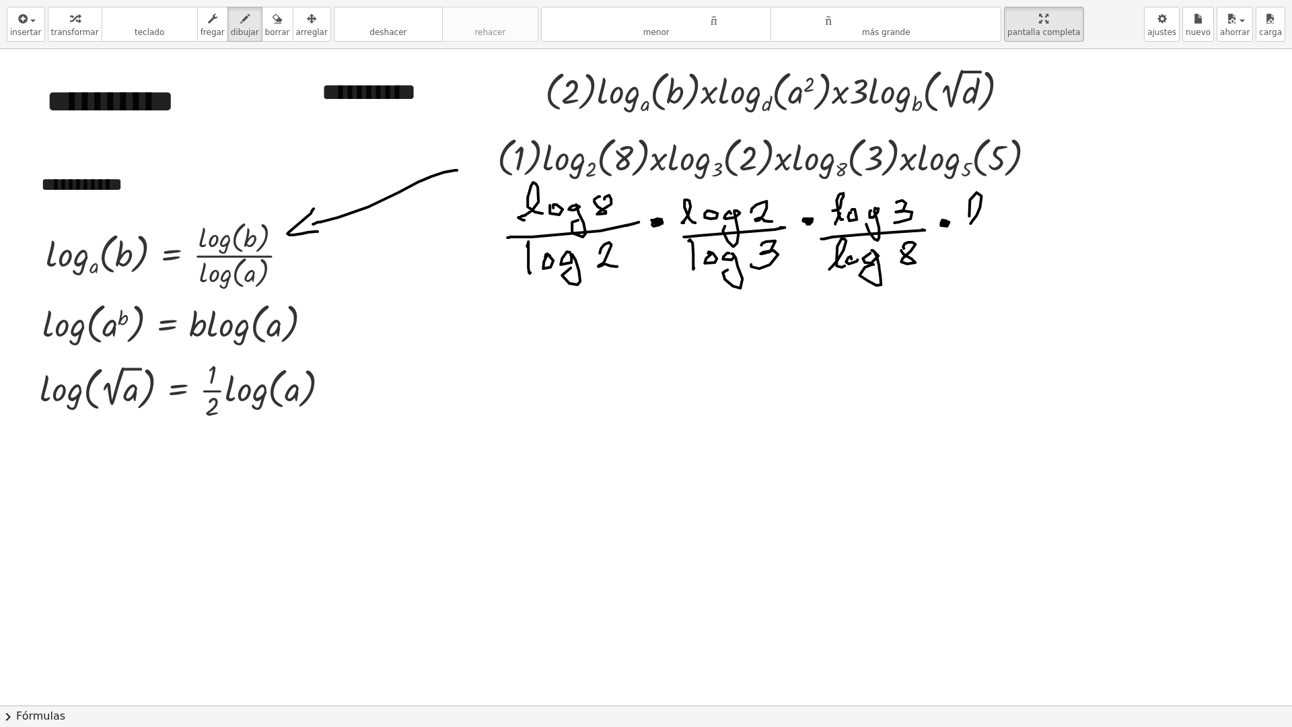
click at [985, 222] on div at bounding box center [665, 705] width 1331 height 1312
drag, startPoint x: 996, startPoint y: 213, endPoint x: 1006, endPoint y: 215, distance: 10.2
click at [997, 212] on div at bounding box center [665, 705] width 1331 height 1312
drag, startPoint x: 1014, startPoint y: 211, endPoint x: 1022, endPoint y: 224, distance: 15.7
click at [1017, 226] on div at bounding box center [665, 705] width 1331 height 1312
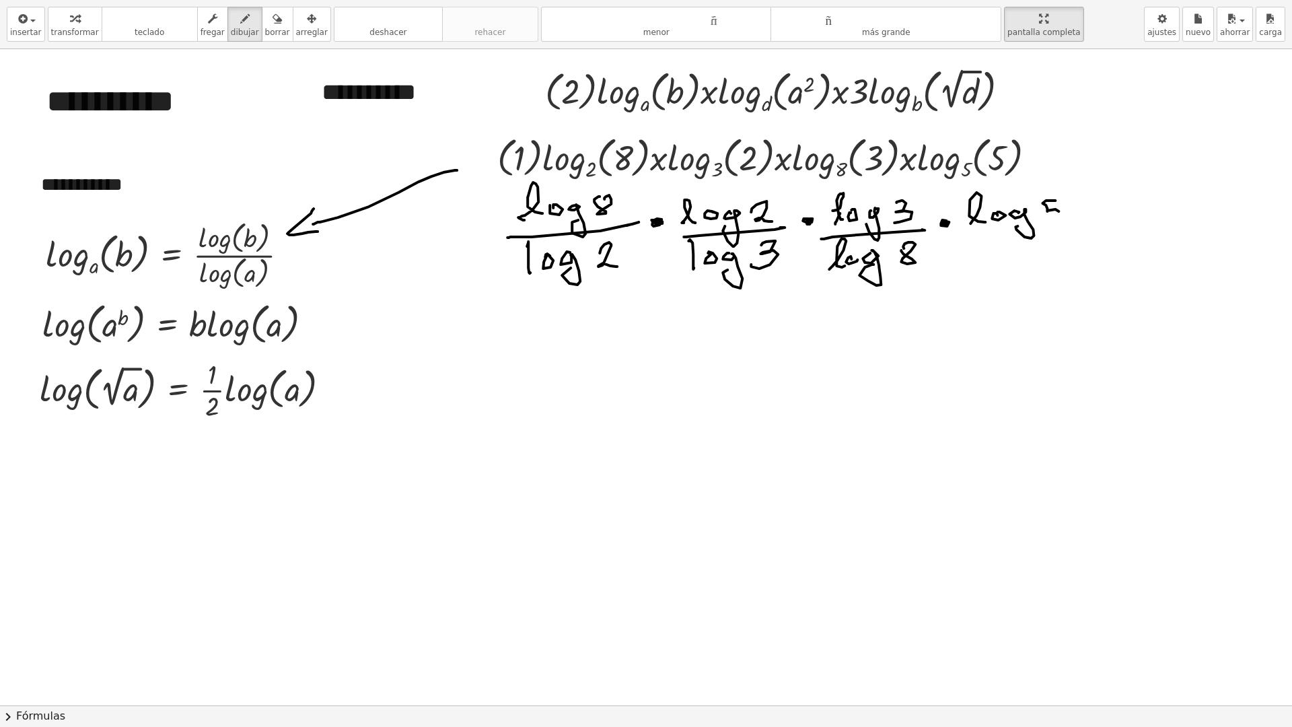
drag, startPoint x: 1046, startPoint y: 200, endPoint x: 1033, endPoint y: 224, distance: 26.5
click at [1039, 219] on div at bounding box center [665, 705] width 1331 height 1312
drag
click at [1055, 227] on div at bounding box center [665, 705] width 1331 height 1312
click at [988, 264] on div at bounding box center [665, 705] width 1331 height 1312
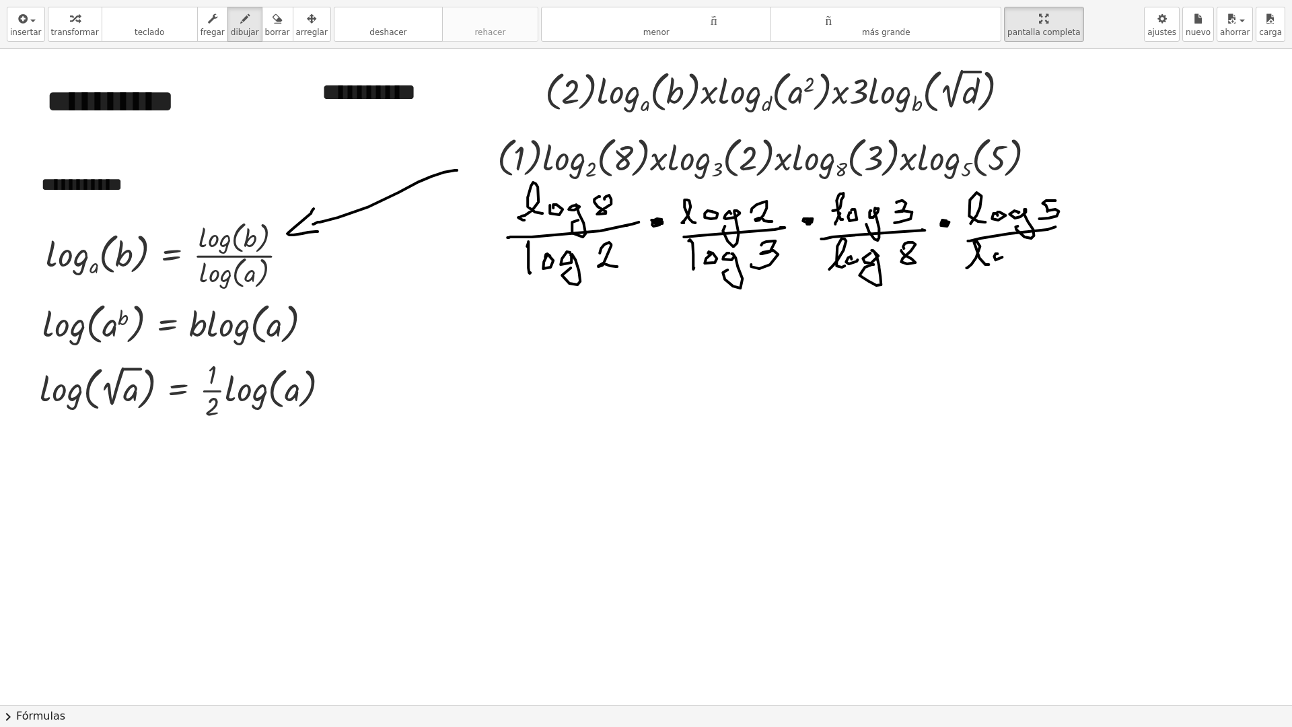
click at [1000, 253] on div at bounding box center [665, 705] width 1331 height 1312
click at [1004, 269] on div at bounding box center [665, 705] width 1331 height 1312
click at [1035, 254] on div at bounding box center [665, 705] width 1331 height 1312
click at [684, 344] on div at bounding box center [665, 705] width 1331 height 1312
click at [674, 353] on div at bounding box center [665, 705] width 1331 height 1312
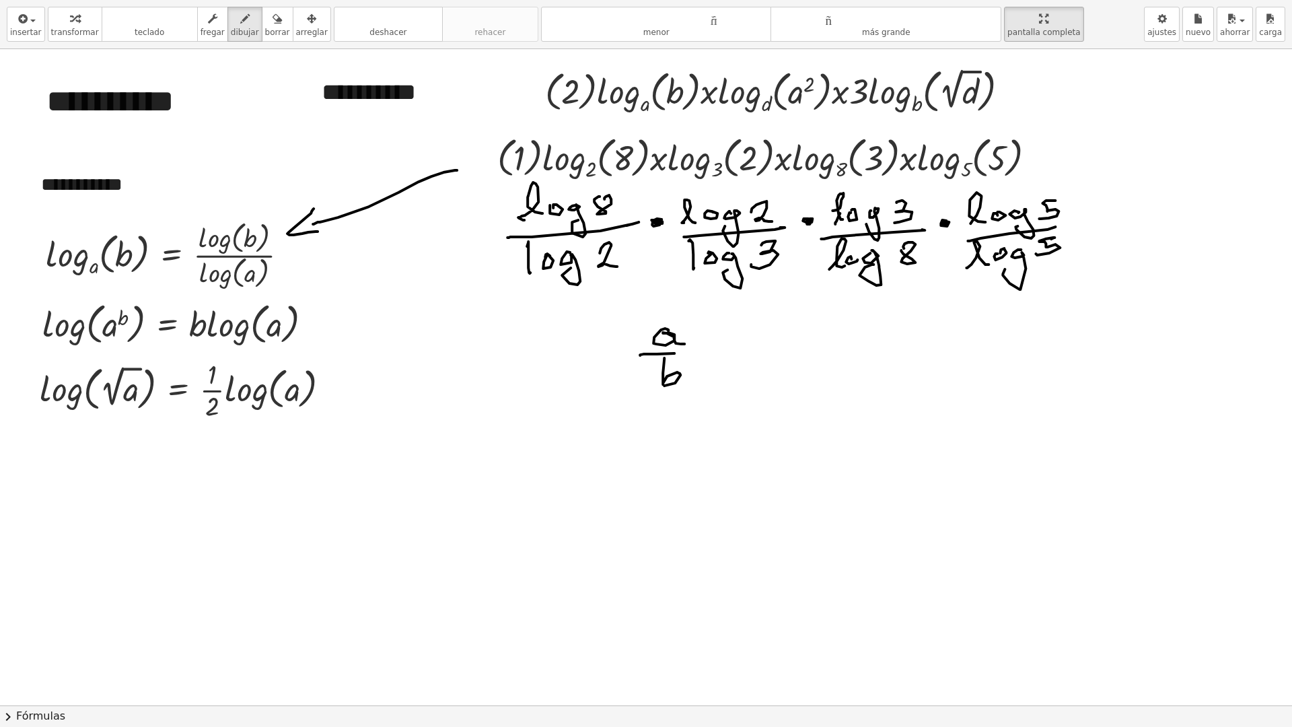
click at [657, 379] on div at bounding box center [665, 705] width 1331 height 1312
click at [715, 348] on div at bounding box center [665, 705] width 1331 height 1312
click at [770, 340] on div at bounding box center [665, 705] width 1331 height 1312
click at [782, 347] on div at bounding box center [665, 705] width 1331 height 1312
click at [782, 380] on div at bounding box center [665, 705] width 1331 height 1312
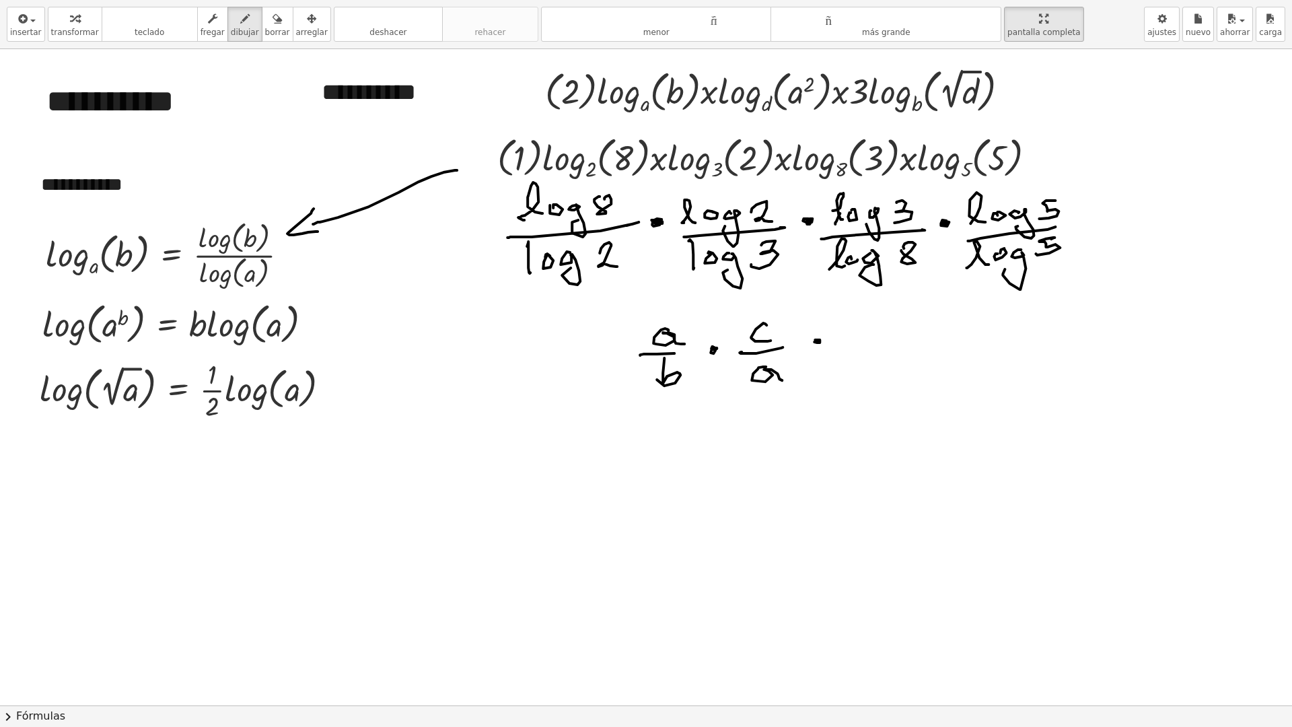
click at [817, 339] on div at bounding box center [665, 705] width 1331 height 1312
click at [844, 338] on div at bounding box center [665, 705] width 1331 height 1312
click at [881, 333] on div at bounding box center [665, 705] width 1331 height 1312
click at [865, 369] on div at bounding box center [665, 705] width 1331 height 1312
click at [906, 330] on div at bounding box center [665, 705] width 1331 height 1312
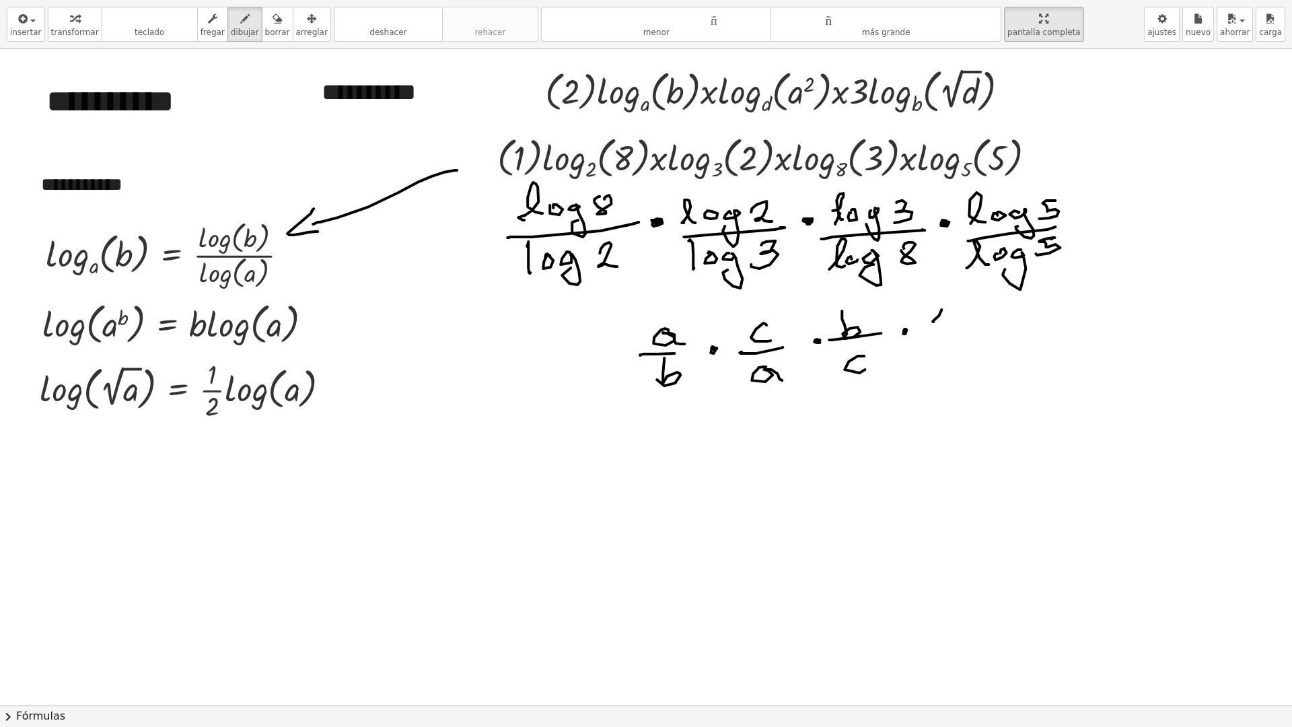
click at [939, 328] on div at bounding box center [665, 705] width 1331 height 1312
click at [972, 332] on div at bounding box center [665, 705] width 1331 height 1312
click at [941, 357] on div at bounding box center [665, 705] width 1331 height 1312
click at [967, 372] on div at bounding box center [665, 705] width 1331 height 1312
click at [1019, 337] on div at bounding box center [665, 705] width 1331 height 1312
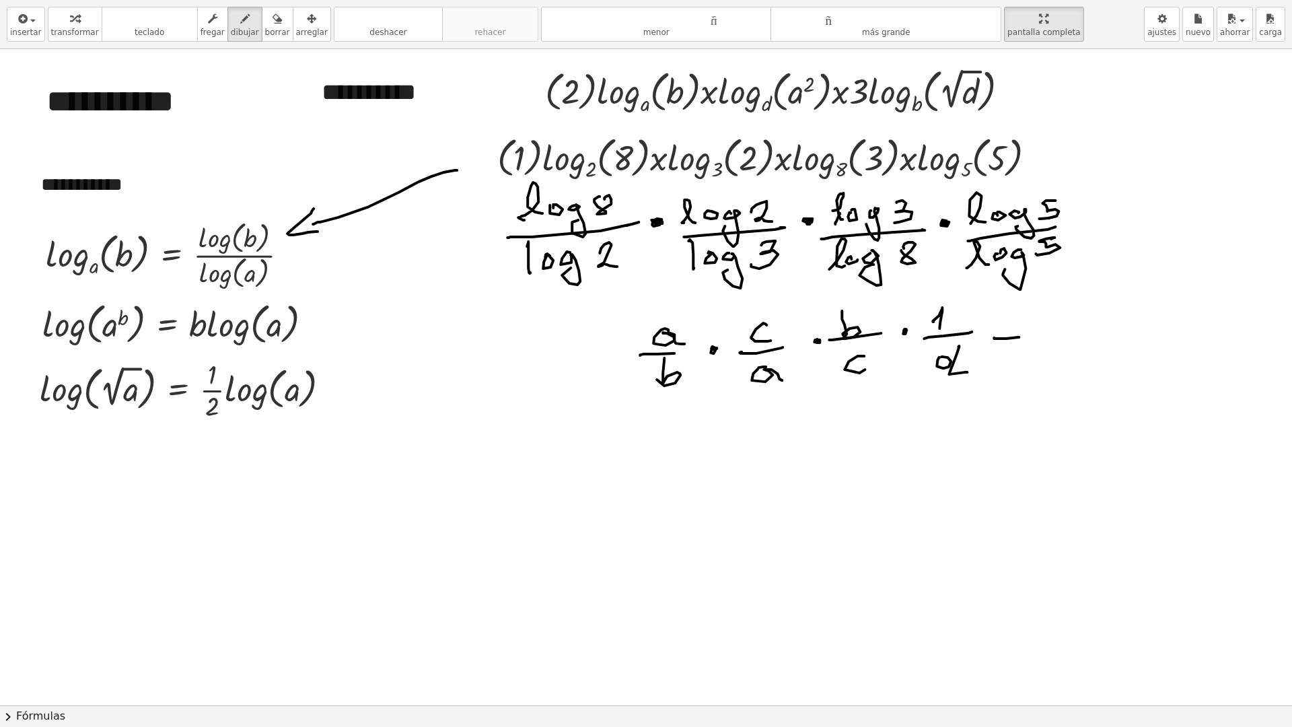
click at [1007, 327] on div at bounding box center [665, 705] width 1331 height 1312
click at [946, 370] on div at bounding box center [665, 705] width 1331 height 1312
click at [743, 396] on div at bounding box center [665, 705] width 1331 height 1312
click at [634, 351] on div at bounding box center [665, 705] width 1331 height 1312
click at [673, 302] on div at bounding box center [665, 705] width 1331 height 1312
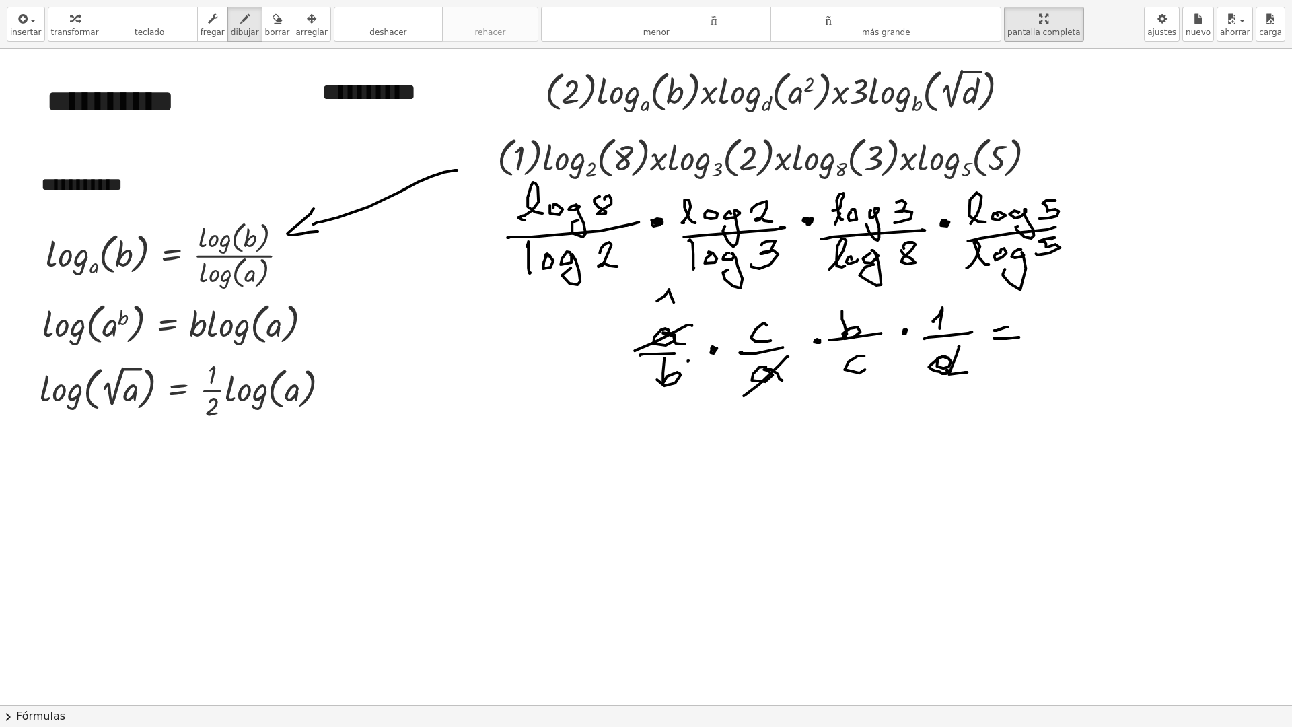
click at [654, 395] on div at bounding box center [665, 705] width 1331 height 1312
click at [828, 336] on div at bounding box center [665, 705] width 1331 height 1312
click at [850, 297] on div at bounding box center [665, 705] width 1331 height 1312
click at [838, 379] on div at bounding box center [665, 705] width 1331 height 1312
click at [733, 347] on div at bounding box center [665, 705] width 1331 height 1312
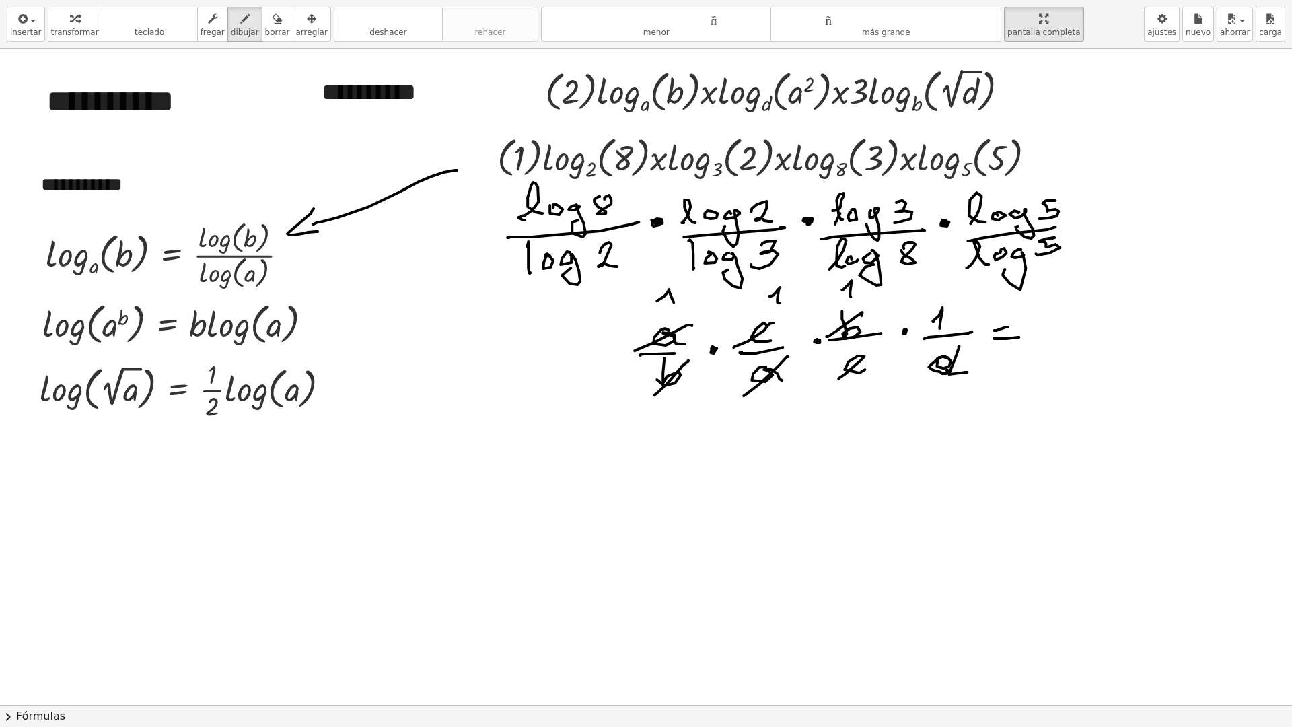
click at [780, 303] on div at bounding box center [665, 705] width 1331 height 1312
click at [1061, 319] on div at bounding box center [665, 705] width 1331 height 1312
click at [1091, 320] on div at bounding box center [665, 705] width 1331 height 1312
click at [1055, 347] on div at bounding box center [665, 705] width 1331 height 1312
click at [1086, 354] on div at bounding box center [665, 705] width 1331 height 1312
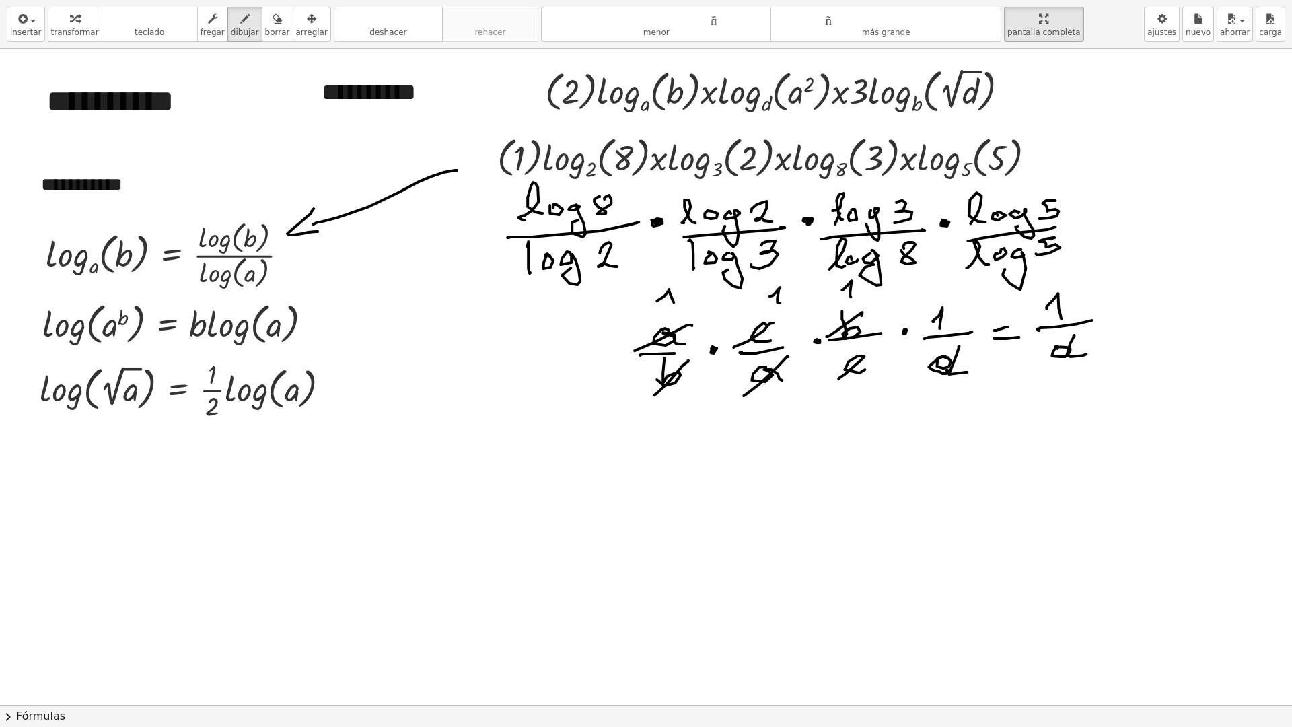
click at [1102, 329] on div at bounding box center [665, 705] width 1331 height 1312
click at [1106, 333] on div at bounding box center [665, 705] width 1331 height 1312
click at [272, 26] on icon "button" at bounding box center [276, 19] width 9 height 16
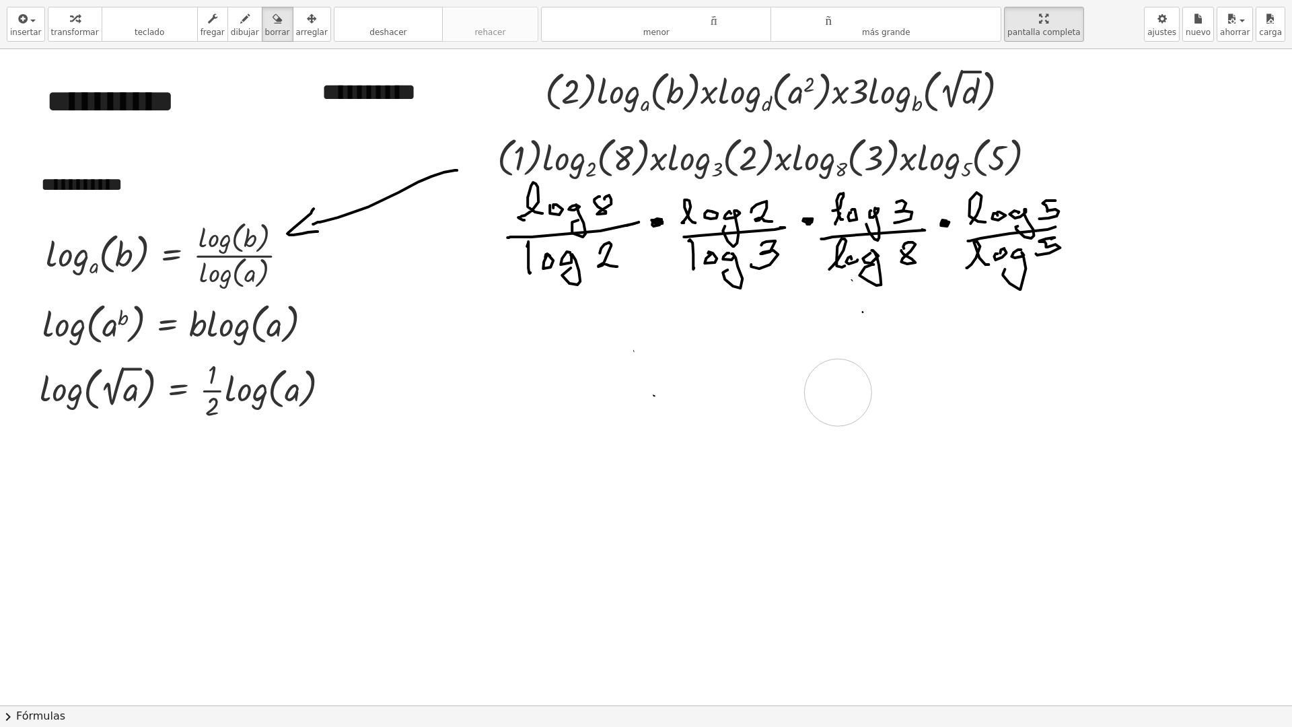
drag, startPoint x: 661, startPoint y: 287, endPoint x: 838, endPoint y: 390, distance: 205.0
click at [838, 390] on div at bounding box center [665, 705] width 1331 height 1312
click at [240, 23] on icon "button" at bounding box center [244, 19] width 9 height 16
drag, startPoint x: 916, startPoint y: 248, endPoint x: 828, endPoint y: 283, distance: 95.5
click at [828, 283] on div at bounding box center [665, 705] width 1331 height 1312
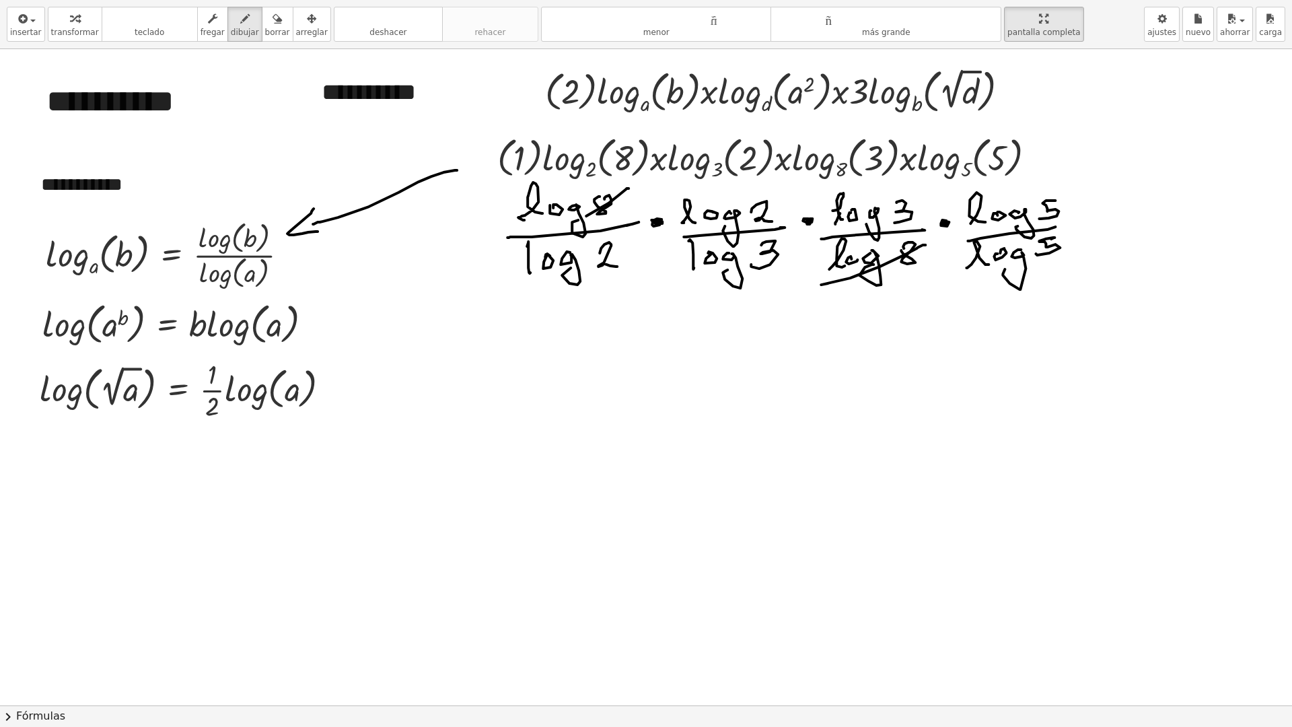
drag, startPoint x: 626, startPoint y: 188, endPoint x: 542, endPoint y: 235, distance: 97.0
click at [541, 237] on div at bounding box center [665, 705] width 1331 height 1312
click at [591, 191] on div at bounding box center [665, 705] width 1331 height 1312
click at [543, 289] on div at bounding box center [665, 705] width 1331 height 1312
click at [705, 231] on div at bounding box center [665, 705] width 1331 height 1312
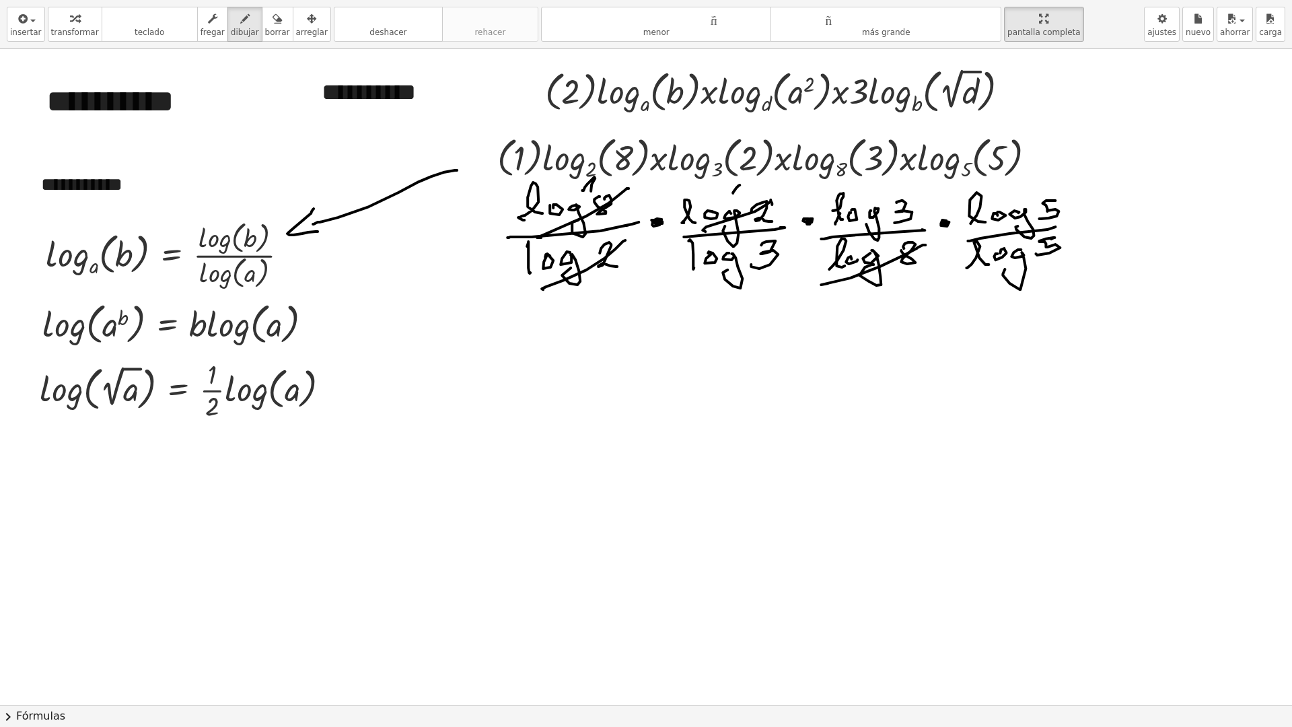
drag, startPoint x: 733, startPoint y: 192, endPoint x: 724, endPoint y: 200, distance: 11.9
click at [736, 201] on div at bounding box center [665, 705] width 1331 height 1312
drag, startPoint x: 877, startPoint y: 188, endPoint x: 883, endPoint y: 198, distance: 11.6
click at [886, 190] on div at bounding box center [665, 705] width 1331 height 1312
drag, startPoint x: 913, startPoint y: 205, endPoint x: 819, endPoint y: 237, distance: 99.6
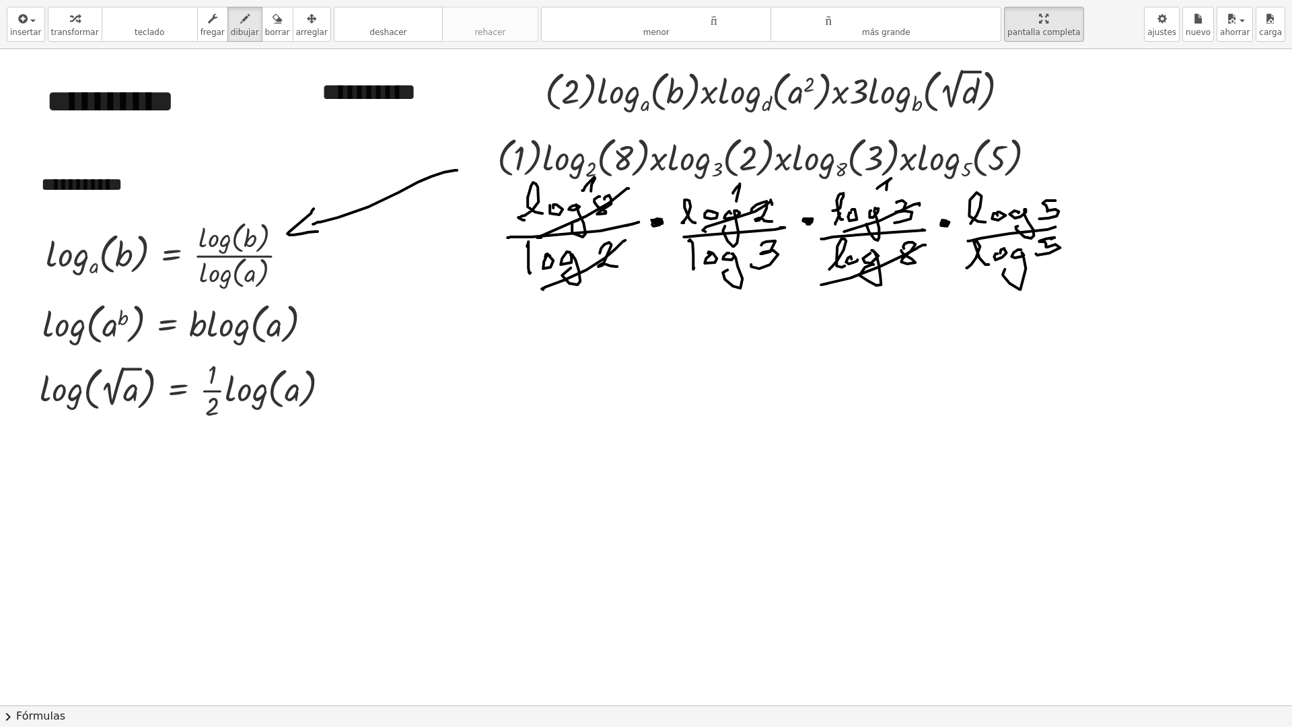
click at [811, 237] on div at bounding box center [665, 705] width 1331 height 1312
drag, startPoint x: 776, startPoint y: 246, endPoint x: 718, endPoint y: 277, distance: 65.9
click at [704, 281] on div at bounding box center [665, 705] width 1331 height 1312
drag, startPoint x: 1055, startPoint y: 237, endPoint x: 980, endPoint y: 235, distance: 75.4
click at [960, 278] on div at bounding box center [665, 705] width 1331 height 1312
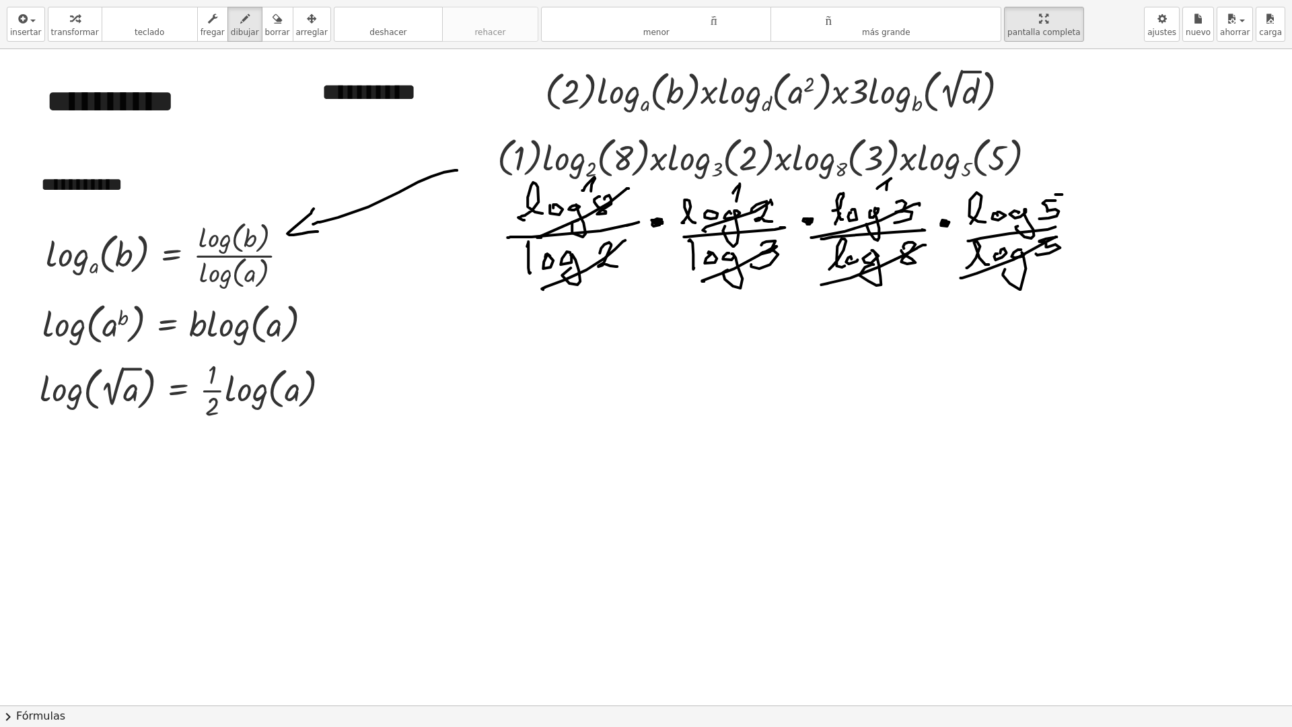
drag, startPoint x: 1060, startPoint y: 194, endPoint x: 978, endPoint y: 223, distance: 87.0
click at [963, 231] on div at bounding box center [665, 705] width 1331 height 1312
drag, startPoint x: 1006, startPoint y: 193, endPoint x: 1015, endPoint y: 200, distance: 11.5
click at [1008, 200] on div at bounding box center [665, 705] width 1331 height 1312
drag, startPoint x: 1098, startPoint y: 221, endPoint x: 1105, endPoint y: 223, distance: 7.5
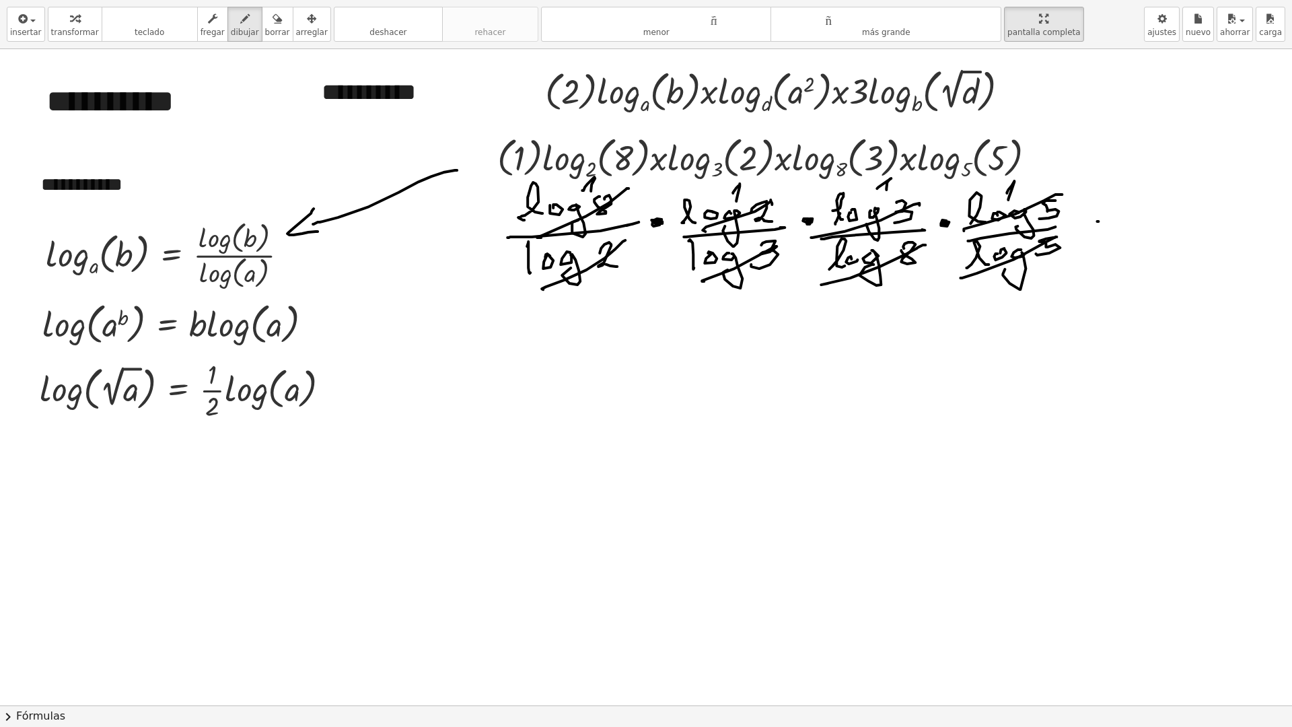
click at [1115, 219] on div at bounding box center [665, 705] width 1331 height 1312
drag, startPoint x: 1096, startPoint y: 229, endPoint x: 1113, endPoint y: 228, distance: 17.5
click at [1111, 228] on div at bounding box center [665, 705] width 1331 height 1312
drag, startPoint x: 1146, startPoint y: 214, endPoint x: 1155, endPoint y: 215, distance: 9.4
click at [1155, 215] on div at bounding box center [665, 705] width 1331 height 1312
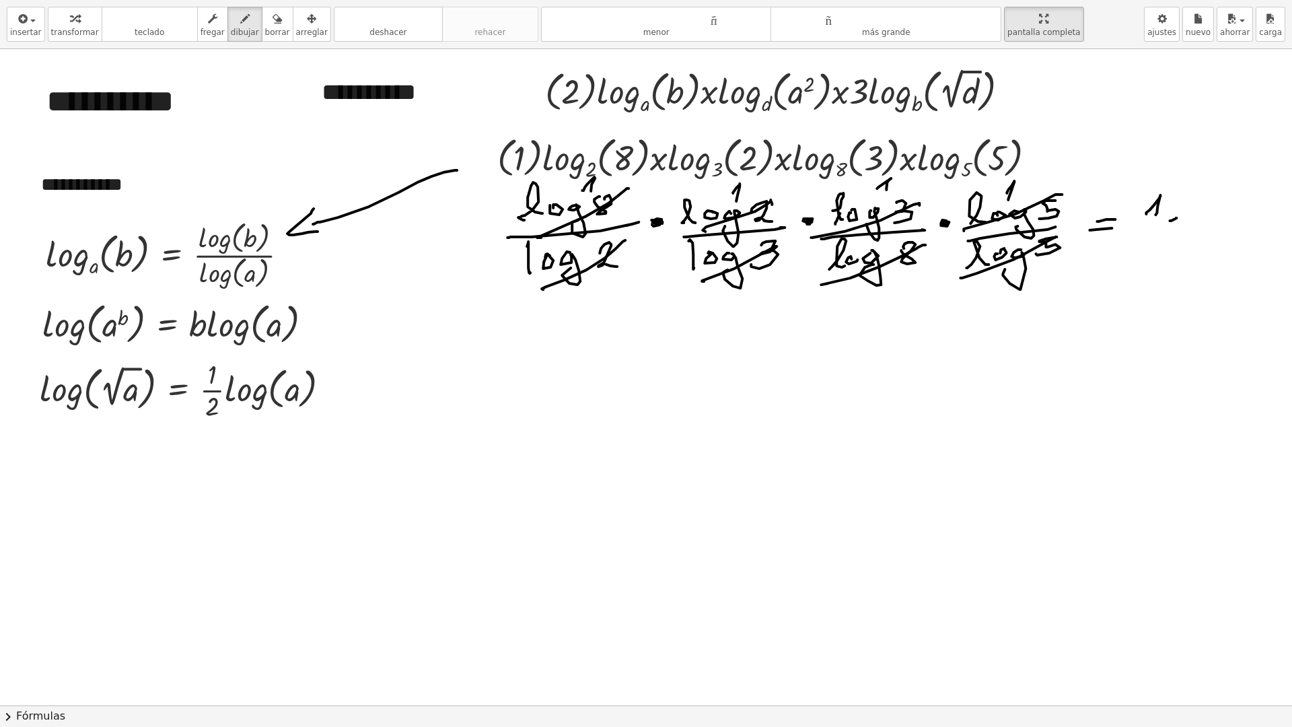
drag, startPoint x: 1175, startPoint y: 218, endPoint x: 1161, endPoint y: 226, distance: 16.9
click at [1159, 227] on div at bounding box center [665, 705] width 1331 height 1312
drag, startPoint x: 1172, startPoint y: 229, endPoint x: 1171, endPoint y: 216, distance: 12.8
click at [1167, 234] on div at bounding box center [665, 705] width 1331 height 1312
drag, startPoint x: 1145, startPoint y: 180, endPoint x: 1113, endPoint y: 200, distance: 37.5
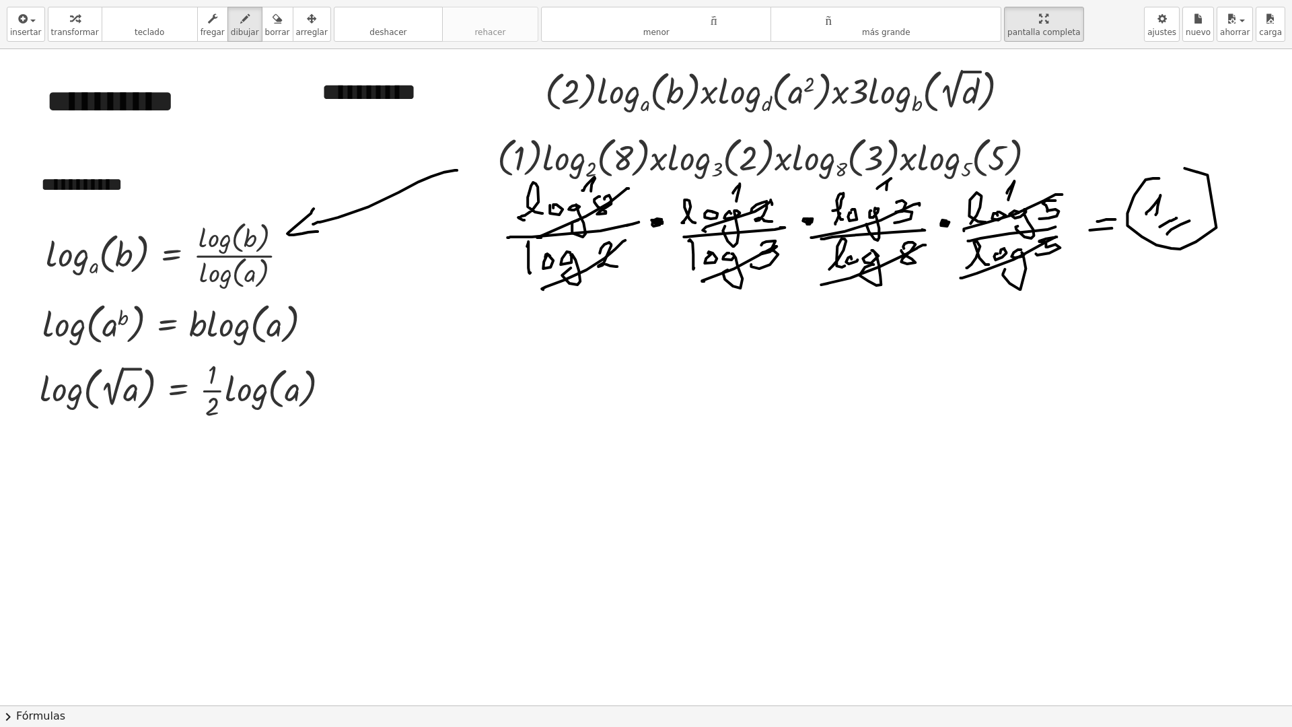
click at [1140, 180] on div at bounding box center [665, 705] width 1331 height 1312
click at [272, 24] on icon "button" at bounding box center [276, 19] width 9 height 16
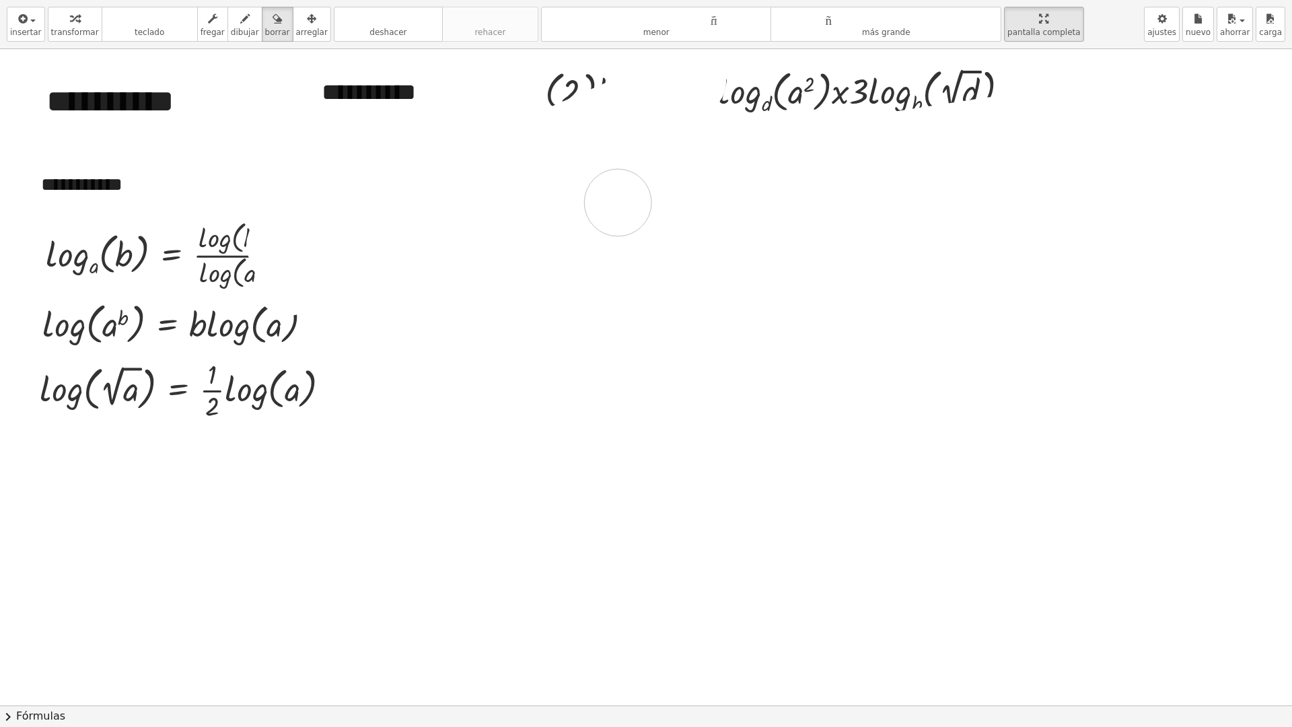
drag, startPoint x: 300, startPoint y: 235, endPoint x: 555, endPoint y: 205, distance: 256.7
click at [624, 199] on div at bounding box center [665, 705] width 1331 height 1312
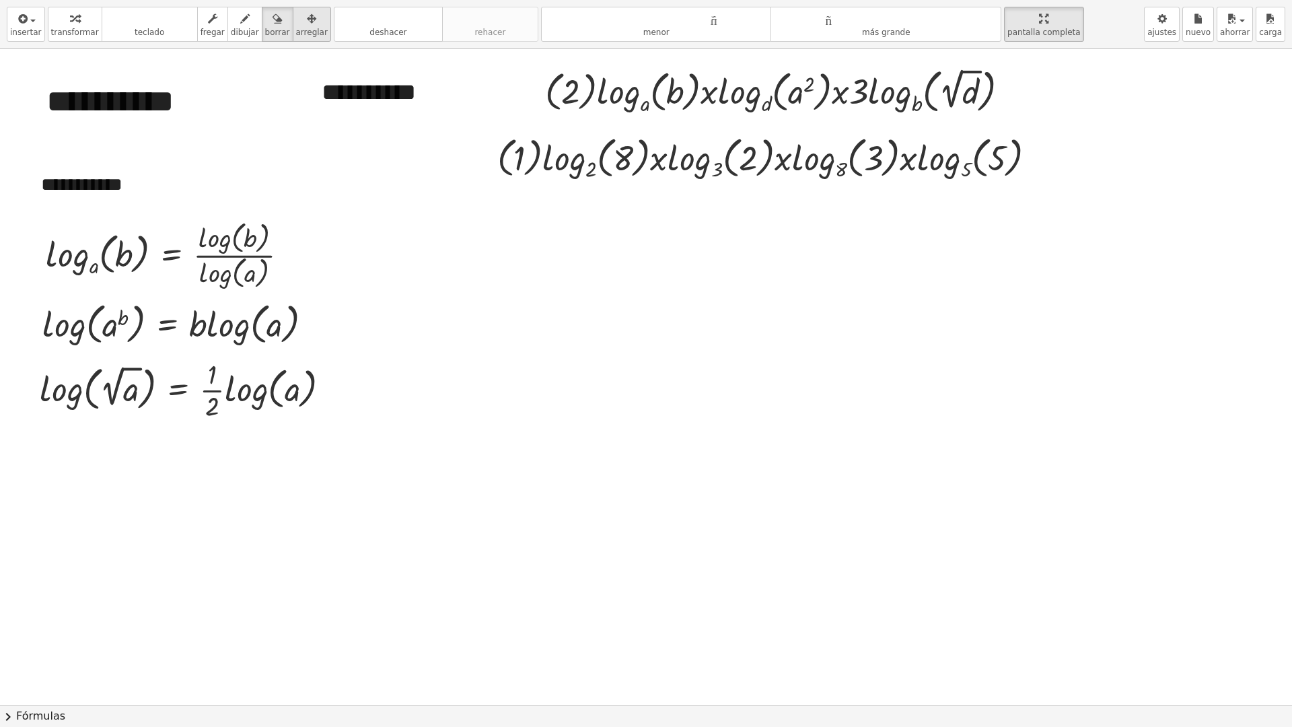
click at [296, 25] on div "button" at bounding box center [312, 18] width 32 height 16
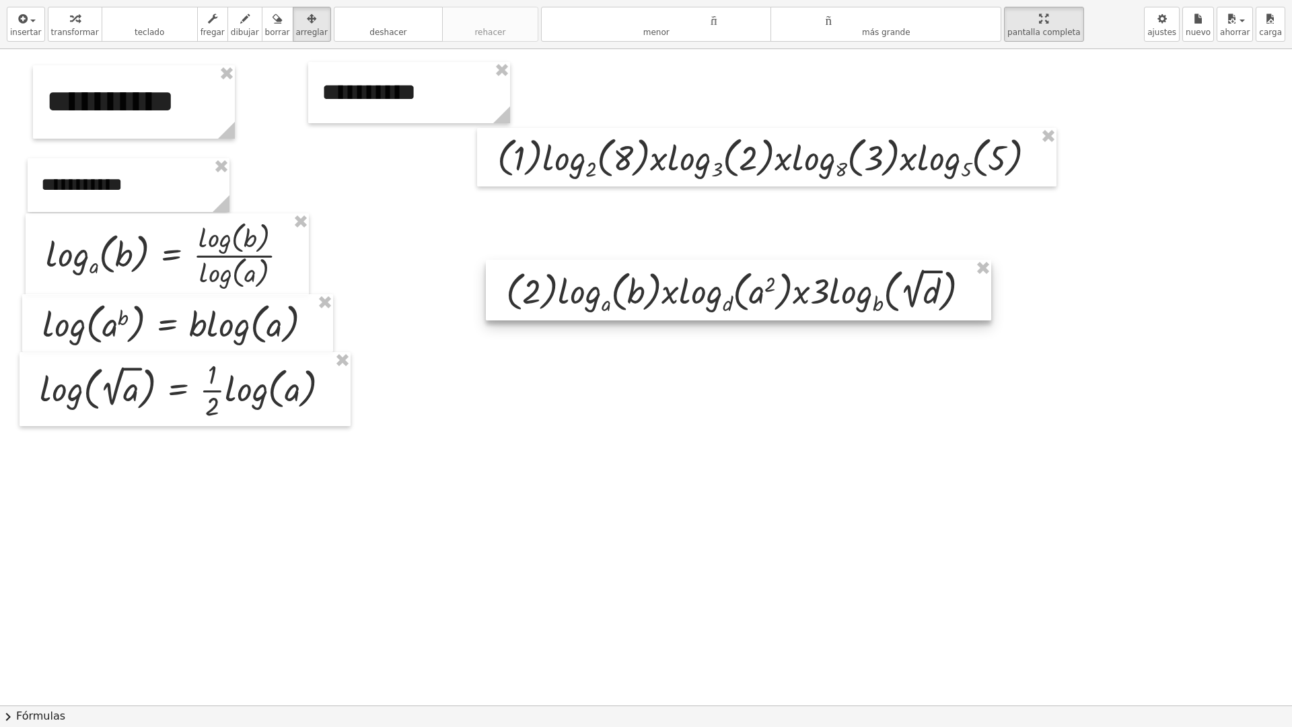
drag, startPoint x: 729, startPoint y: 88, endPoint x: 690, endPoint y: 288, distance: 203.6
click at [690, 288] on div at bounding box center [738, 290] width 505 height 61
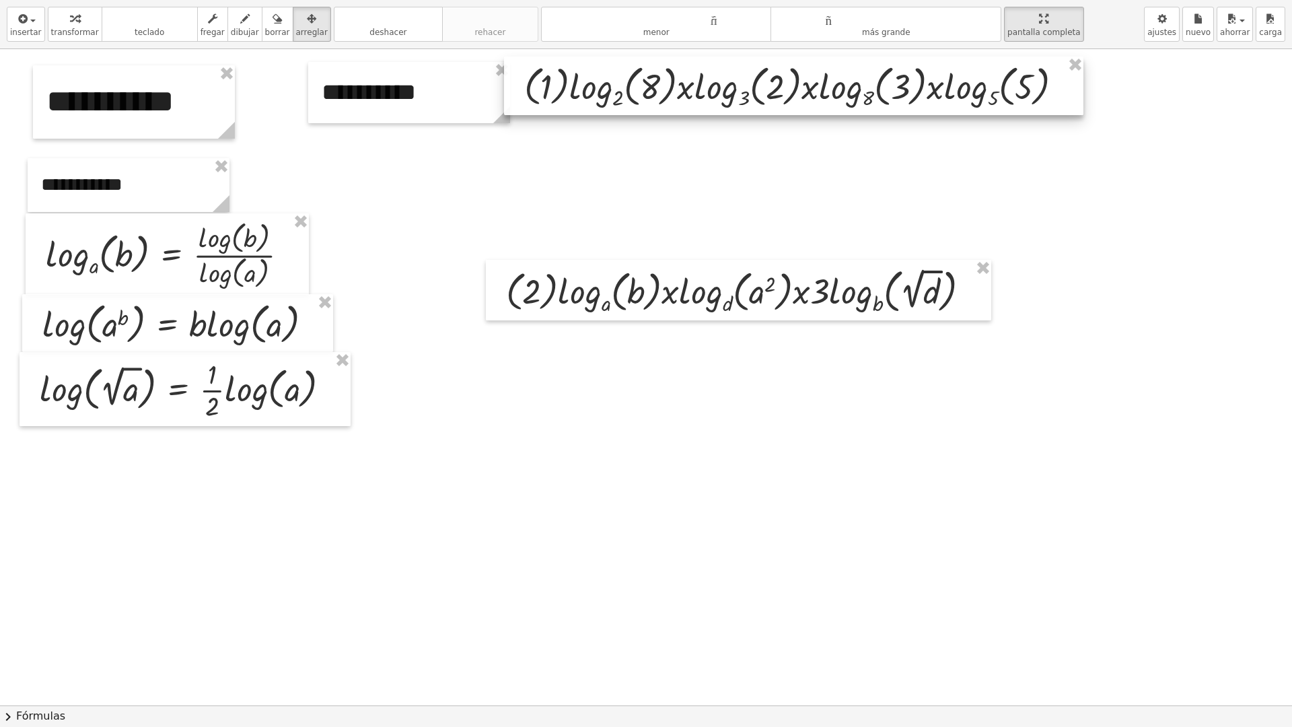
drag, startPoint x: 727, startPoint y: 107, endPoint x: 698, endPoint y: 100, distance: 29.9
click at [698, 100] on div at bounding box center [793, 86] width 579 height 59
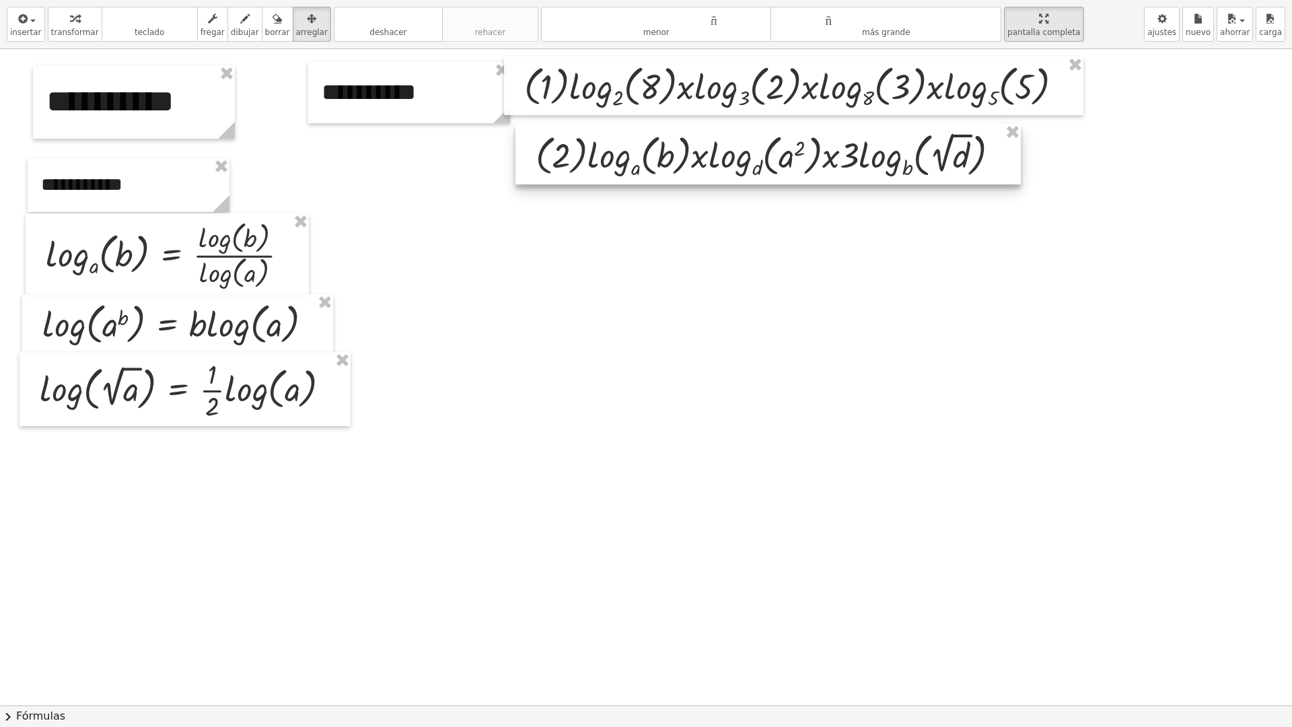
drag, startPoint x: 728, startPoint y: 291, endPoint x: 758, endPoint y: 155, distance: 139.1
click at [758, 155] on div at bounding box center [767, 154] width 505 height 61
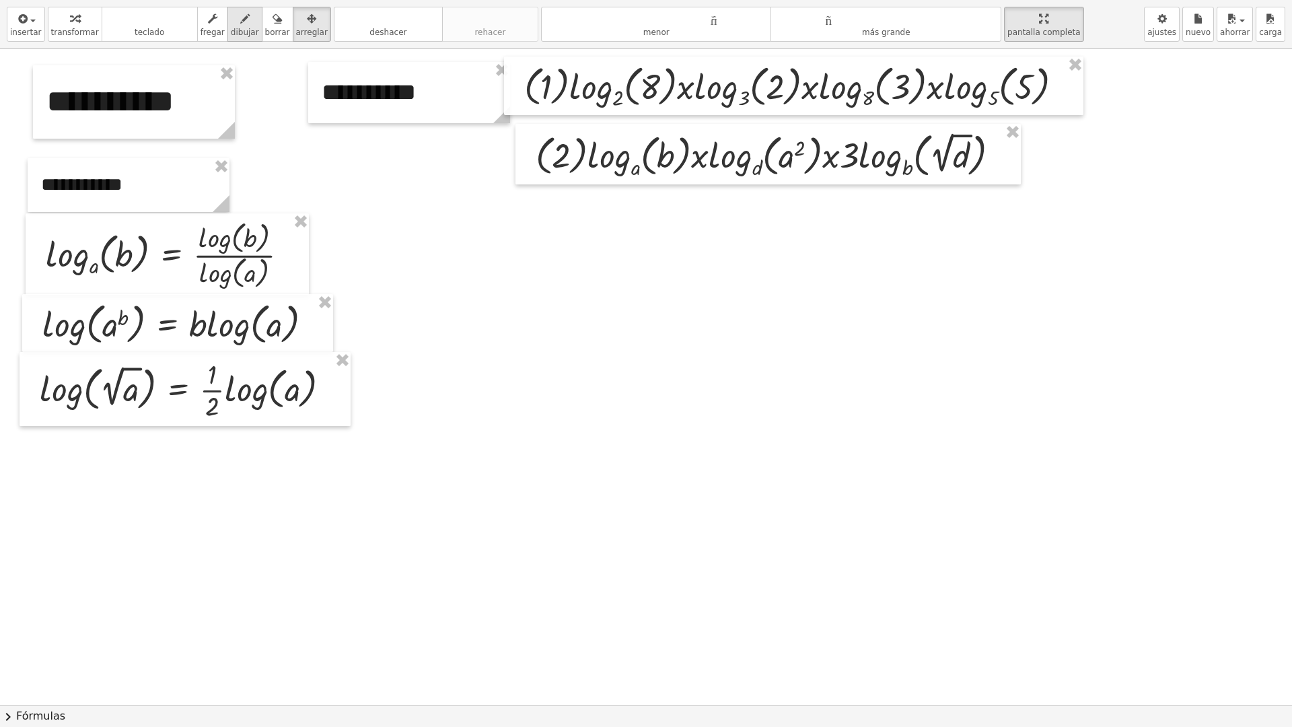
click at [237, 22] on div "button" at bounding box center [245, 18] width 28 height 16
drag, startPoint x: 634, startPoint y: 188, endPoint x: 622, endPoint y: 205, distance: 20.3
click at [627, 211] on div at bounding box center [665, 705] width 1331 height 1312
drag, startPoint x: 619, startPoint y: 200, endPoint x: 640, endPoint y: 214, distance: 25.8
click at [648, 207] on div at bounding box center [665, 705] width 1331 height 1312
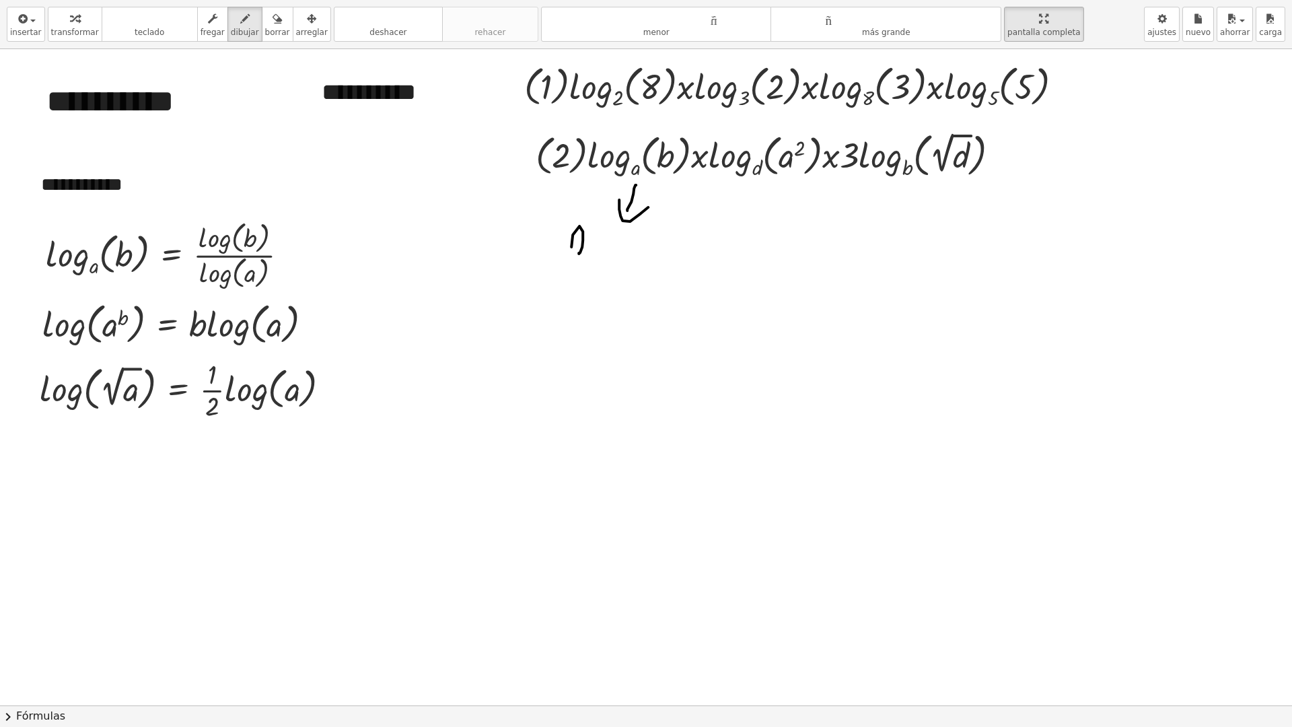
drag, startPoint x: 579, startPoint y: 254, endPoint x: 593, endPoint y: 246, distance: 16.9
click at [585, 254] on div at bounding box center [665, 705] width 1331 height 1312
click at [588, 244] on div at bounding box center [665, 705] width 1331 height 1312
drag, startPoint x: 612, startPoint y: 240, endPoint x: 618, endPoint y: 248, distance: 10.0
click at [603, 261] on div at bounding box center [665, 705] width 1331 height 1312
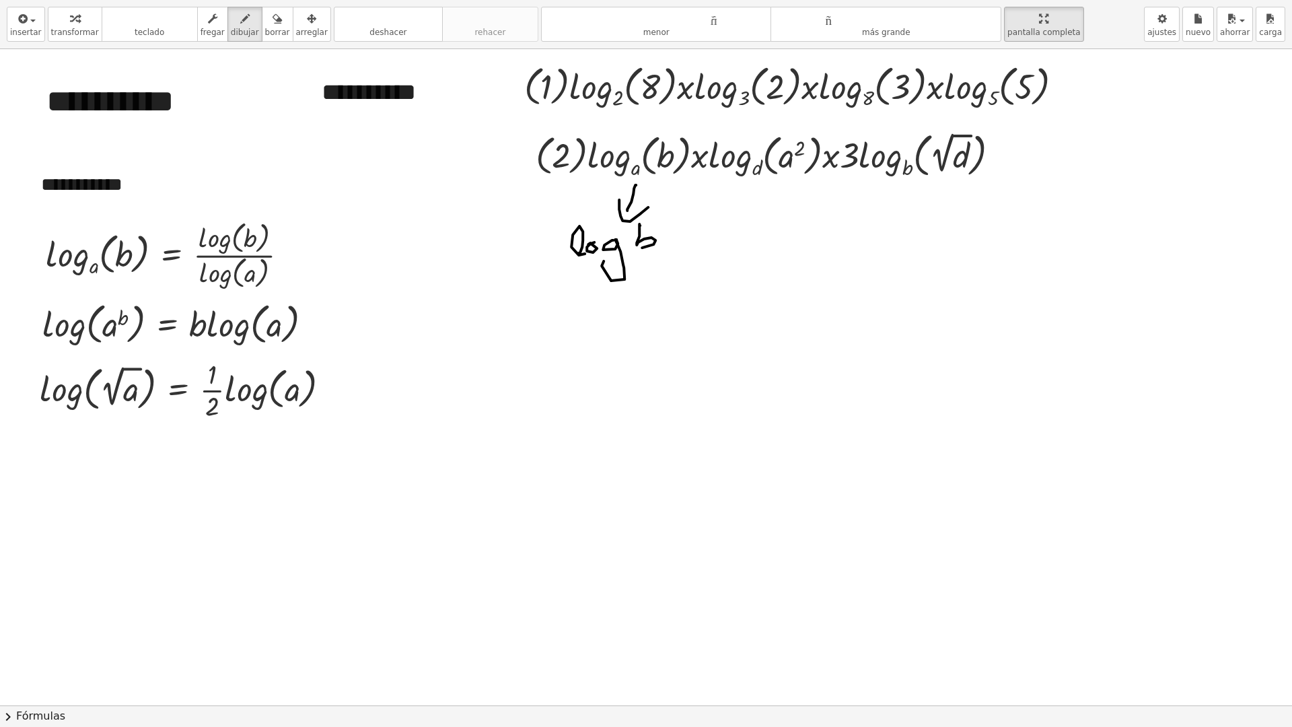
drag, startPoint x: 640, startPoint y: 225, endPoint x: 639, endPoint y: 243, distance: 17.5
click at [638, 245] on div at bounding box center [665, 705] width 1331 height 1312
drag, startPoint x: 551, startPoint y: 268, endPoint x: 649, endPoint y: 262, distance: 97.7
click at [679, 255] on div at bounding box center [665, 705] width 1331 height 1312
drag, startPoint x: 571, startPoint y: 302, endPoint x: 605, endPoint y: 292, distance: 35.8
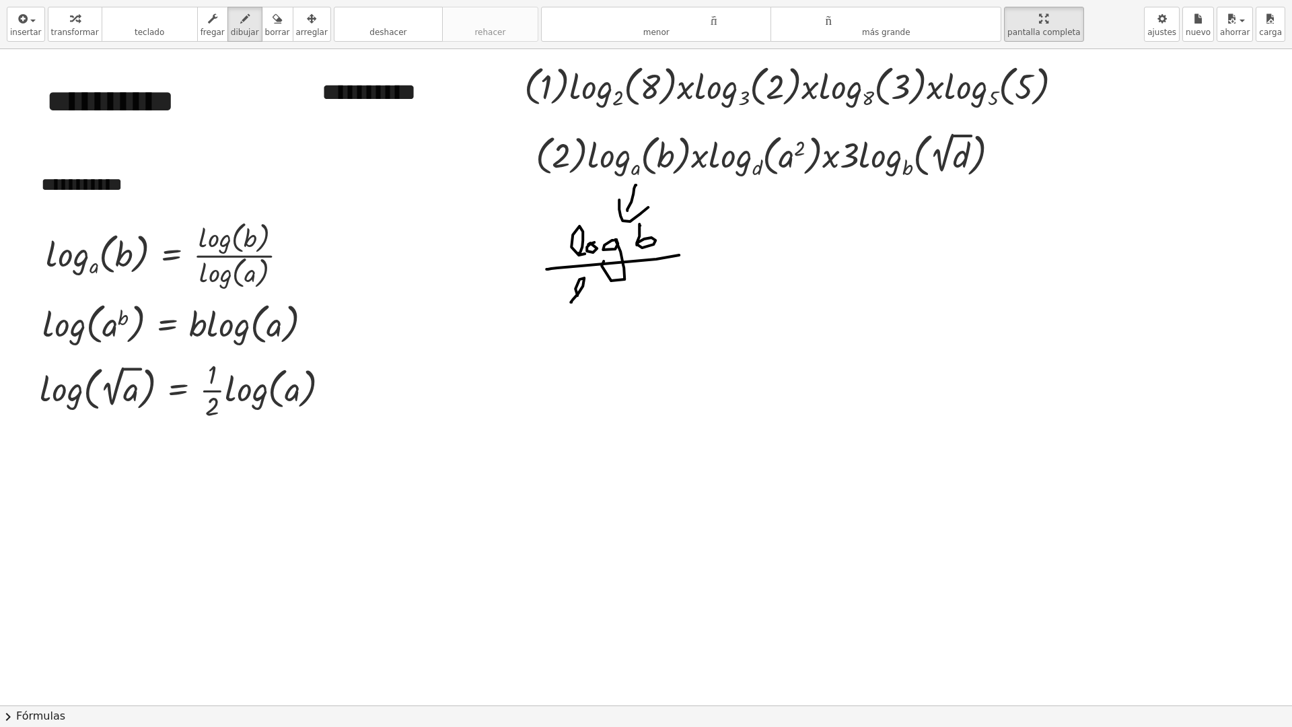
click at [587, 299] on div at bounding box center [665, 705] width 1331 height 1312
click at [600, 290] on div at bounding box center [665, 705] width 1331 height 1312
drag, startPoint x: 615, startPoint y: 289, endPoint x: 622, endPoint y: 297, distance: 10.5
click at [613, 301] on div at bounding box center [665, 705] width 1331 height 1312
click at [666, 296] on div at bounding box center [665, 705] width 1331 height 1312
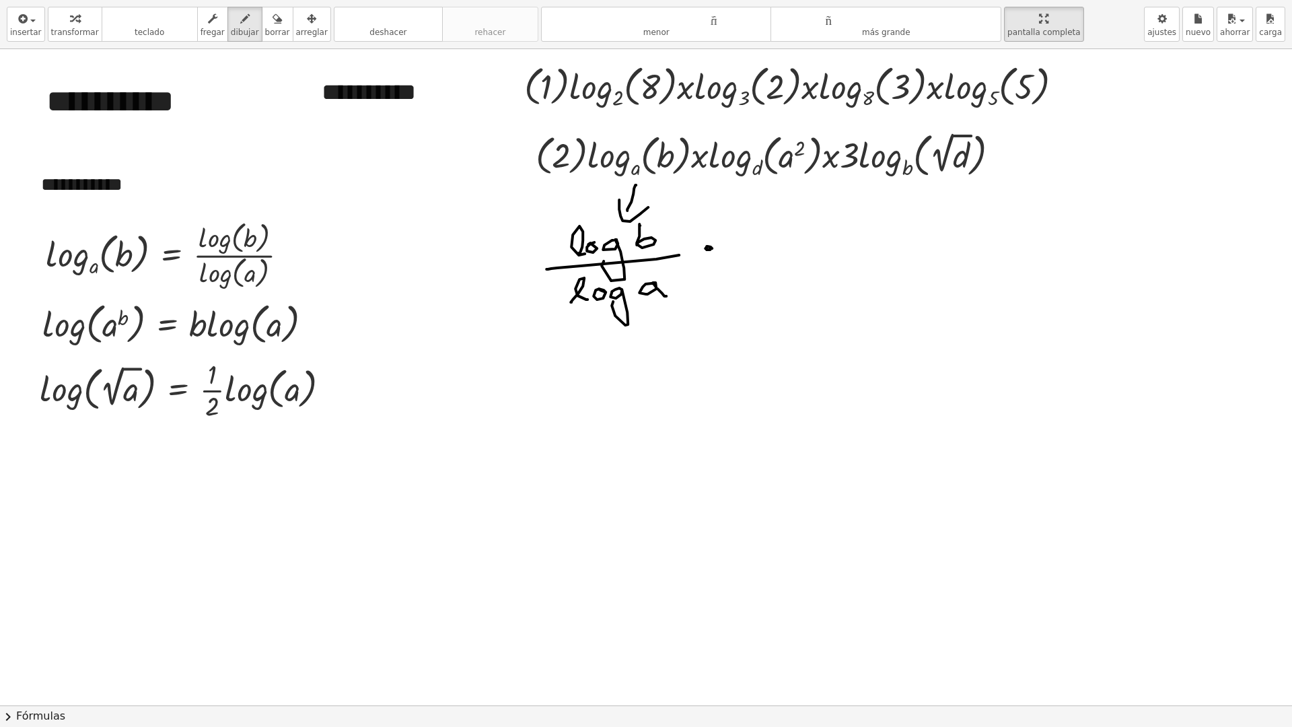
click at [706, 248] on div at bounding box center [665, 705] width 1331 height 1312
click at [756, 240] on div at bounding box center [665, 705] width 1331 height 1312
click at [770, 230] on div at bounding box center [665, 705] width 1331 height 1312
click at [777, 250] on div at bounding box center [665, 705] width 1331 height 1312
click at [826, 241] on div at bounding box center [665, 705] width 1331 height 1312
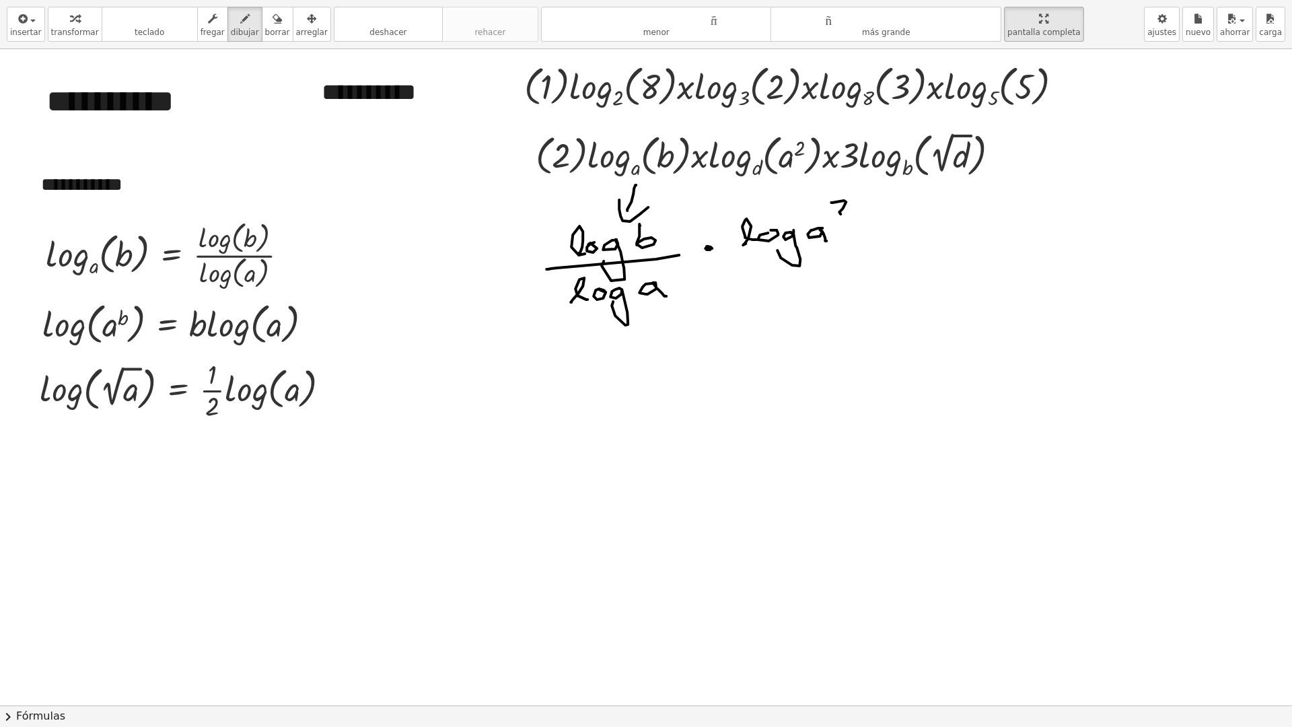
click at [852, 215] on div at bounding box center [665, 705] width 1331 height 1312
click at [832, 252] on div at bounding box center [665, 705] width 1331 height 1312
click at [750, 291] on div at bounding box center [665, 705] width 1331 height 1312
click at [766, 281] on div at bounding box center [665, 705] width 1331 height 1312
click at [778, 293] on div at bounding box center [665, 705] width 1331 height 1312
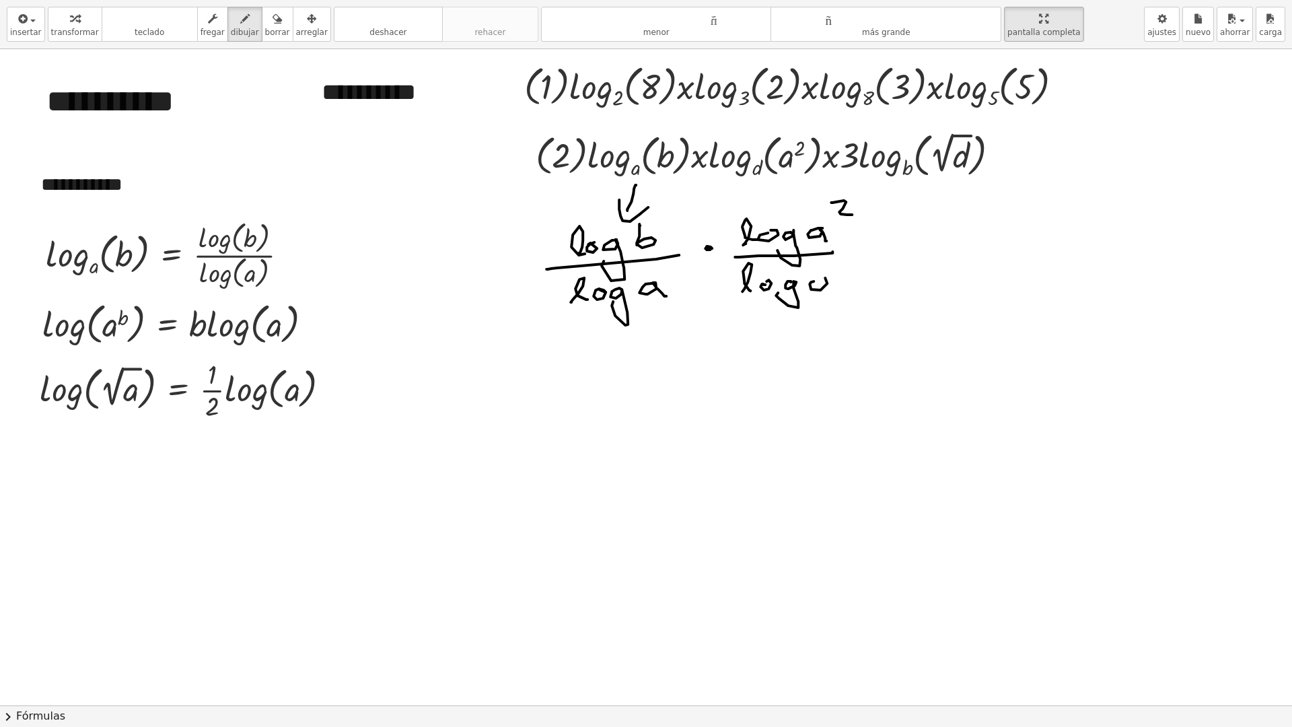
click at [816, 278] on div at bounding box center [665, 705] width 1331 height 1312
click at [847, 285] on div at bounding box center [665, 705] width 1331 height 1312
click at [879, 242] on div at bounding box center [665, 705] width 1331 height 1312
click at [907, 242] on div at bounding box center [665, 705] width 1331 height 1312
click at [941, 239] on div at bounding box center [665, 705] width 1331 height 1312
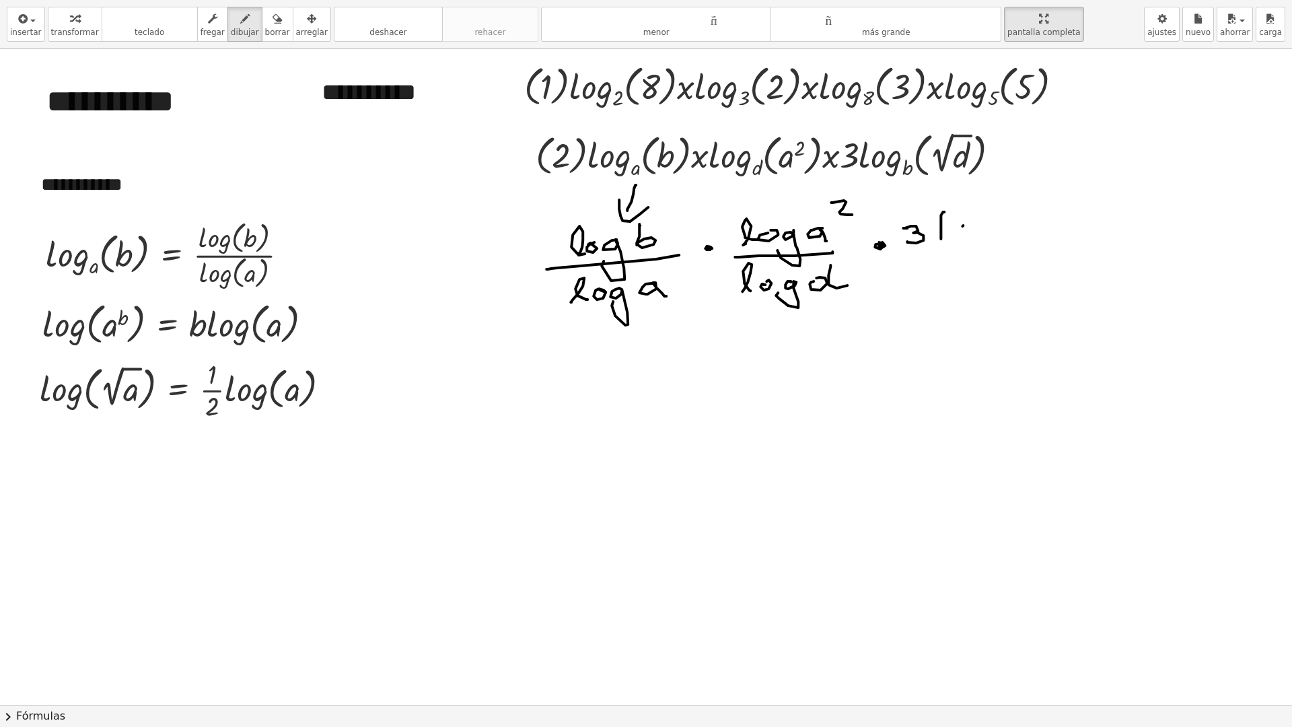
click at [963, 227] on div at bounding box center [665, 705] width 1331 height 1312
click at [976, 242] on div at bounding box center [665, 705] width 1331 height 1312
click at [1048, 199] on div at bounding box center [665, 705] width 1331 height 1312
click at [1036, 218] on div at bounding box center [665, 705] width 1331 height 1312
click at [1058, 229] on div at bounding box center [665, 705] width 1331 height 1312
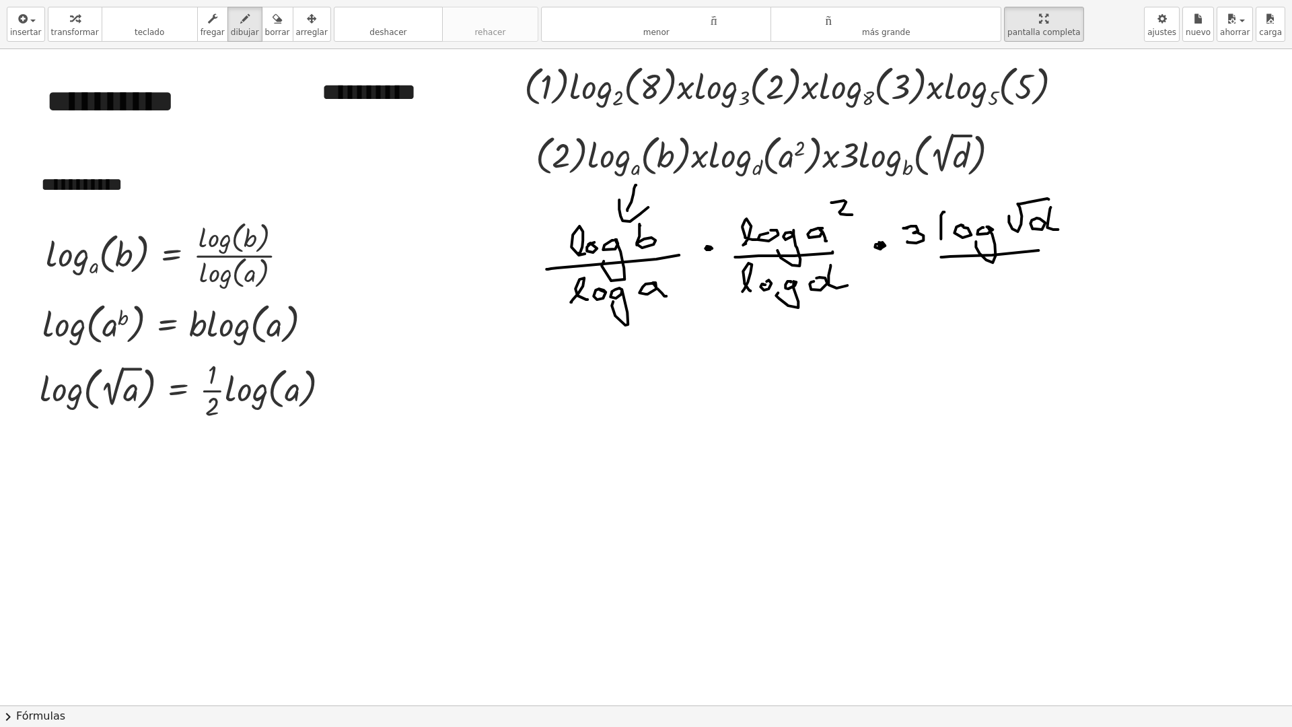
click at [1074, 246] on div at bounding box center [665, 705] width 1331 height 1312
click at [961, 295] on div at bounding box center [665, 705] width 1331 height 1312
click at [980, 278] on div at bounding box center [665, 705] width 1331 height 1312
click at [996, 290] on div at bounding box center [665, 705] width 1331 height 1312
click at [1027, 286] on div at bounding box center [665, 705] width 1331 height 1312
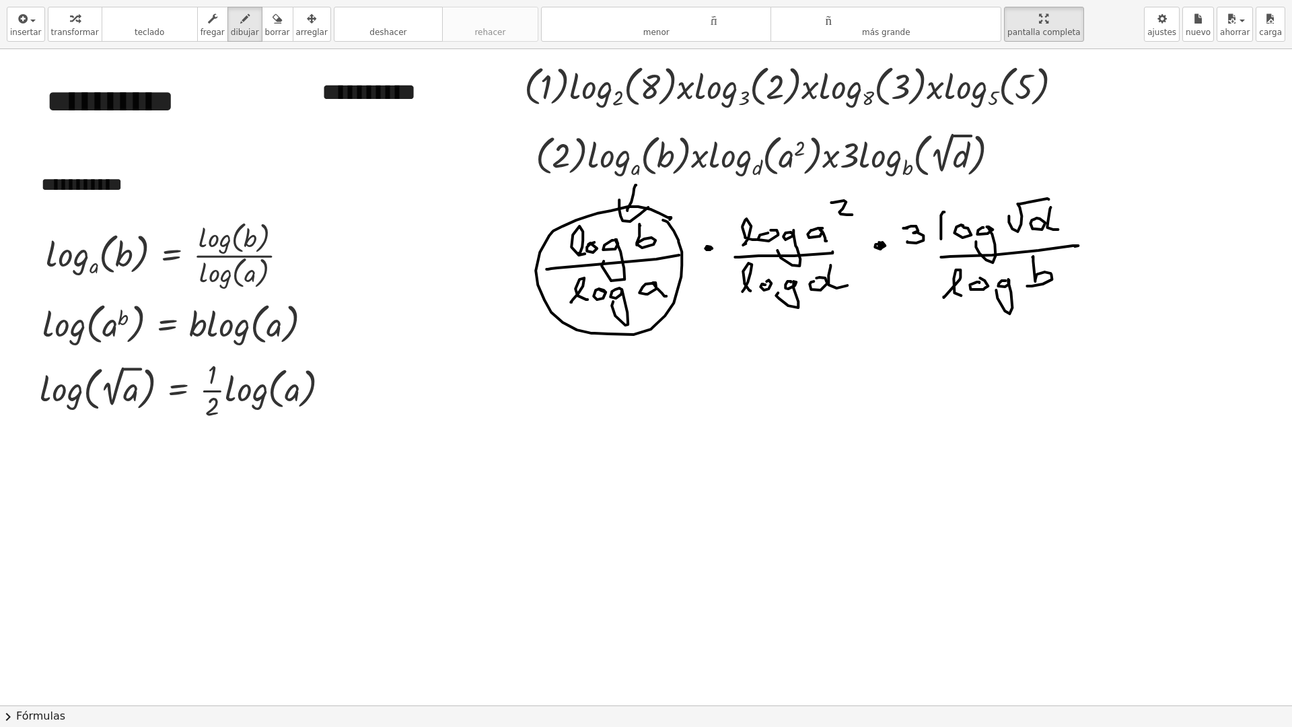
click at [661, 221] on div at bounding box center [665, 705] width 1331 height 1312
click at [595, 365] on div at bounding box center [665, 705] width 1331 height 1312
click at [604, 351] on div at bounding box center [665, 705] width 1331 height 1312
click at [620, 364] on div at bounding box center [665, 705] width 1331 height 1312
click at [643, 356] on div at bounding box center [665, 705] width 1331 height 1312
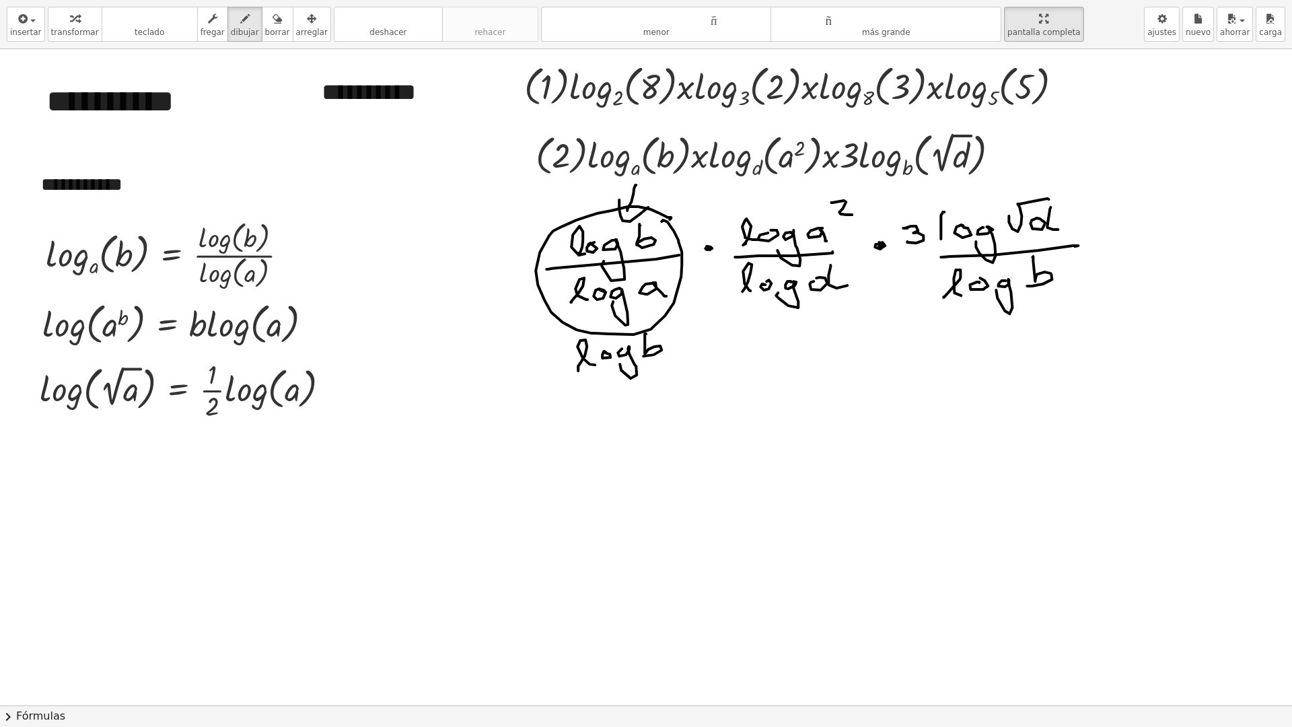
click at [682, 358] on div at bounding box center [665, 705] width 1331 height 1312
click at [597, 406] on div at bounding box center [665, 705] width 1331 height 1312
click at [607, 394] on div at bounding box center [665, 705] width 1331 height 1312
click at [622, 412] on div at bounding box center [665, 705] width 1331 height 1312
click at [671, 398] on div at bounding box center [665, 705] width 1331 height 1312
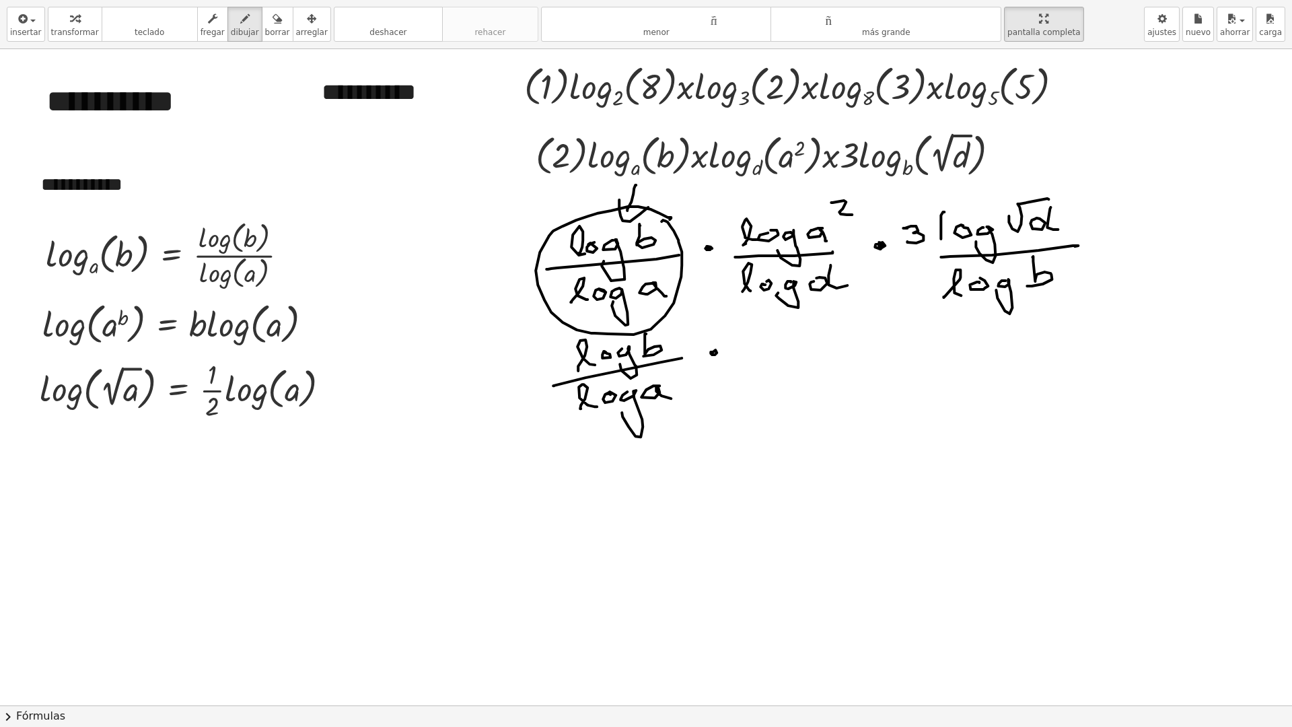
click at [717, 350] on div at bounding box center [665, 705] width 1331 height 1312
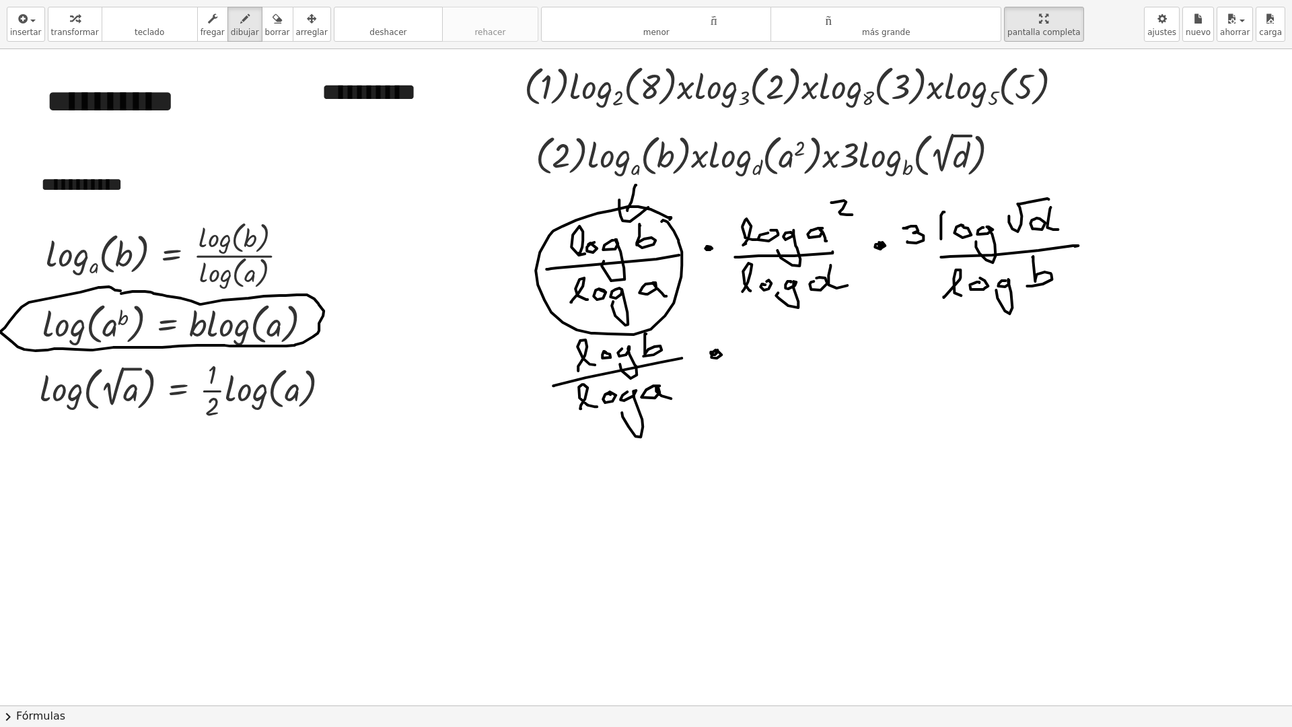
click at [101, 296] on div at bounding box center [665, 705] width 1331 height 1312
click at [36, 324] on div at bounding box center [665, 705] width 1331 height 1312
click at [38, 316] on div at bounding box center [665, 705] width 1331 height 1312
click at [203, 301] on div at bounding box center [665, 705] width 1331 height 1312
drag, startPoint x: 821, startPoint y: 200, endPoint x: 731, endPoint y: 218, distance: 91.3
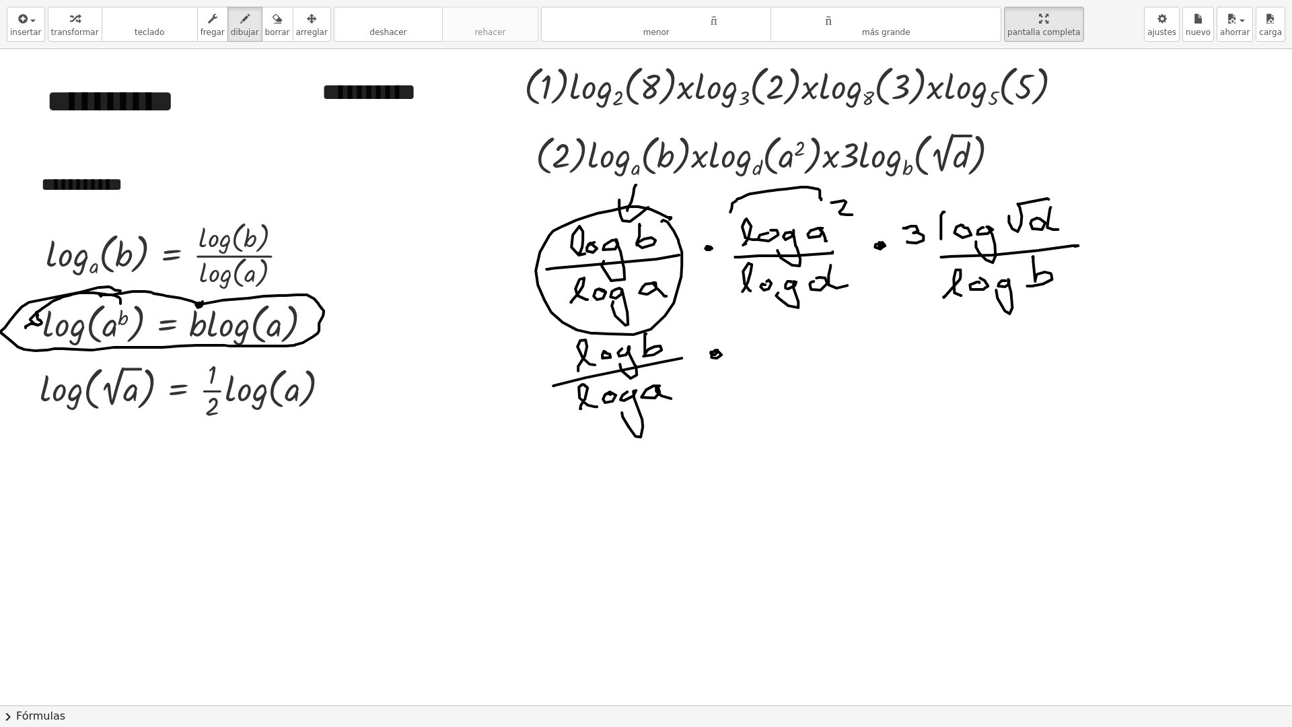
click at [731, 220] on div at bounding box center [665, 705] width 1331 height 1312
drag, startPoint x: 717, startPoint y: 223, endPoint x: 735, endPoint y: 219, distance: 18.5
click at [734, 219] on div at bounding box center [665, 705] width 1331 height 1312
drag, startPoint x: 742, startPoint y: 342, endPoint x: 762, endPoint y: 353, distance: 22.6
click at [760, 353] on div at bounding box center [665, 705] width 1331 height 1312
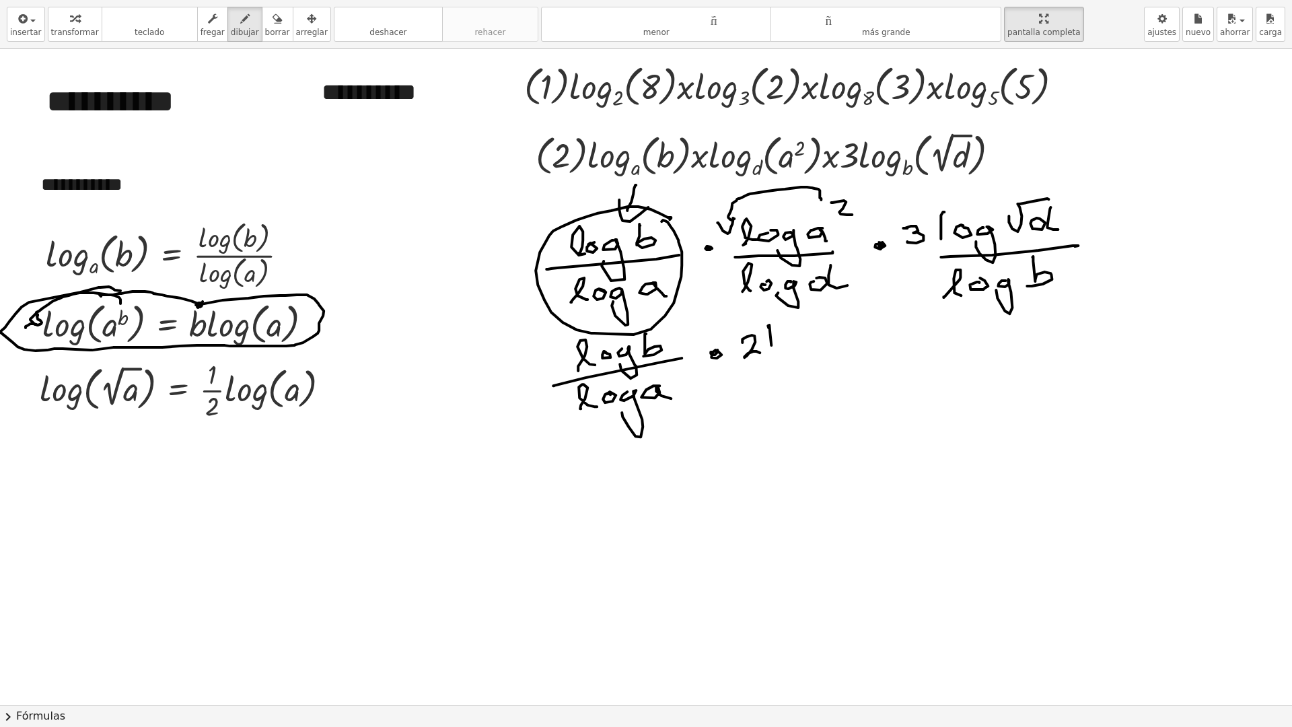
drag, startPoint x: 769, startPoint y: 325, endPoint x: 779, endPoint y: 347, distance: 24.4
click at [776, 353] on div at bounding box center [665, 705] width 1331 height 1312
drag, startPoint x: 786, startPoint y: 342, endPoint x: 802, endPoint y: 342, distance: 16.1
click at [781, 340] on div at bounding box center [665, 705] width 1331 height 1312
drag, startPoint x: 799, startPoint y: 344, endPoint x: 814, endPoint y: 351, distance: 16.6
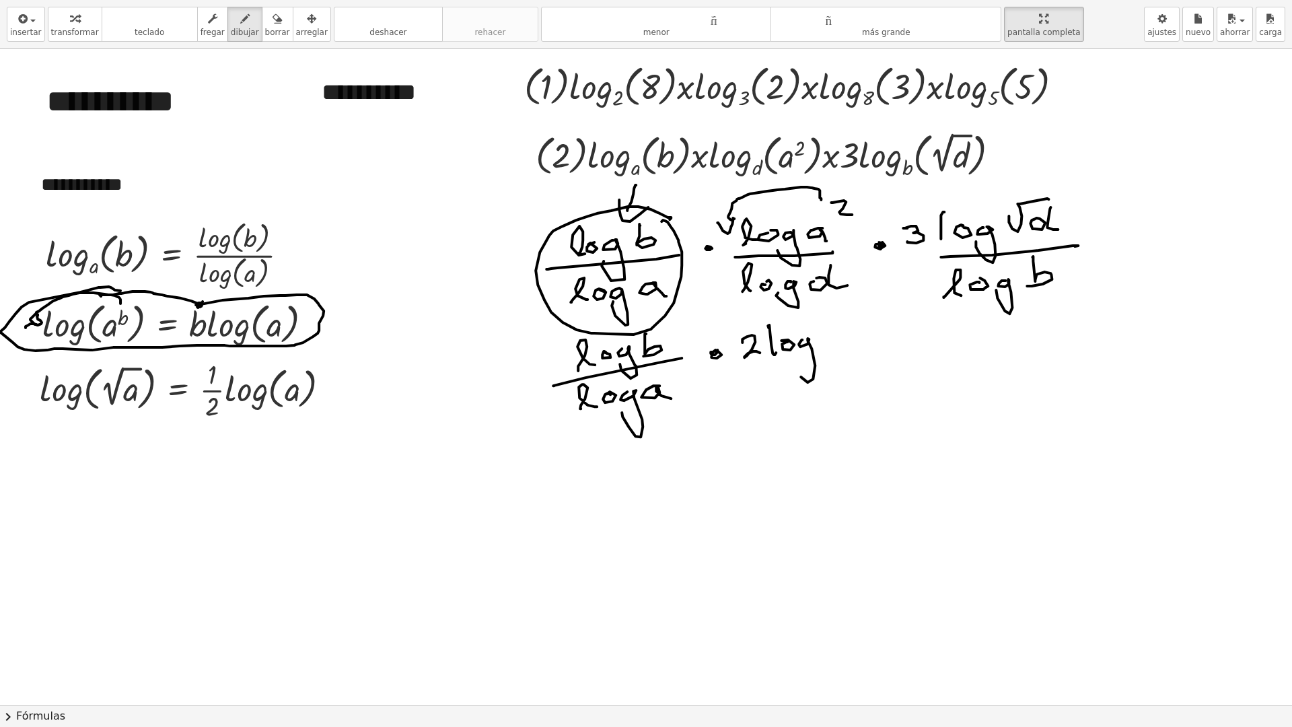
click at [793, 362] on div at bounding box center [665, 705] width 1331 height 1312
drag, startPoint x: 834, startPoint y: 347, endPoint x: 856, endPoint y: 345, distance: 22.3
click at [854, 345] on div at bounding box center [665, 705] width 1331 height 1312
drag, startPoint x: 743, startPoint y: 374, endPoint x: 824, endPoint y: 364, distance: 81.4
click at [846, 357] on div at bounding box center [665, 705] width 1331 height 1312
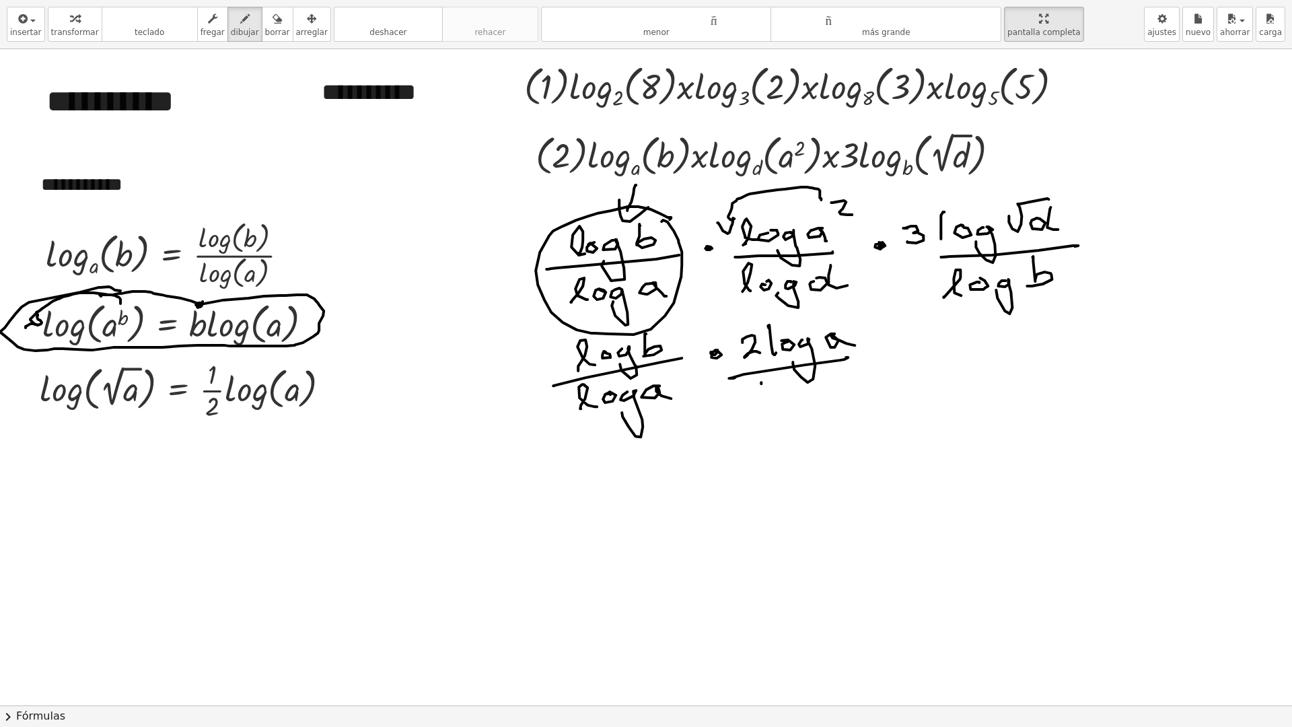
drag, startPoint x: 761, startPoint y: 382, endPoint x: 775, endPoint y: 395, distance: 19.1
click at [766, 404] on div at bounding box center [665, 705] width 1331 height 1312
drag, startPoint x: 774, startPoint y: 396, endPoint x: 785, endPoint y: 384, distance: 16.7
click at [780, 383] on div at bounding box center [665, 705] width 1331 height 1312
drag, startPoint x: 807, startPoint y: 392, endPoint x: 819, endPoint y: 387, distance: 13.3
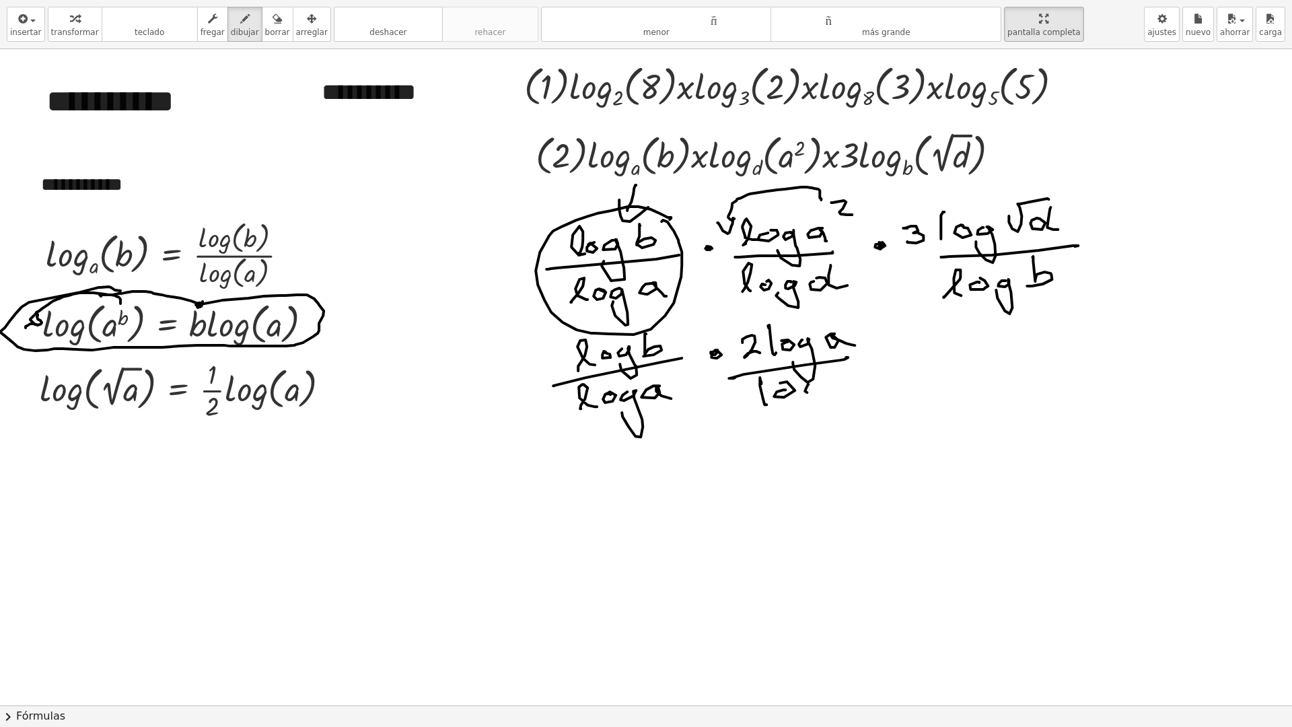
click at [819, 388] on div at bounding box center [665, 705] width 1331 height 1312
drag, startPoint x: 819, startPoint y: 387, endPoint x: 826, endPoint y: 392, distance: 9.2
click at [805, 400] on div at bounding box center [665, 705] width 1331 height 1312
drag, startPoint x: 844, startPoint y: 383, endPoint x: 837, endPoint y: 381, distance: 7.2
click at [838, 378] on div at bounding box center [665, 705] width 1331 height 1312
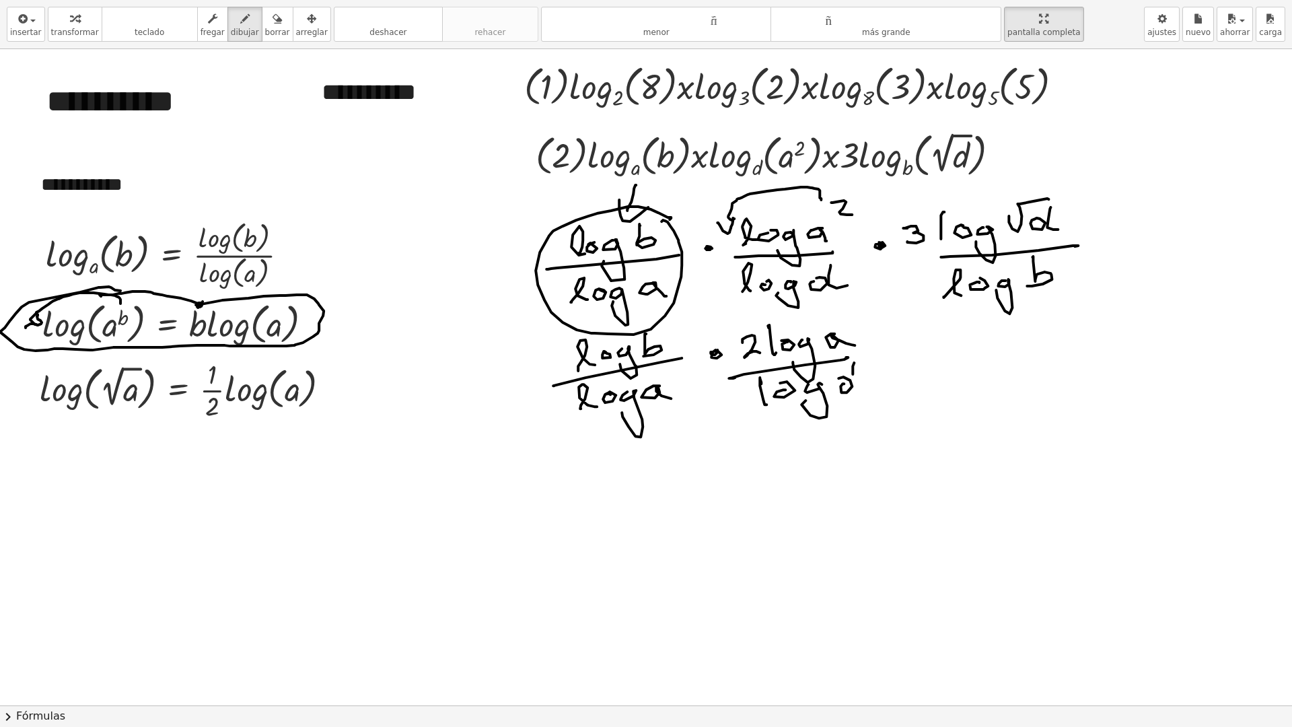
drag, startPoint x: 852, startPoint y: 374, endPoint x: 867, endPoint y: 380, distance: 16.0
click at [869, 385] on div at bounding box center [665, 705] width 1331 height 1312
drag, startPoint x: 121, startPoint y: 478, endPoint x: 166, endPoint y: 492, distance: 47.2
click at [178, 461] on div at bounding box center [665, 705] width 1331 height 1312
drag, startPoint x: 167, startPoint y: 481, endPoint x: 178, endPoint y: 494, distance: 16.7
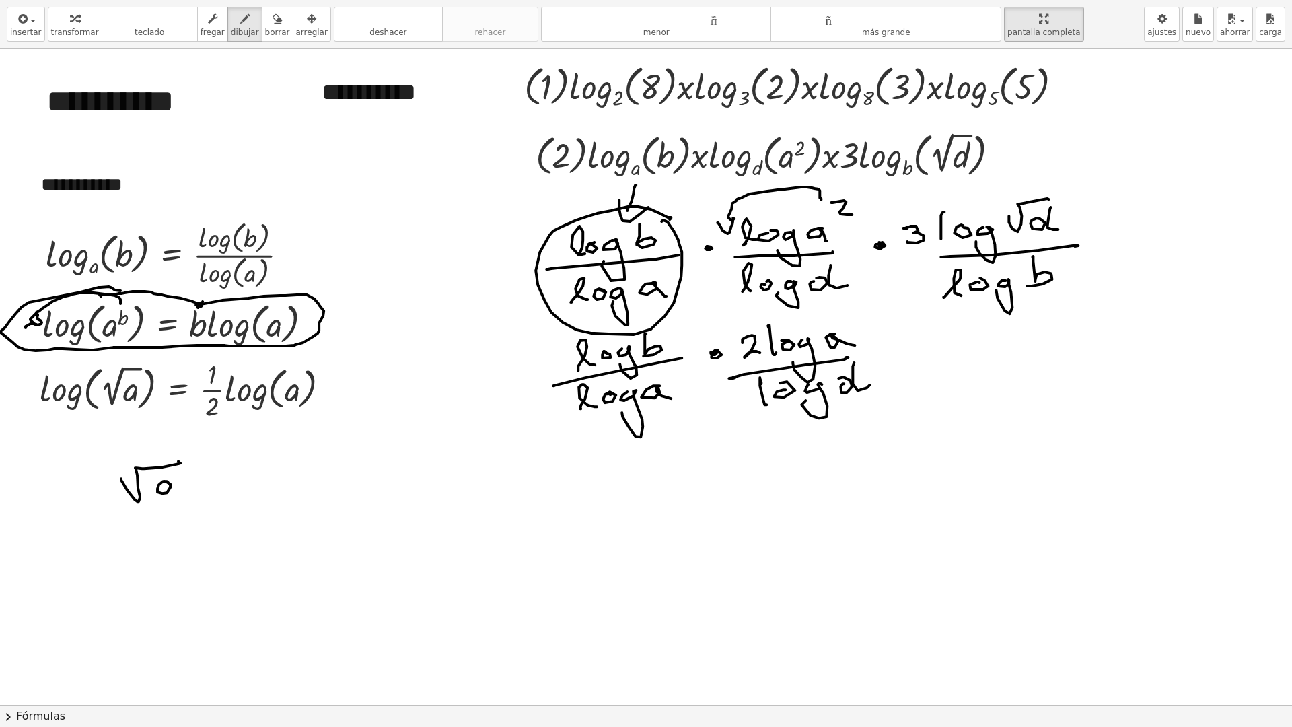
click at [179, 497] on div at bounding box center [665, 705] width 1331 height 1312
drag, startPoint x: 209, startPoint y: 490, endPoint x: 203, endPoint y: 482, distance: 10.1
click at [215, 486] on div at bounding box center [665, 705] width 1331 height 1312
drag, startPoint x: 199, startPoint y: 481, endPoint x: 213, endPoint y: 474, distance: 15.4
click at [215, 476] on div at bounding box center [665, 705] width 1331 height 1312
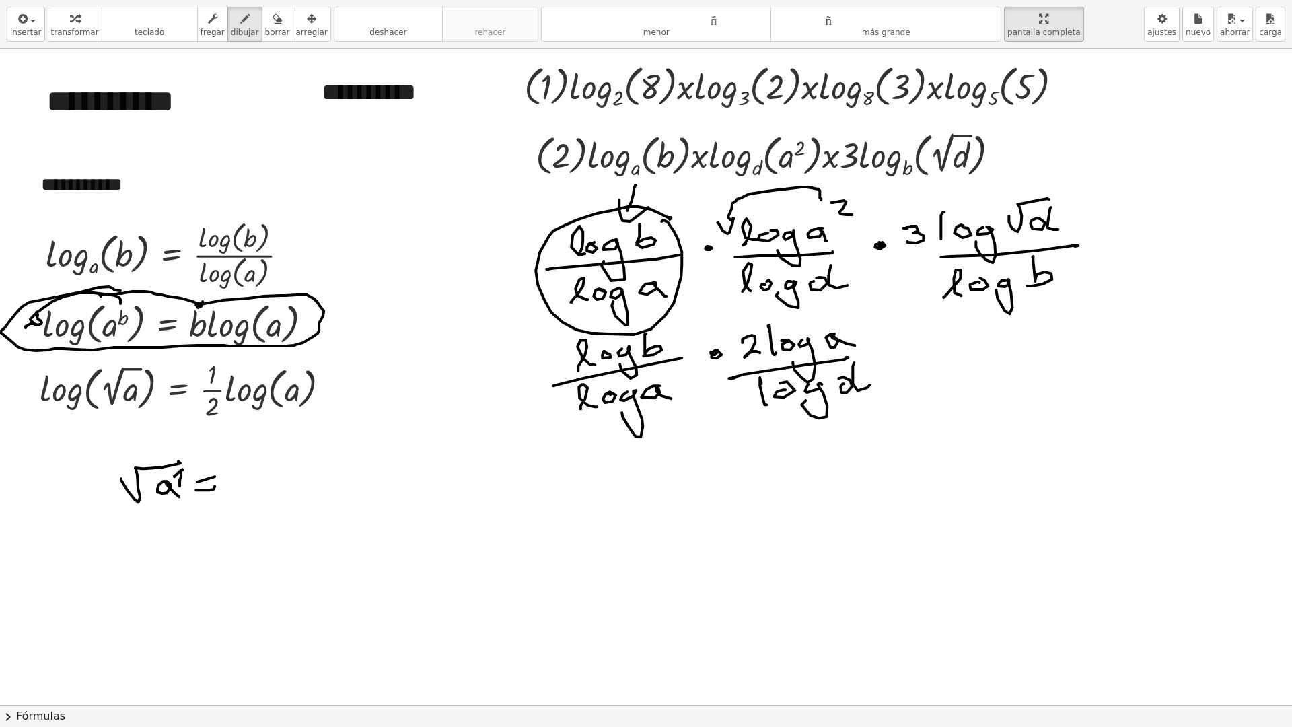
drag, startPoint x: 174, startPoint y: 476, endPoint x: 178, endPoint y: 483, distance: 7.5
click at [180, 482] on div at bounding box center [665, 705] width 1331 height 1312
drag, startPoint x: 120, startPoint y: 465, endPoint x: 126, endPoint y: 474, distance: 10.6
click at [131, 471] on div at bounding box center [665, 705] width 1331 height 1312
drag, startPoint x: 237, startPoint y: 471, endPoint x: 264, endPoint y: 482, distance: 28.4
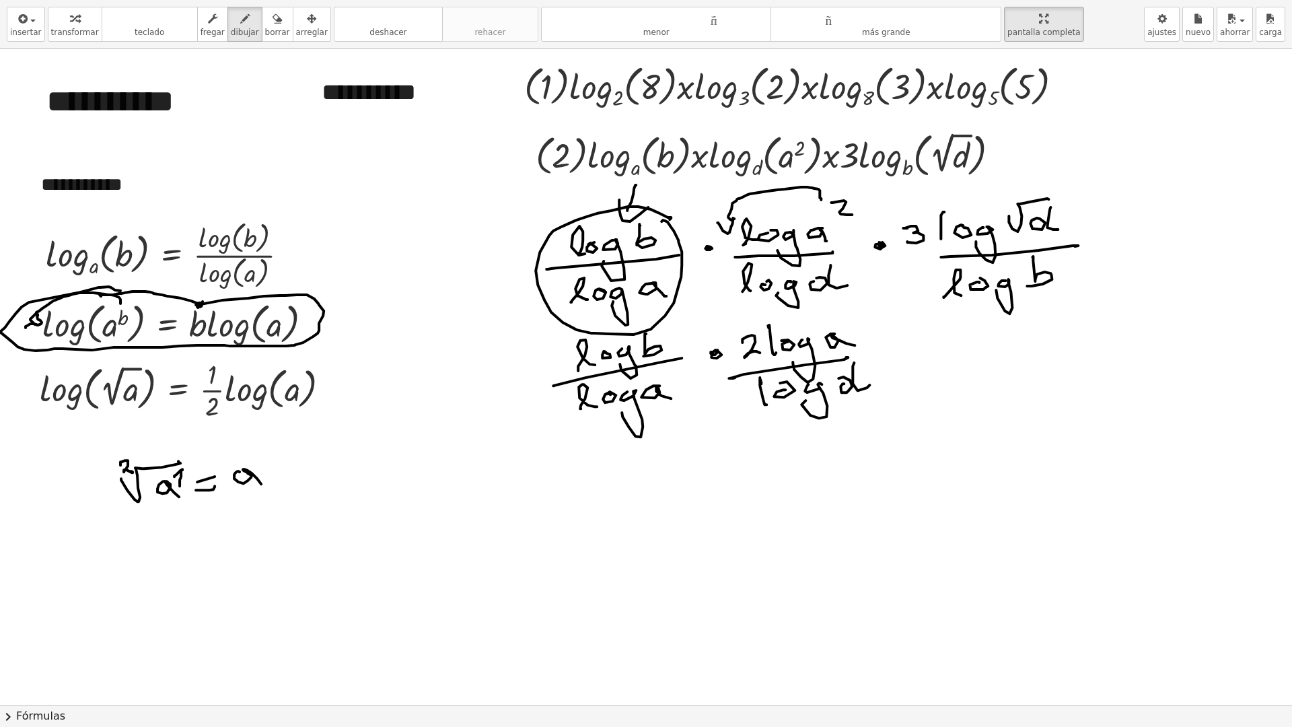
click at [263, 482] on div at bounding box center [665, 705] width 1331 height 1312
drag, startPoint x: 260, startPoint y: 453, endPoint x: 274, endPoint y: 454, distance: 13.5
click at [267, 459] on div at bounding box center [665, 705] width 1331 height 1312
drag, startPoint x: 283, startPoint y: 453, endPoint x: 268, endPoint y: 466, distance: 20.5
click at [268, 466] on div at bounding box center [665, 705] width 1331 height 1312
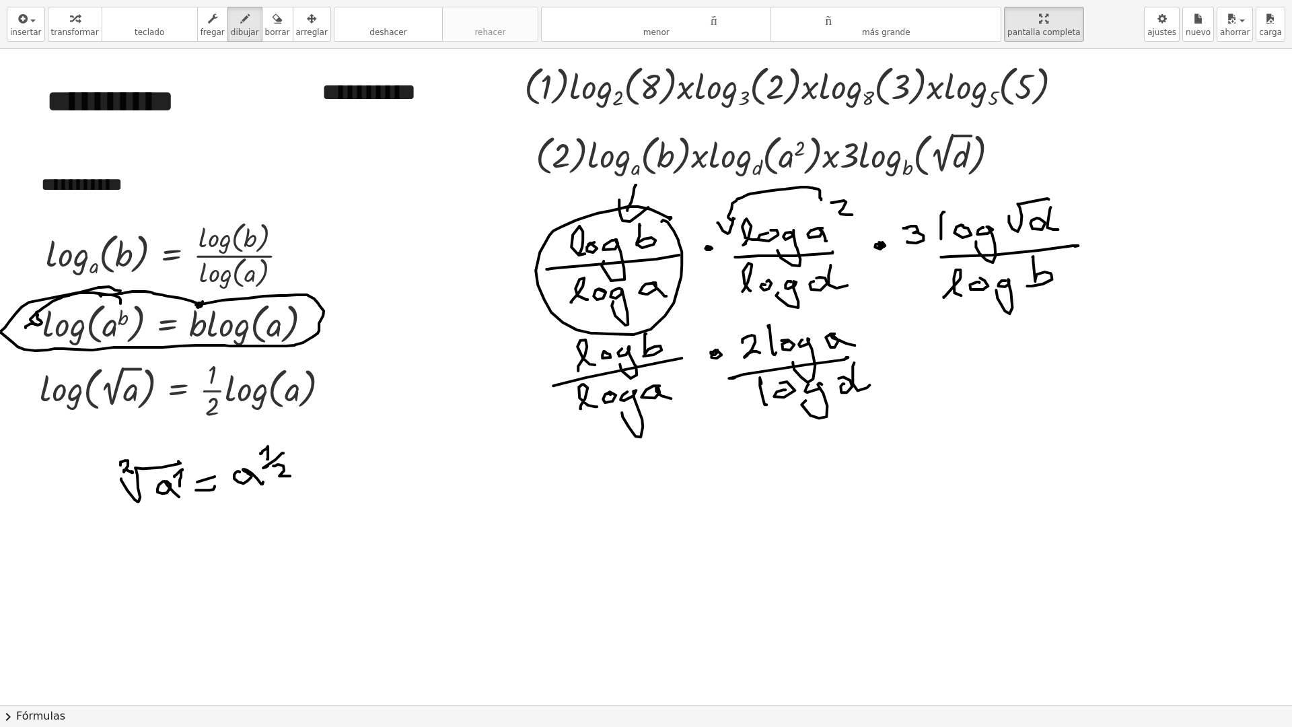
click at [293, 475] on div at bounding box center [665, 705] width 1331 height 1312
drag, startPoint x: 133, startPoint y: 533, endPoint x: 131, endPoint y: 546, distance: 12.9
click at [141, 545] on div at bounding box center [665, 705] width 1331 height 1312
drag, startPoint x: 124, startPoint y: 550, endPoint x: 207, endPoint y: 533, distance: 84.6
click at [207, 533] on div at bounding box center [665, 705] width 1331 height 1312
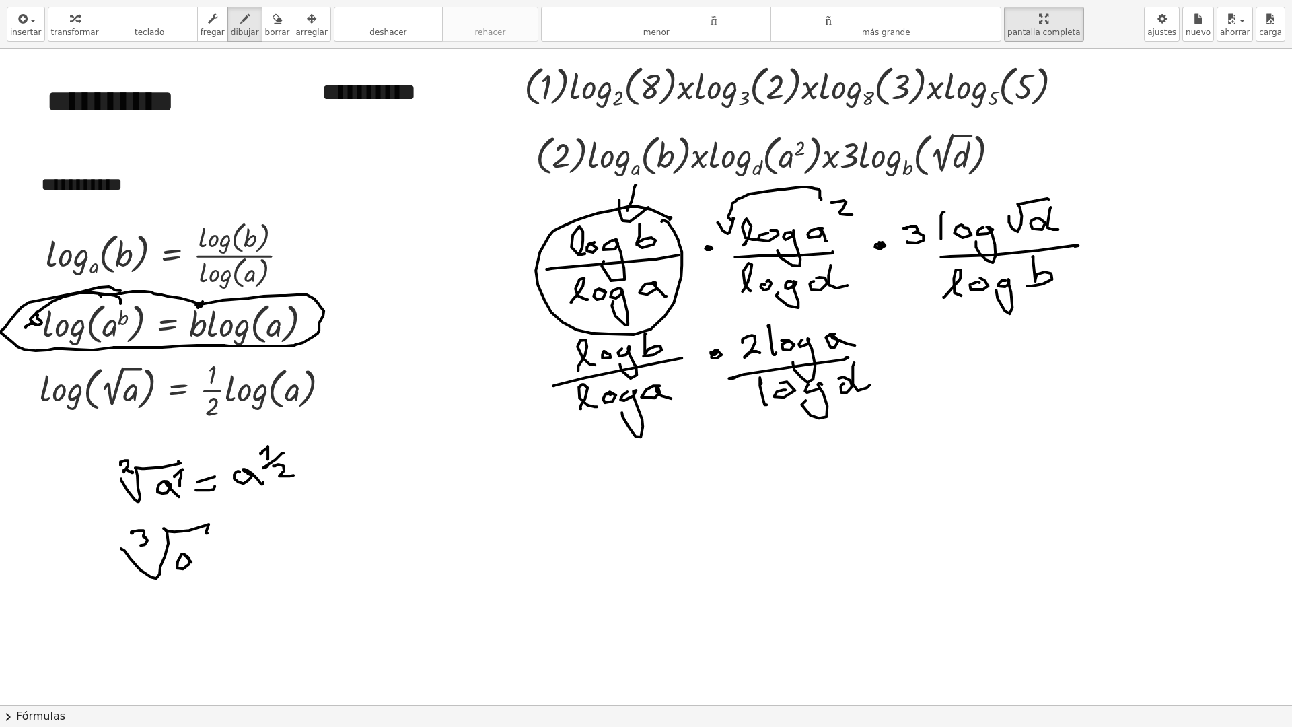
drag, startPoint x: 183, startPoint y: 554, endPoint x: 201, endPoint y: 566, distance: 22.2
click at [198, 569] on div at bounding box center [665, 705] width 1331 height 1312
click at [242, 562] on div at bounding box center [665, 705] width 1331 height 1312
click at [238, 548] on div at bounding box center [665, 705] width 1331 height 1312
drag, startPoint x: 192, startPoint y: 539, endPoint x: 199, endPoint y: 548, distance: 11.5
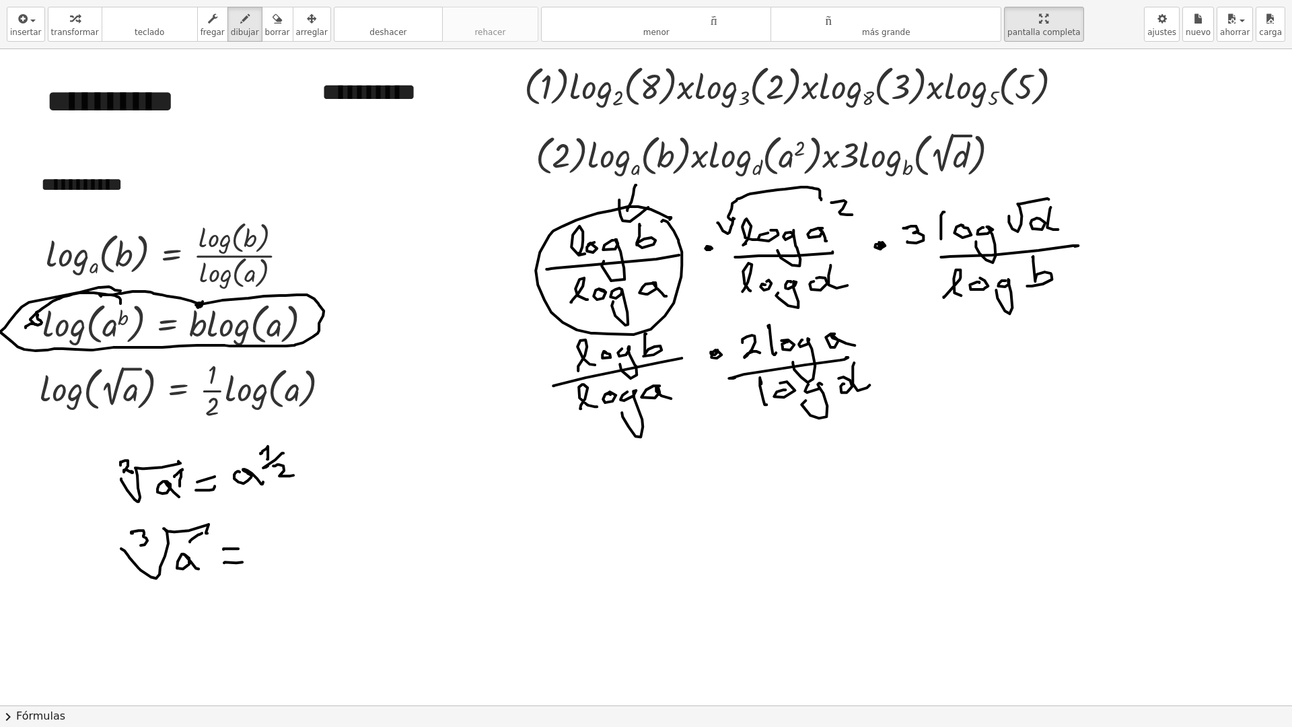
click at [199, 546] on div at bounding box center [665, 705] width 1331 height 1312
drag, startPoint x: 262, startPoint y: 558, endPoint x: 295, endPoint y: 537, distance: 39.6
click at [299, 560] on div at bounding box center [665, 705] width 1331 height 1312
drag, startPoint x: 289, startPoint y: 519, endPoint x: 301, endPoint y: 519, distance: 12.1
click at [300, 521] on div at bounding box center [665, 705] width 1331 height 1312
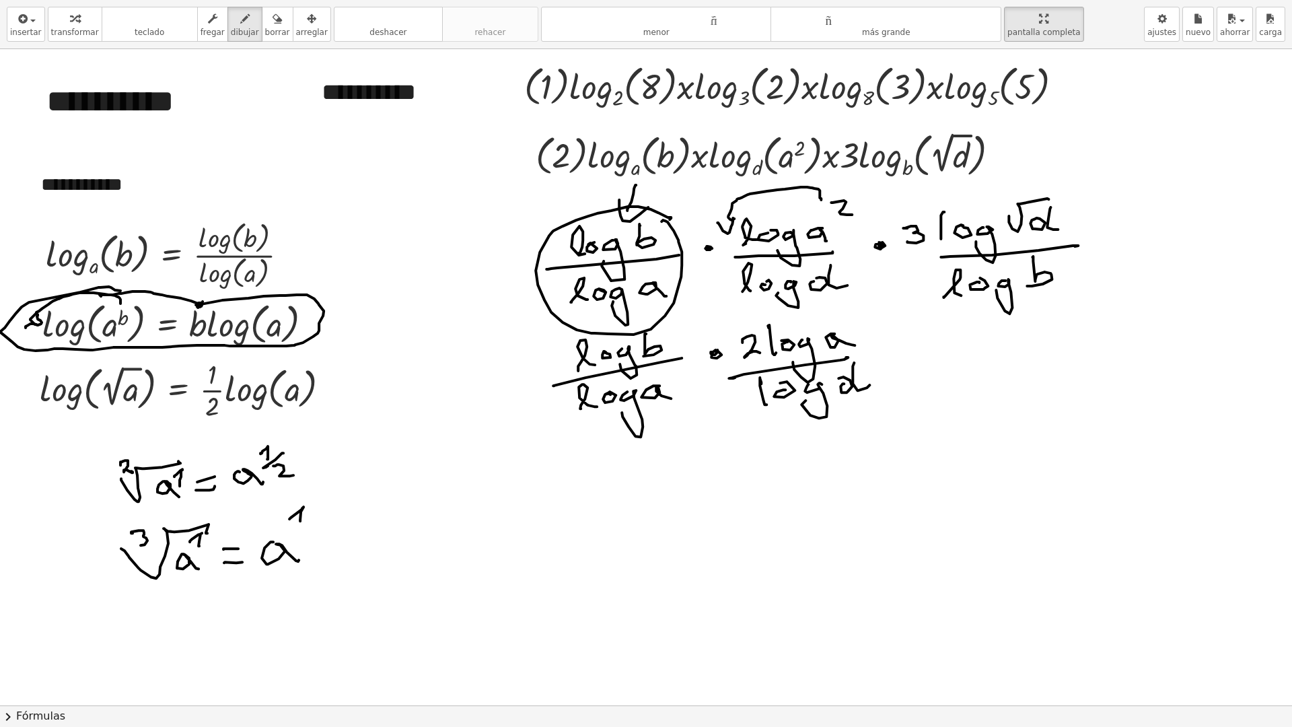
drag, startPoint x: 303, startPoint y: 525, endPoint x: 299, endPoint y: 532, distance: 7.7
click at [297, 533] on div at bounding box center [665, 705] width 1331 height 1312
click at [307, 546] on div at bounding box center [665, 705] width 1331 height 1312
click at [151, 599] on div at bounding box center [665, 705] width 1331 height 1312
drag, startPoint x: 152, startPoint y: 594, endPoint x: 145, endPoint y: 608, distance: 15.0
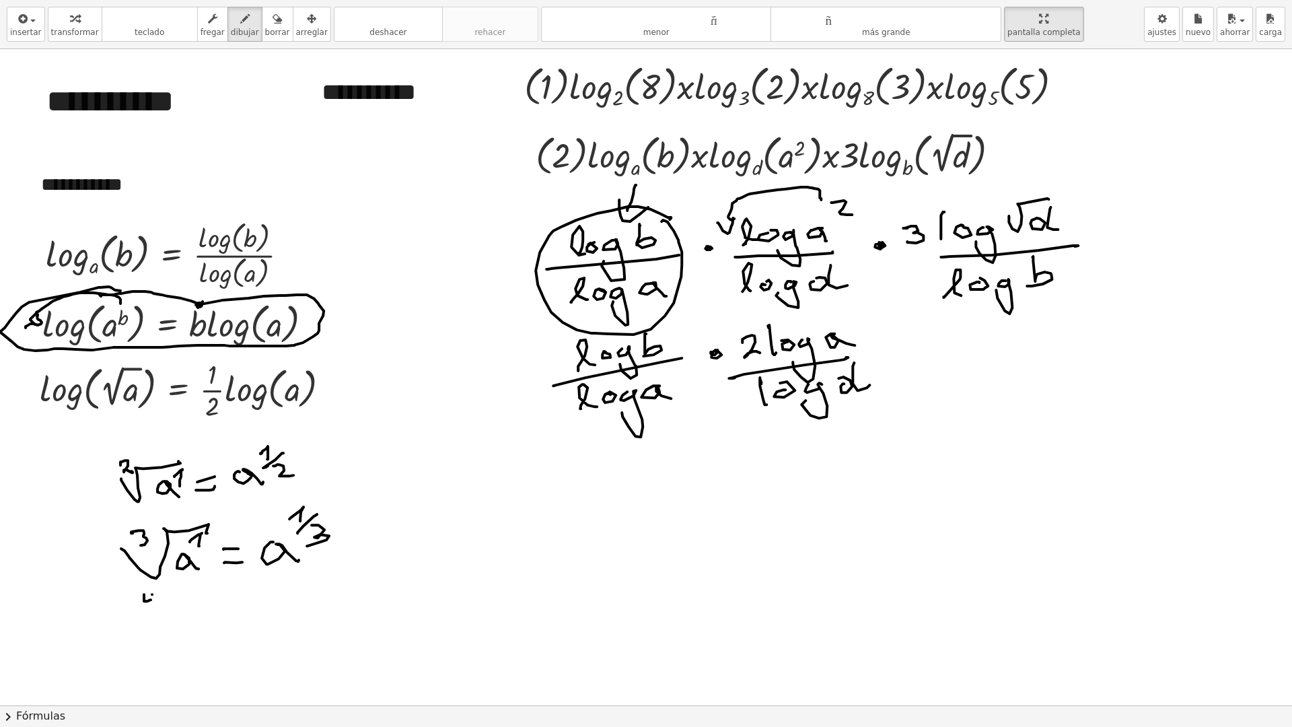
click at [155, 608] on div at bounding box center [665, 705] width 1331 height 1312
click at [200, 585] on div at bounding box center [665, 705] width 1331 height 1312
click at [191, 618] on div at bounding box center [665, 705] width 1331 height 1312
click at [191, 622] on div at bounding box center [665, 705] width 1331 height 1312
click at [204, 605] on div at bounding box center [665, 705] width 1331 height 1312
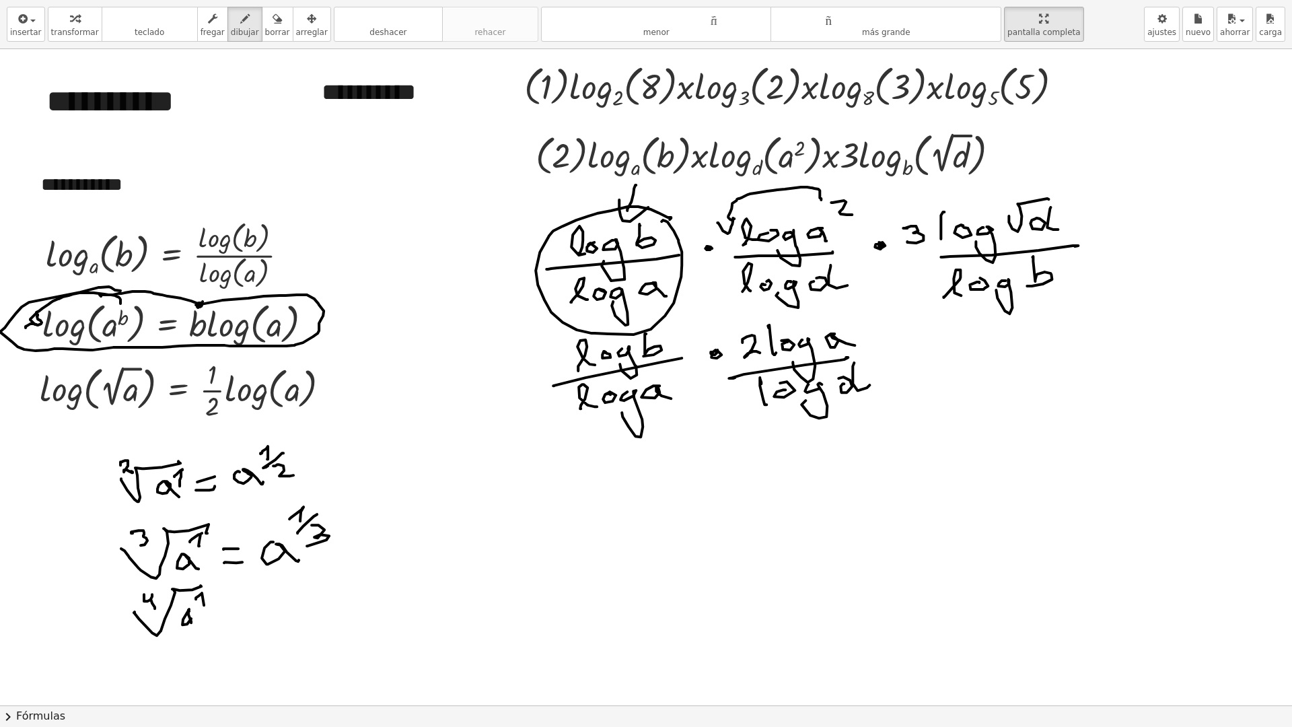
click at [263, 614] on div at bounding box center [665, 705] width 1331 height 1312
click at [252, 601] on div at bounding box center [665, 705] width 1331 height 1312
click at [303, 607] on div at bounding box center [665, 705] width 1331 height 1312
click at [318, 580] on div at bounding box center [665, 705] width 1331 height 1312
click at [319, 589] on div at bounding box center [665, 705] width 1331 height 1312
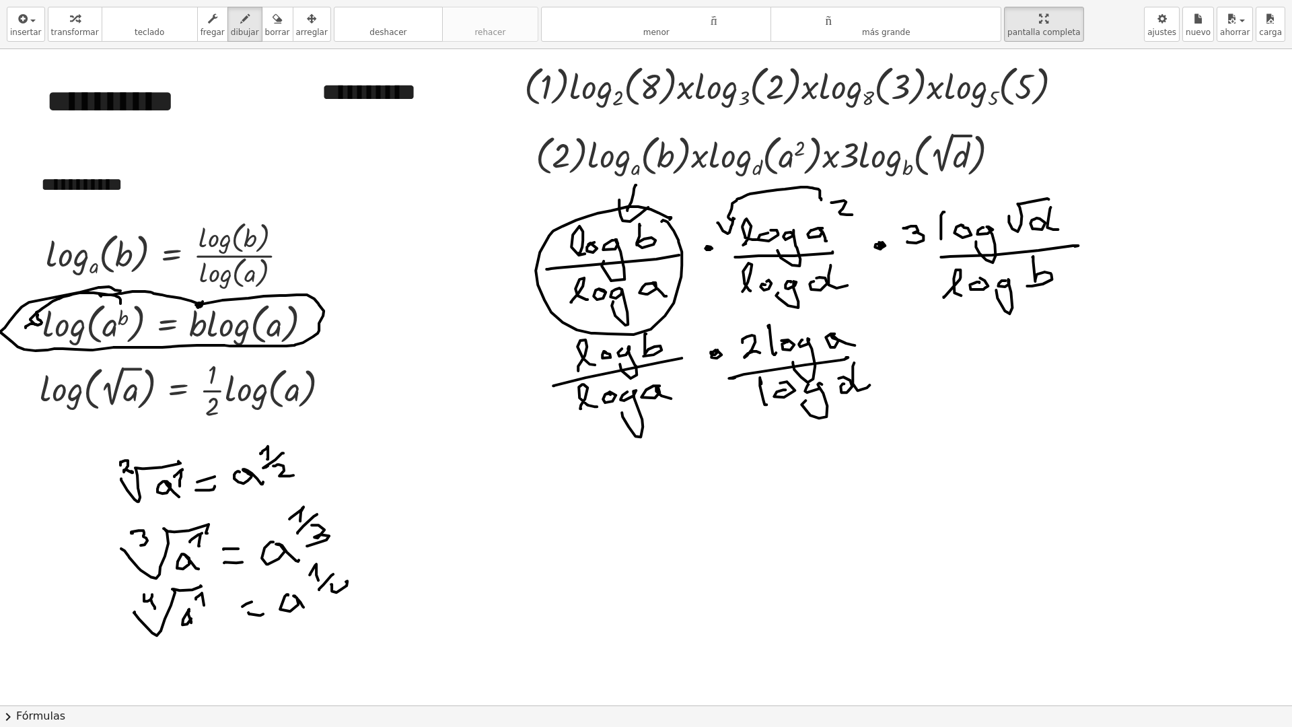
click at [349, 598] on div at bounding box center [665, 705] width 1331 height 1312
click at [265, 28] on font "borrar" at bounding box center [277, 32] width 25 height 9
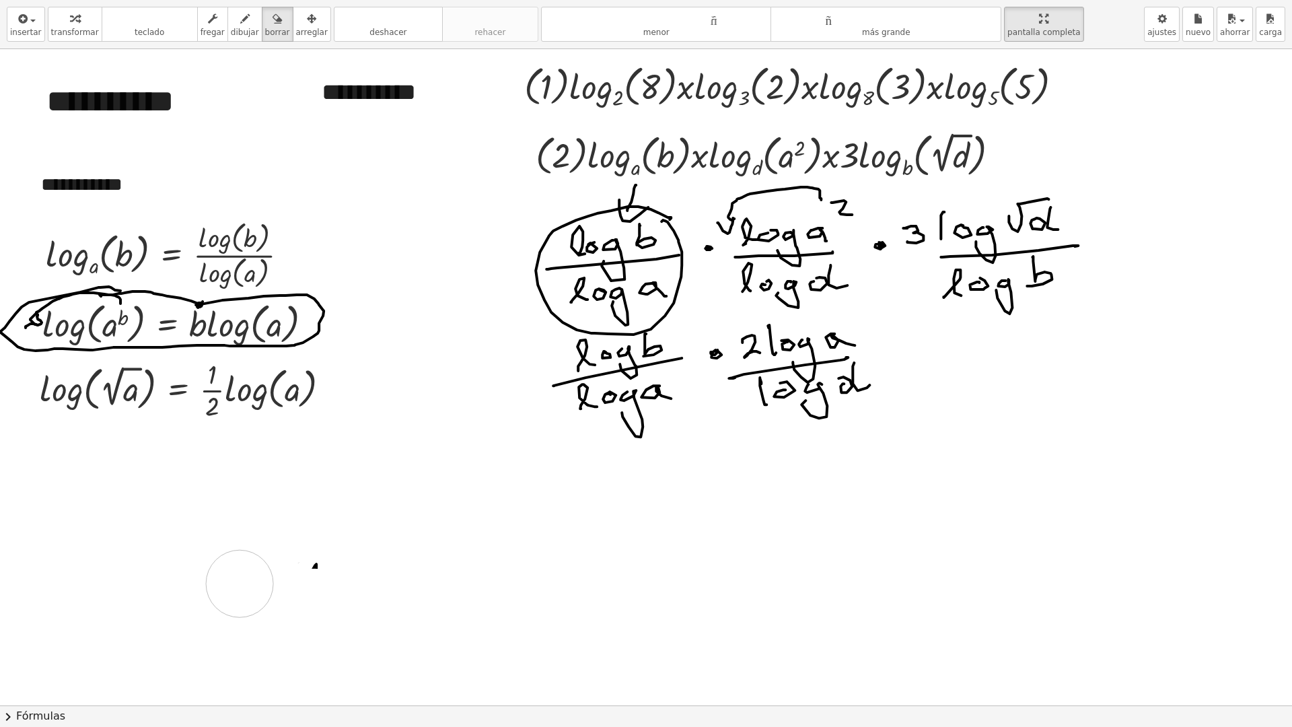
drag, startPoint x: 141, startPoint y: 512, endPoint x: 195, endPoint y: 589, distance: 94.6
click at [195, 589] on div at bounding box center [665, 705] width 1331 height 1312
click at [231, 32] on font "dibujar" at bounding box center [245, 32] width 28 height 9
drag, startPoint x: 200, startPoint y: 480, endPoint x: 272, endPoint y: 478, distance: 72.7
click at [262, 461] on div at bounding box center [665, 705] width 1331 height 1312
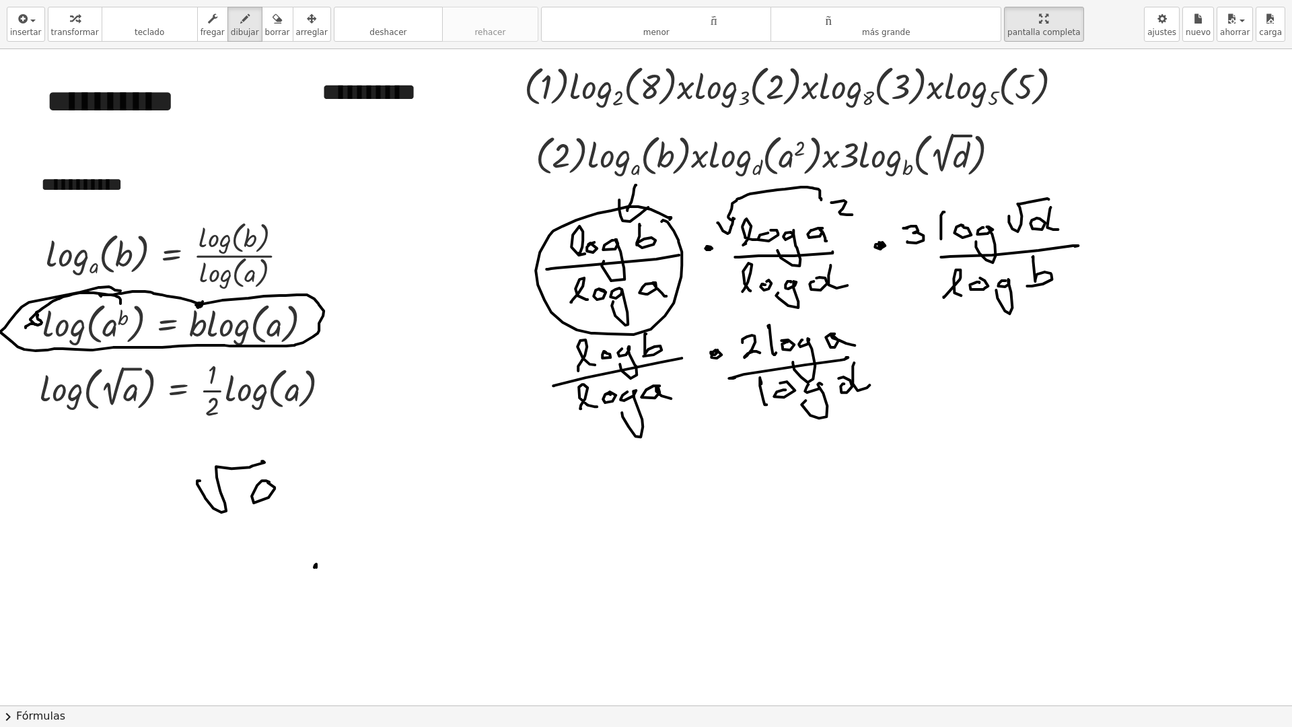
drag, startPoint x: 269, startPoint y: 482, endPoint x: 353, endPoint y: 445, distance: 91.0
click at [288, 497] on div at bounding box center [665, 705] width 1331 height 1312
drag, startPoint x: 275, startPoint y: 462, endPoint x: 299, endPoint y: 489, distance: 36.7
click at [297, 494] on div at bounding box center [665, 705] width 1331 height 1312
click at [272, 26] on icon "button" at bounding box center [276, 19] width 9 height 16
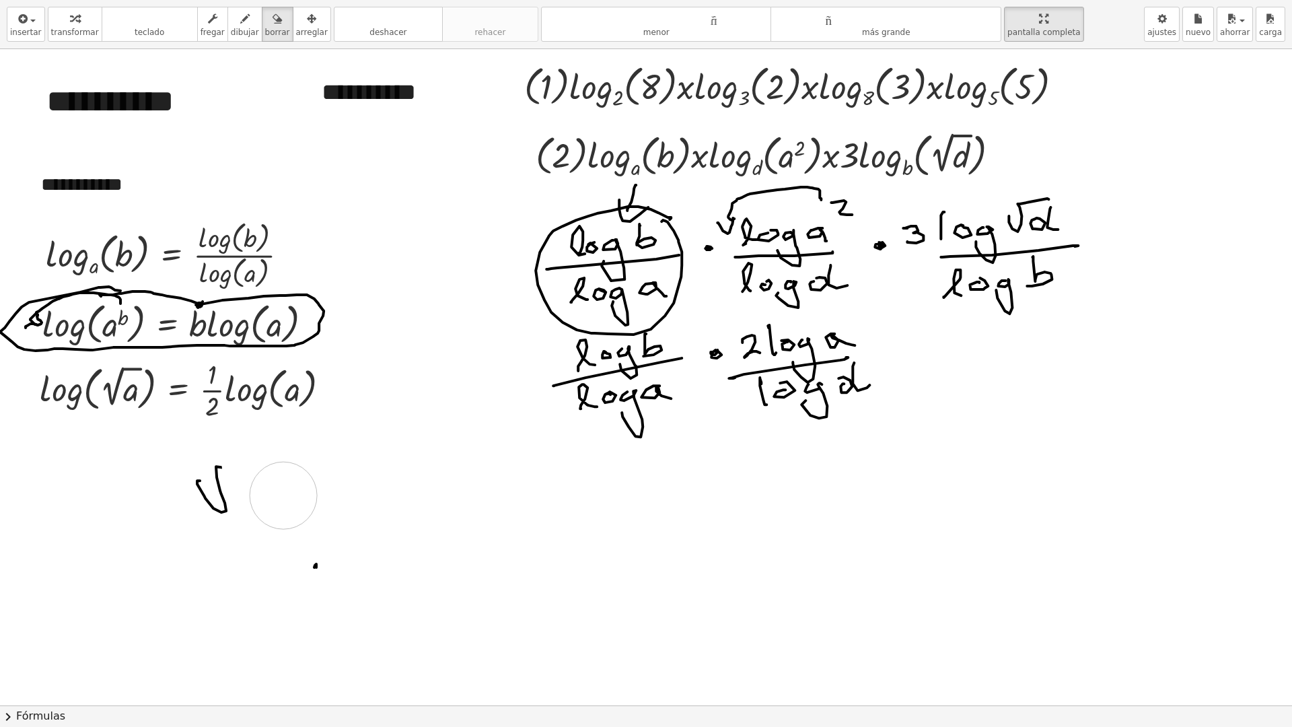
drag, startPoint x: 255, startPoint y: 461, endPoint x: 283, endPoint y: 495, distance: 44.5
click at [283, 495] on div at bounding box center [665, 705] width 1331 height 1312
click at [240, 26] on icon "button" at bounding box center [244, 19] width 9 height 16
drag, startPoint x: 221, startPoint y: 468, endPoint x: 257, endPoint y: 464, distance: 35.9
click at [251, 462] on div at bounding box center [665, 705] width 1331 height 1312
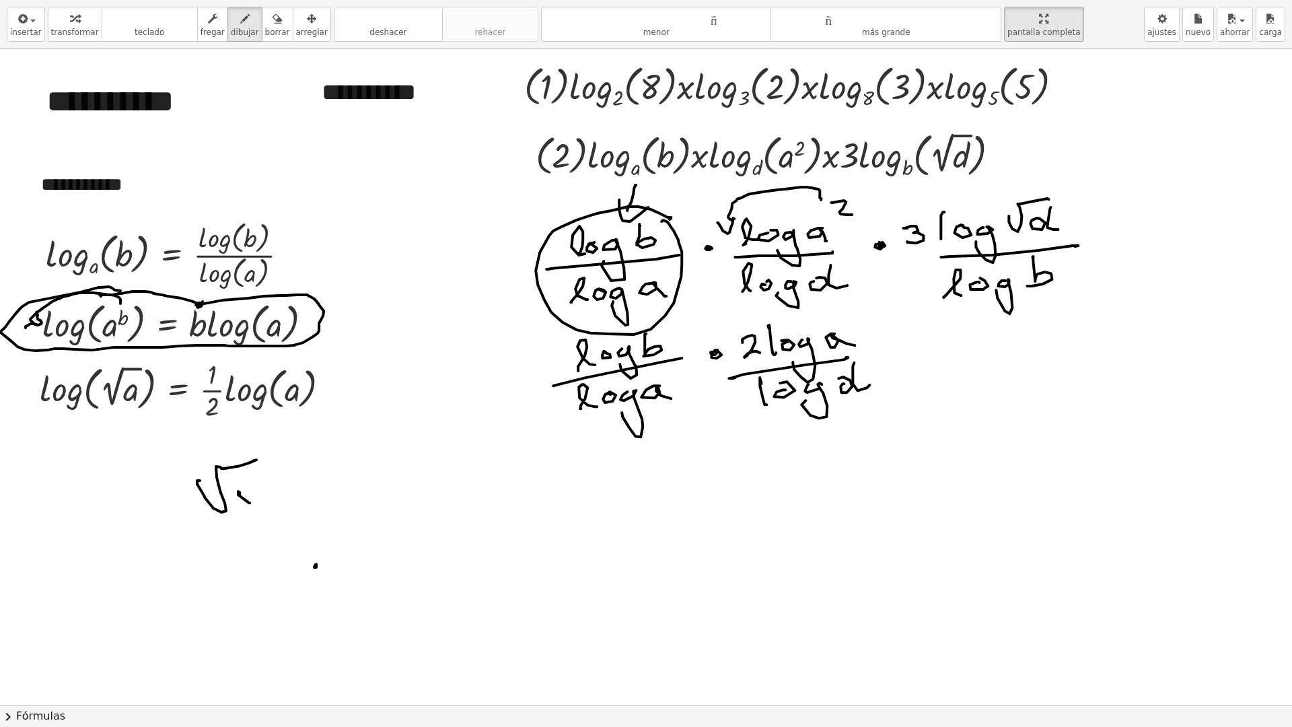
click at [240, 495] on div at bounding box center [665, 705] width 1331 height 1312
drag, startPoint x: 247, startPoint y: 478, endPoint x: 290, endPoint y: 485, distance: 43.6
click at [274, 497] on div at bounding box center [665, 705] width 1331 height 1312
drag, startPoint x: 315, startPoint y: 490, endPoint x: 308, endPoint y: 483, distance: 9.5
click at [316, 489] on div at bounding box center [665, 705] width 1331 height 1312
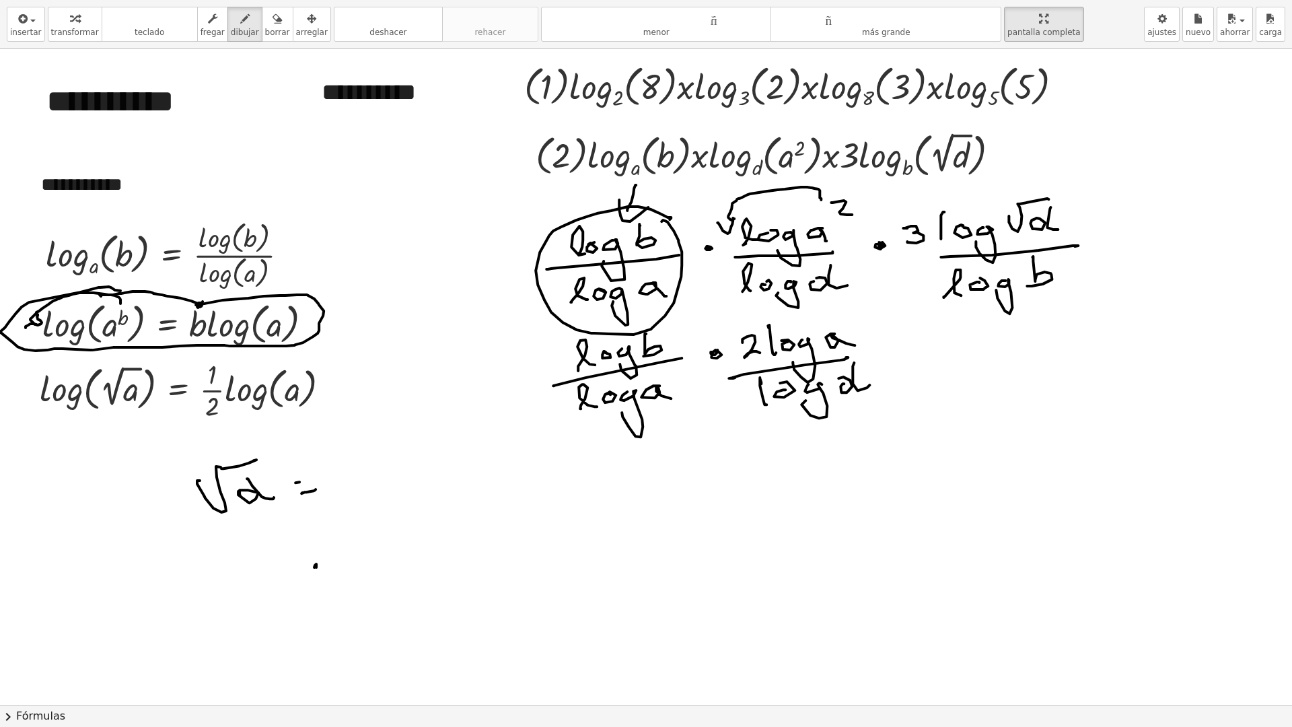
drag, startPoint x: 299, startPoint y: 482, endPoint x: 322, endPoint y: 474, distance: 23.4
click at [322, 474] on div at bounding box center [665, 705] width 1331 height 1312
drag, startPoint x: 262, startPoint y: 472, endPoint x: 257, endPoint y: 490, distance: 18.8
click at [269, 482] on div at bounding box center [665, 705] width 1331 height 1312
drag, startPoint x: 198, startPoint y: 468, endPoint x: 282, endPoint y: 466, distance: 84.1
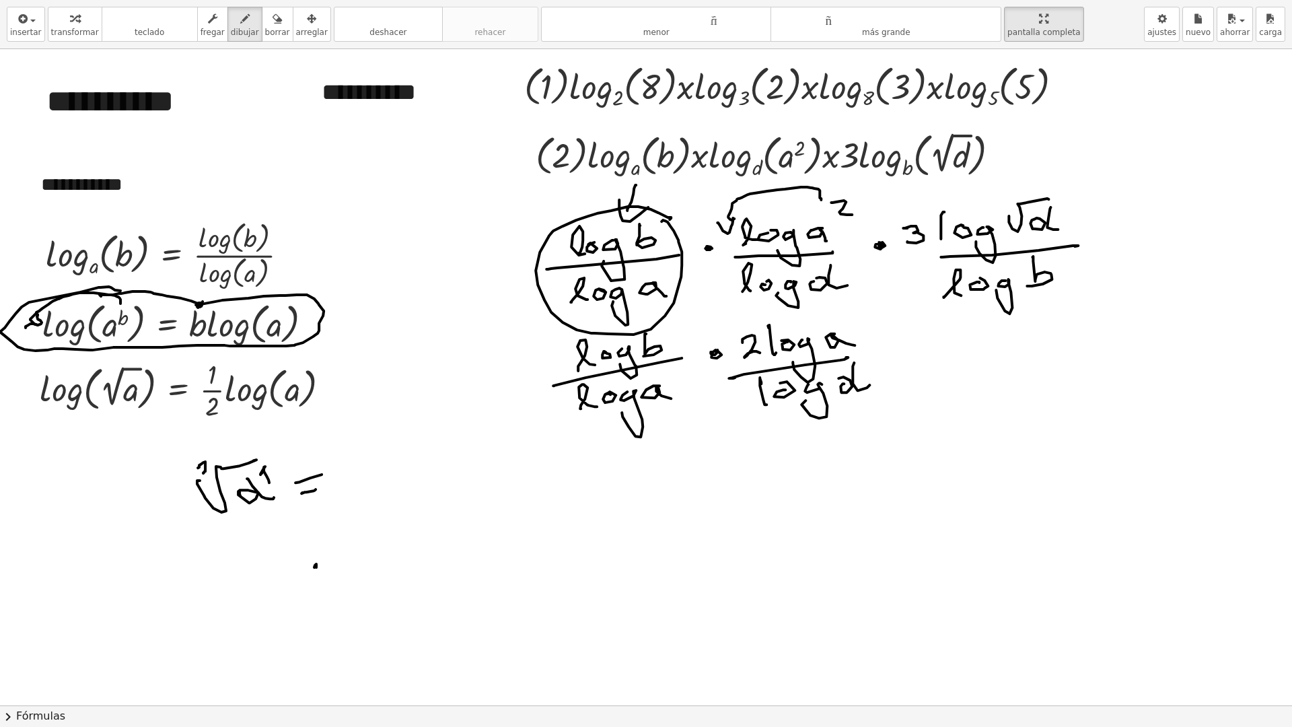
click at [211, 473] on div at bounding box center [665, 705] width 1331 height 1312
click at [334, 467] on div at bounding box center [665, 705] width 1331 height 1312
drag, startPoint x: 351, startPoint y: 452, endPoint x: 370, endPoint y: 468, distance: 24.8
click at [361, 478] on div at bounding box center [665, 705] width 1331 height 1312
drag, startPoint x: 363, startPoint y: 443, endPoint x: 372, endPoint y: 444, distance: 9.5
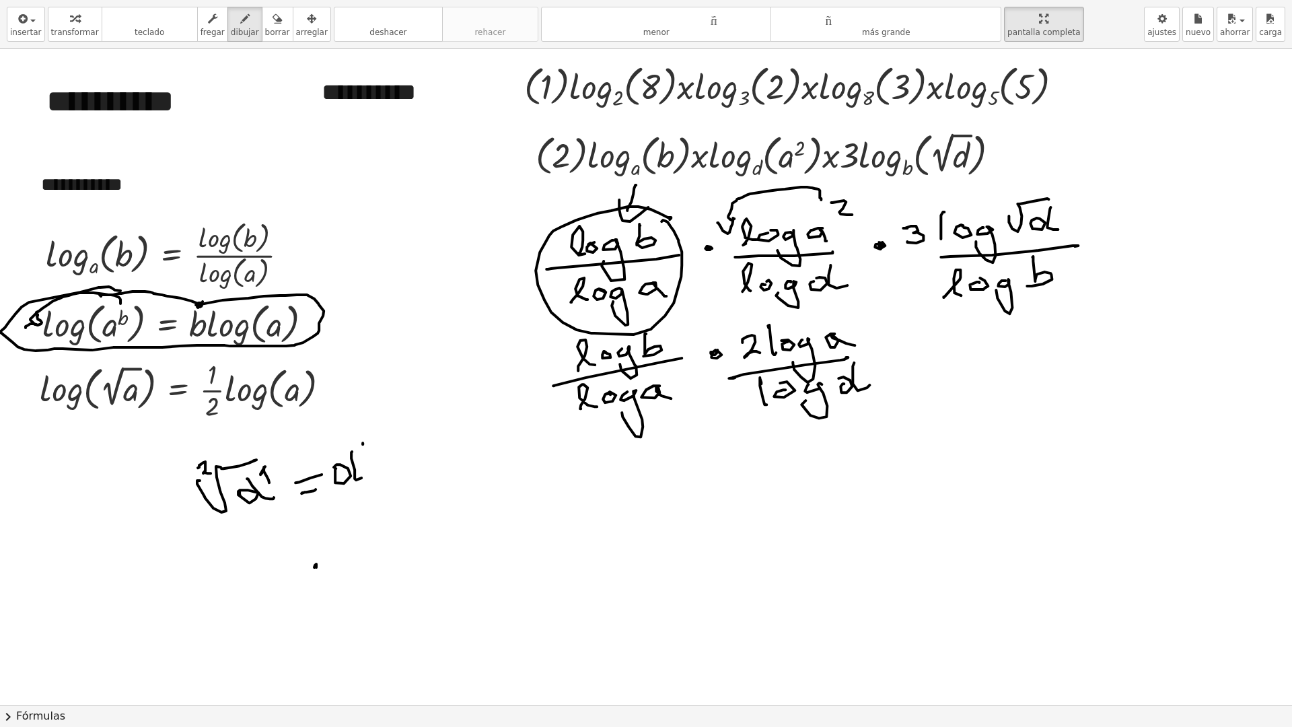
click at [372, 450] on div at bounding box center [665, 705] width 1331 height 1312
click at [368, 460] on div at bounding box center [665, 705] width 1331 height 1312
click at [399, 466] on div at bounding box center [665, 705] width 1331 height 1312
click at [357, 480] on div at bounding box center [665, 705] width 1331 height 1312
drag, startPoint x: 363, startPoint y: 409, endPoint x: 346, endPoint y: 449, distance: 43.5
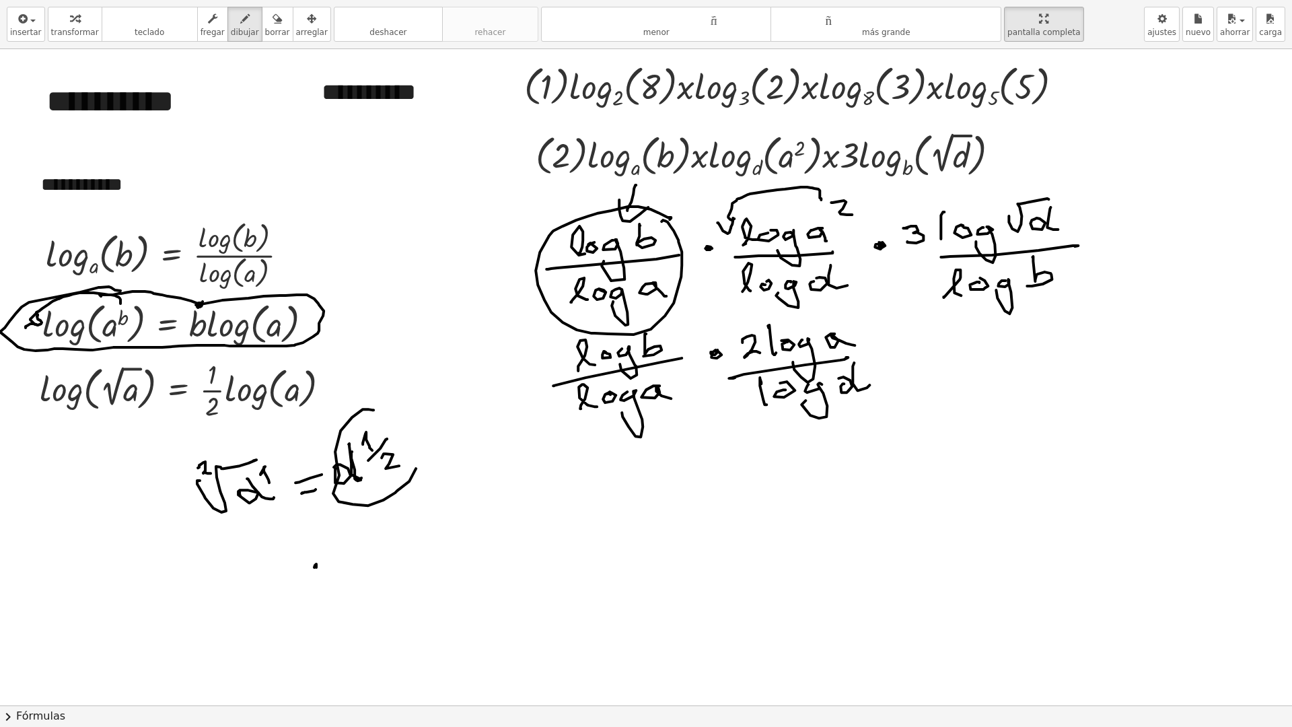
click at [332, 437] on div at bounding box center [665, 705] width 1331 height 1312
click at [1055, 186] on div at bounding box center [665, 705] width 1331 height 1312
click at [1077, 167] on div at bounding box center [665, 705] width 1331 height 1312
click at [1093, 153] on div at bounding box center [665, 705] width 1331 height 1312
drag, startPoint x: 1099, startPoint y: 145, endPoint x: 1119, endPoint y: 140, distance: 20.2
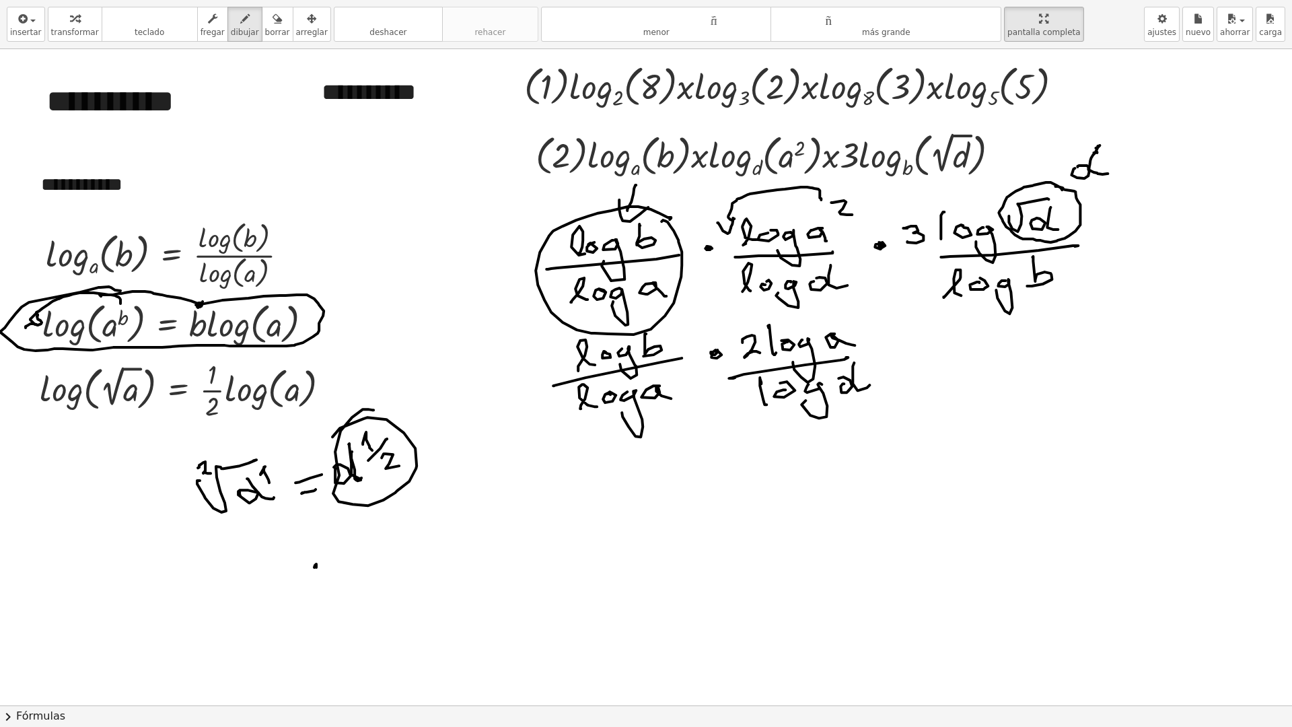
click at [1109, 172] on div at bounding box center [665, 705] width 1331 height 1312
drag, startPoint x: 1112, startPoint y: 131, endPoint x: 1132, endPoint y: 131, distance: 19.5
click at [1124, 137] on div at bounding box center [665, 705] width 1331 height 1312
drag, startPoint x: 1126, startPoint y: 141, endPoint x: 1133, endPoint y: 143, distance: 7.9
click at [1123, 147] on div at bounding box center [665, 705] width 1331 height 1312
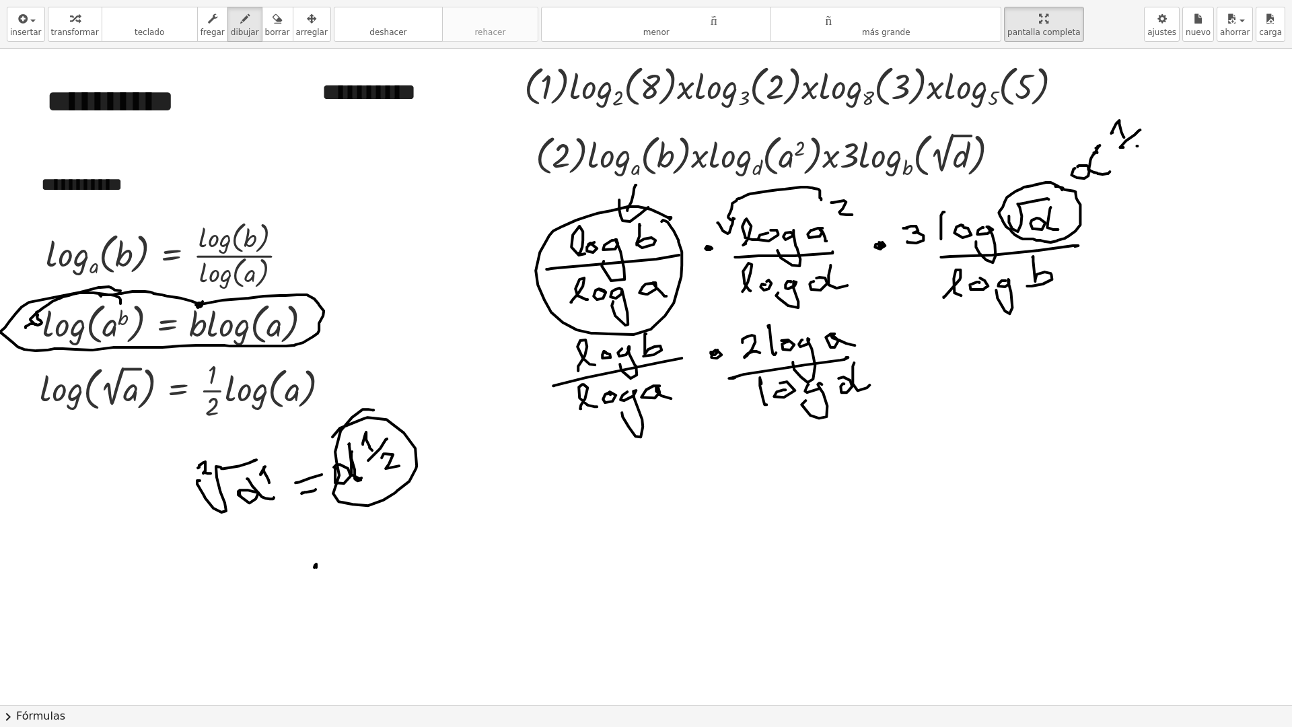
drag, startPoint x: 1137, startPoint y: 146, endPoint x: 1158, endPoint y: 159, distance: 24.8
click at [1158, 159] on div at bounding box center [665, 705] width 1331 height 1312
drag, startPoint x: 907, startPoint y: 340, endPoint x: 922, endPoint y: 334, distance: 16.6
click at [904, 340] on div at bounding box center [665, 705] width 1331 height 1312
drag, startPoint x: 933, startPoint y: 327, endPoint x: 932, endPoint y: 343, distance: 16.2
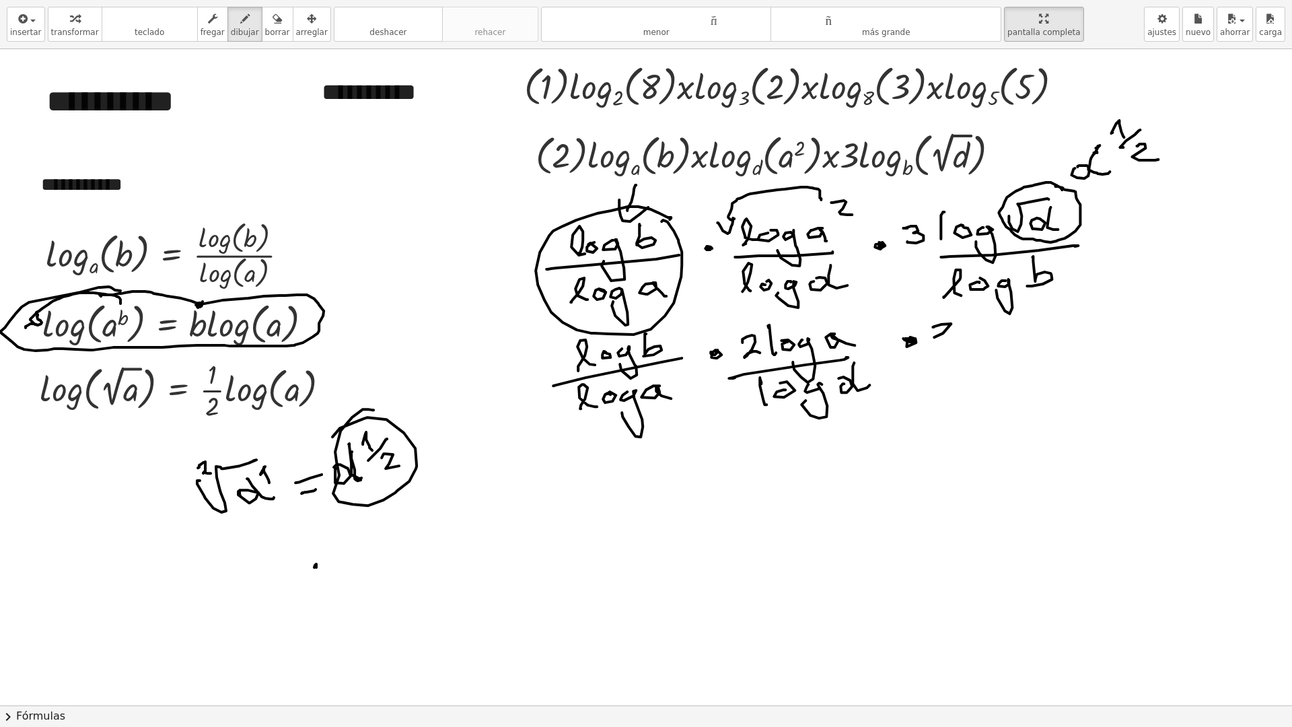
click at [932, 347] on div at bounding box center [665, 705] width 1331 height 1312
drag, startPoint x: 981, startPoint y: 343, endPoint x: 1012, endPoint y: 339, distance: 31.2
click at [1009, 340] on div at bounding box center [665, 705] width 1331 height 1312
drag, startPoint x: 1028, startPoint y: 326, endPoint x: 1044, endPoint y: 327, distance: 16.2
click at [1019, 326] on div at bounding box center [665, 705] width 1331 height 1312
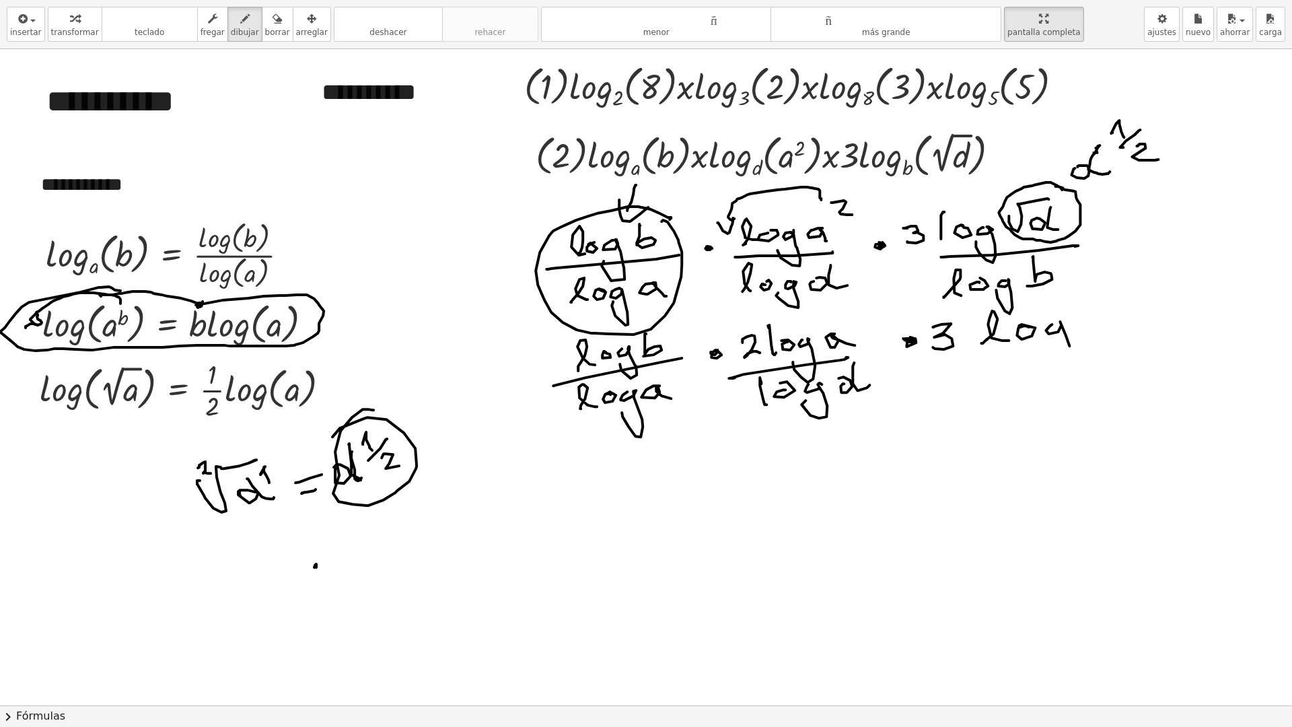
drag, startPoint x: 1052, startPoint y: 324, endPoint x: 1048, endPoint y: 337, distance: 13.4
click at [1037, 340] on div at bounding box center [665, 705] width 1331 height 1312
click at [1087, 316] on div at bounding box center [665, 705] width 1331 height 1312
drag, startPoint x: 1104, startPoint y: 298, endPoint x: 1133, endPoint y: 294, distance: 29.2
click at [1124, 326] on div at bounding box center [665, 705] width 1331 height 1312
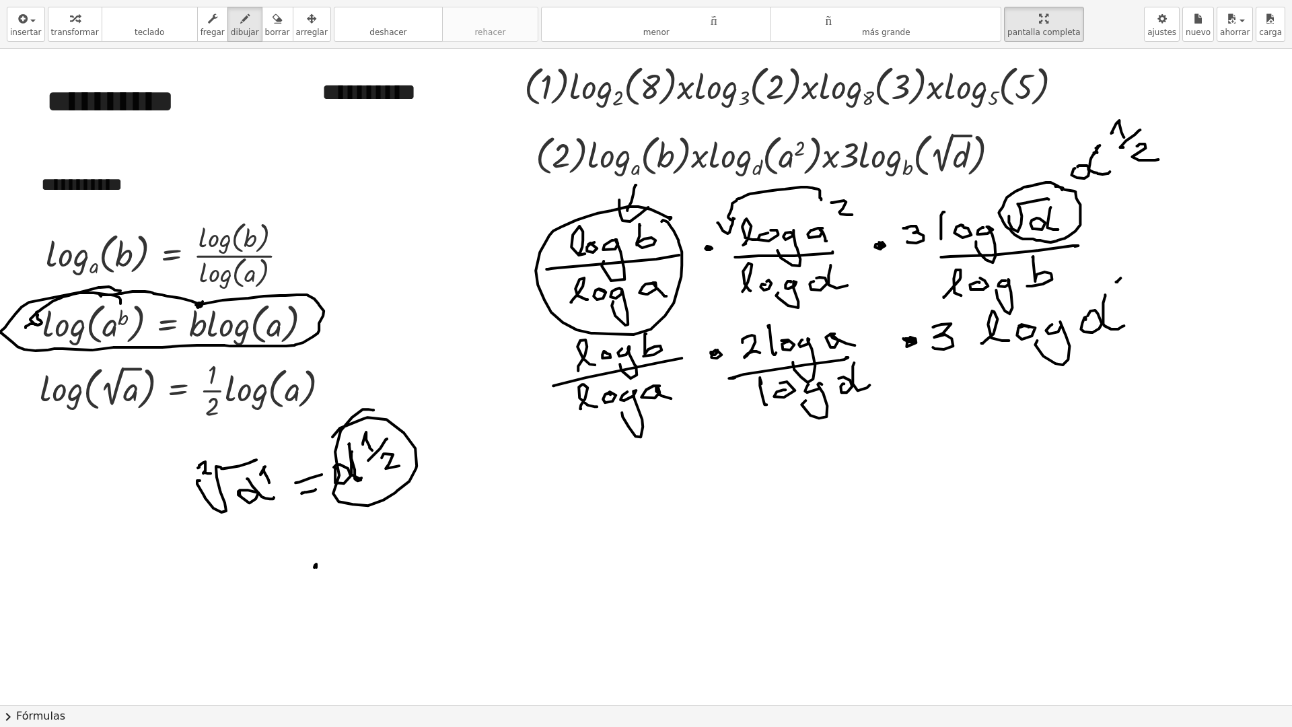
drag, startPoint x: 1120, startPoint y: 278, endPoint x: 1124, endPoint y: 287, distance: 10.0
click at [1124, 287] on div at bounding box center [665, 705] width 1331 height 1312
drag, startPoint x: 1126, startPoint y: 291, endPoint x: 1115, endPoint y: 297, distance: 12.7
click at [1115, 297] on div at bounding box center [665, 705] width 1331 height 1312
drag, startPoint x: 1132, startPoint y: 294, endPoint x: 1148, endPoint y: 308, distance: 21.5
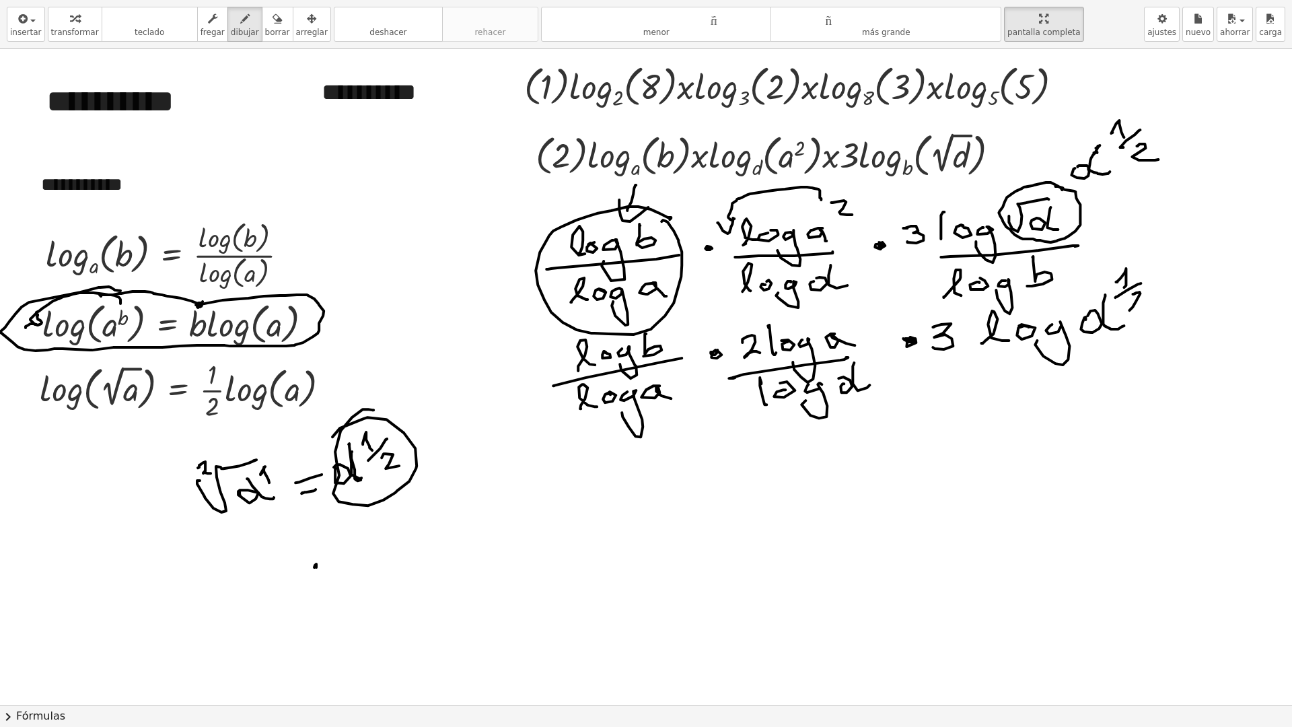
click at [1148, 308] on div at bounding box center [665, 705] width 1331 height 1312
drag, startPoint x: 961, startPoint y: 374, endPoint x: 1097, endPoint y: 369, distance: 135.3
click at [1118, 351] on div at bounding box center [665, 705] width 1331 height 1312
click at [1015, 409] on div at bounding box center [665, 705] width 1331 height 1312
click at [1031, 392] on div at bounding box center [665, 705] width 1331 height 1312
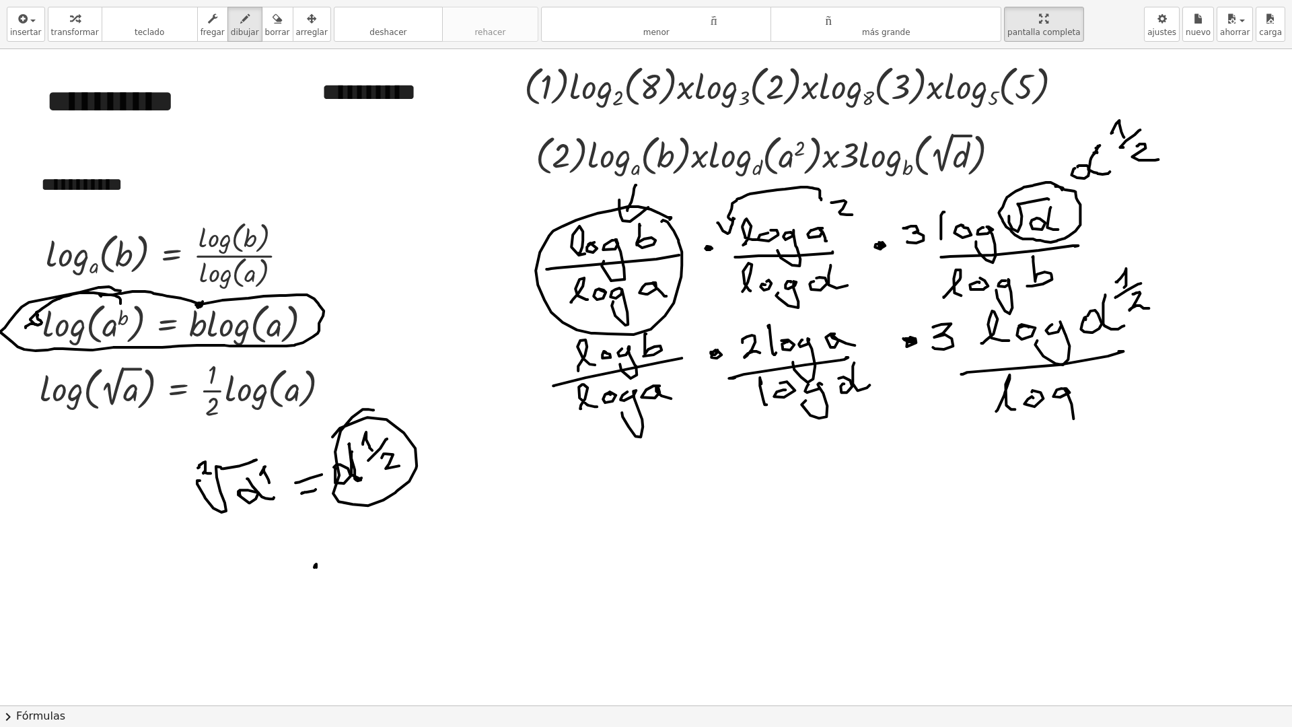
click at [1048, 406] on div at bounding box center [665, 705] width 1331 height 1312
click at [1083, 401] on div at bounding box center [665, 705] width 1331 height 1312
click at [586, 468] on div at bounding box center [665, 705] width 1331 height 1312
click at [597, 457] on div at bounding box center [665, 705] width 1331 height 1312
click at [620, 464] on div at bounding box center [665, 705] width 1331 height 1312
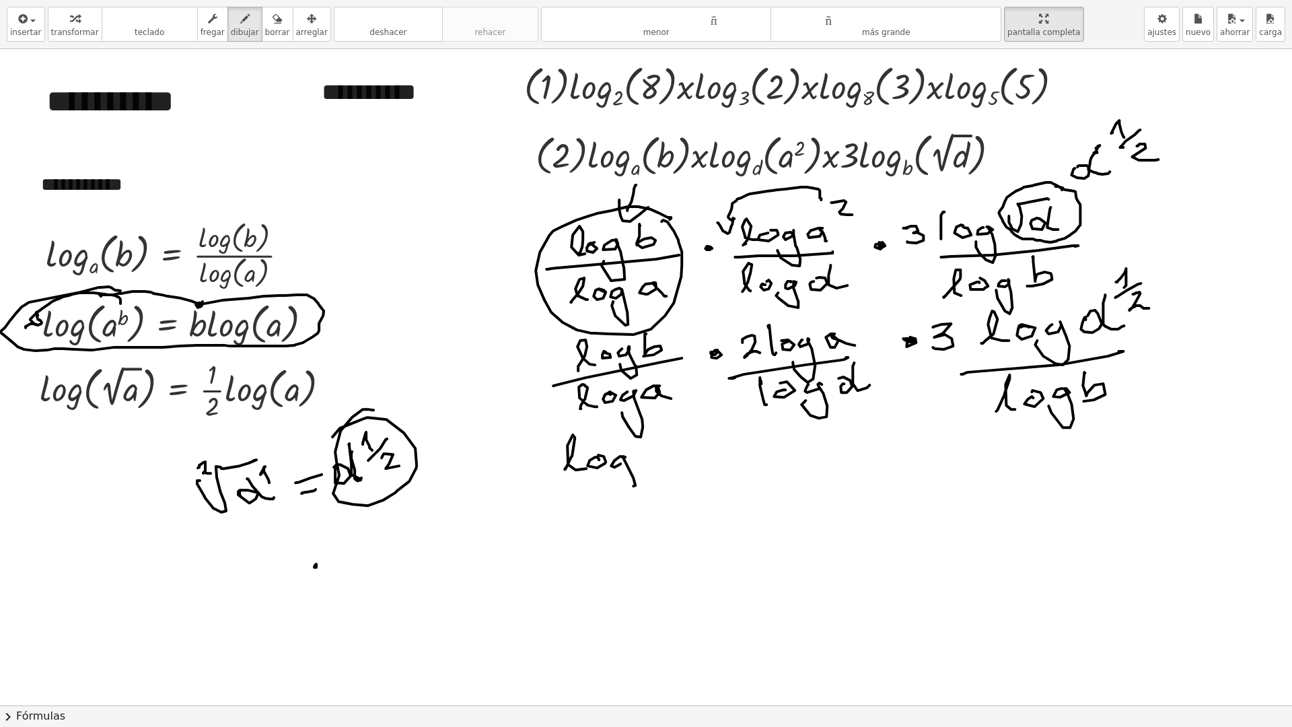
click at [614, 470] on div at bounding box center [665, 705] width 1331 height 1312
click at [637, 471] on div at bounding box center [665, 705] width 1331 height 1312
click at [669, 466] on div at bounding box center [665, 705] width 1331 height 1312
click at [591, 522] on div at bounding box center [665, 705] width 1331 height 1312
click at [605, 511] on div at bounding box center [665, 705] width 1331 height 1312
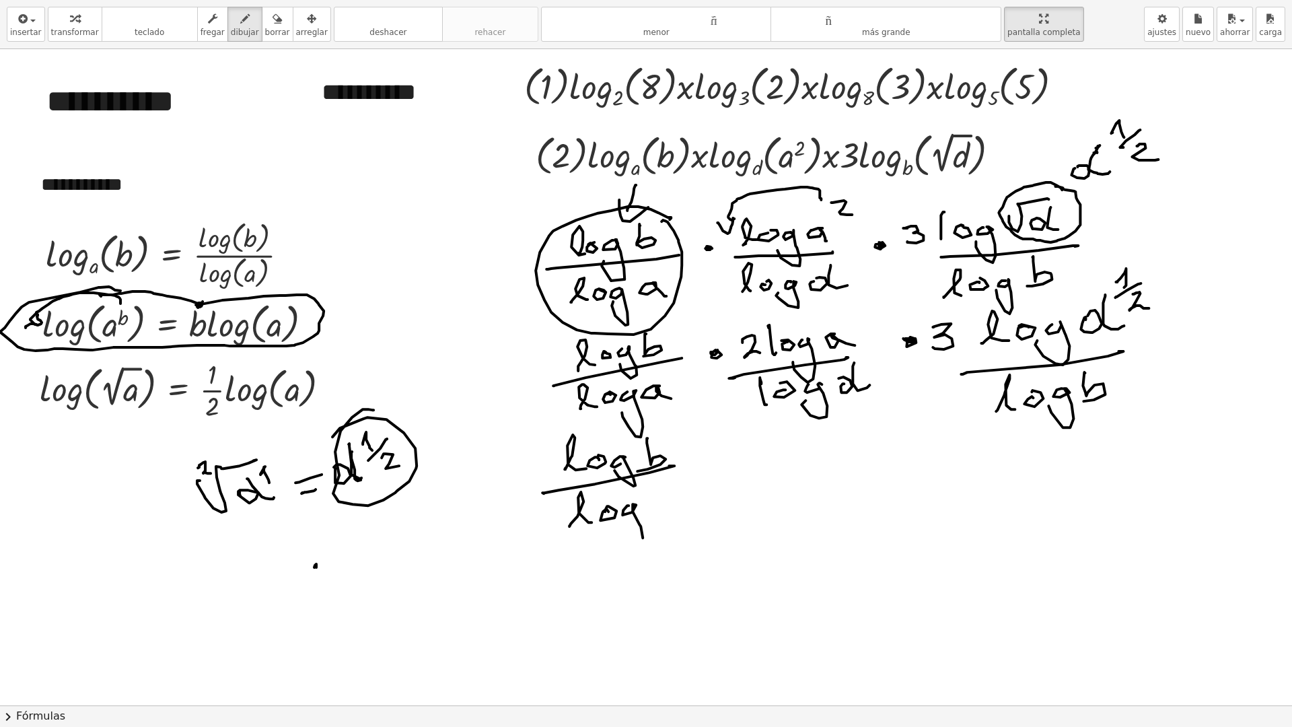
click at [618, 526] on div at bounding box center [665, 705] width 1331 height 1312
click at [678, 514] on div at bounding box center [665, 705] width 1331 height 1312
click at [706, 456] on div at bounding box center [665, 705] width 1331 height 1312
click at [762, 454] on div at bounding box center [665, 705] width 1331 height 1312
click at [777, 453] on div at bounding box center [665, 705] width 1331 height 1312
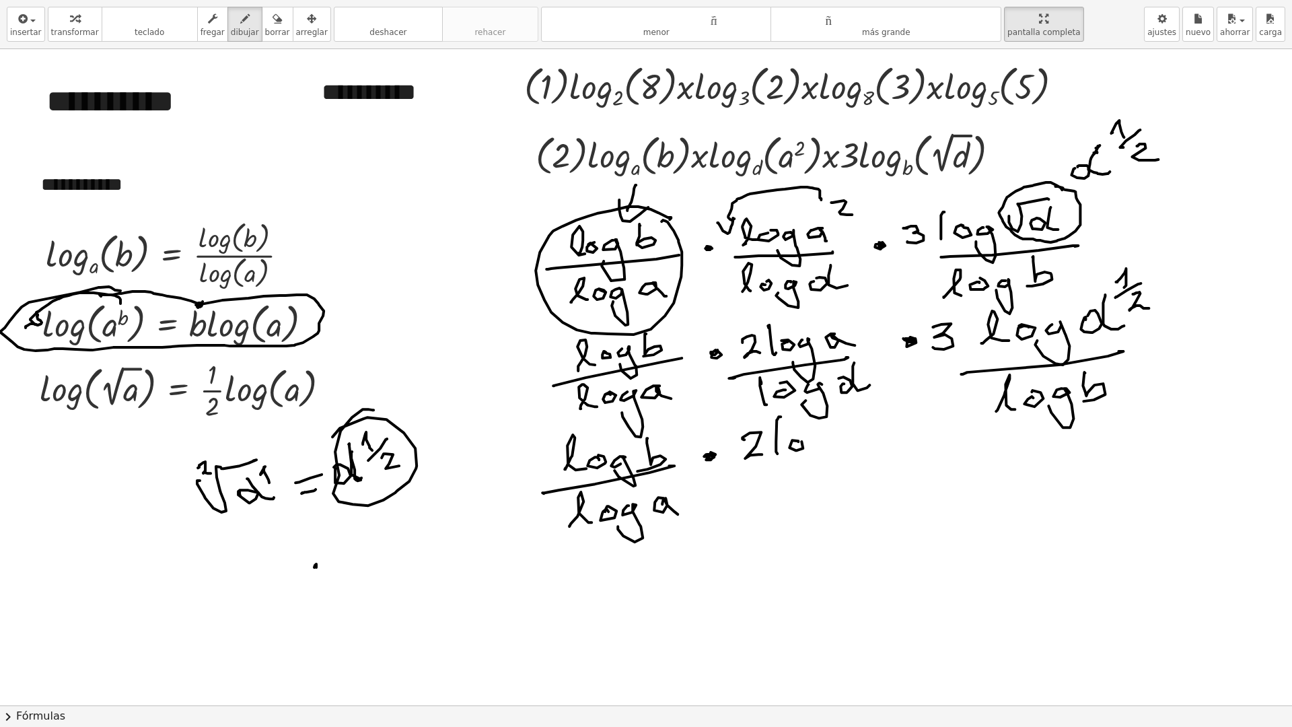
click at [791, 440] on div at bounding box center [665, 705] width 1331 height 1312
click at [821, 445] on div at bounding box center [665, 705] width 1331 height 1312
click at [805, 459] on div at bounding box center [665, 705] width 1331 height 1312
click at [855, 445] on div at bounding box center [665, 705] width 1331 height 1312
click at [852, 455] on div at bounding box center [665, 705] width 1331 height 1312
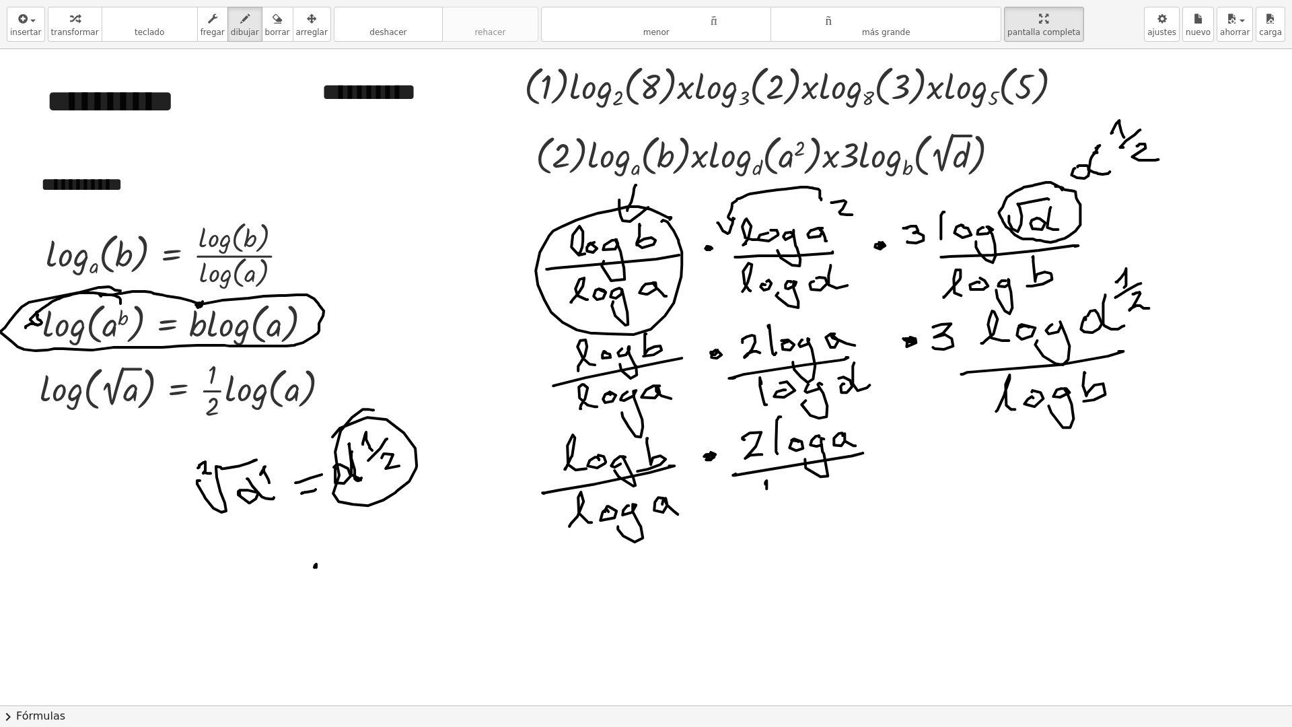
click at [774, 511] on div at bounding box center [665, 705] width 1331 height 1312
click at [785, 492] on div at bounding box center [665, 705] width 1331 height 1312
click at [797, 507] on div at bounding box center [665, 705] width 1331 height 1312
click at [835, 479] on div at bounding box center [665, 705] width 1331 height 1312
click at [862, 491] on div at bounding box center [665, 705] width 1331 height 1312
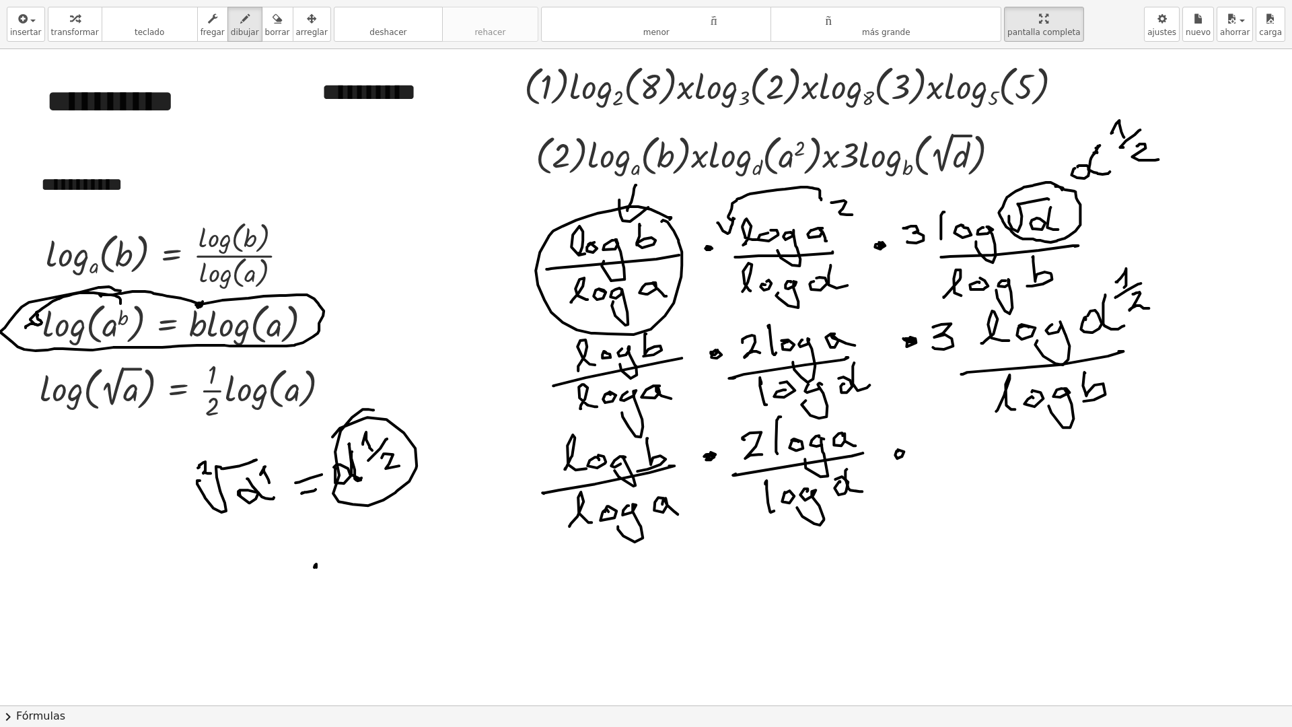
click at [898, 452] on div at bounding box center [665, 705] width 1331 height 1312
click at [394, 296] on div at bounding box center [665, 705] width 1331 height 1312
click at [1111, 250] on div at bounding box center [665, 705] width 1331 height 1312
click at [984, 310] on div at bounding box center [665, 705] width 1331 height 1312
click at [994, 307] on div at bounding box center [665, 705] width 1331 height 1312
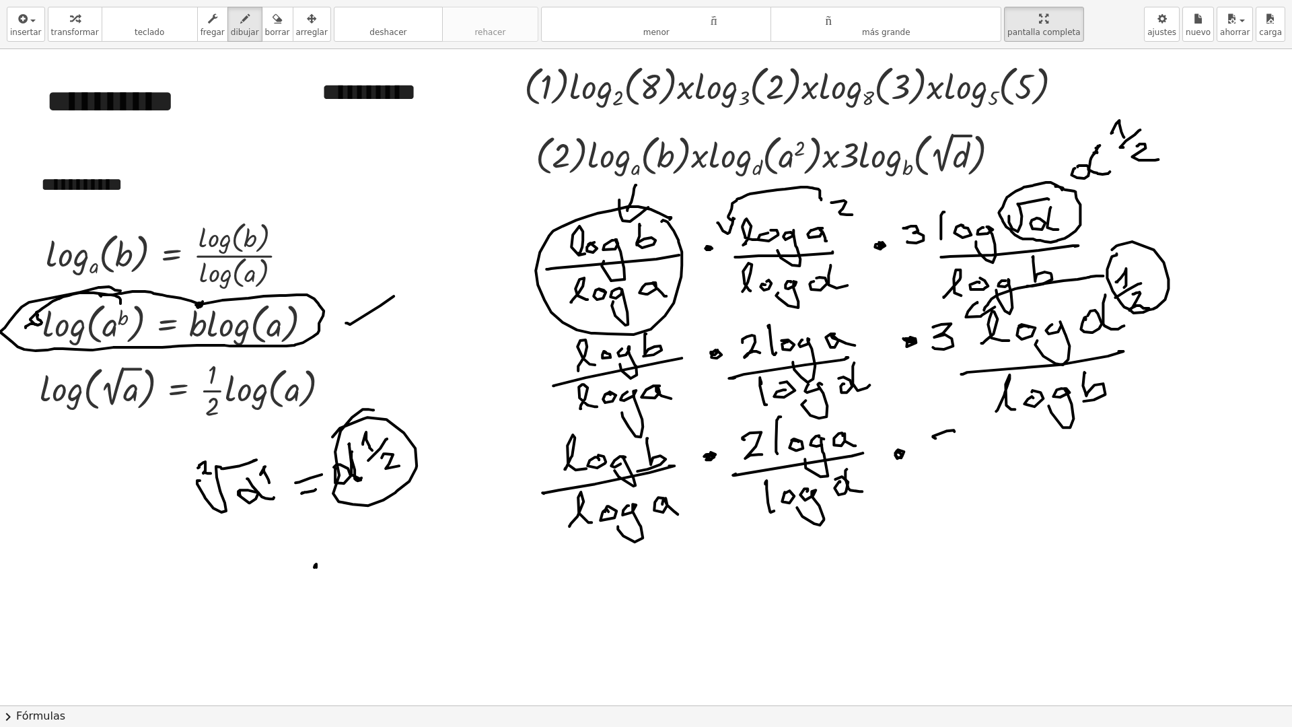
click at [940, 456] on div at bounding box center [665, 705] width 1331 height 1312
click at [979, 449] on div at bounding box center [665, 705] width 1331 height 1312
click at [1008, 451] on div at bounding box center [665, 705] width 1331 height 1312
click at [1025, 450] on div at bounding box center [665, 705] width 1331 height 1312
click at [1035, 477] on div at bounding box center [665, 705] width 1331 height 1312
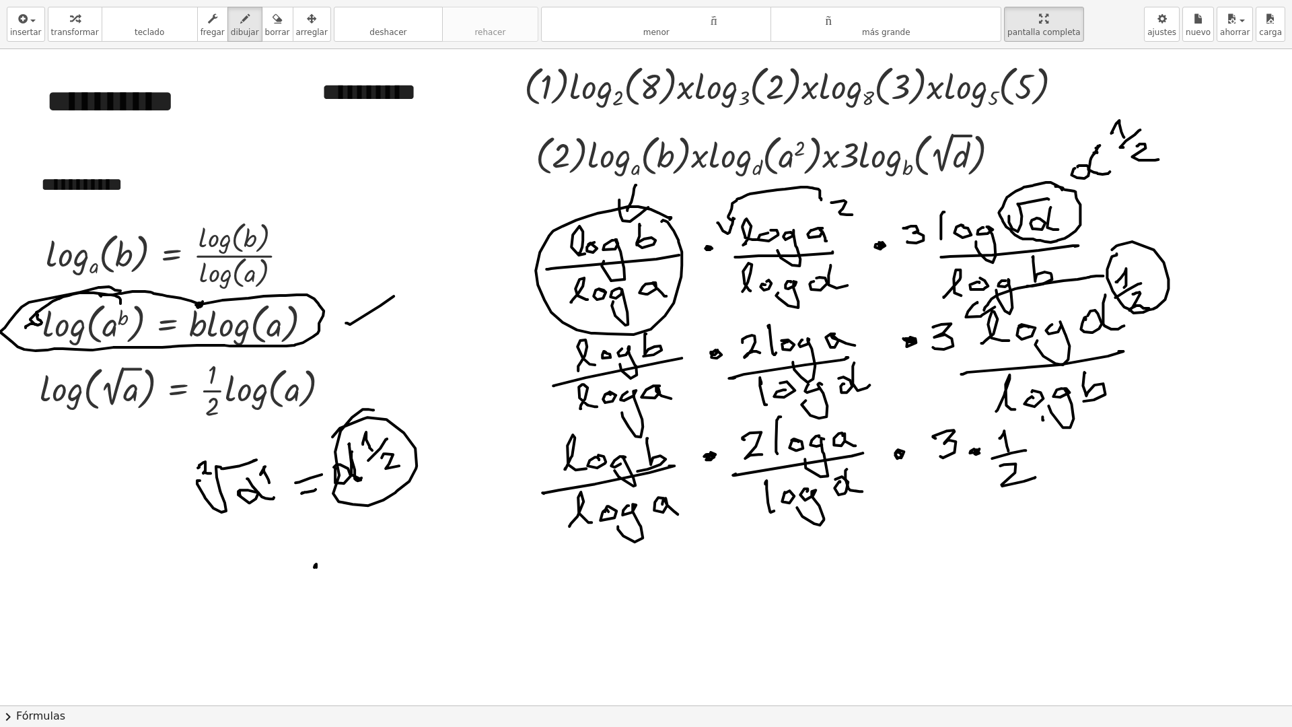
click at [1052, 449] on div at bounding box center [665, 705] width 1331 height 1312
click at [1070, 435] on div at bounding box center [665, 705] width 1331 height 1312
click at [1104, 454] on div at bounding box center [665, 705] width 1331 height 1312
click at [1130, 420] on div at bounding box center [665, 705] width 1331 height 1312
click at [1160, 435] on div at bounding box center [665, 705] width 1331 height 1312
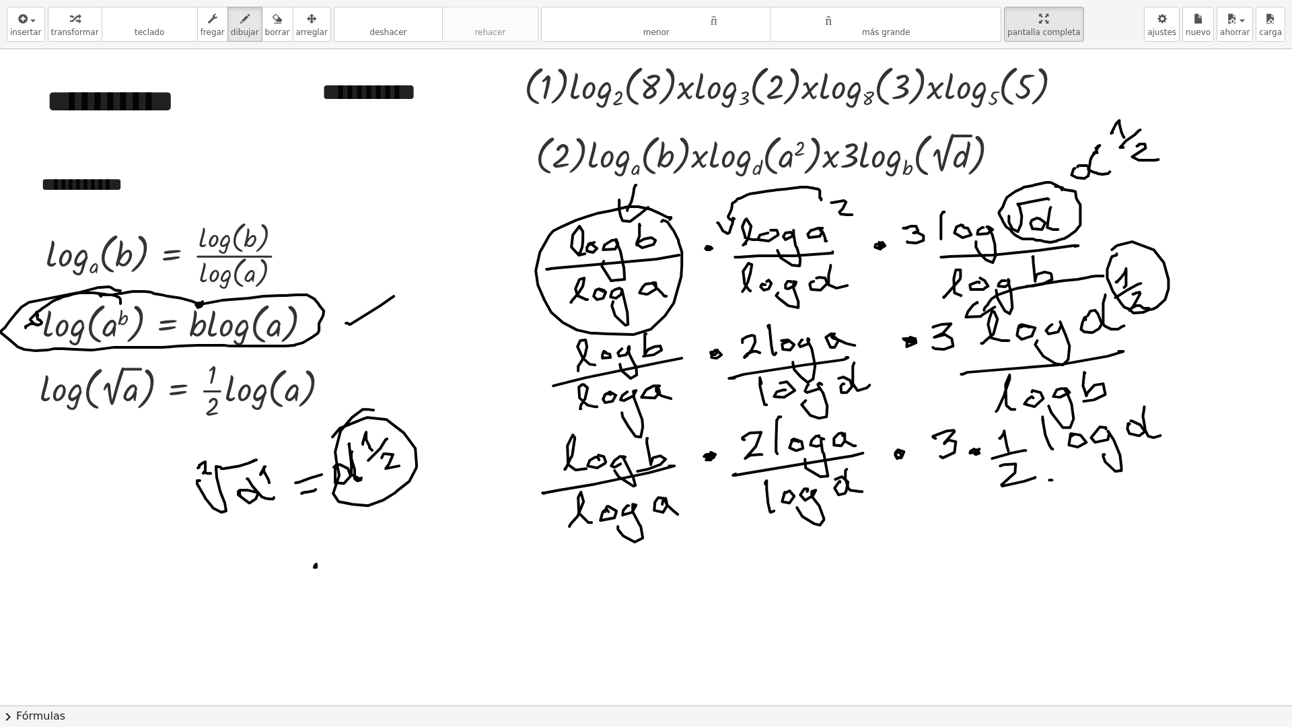
click at [1183, 459] on div at bounding box center [665, 705] width 1331 height 1312
click at [1082, 517] on div at bounding box center [665, 705] width 1331 height 1312
click at [1087, 501] on div at bounding box center [665, 705] width 1331 height 1312
click at [1102, 515] on div at bounding box center [665, 705] width 1331 height 1312
click at [1132, 506] on div at bounding box center [665, 705] width 1331 height 1312
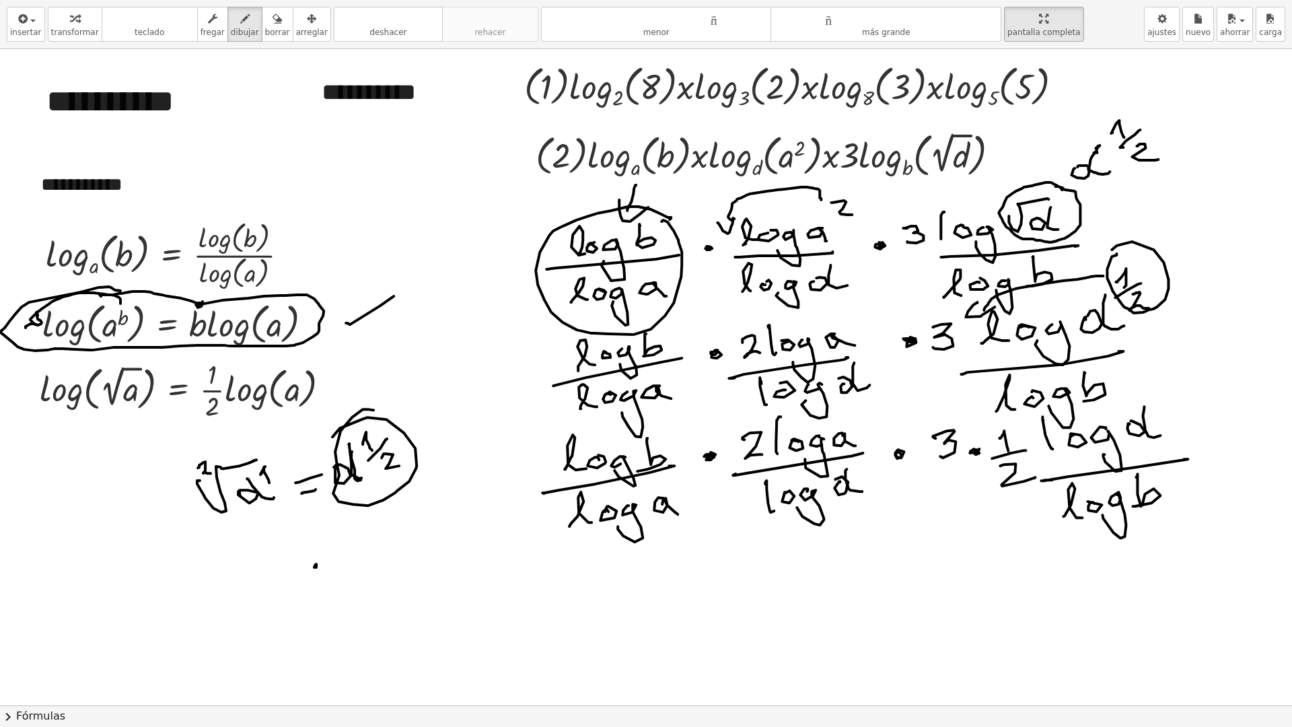
click at [1222, 452] on div at bounding box center [665, 705] width 1331 height 1312
click at [1216, 437] on div at bounding box center [665, 705] width 1331 height 1312
click at [603, 554] on div at bounding box center [665, 705] width 1331 height 1312
click at [762, 473] on div at bounding box center [665, 705] width 1331 height 1312
click at [863, 418] on div at bounding box center [665, 705] width 1331 height 1312
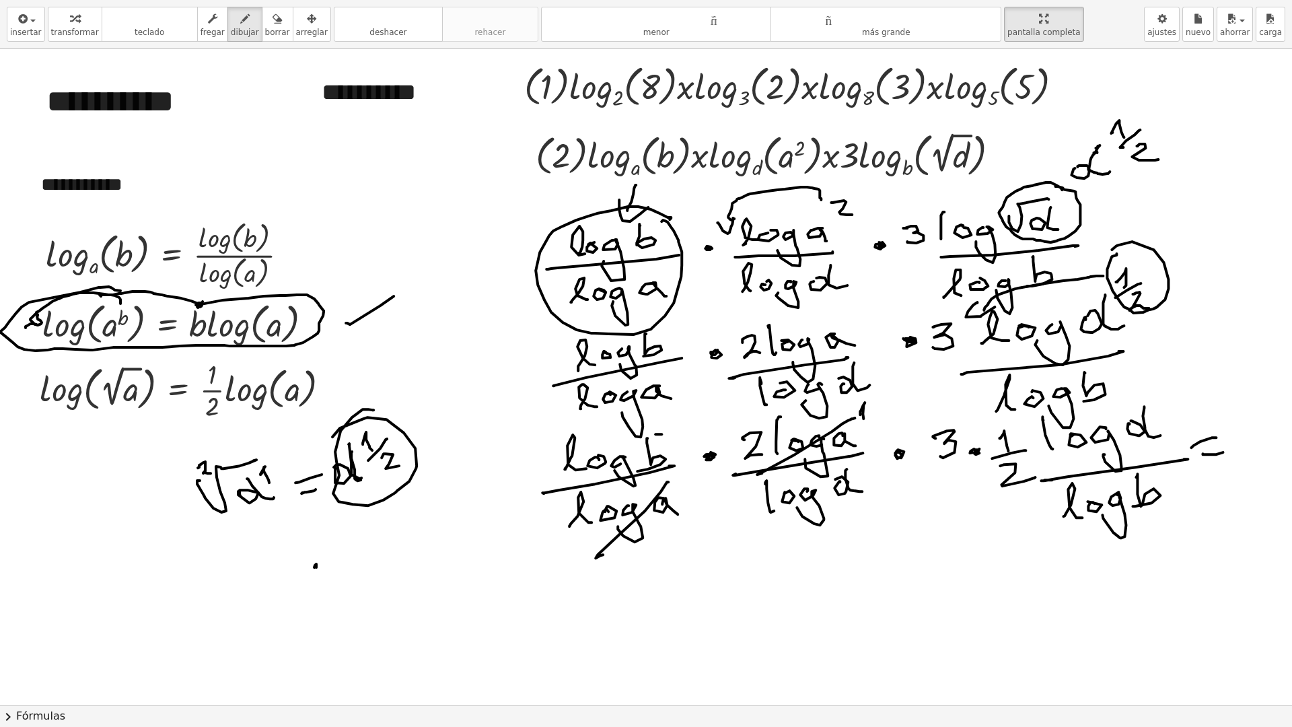
click at [591, 484] on div at bounding box center [665, 705] width 1331 height 1312
click at [1072, 544] on div at bounding box center [665, 705] width 1331 height 1312
click at [684, 431] on div at bounding box center [665, 705] width 1331 height 1312
click at [777, 531] on div at bounding box center [665, 705] width 1331 height 1312
click at [1048, 470] on div at bounding box center [665, 705] width 1331 height 1312
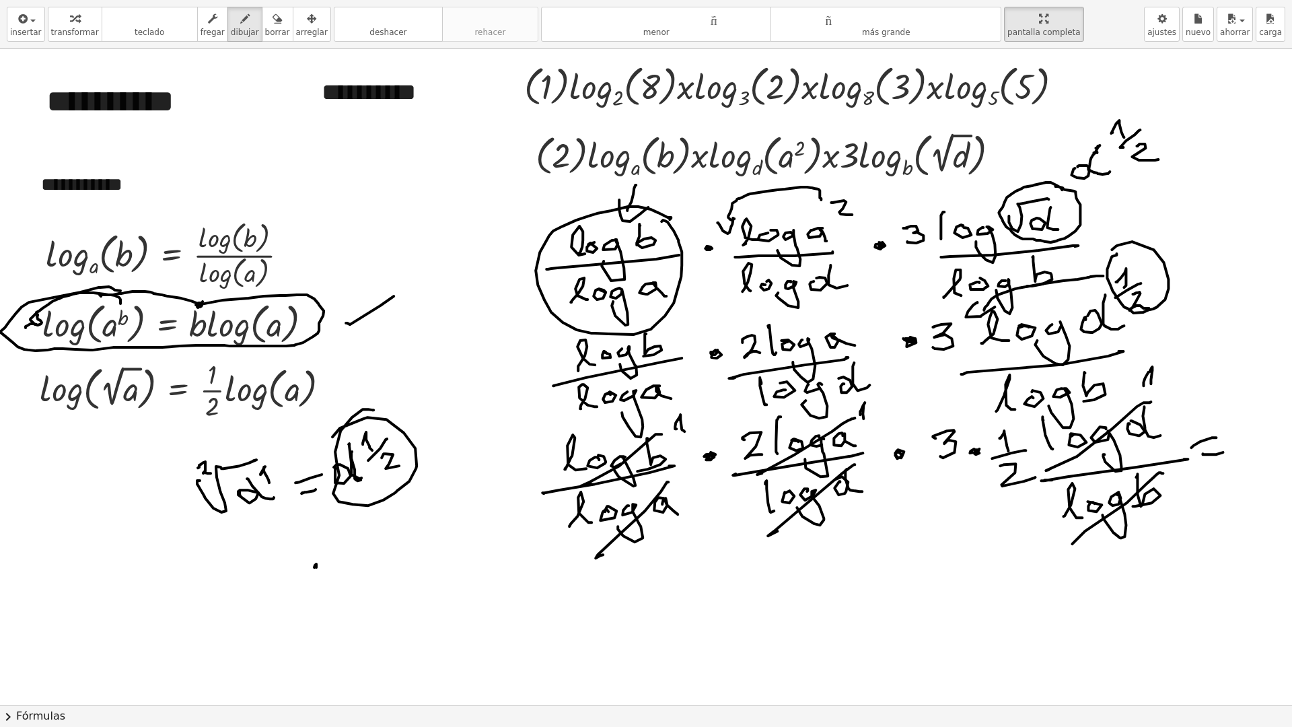
click at [1150, 383] on div at bounding box center [665, 705] width 1331 height 1312
drag, startPoint x: 770, startPoint y: 569, endPoint x: 839, endPoint y: 576, distance: 69.0
click at [789, 589] on div at bounding box center [665, 705] width 1331 height 1312
drag, startPoint x: 833, startPoint y: 575, endPoint x: 840, endPoint y: 569, distance: 9.6
click at [834, 571] on div at bounding box center [665, 705] width 1331 height 1312
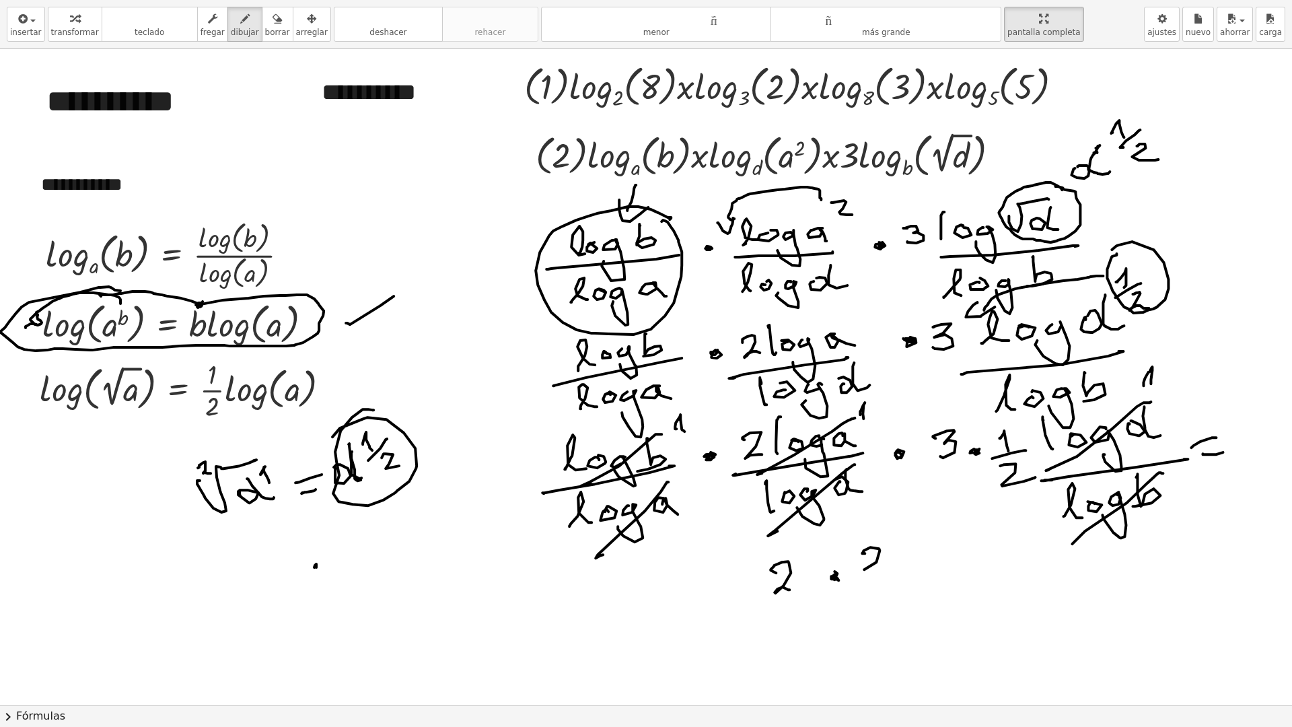
drag, startPoint x: 865, startPoint y: 553, endPoint x: 860, endPoint y: 575, distance: 22.7
click at [861, 579] on div at bounding box center [665, 705] width 1331 height 1312
click at [917, 565] on div at bounding box center [665, 705] width 1331 height 1312
click at [958, 555] on div at bounding box center [665, 705] width 1331 height 1312
click at [972, 560] on div at bounding box center [665, 705] width 1331 height 1312
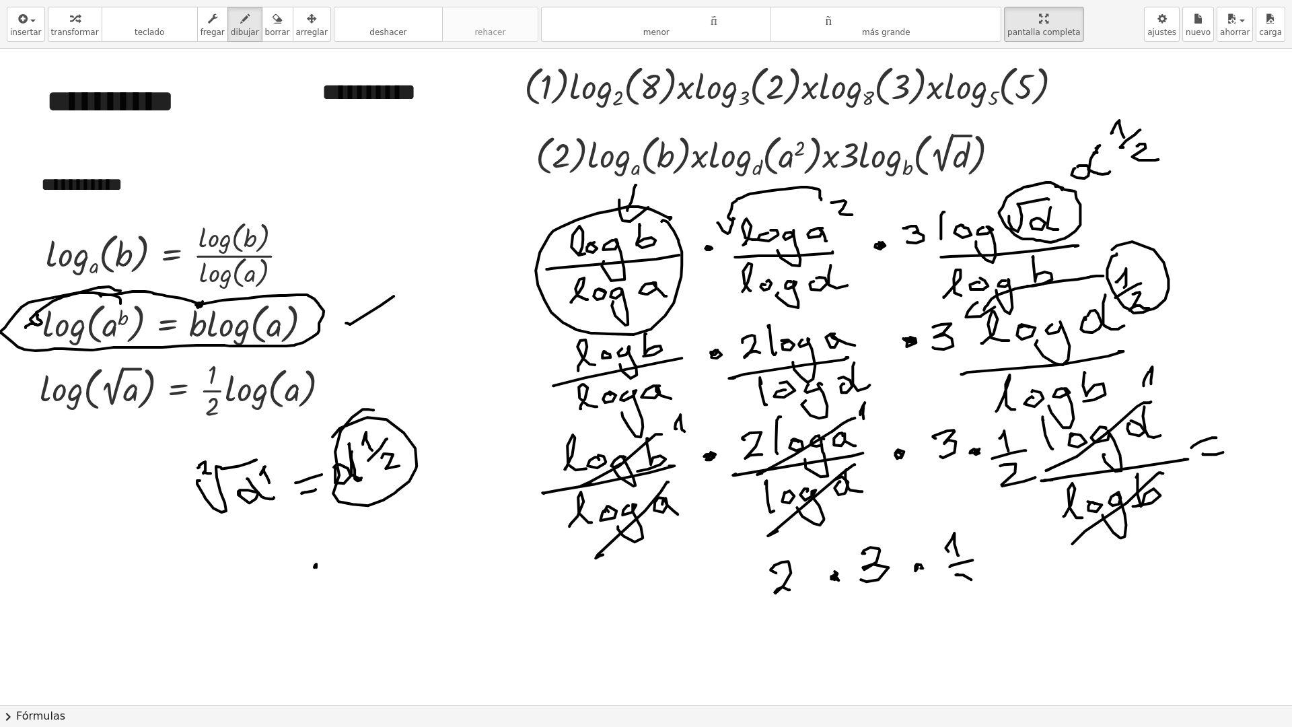
click at [977, 589] on div at bounding box center [665, 705] width 1331 height 1312
click at [1022, 558] on div at bounding box center [665, 705] width 1331 height 1312
click at [1010, 542] on div at bounding box center [665, 705] width 1331 height 1312
click at [890, 586] on div at bounding box center [665, 705] width 1331 height 1312
click at [880, 618] on div at bounding box center [665, 705] width 1331 height 1312
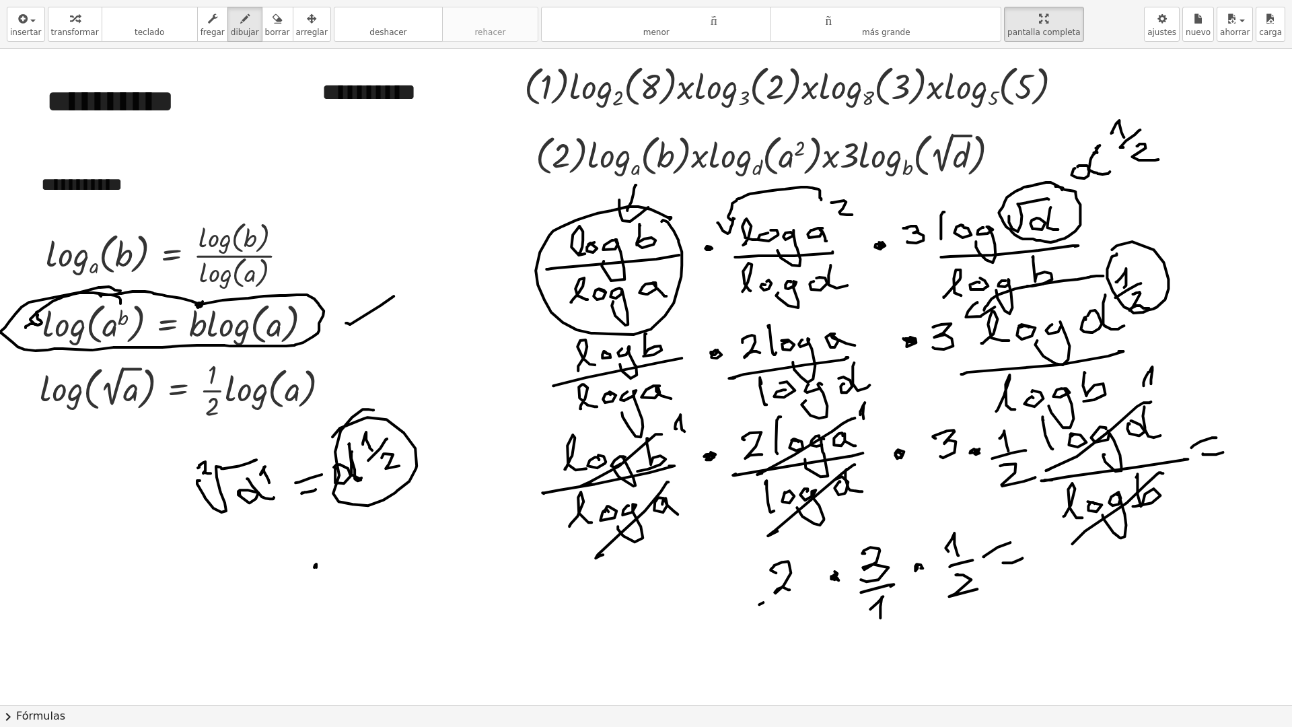
click at [794, 597] on div at bounding box center [665, 705] width 1331 height 1312
click at [786, 632] on div at bounding box center [665, 705] width 1331 height 1312
click at [1015, 560] on div at bounding box center [665, 705] width 1331 height 1312
drag, startPoint x: 1047, startPoint y: 524, endPoint x: 1051, endPoint y: 539, distance: 15.3
click at [1040, 538] on div at bounding box center [665, 705] width 1331 height 1312
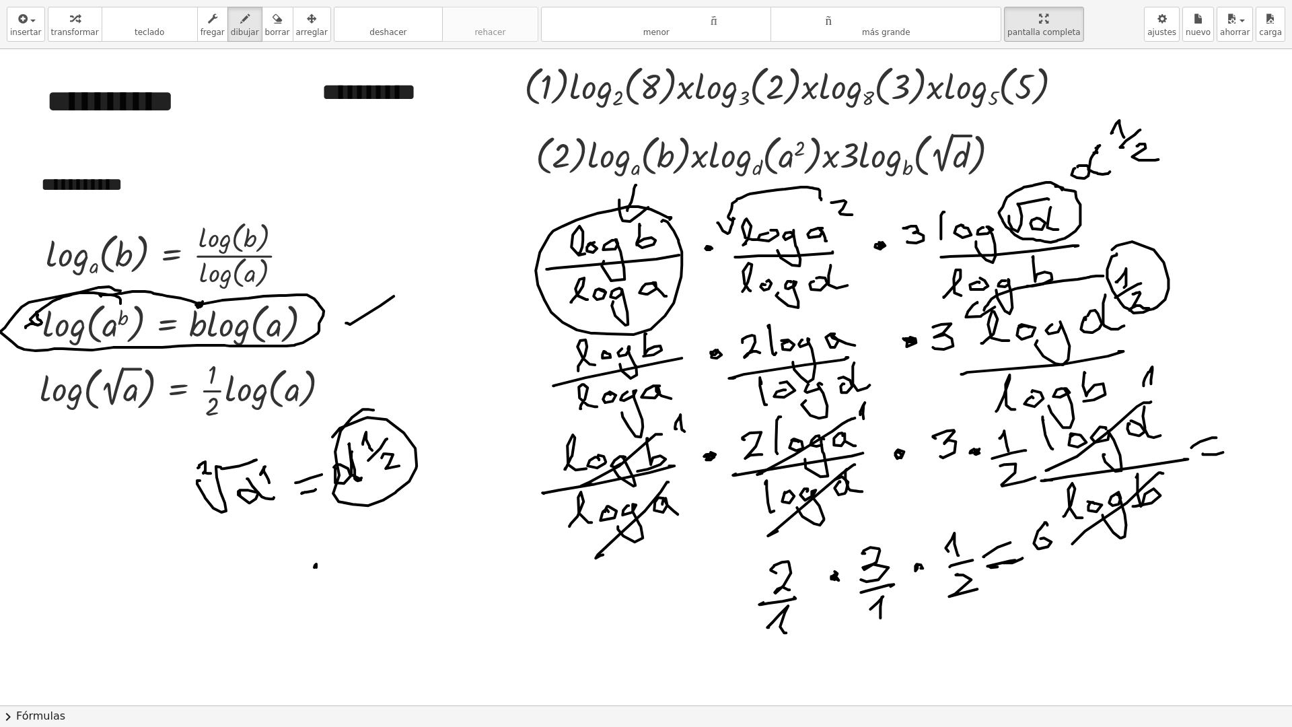
drag, startPoint x: 1054, startPoint y: 555, endPoint x: 1061, endPoint y: 553, distance: 7.7
click at [1073, 547] on div at bounding box center [665, 705] width 1331 height 1312
drag, startPoint x: 1056, startPoint y: 575, endPoint x: 1094, endPoint y: 574, distance: 37.7
click at [1078, 587] on div at bounding box center [665, 705] width 1331 height 1312
drag, startPoint x: 1101, startPoint y: 558, endPoint x: 1091, endPoint y: 550, distance: 13.4
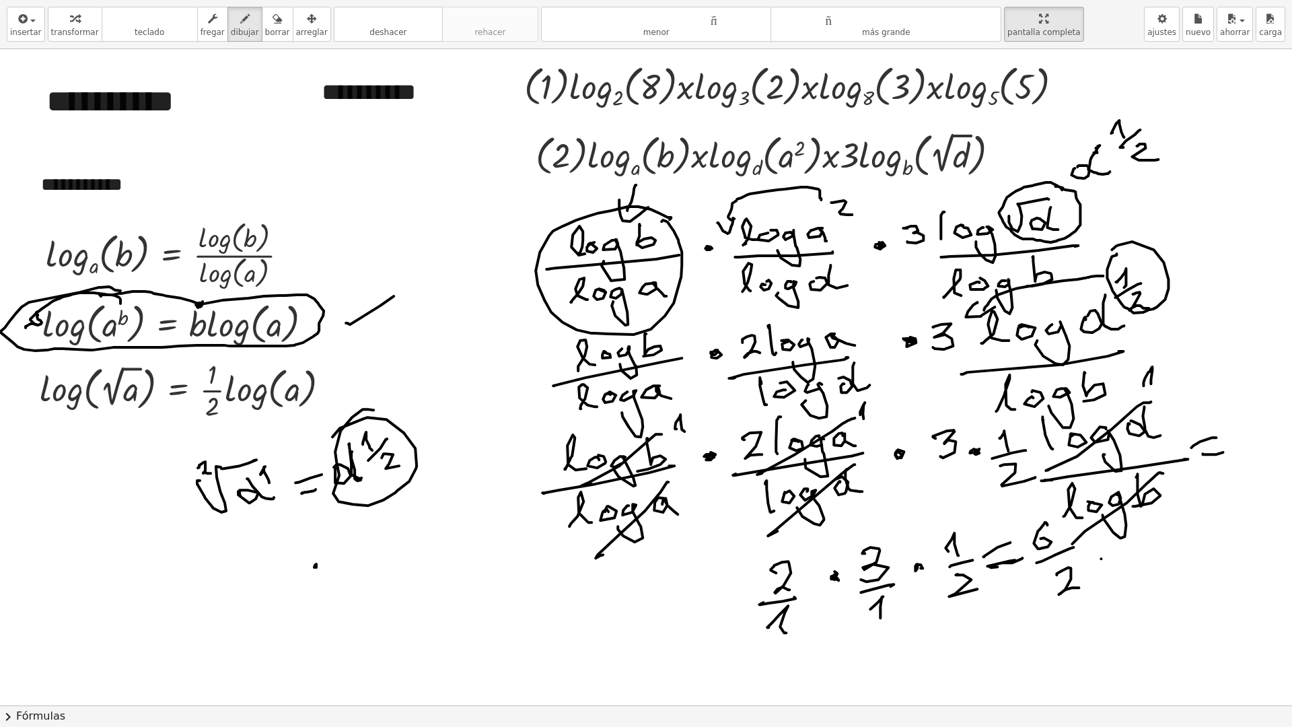
click at [1120, 551] on div at bounding box center [665, 705] width 1331 height 1312
drag, startPoint x: 1091, startPoint y: 550, endPoint x: 1060, endPoint y: 571, distance: 36.8
click at [1108, 540] on div at bounding box center [665, 705] width 1331 height 1312
drag, startPoint x: 1152, startPoint y: 534, endPoint x: 1152, endPoint y: 550, distance: 16.2
click at [1157, 556] on div at bounding box center [665, 705] width 1331 height 1312
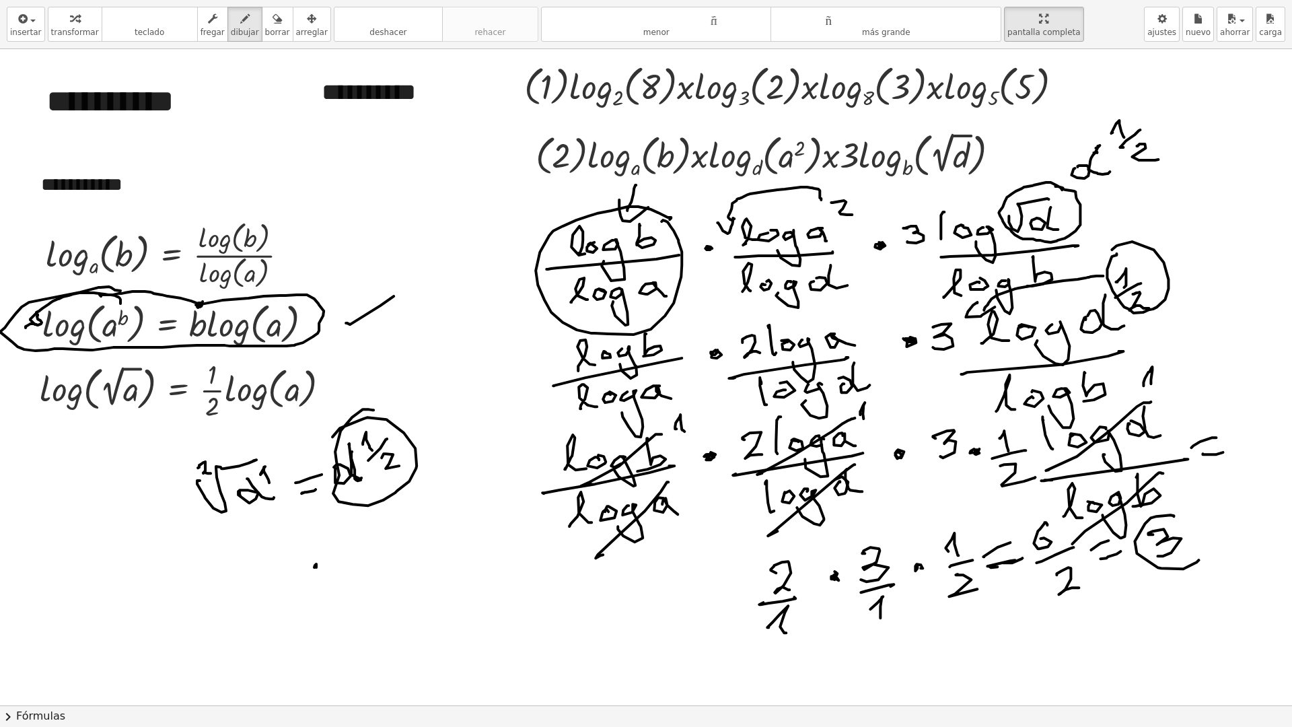
drag, startPoint x: 1170, startPoint y: 515, endPoint x: 1130, endPoint y: 560, distance: 61.0
click at [1148, 521] on div at bounding box center [665, 705] width 1331 height 1312
drag, startPoint x: 1231, startPoint y: 551, endPoint x: 1211, endPoint y: 576, distance: 31.6
click at [1194, 589] on div at bounding box center [665, 705] width 1331 height 1312
click at [1198, 597] on div at bounding box center [665, 705] width 1331 height 1312
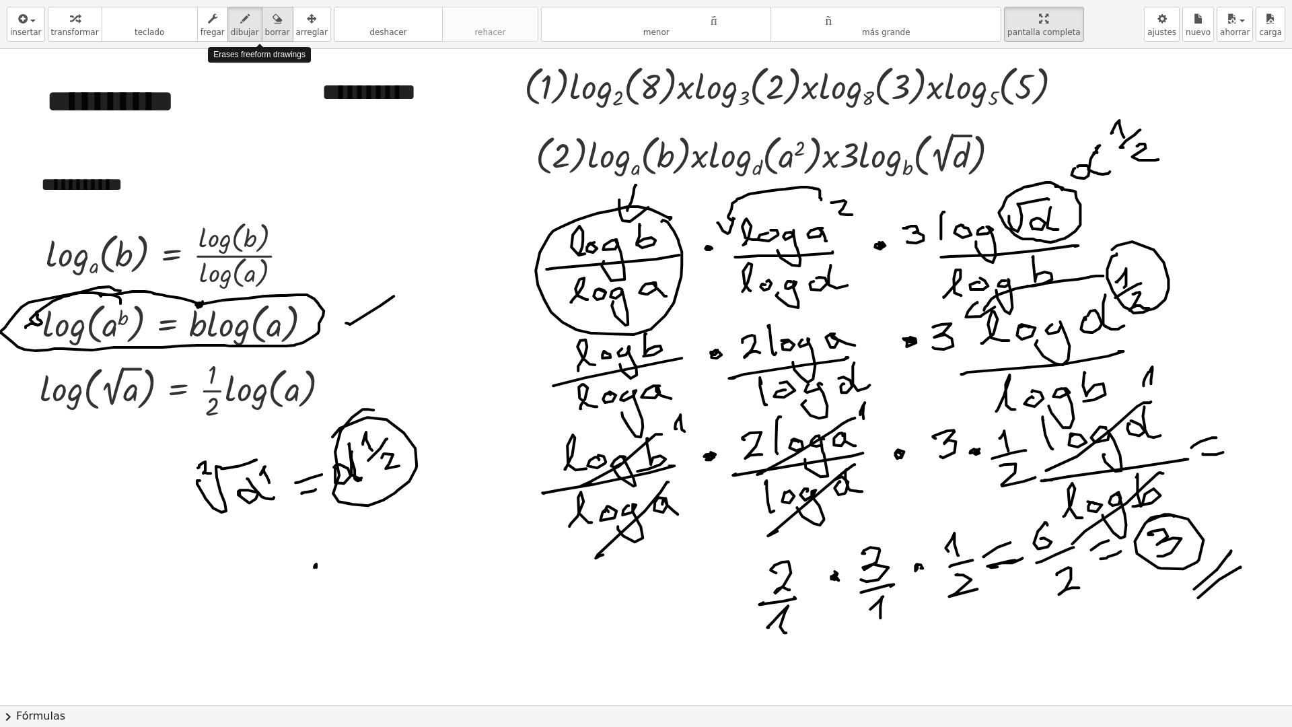
click at [264, 26] on button "borrar" at bounding box center [278, 24] width 32 height 35
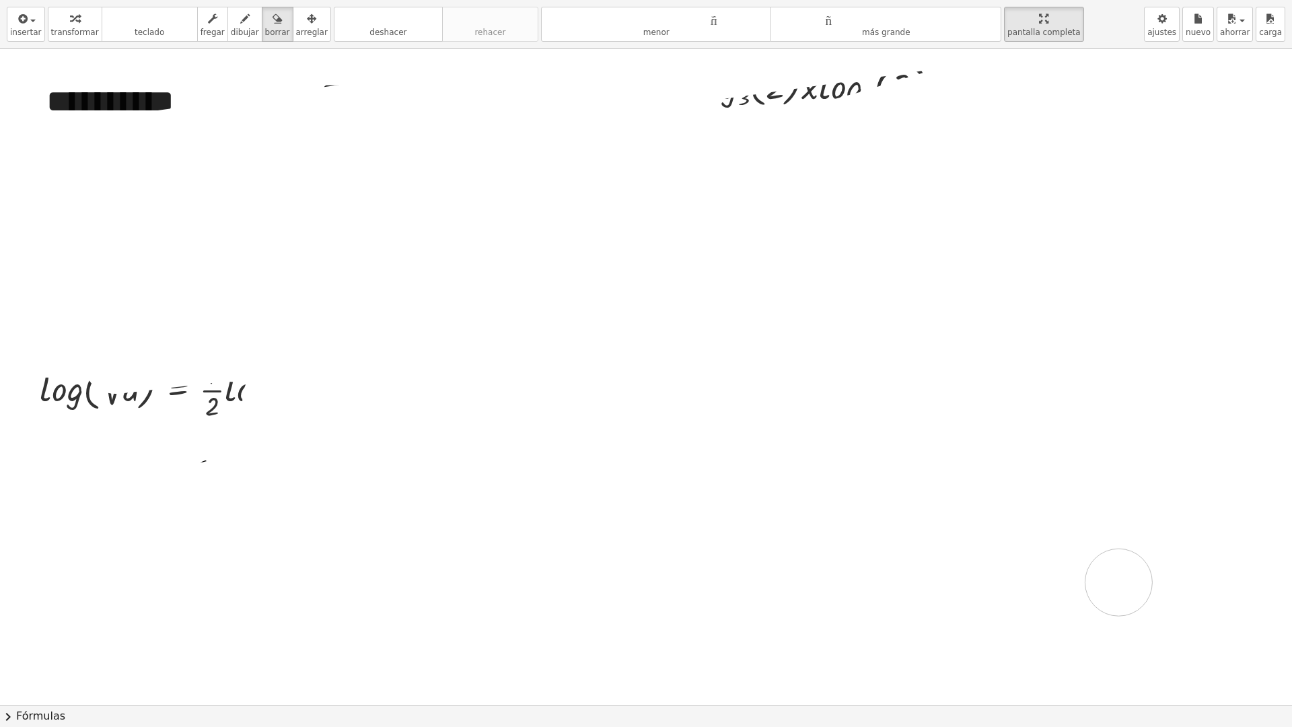
drag, startPoint x: 84, startPoint y: 213, endPoint x: 11, endPoint y: 345, distance: 150.9
click at [1057, 513] on div at bounding box center [665, 705] width 1331 height 1312
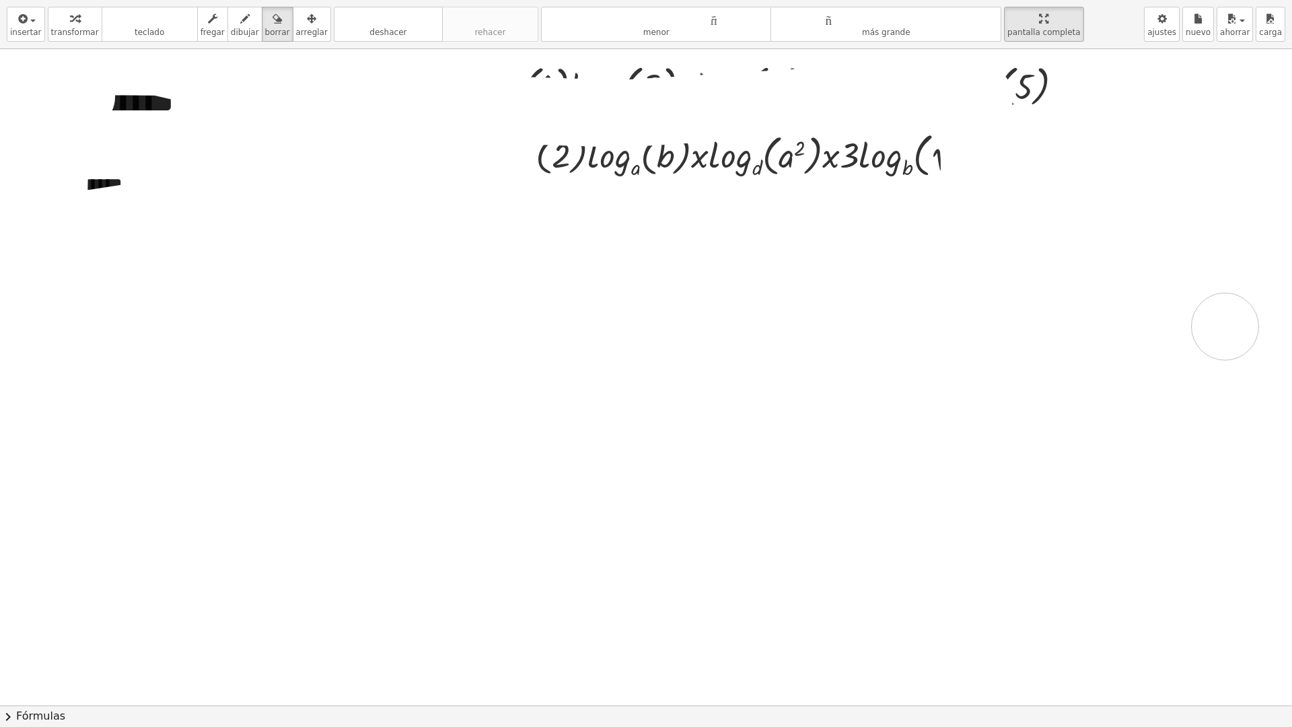
drag, startPoint x: 11, startPoint y: 345, endPoint x: 1229, endPoint y: 326, distance: 1217.9
click at [1227, 326] on div at bounding box center [665, 705] width 1331 height 1312
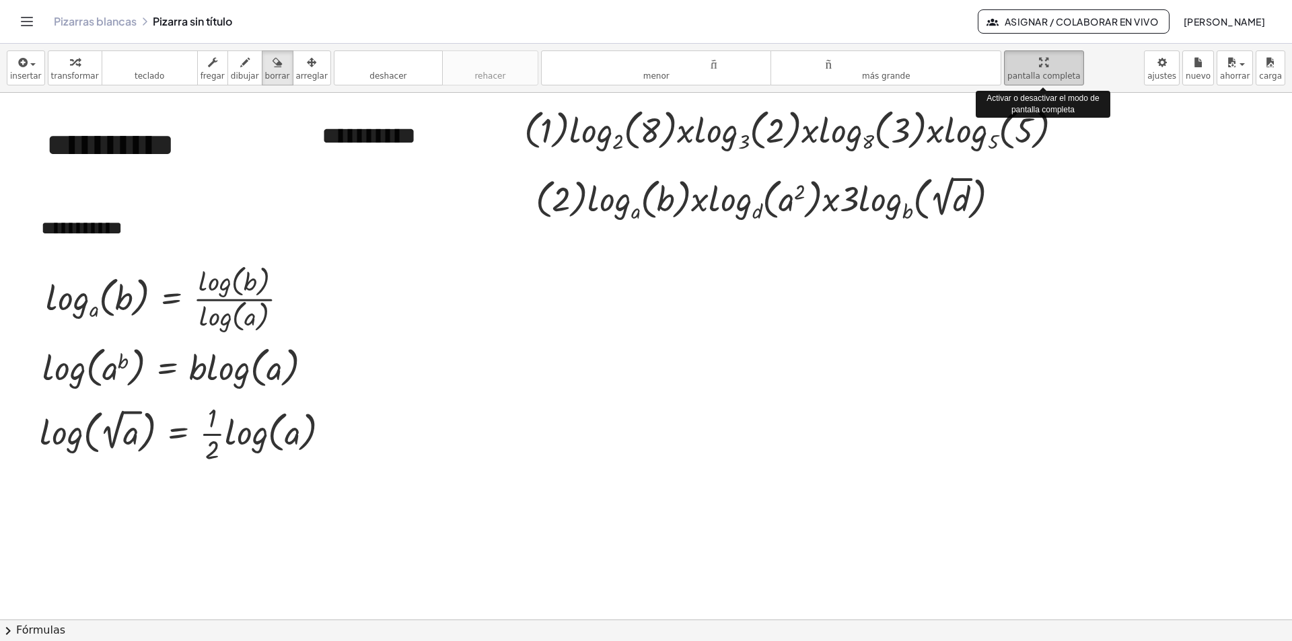
click at [1039, 61] on icon "button" at bounding box center [1043, 62] width 9 height 16
drag, startPoint x: 1023, startPoint y: 56, endPoint x: 1023, endPoint y: 114, distance: 58.5
click at [1023, 114] on div "**********" at bounding box center [646, 342] width 1292 height 597
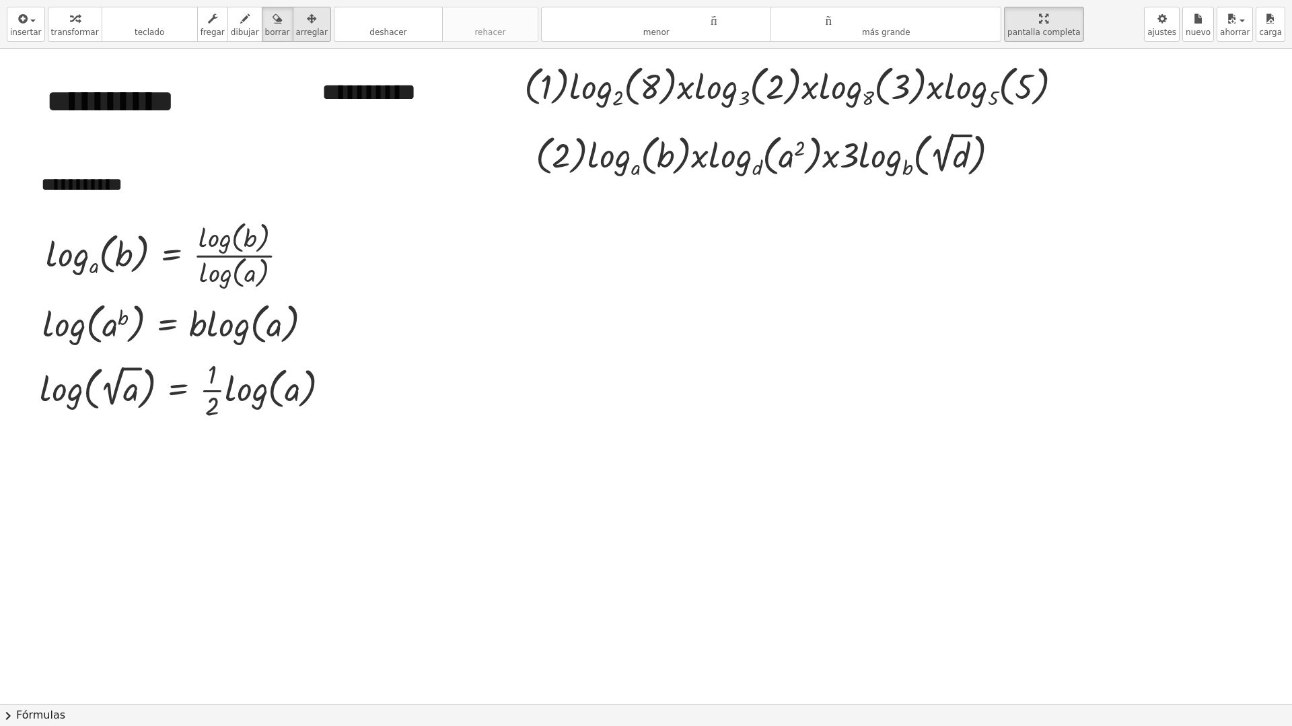
click at [307, 22] on icon "button" at bounding box center [311, 19] width 9 height 16
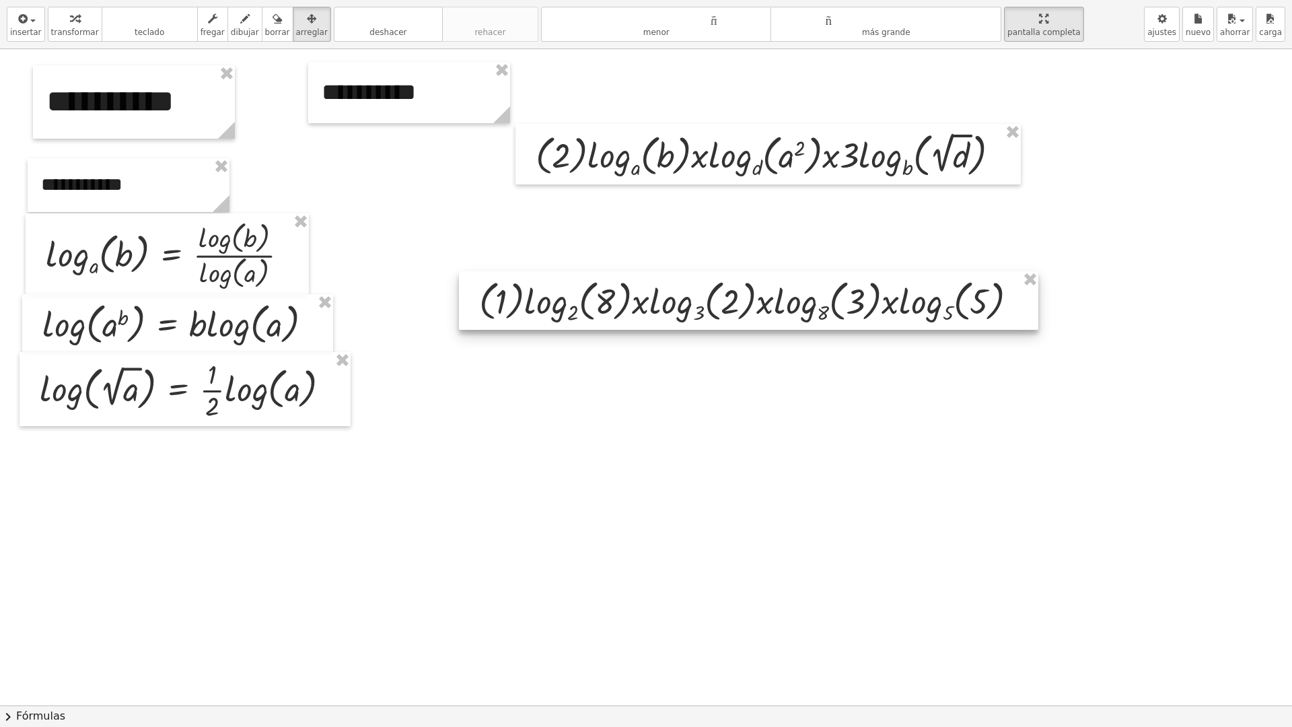
drag, startPoint x: 852, startPoint y: 85, endPoint x: 807, endPoint y: 300, distance: 219.3
click at [807, 300] on div at bounding box center [748, 300] width 579 height 59
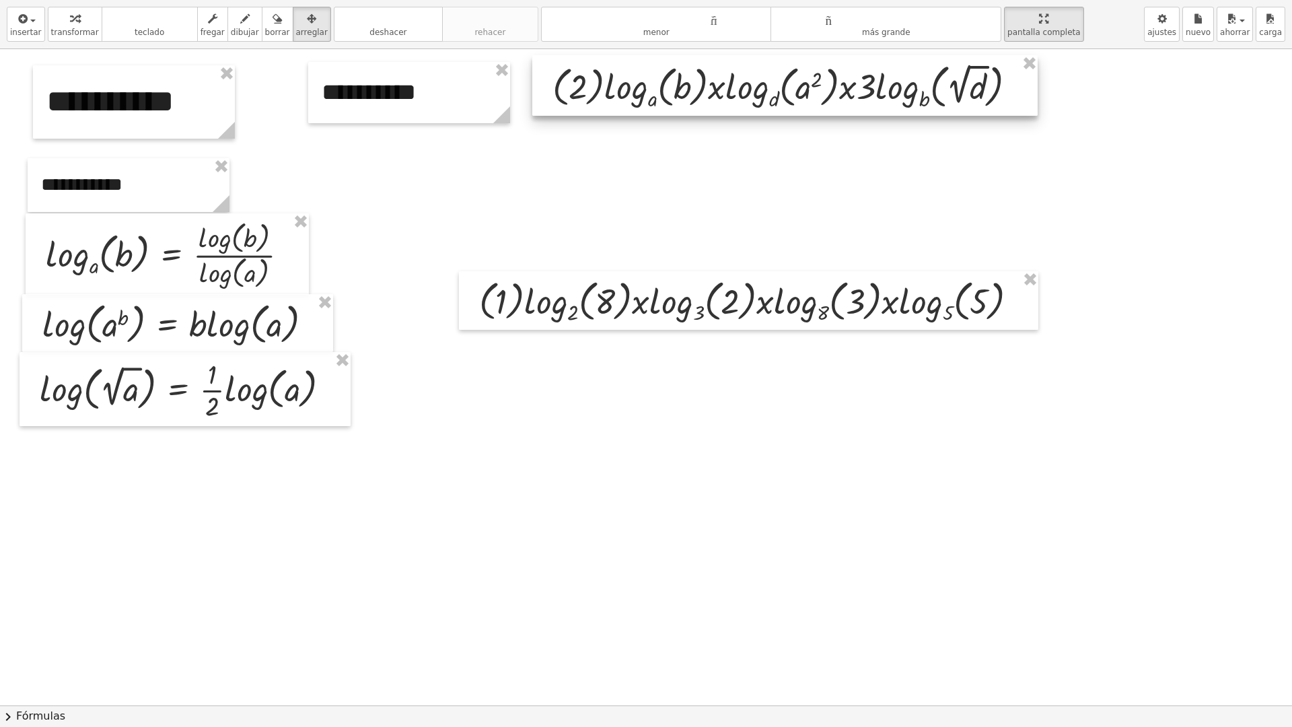
drag, startPoint x: 762, startPoint y: 158, endPoint x: 779, endPoint y: 89, distance: 70.7
click at [779, 89] on div at bounding box center [784, 85] width 505 height 61
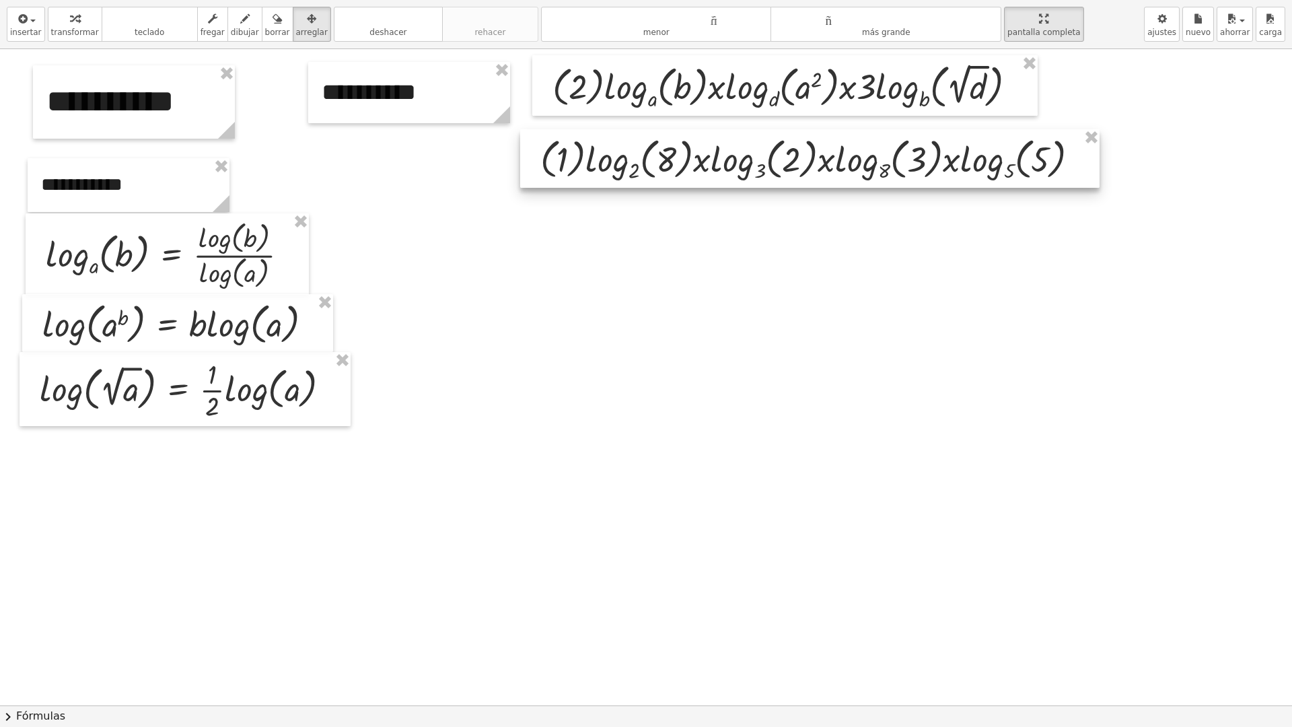
drag, startPoint x: 717, startPoint y: 317, endPoint x: 778, endPoint y: 175, distance: 154.6
click at [778, 175] on div at bounding box center [809, 158] width 579 height 59
click at [240, 17] on icon "button" at bounding box center [244, 19] width 9 height 16
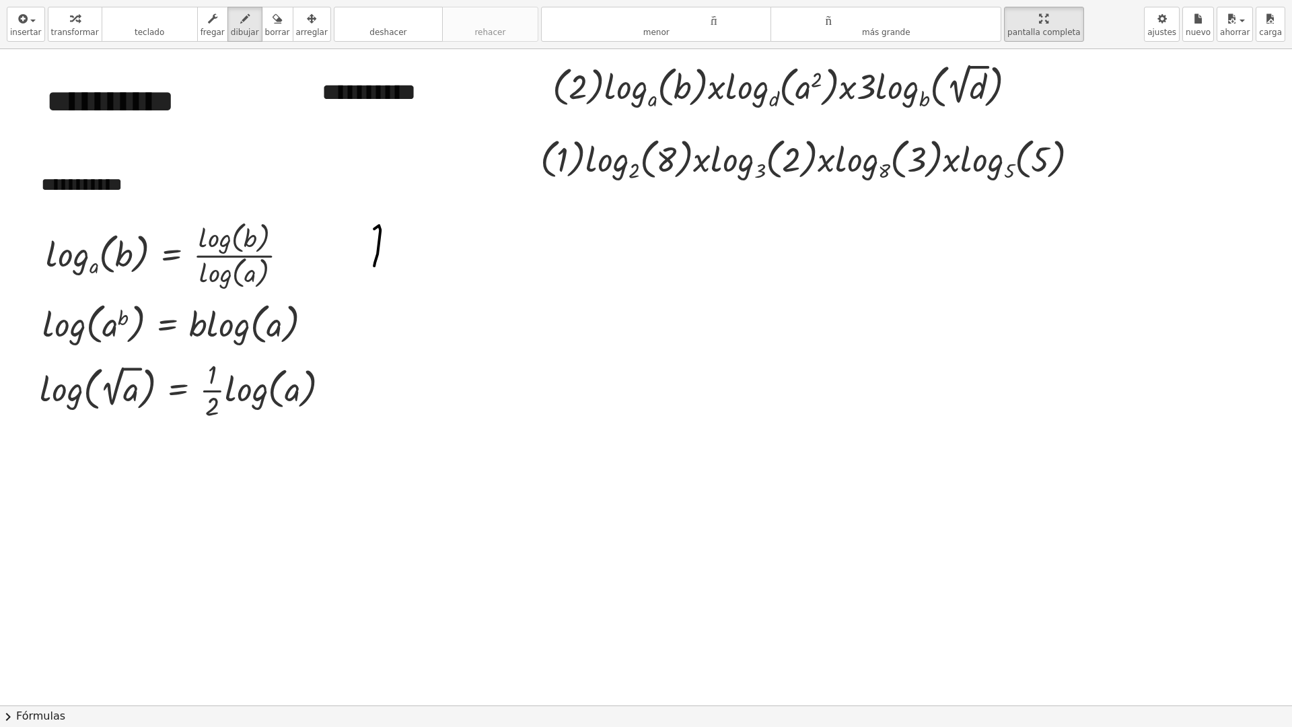
drag, startPoint x: 375, startPoint y: 262, endPoint x: 390, endPoint y: 262, distance: 14.8
click at [389, 264] on div at bounding box center [665, 705] width 1331 height 1312
drag, startPoint x: 392, startPoint y: 263, endPoint x: 395, endPoint y: 256, distance: 7.9
click at [392, 255] on div at bounding box center [665, 705] width 1331 height 1312
drag, startPoint x: 415, startPoint y: 250, endPoint x: 417, endPoint y: 268, distance: 18.3
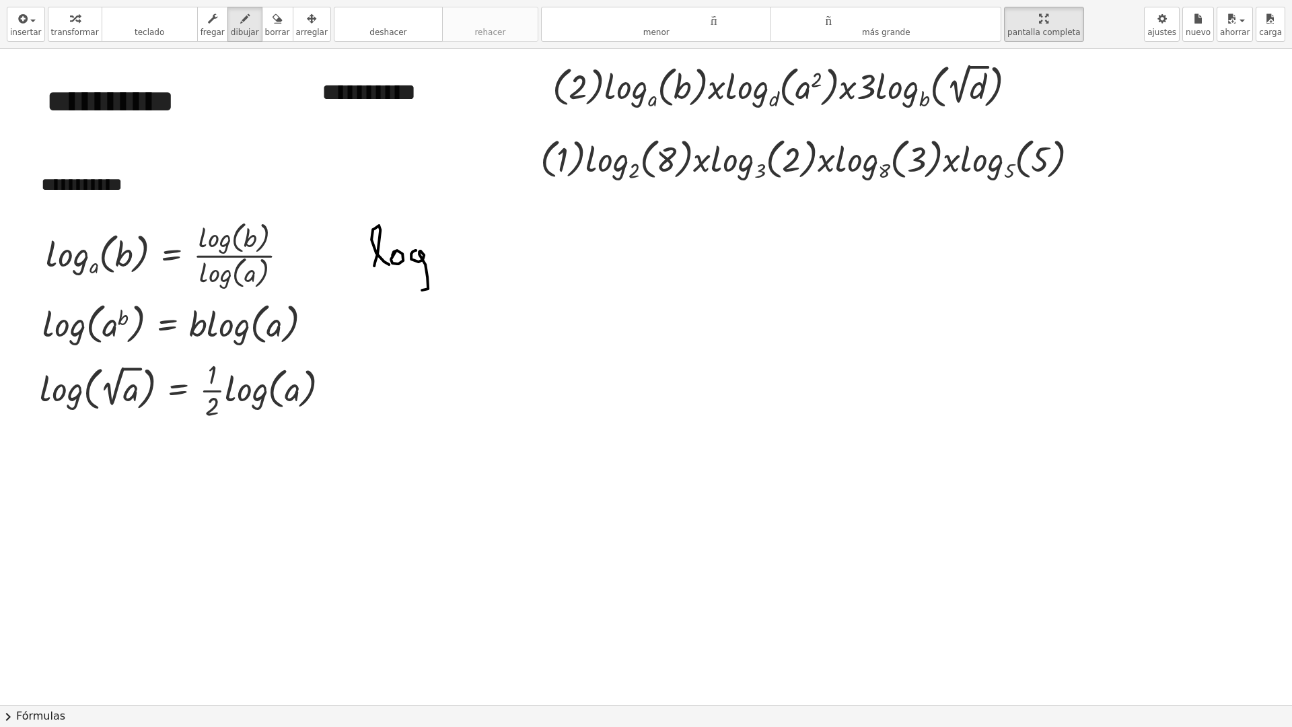
click at [410, 272] on div at bounding box center [665, 705] width 1331 height 1312
drag, startPoint x: 463, startPoint y: 237, endPoint x: 450, endPoint y: 268, distance: 33.5
click at [441, 262] on div at bounding box center [665, 705] width 1331 height 1312
click at [423, 296] on div at bounding box center [665, 705] width 1331 height 1312
drag, startPoint x: 480, startPoint y: 266, endPoint x: 495, endPoint y: 261, distance: 15.5
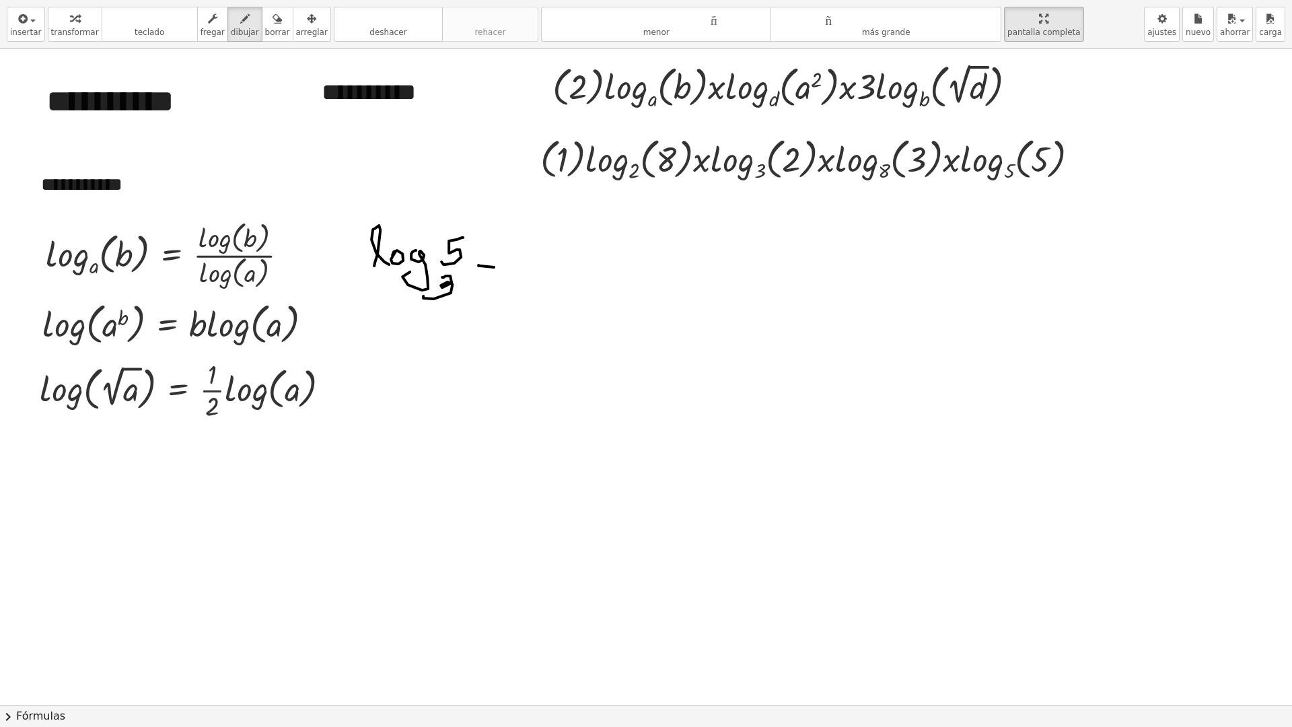
click at [502, 266] on div at bounding box center [665, 705] width 1331 height 1312
drag, startPoint x: 487, startPoint y: 258, endPoint x: 523, endPoint y: 254, distance: 36.0
click at [505, 250] on div at bounding box center [665, 705] width 1331 height 1312
drag, startPoint x: 539, startPoint y: 237, endPoint x: 555, endPoint y: 250, distance: 20.6
click at [546, 256] on div at bounding box center [665, 705] width 1331 height 1312
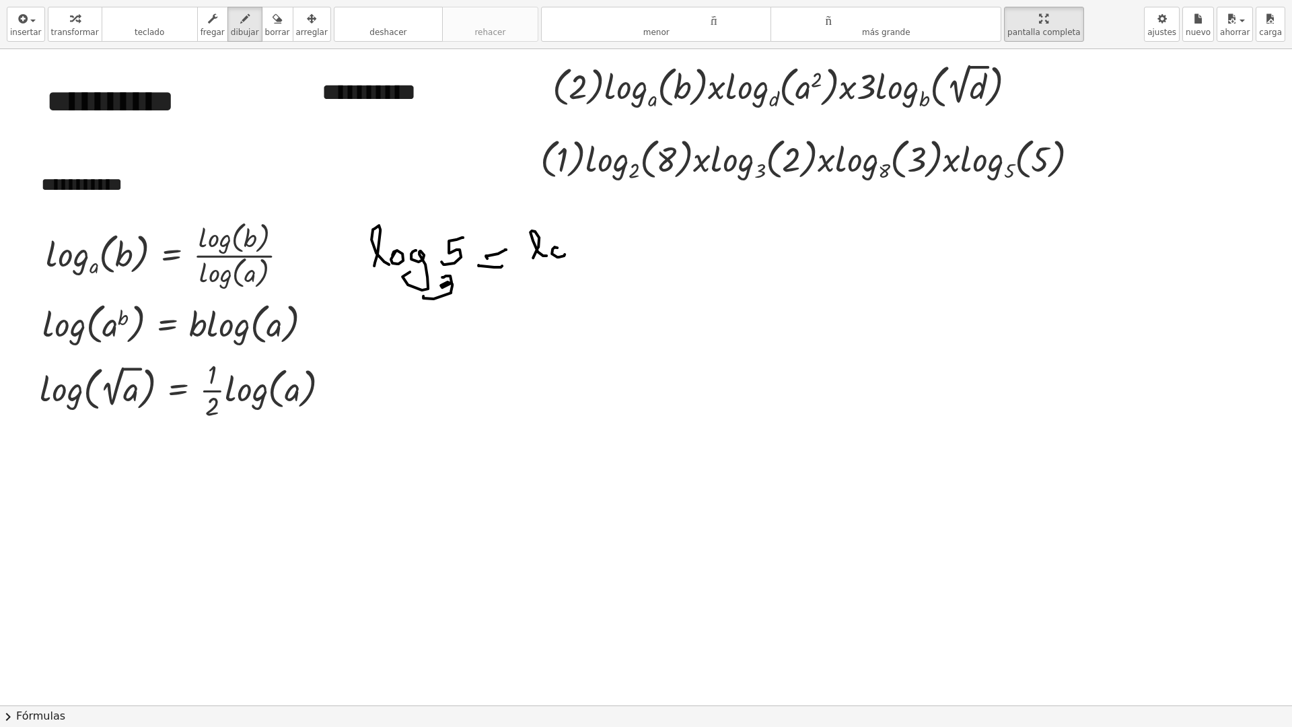
drag, startPoint x: 558, startPoint y: 257, endPoint x: 564, endPoint y: 250, distance: 9.1
click at [554, 248] on div at bounding box center [665, 705] width 1331 height 1312
drag, startPoint x: 577, startPoint y: 246, endPoint x: 580, endPoint y: 257, distance: 11.3
click at [572, 264] on div at bounding box center [665, 705] width 1331 height 1312
drag, startPoint x: 608, startPoint y: 234, endPoint x: 599, endPoint y: 254, distance: 22.0
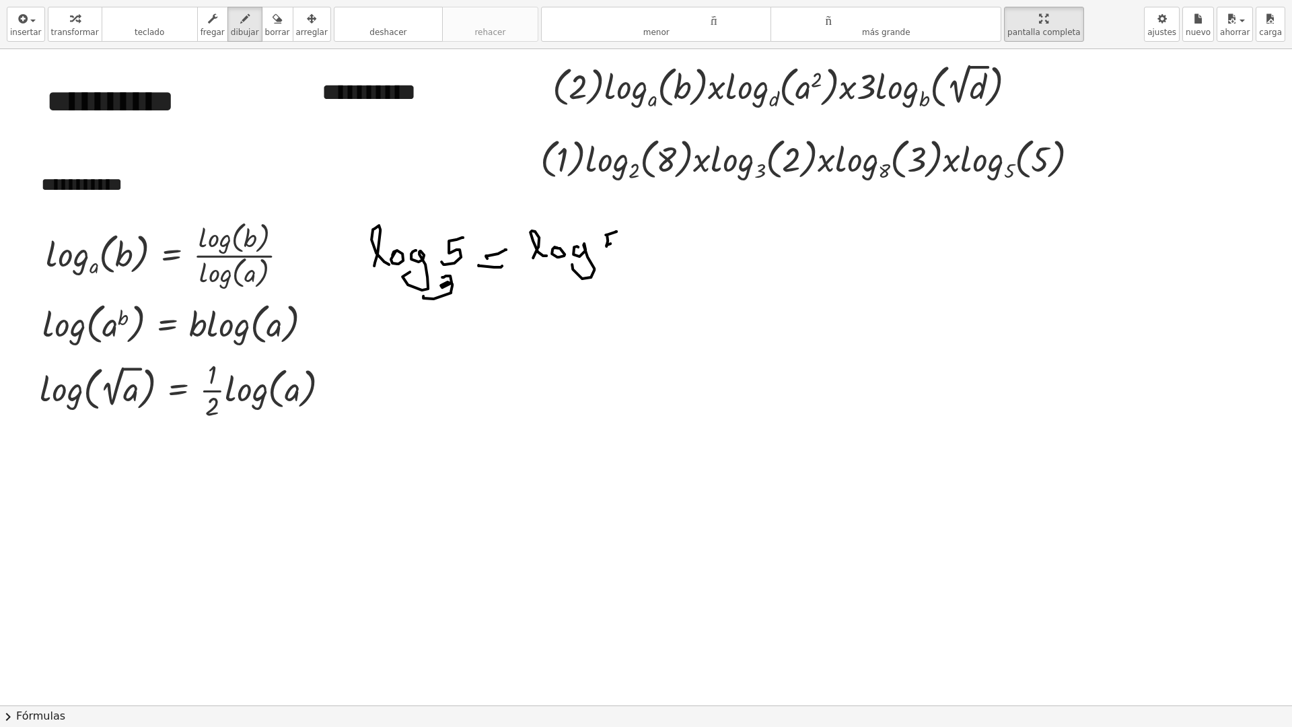
click at [597, 255] on div at bounding box center [665, 705] width 1331 height 1312
drag, startPoint x: 522, startPoint y: 284, endPoint x: 587, endPoint y: 275, distance: 65.8
click at [608, 269] on div at bounding box center [665, 705] width 1331 height 1312
drag, startPoint x: 538, startPoint y: 289, endPoint x: 542, endPoint y: 302, distance: 13.4
click at [538, 307] on div at bounding box center [665, 705] width 1331 height 1312
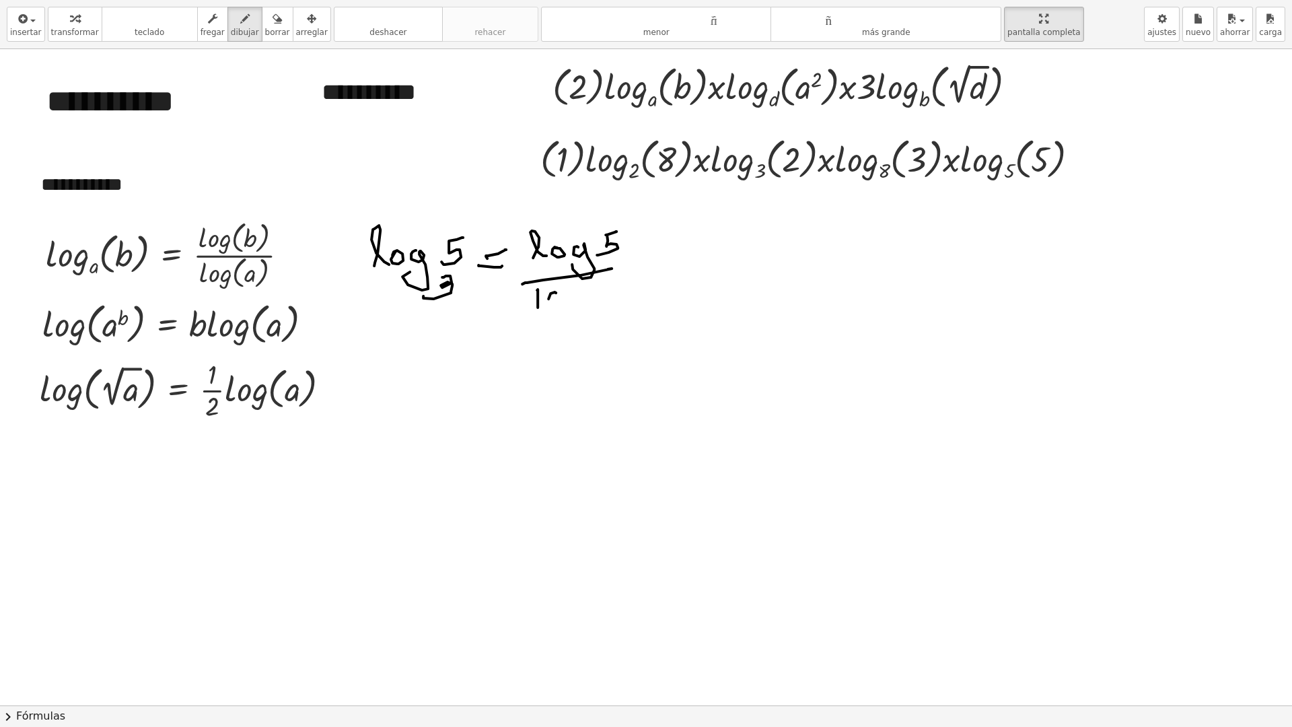
drag, startPoint x: 548, startPoint y: 299, endPoint x: 556, endPoint y: 295, distance: 8.4
click at [552, 293] on div at bounding box center [665, 705] width 1331 height 1312
click at [564, 311] on div at bounding box center [665, 705] width 1331 height 1312
drag, startPoint x: 601, startPoint y: 285, endPoint x: 589, endPoint y: 295, distance: 15.3
click at [590, 303] on div at bounding box center [665, 705] width 1331 height 1312
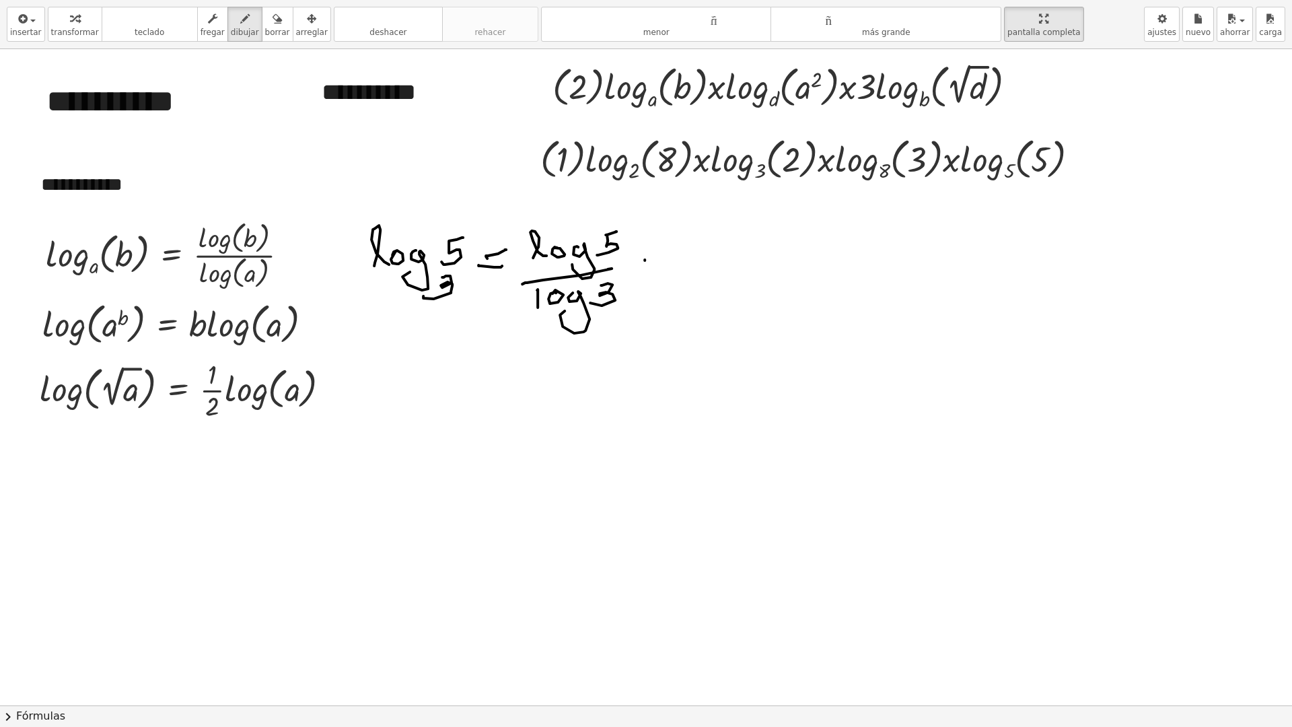
drag, startPoint x: 645, startPoint y: 260, endPoint x: 640, endPoint y: 268, distance: 8.8
click at [640, 270] on div at bounding box center [665, 705] width 1331 height 1312
click at [643, 272] on div at bounding box center [665, 705] width 1331 height 1312
click at [272, 23] on icon "button" at bounding box center [276, 19] width 9 height 16
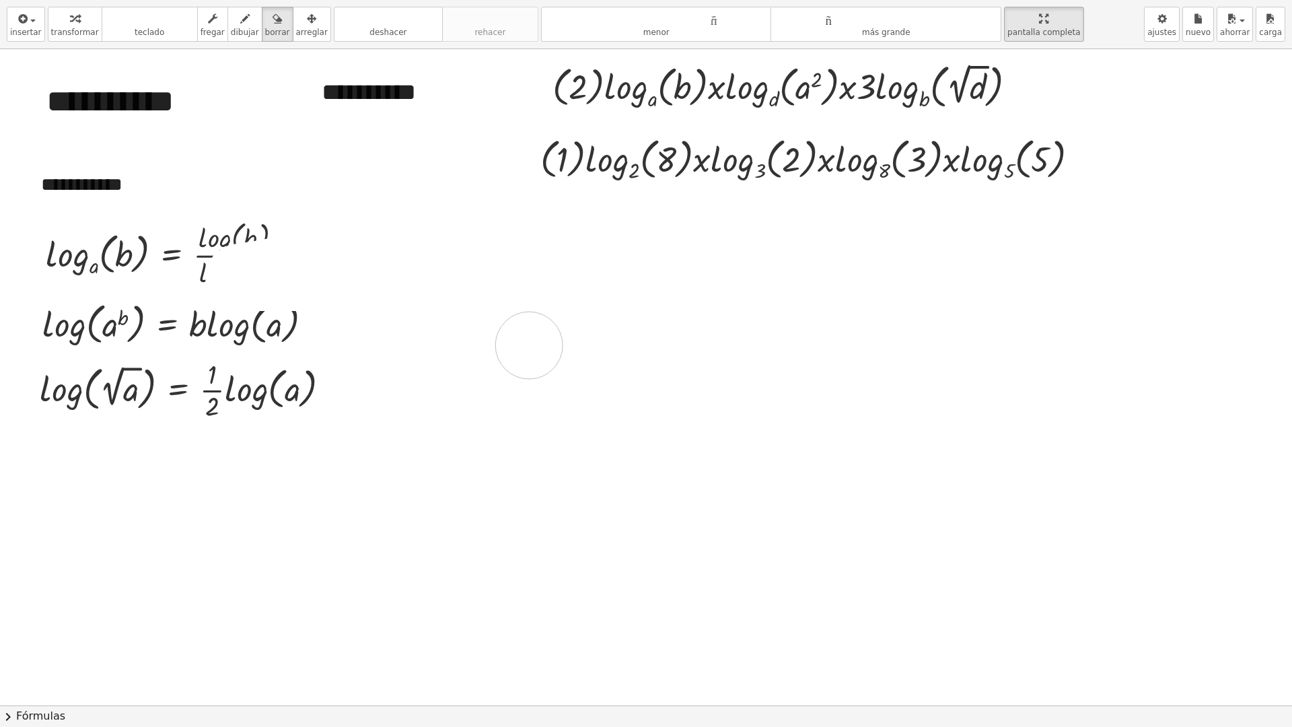
drag, startPoint x: 381, startPoint y: 297, endPoint x: 529, endPoint y: 345, distance: 155.1
click at [529, 345] on div at bounding box center [665, 705] width 1331 height 1312
click at [240, 25] on icon "button" at bounding box center [244, 19] width 9 height 16
drag, startPoint x: 645, startPoint y: 203, endPoint x: 612, endPoint y: 225, distance: 40.1
click at [614, 227] on div at bounding box center [665, 705] width 1331 height 1312
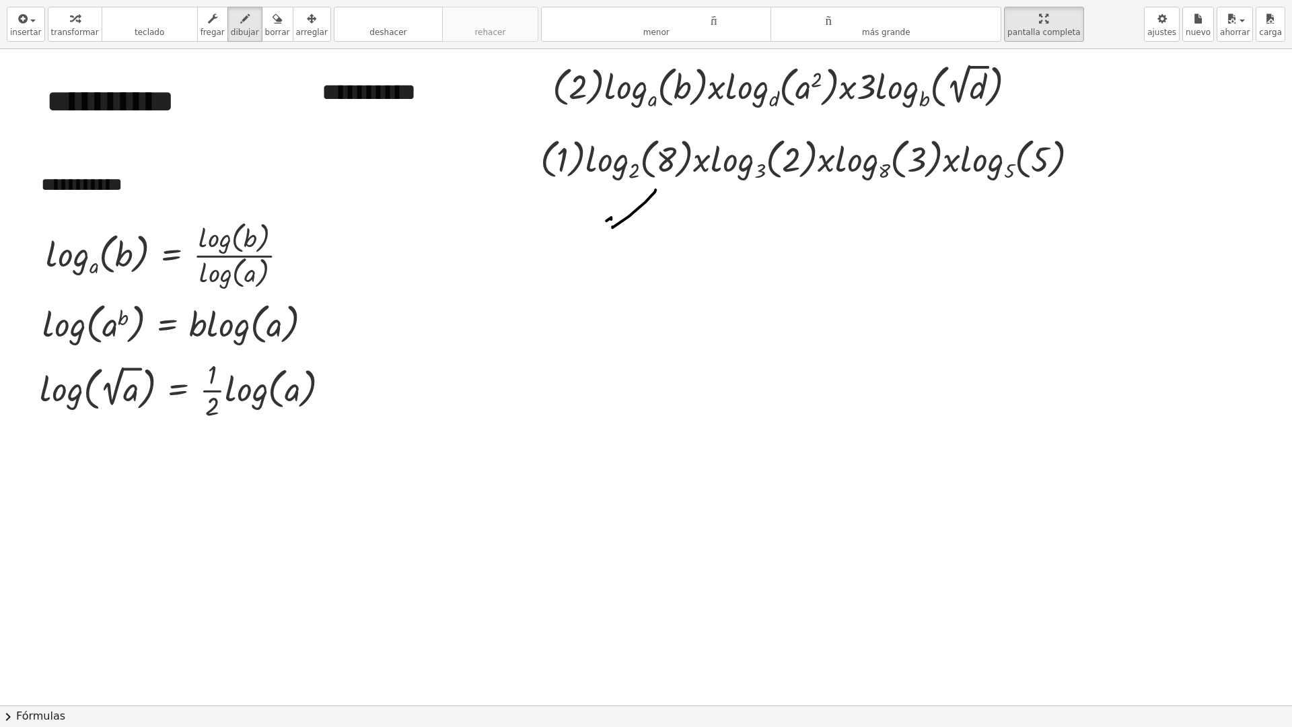
drag, startPoint x: 606, startPoint y: 221, endPoint x: 604, endPoint y: 236, distance: 15.6
click at [602, 237] on div at bounding box center [665, 705] width 1331 height 1312
drag, startPoint x: 540, startPoint y: 268, endPoint x: 549, endPoint y: 273, distance: 10.8
click at [547, 273] on div at bounding box center [665, 705] width 1331 height 1312
drag, startPoint x: 557, startPoint y: 263, endPoint x: 584, endPoint y: 258, distance: 27.3
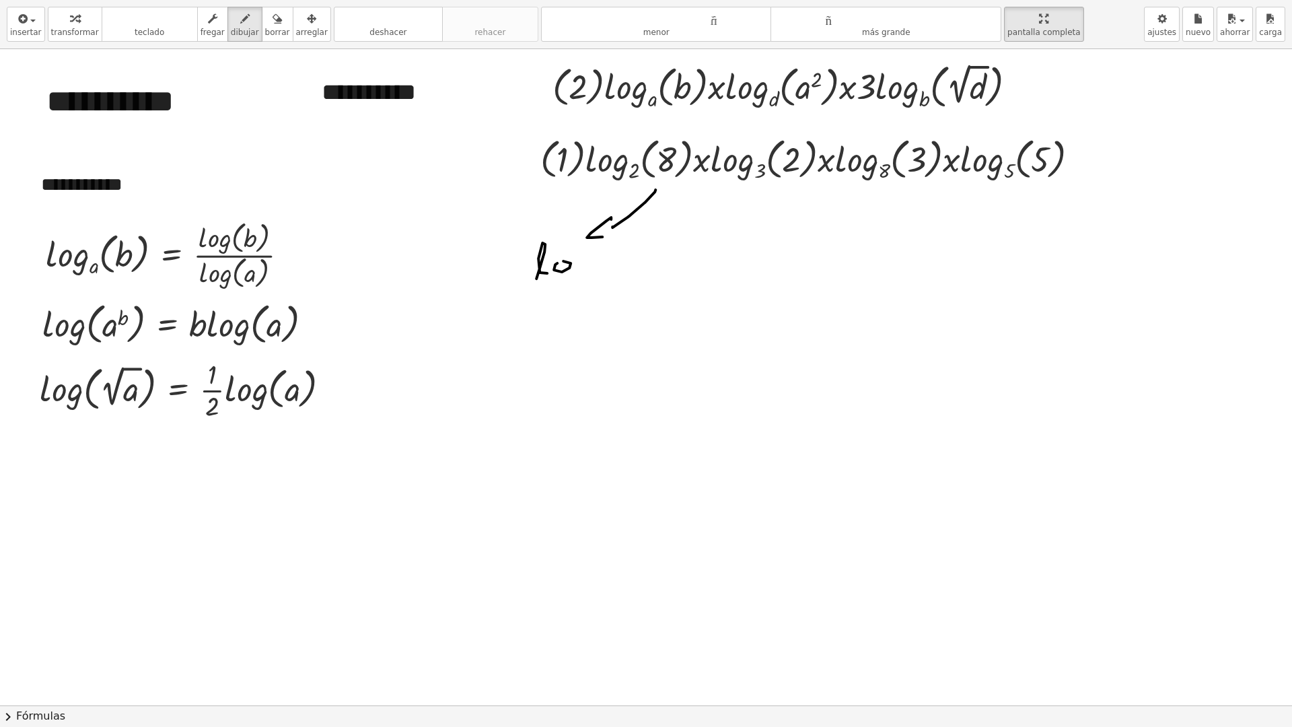
click at [561, 262] on div at bounding box center [665, 705] width 1331 height 1312
drag, startPoint x: 585, startPoint y: 256, endPoint x: 606, endPoint y: 257, distance: 20.2
click at [576, 278] on div at bounding box center [665, 705] width 1331 height 1312
drag, startPoint x: 612, startPoint y: 248, endPoint x: 593, endPoint y: 260, distance: 23.0
click at [610, 251] on div at bounding box center [665, 705] width 1331 height 1312
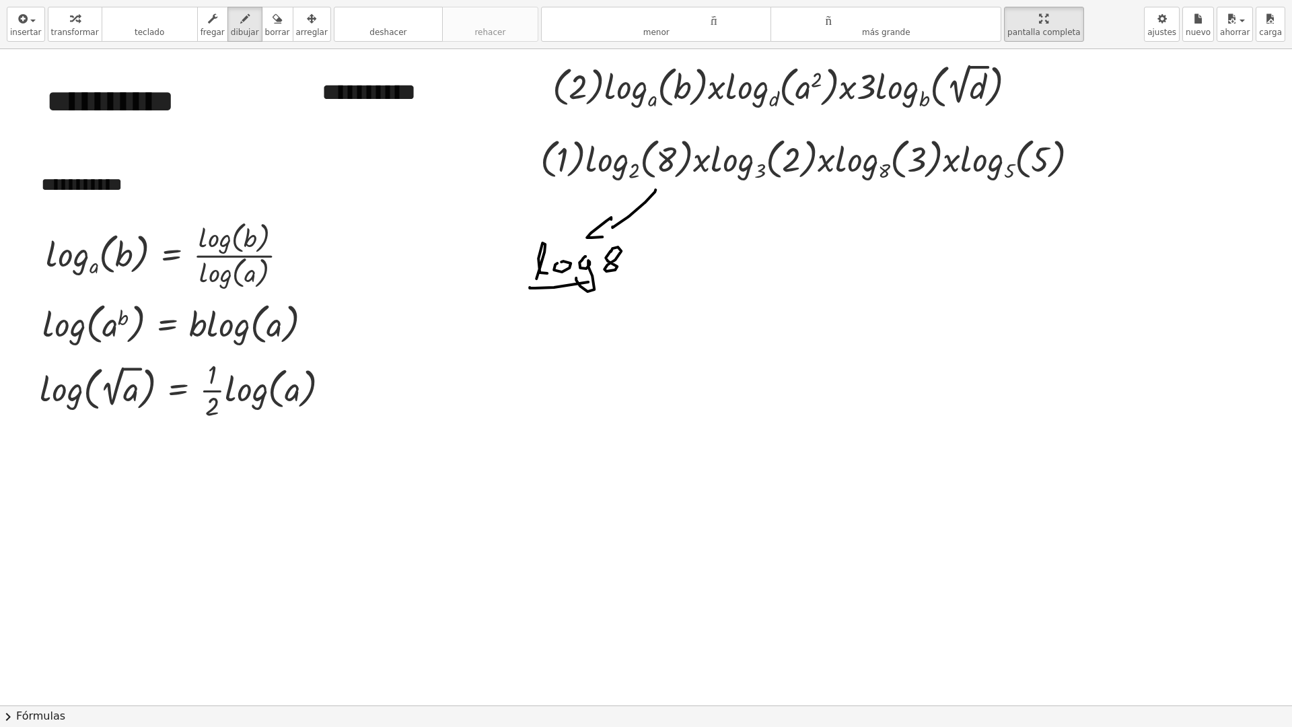
drag, startPoint x: 529, startPoint y: 288, endPoint x: 603, endPoint y: 277, distance: 74.1
click at [603, 277] on div at bounding box center [665, 705] width 1331 height 1312
drag, startPoint x: 544, startPoint y: 299, endPoint x: 559, endPoint y: 310, distance: 19.2
click at [550, 313] on div at bounding box center [665, 705] width 1331 height 1312
drag, startPoint x: 557, startPoint y: 309, endPoint x: 563, endPoint y: 305, distance: 7.3
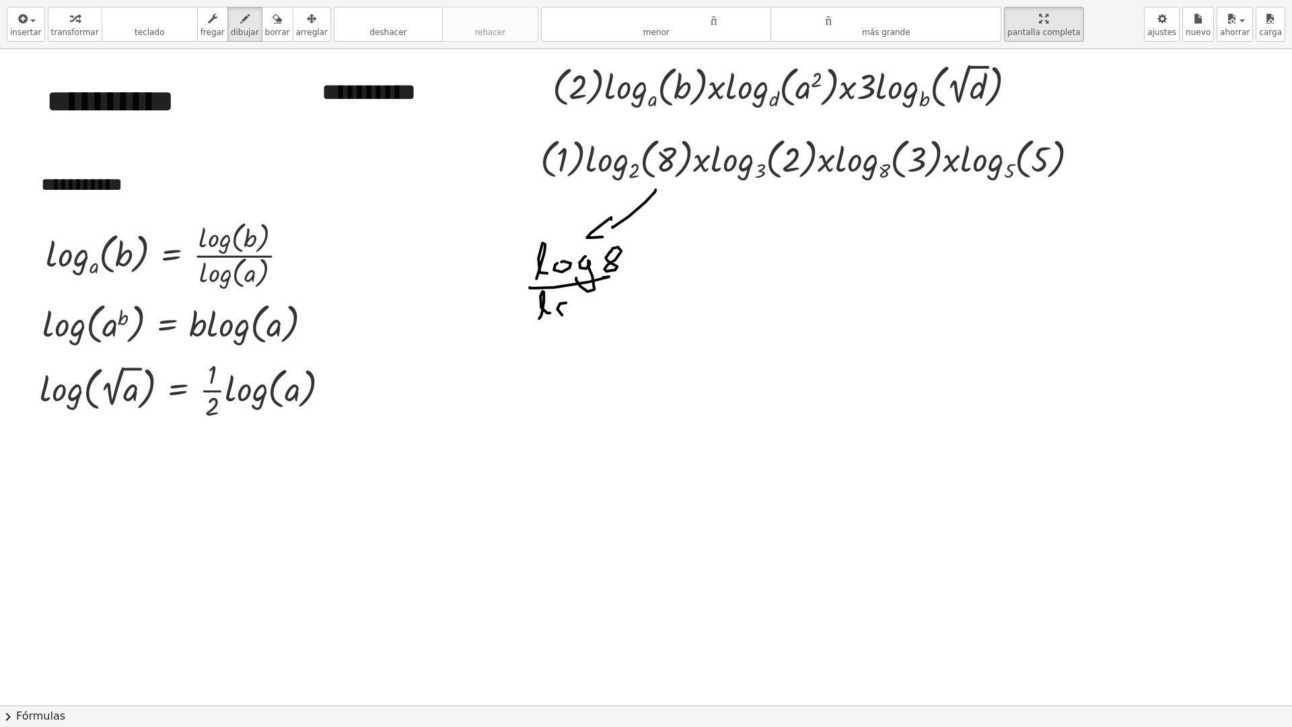
click at [563, 304] on div at bounding box center [665, 705] width 1331 height 1312
drag, startPoint x: 587, startPoint y: 299, endPoint x: 589, endPoint y: 309, distance: 10.2
click at [578, 322] on div at bounding box center [665, 705] width 1331 height 1312
drag, startPoint x: 610, startPoint y: 293, endPoint x: 631, endPoint y: 295, distance: 21.6
click at [630, 311] on div at bounding box center [665, 705] width 1331 height 1312
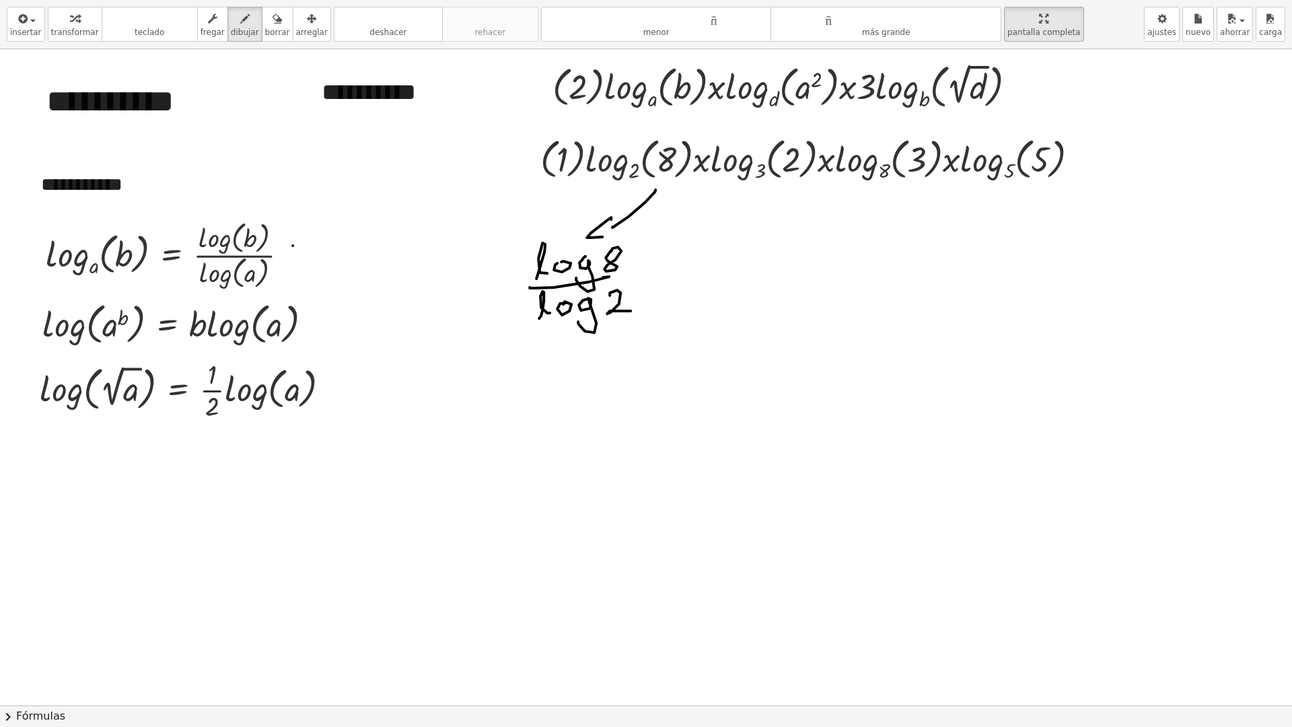
drag, startPoint x: 293, startPoint y: 246, endPoint x: 322, endPoint y: 213, distance: 43.4
click at [322, 214] on div at bounding box center [665, 705] width 1331 height 1312
click at [657, 256] on div at bounding box center [665, 705] width 1331 height 1312
drag, startPoint x: 696, startPoint y: 257, endPoint x: 713, endPoint y: 254, distance: 17.8
click at [711, 254] on div at bounding box center [665, 705] width 1331 height 1312
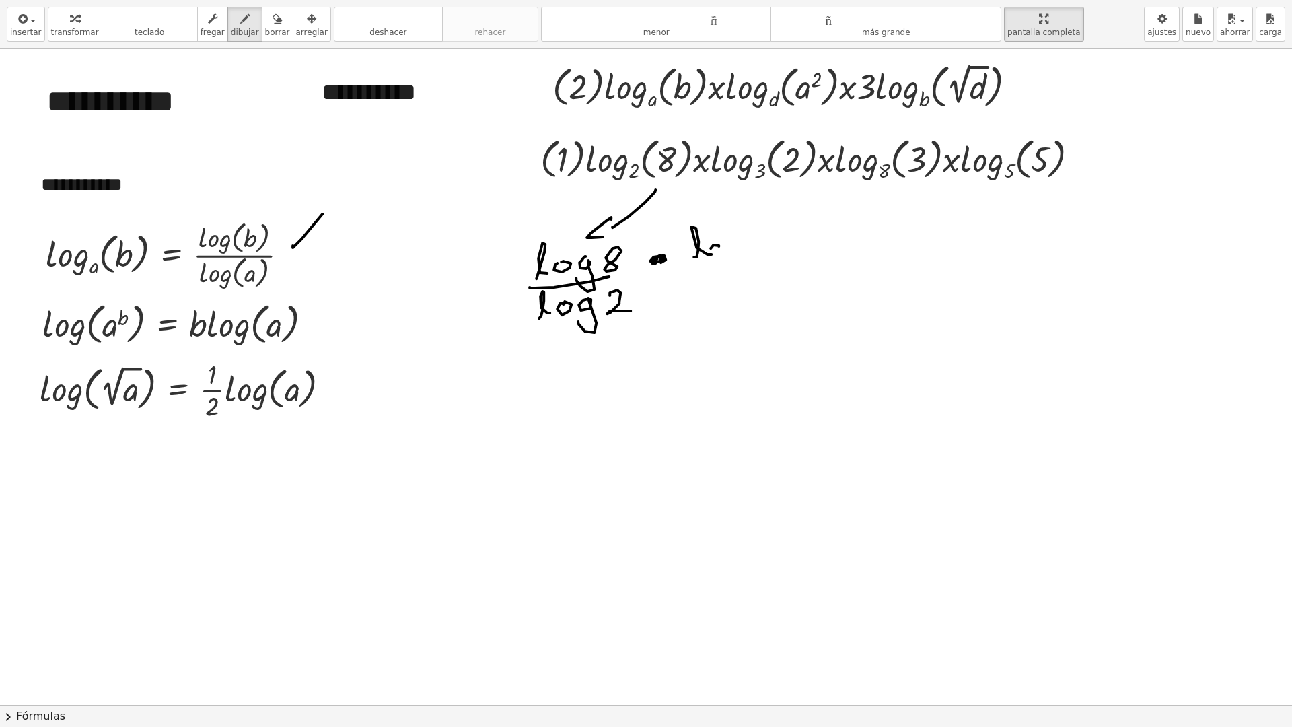
drag, startPoint x: 719, startPoint y: 246, endPoint x: 726, endPoint y: 246, distance: 7.4
click at [719, 246] on div at bounding box center [665, 705] width 1331 height 1312
click at [728, 262] on div at bounding box center [665, 705] width 1331 height 1312
click at [781, 252] on div at bounding box center [665, 705] width 1331 height 1312
click at [769, 267] on div at bounding box center [665, 705] width 1331 height 1312
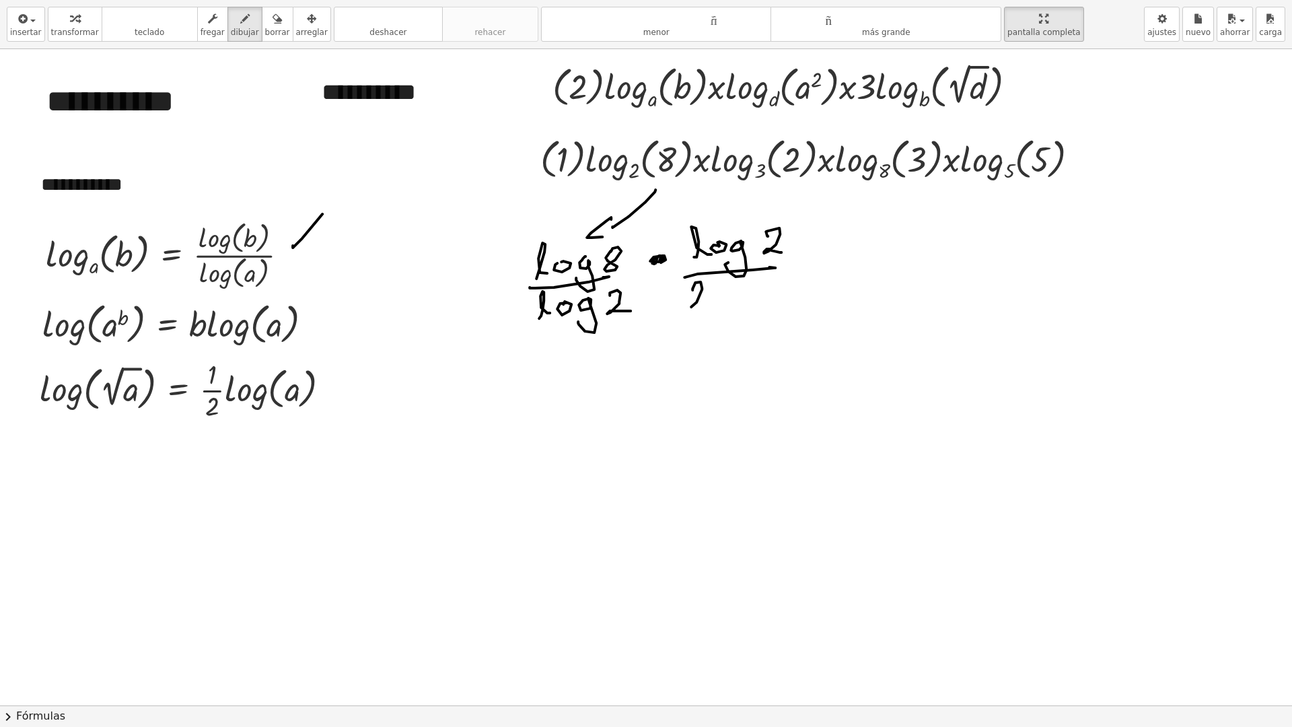
click at [708, 304] on div at bounding box center [665, 705] width 1331 height 1312
click at [716, 296] on div at bounding box center [665, 705] width 1331 height 1312
click at [729, 318] on div at bounding box center [665, 705] width 1331 height 1312
click at [759, 298] on div at bounding box center [665, 705] width 1331 height 1312
click at [812, 260] on div at bounding box center [665, 705] width 1331 height 1312
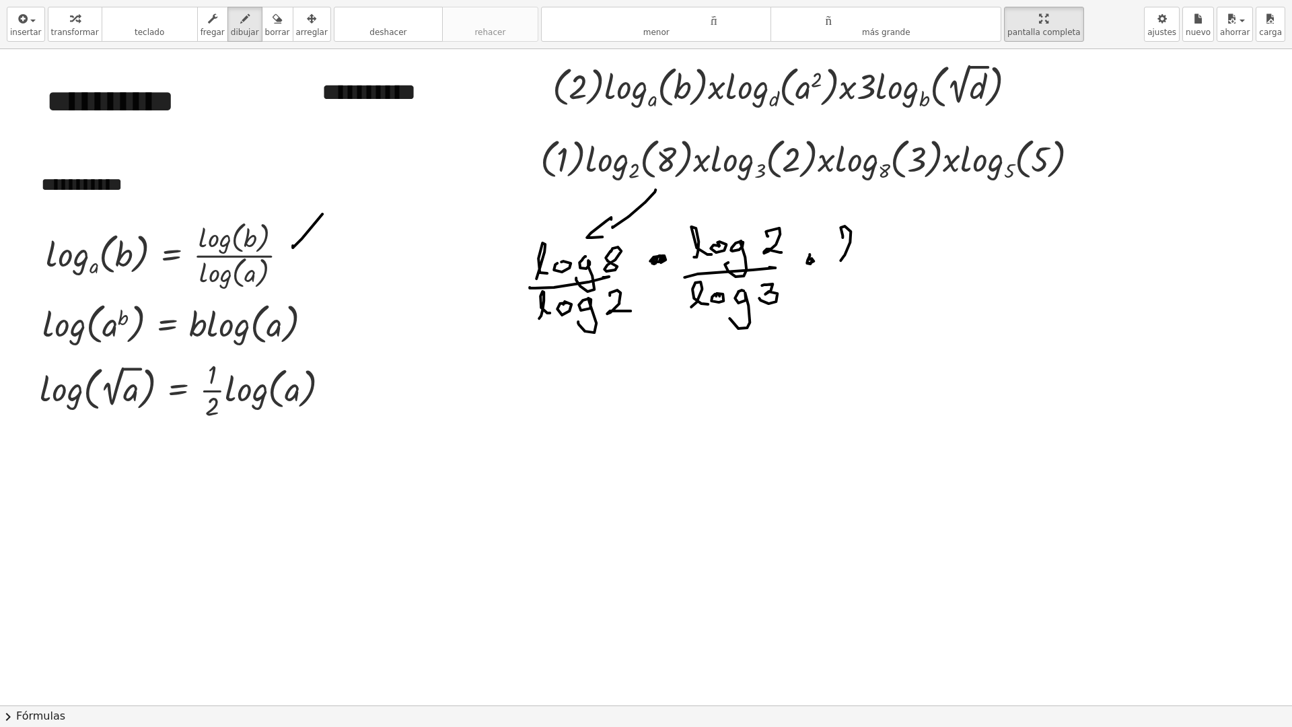
click at [854, 256] on div at bounding box center [665, 705] width 1331 height 1312
click at [867, 244] on div at bounding box center [665, 705] width 1331 height 1312
click at [889, 242] on div at bounding box center [665, 705] width 1331 height 1312
click at [881, 267] on div at bounding box center [665, 705] width 1331 height 1312
click at [912, 254] on div at bounding box center [665, 705] width 1331 height 1312
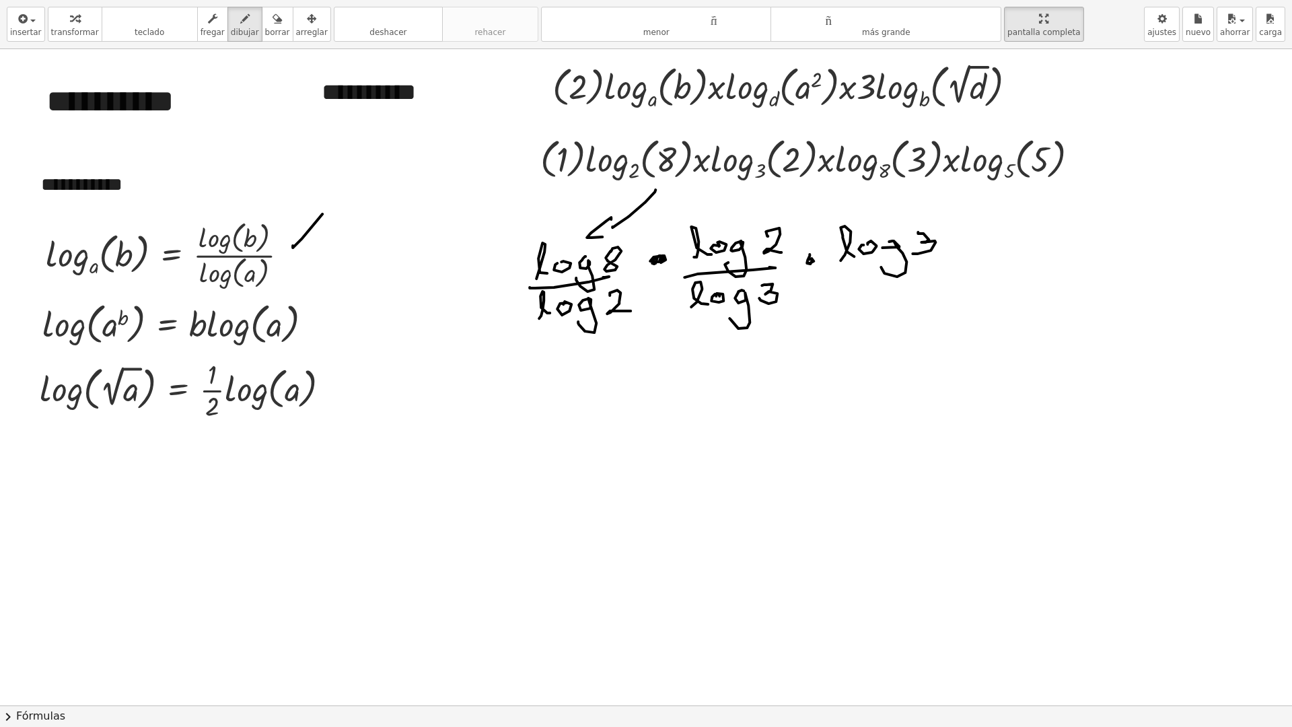
click at [930, 260] on div at bounding box center [665, 705] width 1331 height 1312
click at [858, 304] on div at bounding box center [665, 705] width 1331 height 1312
click at [870, 293] on div at bounding box center [665, 705] width 1331 height 1312
click at [883, 309] on div at bounding box center [665, 705] width 1331 height 1312
click at [912, 295] on div at bounding box center [665, 705] width 1331 height 1312
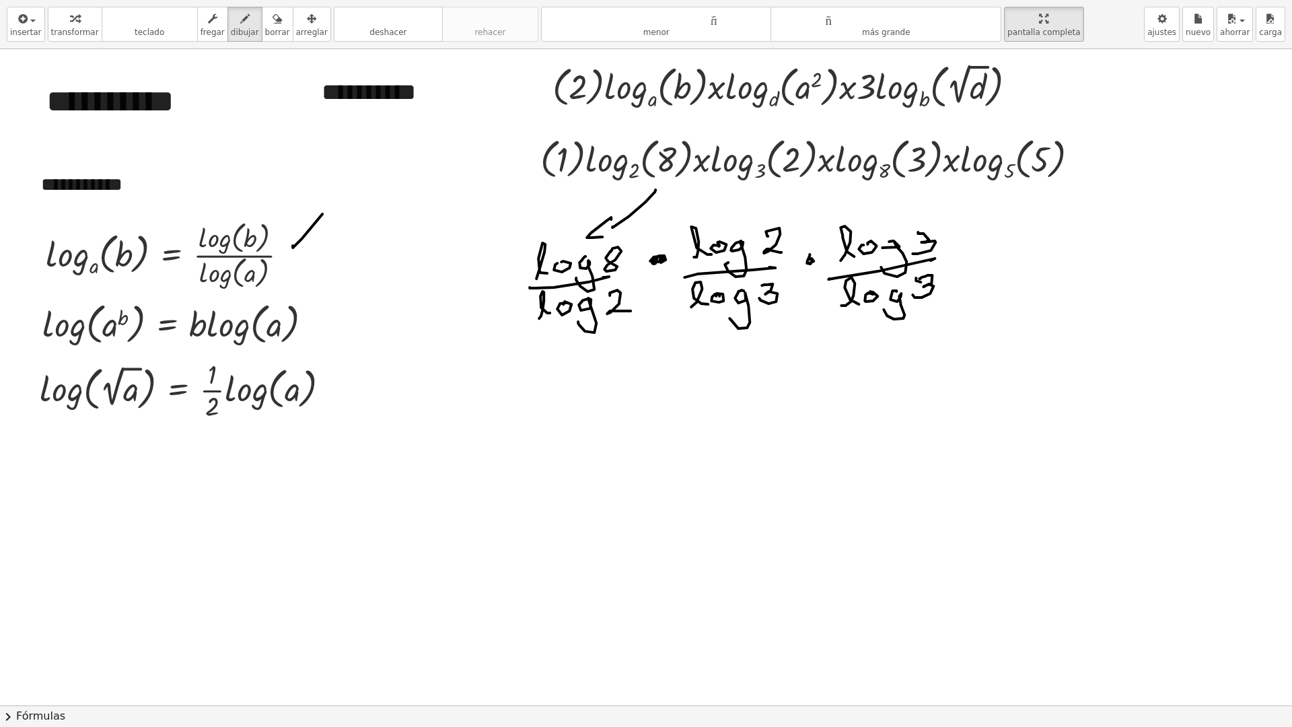
click at [922, 283] on div at bounding box center [665, 705] width 1331 height 1312
click at [928, 293] on div at bounding box center [665, 705] width 1331 height 1312
click at [919, 279] on div at bounding box center [665, 705] width 1331 height 1312
click at [272, 25] on icon "button" at bounding box center [276, 19] width 9 height 16
click at [850, 312] on div at bounding box center [665, 705] width 1331 height 1312
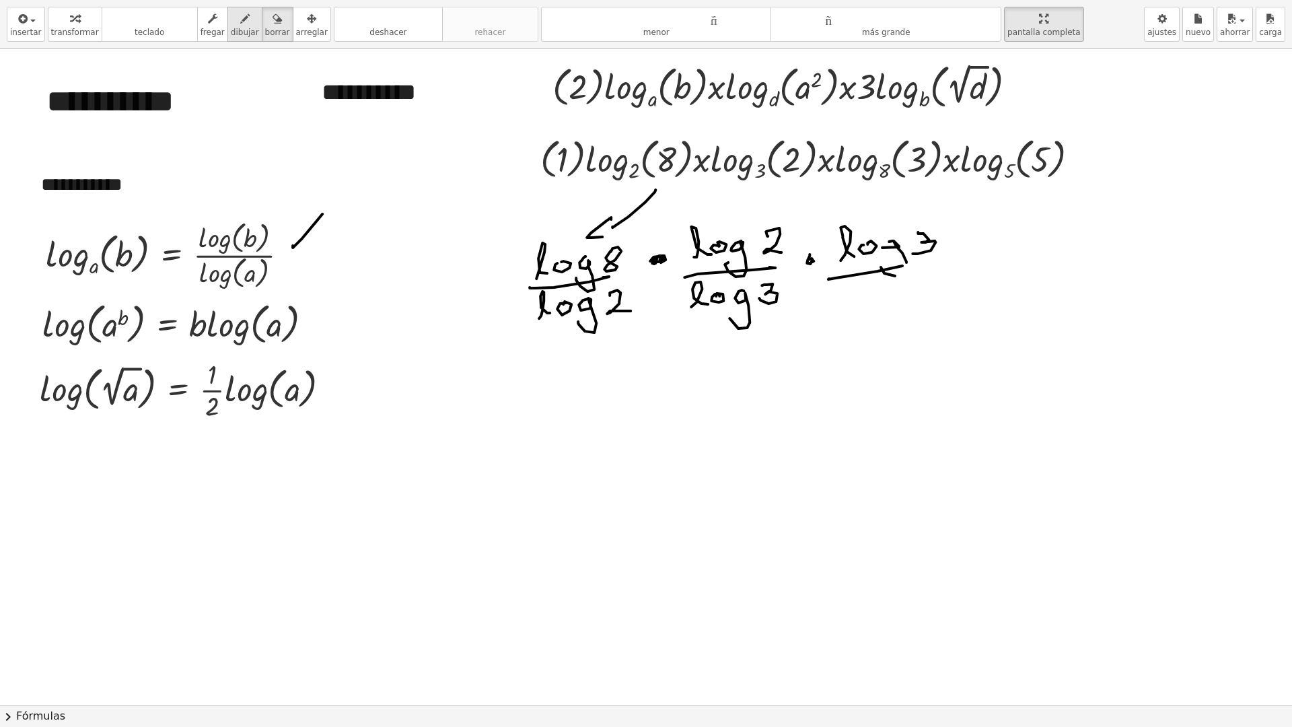
click at [240, 22] on icon "button" at bounding box center [244, 19] width 9 height 16
click at [854, 299] on div at bounding box center [665, 705] width 1331 height 1312
click at [857, 293] on div at bounding box center [665, 705] width 1331 height 1312
click at [872, 305] on div at bounding box center [665, 705] width 1331 height 1312
click at [909, 279] on div at bounding box center [665, 705] width 1331 height 1312
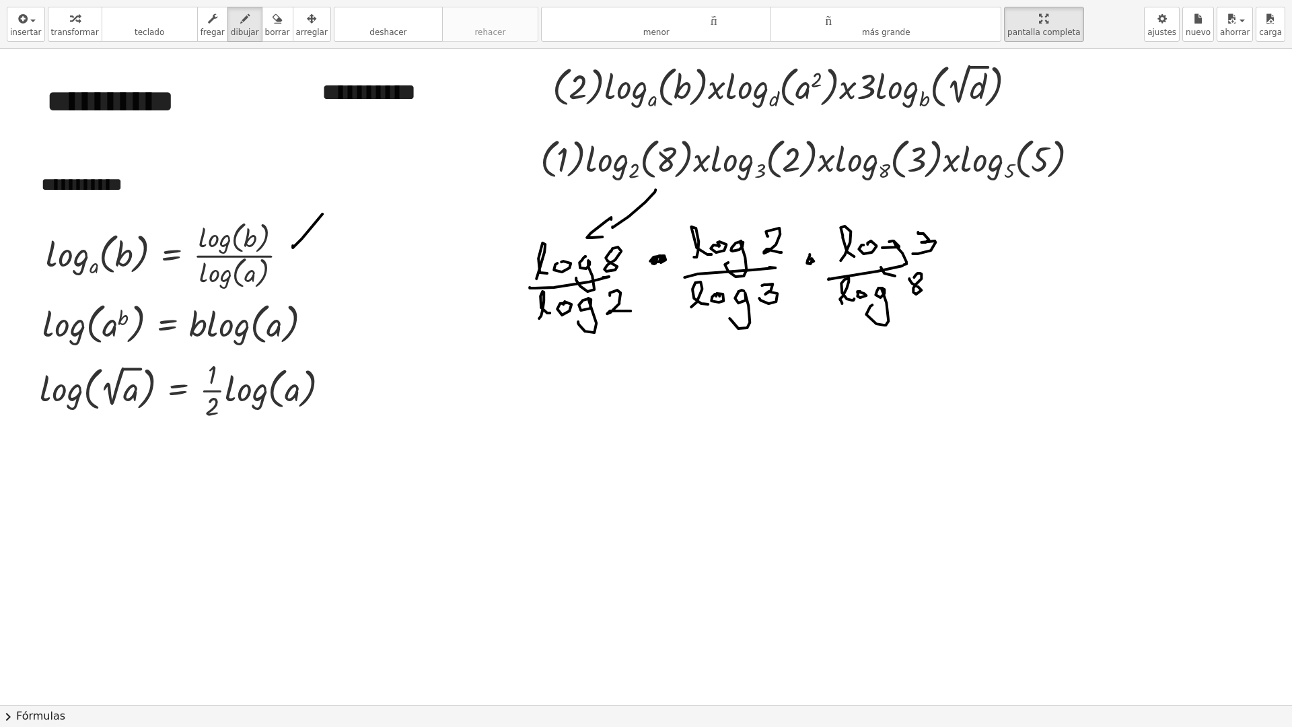
click at [935, 256] on div at bounding box center [665, 705] width 1331 height 1312
click at [964, 250] on div at bounding box center [665, 705] width 1331 height 1312
click at [1009, 244] on div at bounding box center [665, 705] width 1331 height 1312
click at [1013, 237] on div at bounding box center [665, 705] width 1331 height 1312
click at [1023, 263] on div at bounding box center [665, 705] width 1331 height 1312
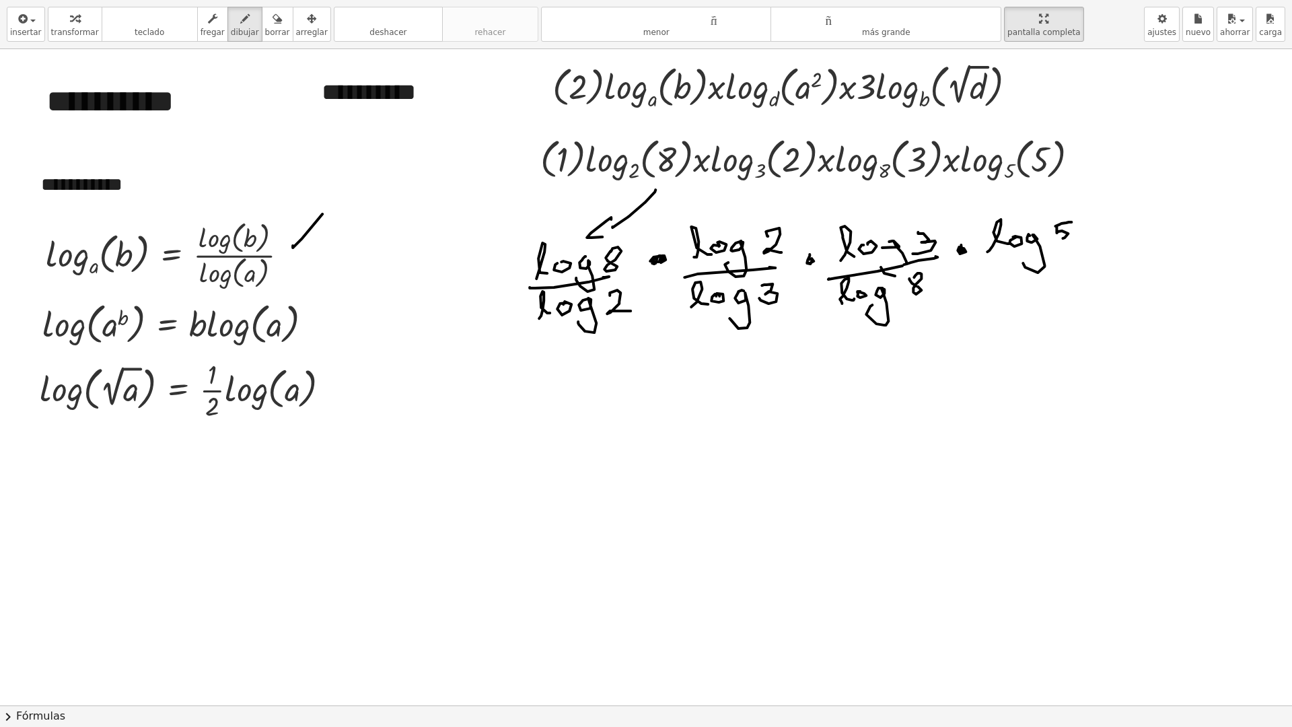
click at [1048, 241] on div at bounding box center [665, 705] width 1331 height 1312
click at [1059, 252] on div at bounding box center [665, 705] width 1331 height 1312
click at [1006, 292] on div at bounding box center [665, 705] width 1331 height 1312
click at [1016, 280] on div at bounding box center [665, 705] width 1331 height 1312
click at [1021, 301] on div at bounding box center [665, 705] width 1331 height 1312
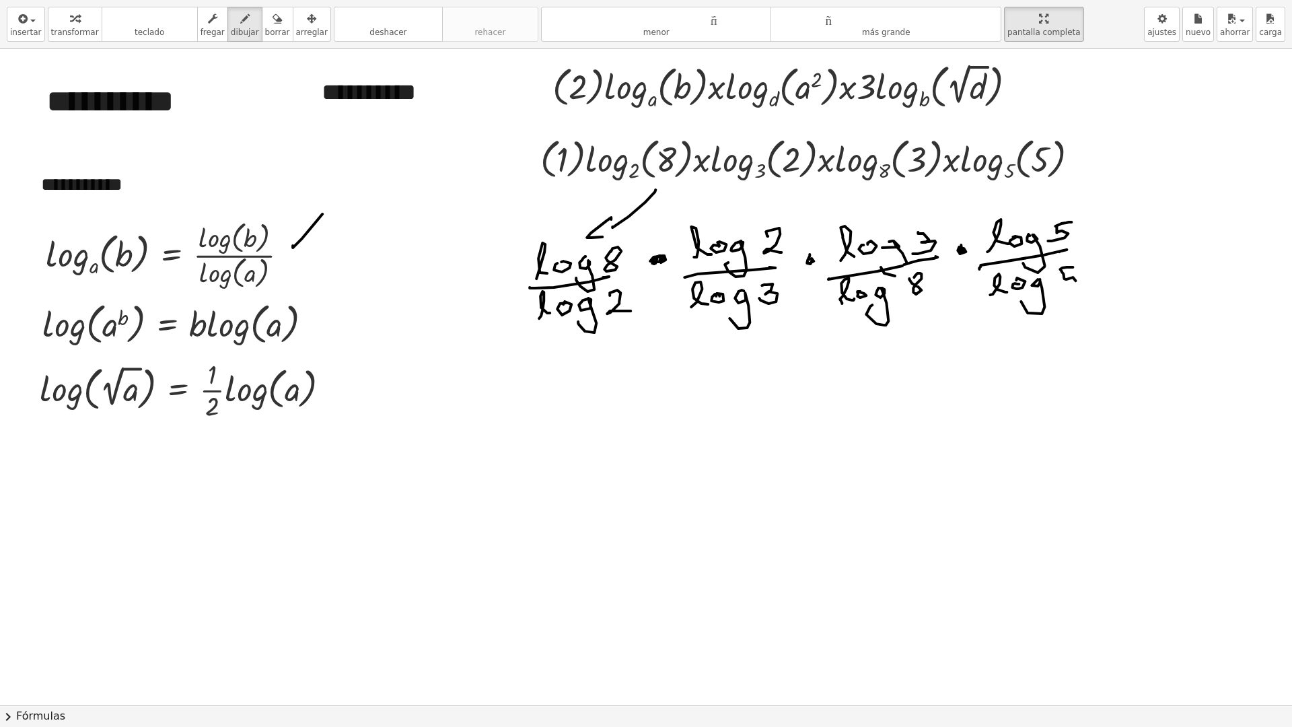
click at [1048, 288] on div at bounding box center [665, 705] width 1331 height 1312
click at [1120, 237] on div at bounding box center [665, 705] width 1331 height 1312
click at [1104, 232] on div at bounding box center [665, 705] width 1331 height 1312
click at [686, 386] on div at bounding box center [665, 705] width 1331 height 1312
click at [692, 399] on div at bounding box center [665, 705] width 1331 height 1312
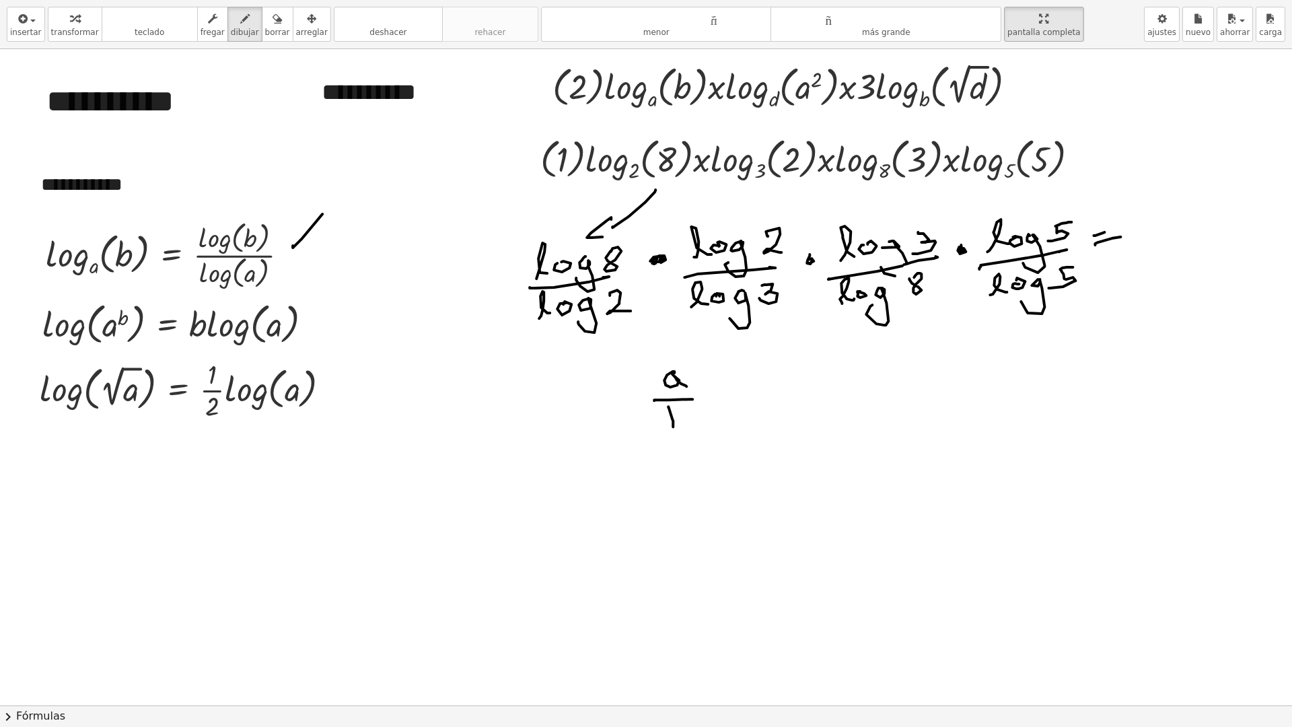
click at [657, 426] on div at bounding box center [665, 705] width 1331 height 1312
click at [713, 390] on div at bounding box center [665, 705] width 1331 height 1312
click at [758, 382] on div at bounding box center [665, 705] width 1331 height 1312
click at [787, 381] on div at bounding box center [665, 705] width 1331 height 1312
click at [783, 402] on div at bounding box center [665, 705] width 1331 height 1312
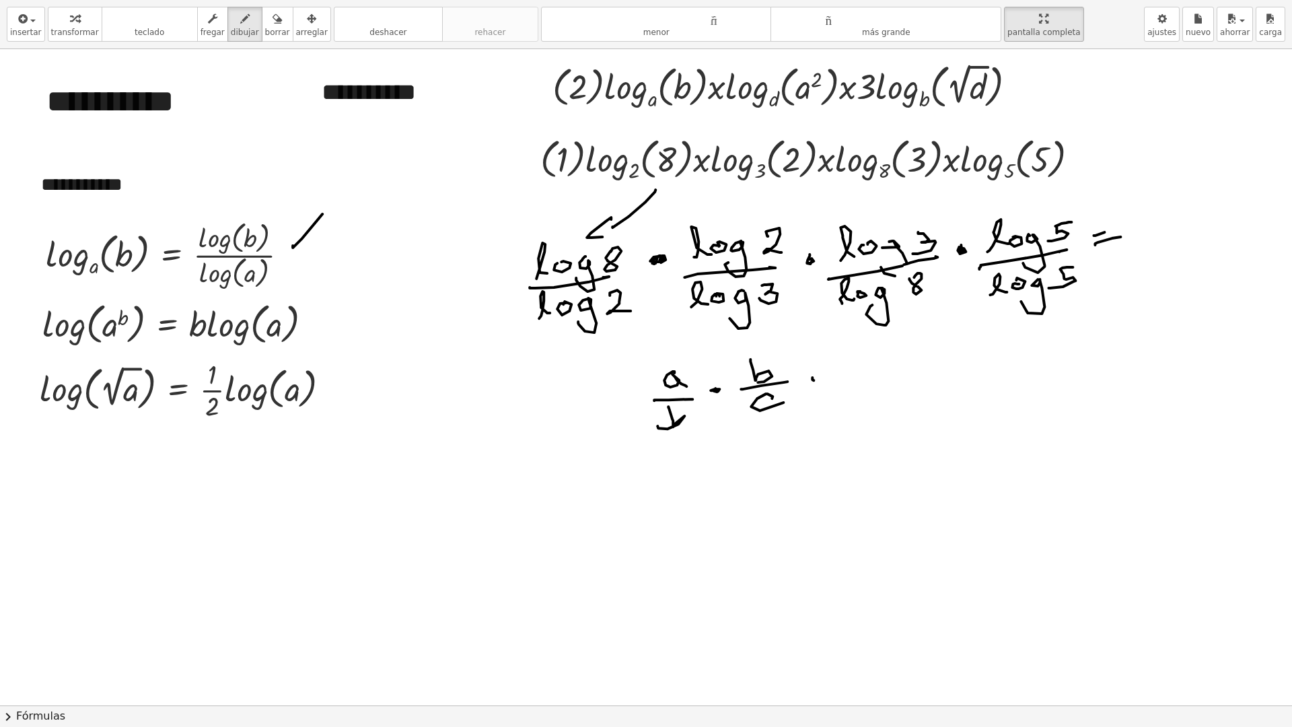
click at [811, 376] on div at bounding box center [665, 705] width 1331 height 1312
click at [867, 365] on div at bounding box center [665, 705] width 1331 height 1312
click at [873, 377] on div at bounding box center [665, 705] width 1331 height 1312
click at [856, 392] on div at bounding box center [665, 705] width 1331 height 1312
click at [875, 403] on div at bounding box center [665, 705] width 1331 height 1312
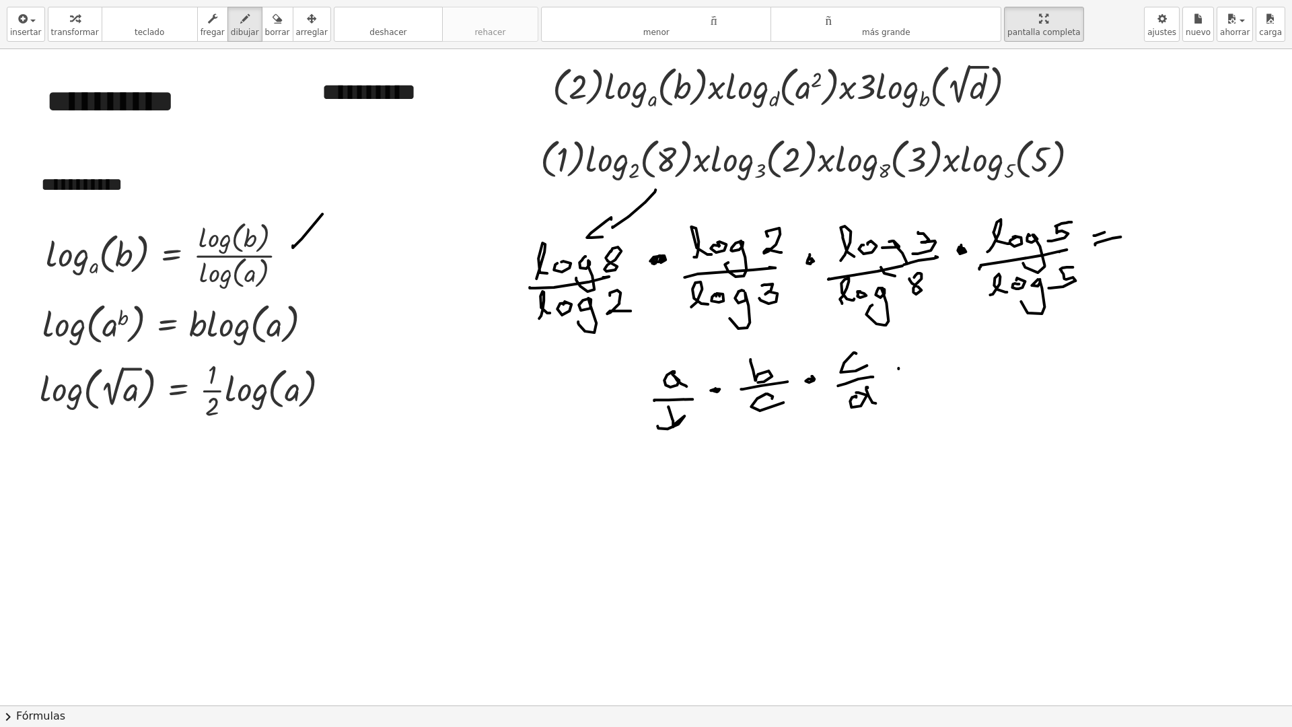
click at [900, 372] on div at bounding box center [665, 705] width 1331 height 1312
click at [901, 370] on div at bounding box center [665, 705] width 1331 height 1312
click at [937, 363] on div at bounding box center [665, 705] width 1331 height 1312
click at [949, 367] on div at bounding box center [665, 705] width 1331 height 1312
click at [939, 394] on div at bounding box center [665, 705] width 1331 height 1312
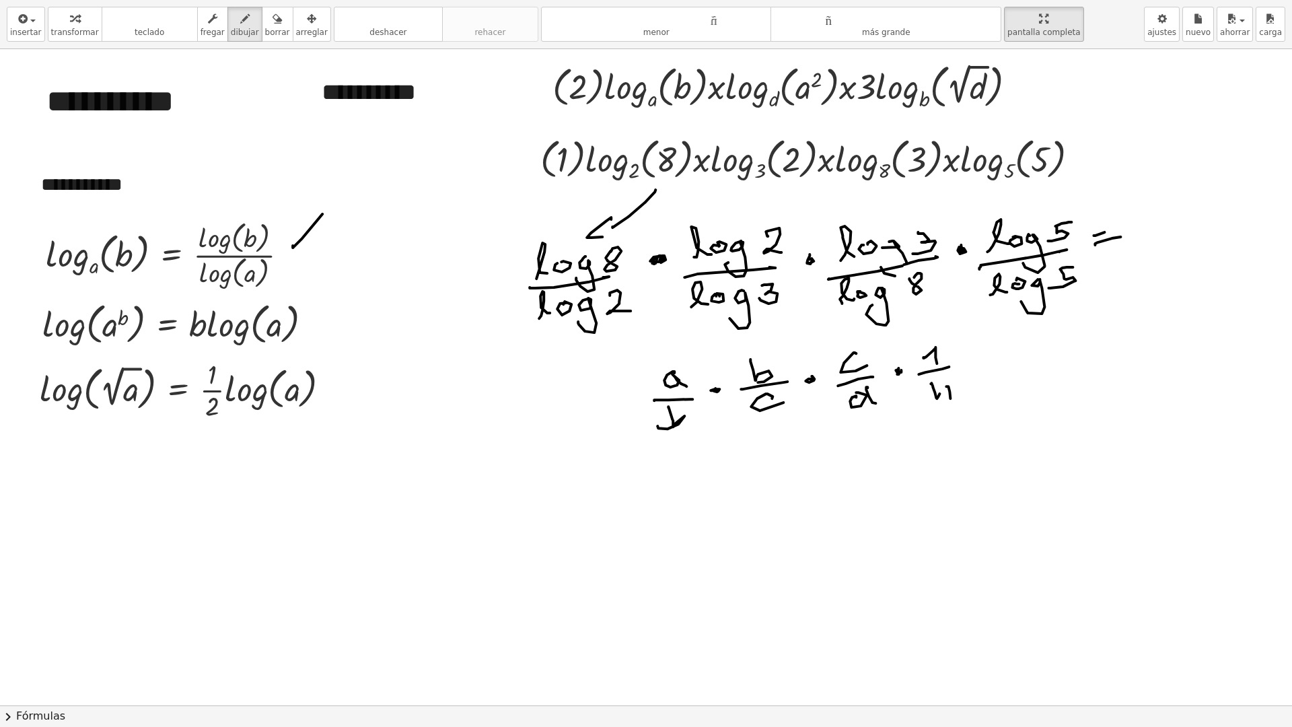
click at [951, 400] on div at bounding box center [665, 705] width 1331 height 1312
click at [950, 387] on div at bounding box center [665, 705] width 1331 height 1312
click at [990, 363] on div at bounding box center [665, 705] width 1331 height 1312
click at [986, 355] on div at bounding box center [665, 705] width 1331 height 1312
click at [834, 418] on div at bounding box center [665, 705] width 1331 height 1312
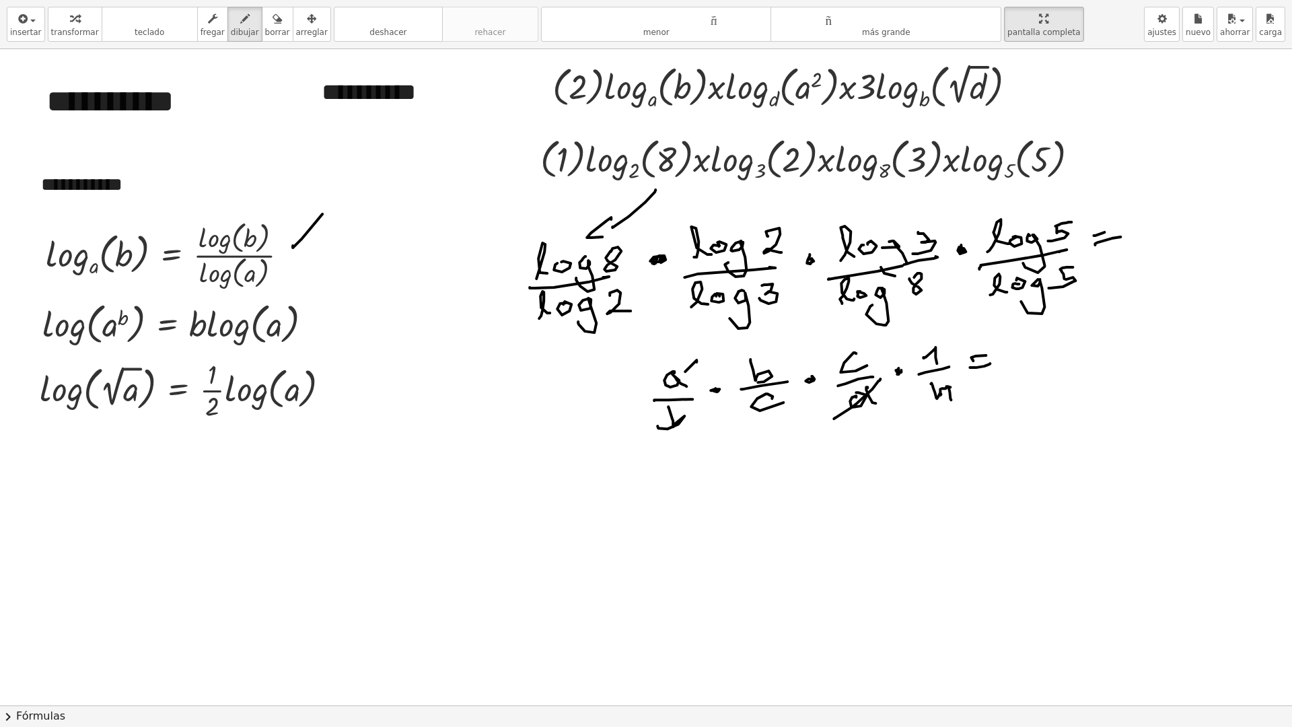
click at [655, 396] on div at bounding box center [665, 705] width 1331 height 1312
click at [670, 355] on div at bounding box center [665, 705] width 1331 height 1312
click at [741, 387] on div at bounding box center [665, 705] width 1331 height 1312
click at [647, 445] on div at bounding box center [665, 705] width 1331 height 1312
click at [768, 342] on div at bounding box center [665, 705] width 1331 height 1312
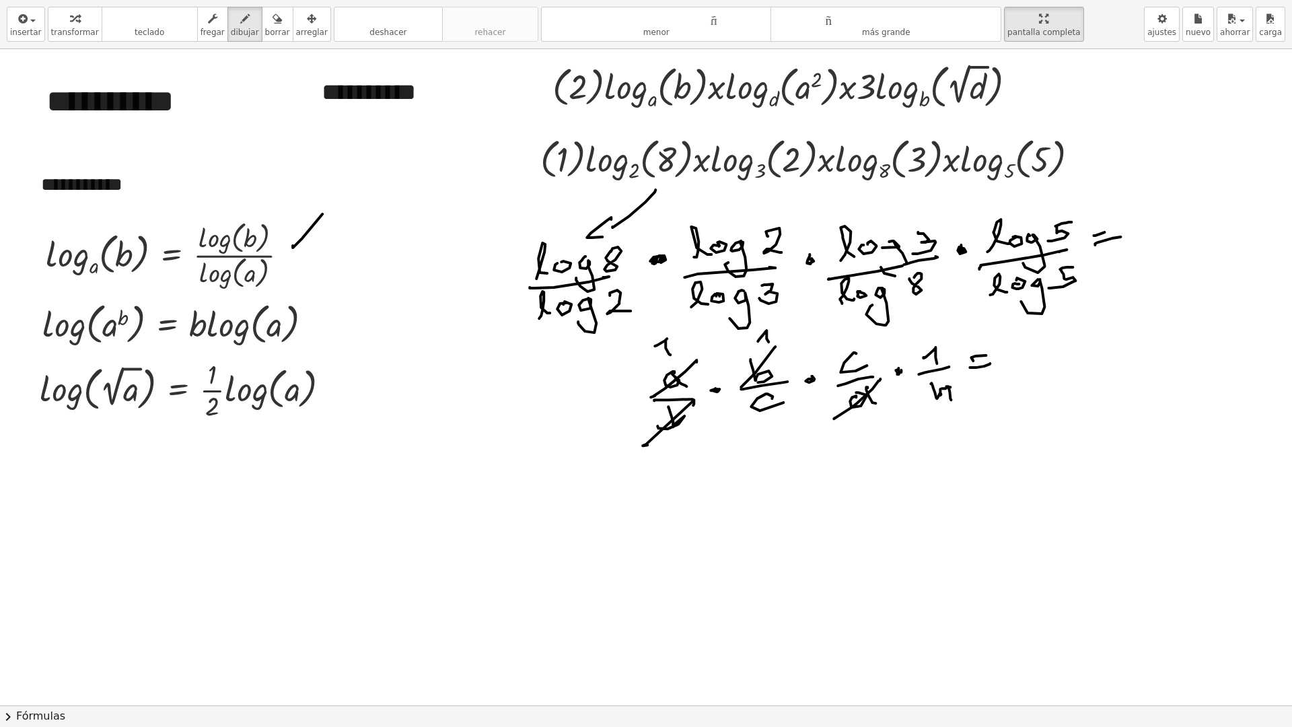
click at [747, 420] on div at bounding box center [665, 705] width 1331 height 1312
click at [824, 390] on div at bounding box center [665, 705] width 1331 height 1312
click at [840, 353] on div at bounding box center [665, 705] width 1331 height 1312
click at [1035, 347] on div at bounding box center [665, 705] width 1331 height 1312
click at [1066, 349] on div at bounding box center [665, 705] width 1331 height 1312
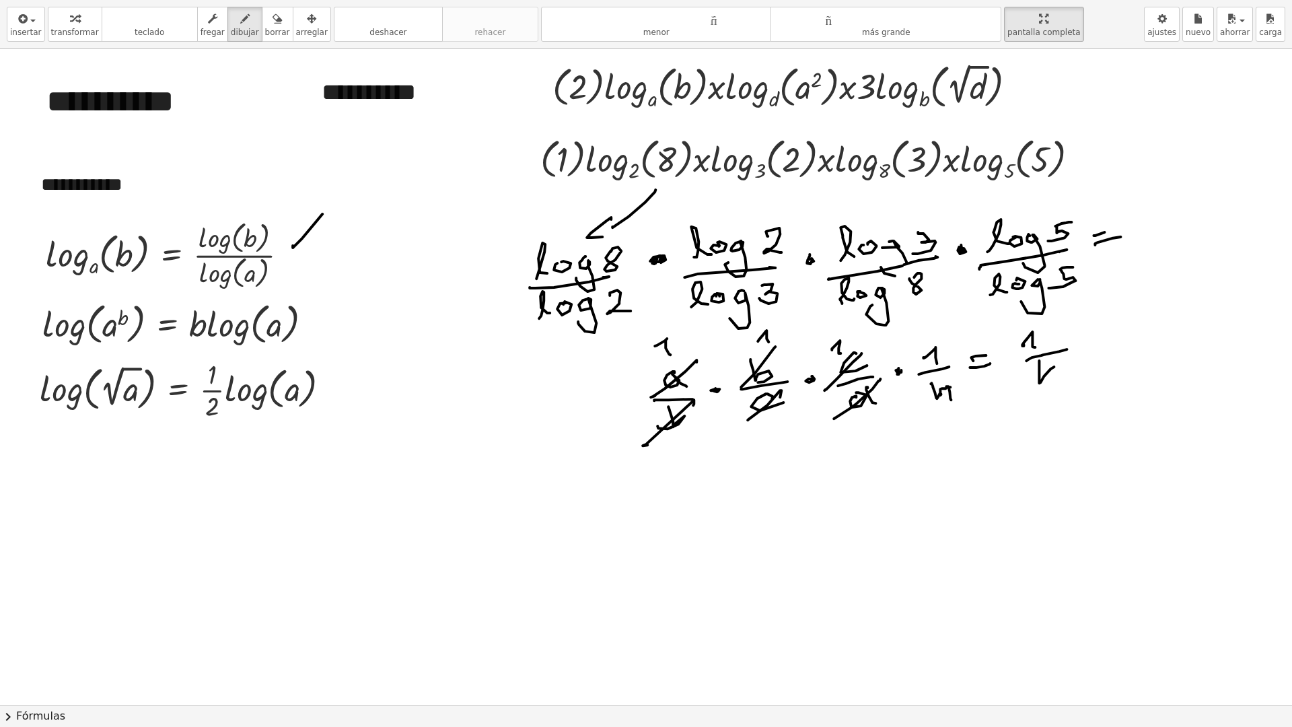
click at [1056, 377] on div at bounding box center [665, 705] width 1331 height 1312
click at [1078, 355] on div at bounding box center [665, 705] width 1331 height 1312
click at [1085, 356] on div at bounding box center [665, 705] width 1331 height 1312
click at [272, 22] on icon "button" at bounding box center [276, 19] width 9 height 16
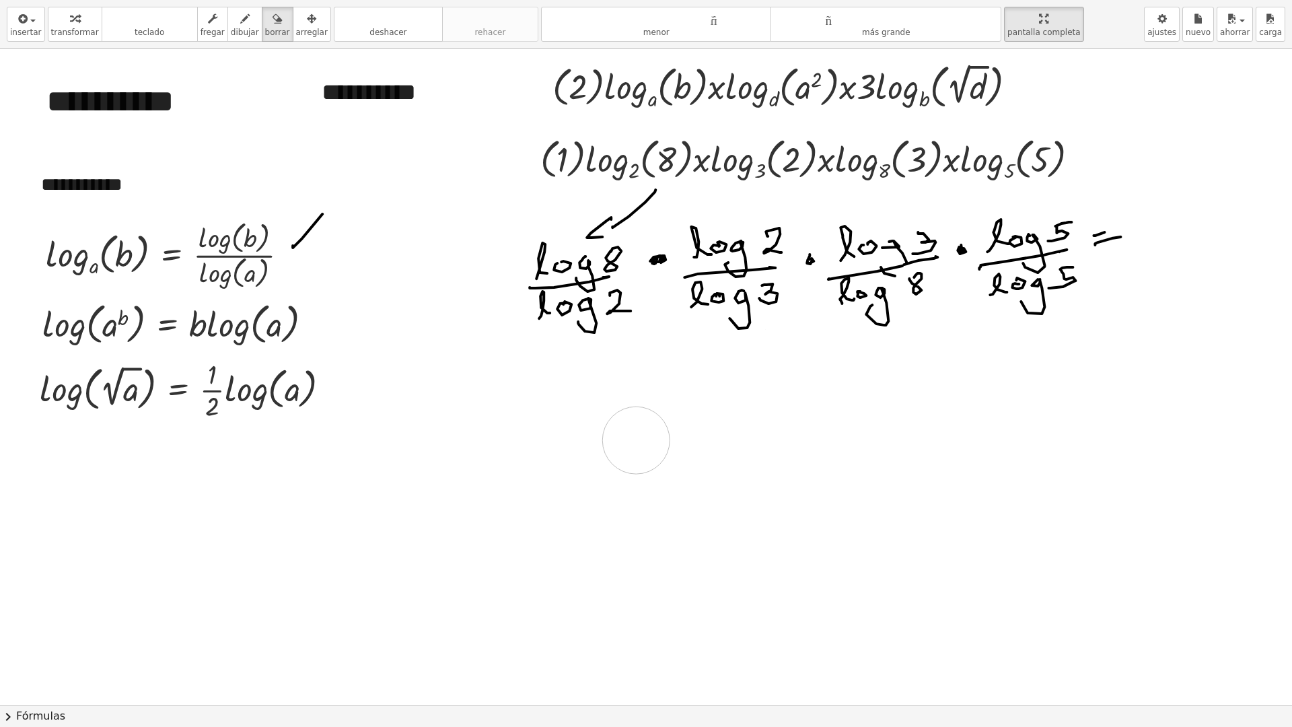
click at [630, 472] on div at bounding box center [665, 705] width 1331 height 1312
click at [231, 30] on font "dibujar" at bounding box center [245, 32] width 28 height 9
click at [842, 319] on div at bounding box center [665, 705] width 1331 height 1312
click at [525, 284] on div at bounding box center [665, 705] width 1331 height 1312
click at [579, 234] on div at bounding box center [665, 705] width 1331 height 1312
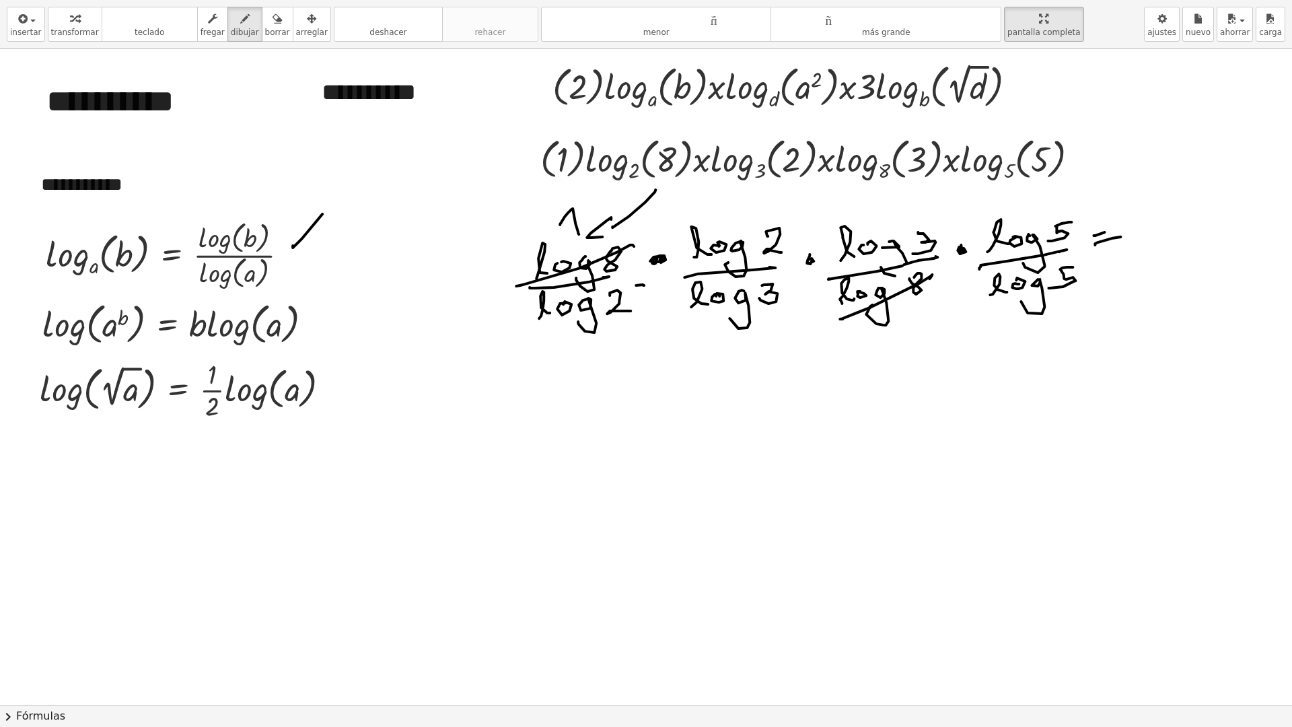
click at [548, 328] on div at bounding box center [665, 705] width 1331 height 1312
click at [694, 267] on div at bounding box center [665, 705] width 1331 height 1312
click at [735, 220] on div at bounding box center [665, 705] width 1331 height 1312
click at [714, 324] on div at bounding box center [665, 705] width 1331 height 1312
click at [846, 270] on div at bounding box center [665, 705] width 1331 height 1312
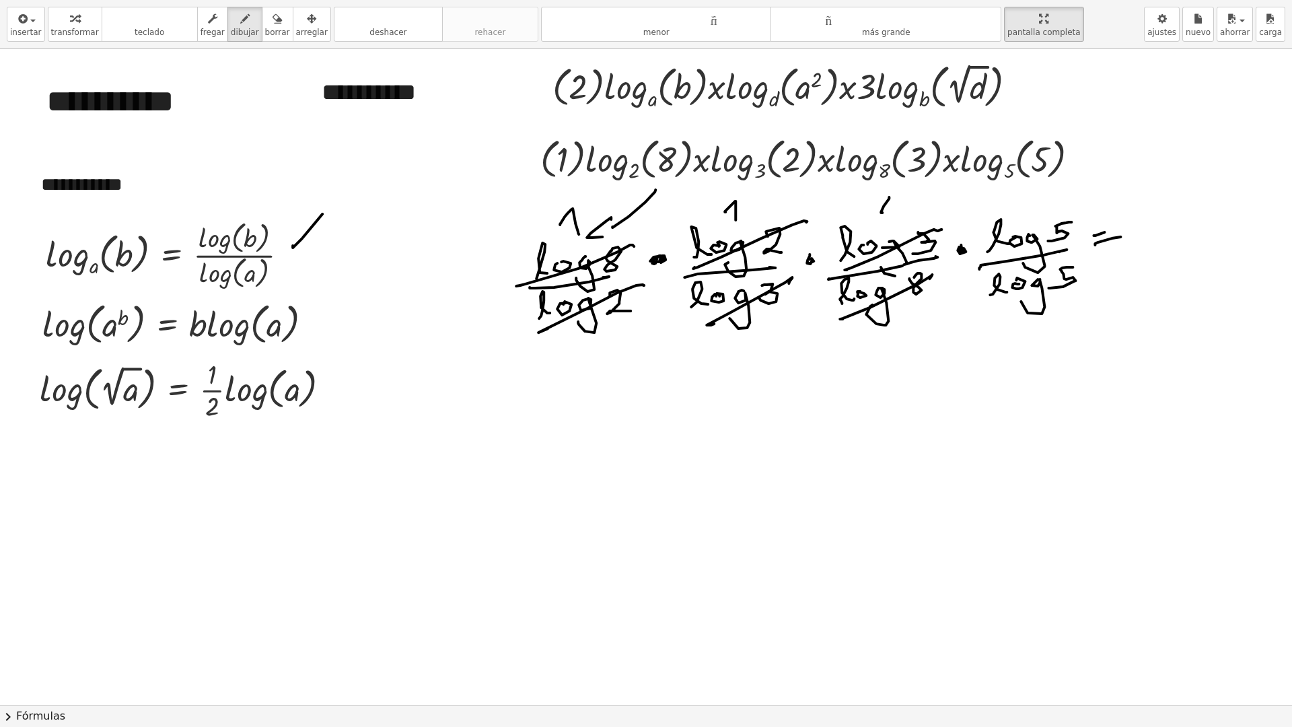
click at [889, 216] on div at bounding box center [665, 705] width 1331 height 1312
click at [985, 308] on div at bounding box center [665, 705] width 1331 height 1312
click at [974, 260] on div at bounding box center [665, 705] width 1331 height 1312
click at [1036, 221] on div at bounding box center [665, 705] width 1331 height 1312
click at [1154, 240] on div at bounding box center [665, 705] width 1331 height 1312
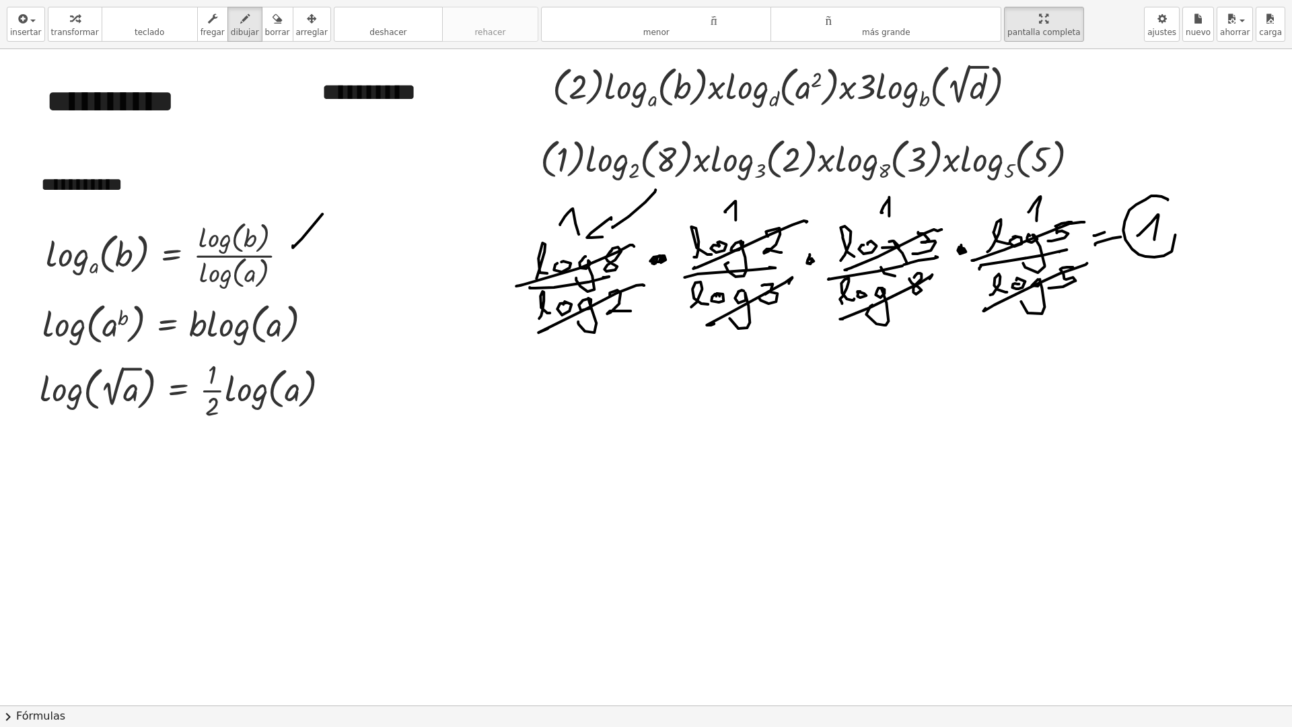
click at [1138, 203] on div at bounding box center [665, 705] width 1331 height 1312
click at [265, 28] on font "borrar" at bounding box center [277, 32] width 25 height 9
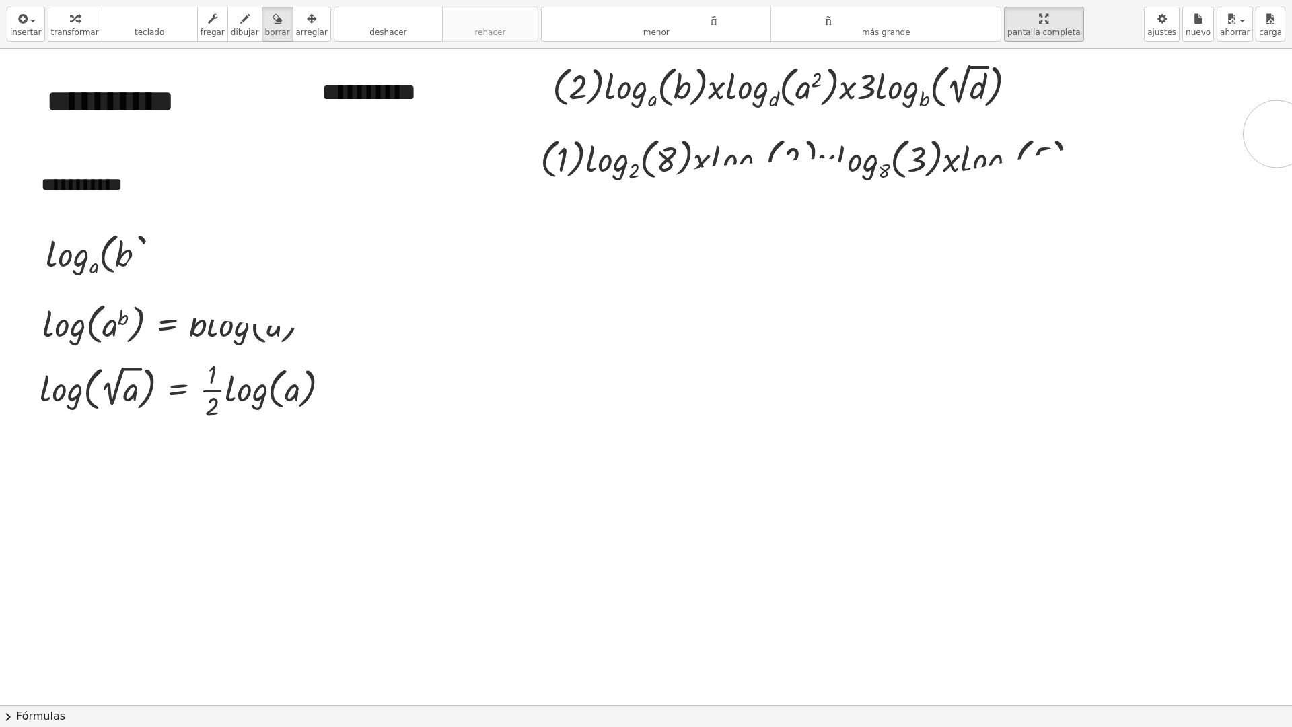
drag, startPoint x: 785, startPoint y: 328, endPoint x: 431, endPoint y: 212, distance: 373.2
click at [752, 258] on div at bounding box center [665, 705] width 1331 height 1312
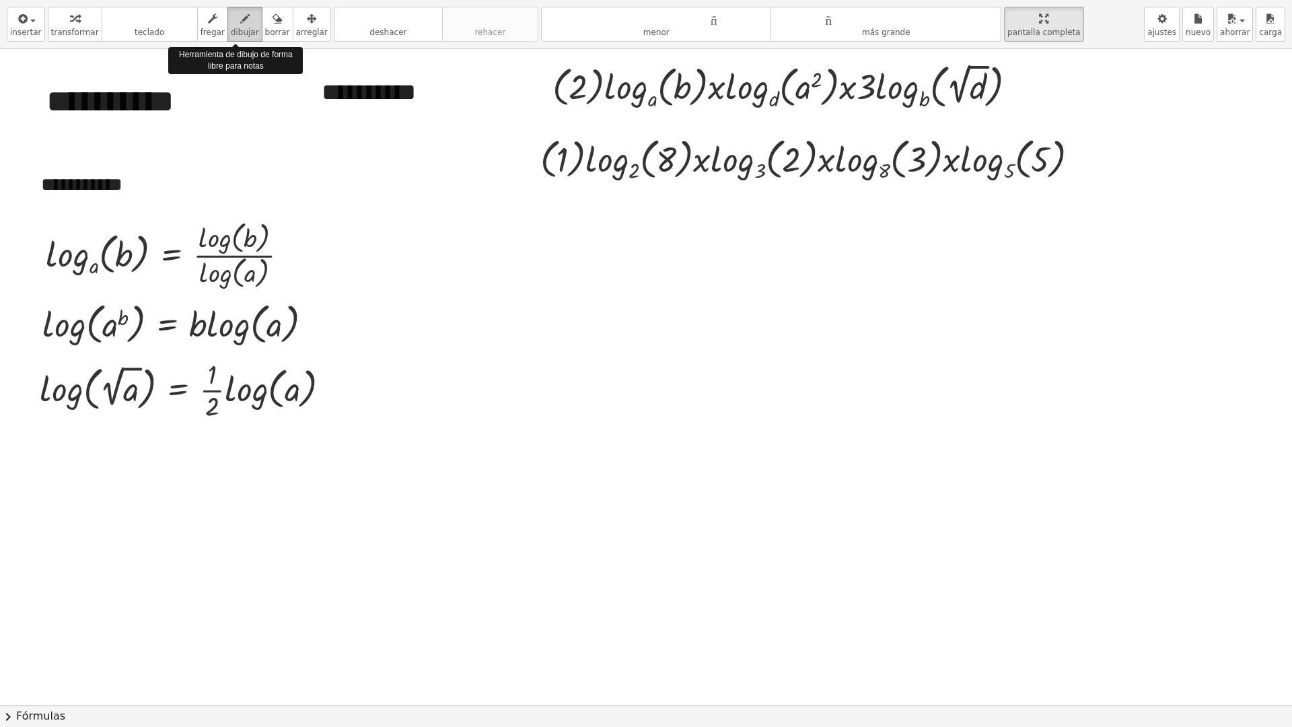
click at [233, 28] on font "dibujar" at bounding box center [245, 32] width 28 height 9
click at [307, 26] on icon "button" at bounding box center [311, 19] width 9 height 16
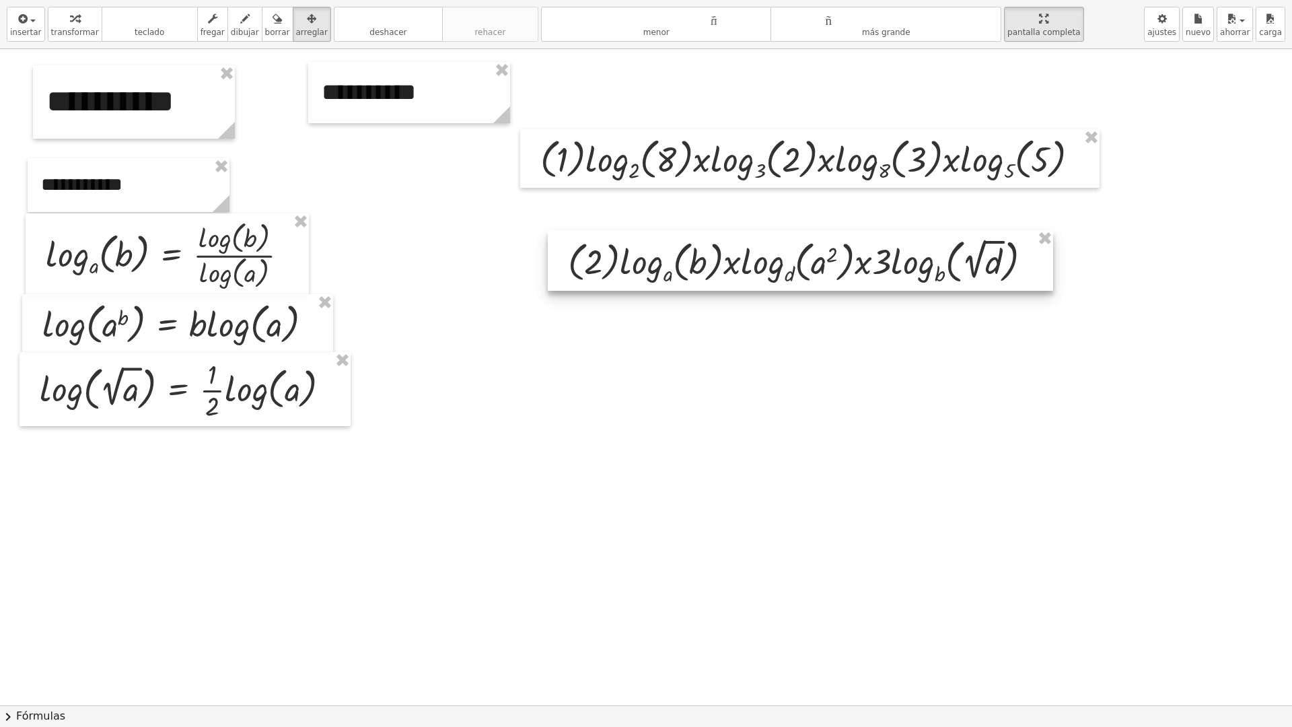
drag, startPoint x: 658, startPoint y: 92, endPoint x: 673, endPoint y: 267, distance: 175.6
click at [673, 267] on div at bounding box center [800, 260] width 505 height 61
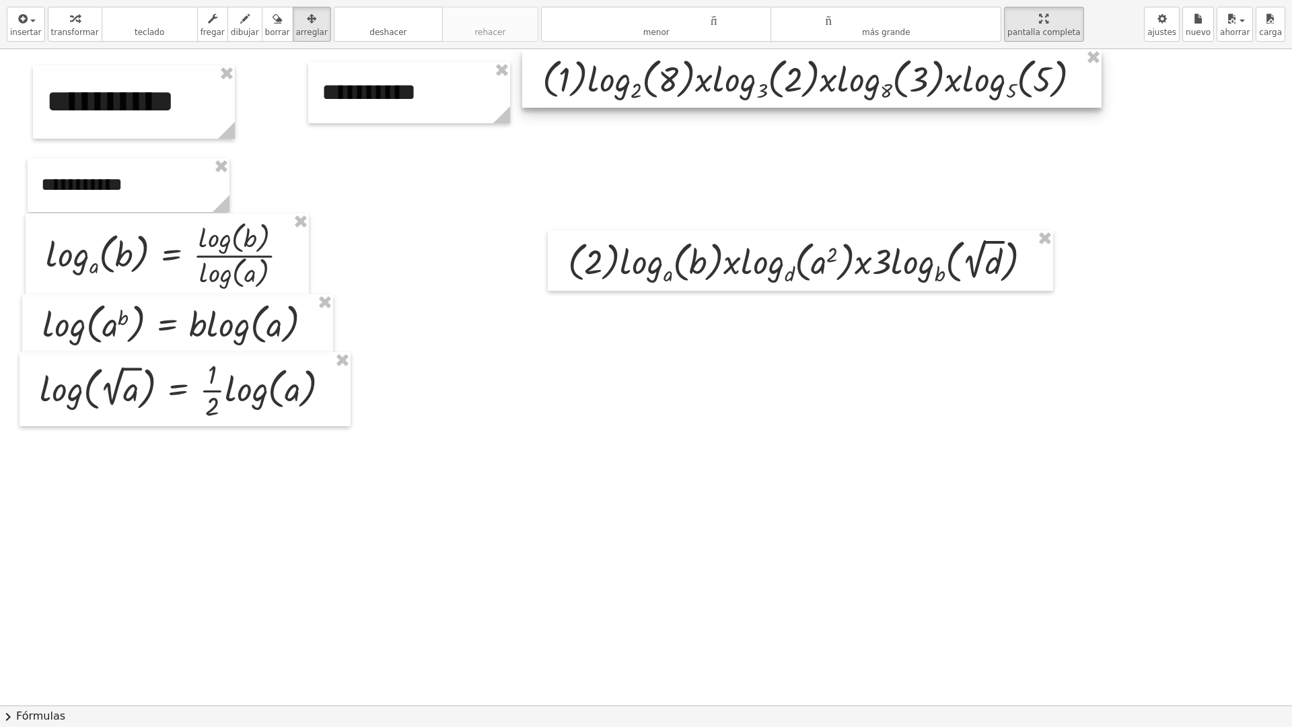
drag, startPoint x: 704, startPoint y: 146, endPoint x: 695, endPoint y: 102, distance: 45.4
click at [697, 102] on div at bounding box center [811, 78] width 579 height 59
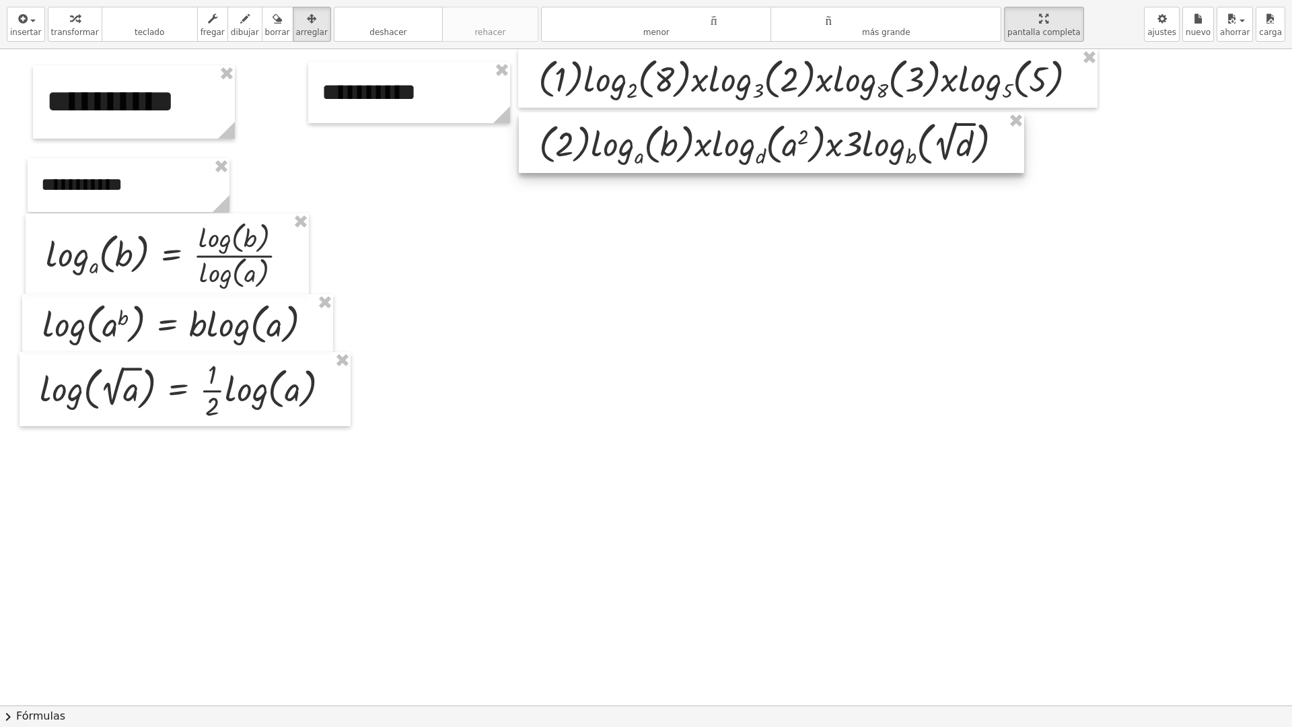
drag, startPoint x: 754, startPoint y: 264, endPoint x: 731, endPoint y: 163, distance: 104.1
click at [731, 163] on div at bounding box center [771, 142] width 505 height 61
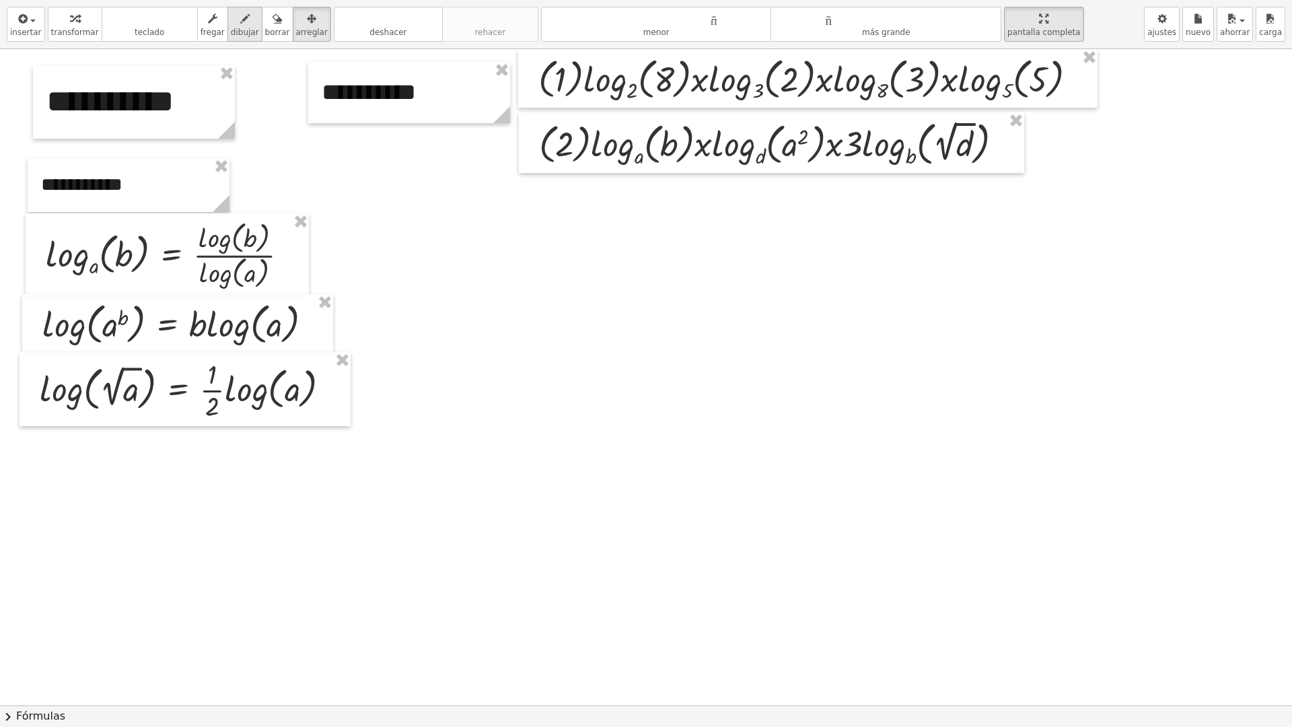
click at [236, 28] on font "dibujar" at bounding box center [245, 32] width 28 height 9
drag, startPoint x: 287, startPoint y: 250, endPoint x: 349, endPoint y: 217, distance: 70.1
click at [349, 225] on div at bounding box center [665, 705] width 1331 height 1312
drag, startPoint x: 340, startPoint y: 212, endPoint x: 368, endPoint y: 237, distance: 37.2
click at [355, 242] on div at bounding box center [665, 705] width 1331 height 1312
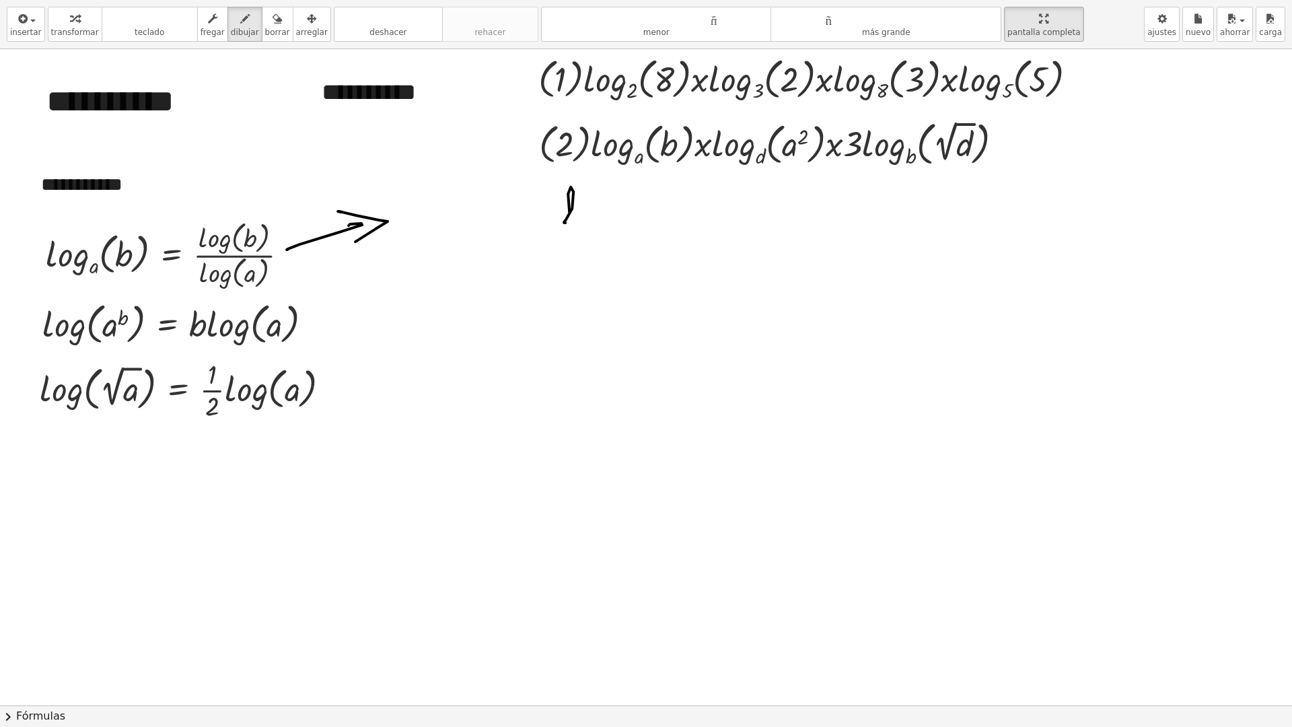
drag, startPoint x: 565, startPoint y: 223, endPoint x: 583, endPoint y: 219, distance: 18.6
click at [583, 225] on div at bounding box center [665, 705] width 1331 height 1312
drag, startPoint x: 587, startPoint y: 213, endPoint x: 620, endPoint y: 211, distance: 33.7
click at [591, 214] on div at bounding box center [665, 705] width 1331 height 1312
drag, startPoint x: 612, startPoint y: 213, endPoint x: 628, endPoint y: 207, distance: 17.5
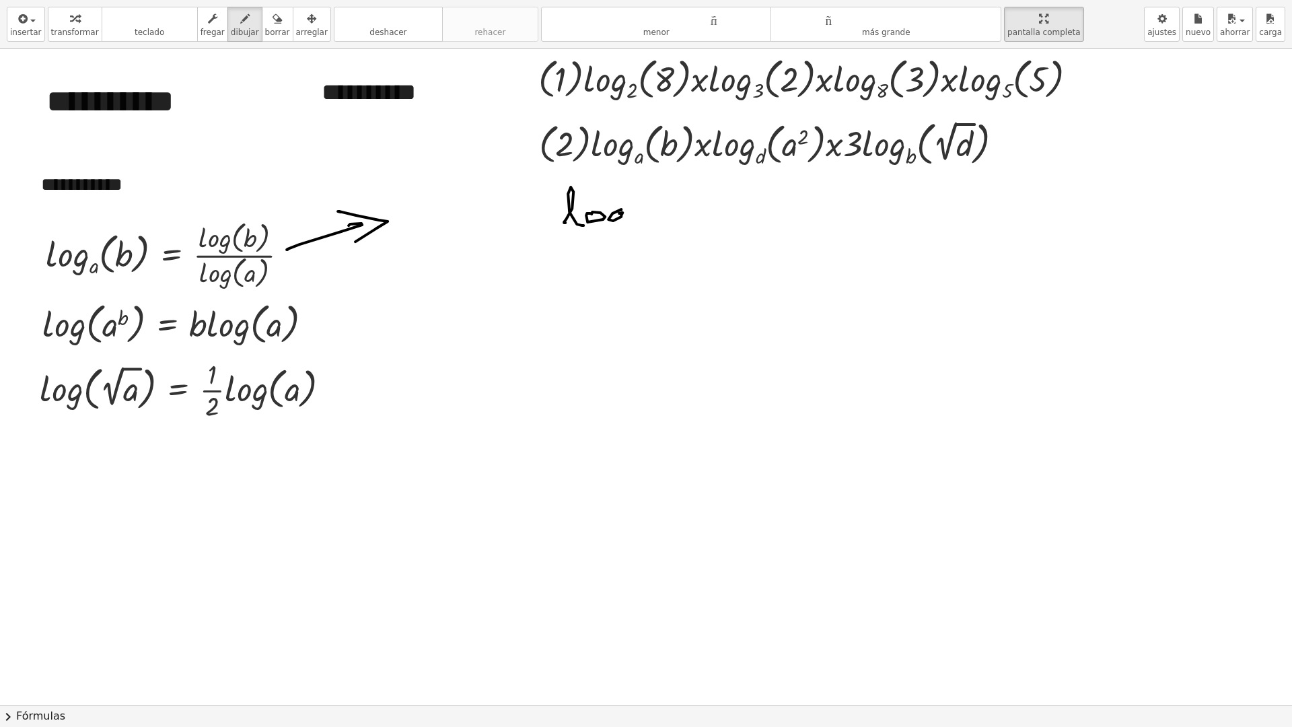
click at [604, 233] on div at bounding box center [665, 705] width 1331 height 1312
drag, startPoint x: 640, startPoint y: 194, endPoint x: 608, endPoint y: 225, distance: 43.8
click at [634, 223] on div at bounding box center [665, 705] width 1331 height 1312
drag, startPoint x: 558, startPoint y: 233, endPoint x: 624, endPoint y: 230, distance: 66.0
click at [651, 222] on div at bounding box center [665, 705] width 1331 height 1312
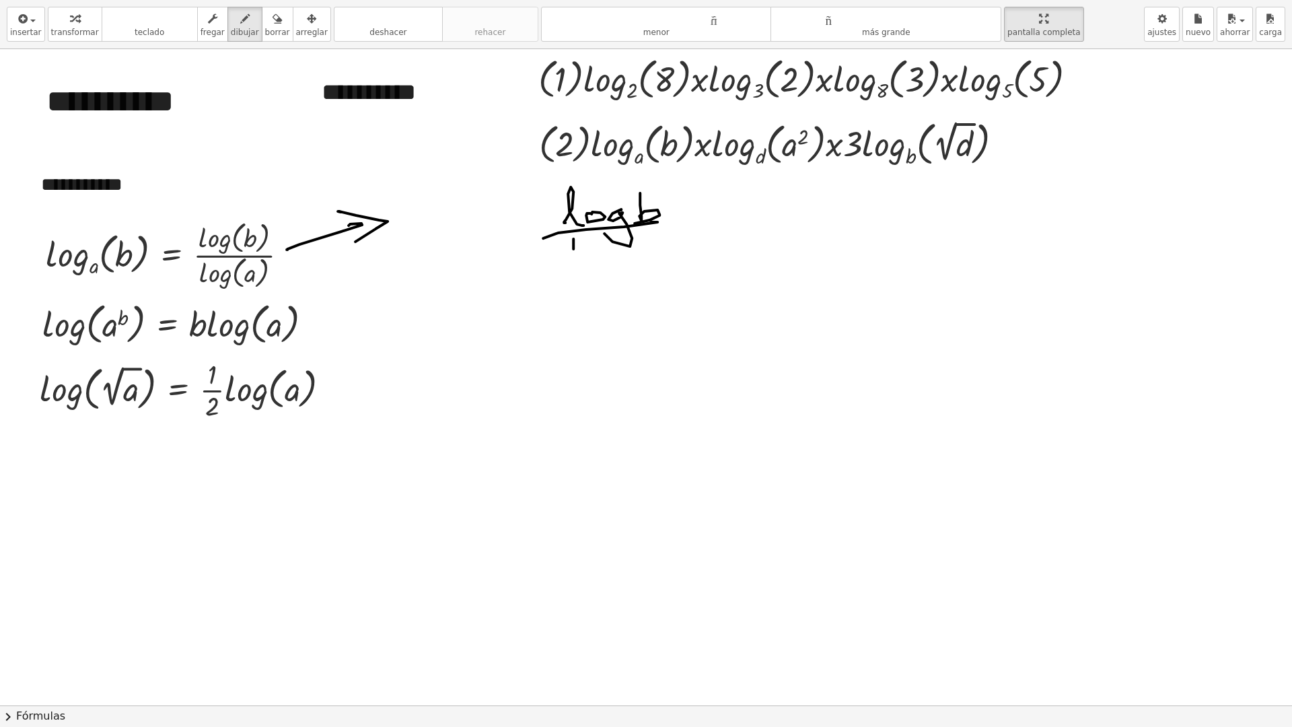
drag, startPoint x: 573, startPoint y: 240, endPoint x: 575, endPoint y: 271, distance: 31.0
click at [575, 273] on div at bounding box center [665, 705] width 1331 height 1312
drag, startPoint x: 589, startPoint y: 258, endPoint x: 607, endPoint y: 259, distance: 18.2
click at [587, 258] on div at bounding box center [665, 705] width 1331 height 1312
drag, startPoint x: 605, startPoint y: 265, endPoint x: 618, endPoint y: 266, distance: 13.5
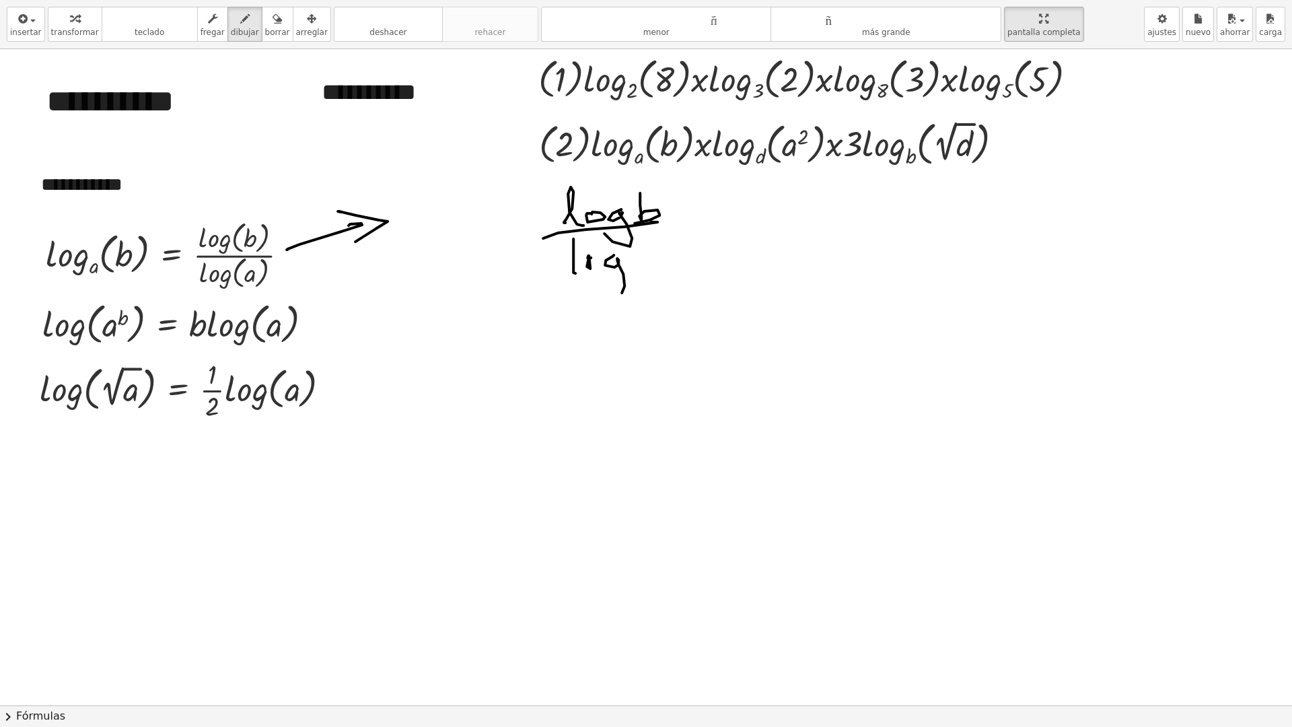
click at [605, 274] on div at bounding box center [665, 705] width 1331 height 1312
drag, startPoint x: 640, startPoint y: 259, endPoint x: 664, endPoint y: 265, distance: 24.3
click at [662, 270] on div at bounding box center [665, 705] width 1331 height 1312
click at [695, 219] on div at bounding box center [665, 705] width 1331 height 1312
click at [740, 217] on div at bounding box center [665, 705] width 1331 height 1312
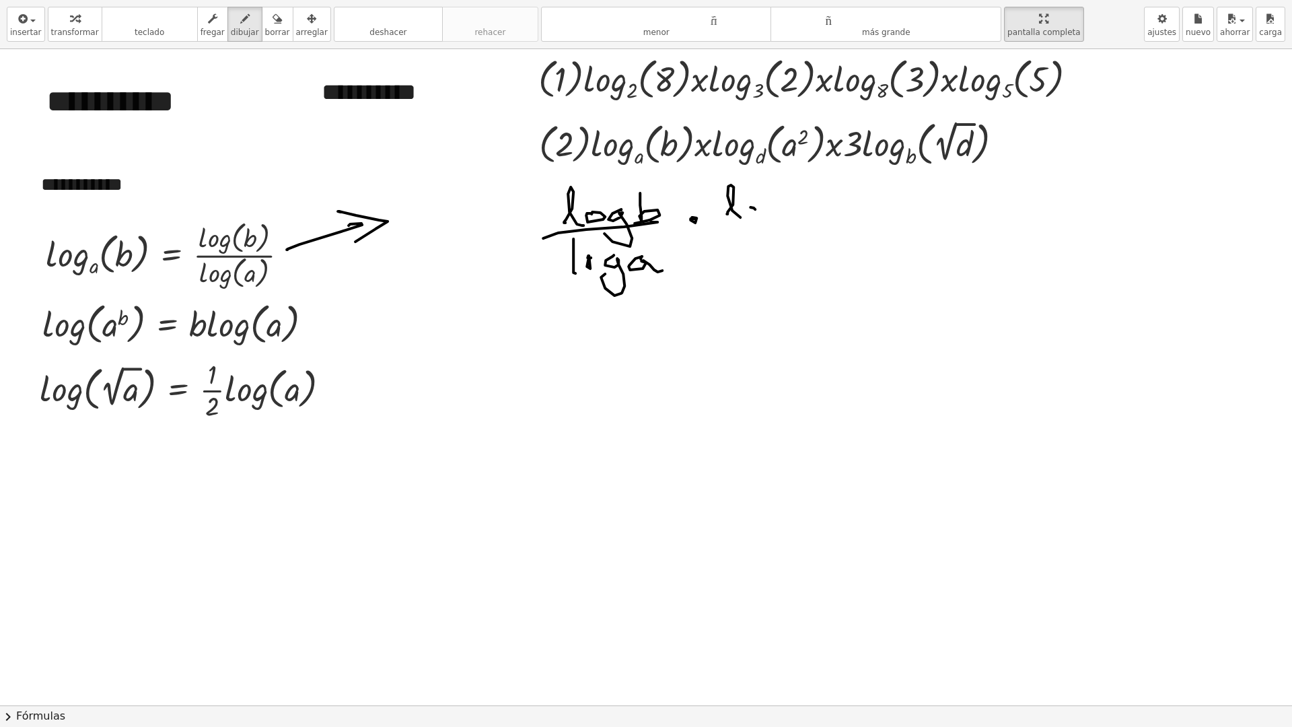
click at [747, 205] on div at bounding box center [665, 705] width 1331 height 1312
click at [758, 224] on div at bounding box center [665, 705] width 1331 height 1312
click at [821, 213] on div at bounding box center [665, 705] width 1331 height 1312
click at [843, 187] on div at bounding box center [665, 705] width 1331 height 1312
click at [819, 219] on div at bounding box center [665, 705] width 1331 height 1312
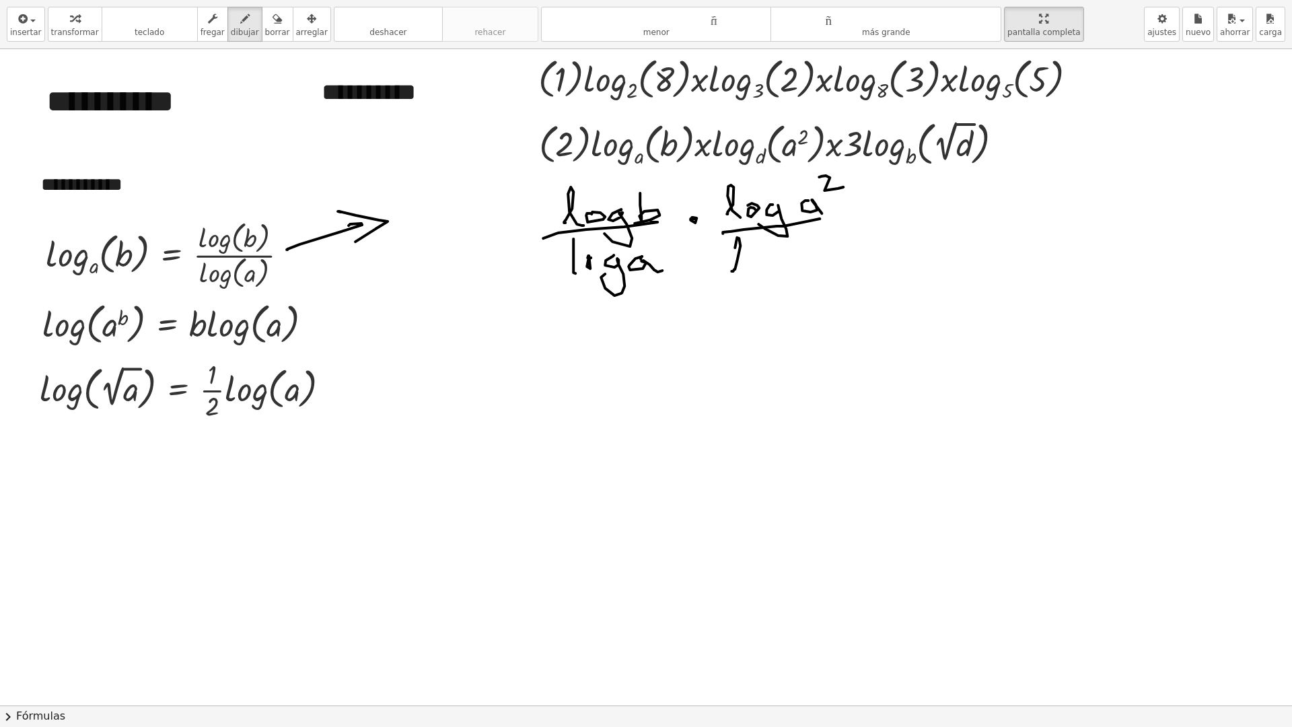
click at [749, 269] on div at bounding box center [665, 705] width 1331 height 1312
click at [760, 260] on div at bounding box center [665, 705] width 1331 height 1312
click at [774, 274] on div at bounding box center [665, 705] width 1331 height 1312
click at [811, 252] on div at bounding box center [665, 705] width 1331 height 1312
click at [832, 263] on div at bounding box center [665, 705] width 1331 height 1312
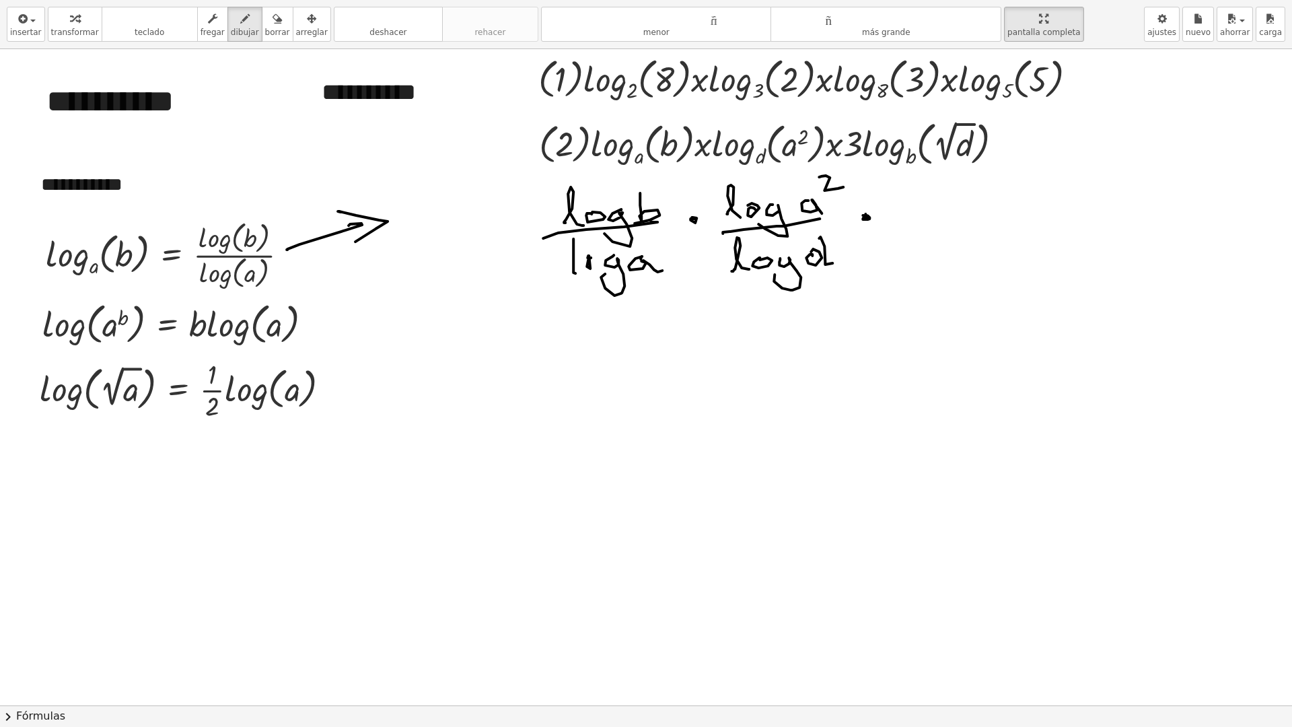
click at [865, 215] on div at bounding box center [665, 705] width 1331 height 1312
click at [895, 219] on div at bounding box center [665, 705] width 1331 height 1312
click at [939, 215] on div at bounding box center [665, 705] width 1331 height 1312
click at [949, 205] on div at bounding box center [665, 705] width 1331 height 1312
click at [965, 222] on div at bounding box center [665, 705] width 1331 height 1312
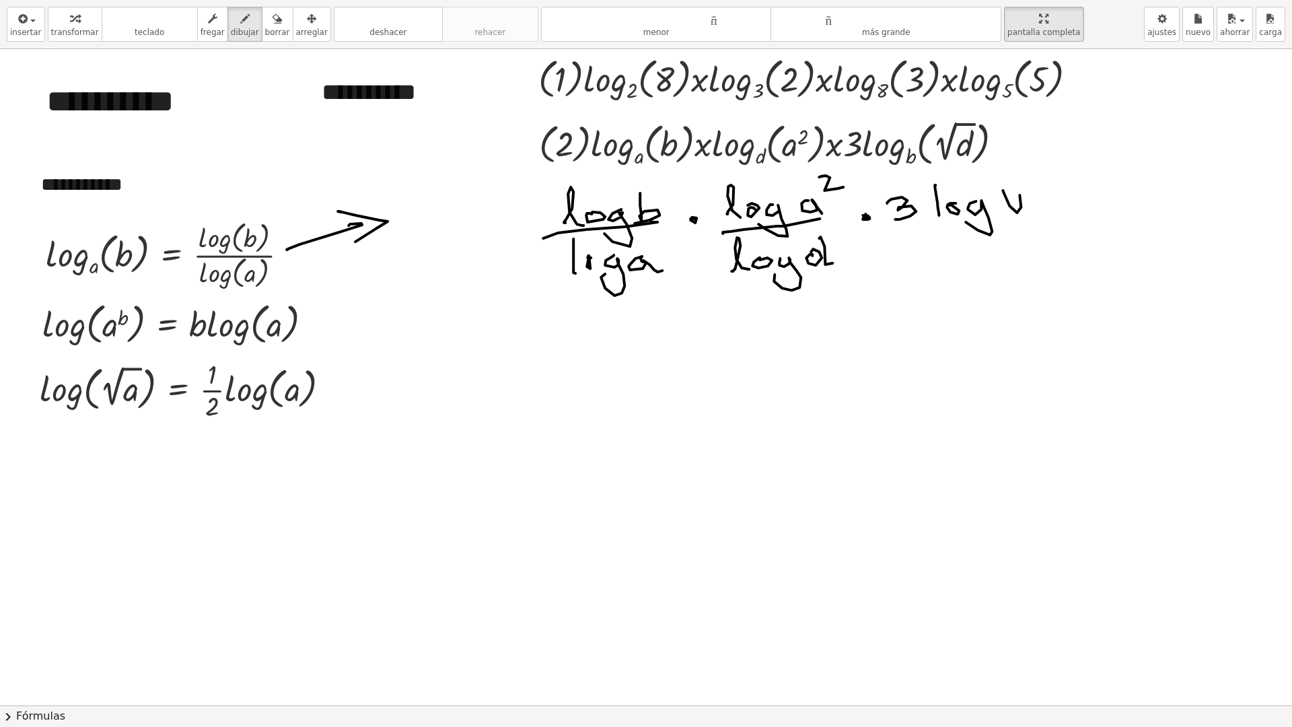
click at [1049, 173] on div at bounding box center [665, 705] width 1331 height 1312
click at [1032, 196] on div at bounding box center [665, 705] width 1331 height 1312
click at [1061, 210] on div at bounding box center [665, 705] width 1331 height 1312
click at [1038, 219] on div at bounding box center [665, 705] width 1331 height 1312
click at [964, 271] on div at bounding box center [665, 705] width 1331 height 1312
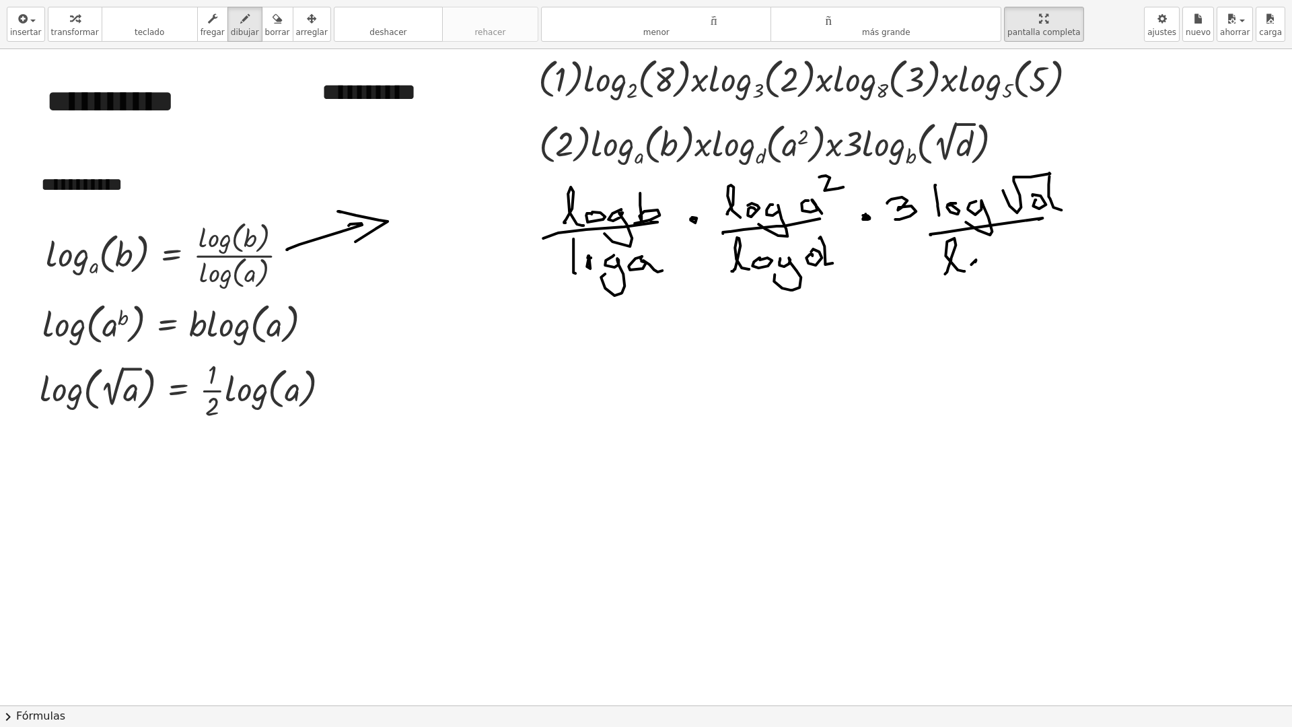
click at [974, 258] on div at bounding box center [665, 705] width 1331 height 1312
click at [988, 279] on div at bounding box center [665, 705] width 1331 height 1312
click at [1019, 269] on div at bounding box center [665, 705] width 1331 height 1312
click at [578, 173] on div at bounding box center [665, 705] width 1331 height 1312
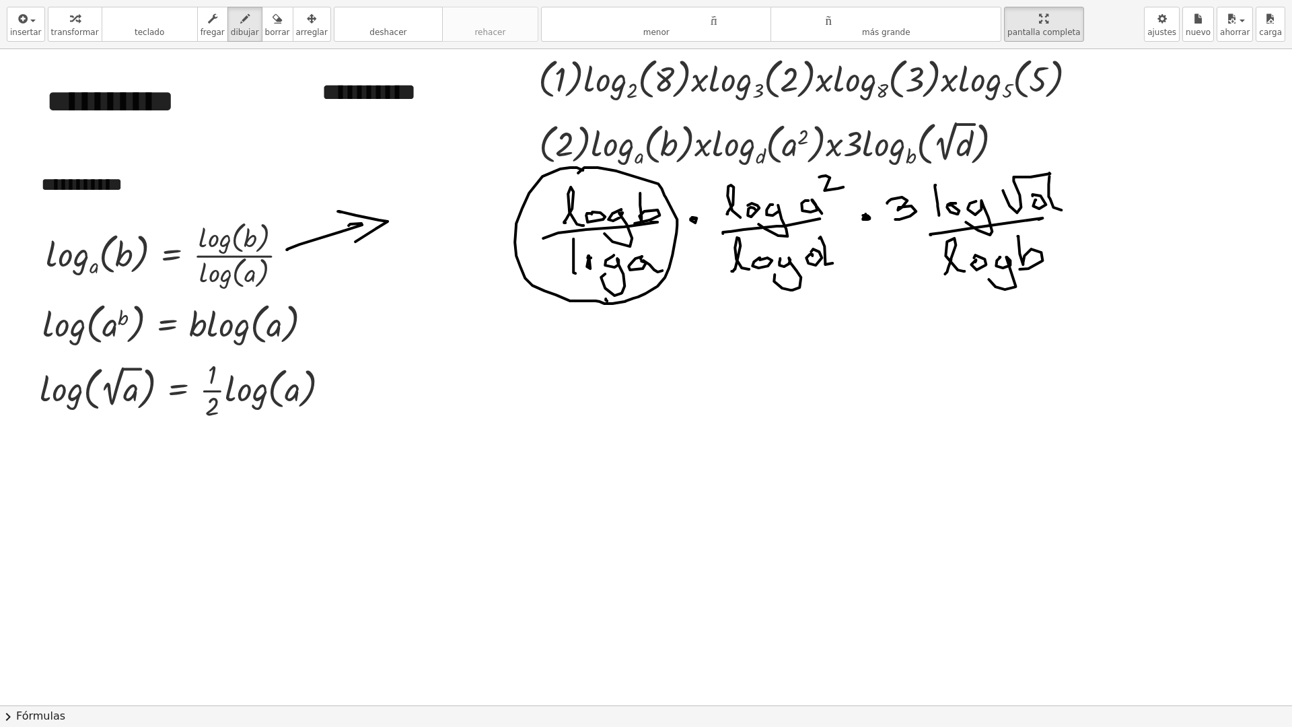
click at [604, 334] on div at bounding box center [665, 705] width 1331 height 1312
click at [617, 330] on div at bounding box center [665, 705] width 1331 height 1312
click at [580, 376] on div at bounding box center [665, 705] width 1331 height 1312
click at [595, 365] on div at bounding box center [665, 705] width 1331 height 1312
click at [612, 386] on div at bounding box center [665, 705] width 1331 height 1312
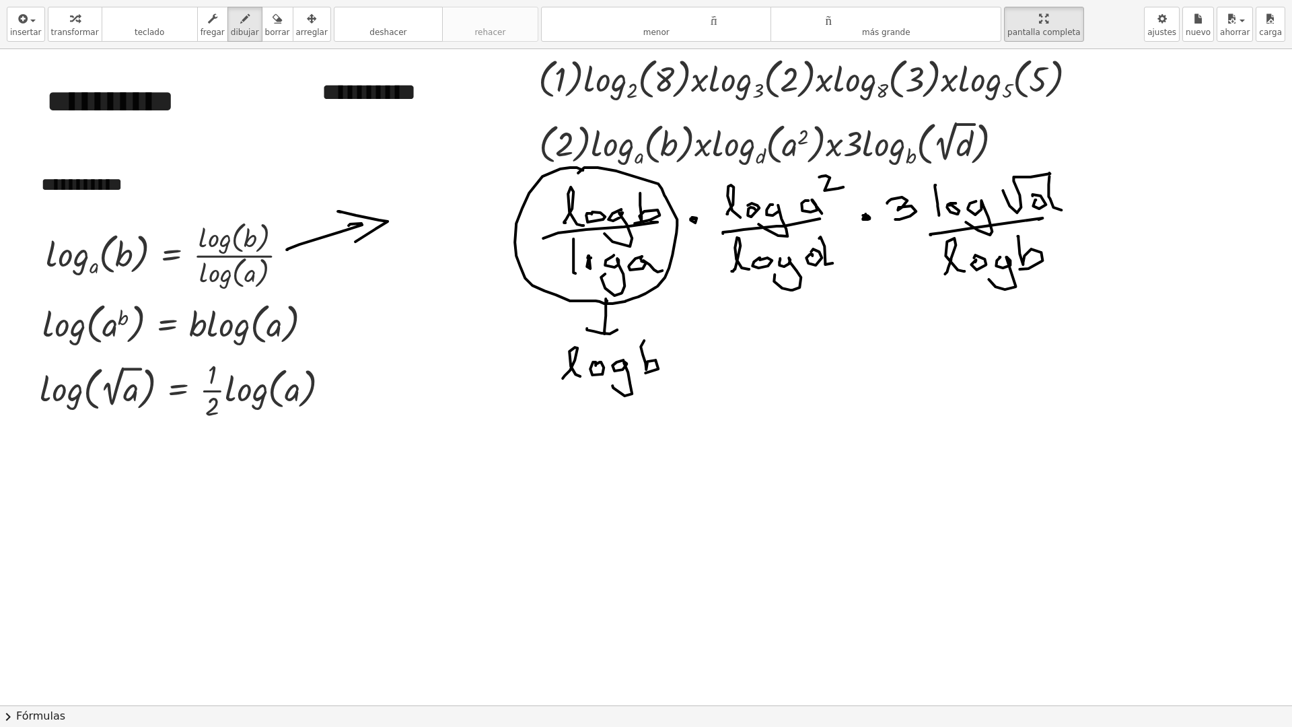
click at [634, 373] on div at bounding box center [665, 705] width 1331 height 1312
click at [657, 375] on div at bounding box center [665, 705] width 1331 height 1312
click at [584, 422] on div at bounding box center [665, 705] width 1331 height 1312
click at [593, 414] on div at bounding box center [665, 705] width 1331 height 1312
click at [612, 426] on div at bounding box center [665, 705] width 1331 height 1312
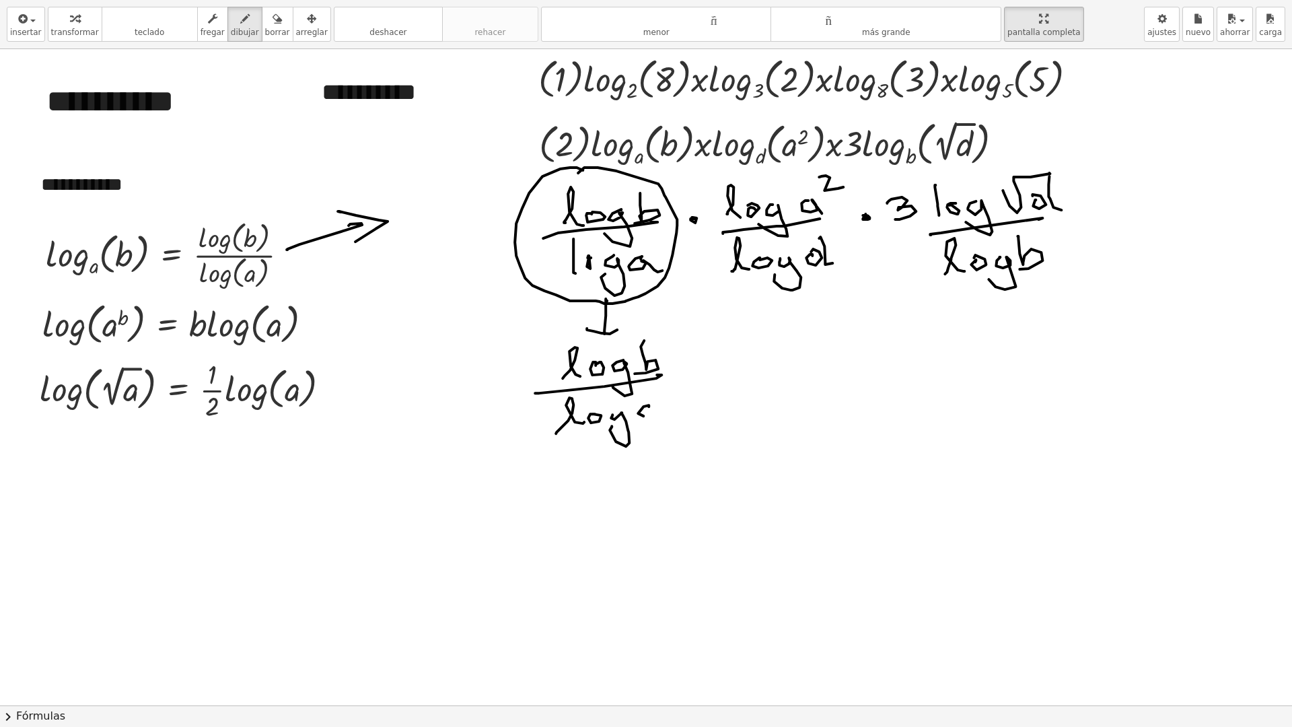
click at [665, 419] on div at bounding box center [665, 705] width 1331 height 1312
click at [707, 363] on div at bounding box center [665, 705] width 1331 height 1312
click at [380, 281] on div at bounding box center [665, 705] width 1331 height 1312
click at [32, 328] on div at bounding box center [665, 705] width 1331 height 1312
click at [36, 317] on div at bounding box center [665, 705] width 1331 height 1312
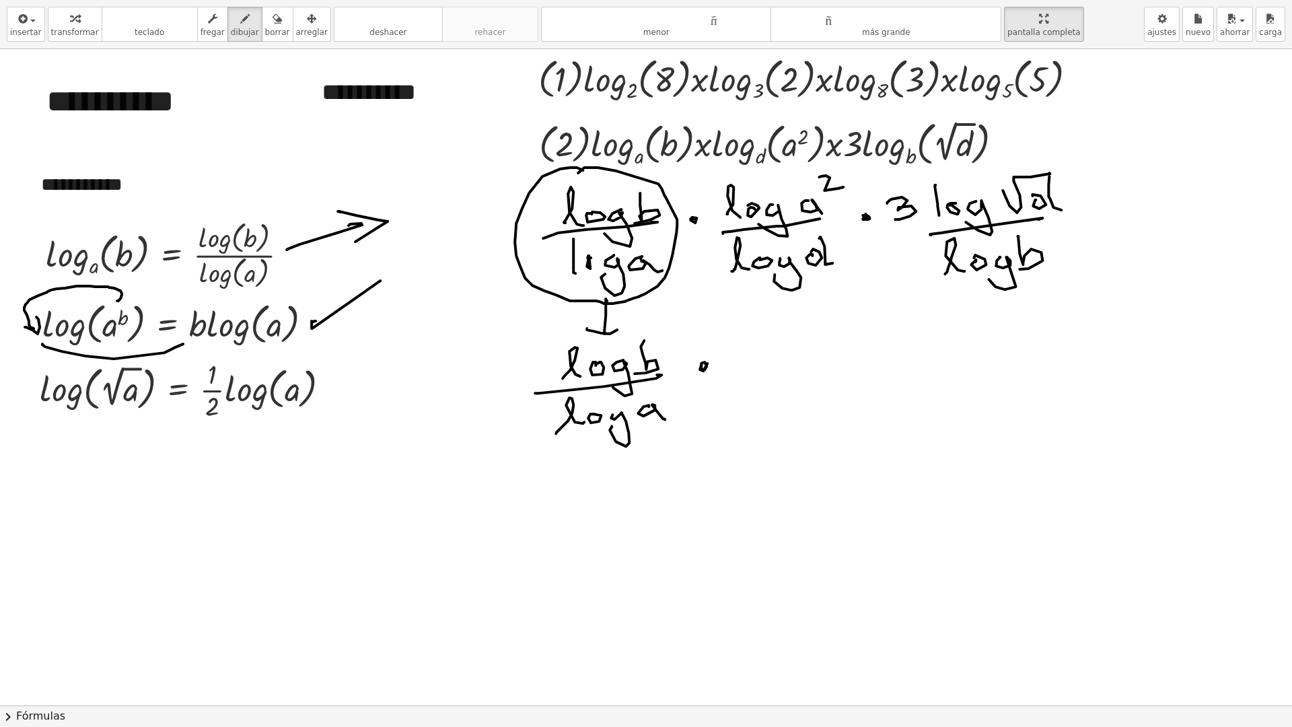
click at [184, 343] on div at bounding box center [665, 705] width 1331 height 1312
click at [190, 343] on div at bounding box center [665, 705] width 1331 height 1312
click at [708, 202] on div at bounding box center [665, 705] width 1331 height 1312
click at [716, 194] on div at bounding box center [665, 705] width 1331 height 1312
click at [739, 373] on div at bounding box center [665, 705] width 1331 height 1312
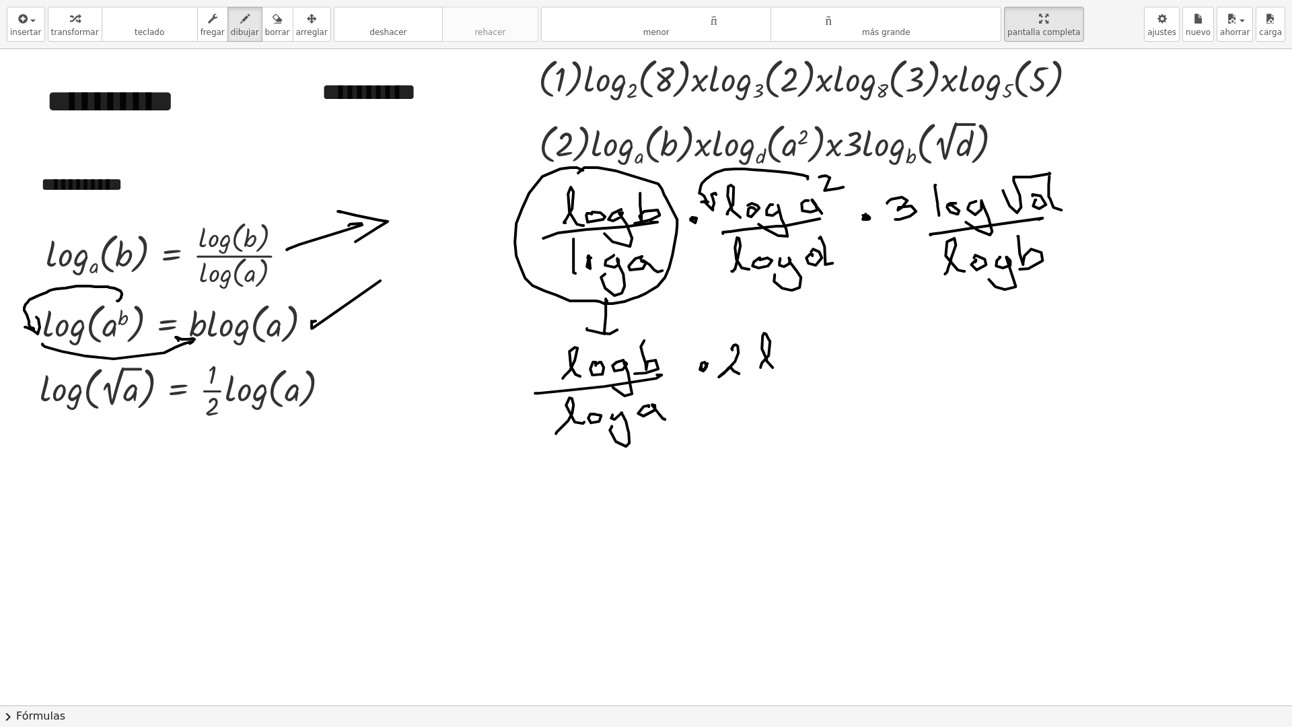
click at [774, 367] on div at bounding box center [665, 705] width 1331 height 1312
click at [782, 357] on div at bounding box center [665, 705] width 1331 height 1312
click at [795, 375] on div at bounding box center [665, 705] width 1331 height 1312
click at [846, 359] on div at bounding box center [665, 705] width 1331 height 1312
click at [847, 373] on div at bounding box center [665, 705] width 1331 height 1312
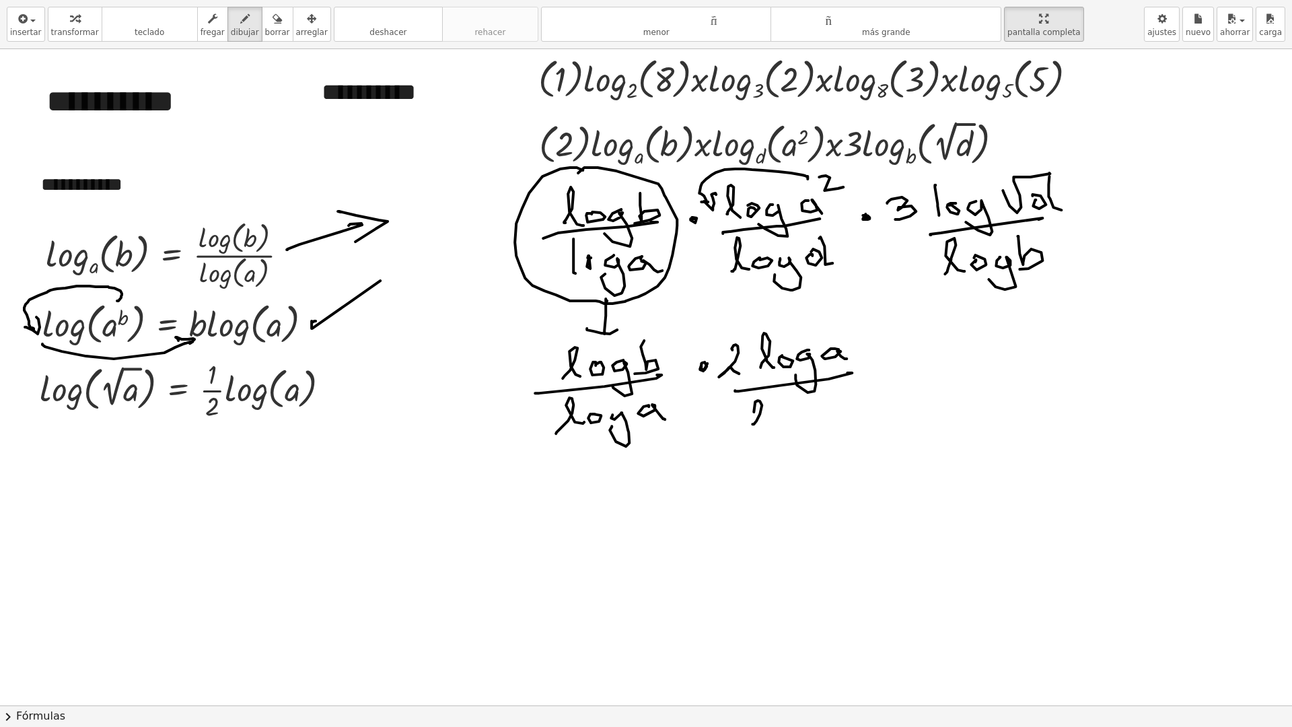
click at [762, 424] on div at bounding box center [665, 705] width 1331 height 1312
click at [779, 413] on div at bounding box center [665, 705] width 1331 height 1312
click at [799, 429] on div at bounding box center [665, 705] width 1331 height 1312
click at [826, 404] on div at bounding box center [665, 705] width 1331 height 1312
click at [854, 410] on div at bounding box center [665, 705] width 1331 height 1312
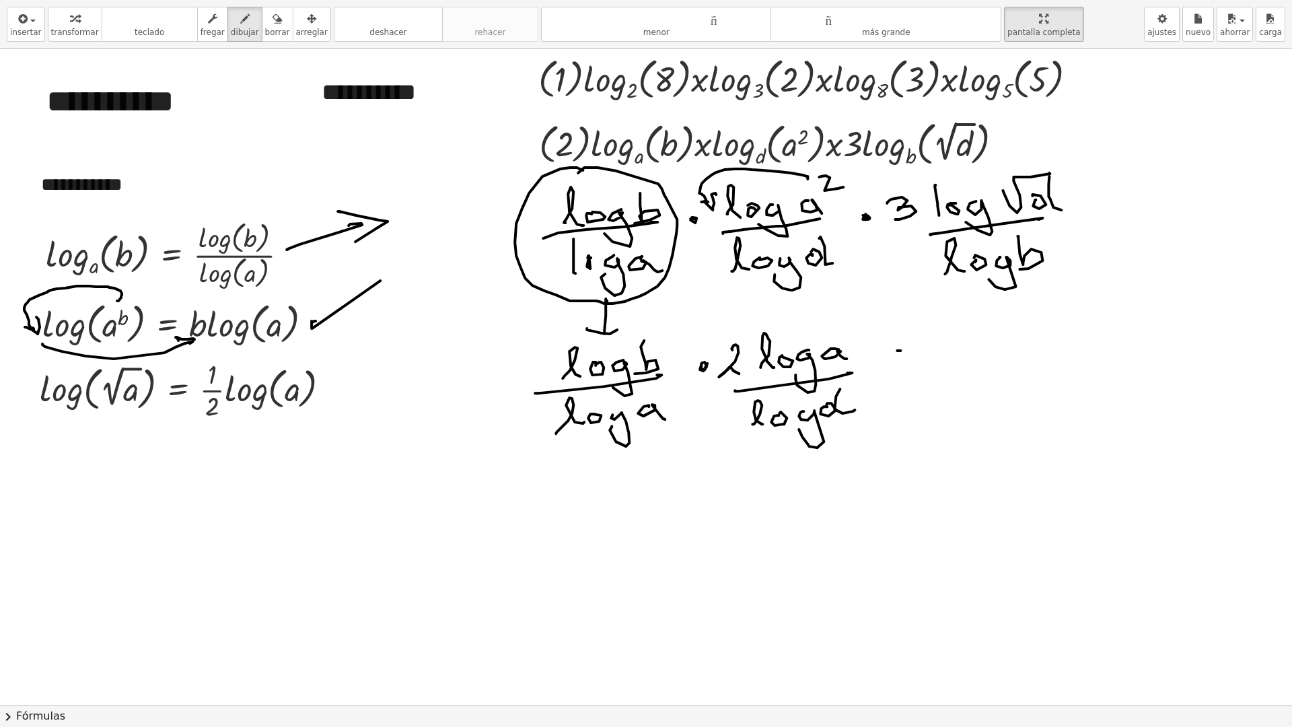
click at [906, 353] on div at bounding box center [665, 705] width 1331 height 1312
click at [900, 354] on div at bounding box center [665, 705] width 1331 height 1312
click at [1044, 202] on div at bounding box center [665, 705] width 1331 height 1312
click at [1050, 157] on div at bounding box center [665, 705] width 1331 height 1312
click at [372, 368] on div at bounding box center [665, 705] width 1331 height 1312
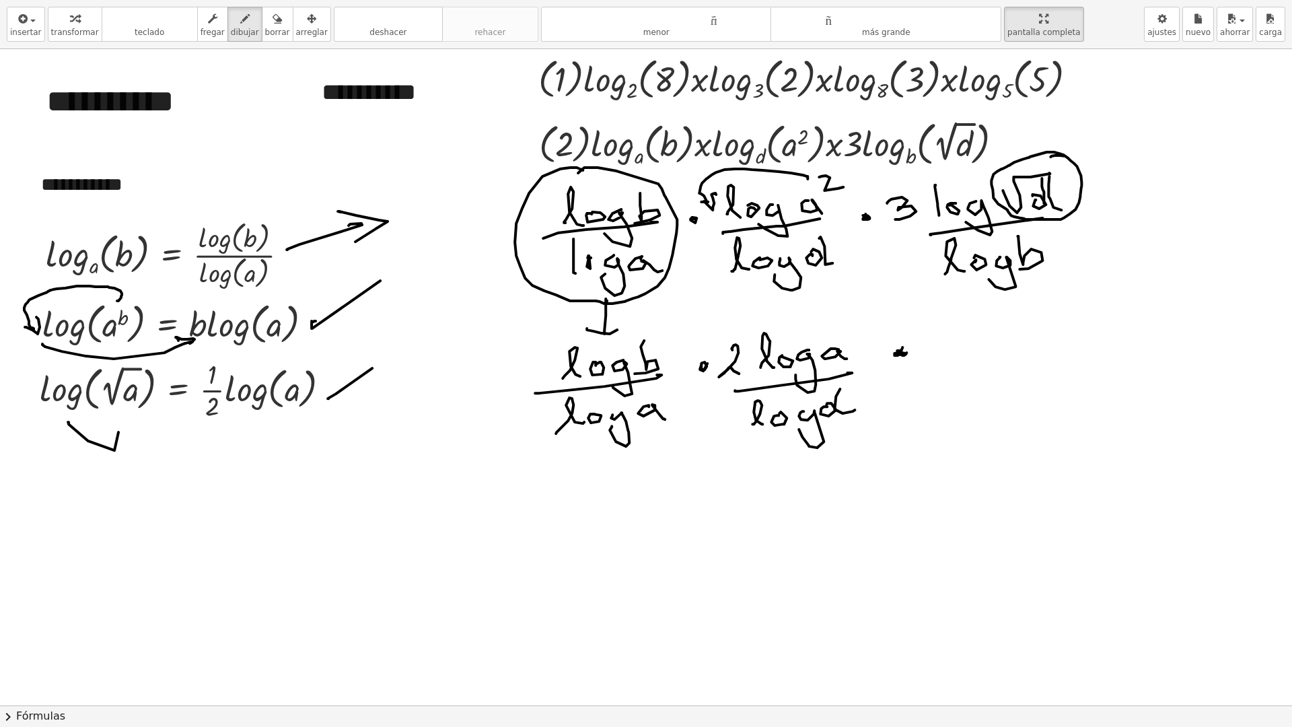
click at [118, 416] on div at bounding box center [665, 705] width 1331 height 1312
click at [189, 481] on div at bounding box center [665, 705] width 1331 height 1312
click at [204, 515] on div at bounding box center [665, 705] width 1331 height 1312
click at [242, 513] on div at bounding box center [665, 705] width 1331 height 1312
drag, startPoint x: 227, startPoint y: 500, endPoint x: 241, endPoint y: 497, distance: 13.9
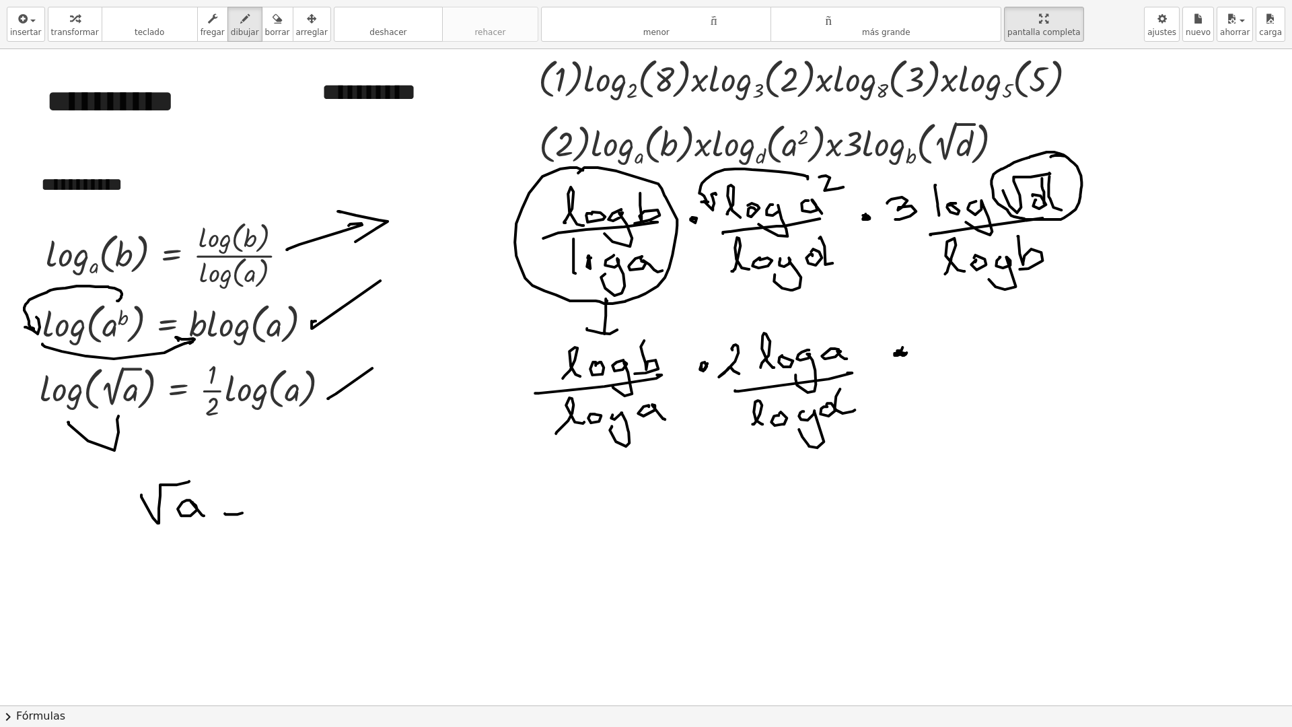
click at [240, 497] on div at bounding box center [665, 705] width 1331 height 1312
drag, startPoint x: 193, startPoint y: 478, endPoint x: 214, endPoint y: 488, distance: 23.2
click at [205, 488] on div at bounding box center [665, 705] width 1331 height 1312
drag, startPoint x: 191, startPoint y: 492, endPoint x: 188, endPoint y: 500, distance: 8.5
click at [194, 498] on div at bounding box center [665, 705] width 1331 height 1312
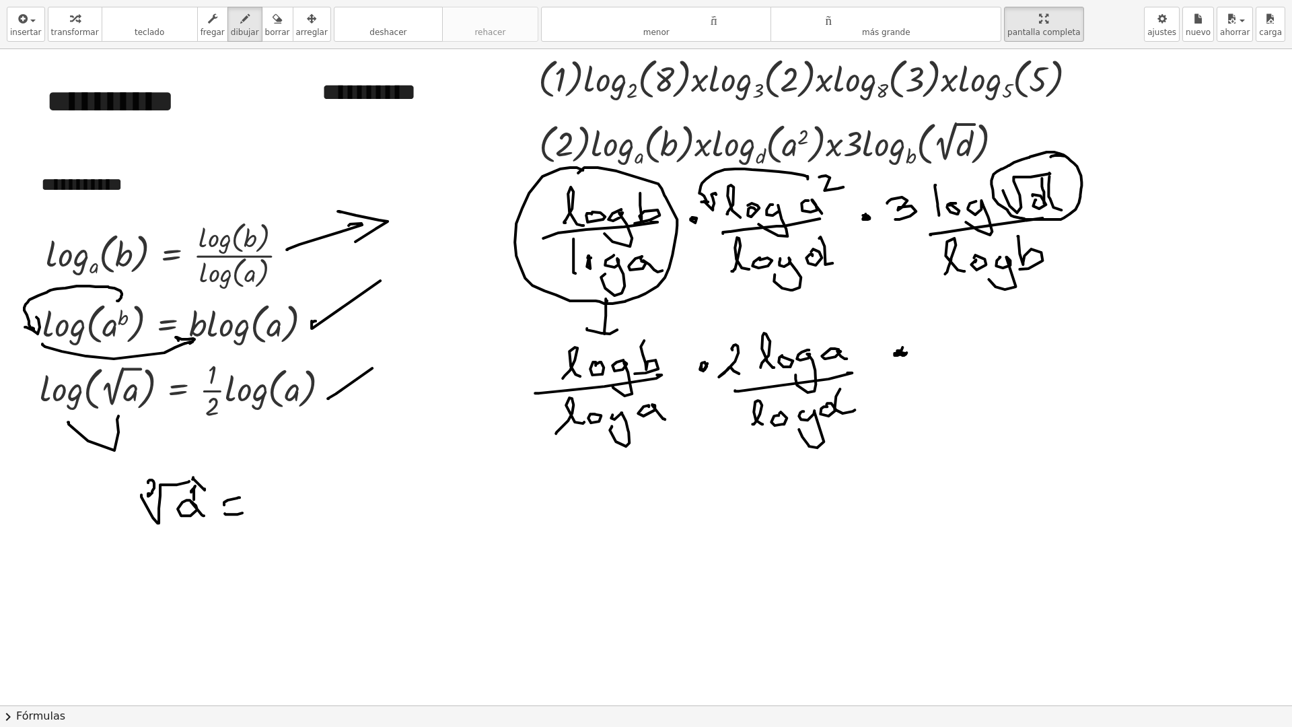
drag, startPoint x: 148, startPoint y: 482, endPoint x: 155, endPoint y: 492, distance: 12.5
click at [158, 495] on div at bounding box center [665, 705] width 1331 height 1312
drag, startPoint x: 268, startPoint y: 492, endPoint x: 276, endPoint y: 499, distance: 11.0
click at [283, 508] on div at bounding box center [665, 705] width 1331 height 1312
drag, startPoint x: 274, startPoint y: 472, endPoint x: 285, endPoint y: 476, distance: 11.5
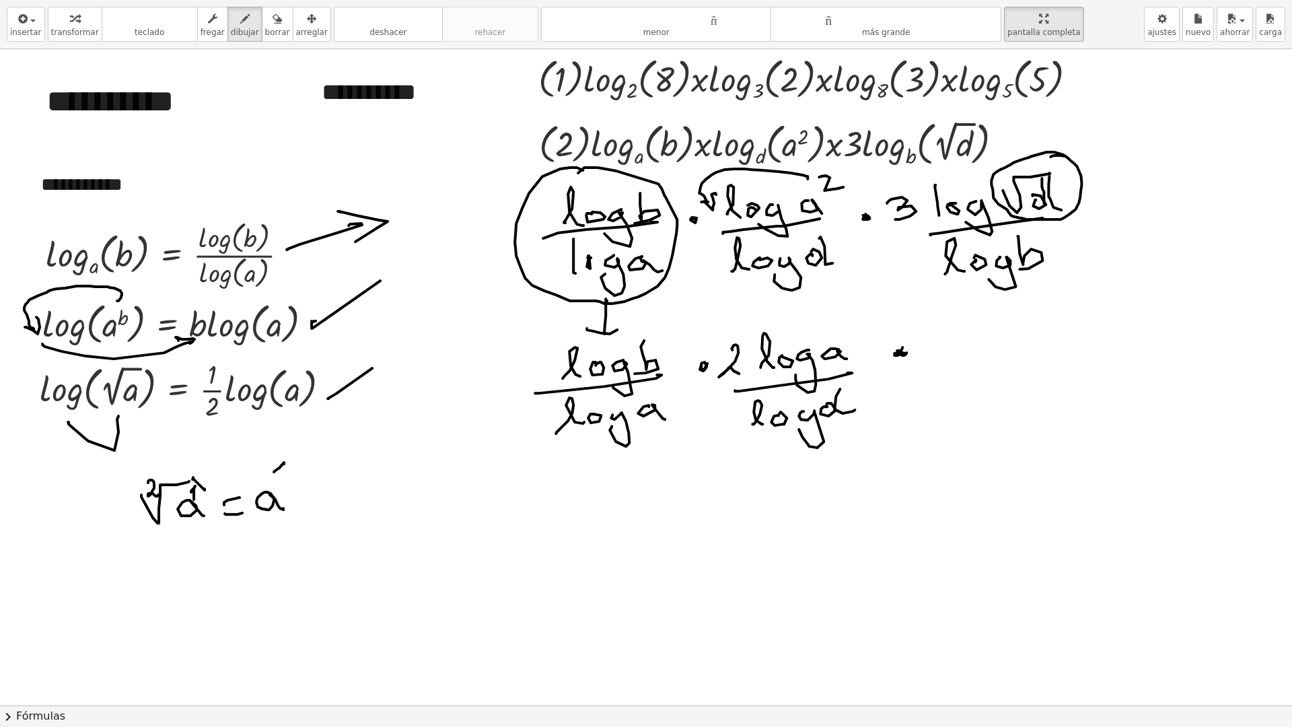
click at [285, 476] on div at bounding box center [665, 705] width 1331 height 1312
drag, startPoint x: 298, startPoint y: 470, endPoint x: 283, endPoint y: 483, distance: 19.6
click at [283, 483] on div at bounding box center [665, 705] width 1331 height 1312
drag, startPoint x: 293, startPoint y: 482, endPoint x: 291, endPoint y: 508, distance: 26.3
click at [302, 492] on div at bounding box center [665, 705] width 1331 height 1312
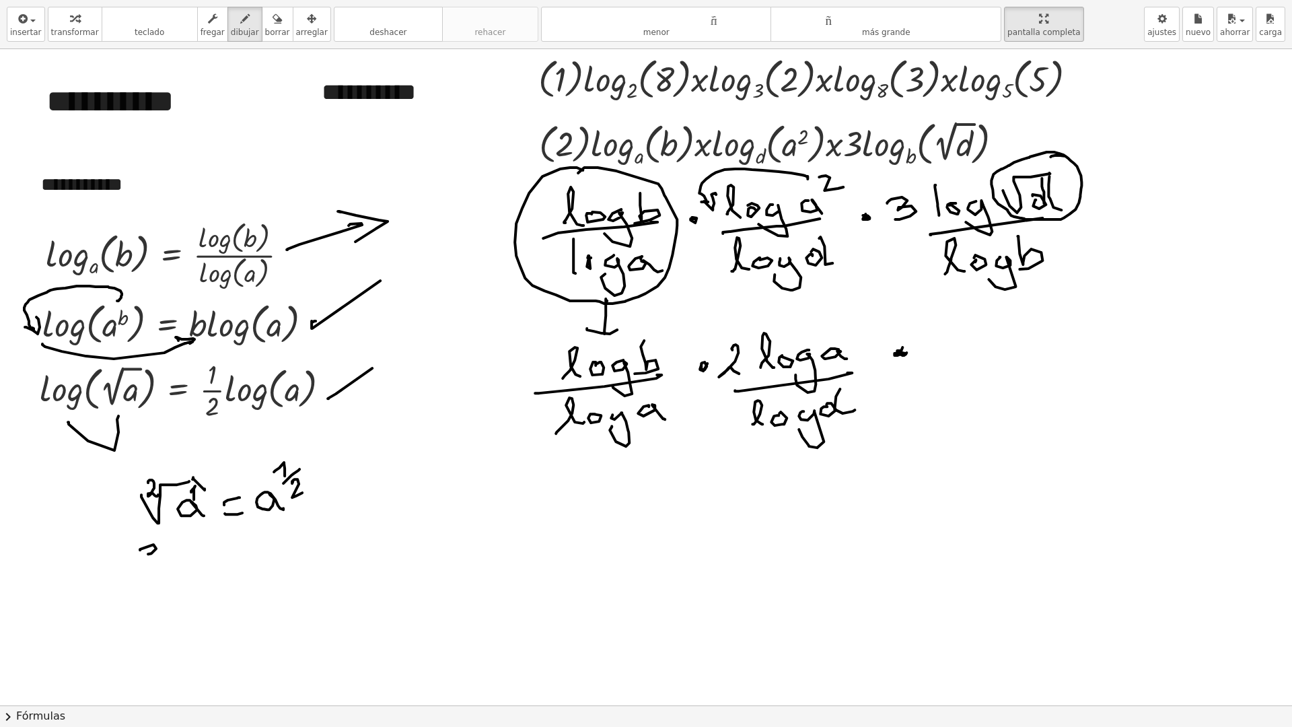
drag, startPoint x: 140, startPoint y: 550, endPoint x: 140, endPoint y: 562, distance: 12.1
click at [147, 564] on div at bounding box center [665, 705] width 1331 height 1312
drag, startPoint x: 129, startPoint y: 567, endPoint x: 187, endPoint y: 549, distance: 61.3
click at [199, 540] on div at bounding box center [665, 705] width 1331 height 1312
click at [182, 571] on div at bounding box center [665, 705] width 1331 height 1312
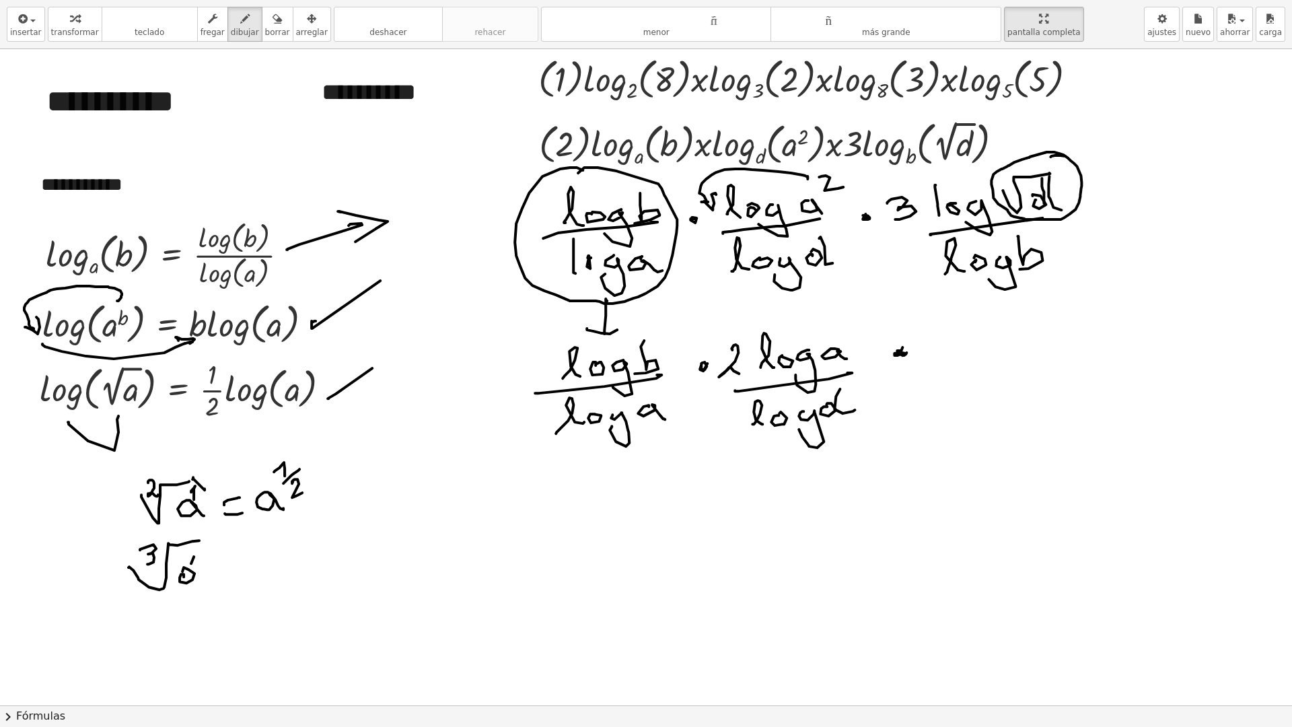
drag, startPoint x: 194, startPoint y: 556, endPoint x: 211, endPoint y: 575, distance: 25.2
click at [203, 580] on div at bounding box center [665, 705] width 1331 height 1312
drag, startPoint x: 200, startPoint y: 549, endPoint x: 218, endPoint y: 557, distance: 19.3
click at [216, 558] on div at bounding box center [665, 705] width 1331 height 1312
click at [247, 576] on div at bounding box center [665, 705] width 1331 height 1312
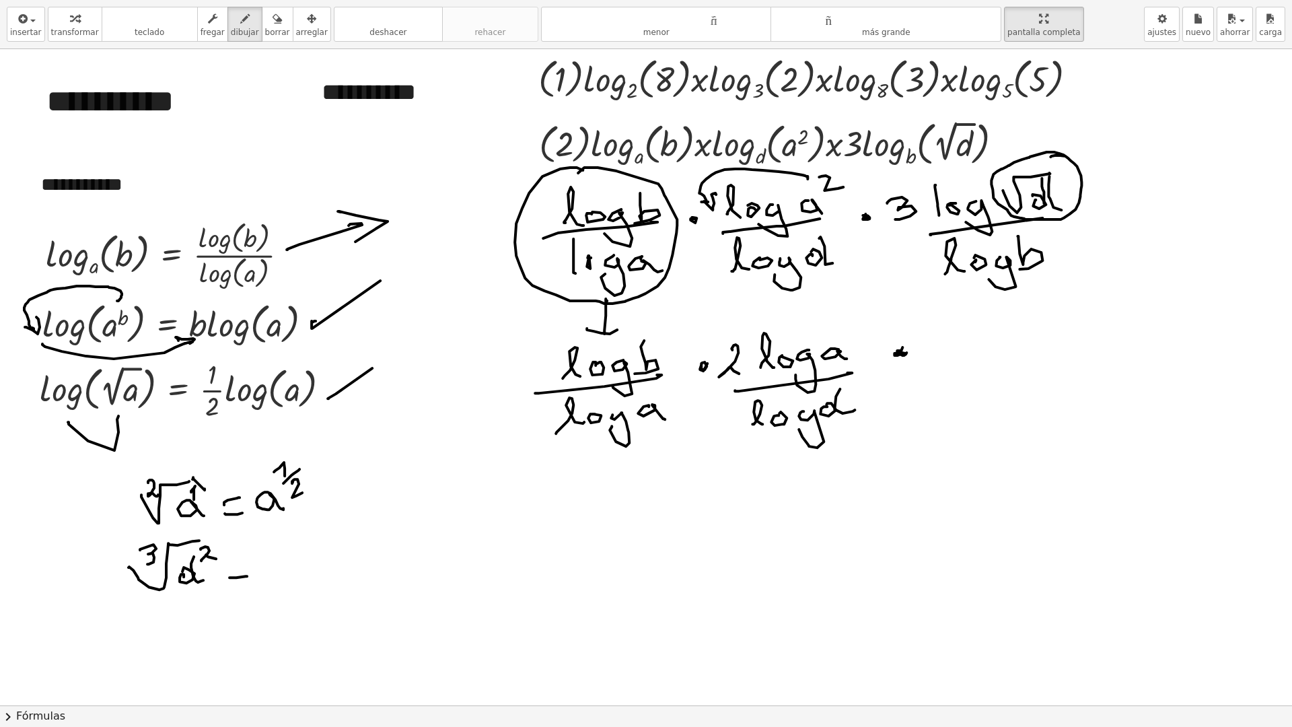
click at [238, 569] on div at bounding box center [665, 705] width 1331 height 1312
click at [274, 555] on div at bounding box center [665, 705] width 1331 height 1312
drag, startPoint x: 287, startPoint y: 542, endPoint x: 309, endPoint y: 557, distance: 26.5
click at [296, 571] on div at bounding box center [665, 705] width 1331 height 1312
drag, startPoint x: 309, startPoint y: 527, endPoint x: 308, endPoint y: 541, distance: 14.2
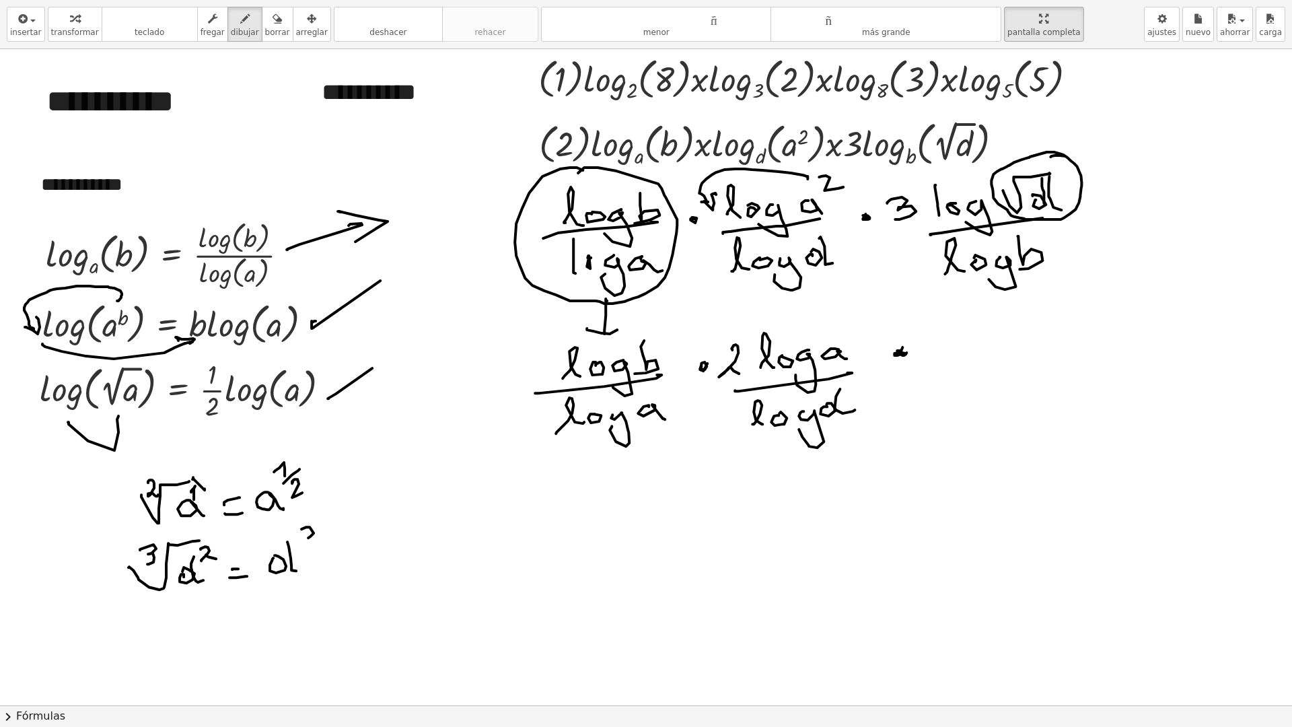
click
drag, startPoint x: 318, startPoint y: 542, endPoint x: 336, endPoint y: 537, distance: 18.9
drag, startPoint x: 317, startPoint y: 550, endPoint x: 279, endPoint y: 571, distance: 43.3
drag, startPoint x: 285, startPoint y: 532, endPoint x: 295, endPoint y: 566, distance: 36.4
drag, startPoint x: 148, startPoint y: 606, endPoint x: 160, endPoint y: 606, distance: 12.1
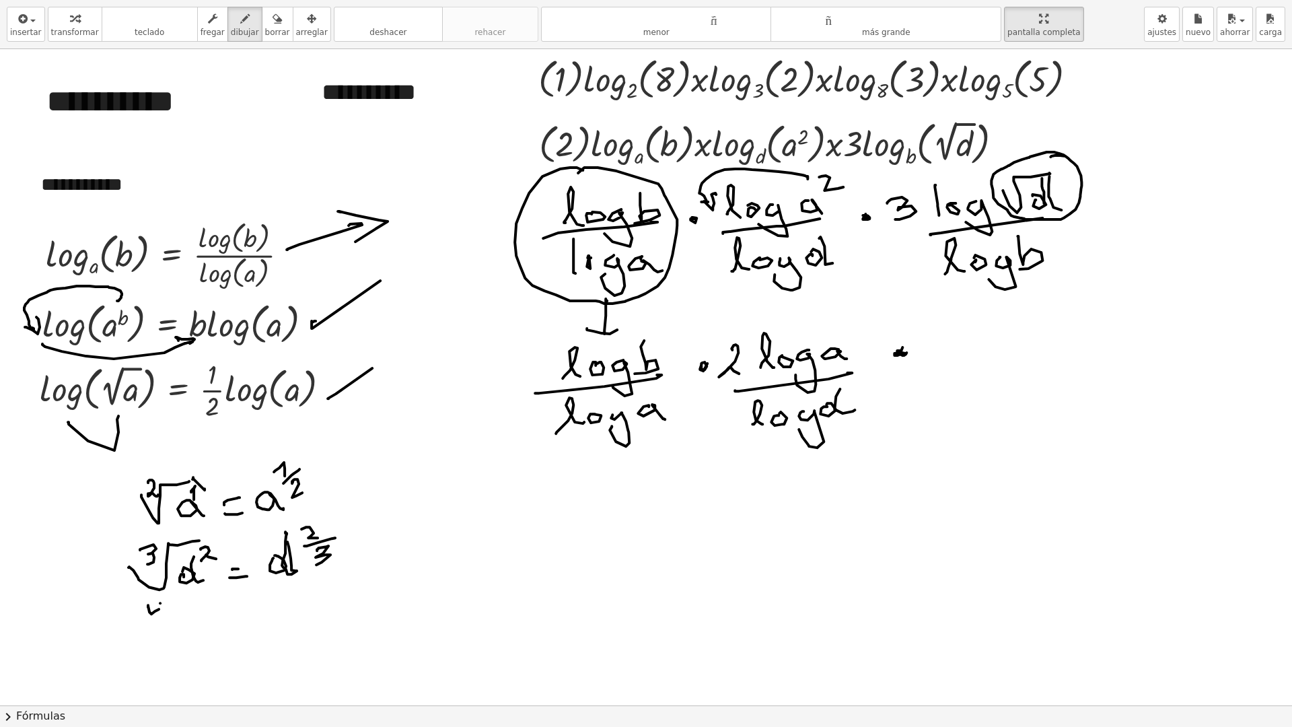
drag, startPoint x: 160, startPoint y: 603, endPoint x: 159, endPoint y: 620, distance: 16.9
drag, startPoint x: 141, startPoint y: 622, endPoint x: 202, endPoint y: 601, distance: 63.8
drag, startPoint x: 194, startPoint y: 638, endPoint x: 209, endPoint y: 626, distance: 19.2
drag, startPoint x: 225, startPoint y: 602, endPoint x: 228, endPoint y: 616, distance: 14.4
drag, startPoint x: 254, startPoint y: 629, endPoint x: 264, endPoint y: 626, distance: 10.0
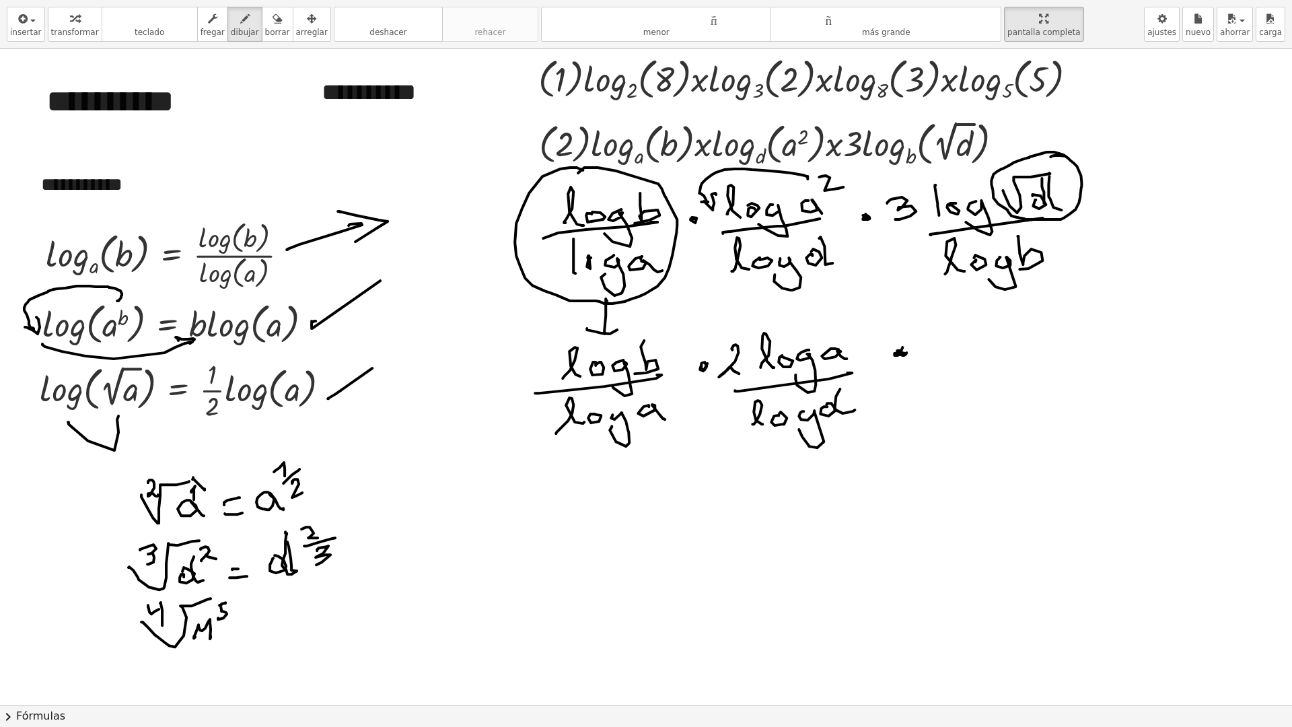
click at [264, 626] on div at bounding box center [665, 705] width 1331 height 1312
click at [258, 614] on div at bounding box center [665, 705] width 1331 height 1312
drag, startPoint x: 281, startPoint y: 624, endPoint x: 303, endPoint y: 616, distance: 23.6
click at [303, 621] on div at bounding box center [665, 705] width 1331 height 1312
click at [324, 598] on div at bounding box center [665, 705] width 1331 height 1312
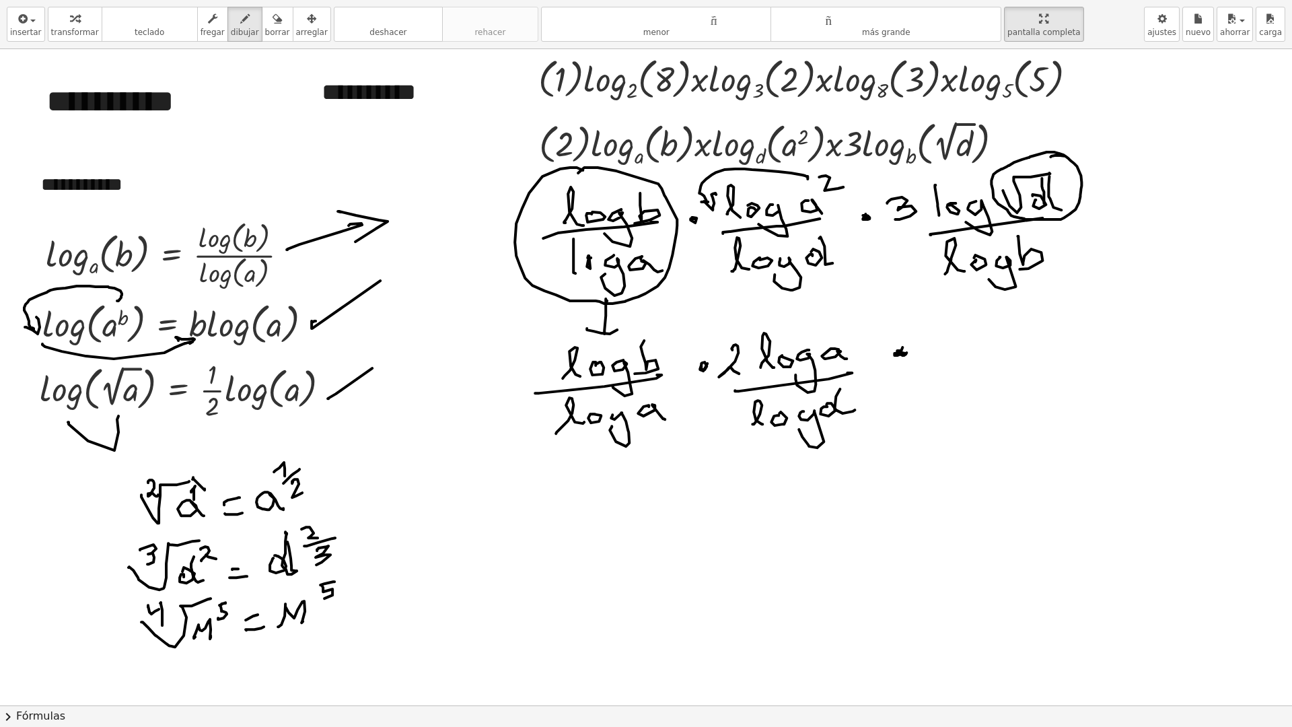
click at [346, 595] on div at bounding box center [665, 705] width 1331 height 1312
click at [332, 614] on div at bounding box center [665, 705] width 1331 height 1312
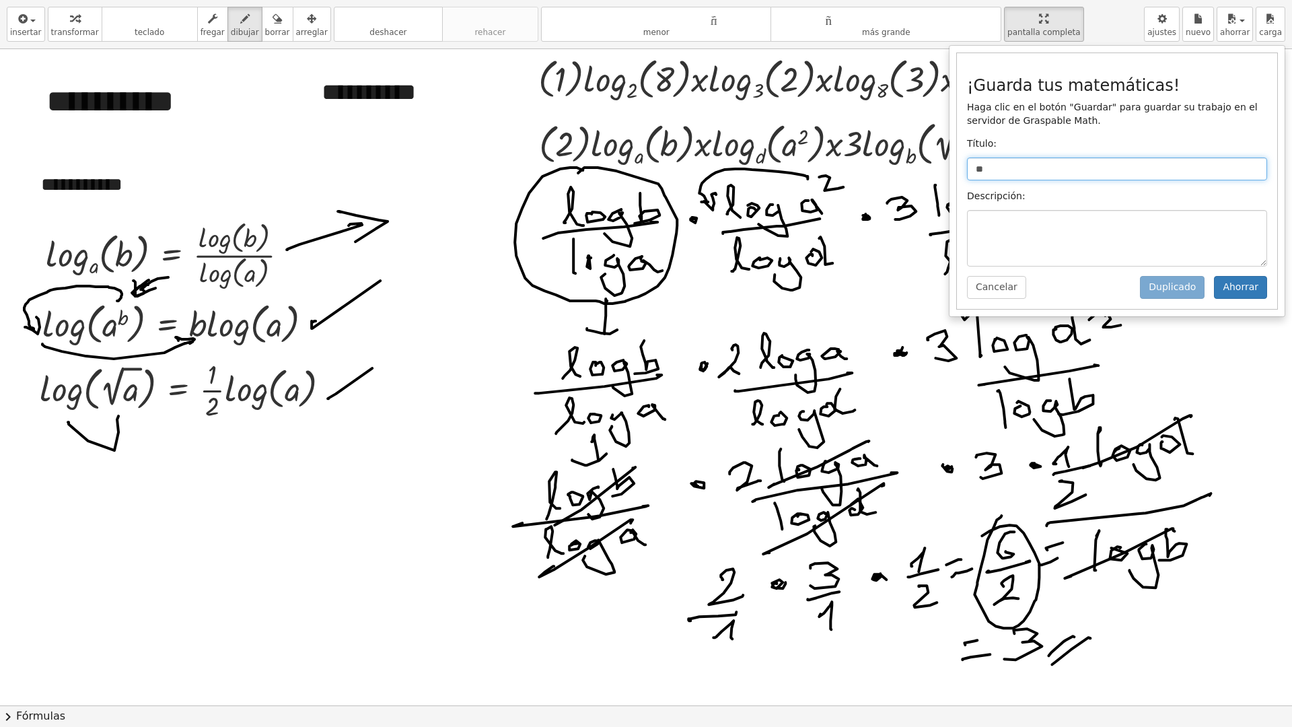
type input "*"
type input "**********"
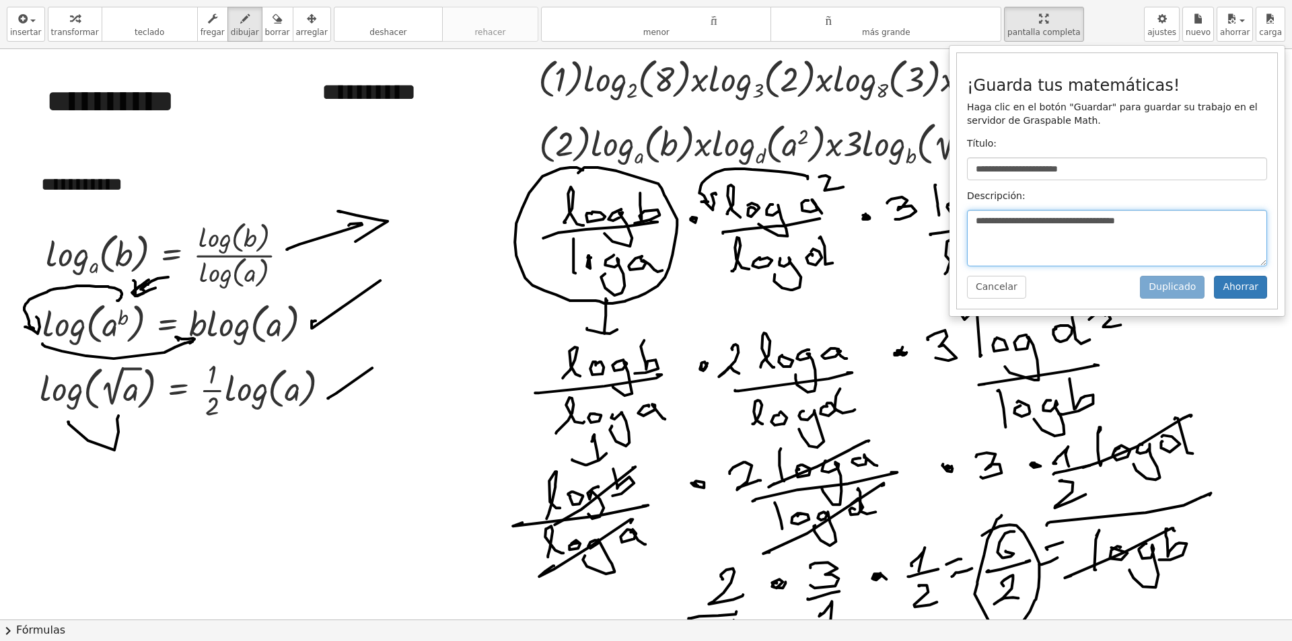
type textarea "**********"
